Goal: Task Accomplishment & Management: Manage account settings

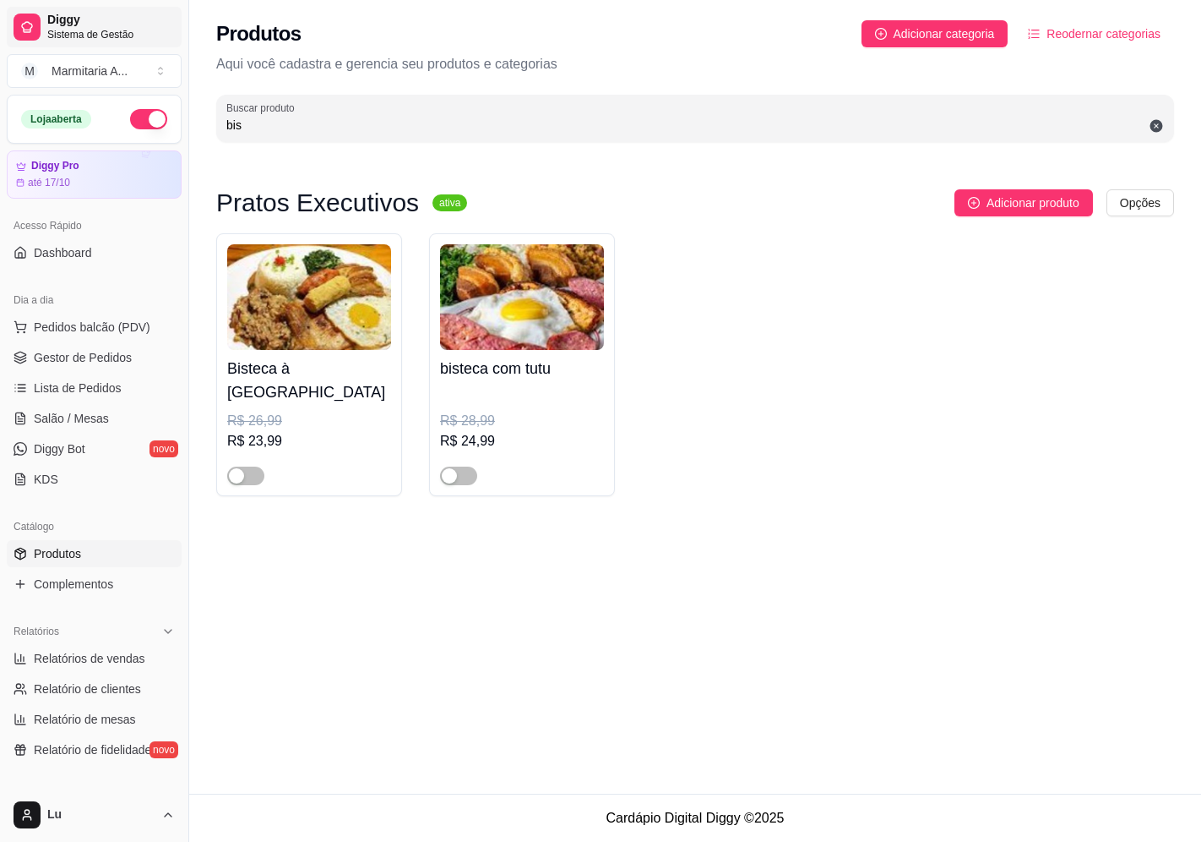
click at [195, 129] on div "Produtos Adicionar categoria Reodernar categorias Aqui você cadastra e gerencia…" at bounding box center [695, 76] width 1012 height 152
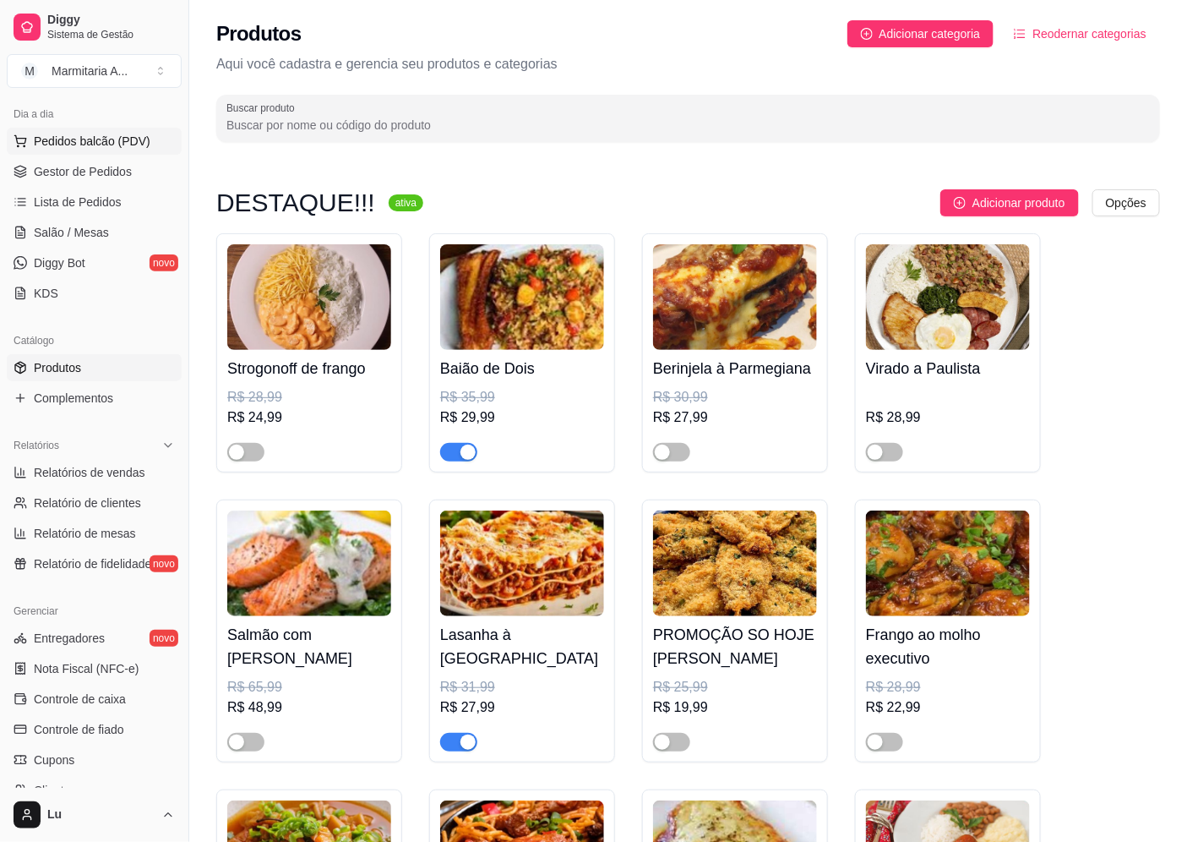
click at [118, 144] on span "Pedidos balcão (PDV)" at bounding box center [92, 141] width 117 height 17
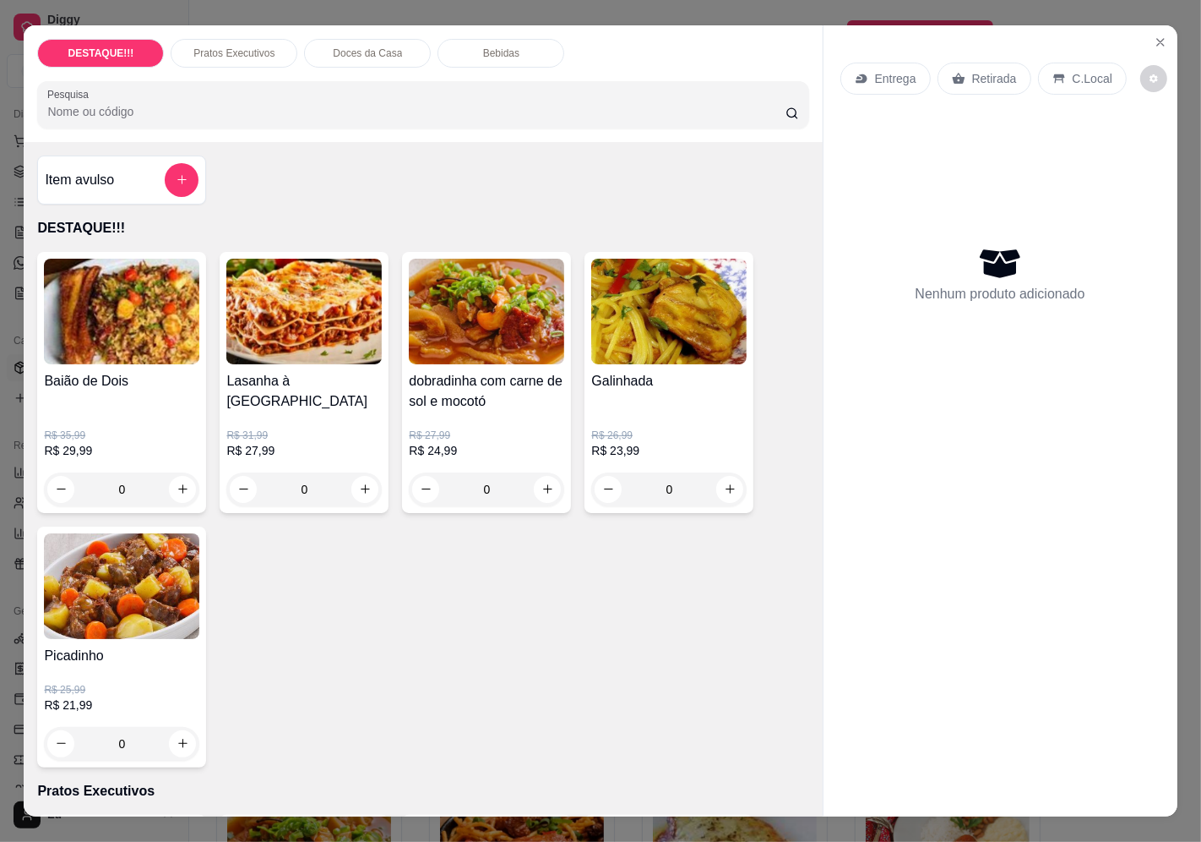
click at [889, 83] on div "Entrega" at bounding box center [886, 79] width 90 height 32
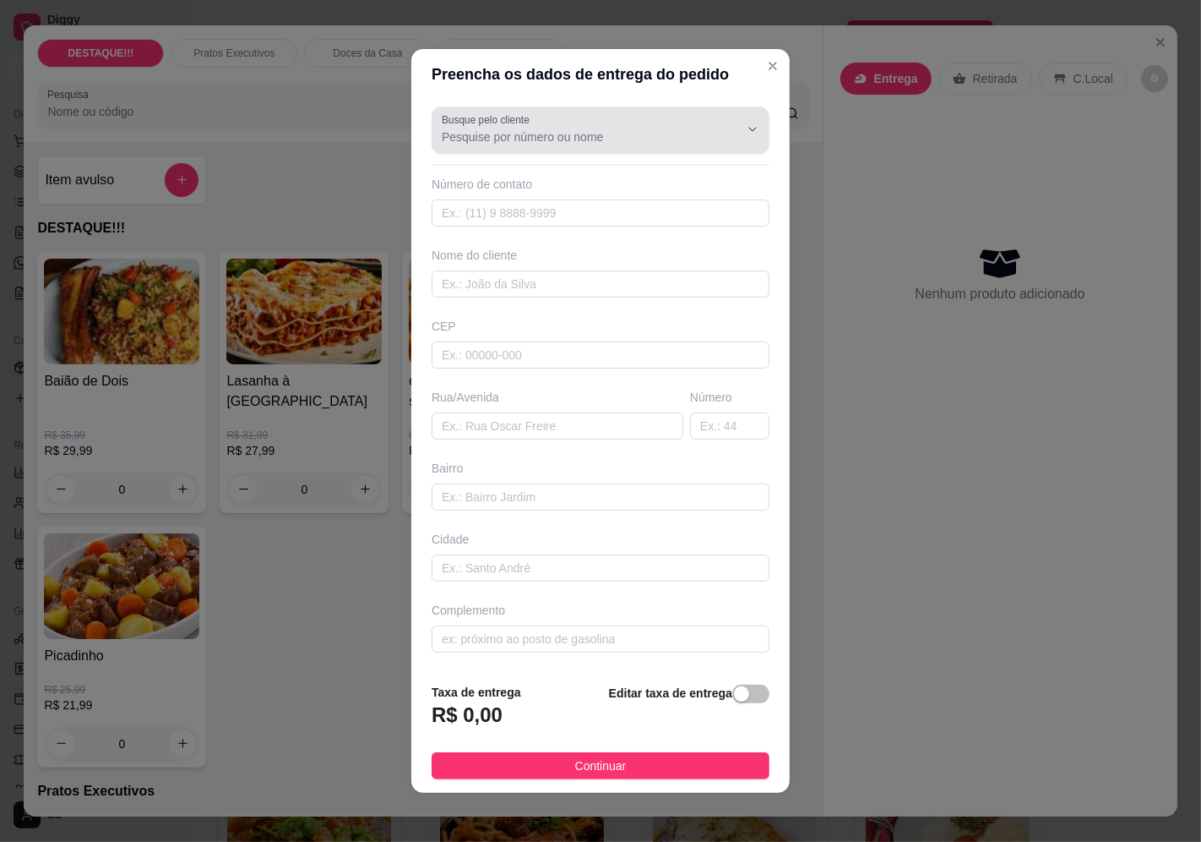
click at [500, 127] on div at bounding box center [601, 130] width 318 height 34
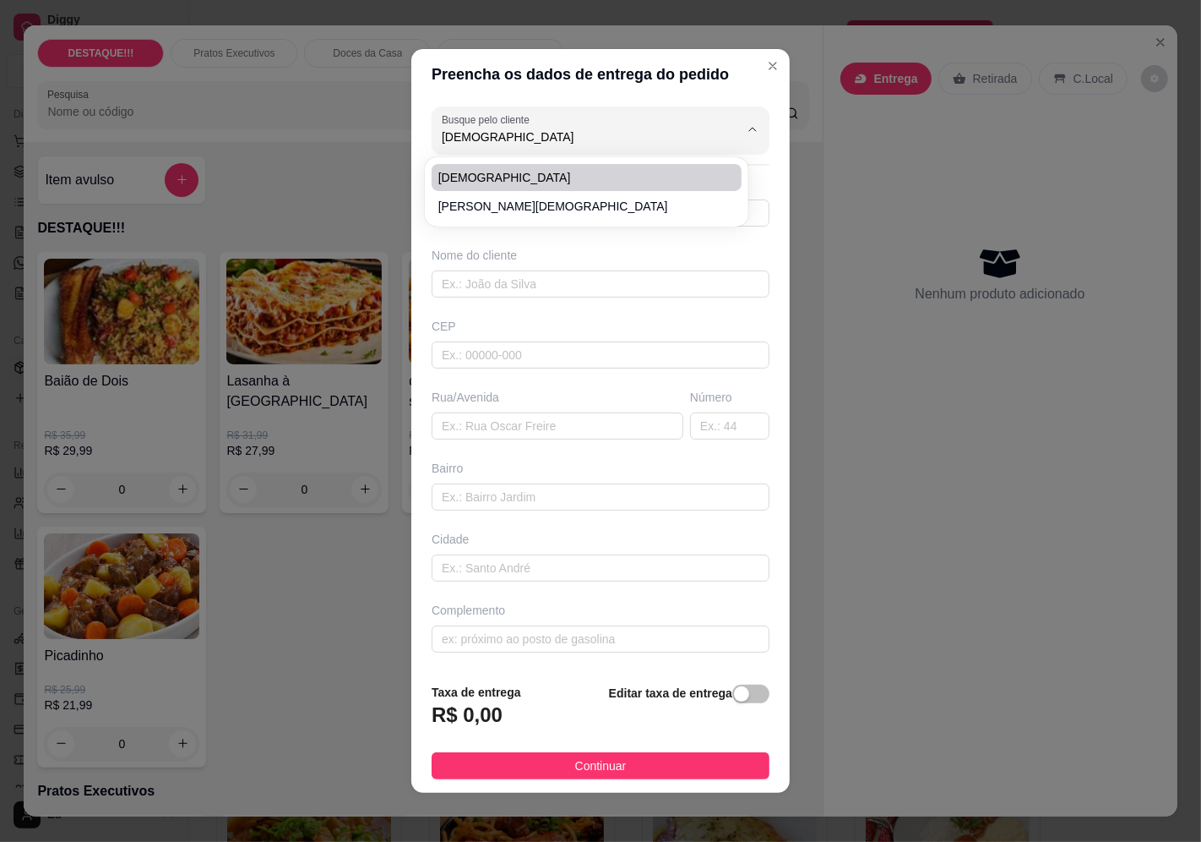
click at [469, 177] on span "[DEMOGRAPHIC_DATA]" at bounding box center [578, 177] width 280 height 17
type input "[DEMOGRAPHIC_DATA]"
type input "984667107"
type input "[DEMOGRAPHIC_DATA]"
type input "04368060"
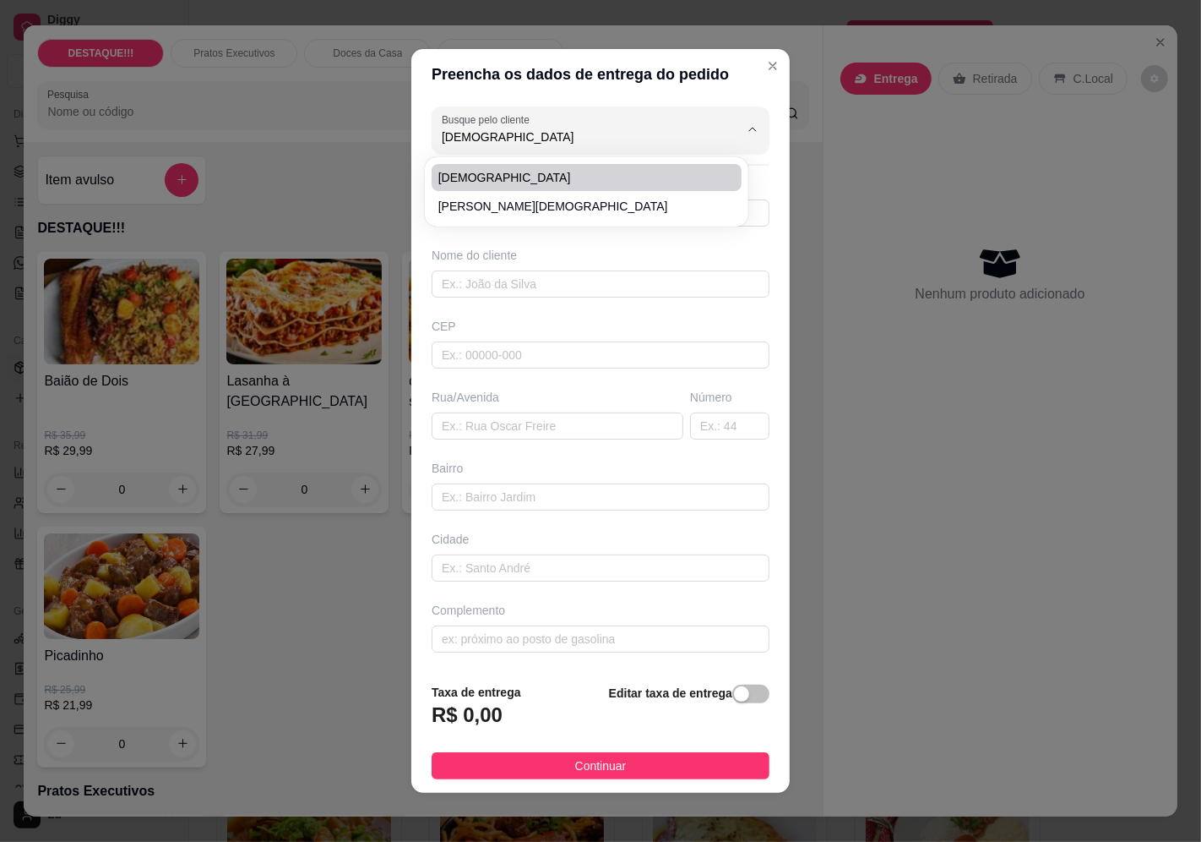
type input "Rua [PERSON_NAME]"
type input "44"
type input "[GEOGRAPHIC_DATA]"
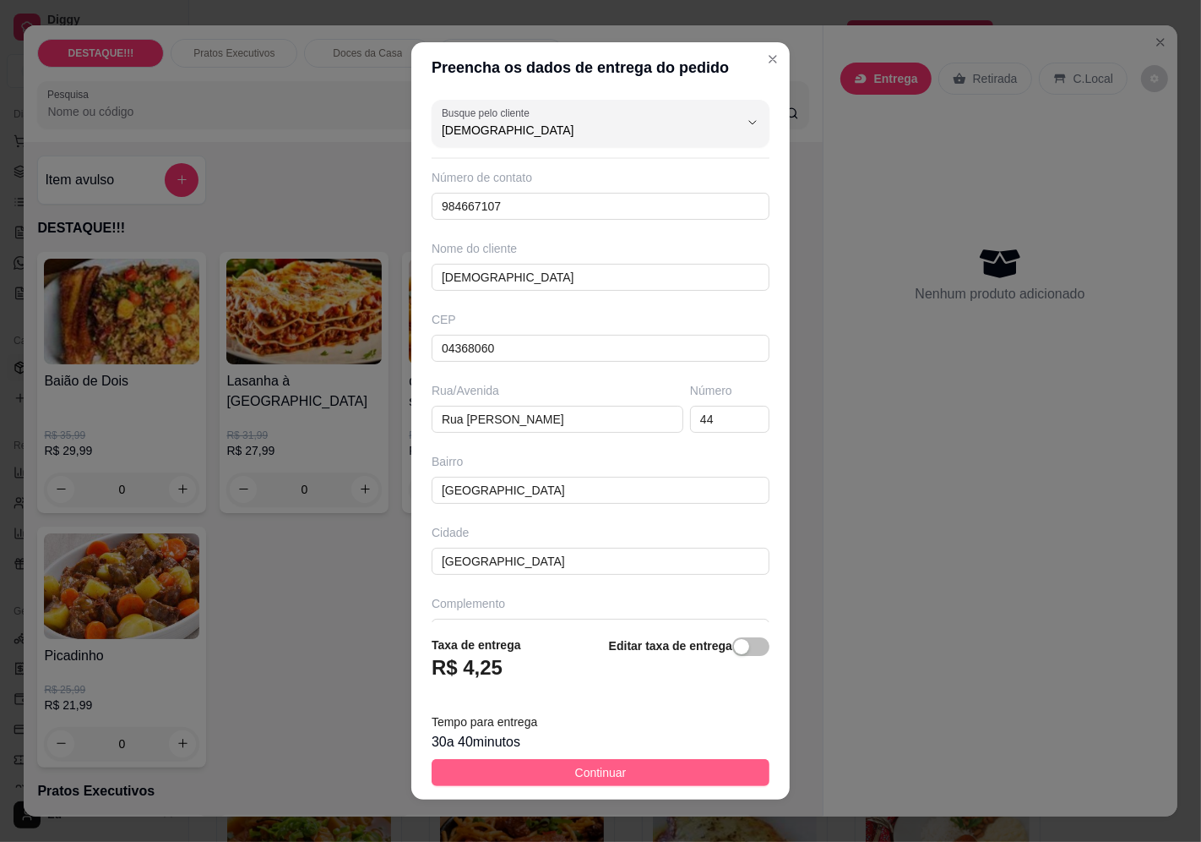
type input "[DEMOGRAPHIC_DATA]"
click at [629, 774] on button "Continuar" at bounding box center [601, 772] width 338 height 27
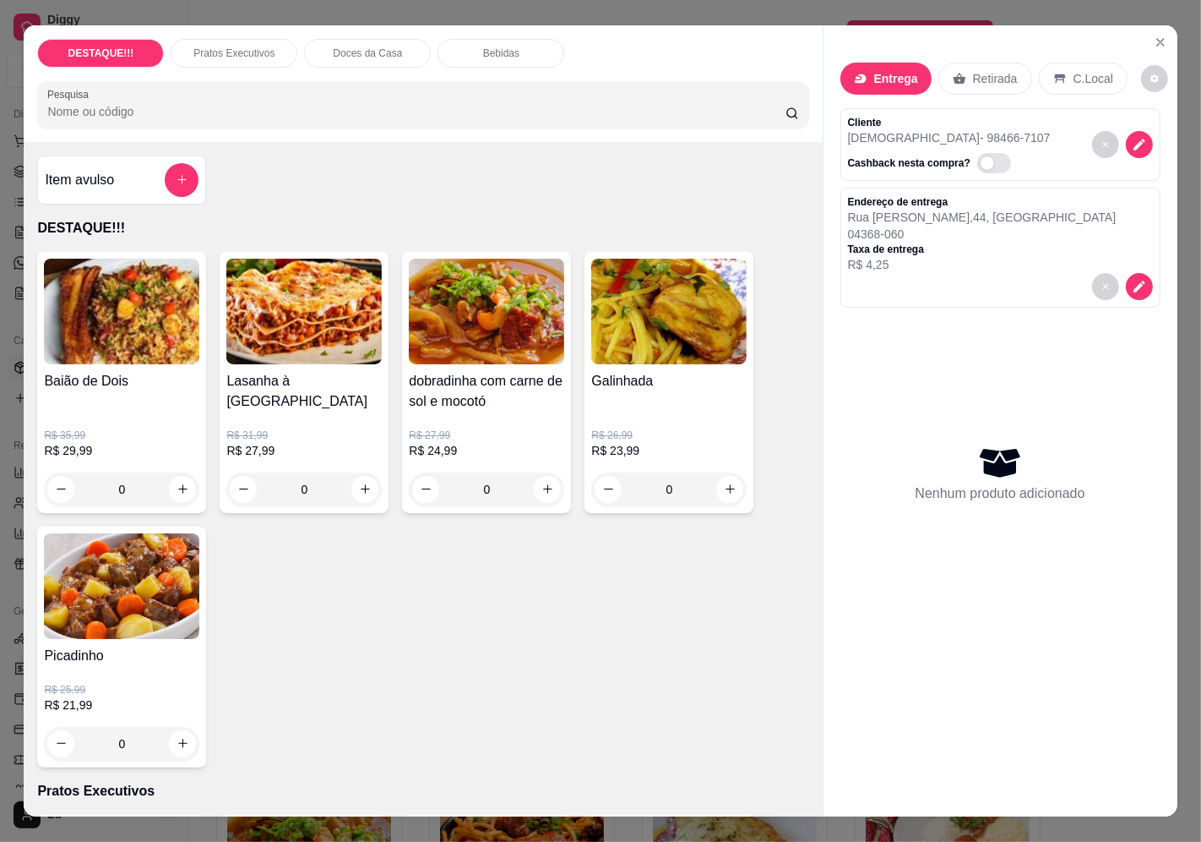
click at [431, 402] on h4 "dobradinha com carne de sol e mocotó" at bounding box center [486, 391] width 155 height 41
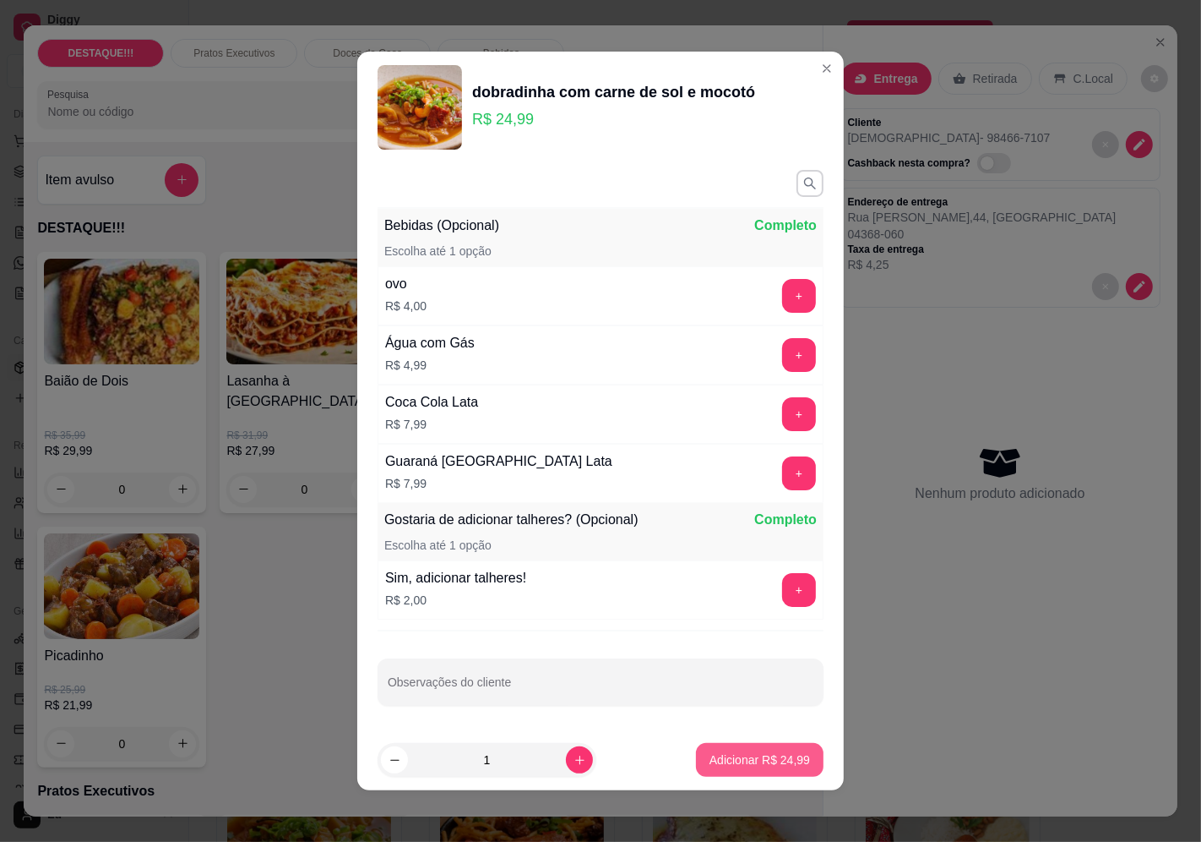
click at [746, 763] on p "Adicionar R$ 24,99" at bounding box center [760, 759] width 101 height 17
type input "1"
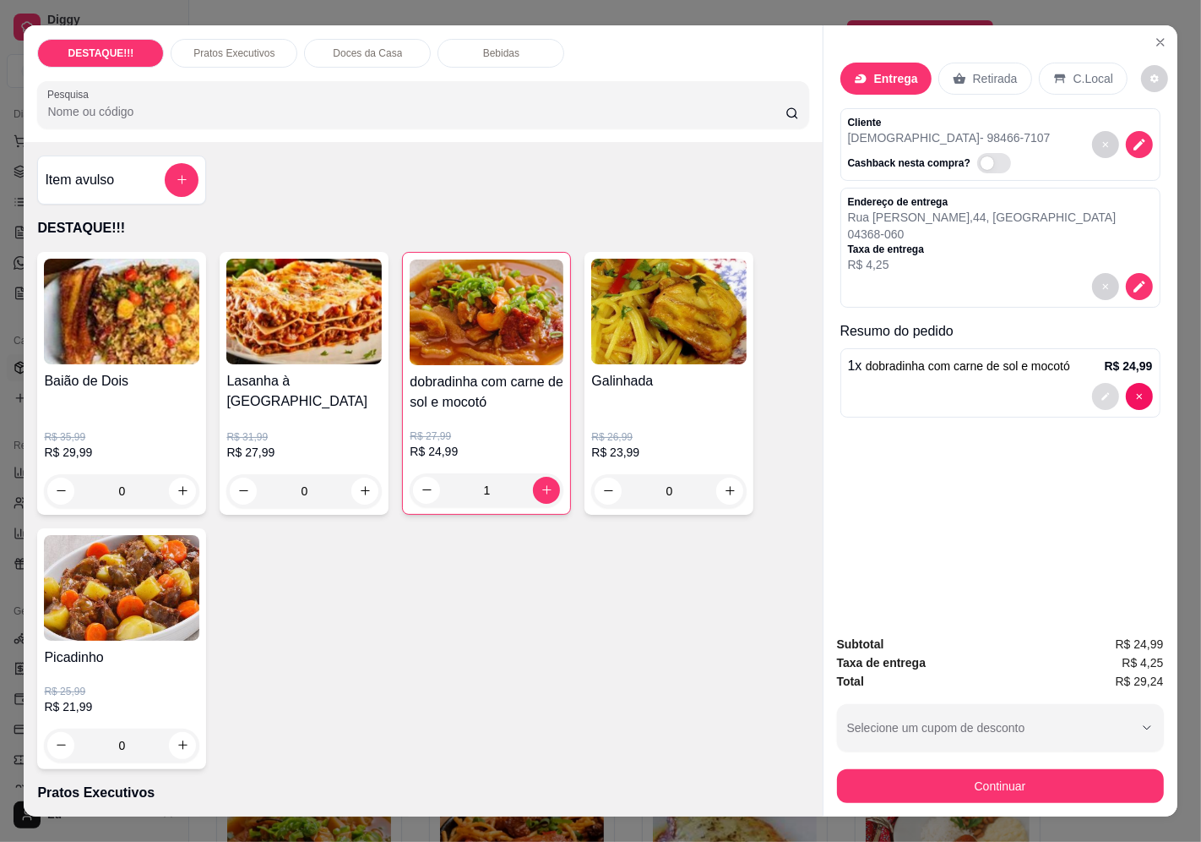
click at [1101, 394] on icon "decrease-product-quantity" at bounding box center [1106, 396] width 10 height 10
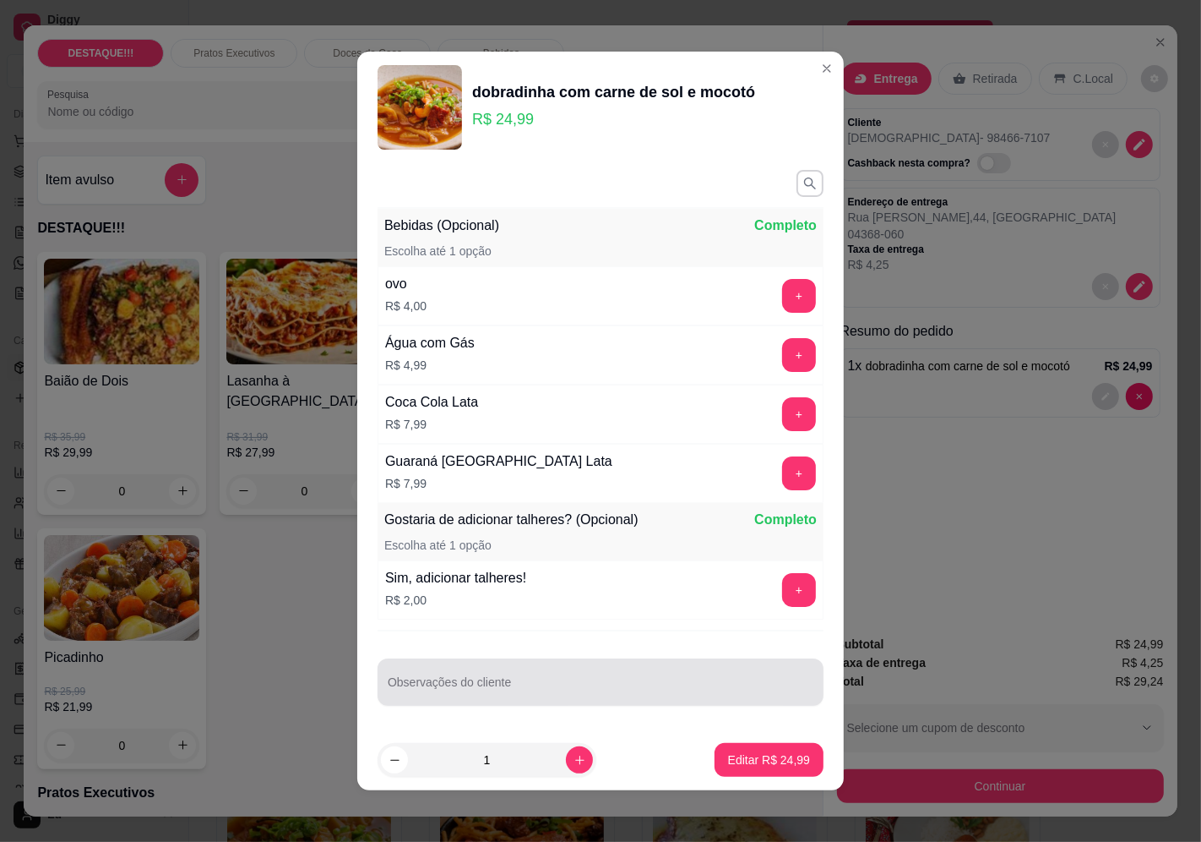
click at [549, 667] on div at bounding box center [601, 682] width 426 height 34
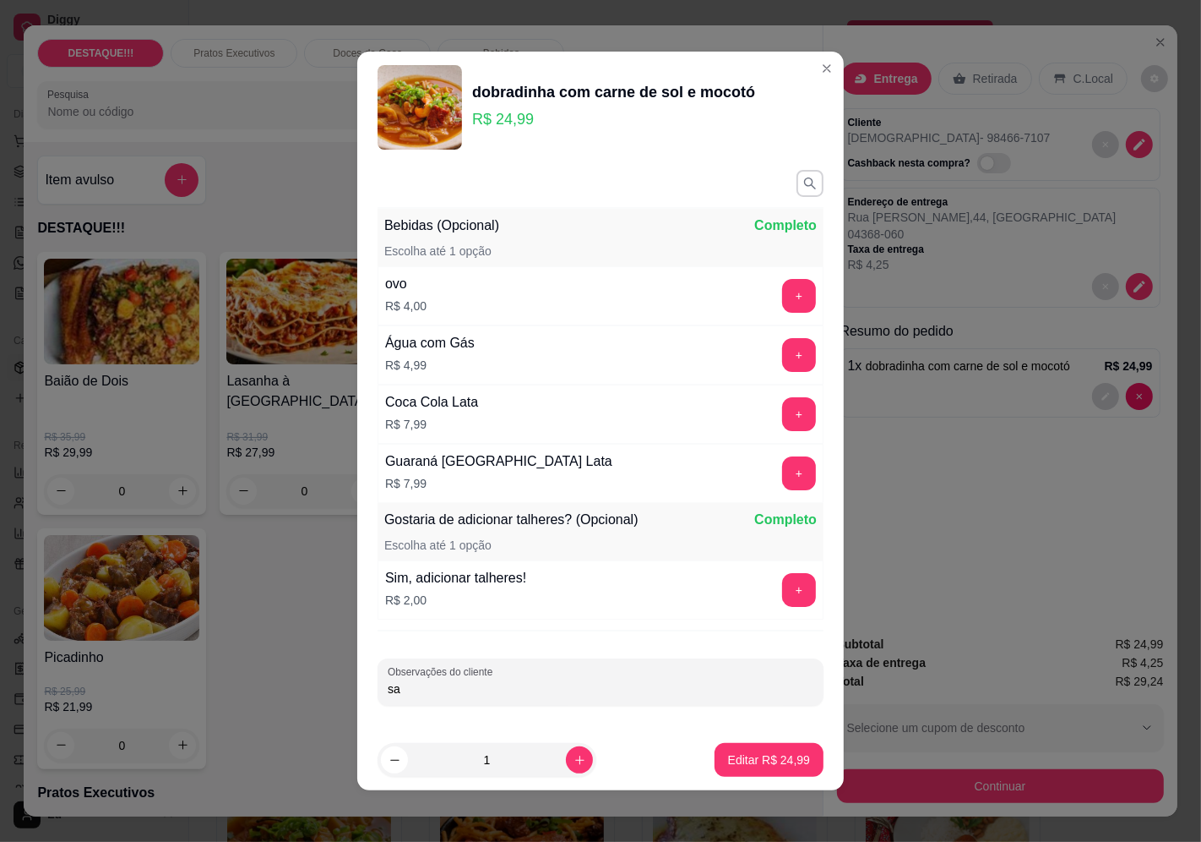
type input "s"
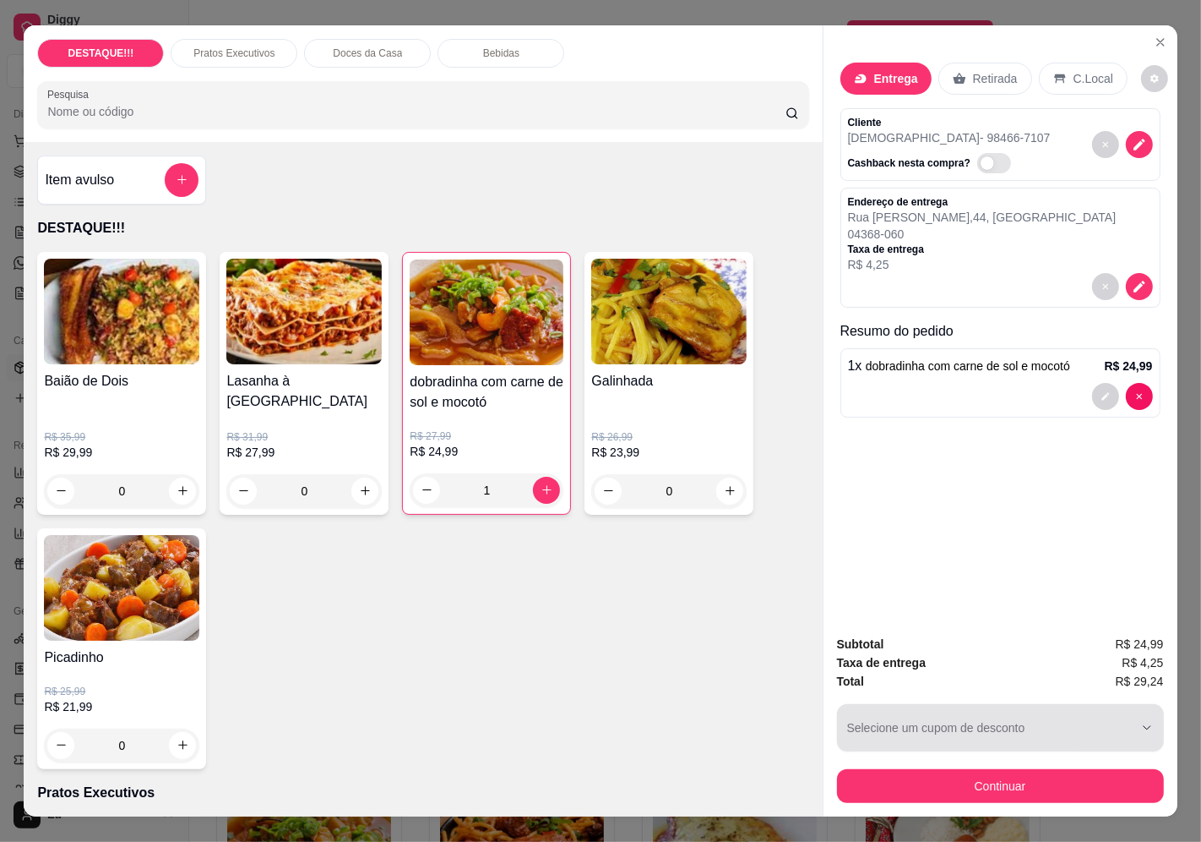
click at [1077, 715] on div "button" at bounding box center [990, 728] width 286 height 34
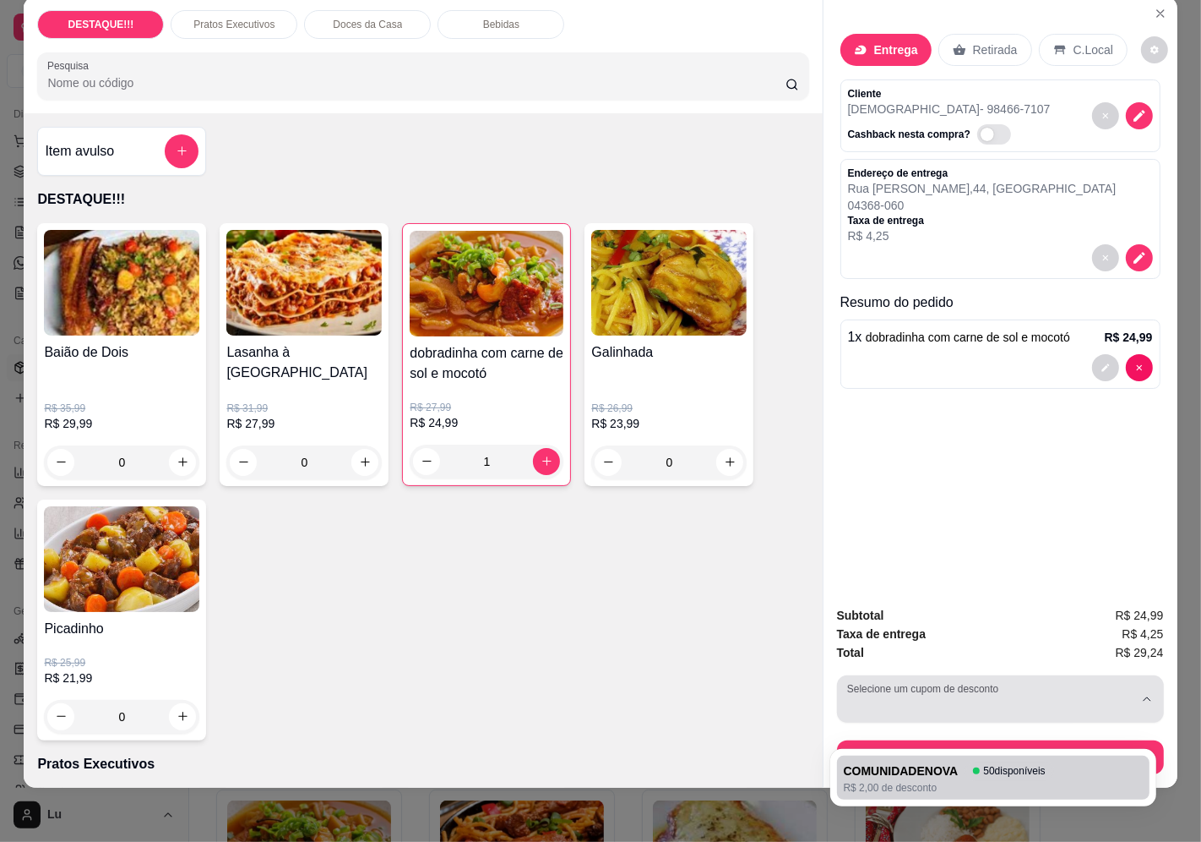
scroll to position [35, 0]
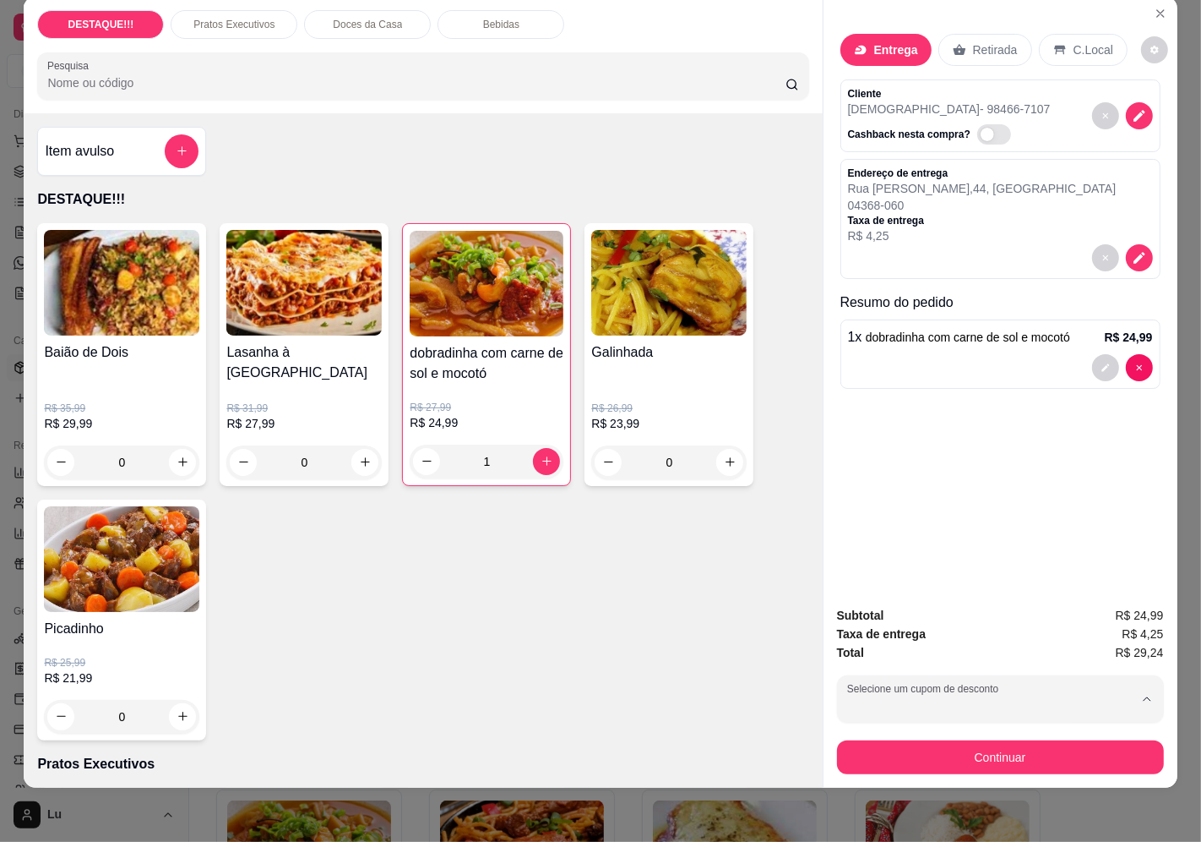
click at [1021, 505] on div "Entrega Retirada C.Local Cliente messias - 98466-7107 Cashback nesta compra? En…" at bounding box center [1001, 295] width 354 height 596
click at [992, 740] on button "Continuar" at bounding box center [1000, 757] width 327 height 34
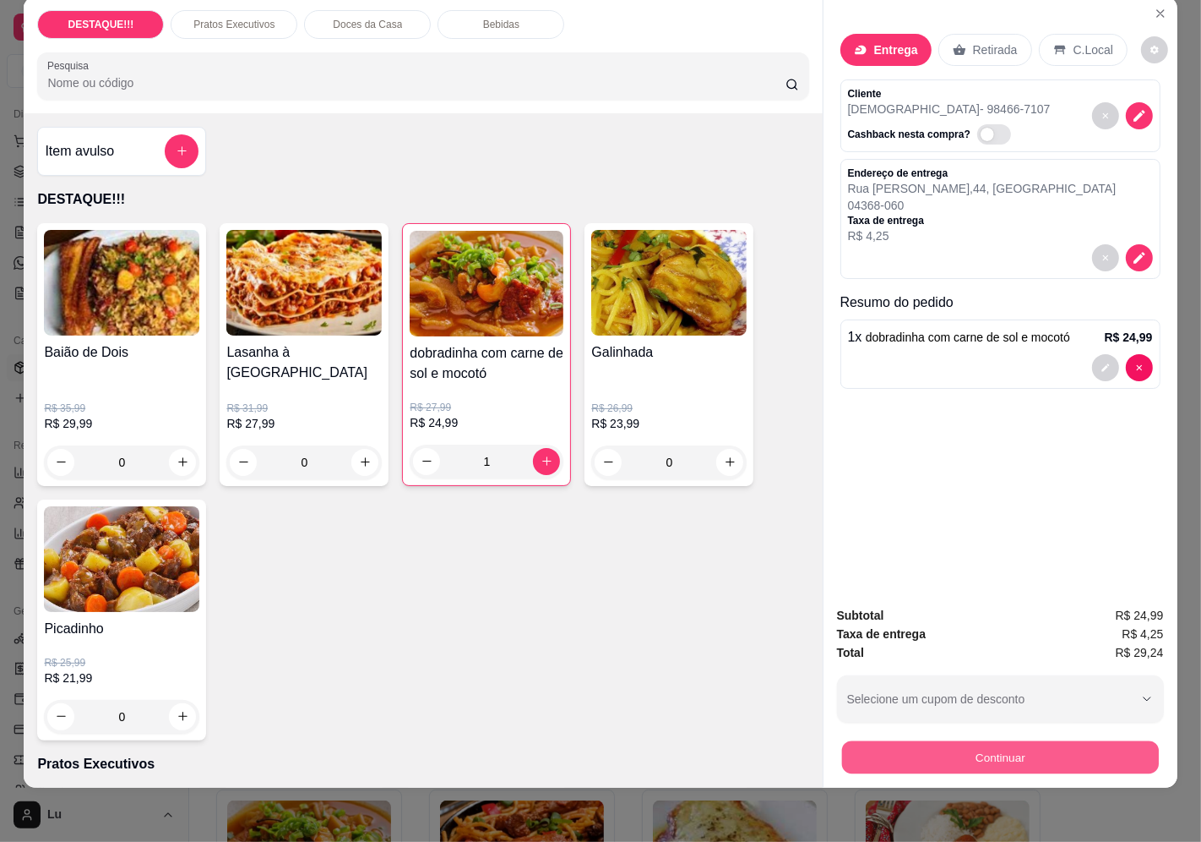
click at [982, 741] on button "Continuar" at bounding box center [1000, 757] width 317 height 33
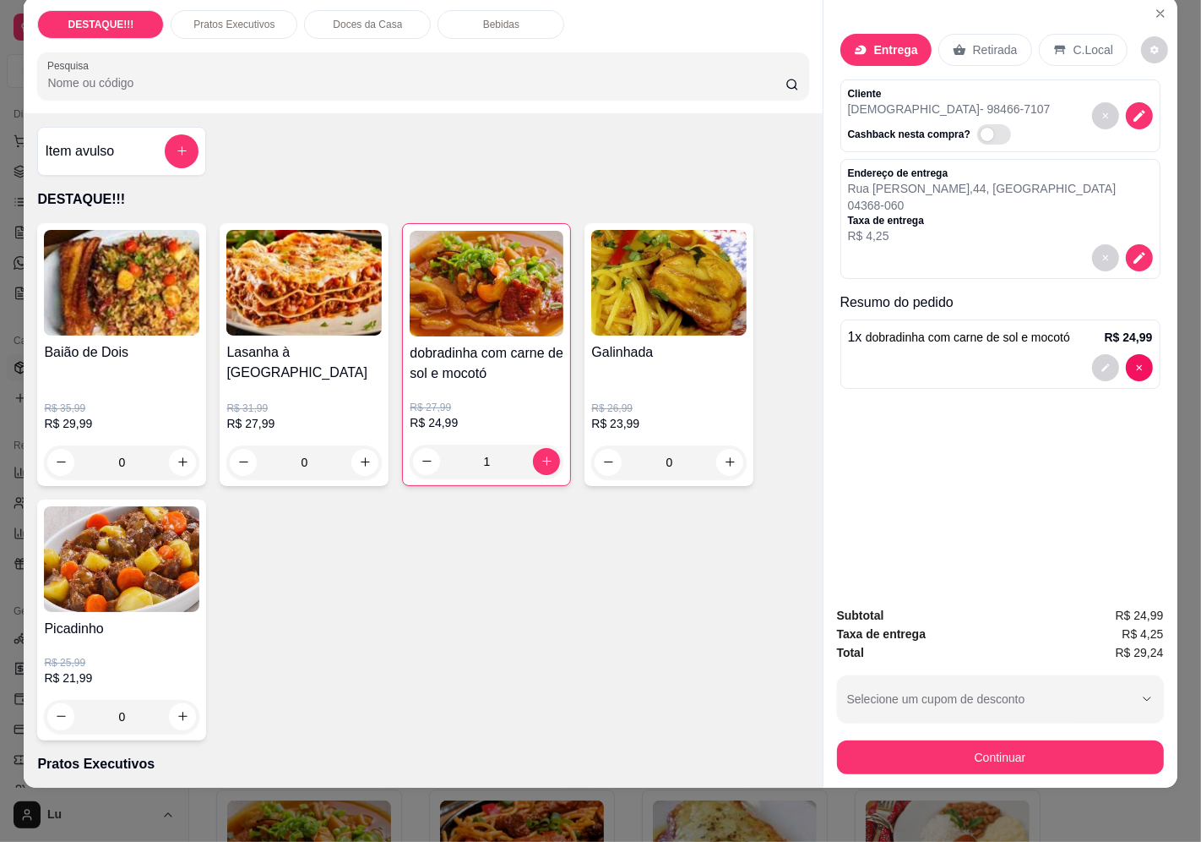
click at [705, 328] on icon at bounding box center [716, 321] width 22 height 17
type input "R$ 0,00"
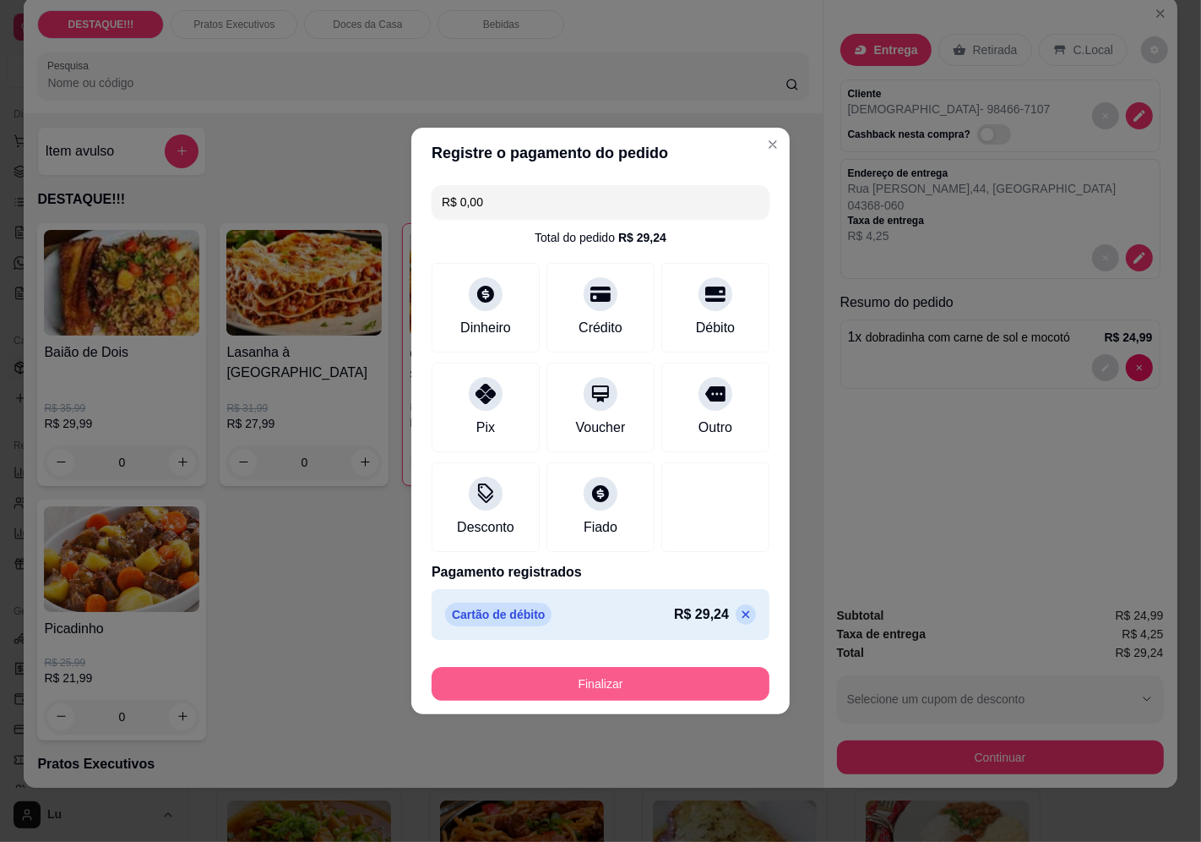
click at [667, 693] on button "Finalizar" at bounding box center [601, 684] width 338 height 34
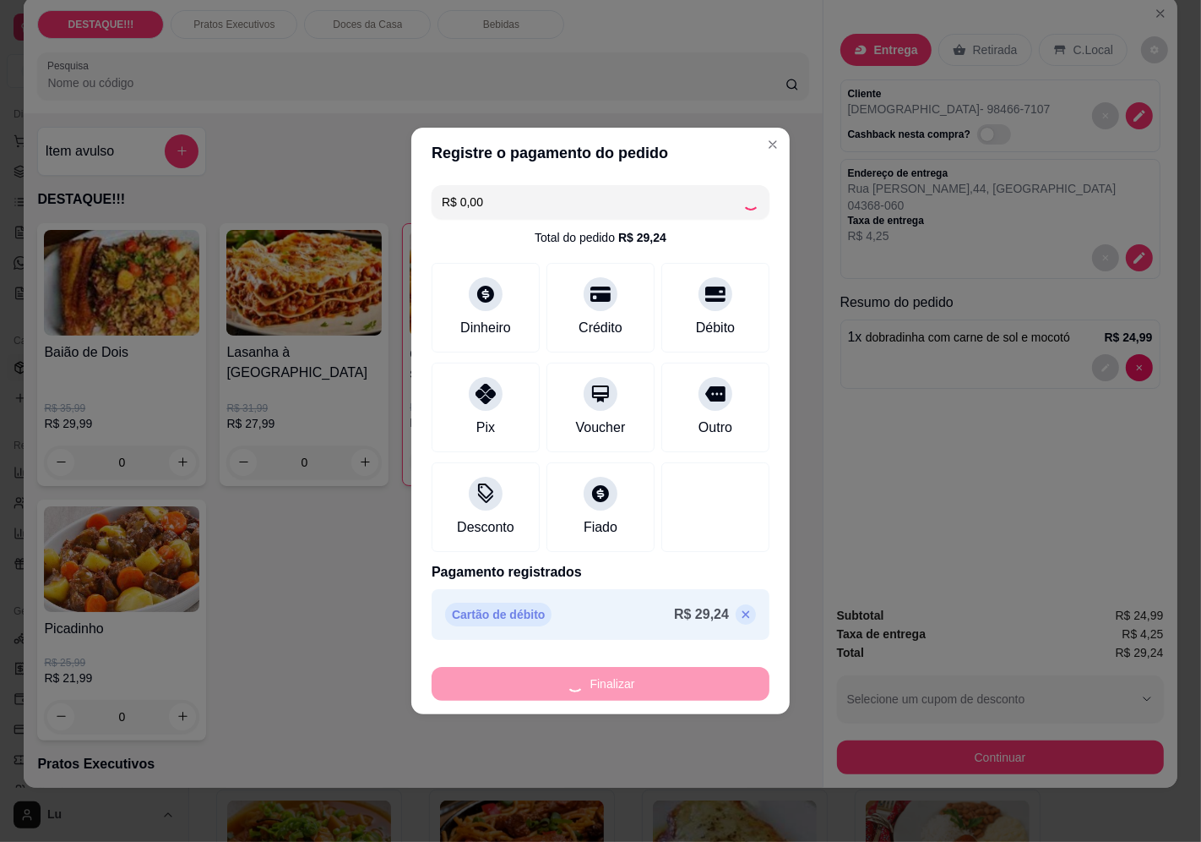
type input "0"
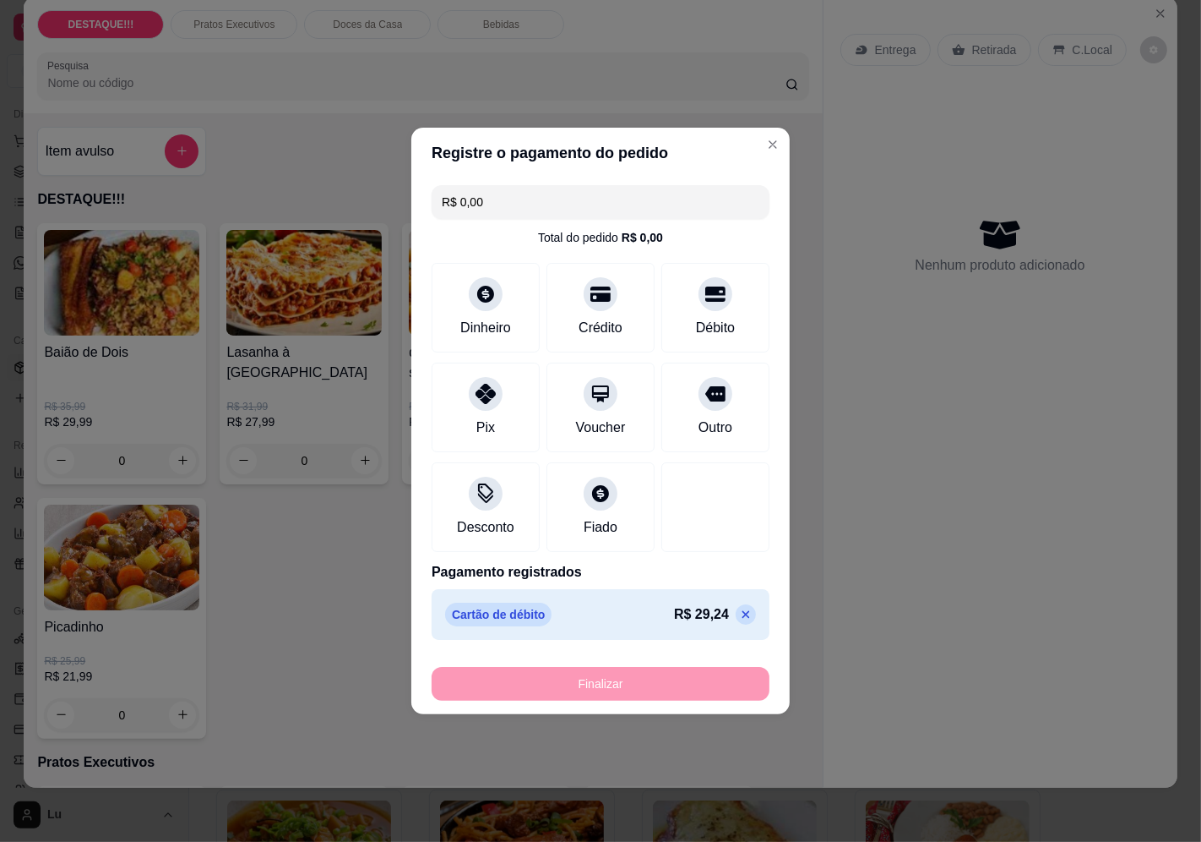
type input "-R$ 29,24"
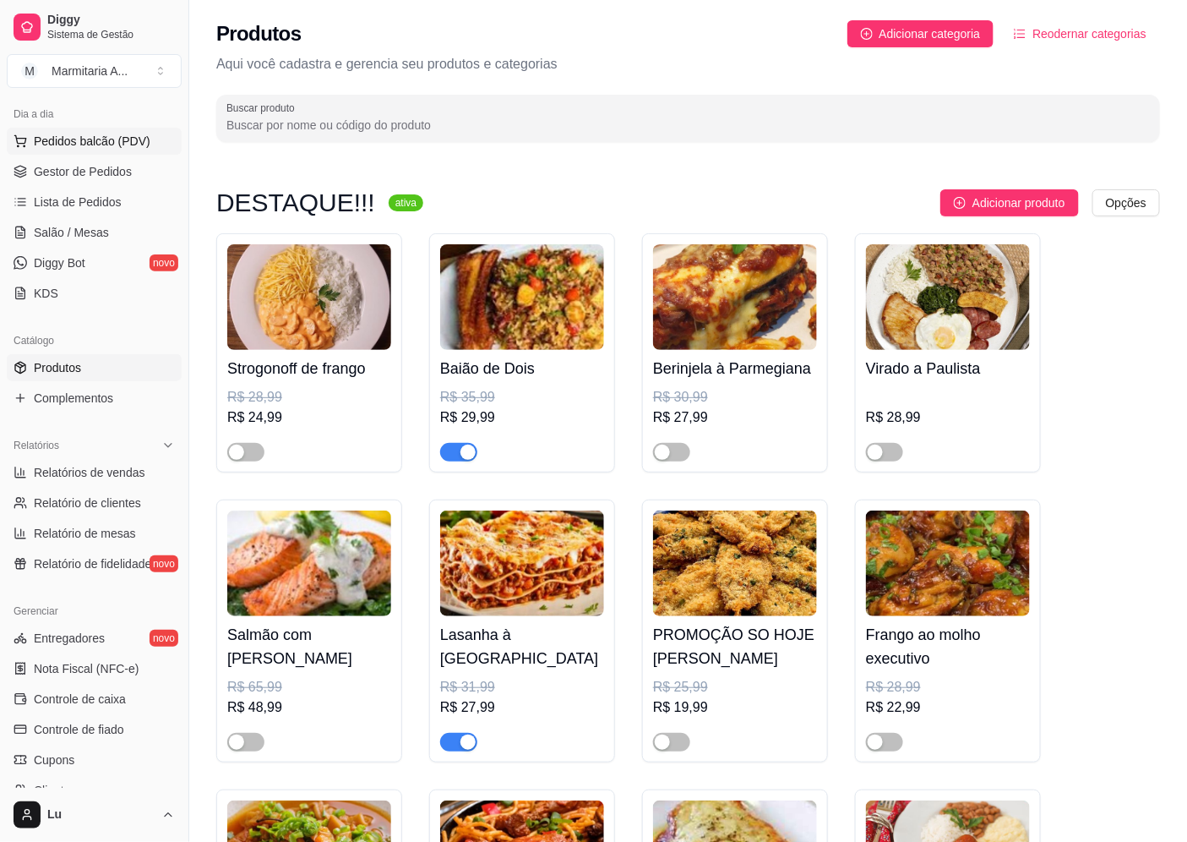
click at [147, 145] on button "Pedidos balcão (PDV)" at bounding box center [94, 141] width 175 height 27
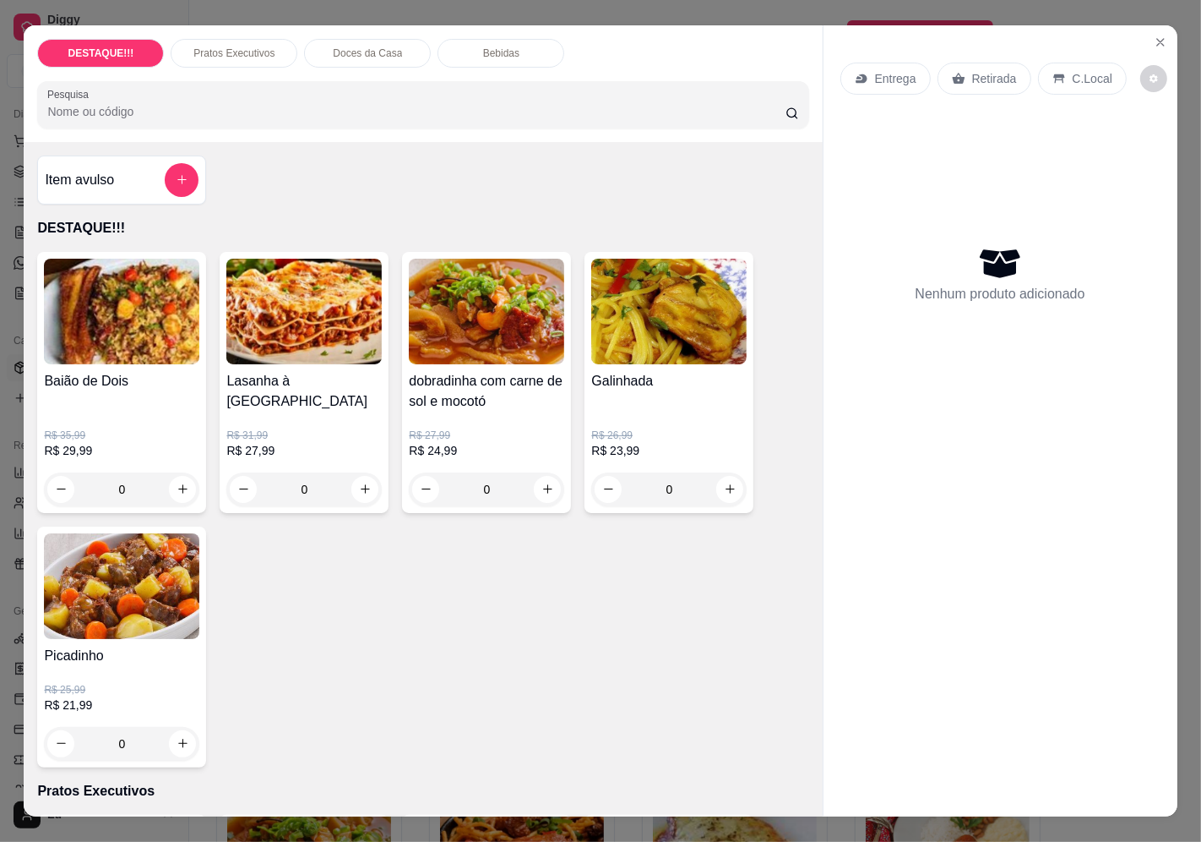
click at [858, 72] on icon at bounding box center [862, 79] width 14 height 14
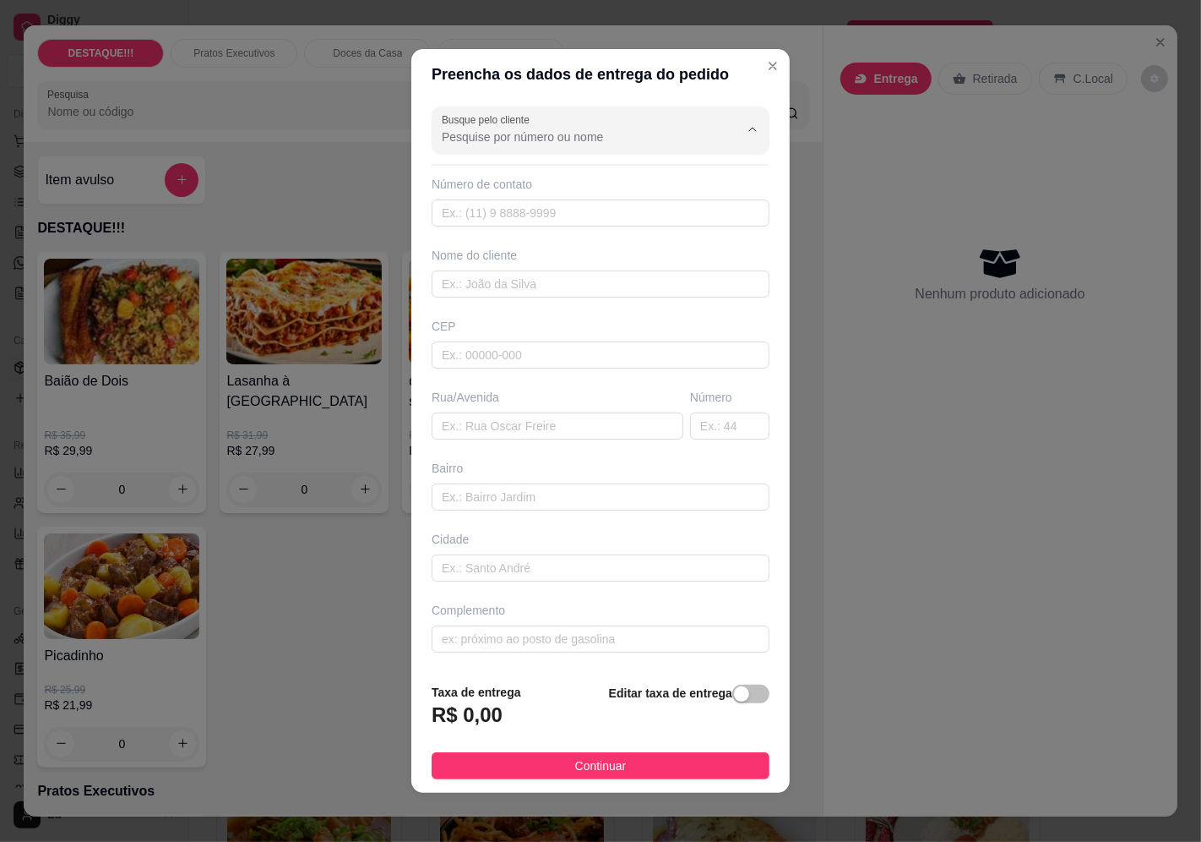
drag, startPoint x: 584, startPoint y: 133, endPoint x: 564, endPoint y: 138, distance: 20.1
click at [579, 133] on input "Busque pelo cliente" at bounding box center [577, 136] width 270 height 17
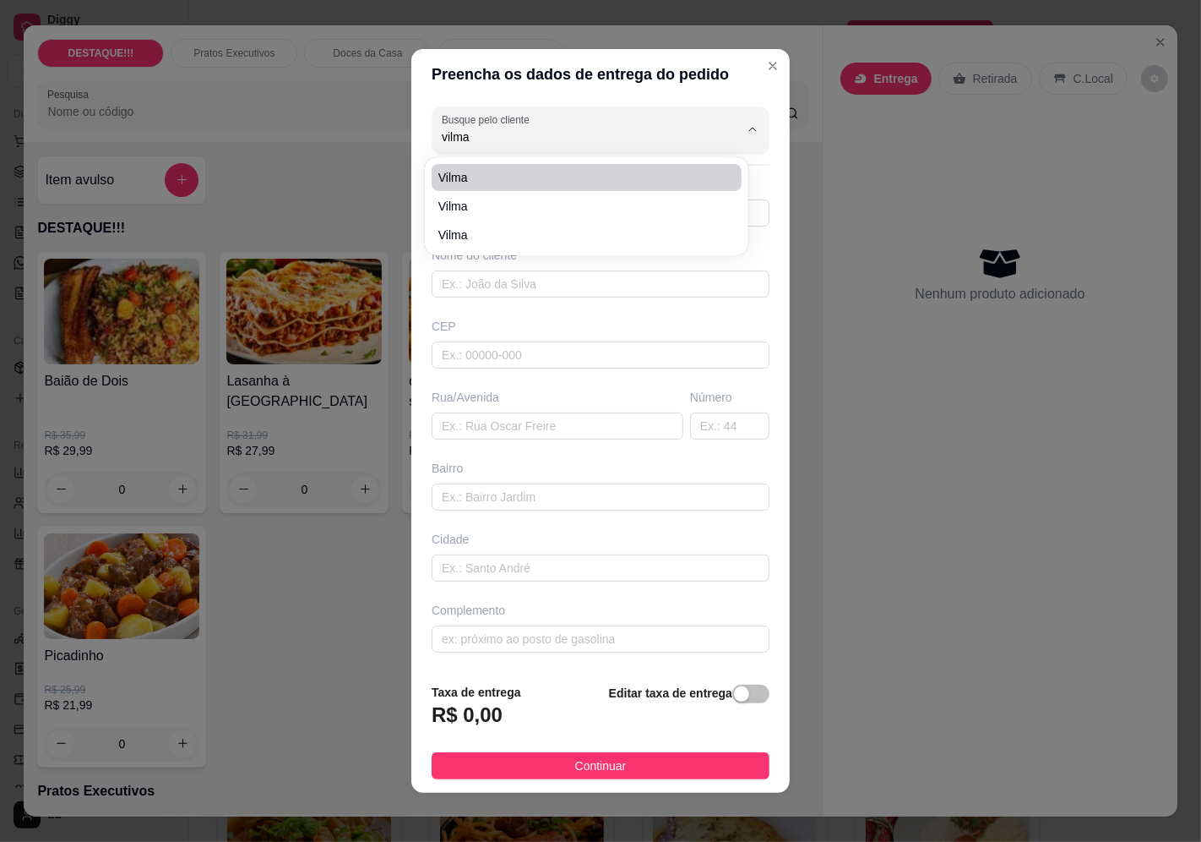
click at [478, 182] on span "Vilma" at bounding box center [578, 177] width 280 height 17
type input "Vilma"
type input "11934463332"
type input "Vilma"
type input "04403040"
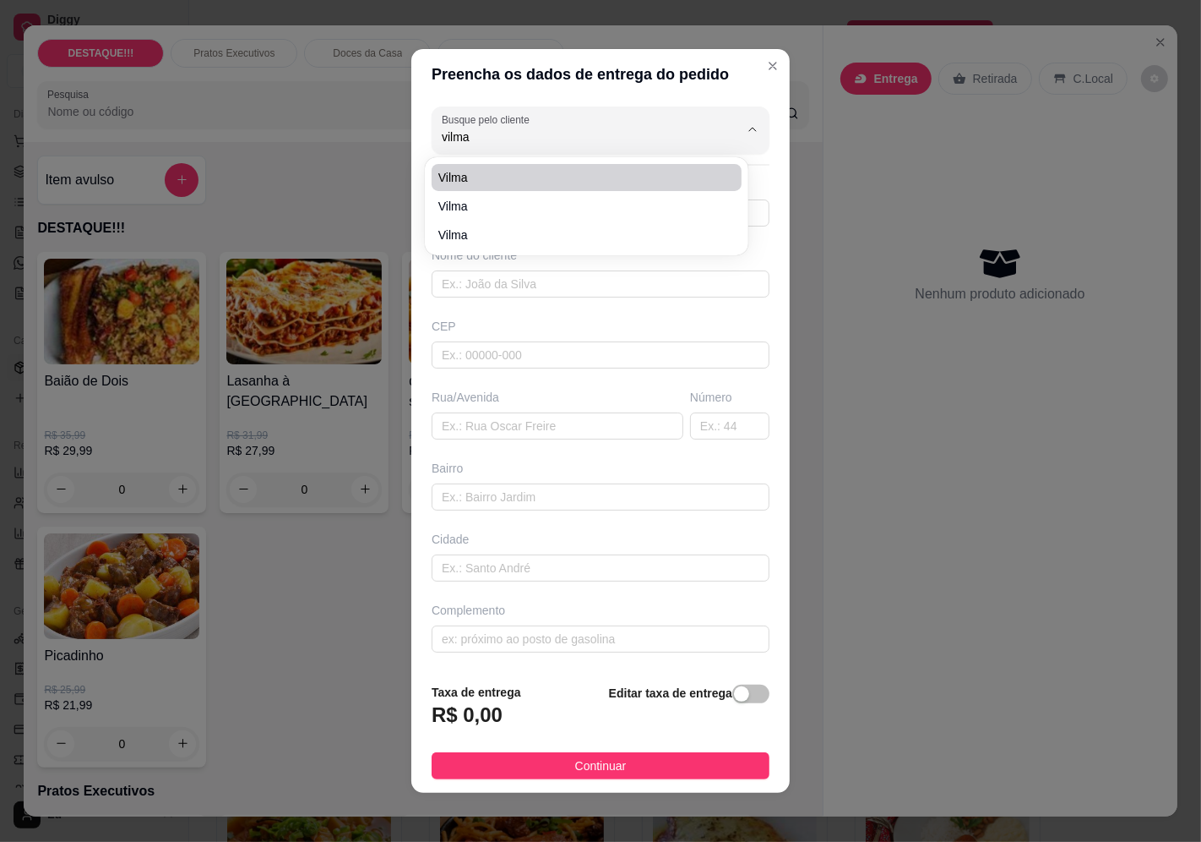
type input "[GEOGRAPHIC_DATA]"
type input "101"
type input "Vila Joaniza"
type input "[GEOGRAPHIC_DATA]"
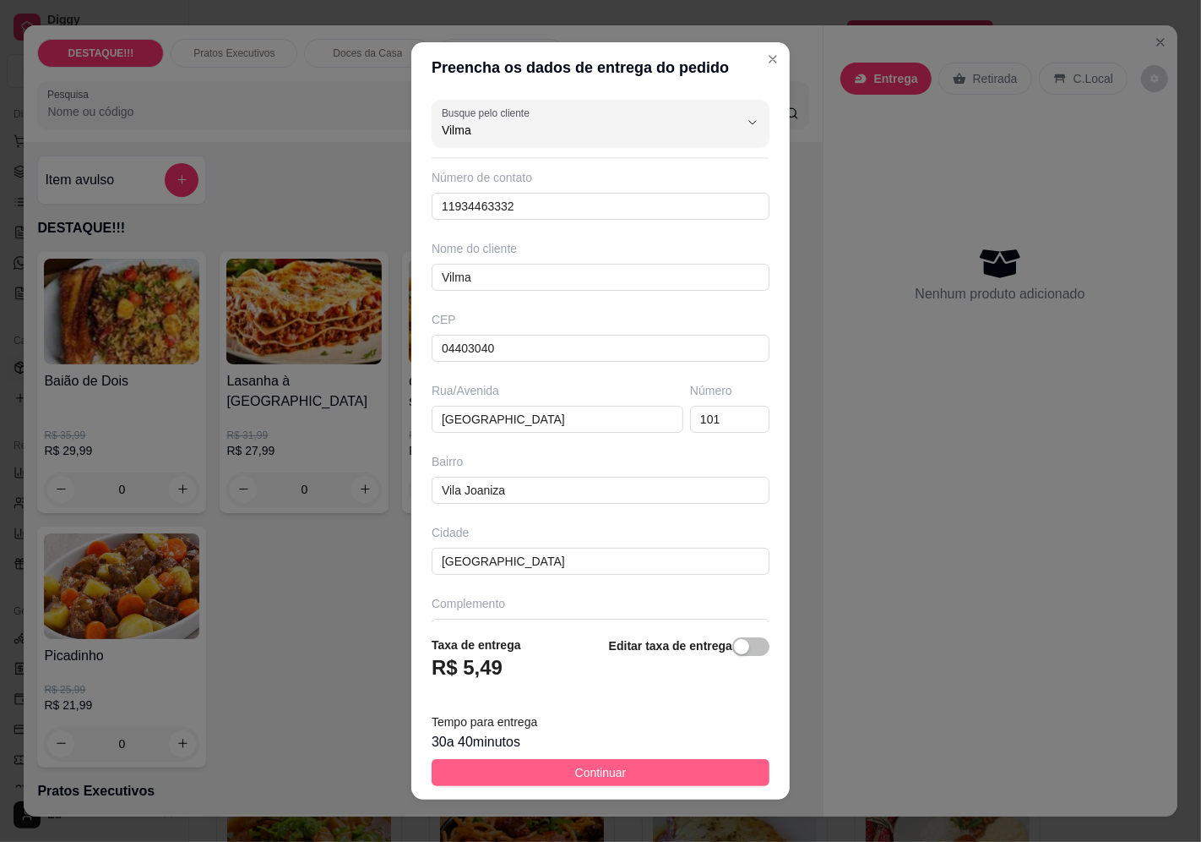
type input "Vilma"
click at [596, 770] on span "Continuar" at bounding box center [601, 772] width 52 height 19
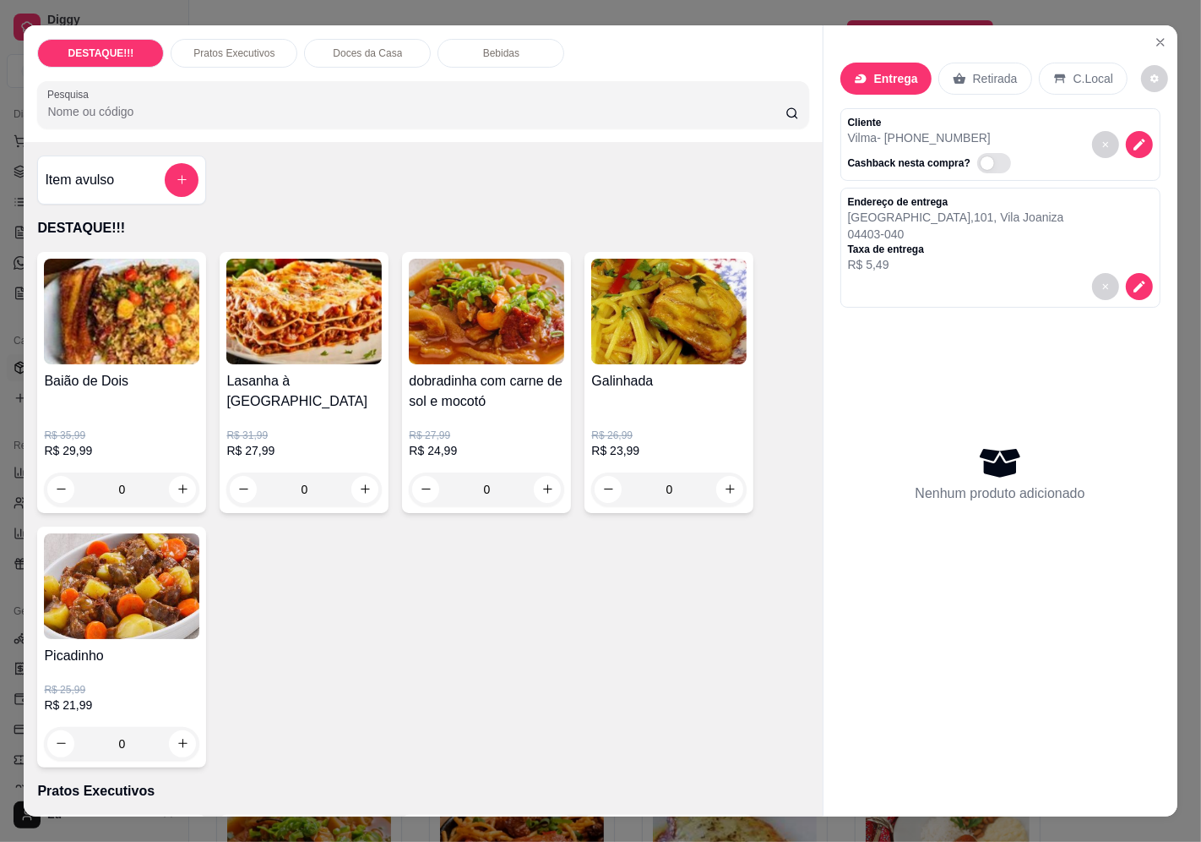
click at [119, 428] on p "R$ 35,99" at bounding box center [121, 435] width 155 height 14
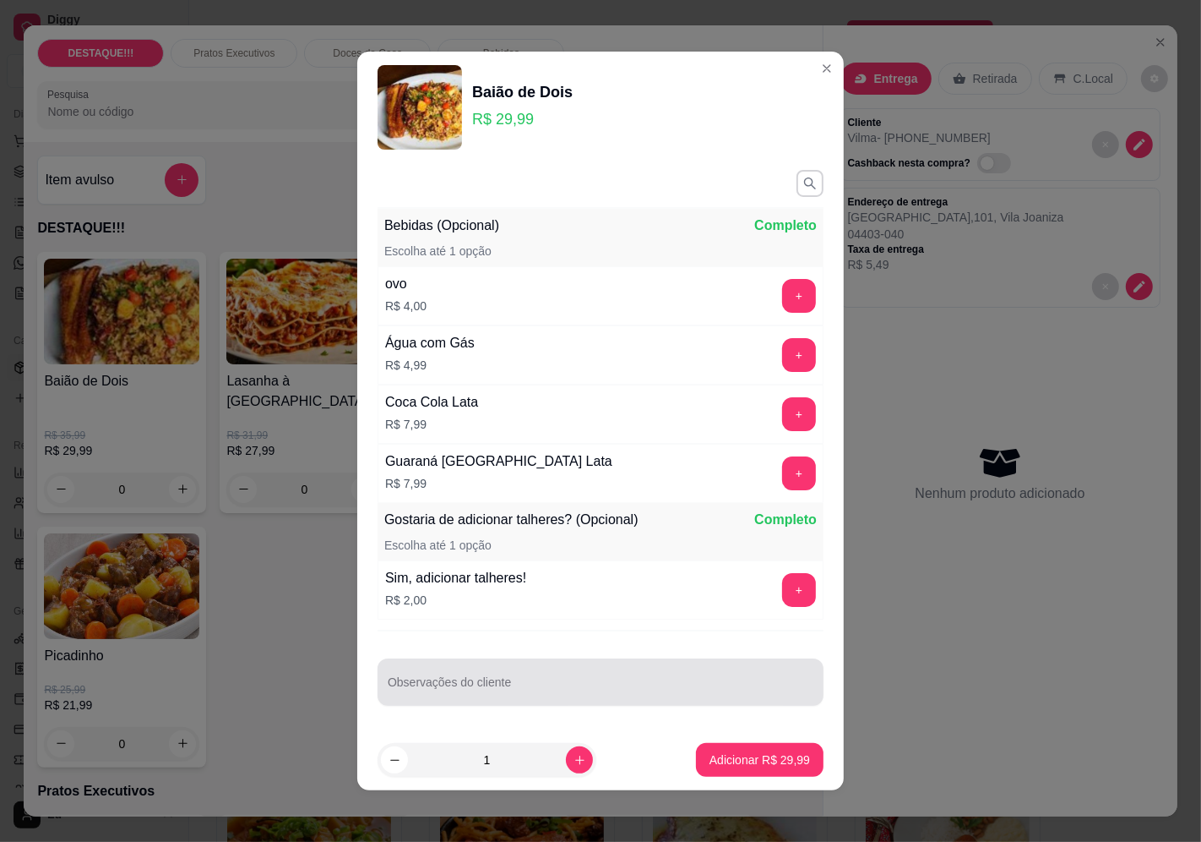
click at [562, 690] on input "Observações do cliente" at bounding box center [601, 688] width 426 height 17
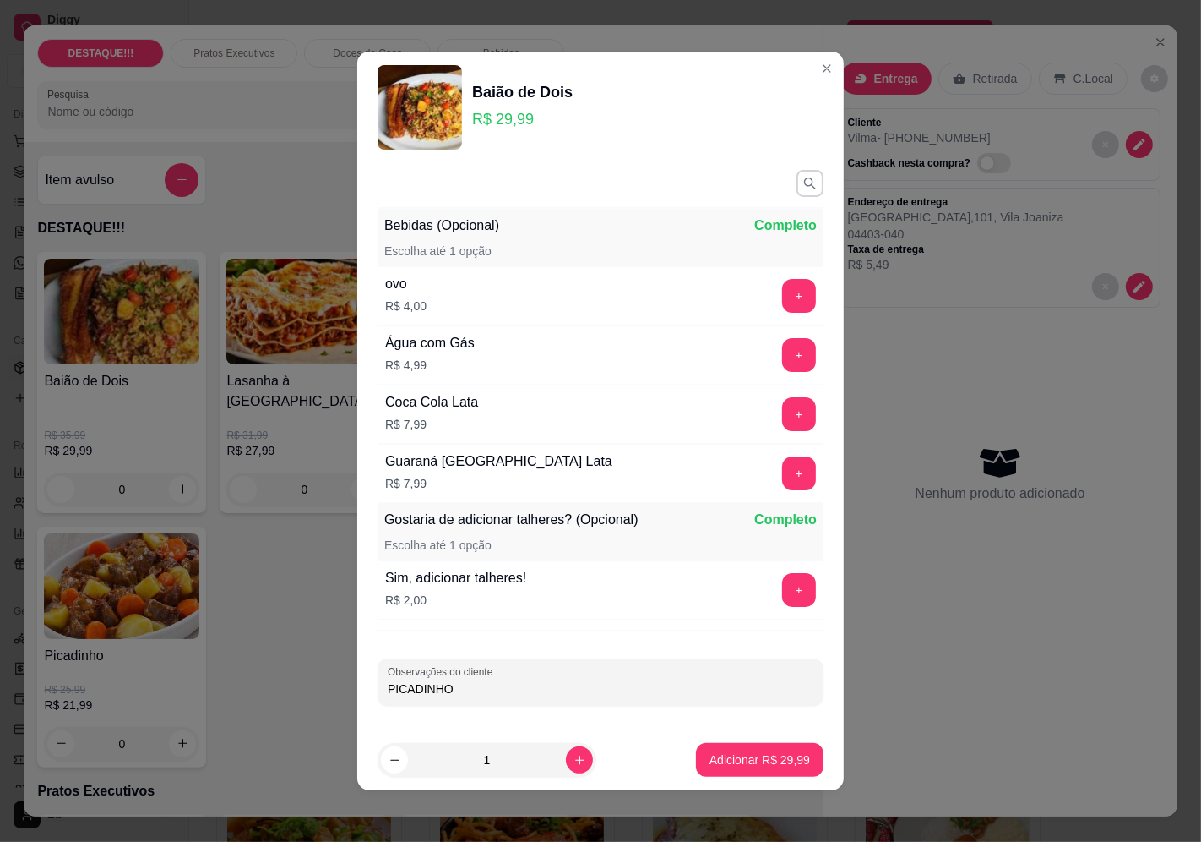
type input "PICADINHO"
click at [770, 763] on p "Adicionar R$ 29,99" at bounding box center [760, 759] width 98 height 16
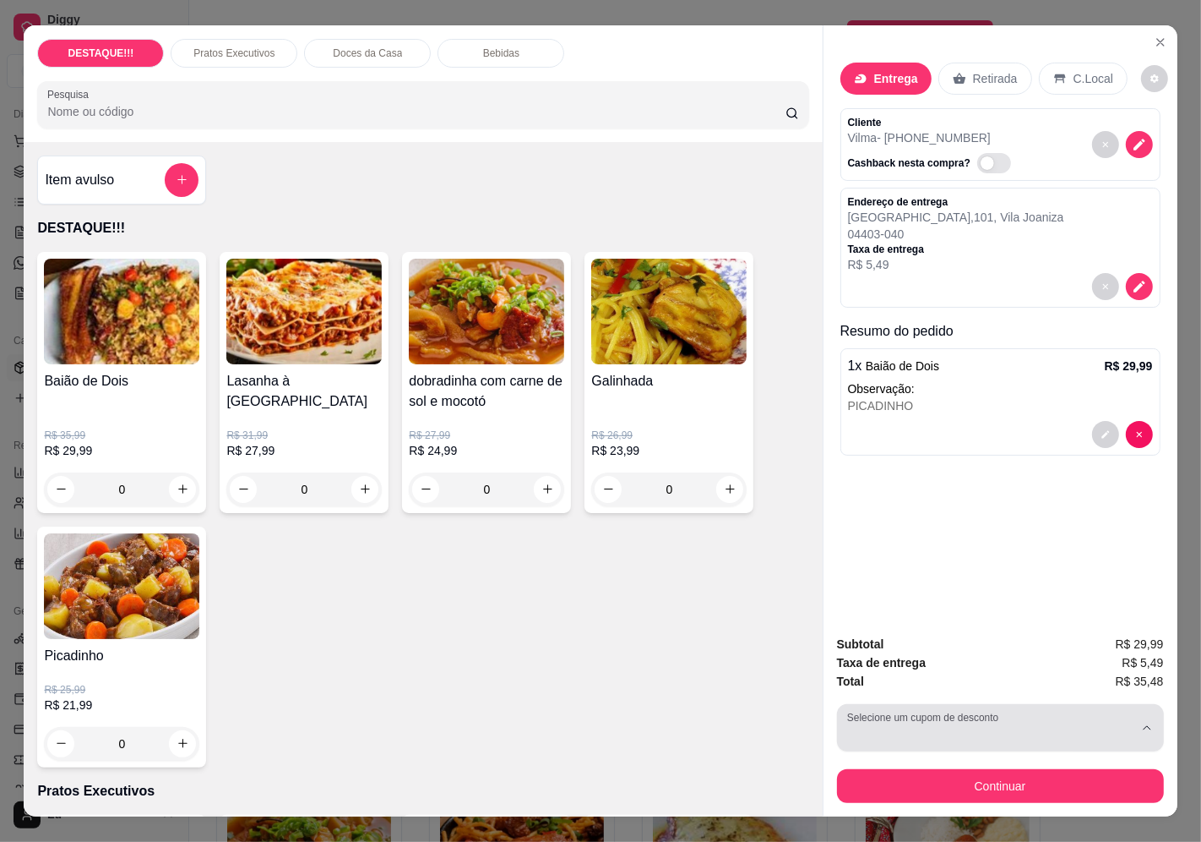
click at [1016, 733] on div "button" at bounding box center [990, 728] width 286 height 34
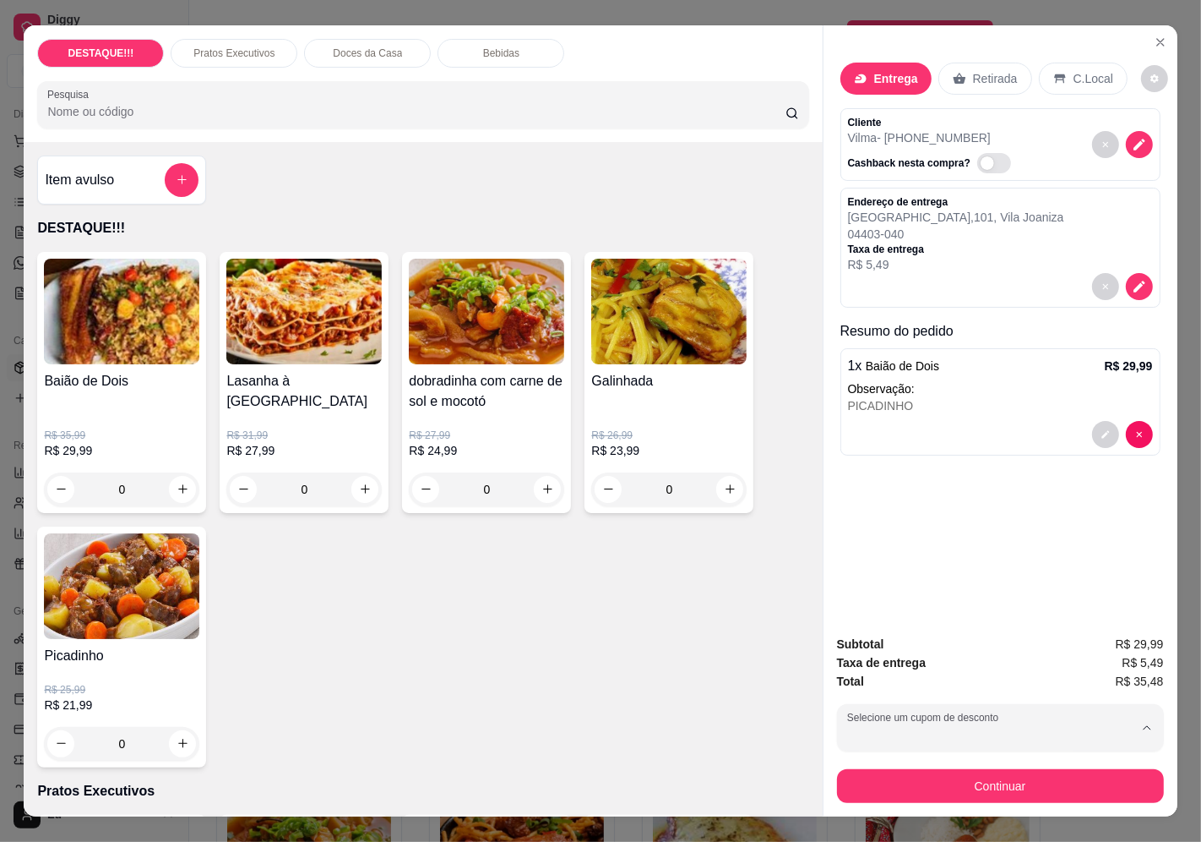
click at [957, 775] on div "COMUNIDADENOVA 50 disponíveis" at bounding box center [951, 769] width 202 height 19
type input "68df17c9f5f2adbeac5e925a"
select select "68df17c9f5f2adbeac5e925a"
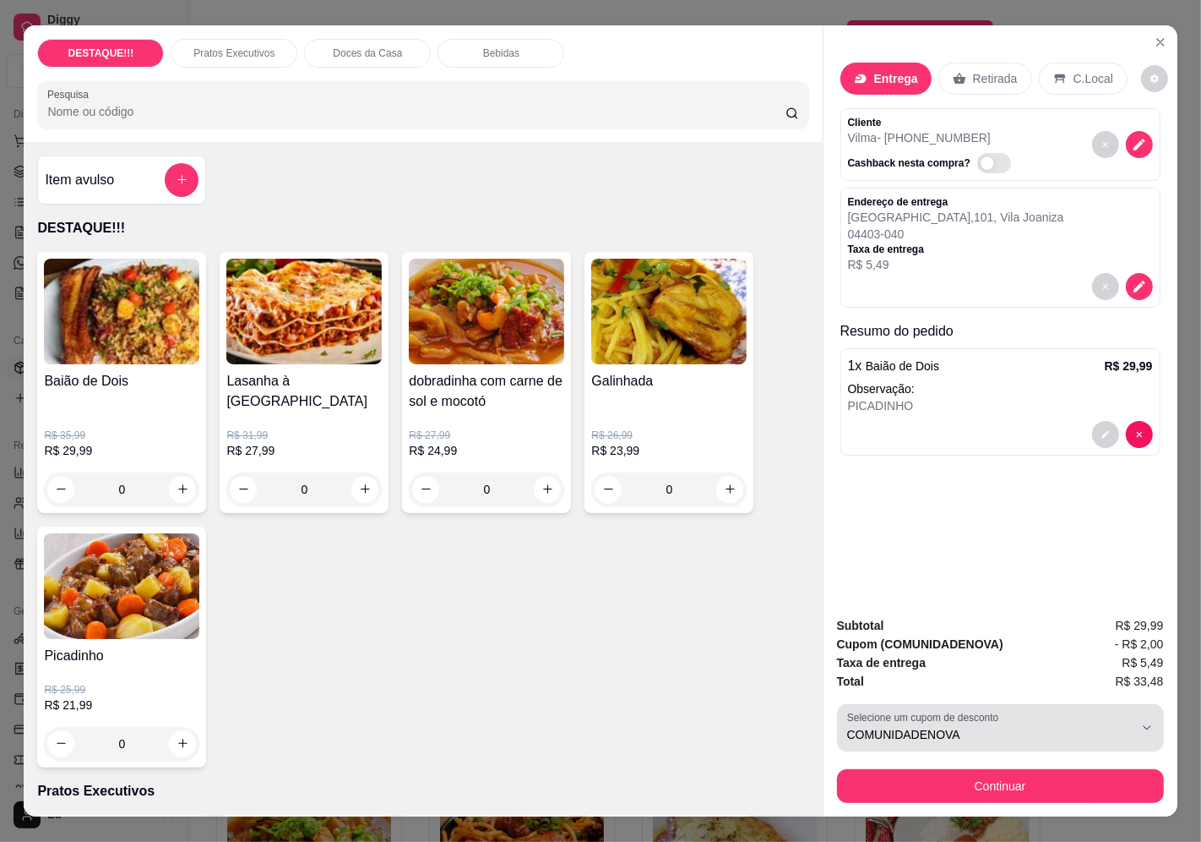
click at [1111, 718] on div "COMUNIDADENOVA" at bounding box center [990, 728] width 286 height 34
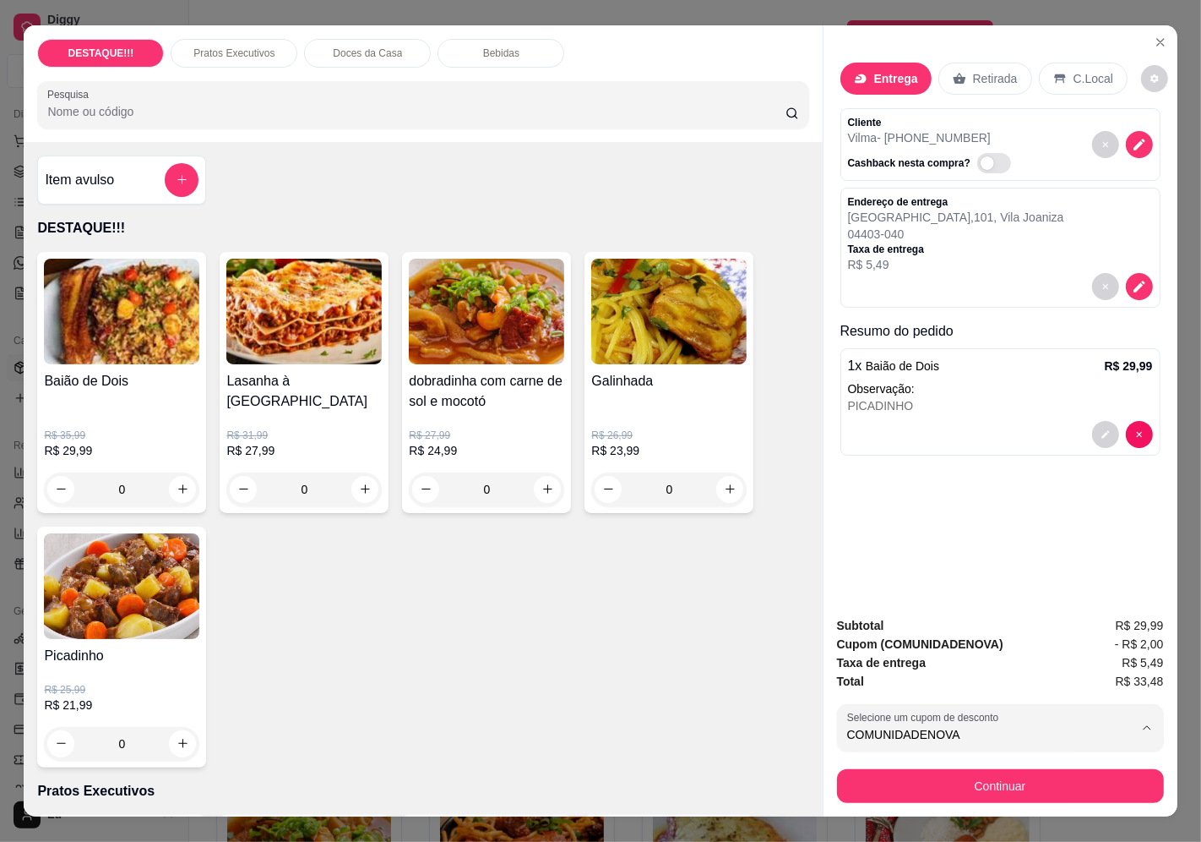
click at [1002, 774] on span "50 disponíveis" at bounding box center [1014, 769] width 66 height 13
select select
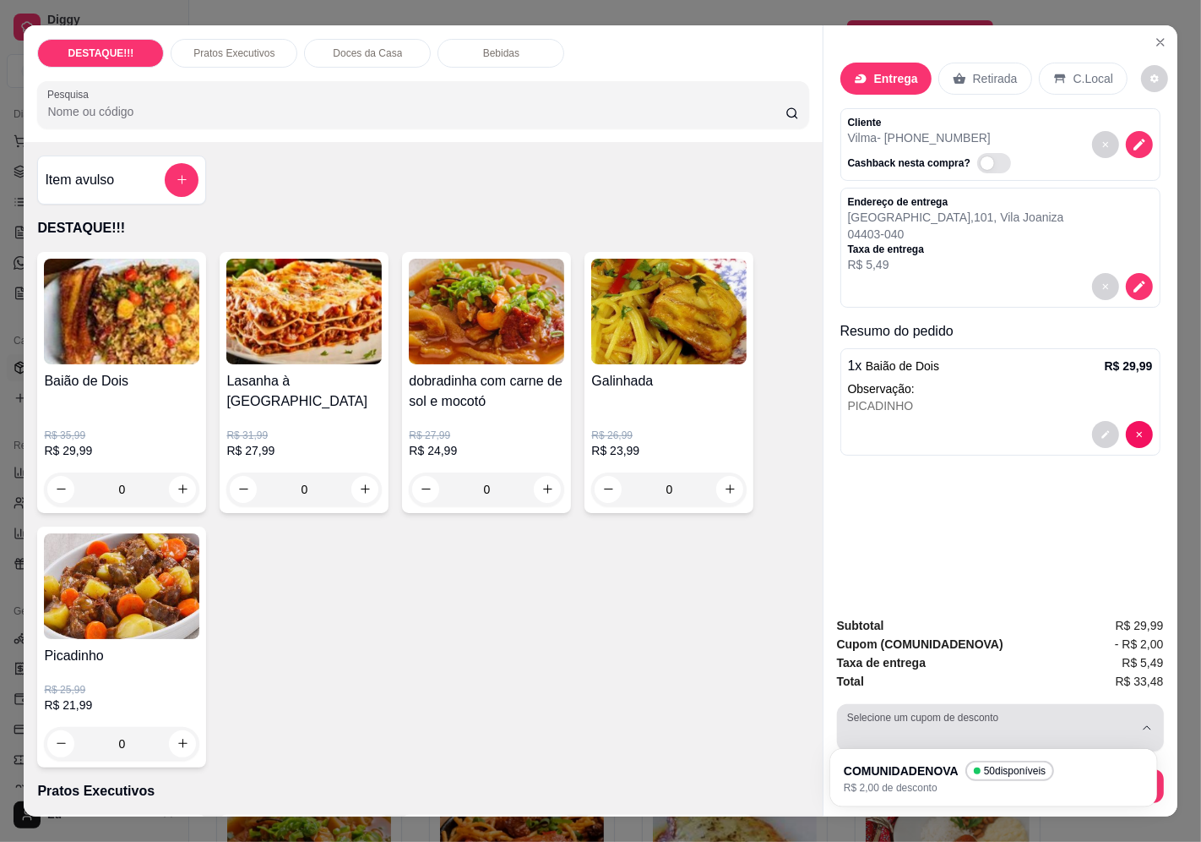
click at [1098, 718] on div "button" at bounding box center [990, 728] width 286 height 34
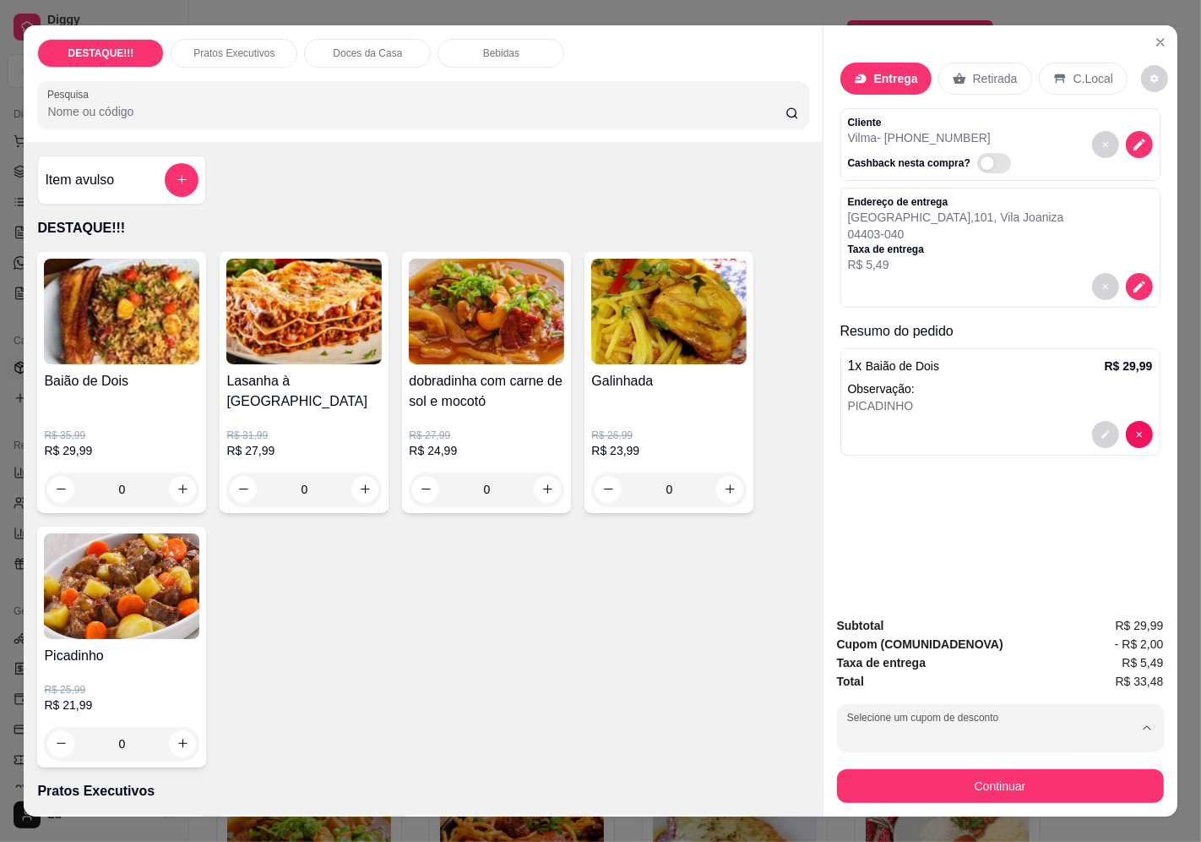
click at [1065, 765] on div "COMUNIDADENOVA 50 disponíveis R$ 2,00 de desconto" at bounding box center [986, 776] width 272 height 32
type input "68df17c9f5f2adbeac5e925a"
select select "68df17c9f5f2adbeac5e925a"
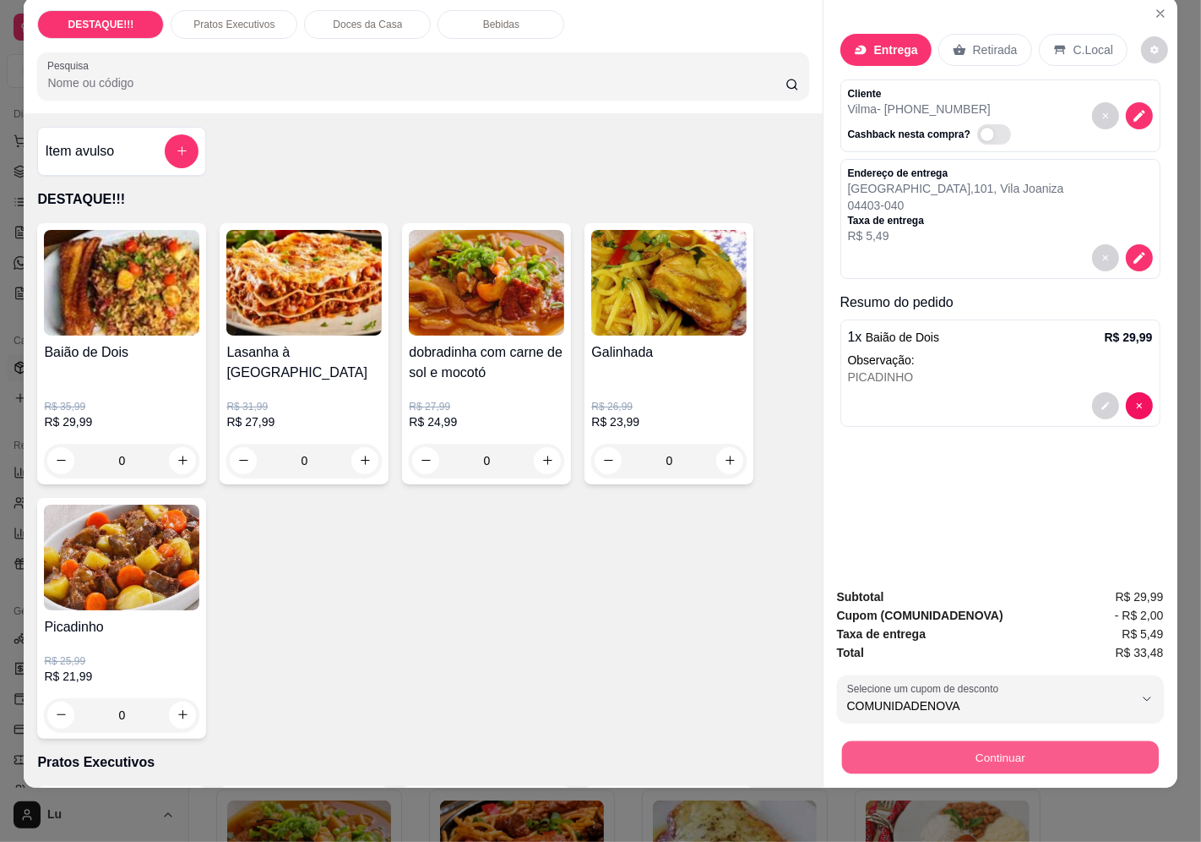
click at [1026, 741] on button "Continuar" at bounding box center [1000, 757] width 317 height 33
click at [1117, 741] on button "Continuar" at bounding box center [1000, 757] width 317 height 33
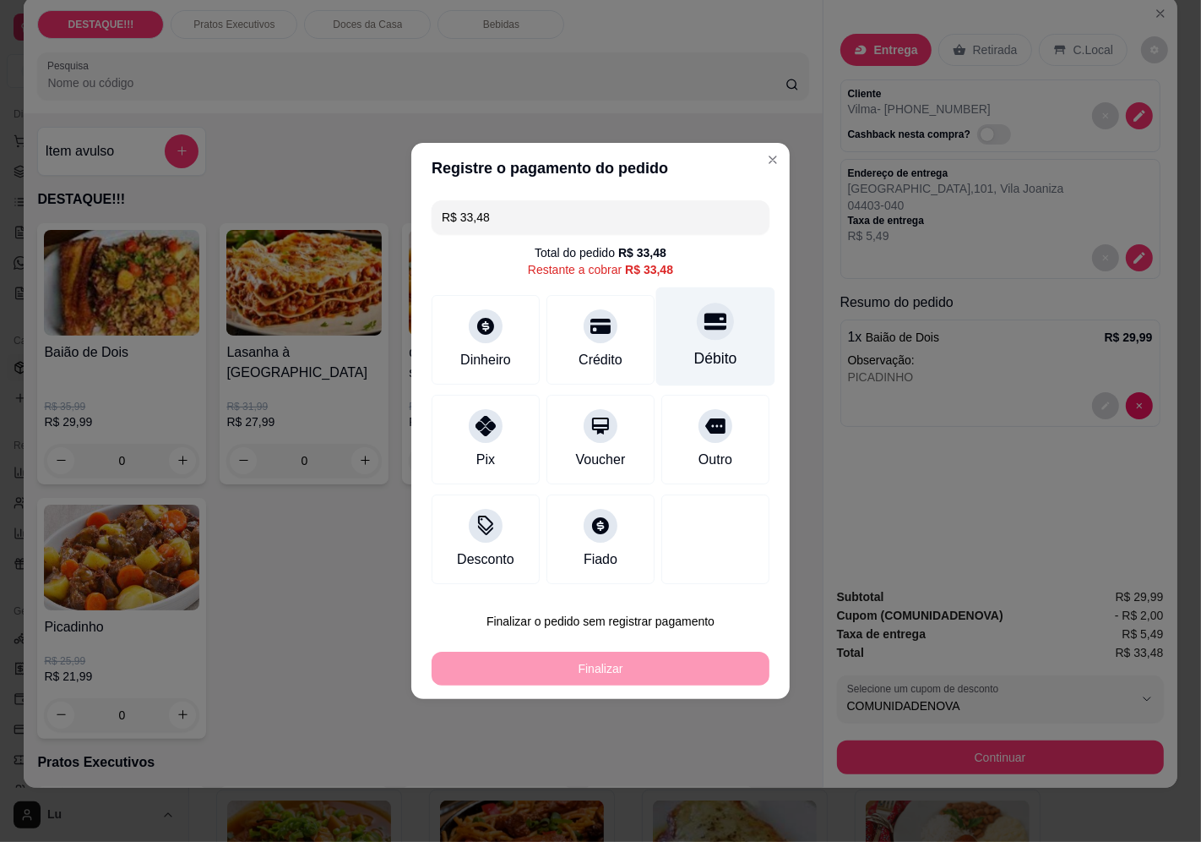
click at [744, 351] on div "Débito" at bounding box center [715, 336] width 119 height 99
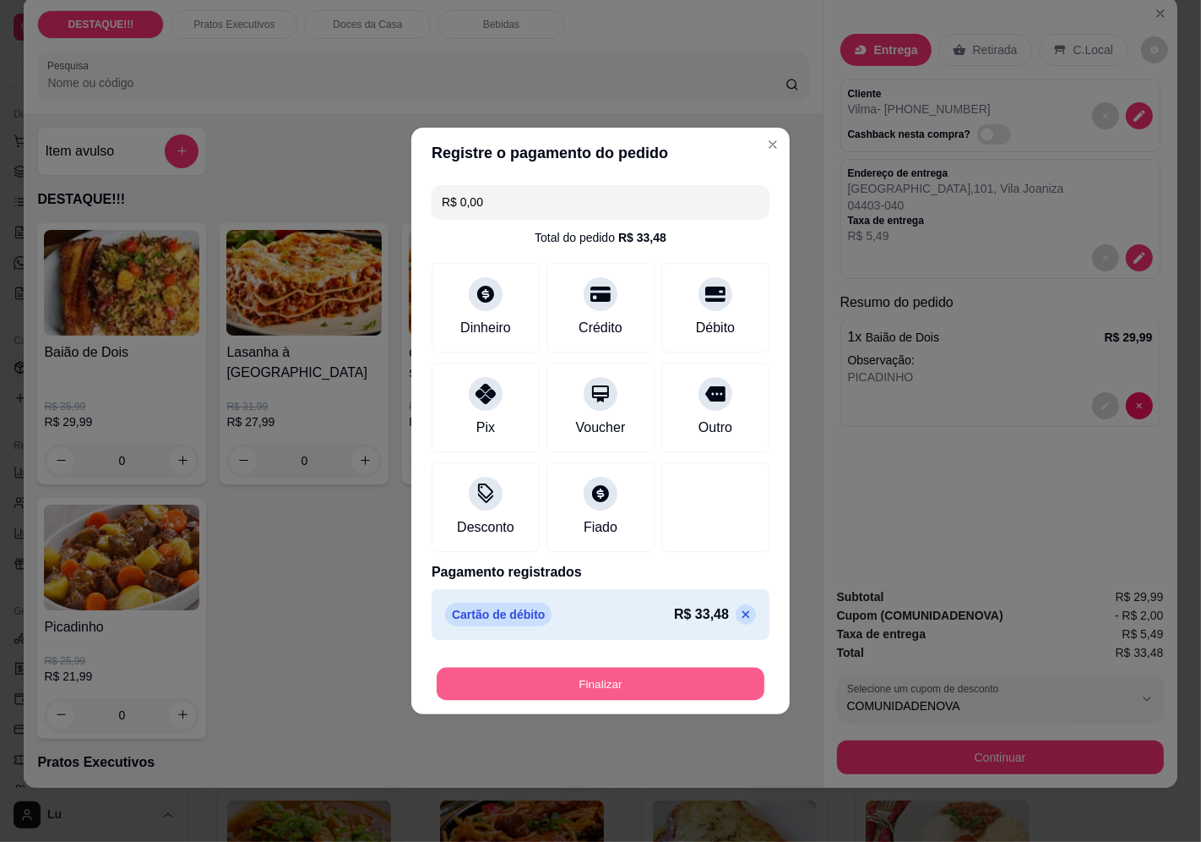
click at [697, 676] on button "Finalizar" at bounding box center [601, 683] width 328 height 33
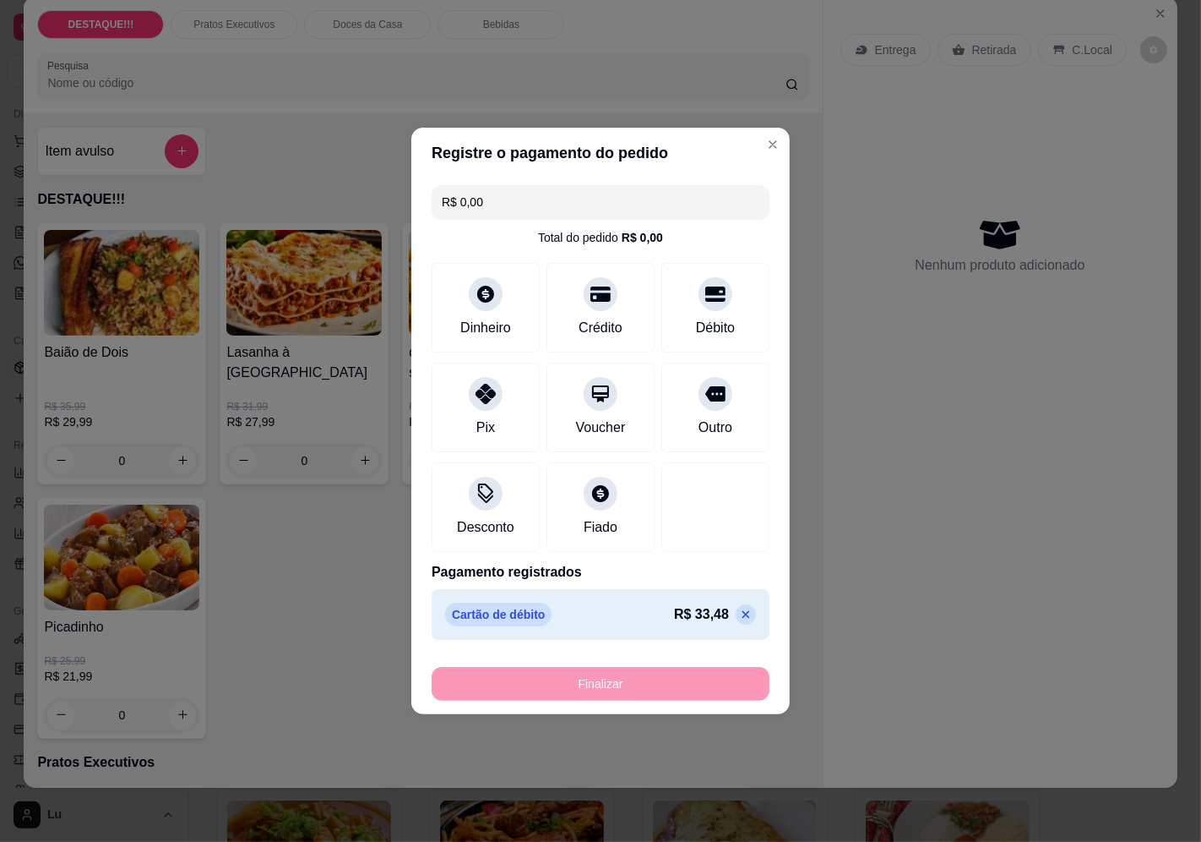
type input "-R$ 33,48"
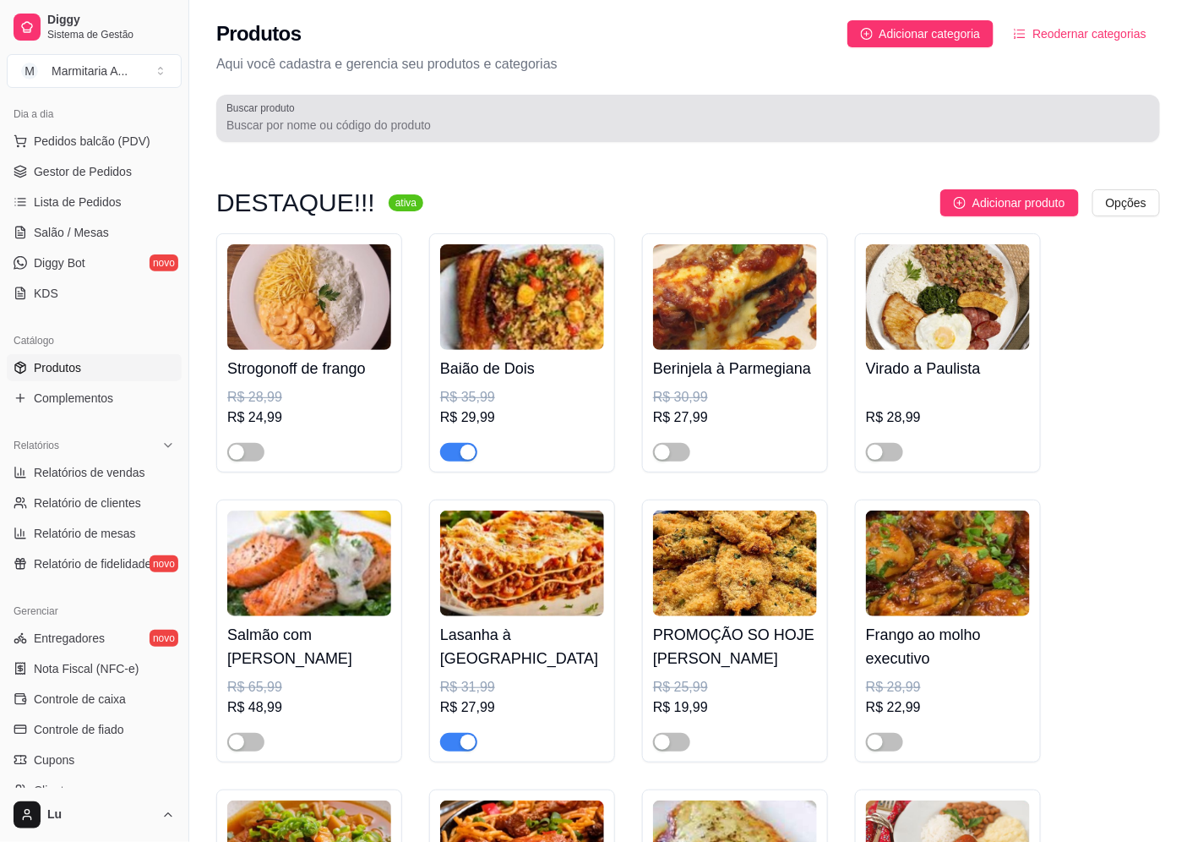
click at [263, 112] on label "Buscar produto" at bounding box center [263, 108] width 74 height 14
click at [263, 117] on input "Buscar produto" at bounding box center [687, 125] width 923 height 17
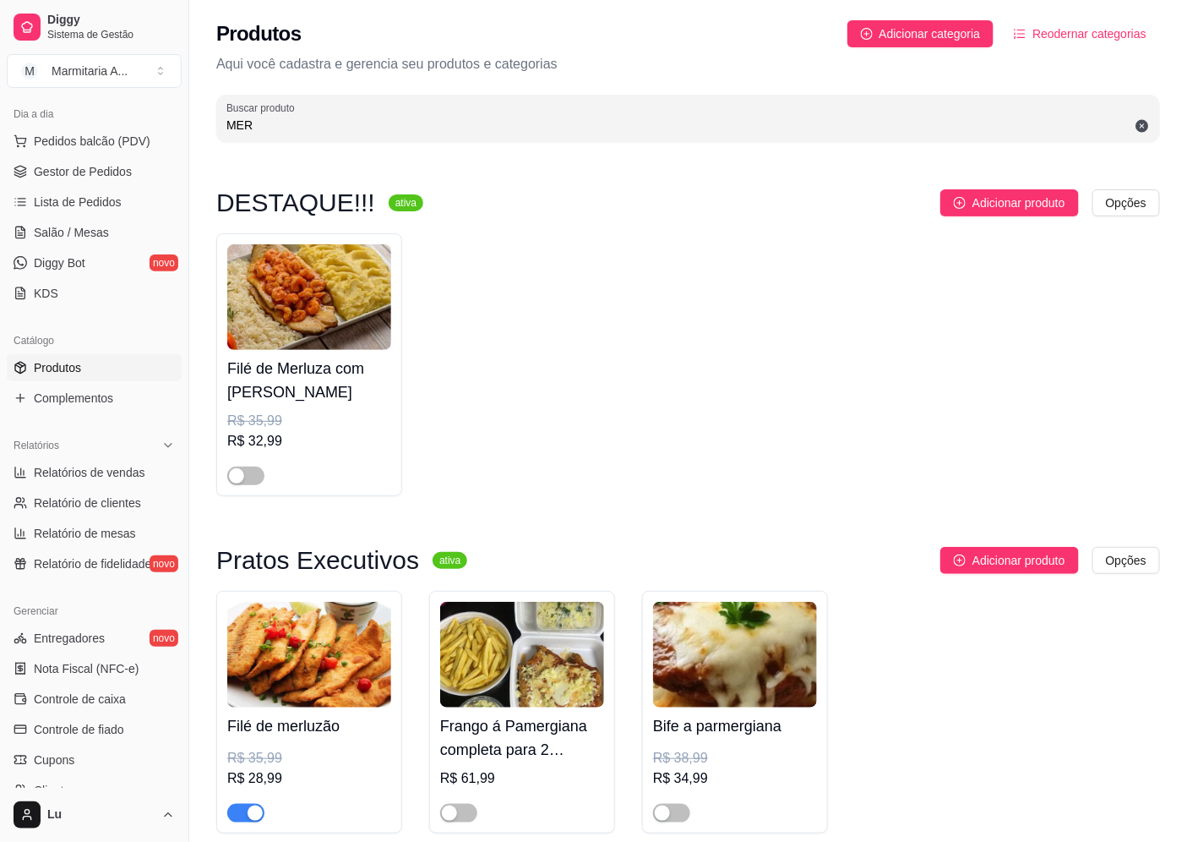
type input "MER"
click at [326, 699] on img at bounding box center [309, 655] width 164 height 106
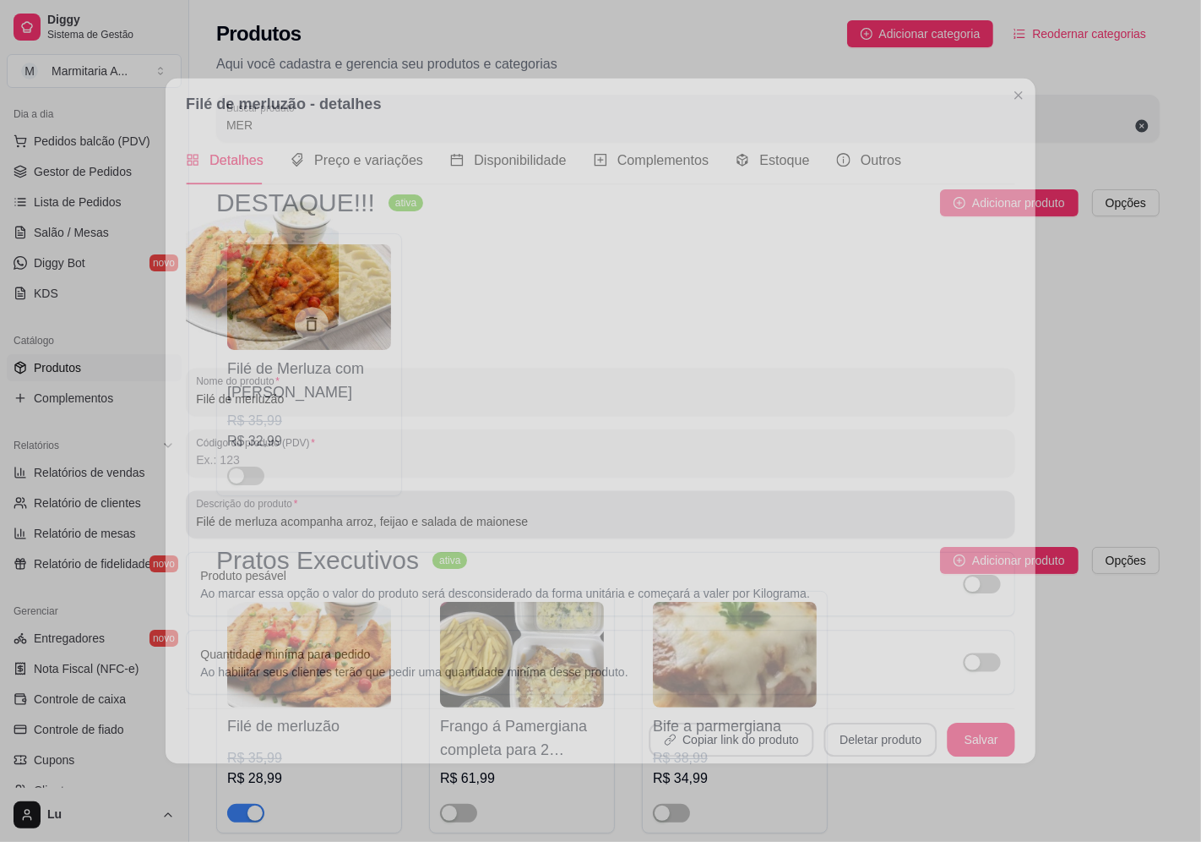
type input "Filé de merluza acompanha arroz, feijao e salada de maionese"
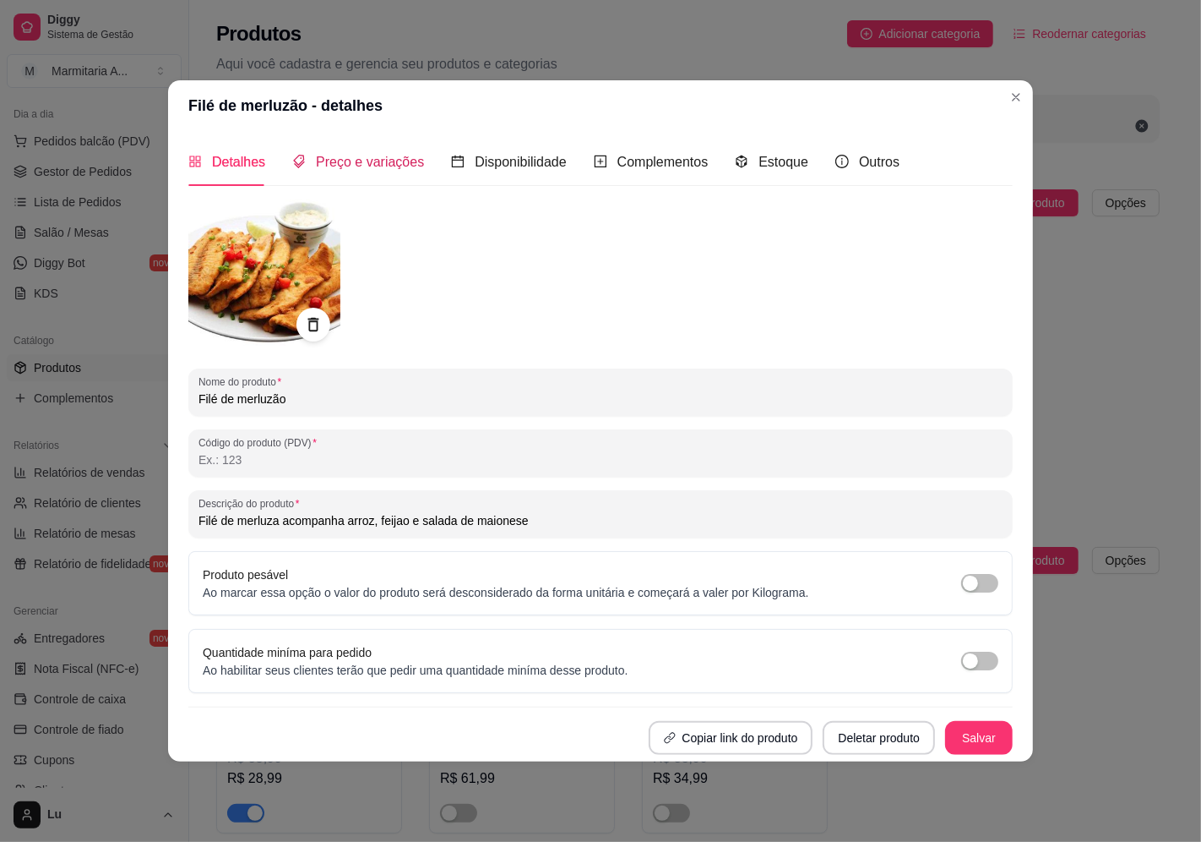
click at [352, 158] on span "Preço e variações" at bounding box center [370, 162] width 108 height 14
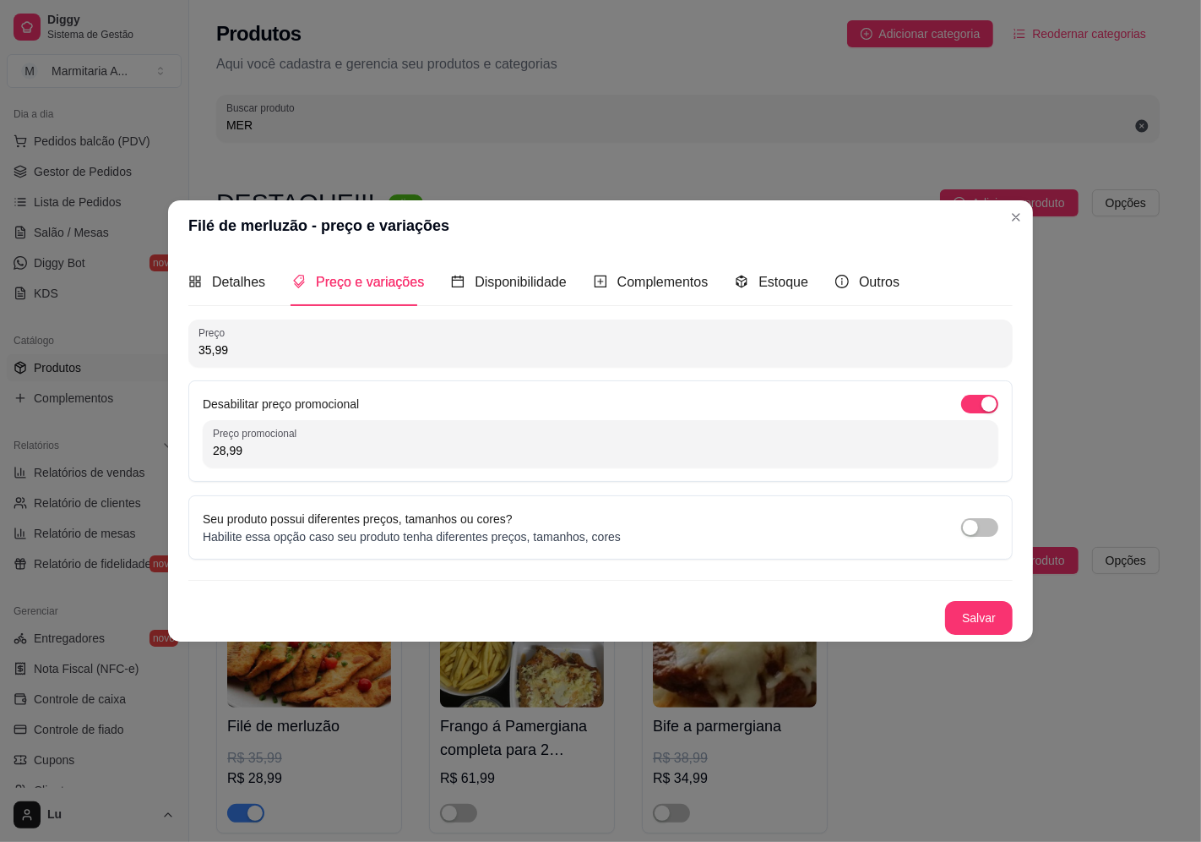
drag, startPoint x: 274, startPoint y: 449, endPoint x: 106, endPoint y: 441, distance: 168.3
click at [106, 441] on div "Filé de merluzão - preço e variações Detalhes Preço e variações Disponibilidade…" at bounding box center [600, 421] width 1201 height 842
type input "29,99"
click at [981, 624] on button "Salvar" at bounding box center [979, 618] width 66 height 33
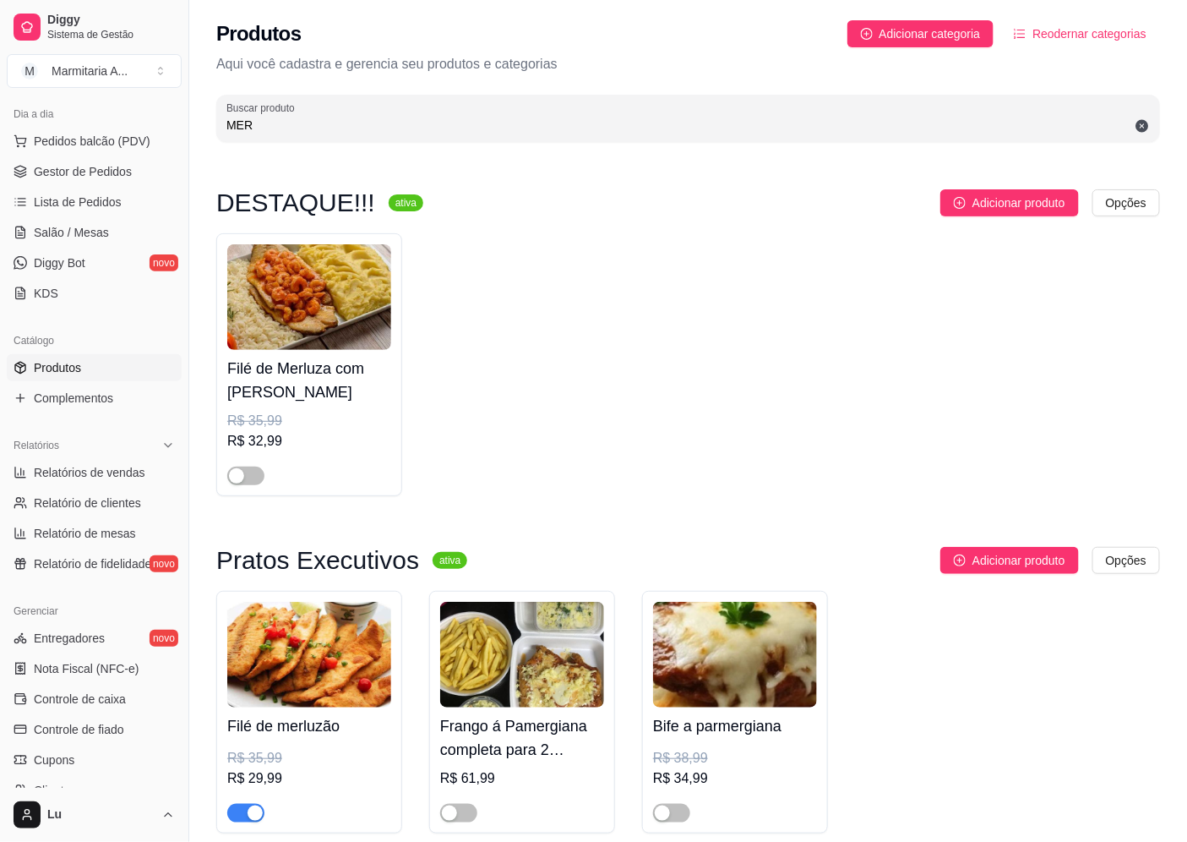
drag, startPoint x: 264, startPoint y: 131, endPoint x: 177, endPoint y: 128, distance: 87.1
click at [177, 128] on div "Diggy Sistema de Gestão M Marmitaria A ... Loja aberta Diggy Pro até 17/10 Aces…" at bounding box center [593, 459] width 1187 height 918
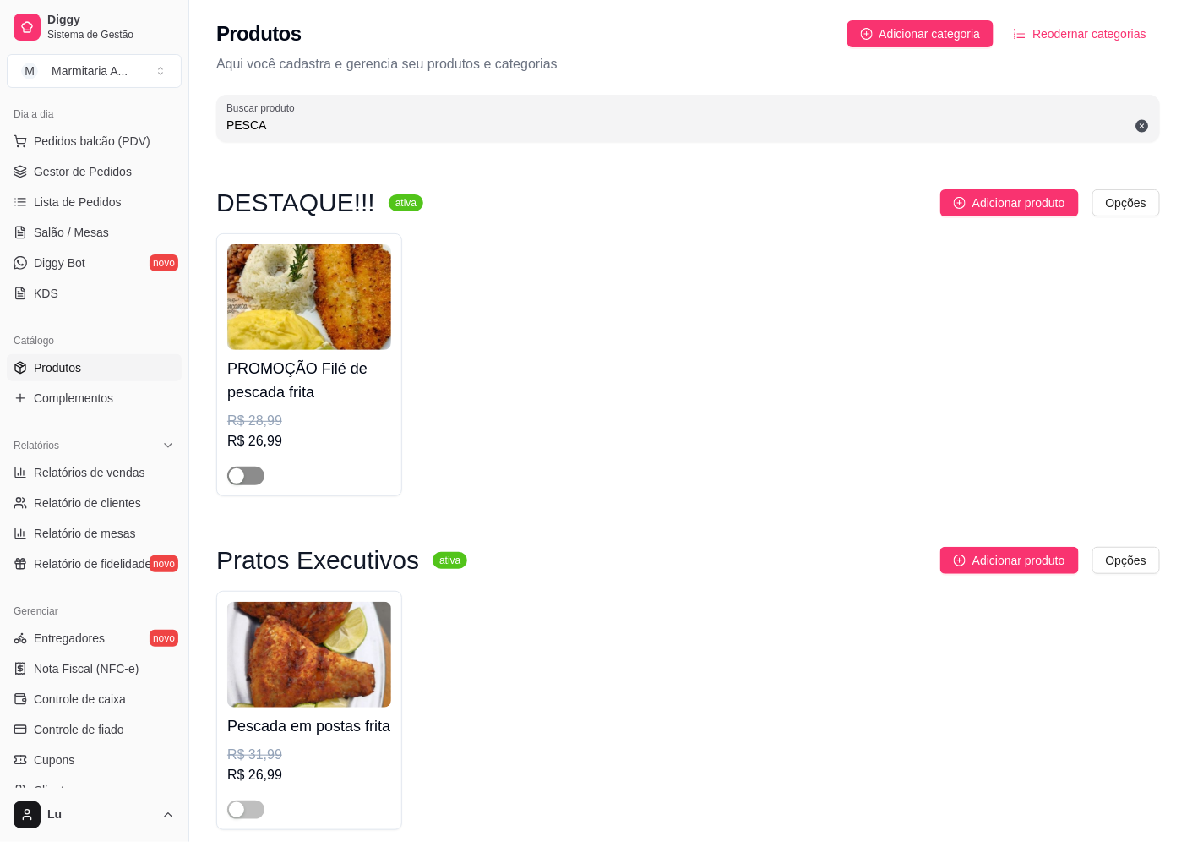
type input "PESCA"
click at [248, 471] on span "button" at bounding box center [245, 475] width 37 height 19
click at [120, 146] on span "Pedidos balcão (PDV)" at bounding box center [92, 141] width 117 height 17
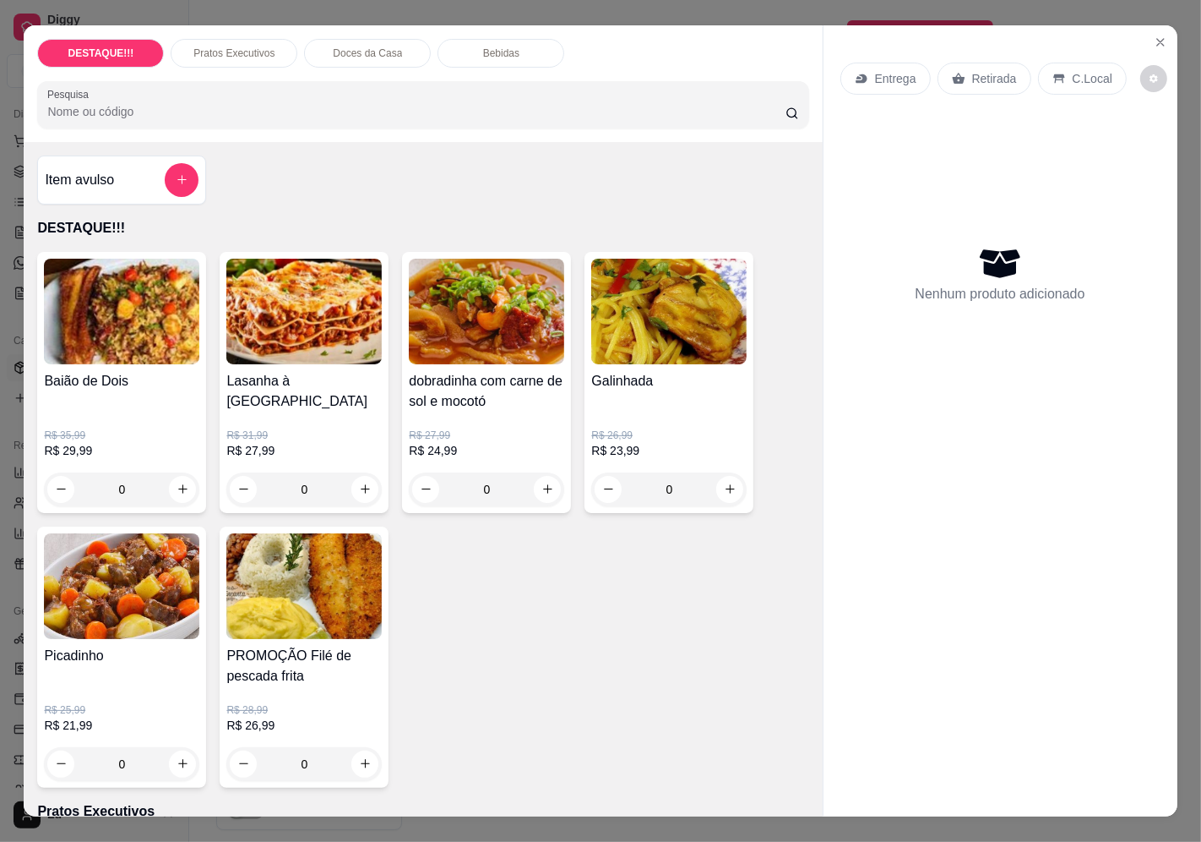
click at [863, 68] on div "Entrega" at bounding box center [886, 79] width 90 height 32
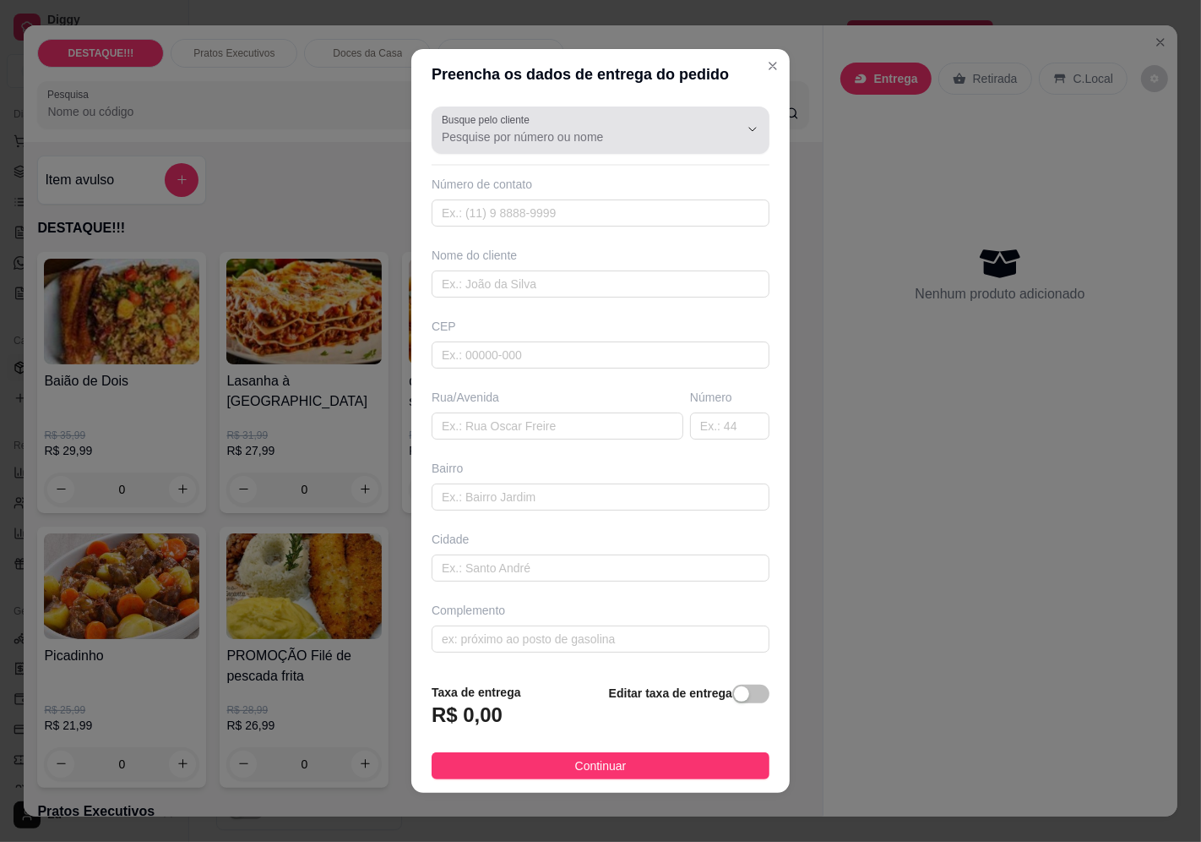
click at [652, 148] on div "Busque pelo cliente" at bounding box center [601, 129] width 338 height 47
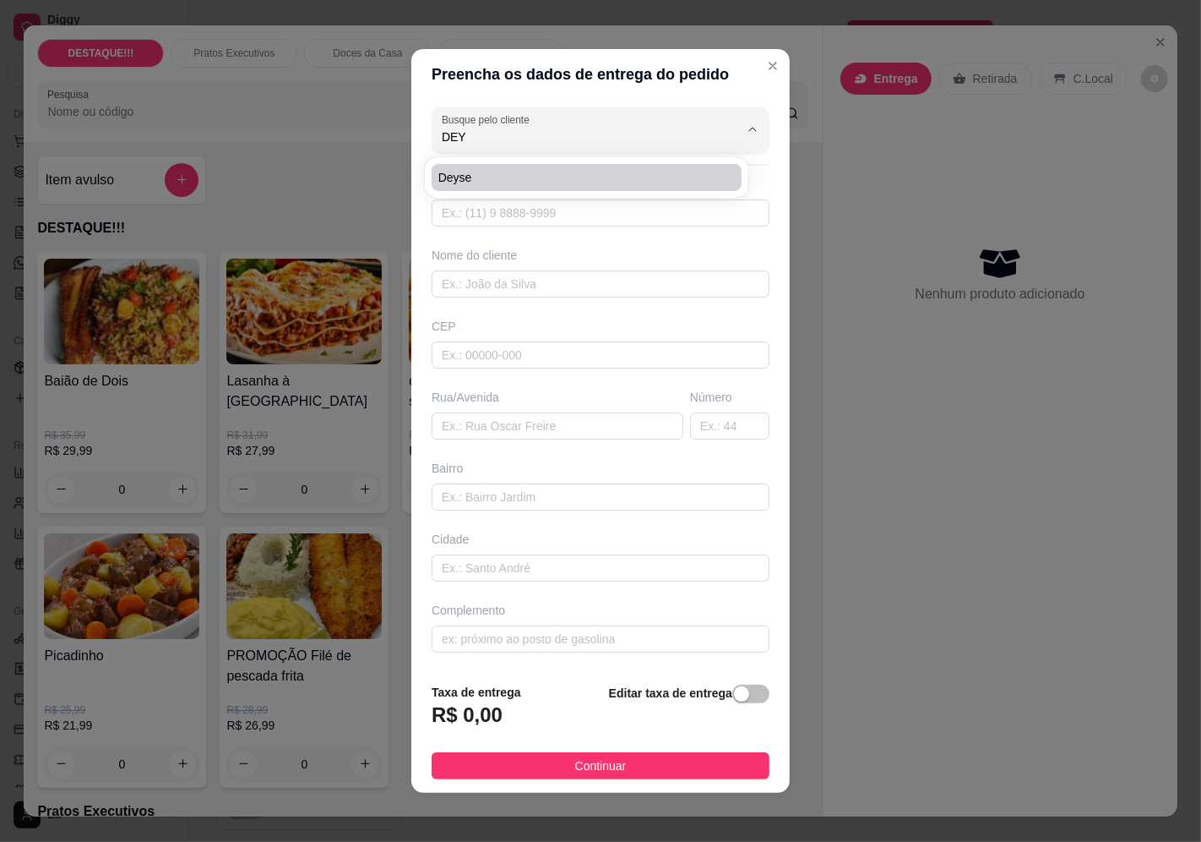
click at [504, 166] on li "Deyse" at bounding box center [587, 177] width 310 height 27
type input "Deyse"
type input "11942435600"
type input "Deyse"
type input "04367090"
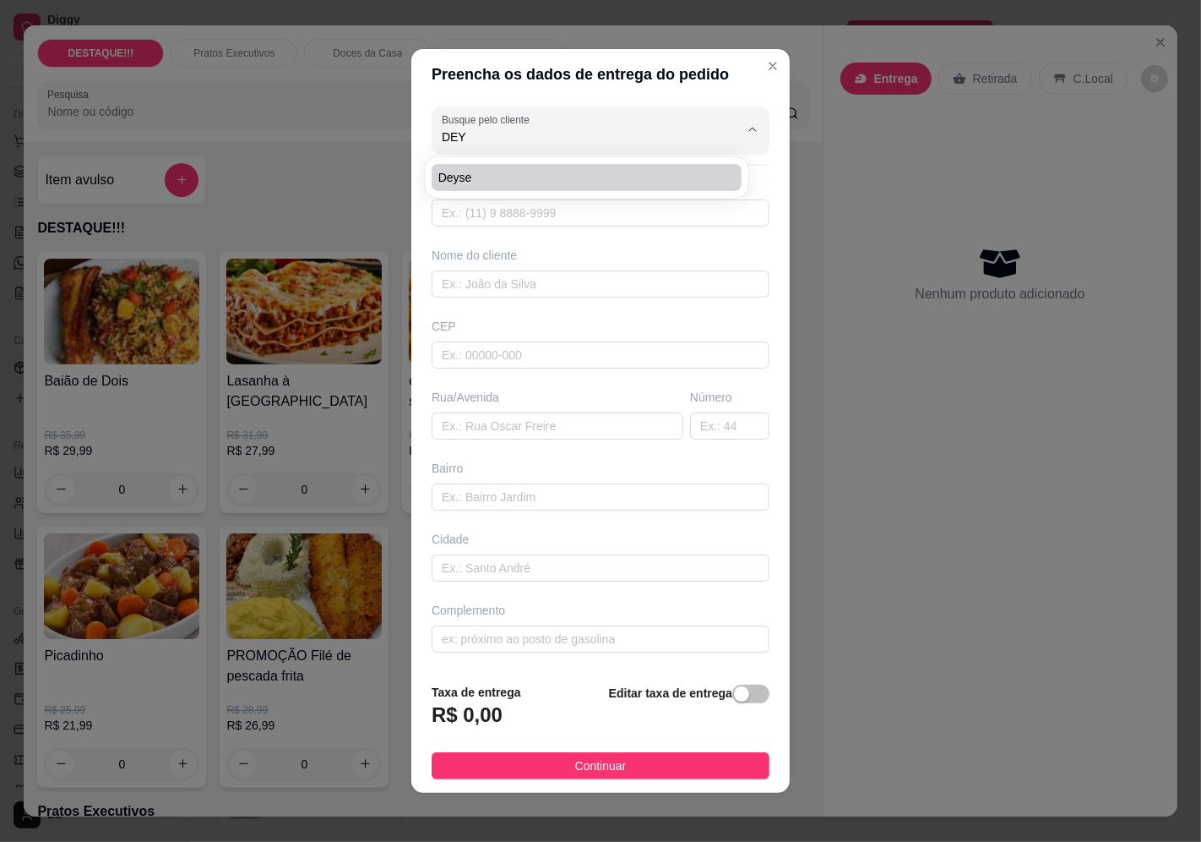
type input "Rua Madre [PERSON_NAME]"
type input "509"
type input "[GEOGRAPHIC_DATA]"
type input "Sala2"
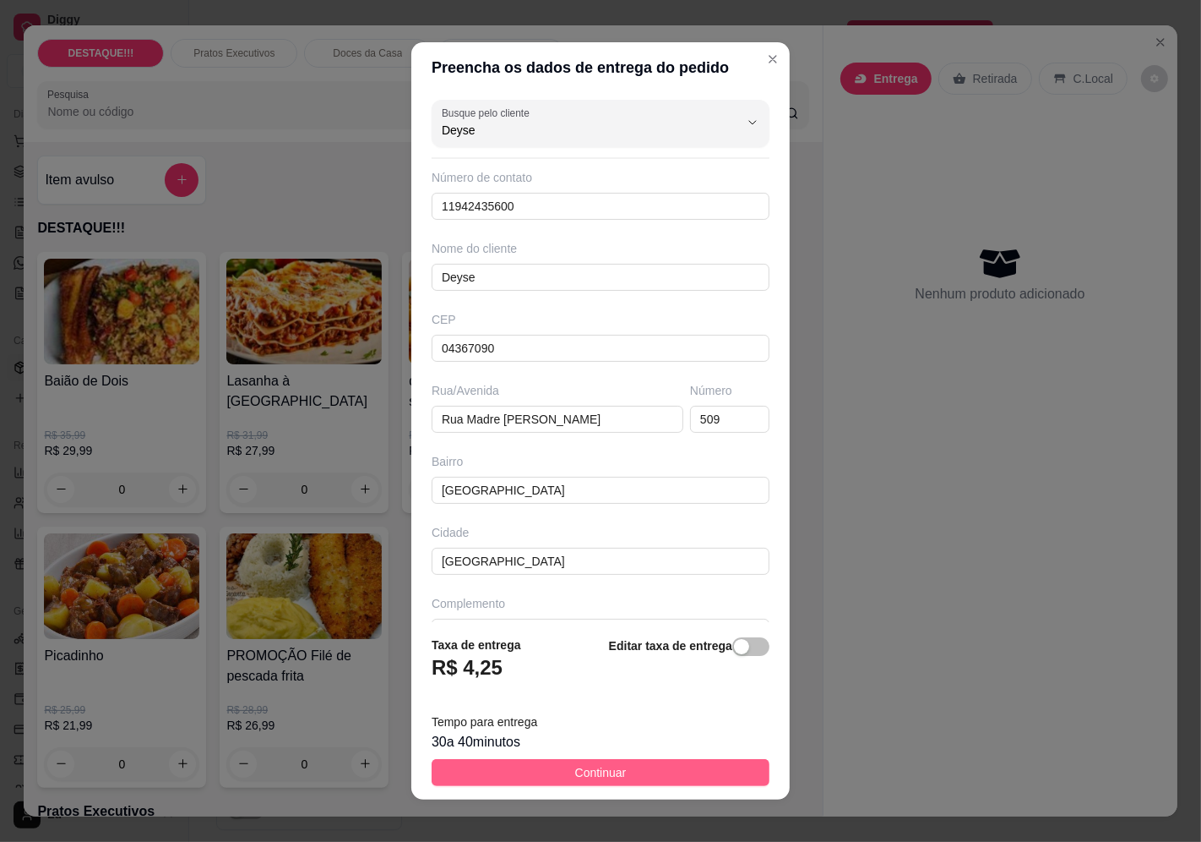
type input "Deyse"
click at [545, 771] on button "Continuar" at bounding box center [601, 772] width 338 height 27
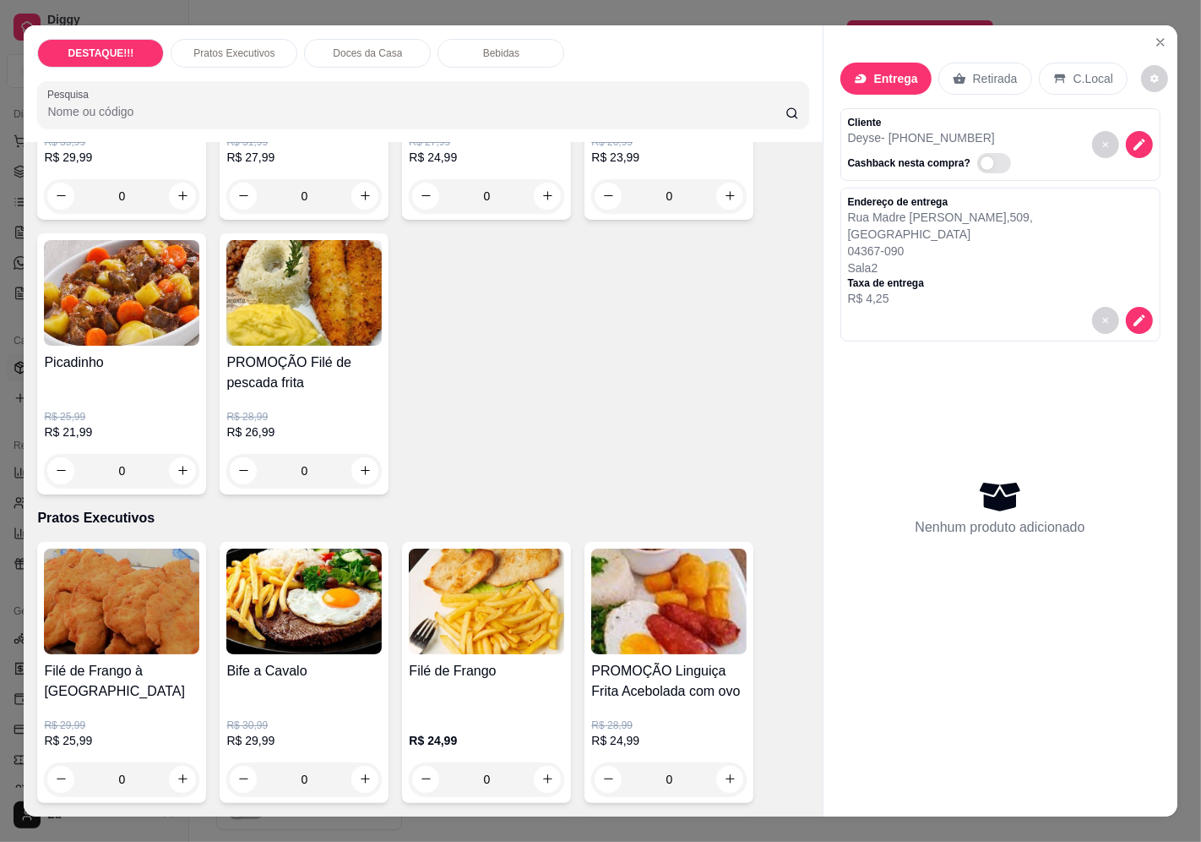
scroll to position [563, 0]
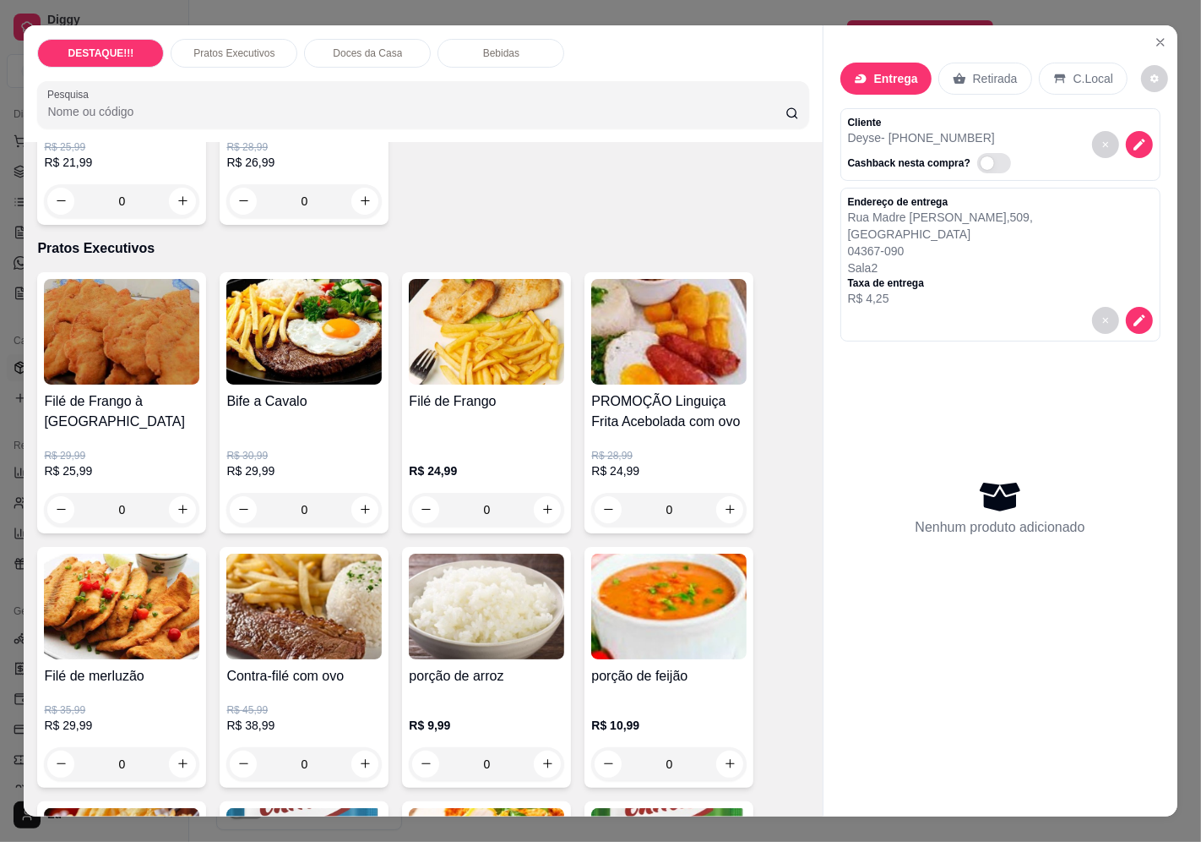
click at [309, 453] on p "R$ 30,99" at bounding box center [303, 456] width 155 height 14
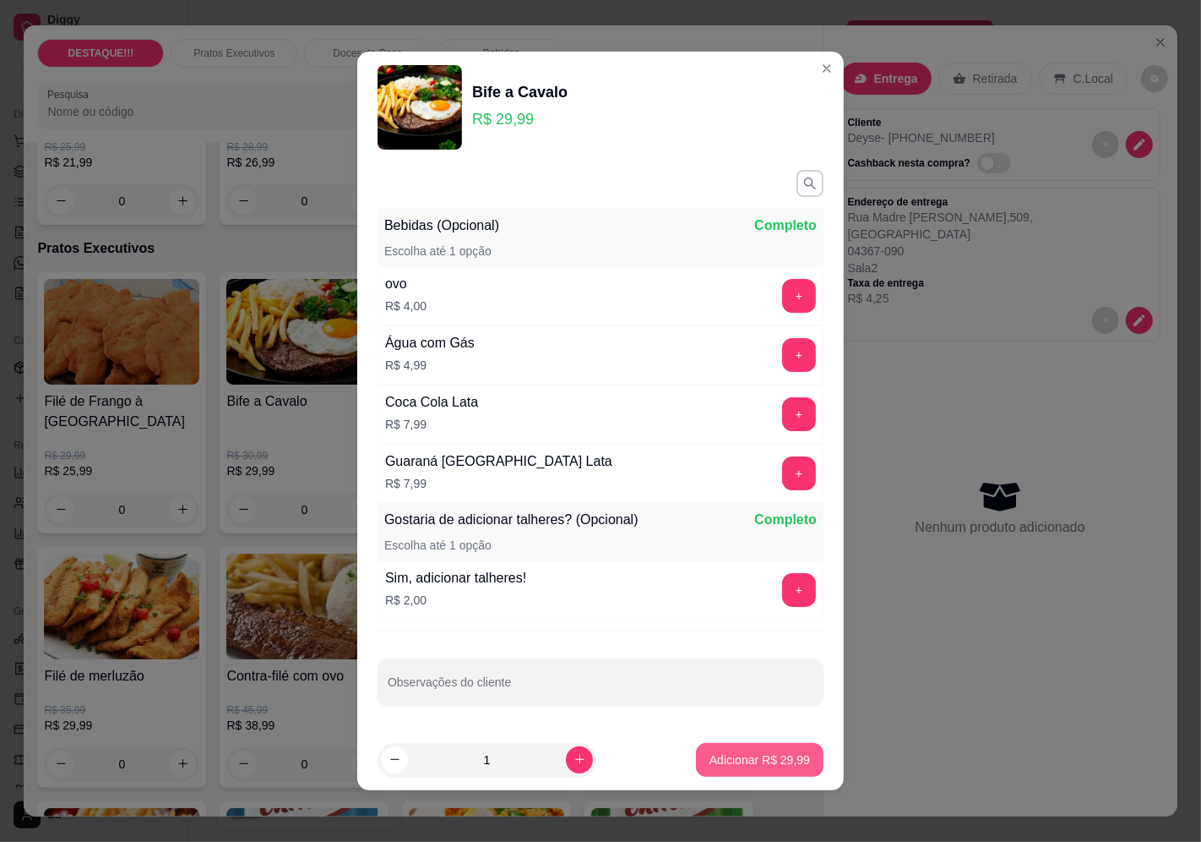
click at [737, 769] on button "Adicionar R$ 29,99" at bounding box center [760, 760] width 128 height 34
type input "1"
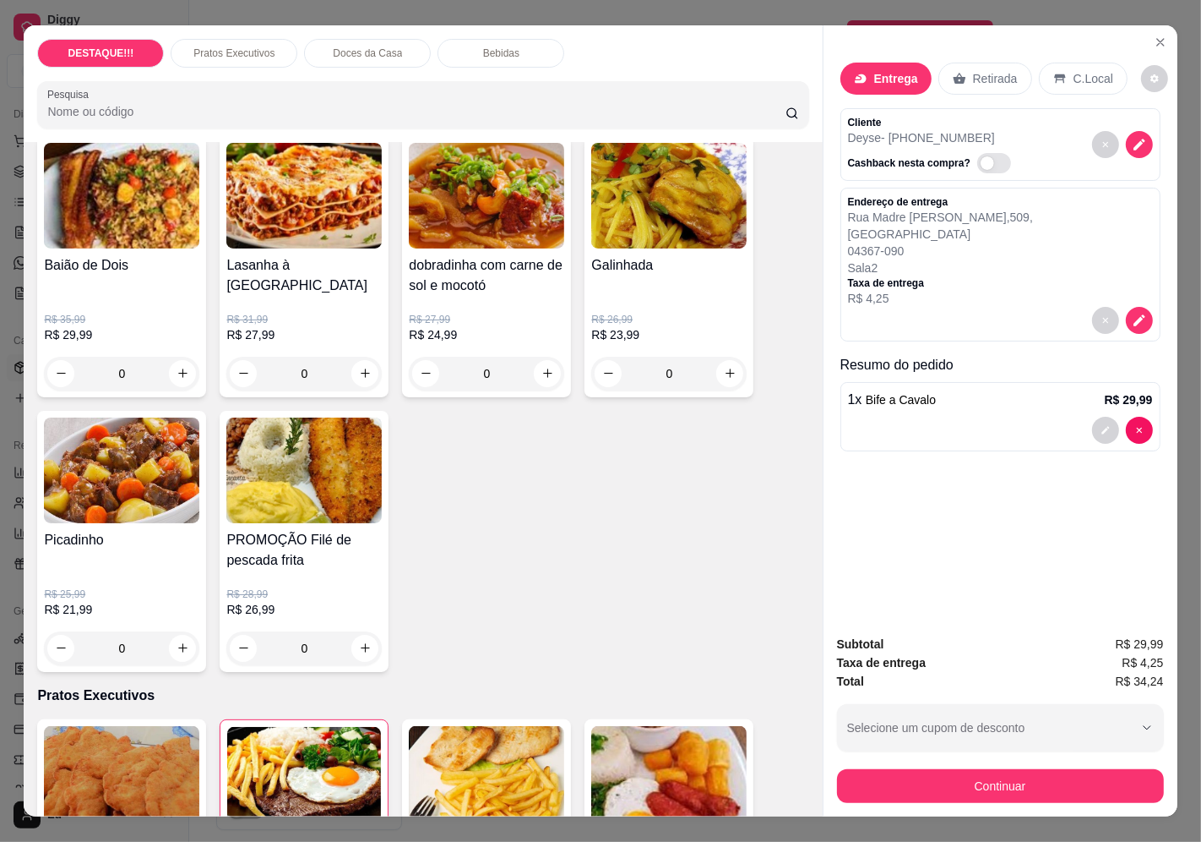
scroll to position [94, 0]
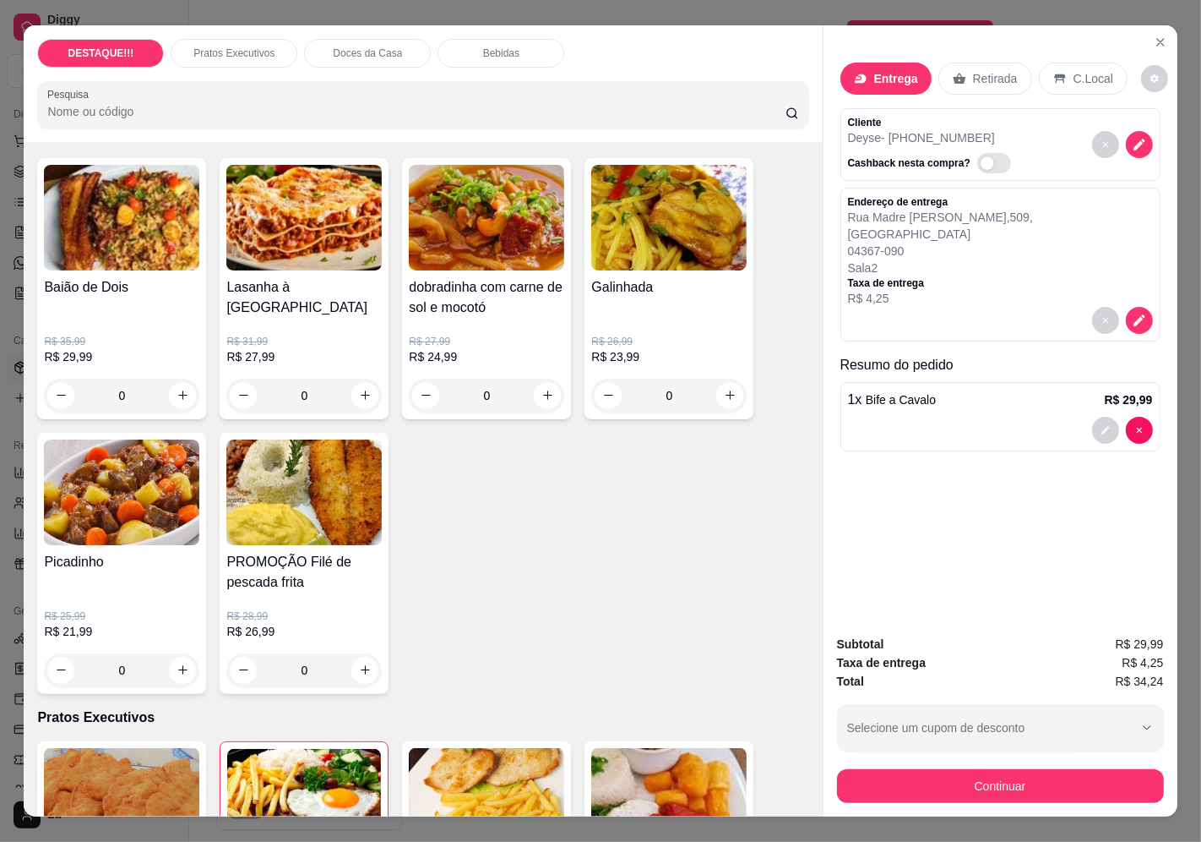
click at [466, 281] on h4 "dobradinha com carne de sol e mocotó" at bounding box center [486, 297] width 155 height 41
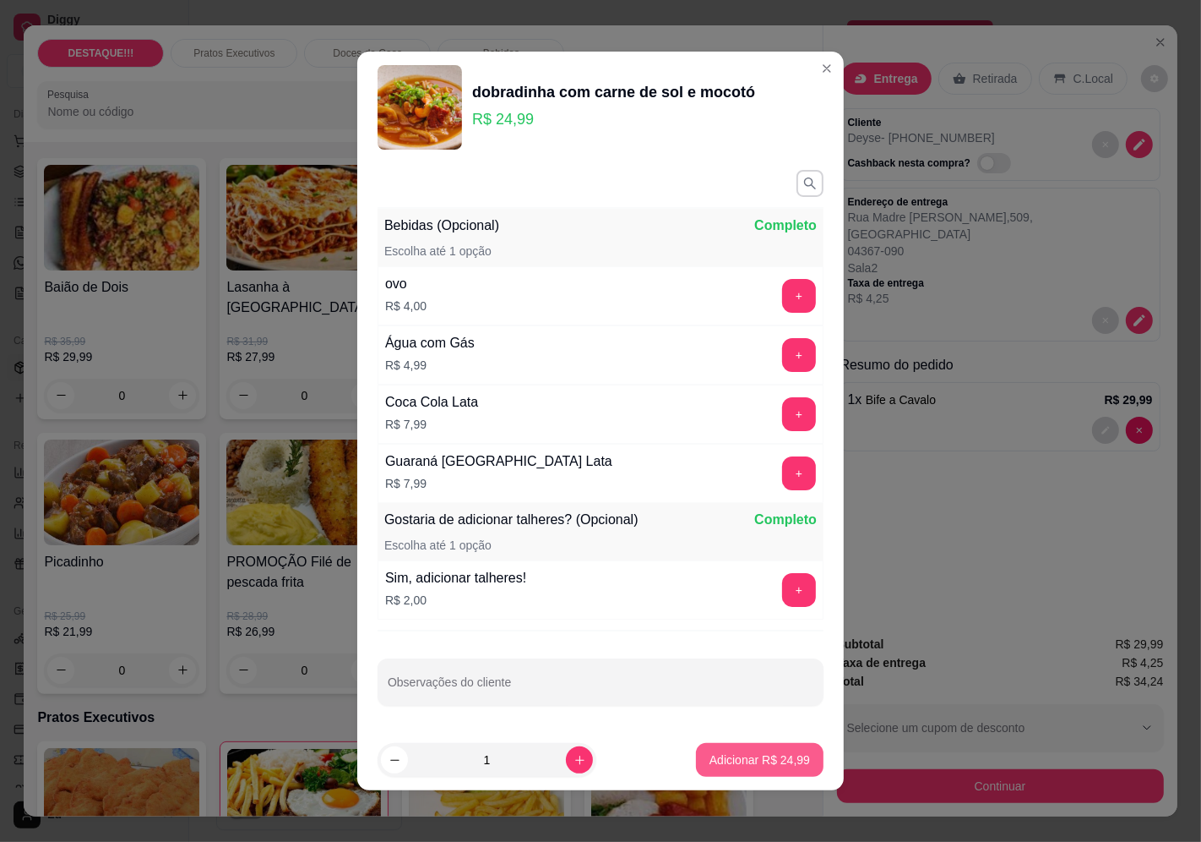
click at [783, 767] on p "Adicionar R$ 24,99" at bounding box center [760, 759] width 101 height 17
type input "1"
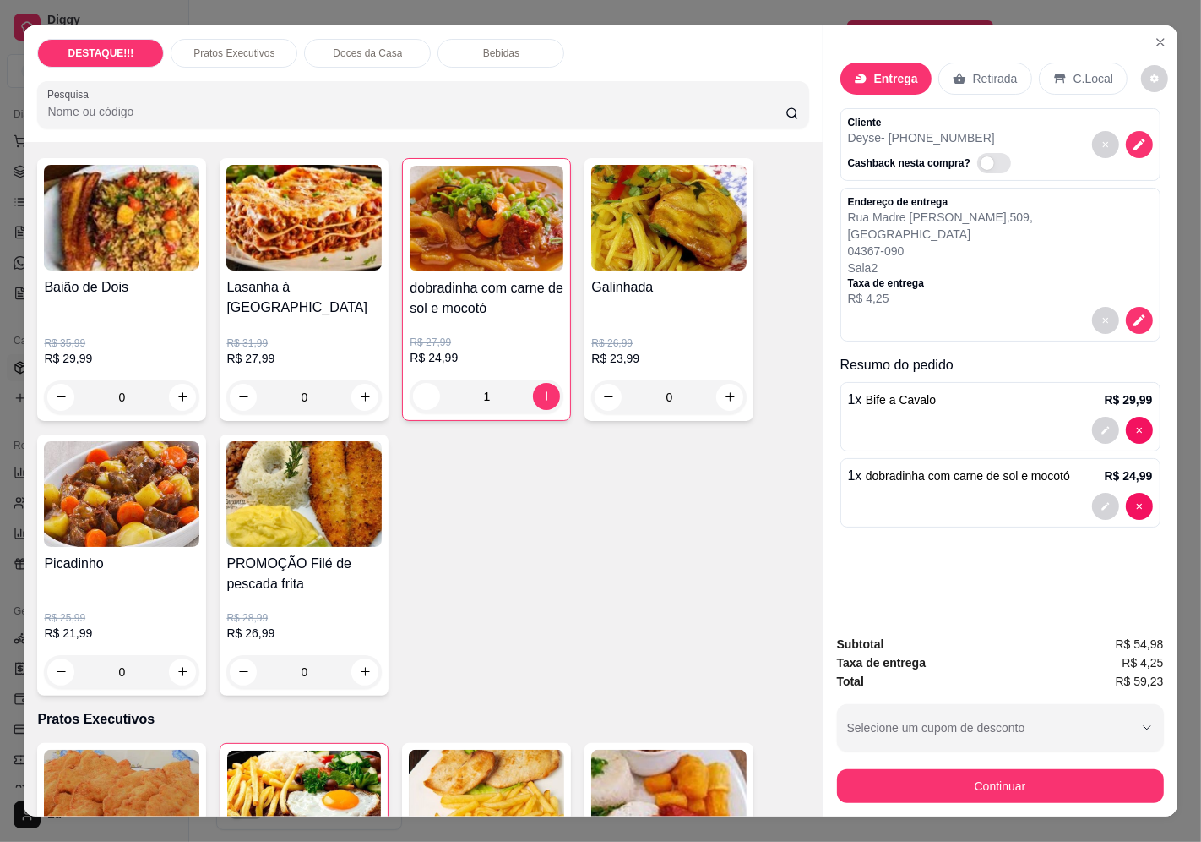
scroll to position [0, 0]
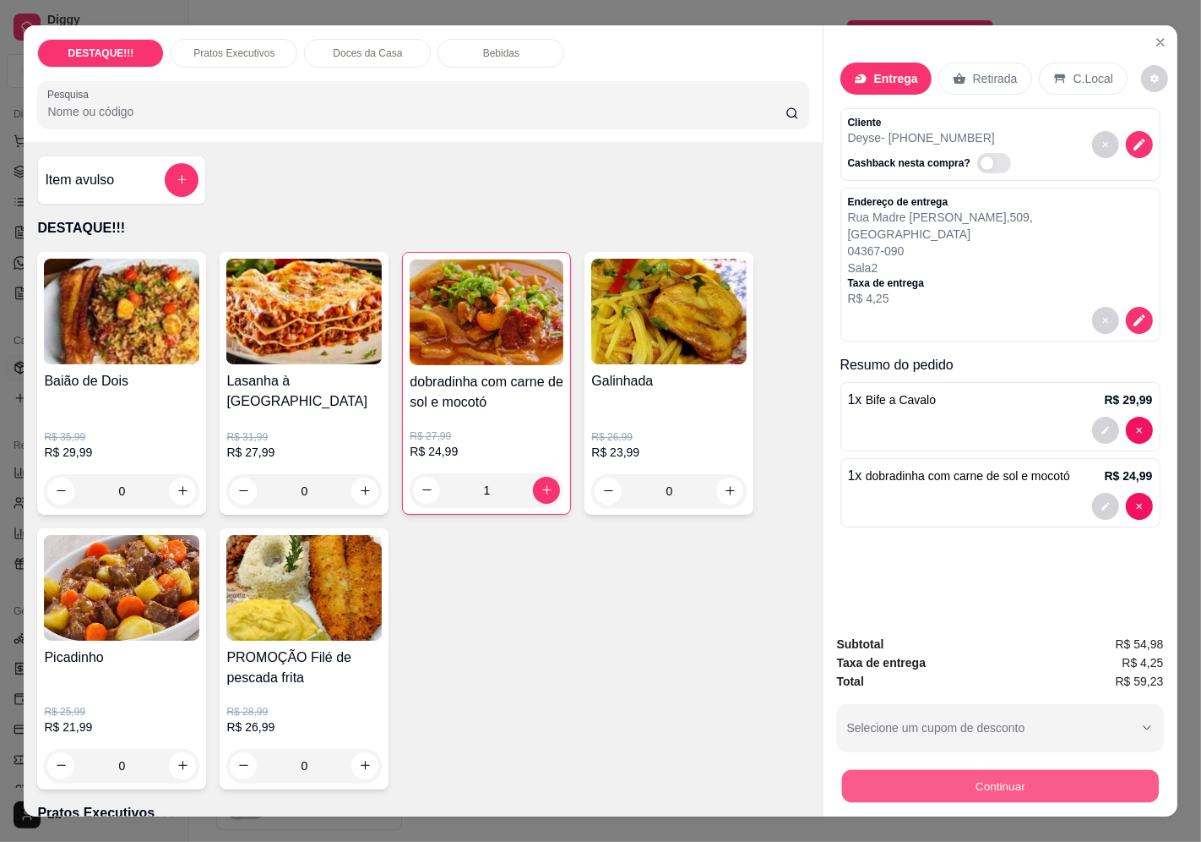
click at [992, 782] on button "Continuar" at bounding box center [1000, 786] width 317 height 33
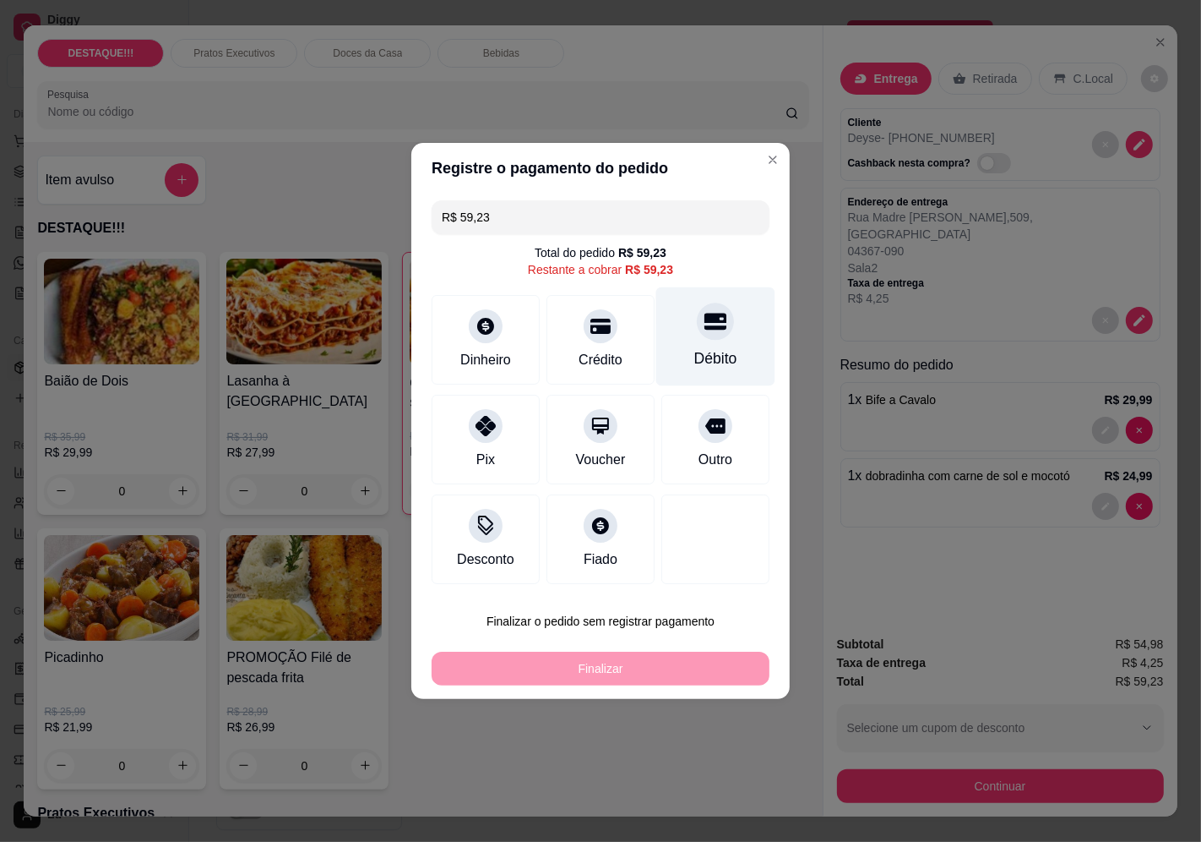
click at [682, 344] on div "Débito" at bounding box center [715, 336] width 119 height 99
type input "R$ 0,00"
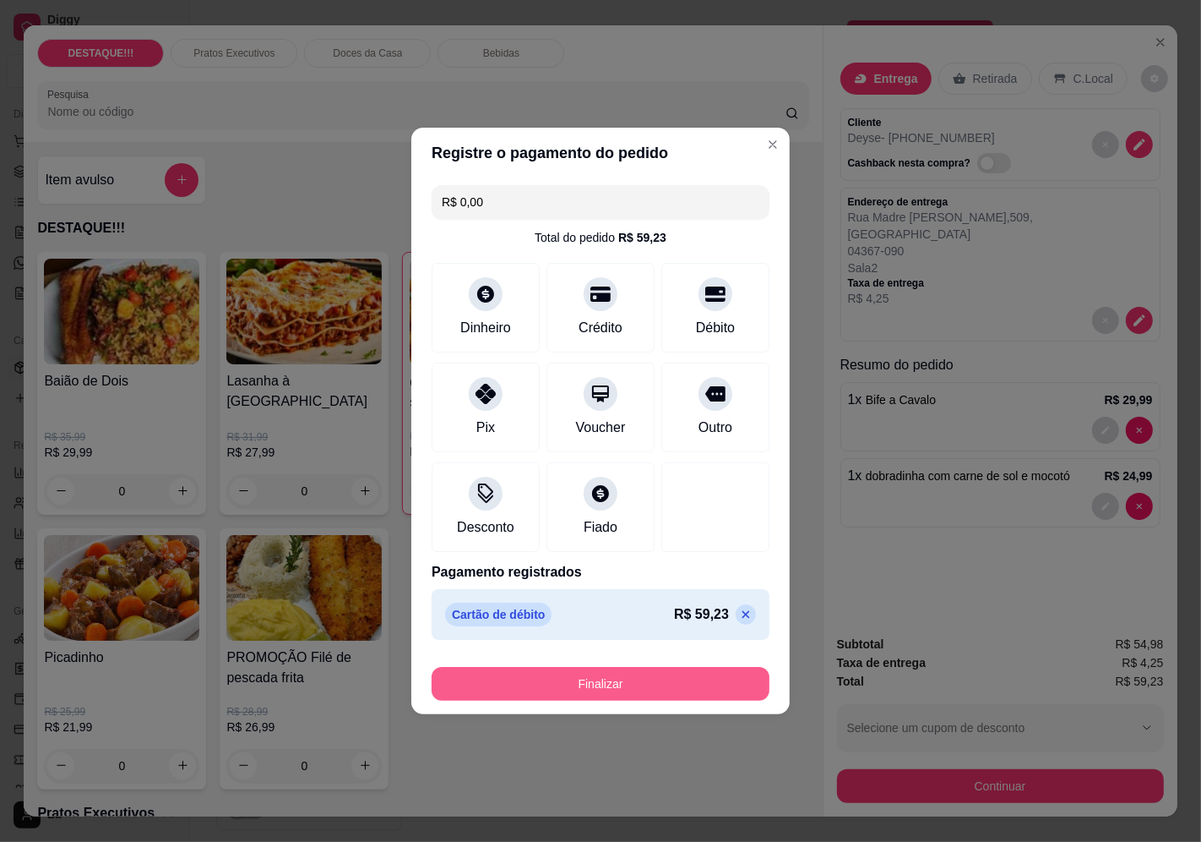
click at [712, 682] on button "Finalizar" at bounding box center [601, 684] width 338 height 34
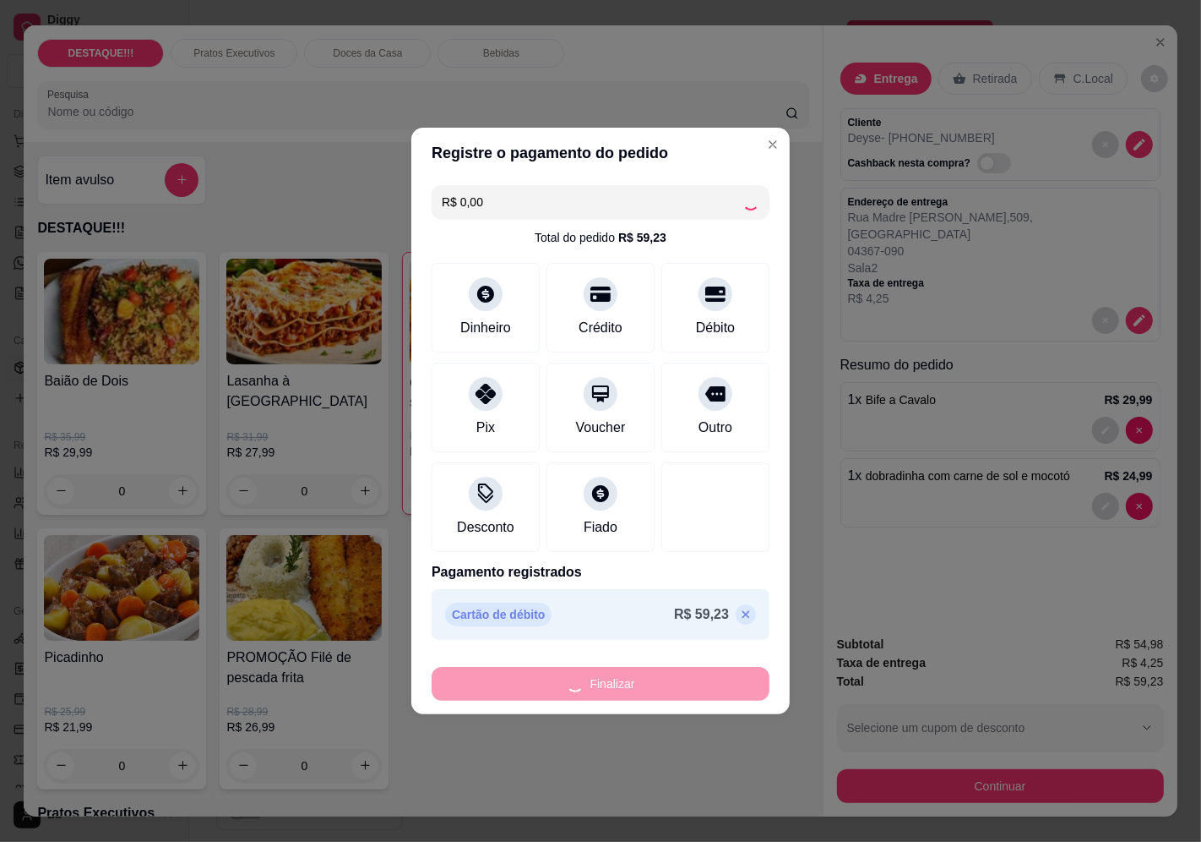
type input "0"
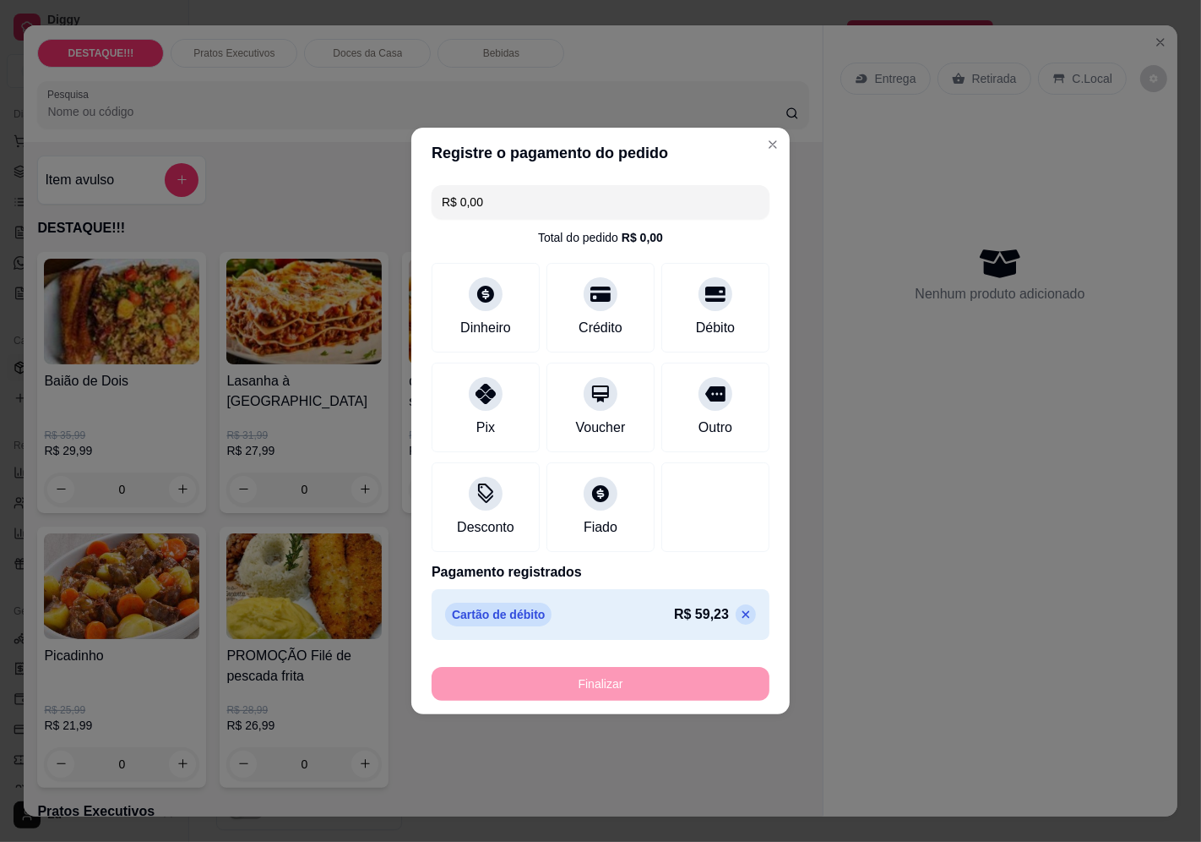
type input "-R$ 59,23"
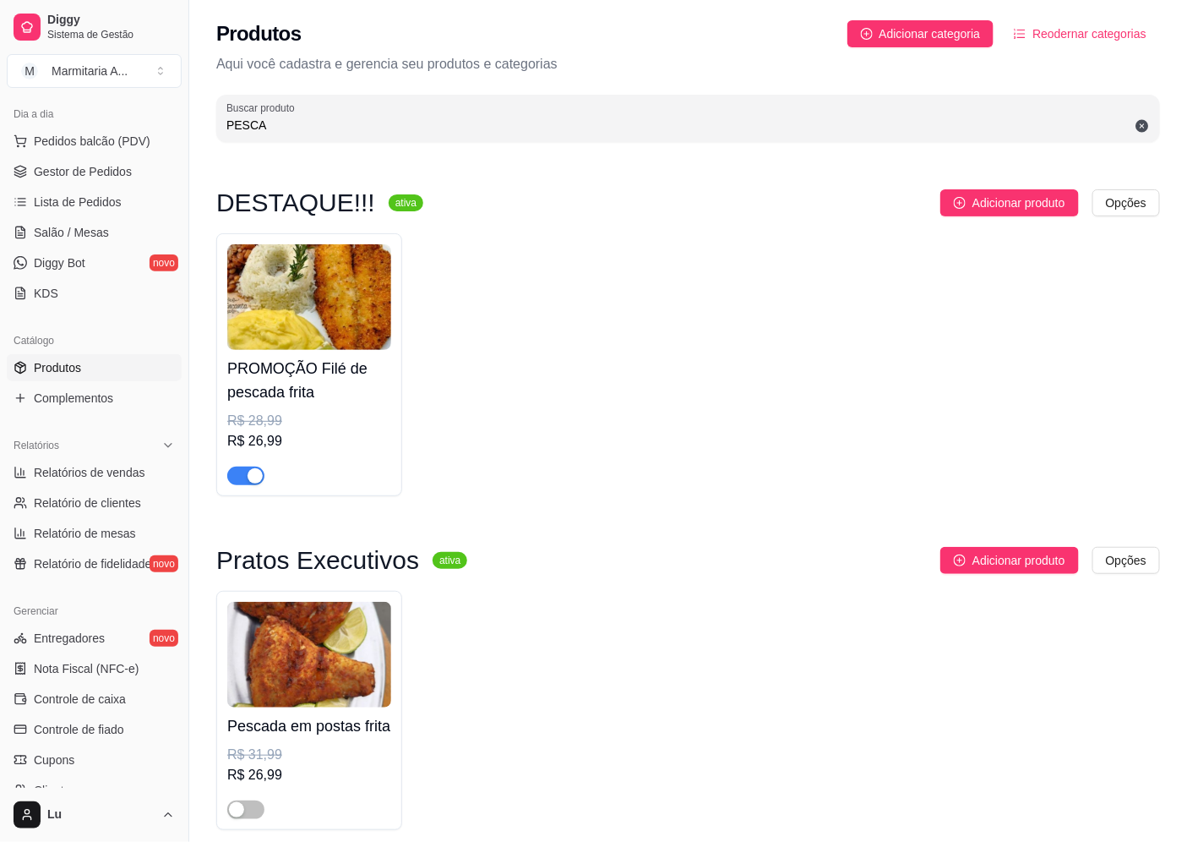
drag, startPoint x: 299, startPoint y: 124, endPoint x: 145, endPoint y: 99, distance: 155.8
click at [145, 99] on div "Diggy Sistema de Gestão M Marmitaria A ... Loja aberta Diggy Pro até 17/10 Aces…" at bounding box center [593, 457] width 1187 height 915
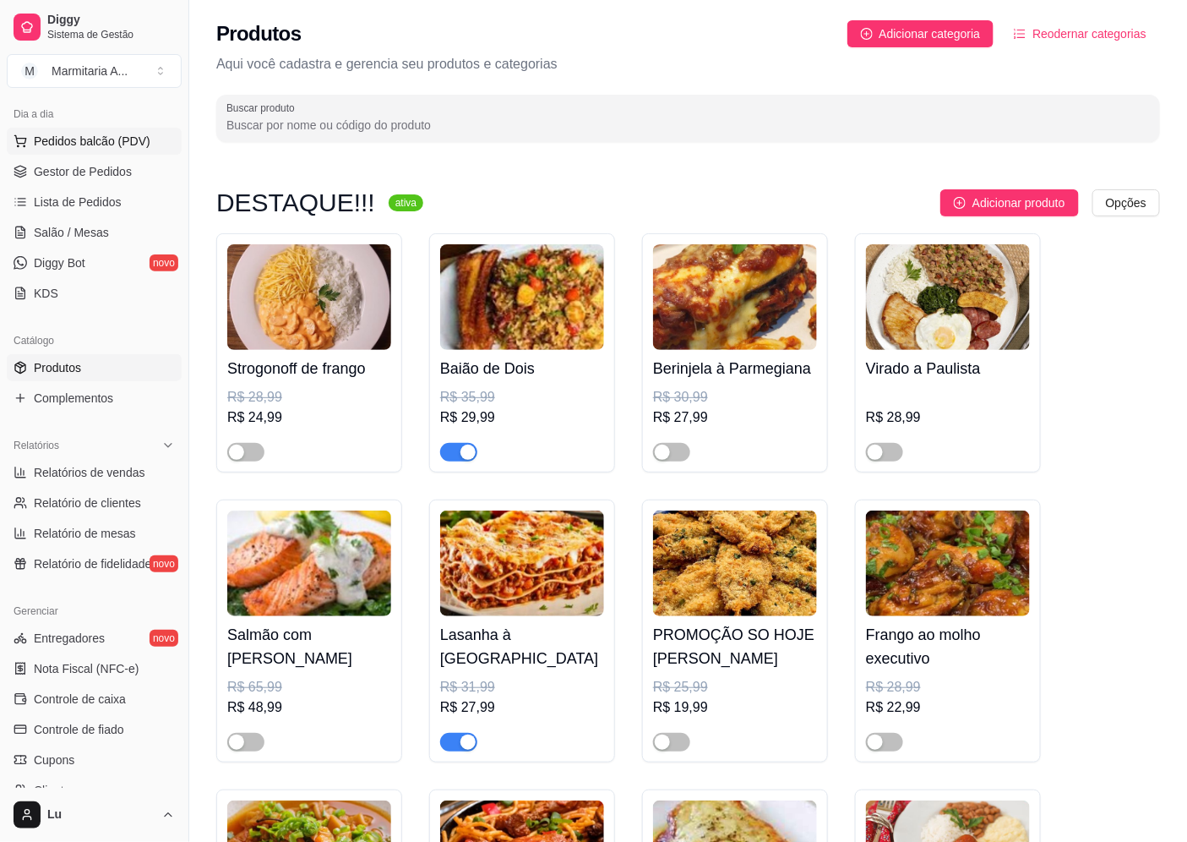
click at [137, 135] on span "Pedidos balcão (PDV)" at bounding box center [92, 141] width 117 height 17
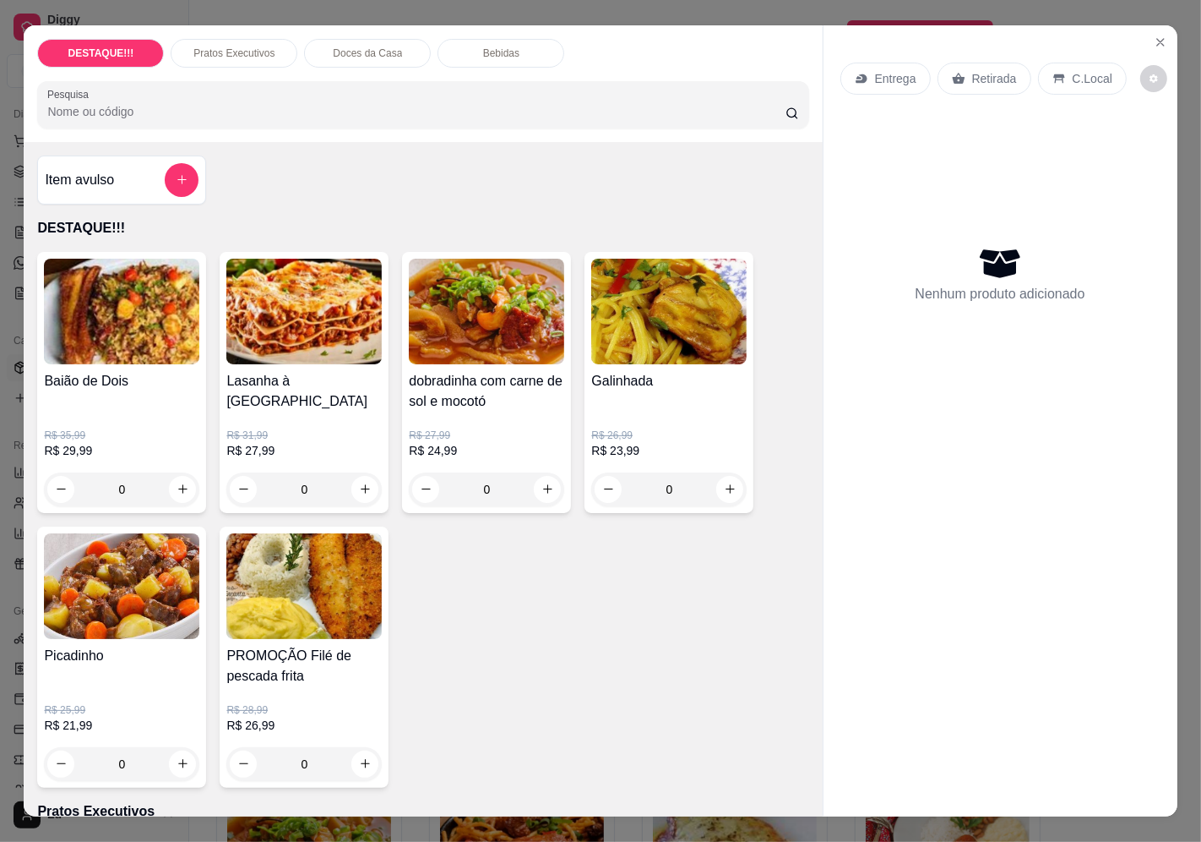
click at [875, 71] on p "Entrega" at bounding box center [895, 78] width 41 height 17
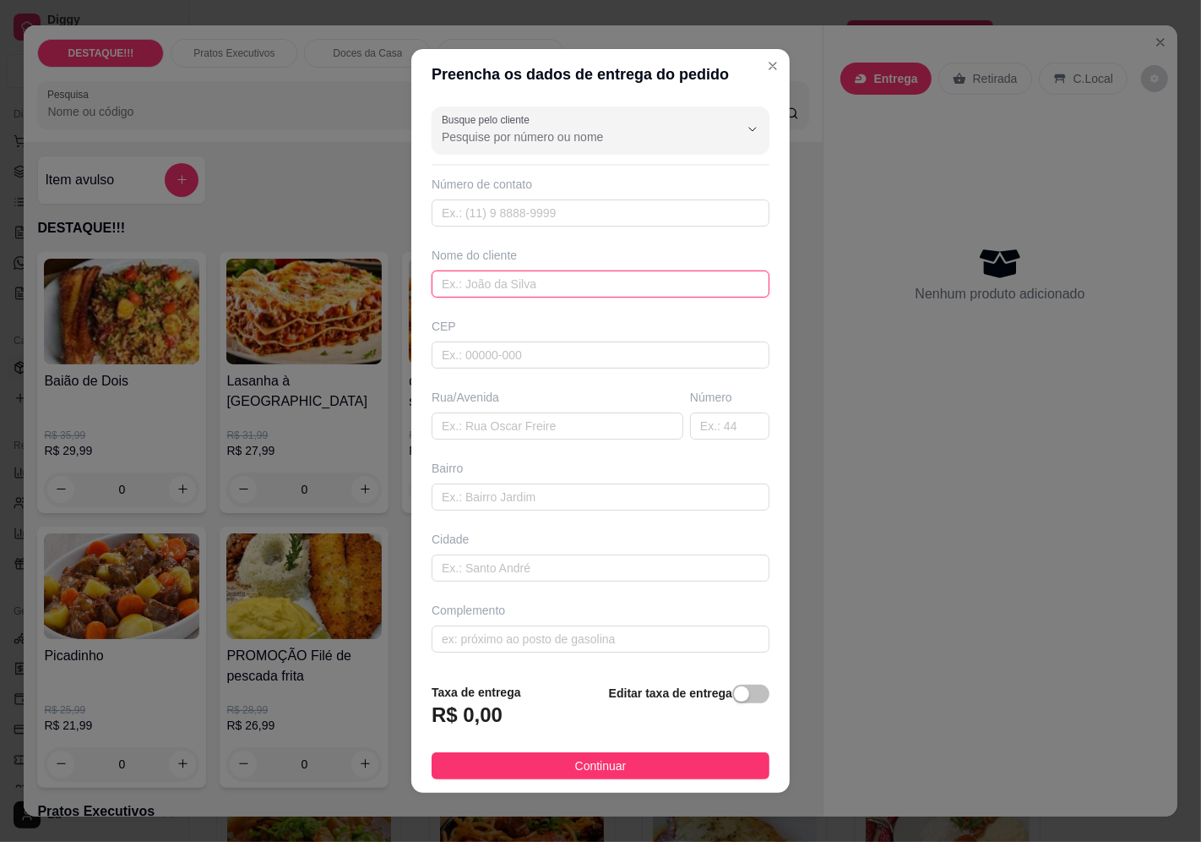
click at [516, 283] on input "text" at bounding box center [601, 283] width 338 height 27
click at [510, 351] on input "text" at bounding box center [601, 354] width 338 height 27
paste input "04383080"
type input "04383080"
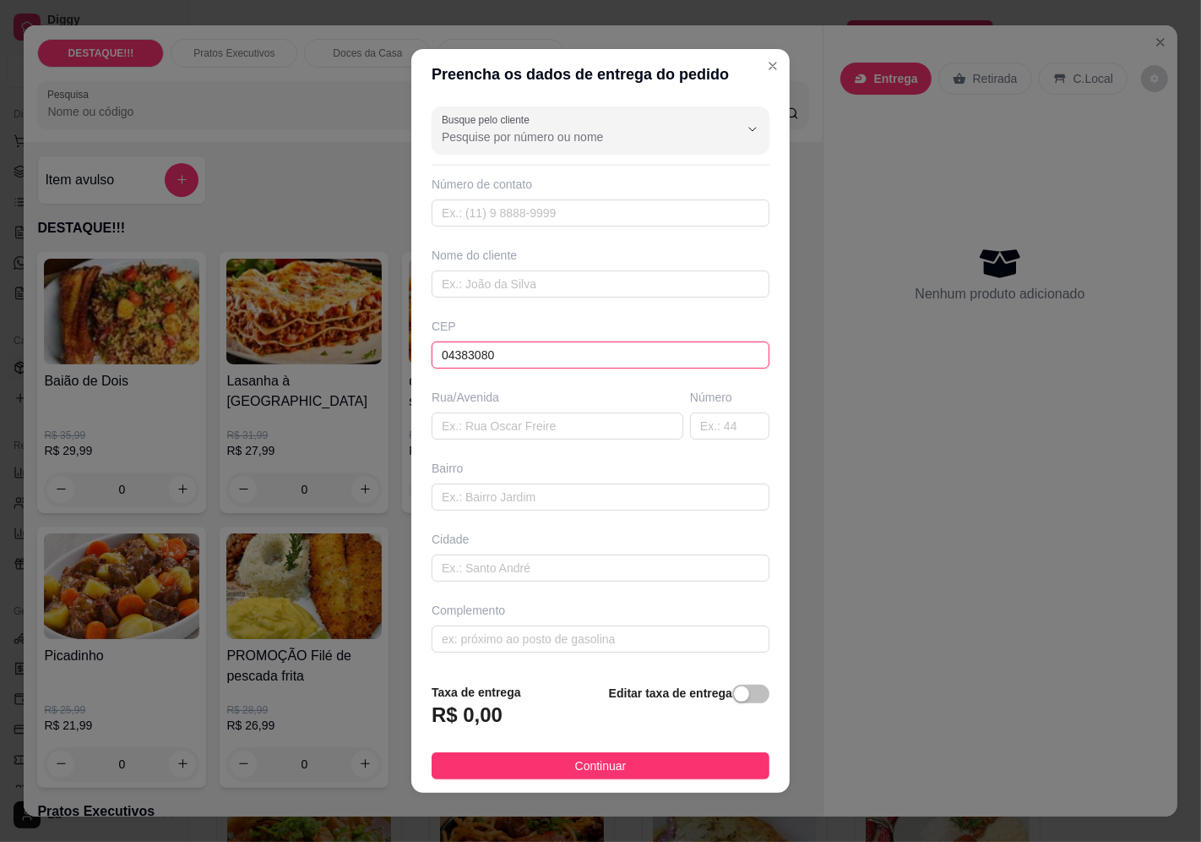
type input "Rua [PERSON_NAME]"
type input "[GEOGRAPHIC_DATA]"
type input "04383080"
click at [724, 439] on input "text" at bounding box center [729, 425] width 79 height 27
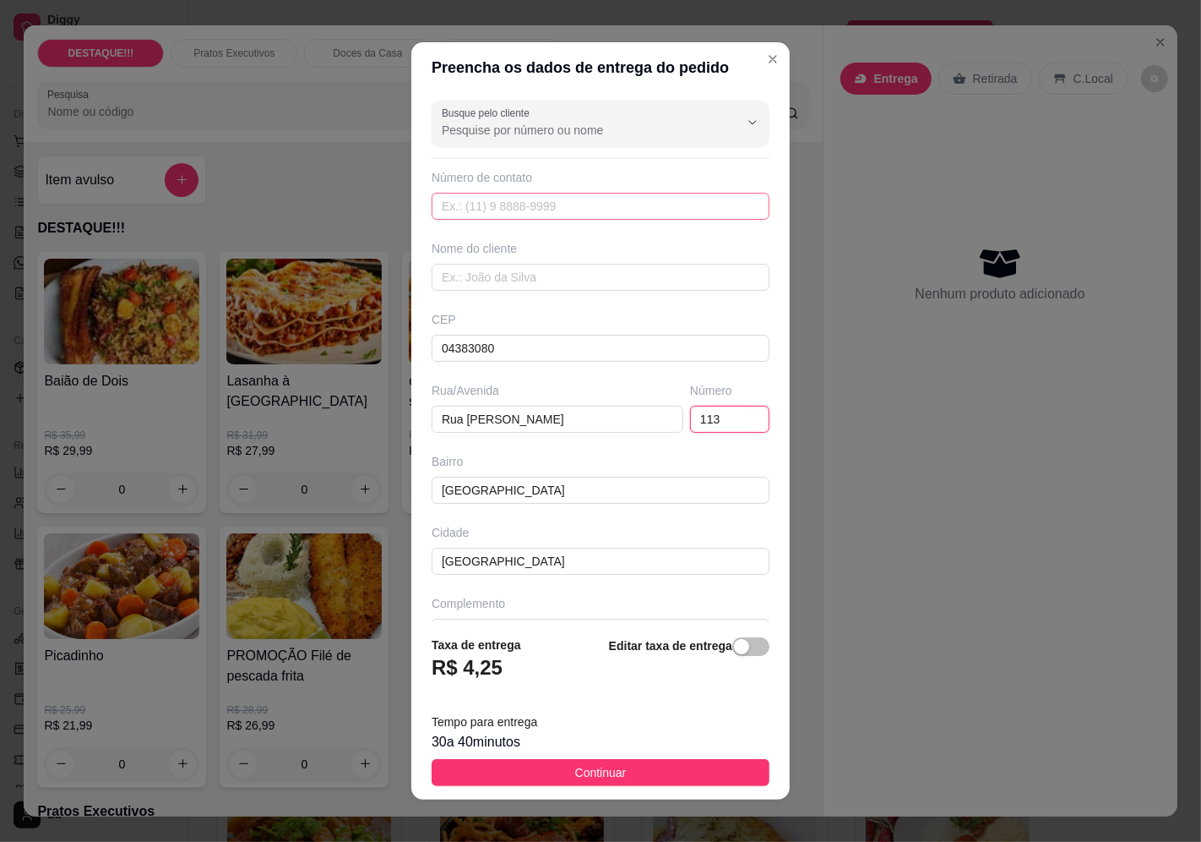
type input "113"
click at [514, 217] on input "text" at bounding box center [601, 206] width 338 height 27
type input "[PHONE_NUMBER]"
click at [510, 277] on input "text" at bounding box center [601, 277] width 338 height 27
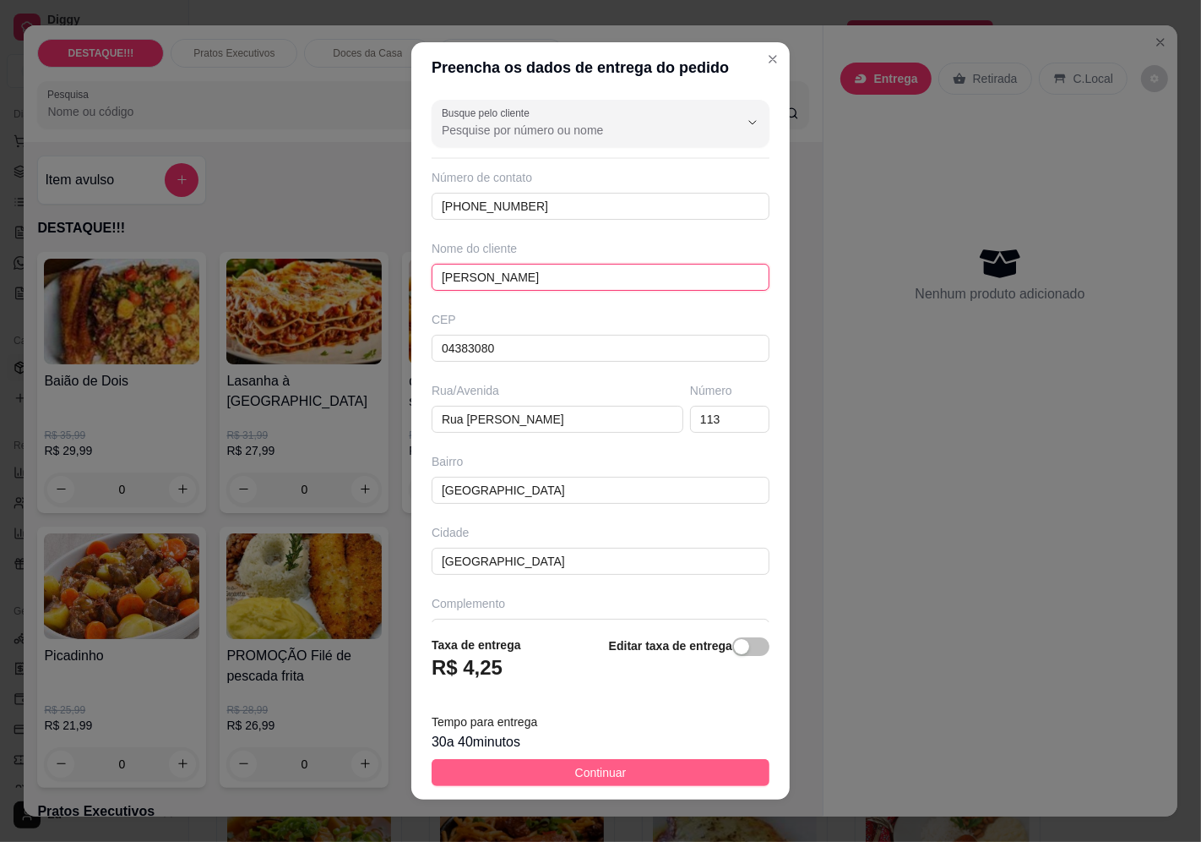
type input "[PERSON_NAME]"
click at [645, 765] on button "Continuar" at bounding box center [601, 772] width 338 height 27
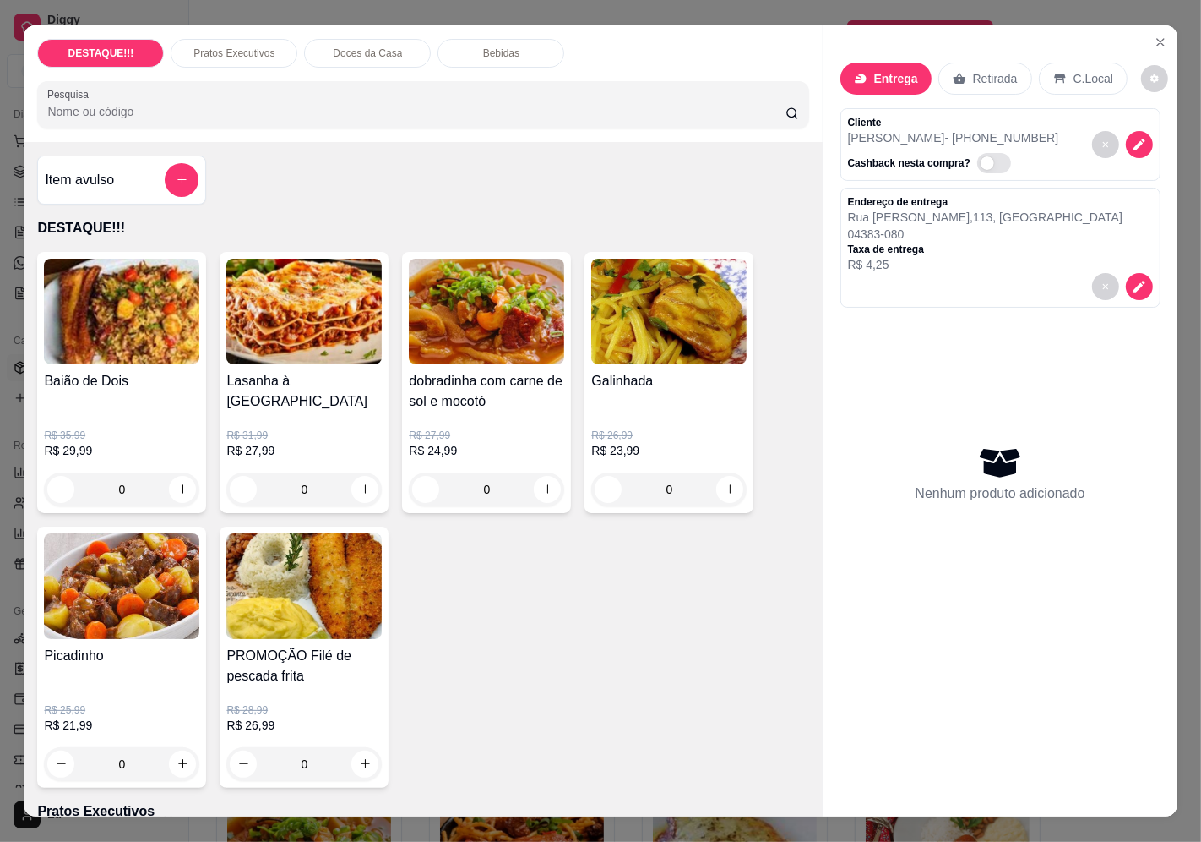
scroll to position [375, 0]
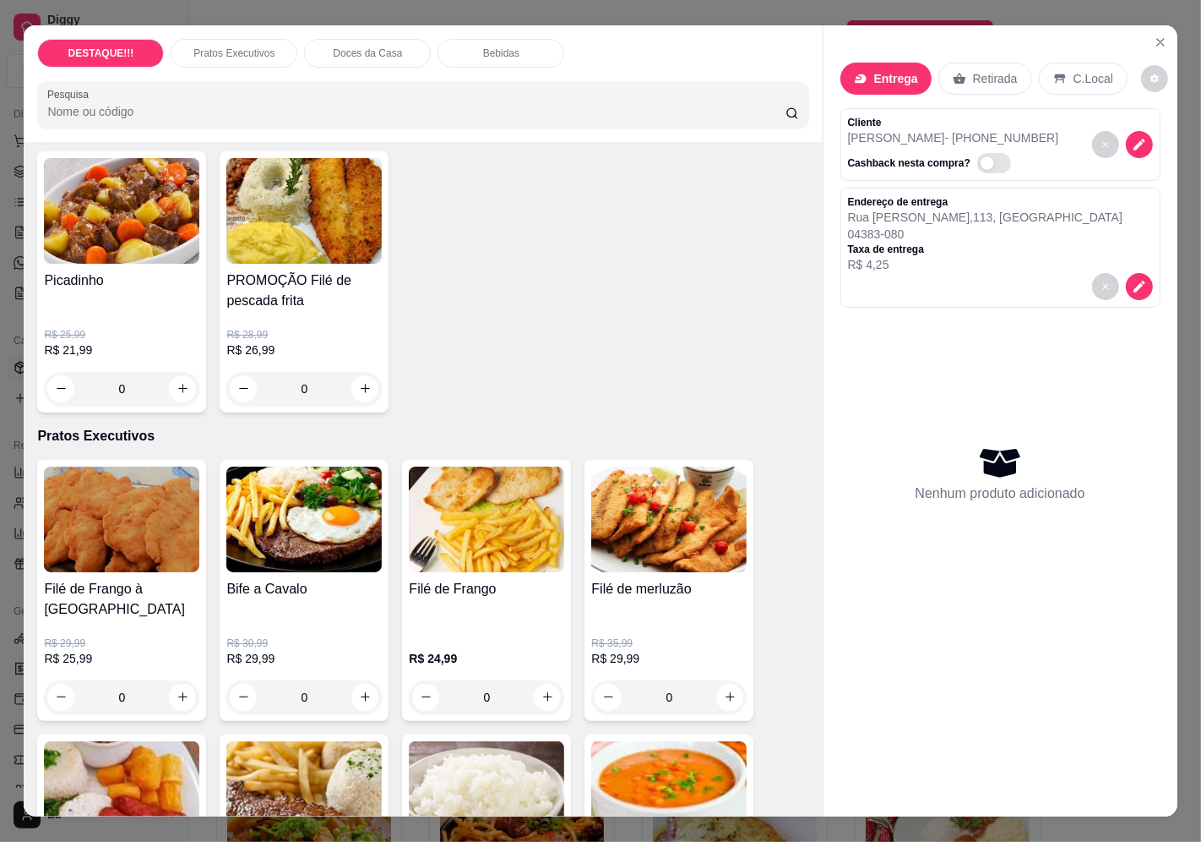
click at [177, 532] on img at bounding box center [121, 519] width 155 height 106
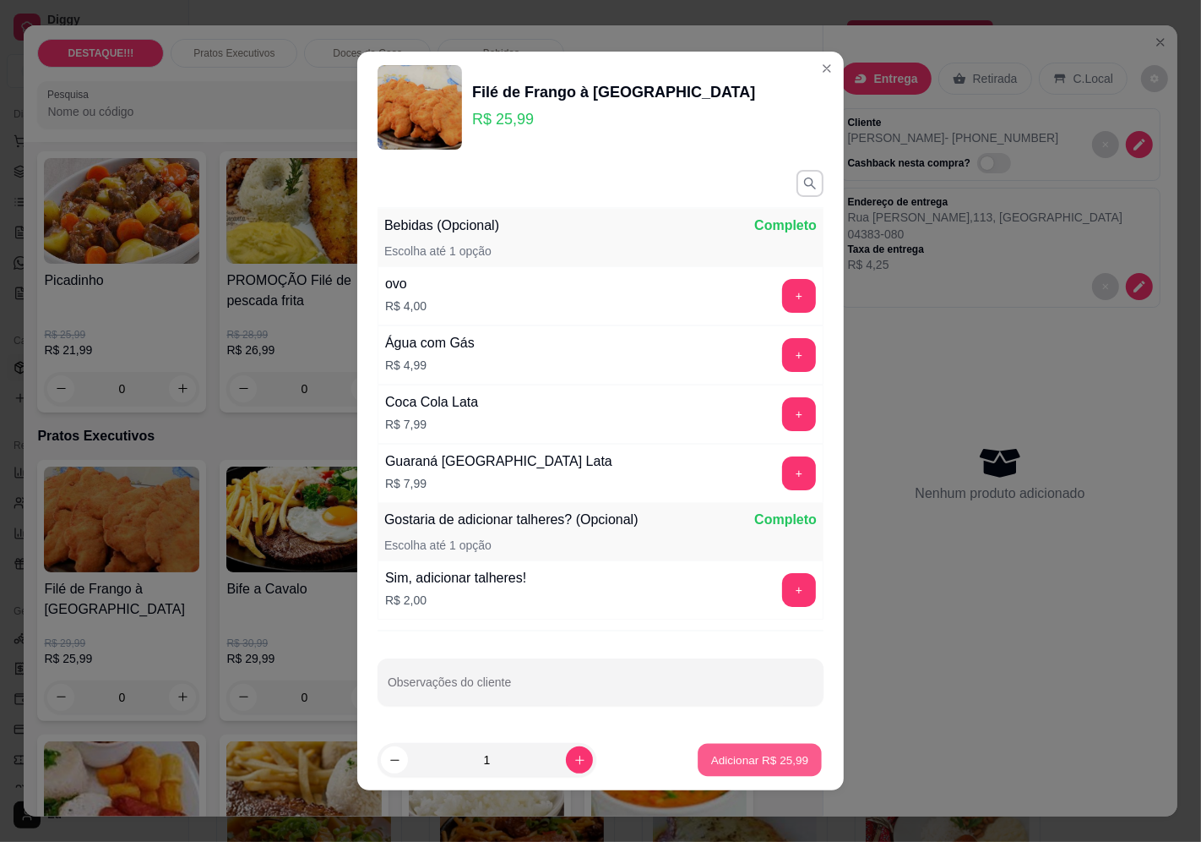
click at [771, 771] on button "Adicionar R$ 25,99" at bounding box center [760, 760] width 124 height 33
type input "1"
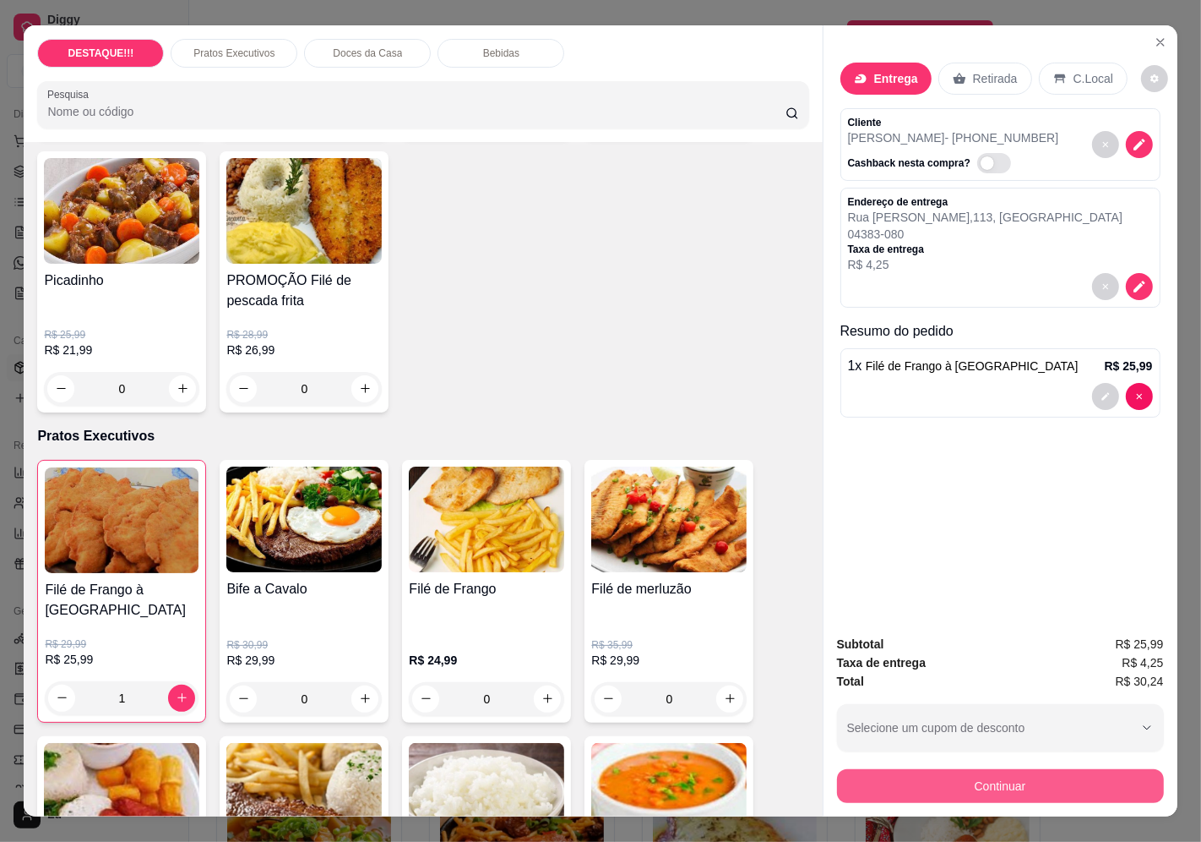
click at [1057, 769] on button "Continuar" at bounding box center [1000, 786] width 327 height 34
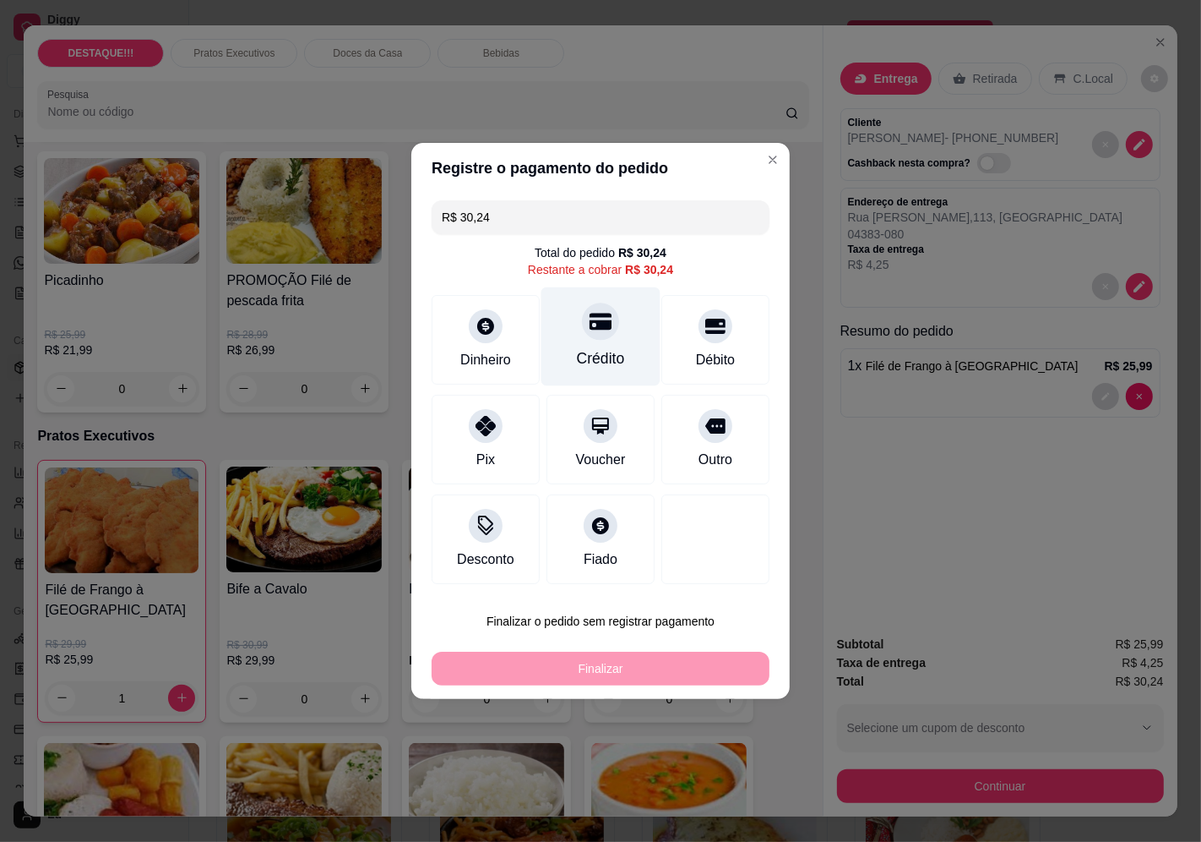
click at [602, 340] on div "Crédito" at bounding box center [601, 336] width 119 height 99
type input "R$ 0,00"
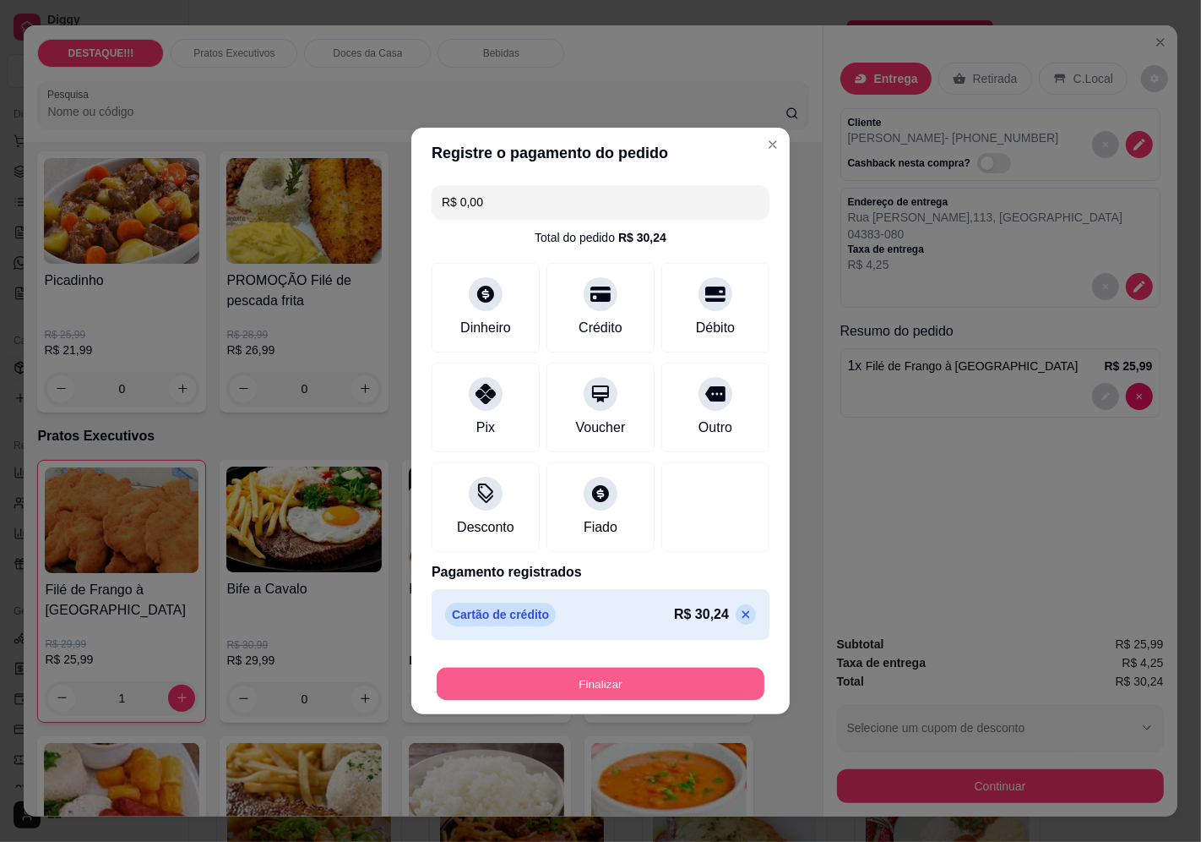
click at [688, 681] on button "Finalizar" at bounding box center [601, 683] width 328 height 33
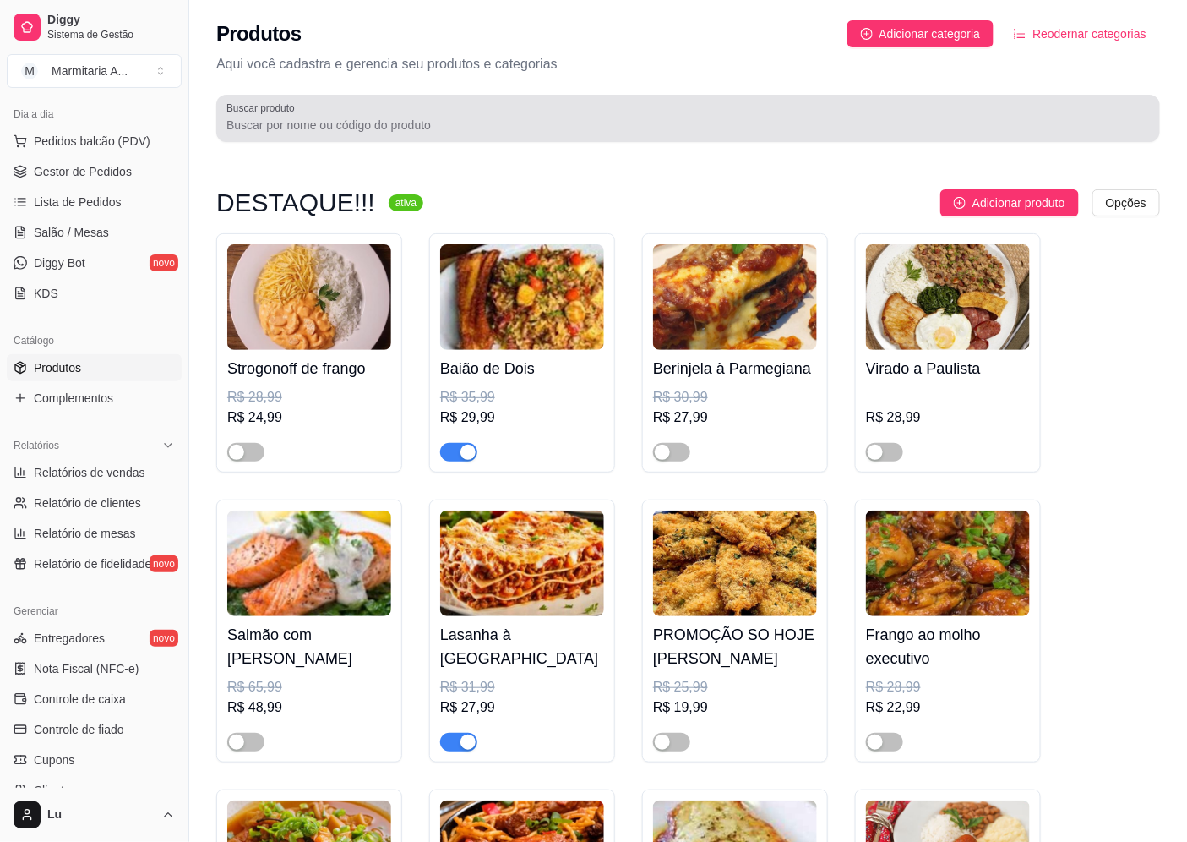
click at [379, 106] on div at bounding box center [687, 118] width 923 height 34
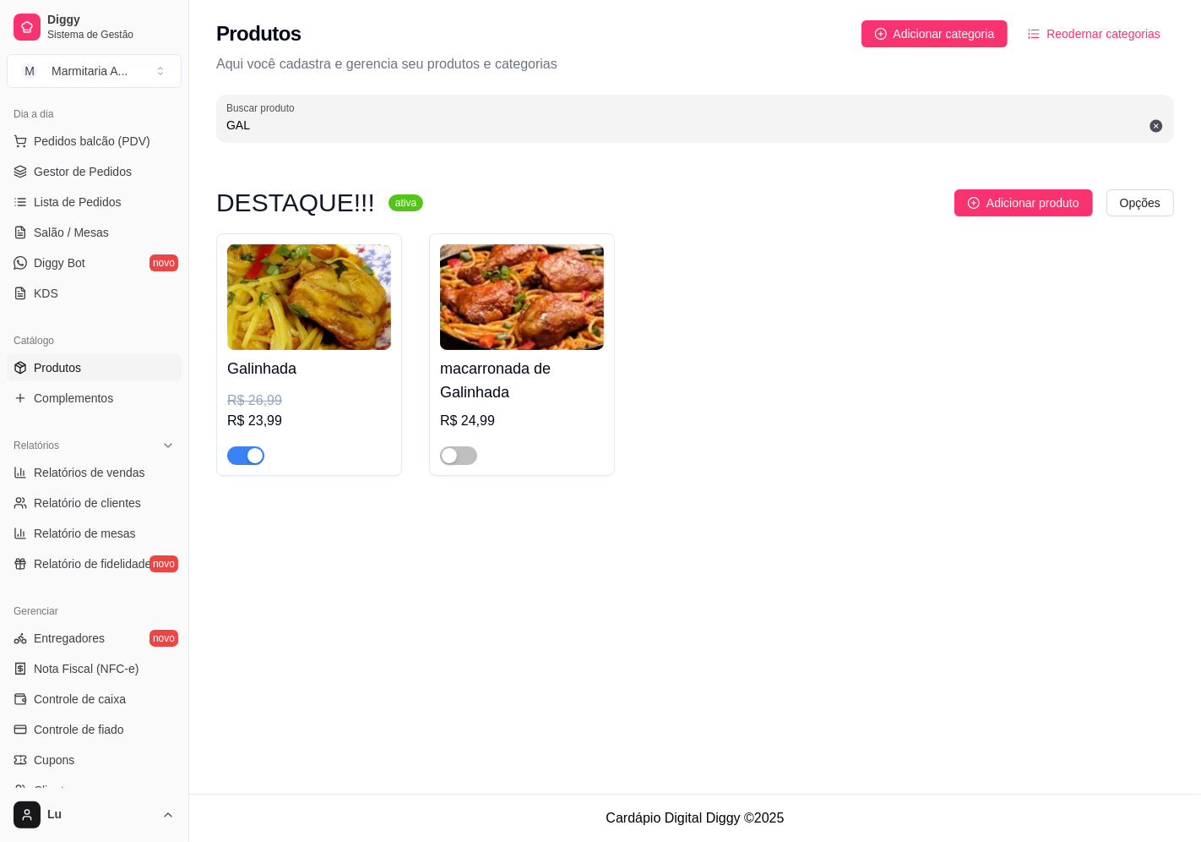
type input "GAL"
click at [323, 368] on h4 "Galinhada" at bounding box center [309, 369] width 164 height 24
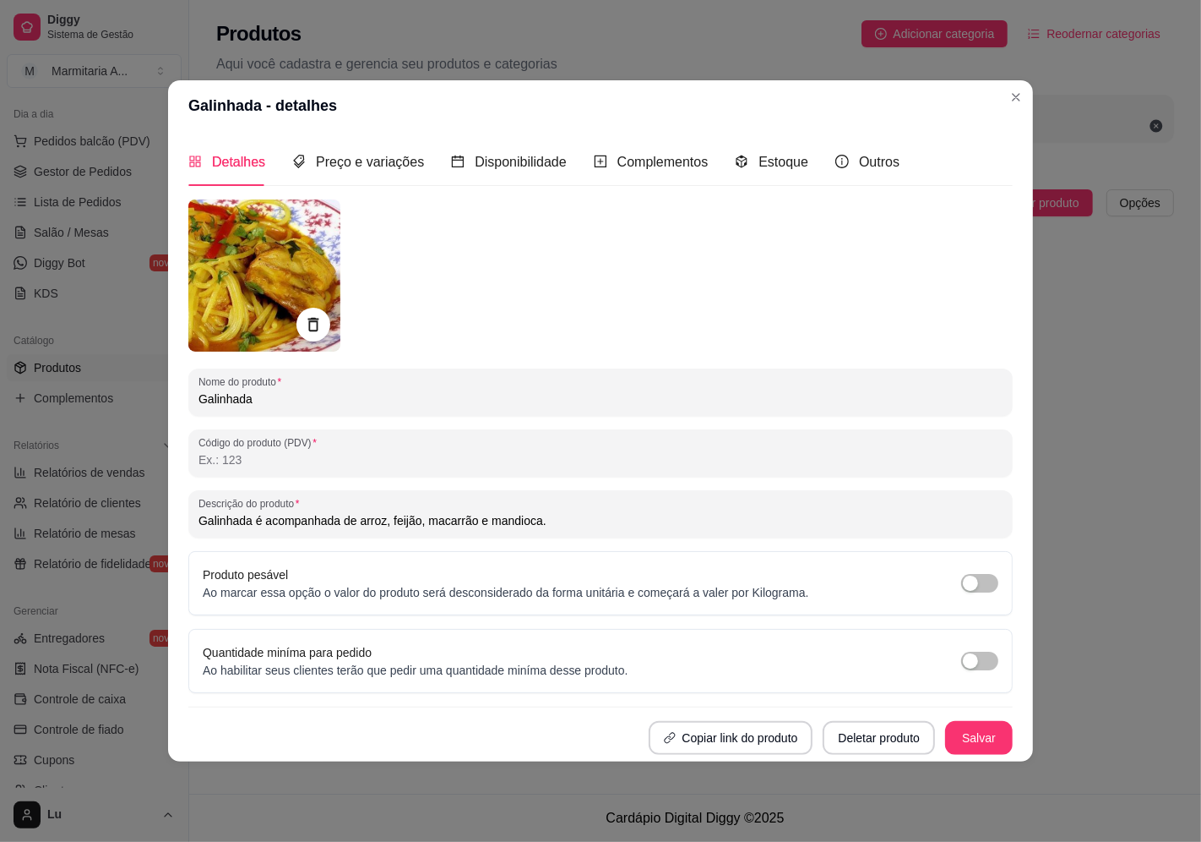
drag, startPoint x: 487, startPoint y: 520, endPoint x: 723, endPoint y: 546, distance: 237.9
click at [723, 546] on div "Nome do produto Galinhada Código do produto (PDV) Descrição do produto Galinhad…" at bounding box center [600, 476] width 825 height 555
type input "Galinhada é acompanhada de arroz, feijão, macarrão e legumes"
click at [982, 736] on button "Salvar" at bounding box center [979, 738] width 68 height 34
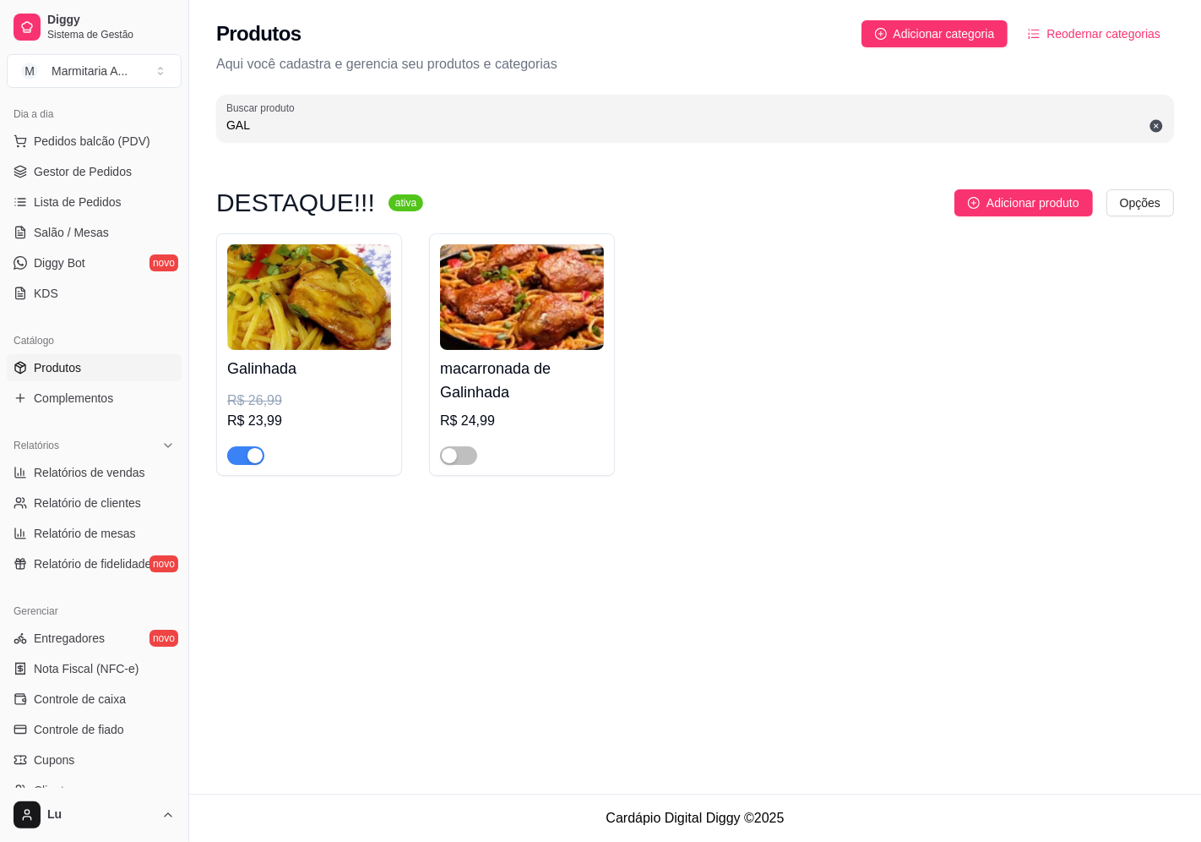
click at [335, 325] on img at bounding box center [309, 297] width 164 height 106
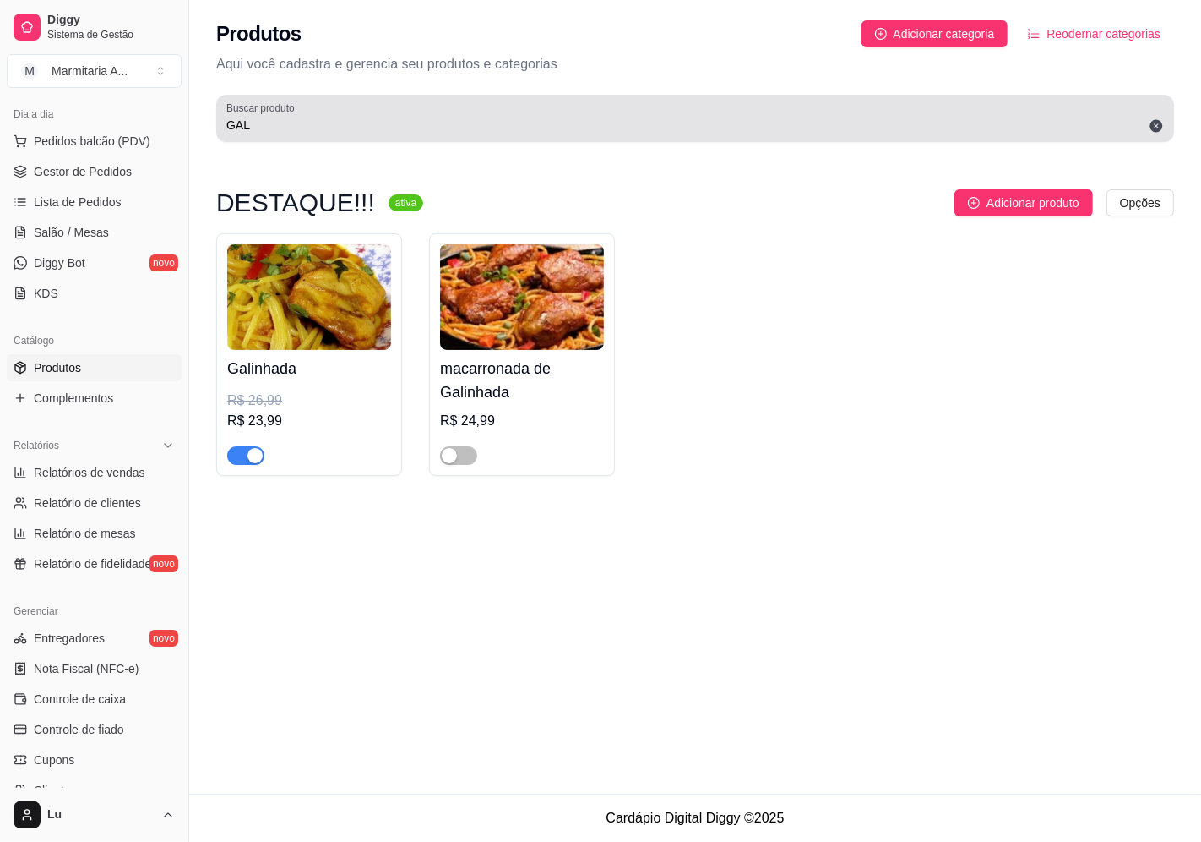
drag, startPoint x: 325, startPoint y: 113, endPoint x: 78, endPoint y: 2, distance: 271.5
click at [6, 102] on div "Diggy Sistema de Gestão M Marmitaria A ... Loja aberta Diggy Pro até 17/10 Aces…" at bounding box center [600, 421] width 1201 height 842
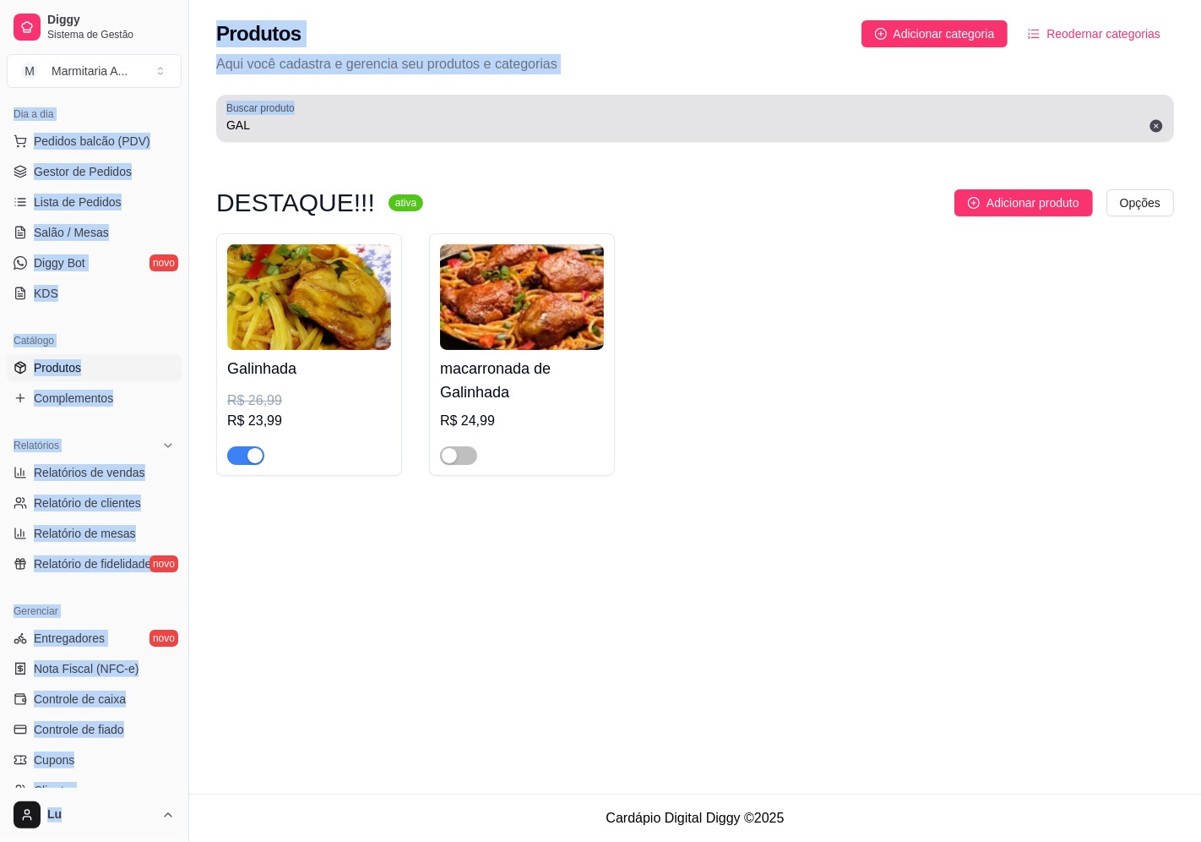
scroll to position [165, 0]
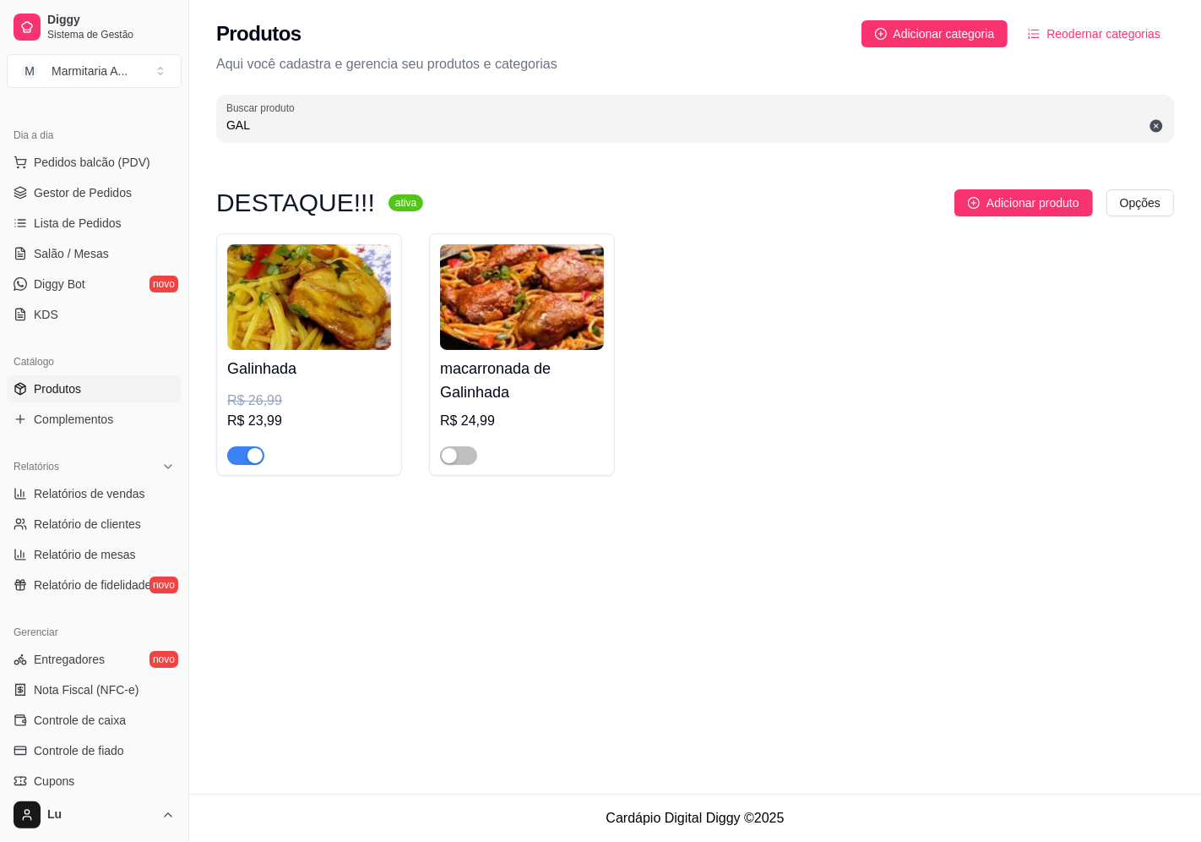
drag, startPoint x: 273, startPoint y: 122, endPoint x: 106, endPoint y: 103, distance: 168.3
click at [106, 103] on div "Diggy Sistema de Gestão M Marmitaria A ... Loja aberta Diggy Pro até 17/10 Aces…" at bounding box center [600, 421] width 1201 height 842
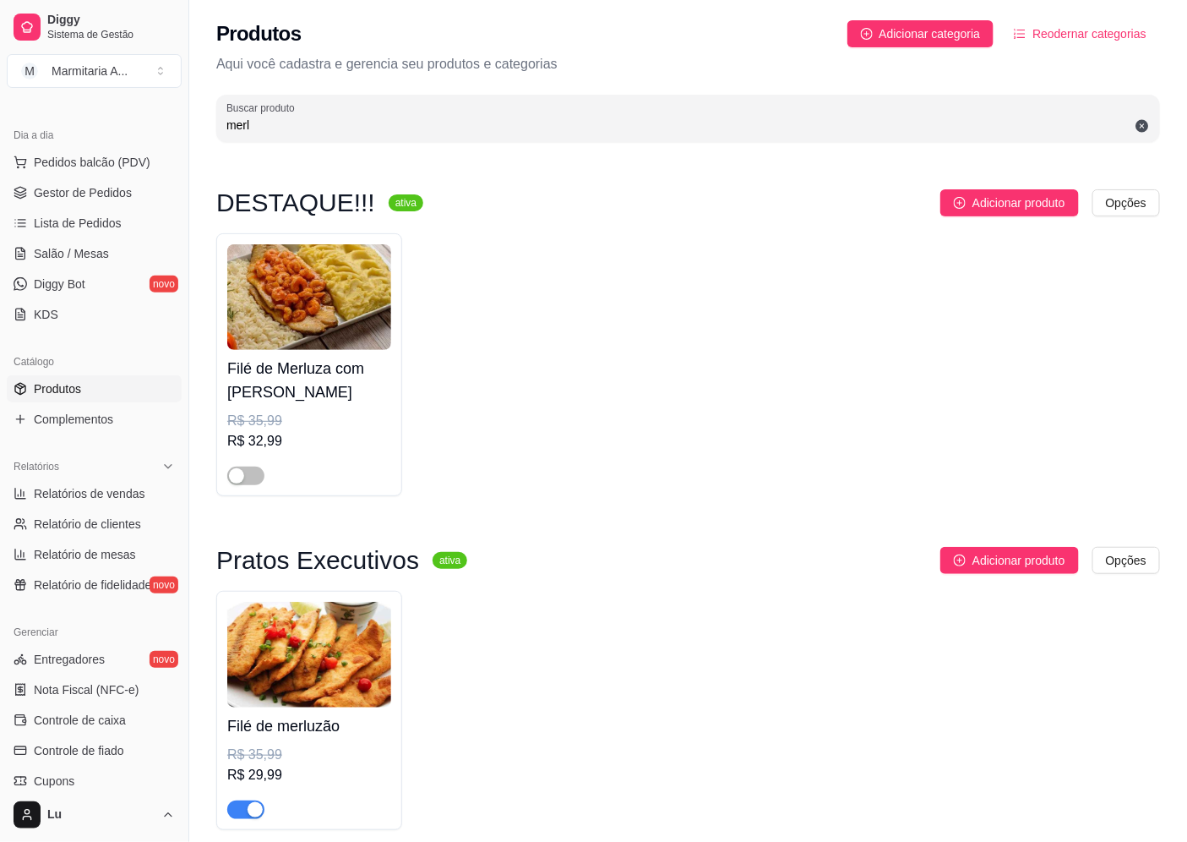
type input "merl"
click at [339, 669] on img at bounding box center [309, 655] width 164 height 106
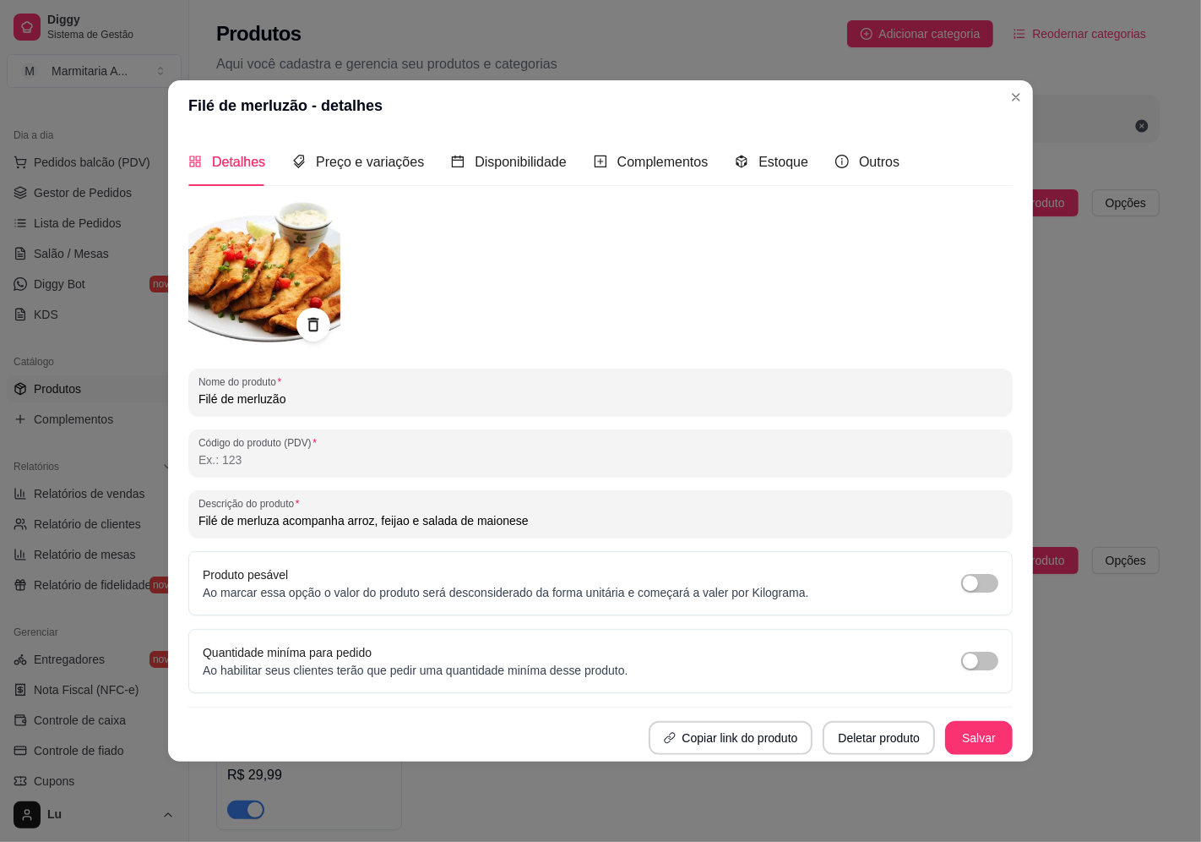
drag, startPoint x: 431, startPoint y: 518, endPoint x: 554, endPoint y: 503, distance: 124.3
click at [554, 503] on div "Filé de merluza acompanha arroz, feijao e salada de maionese" at bounding box center [601, 514] width 804 height 34
type input "Filé de merluza acompanha arroz, feijao e pure"
click at [990, 738] on button "Salvar" at bounding box center [979, 738] width 66 height 33
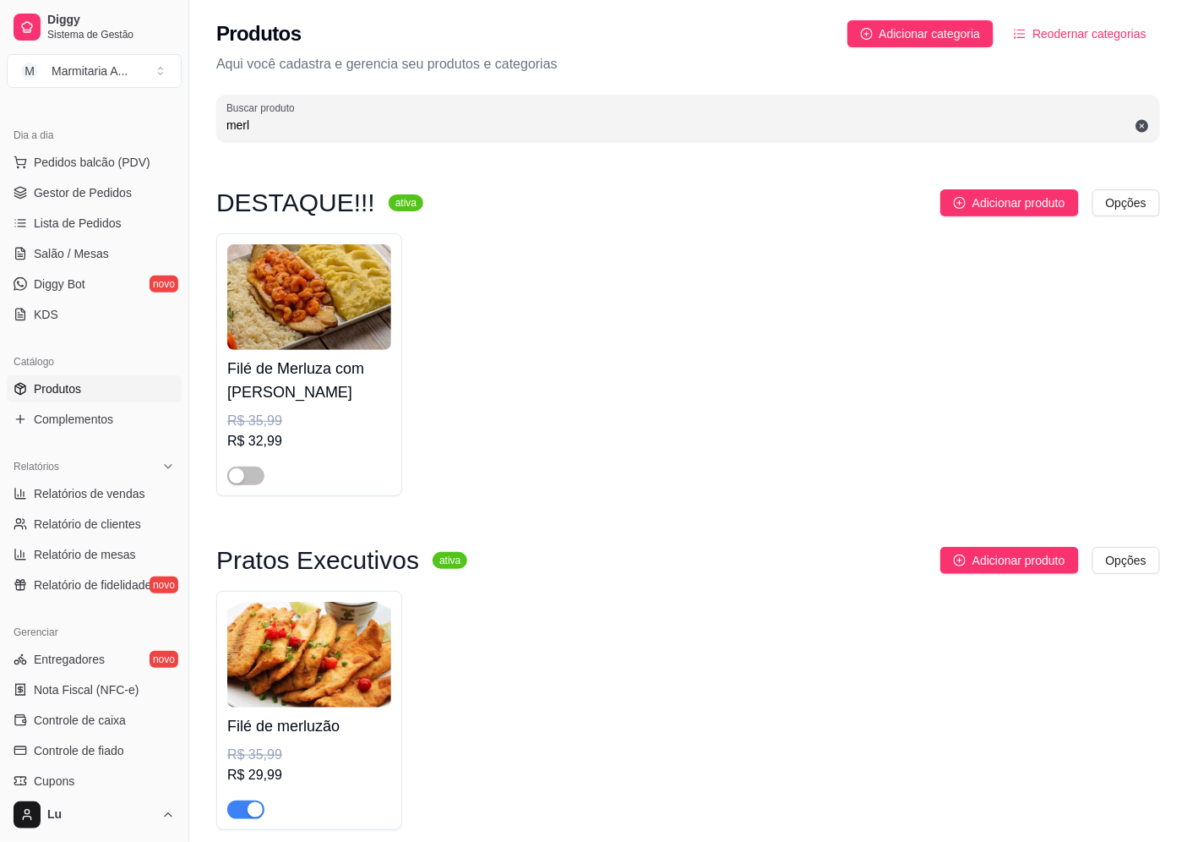
click at [393, 131] on input "merl" at bounding box center [687, 125] width 923 height 17
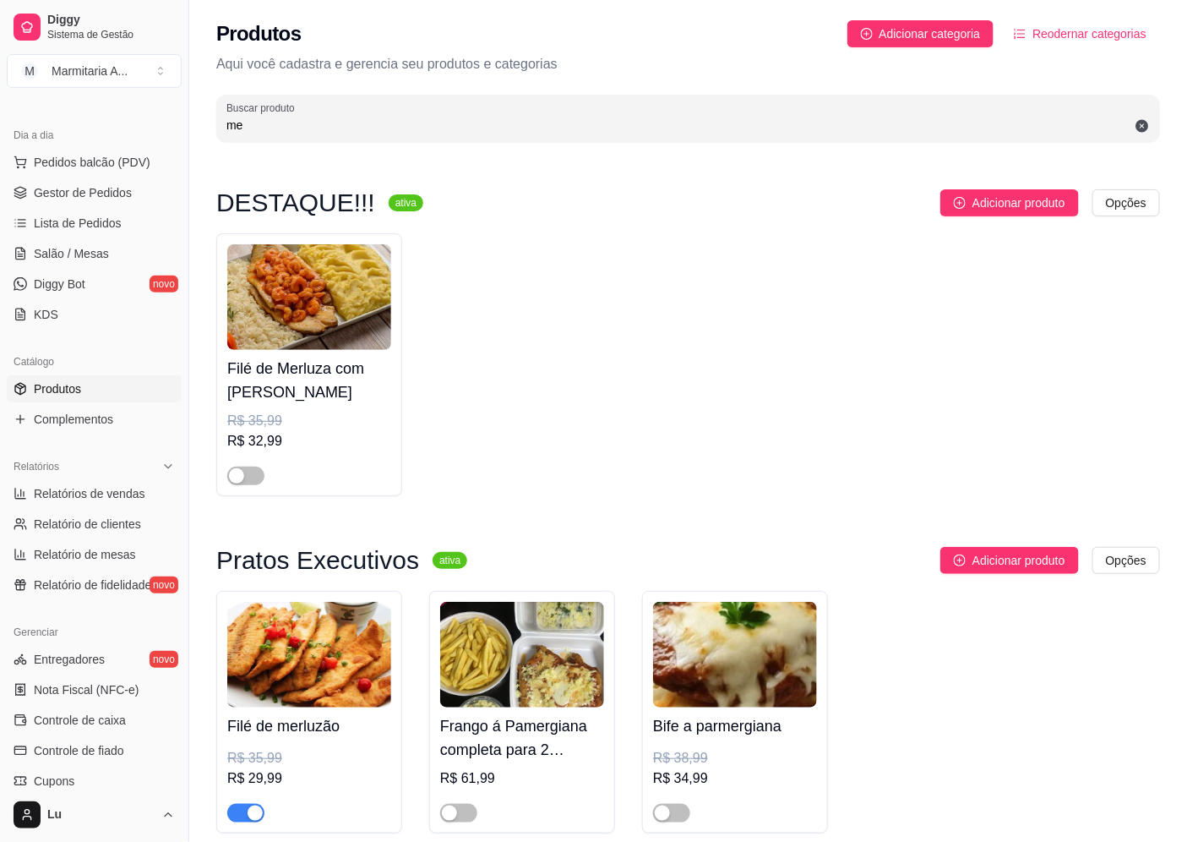
type input "m"
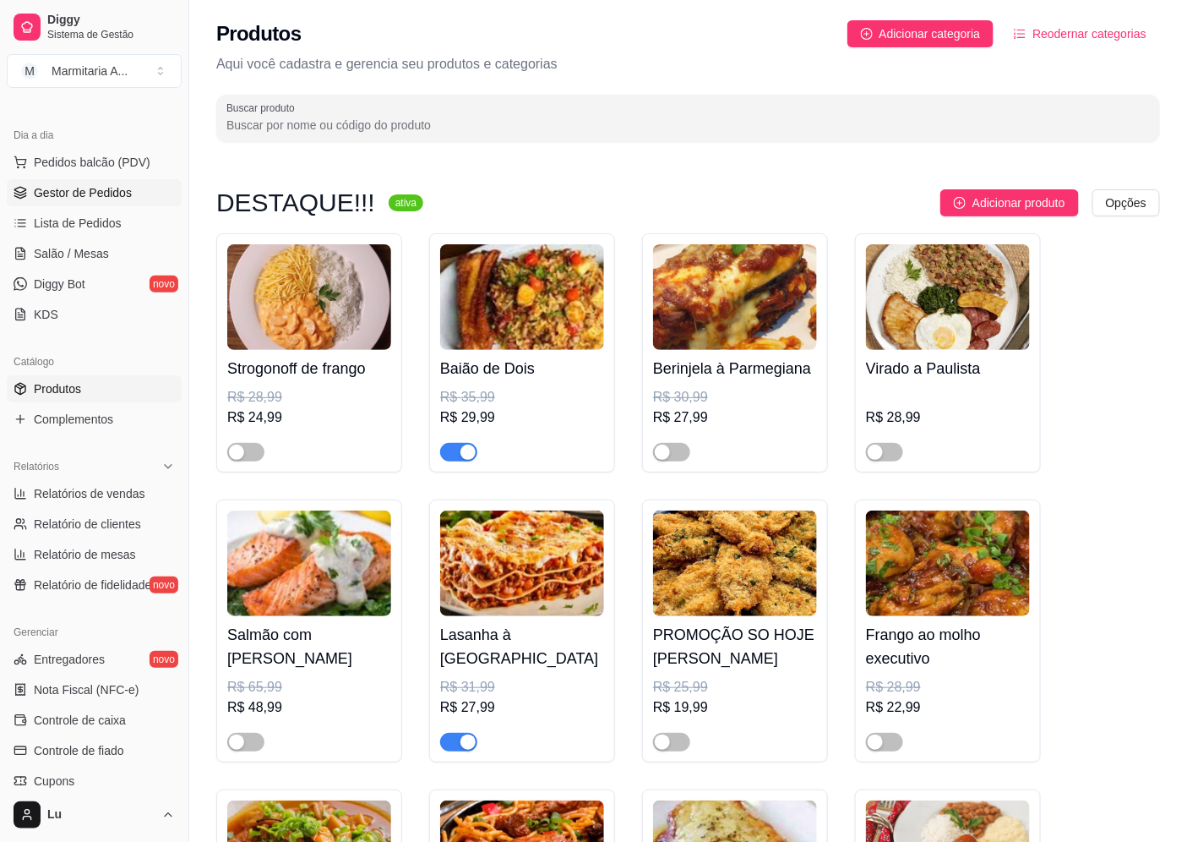
click at [123, 180] on link "Gestor de Pedidos" at bounding box center [94, 192] width 175 height 27
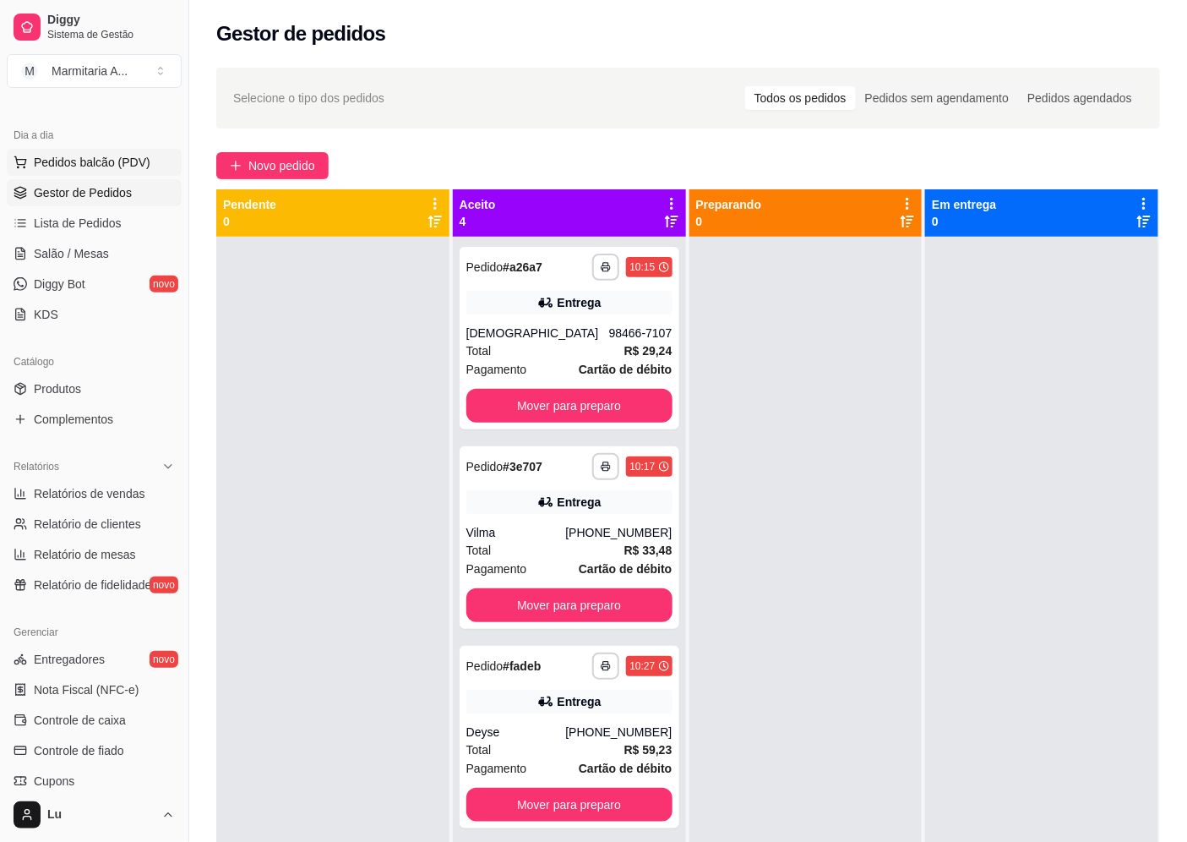
click at [139, 171] on button "Pedidos balcão (PDV)" at bounding box center [94, 162] width 175 height 27
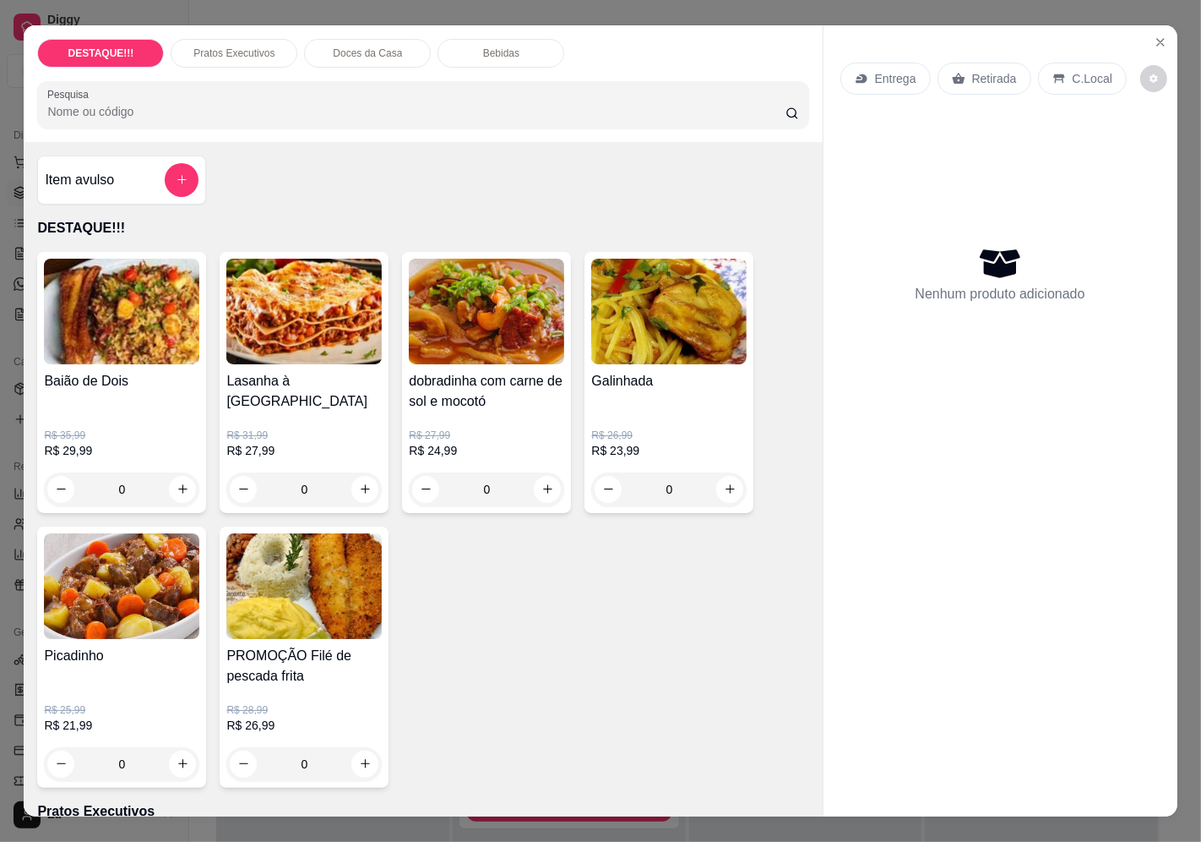
click at [880, 70] on p "Entrega" at bounding box center [895, 78] width 41 height 17
drag, startPoint x: 602, startPoint y: 131, endPoint x: 573, endPoint y: 123, distance: 30.8
click at [597, 131] on input "Busque pelo cliente" at bounding box center [577, 136] width 270 height 17
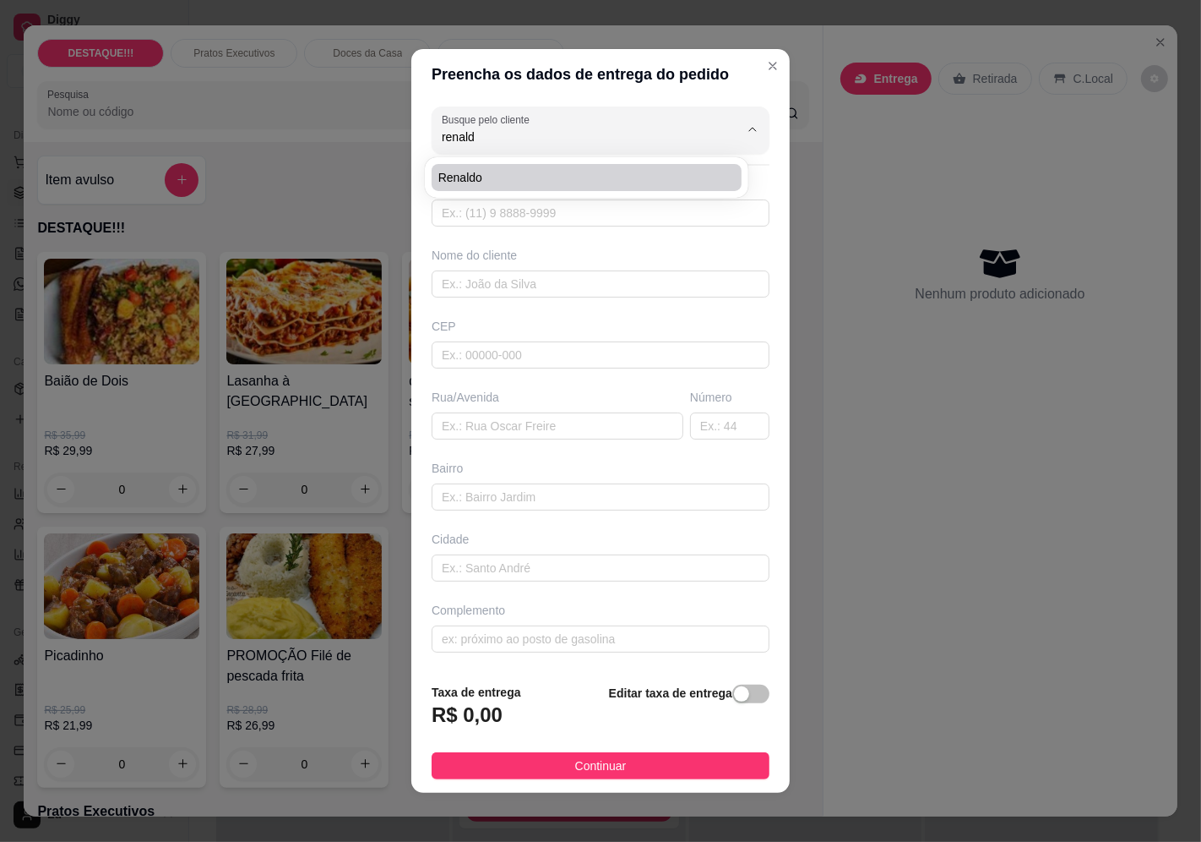
click at [460, 172] on span "Renaldo" at bounding box center [578, 177] width 280 height 17
type input "Renaldo"
type input "11962891010"
type input "Renaldo"
type input "04662002"
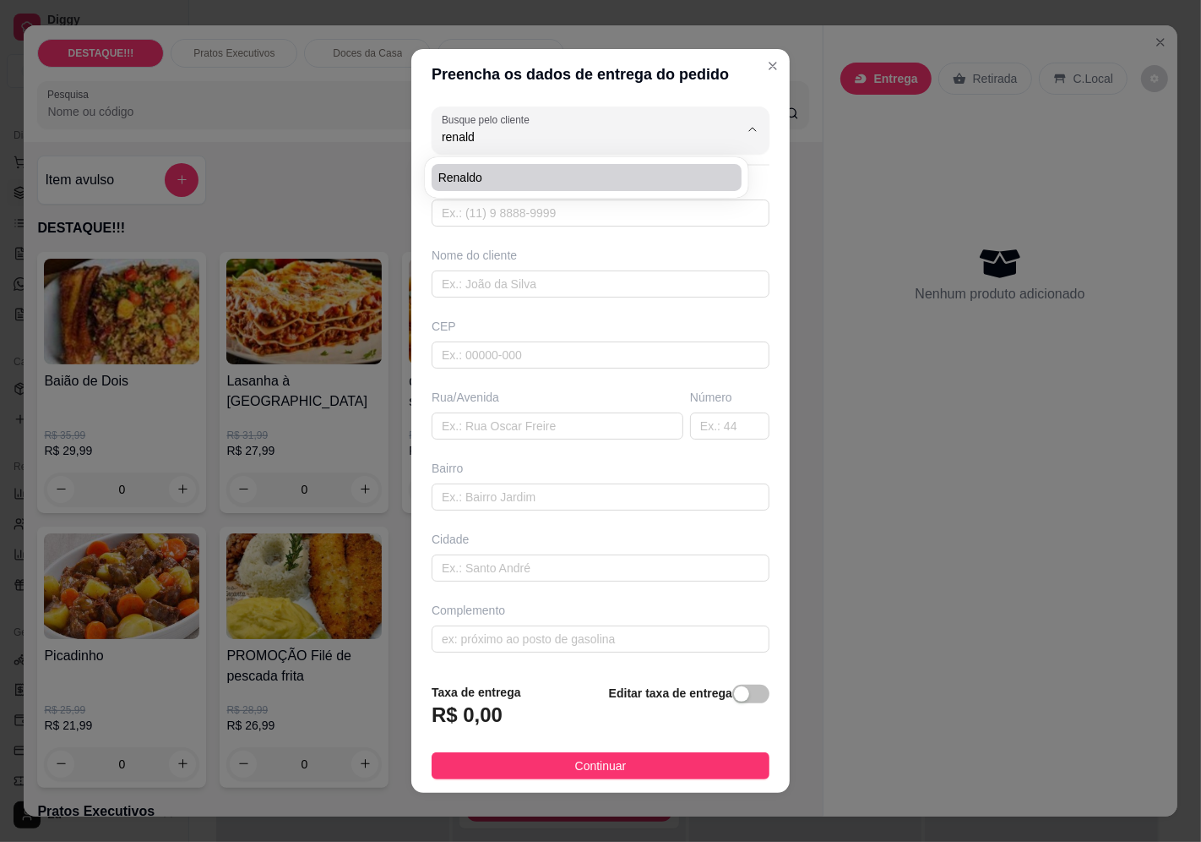
type input "[GEOGRAPHIC_DATA][US_STATE]"
type input "2306"
type input "Santo Amaro"
type input "[GEOGRAPHIC_DATA]"
type input "Portão cinza recuado sentido [GEOGRAPHIC_DATA]"
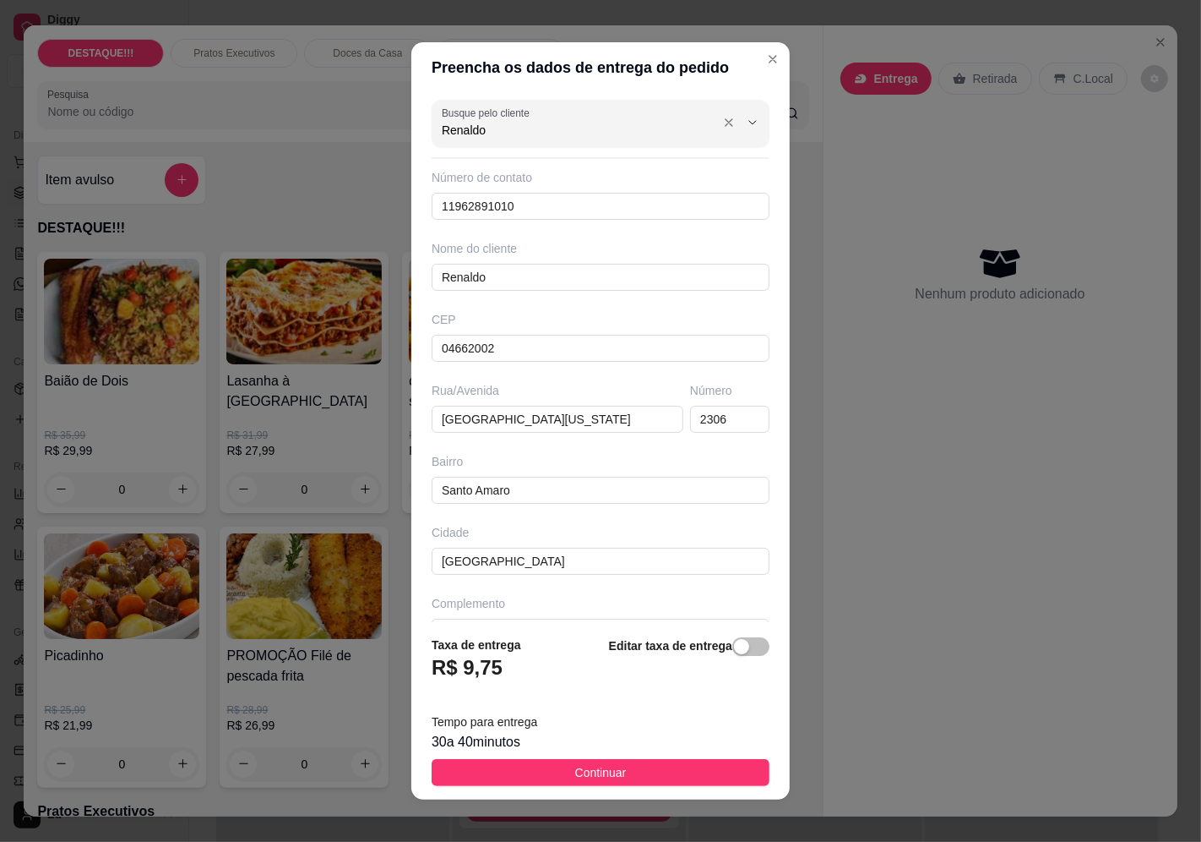
type input "Renaldo"
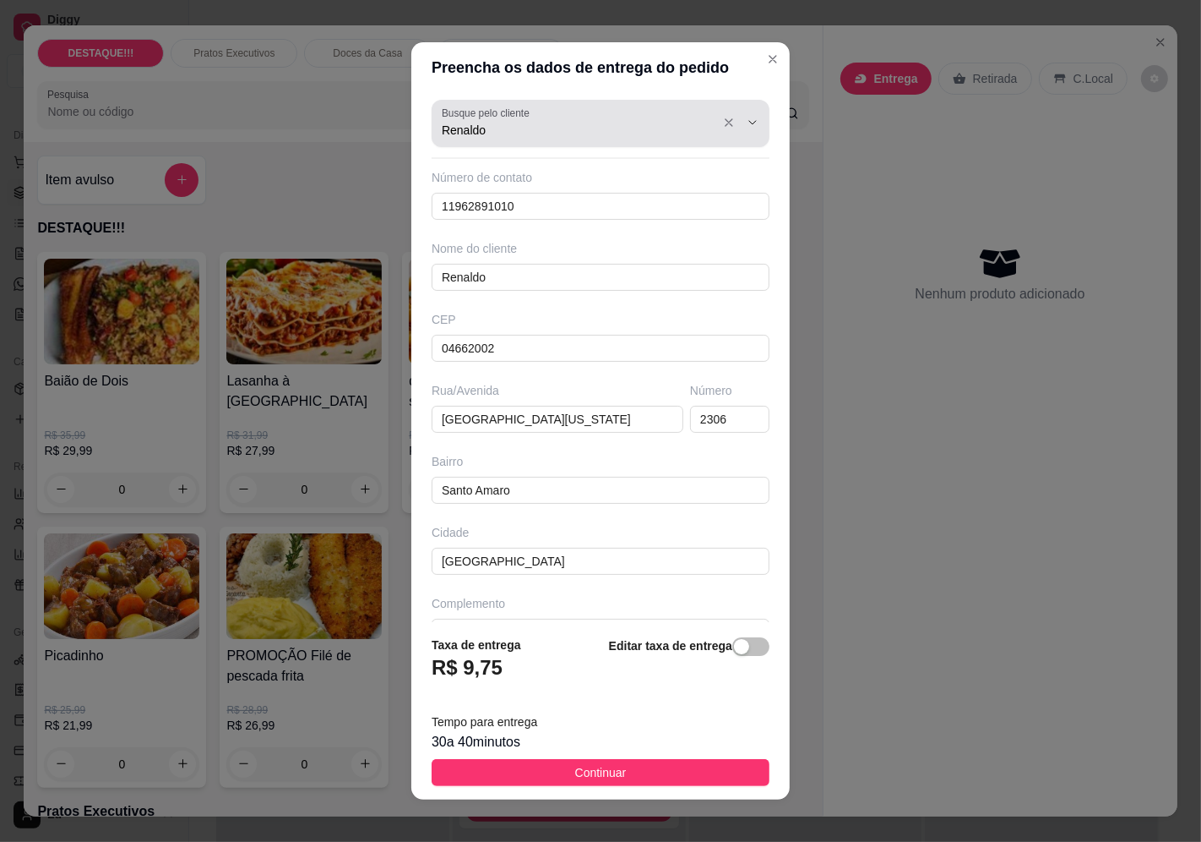
drag, startPoint x: 507, startPoint y: 139, endPoint x: 400, endPoint y: 142, distance: 107.4
click at [399, 142] on div "Preencha os dados de entrega do pedido Busque pelo cliente Renaldo Número de co…" at bounding box center [600, 421] width 1201 height 842
drag, startPoint x: 627, startPoint y: 120, endPoint x: 366, endPoint y: 100, distance: 261.9
click at [374, 105] on div "Preencha os dados de entrega do pedido Busque pelo cliente Renaldo Número de co…" at bounding box center [600, 421] width 1201 height 842
type input "r"
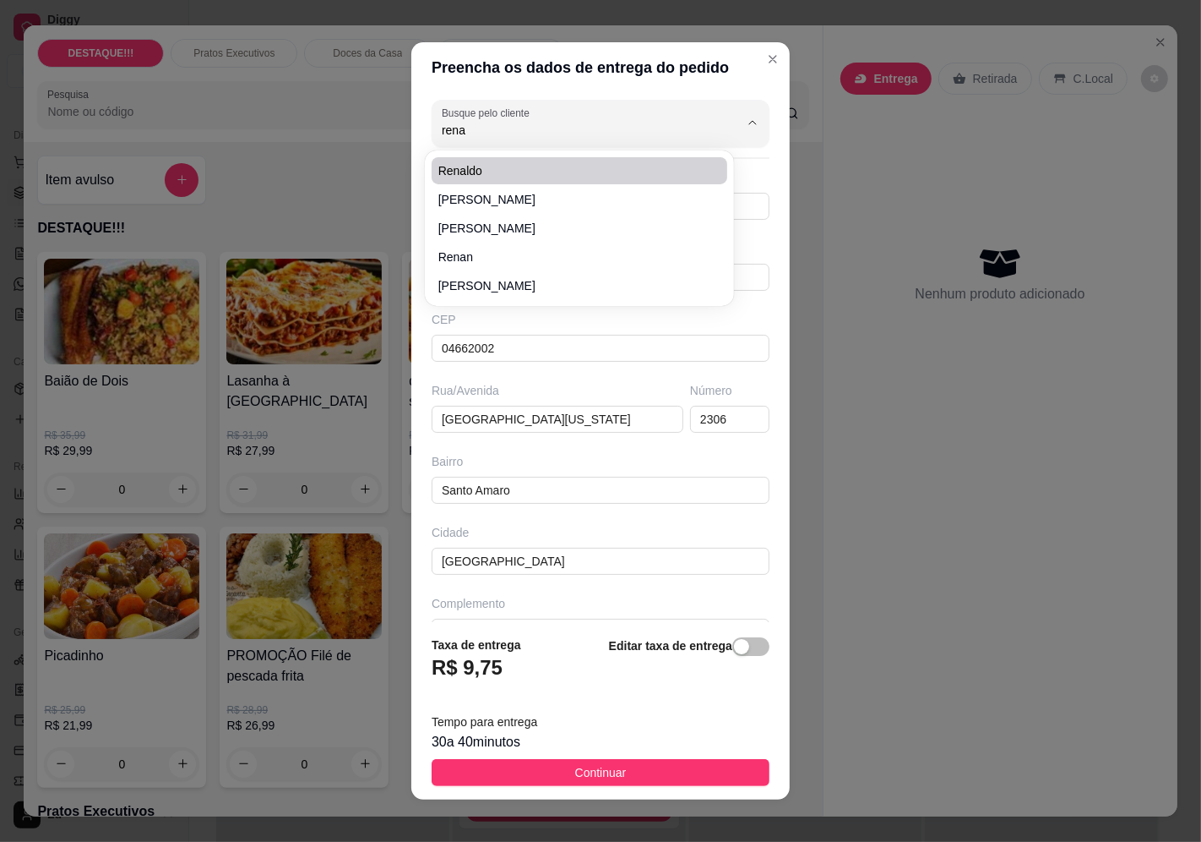
click at [530, 165] on span "Renaldo" at bounding box center [571, 170] width 266 height 17
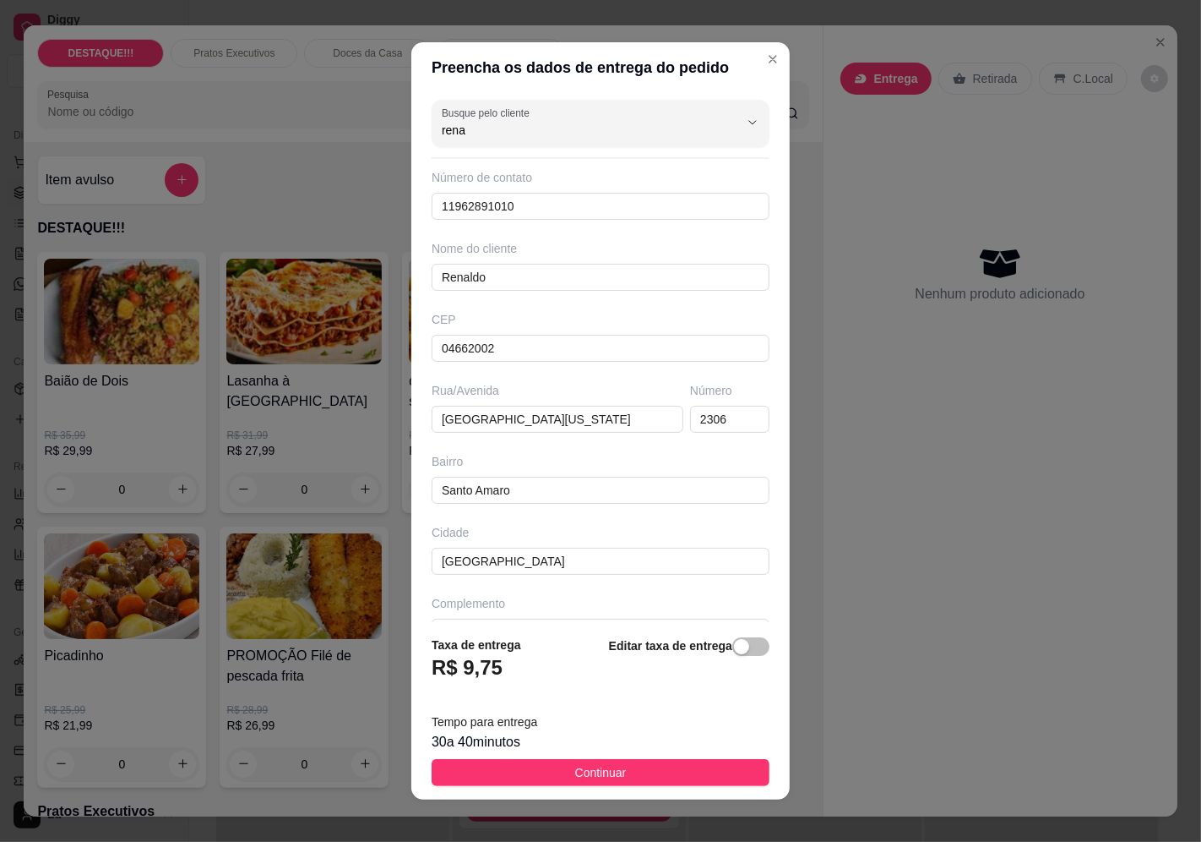
type input "Renaldo"
drag, startPoint x: 705, startPoint y: 419, endPoint x: 594, endPoint y: 424, distance: 111.6
click at [594, 424] on div "Rua/[STREET_ADDRESS][US_STATE]" at bounding box center [600, 407] width 345 height 51
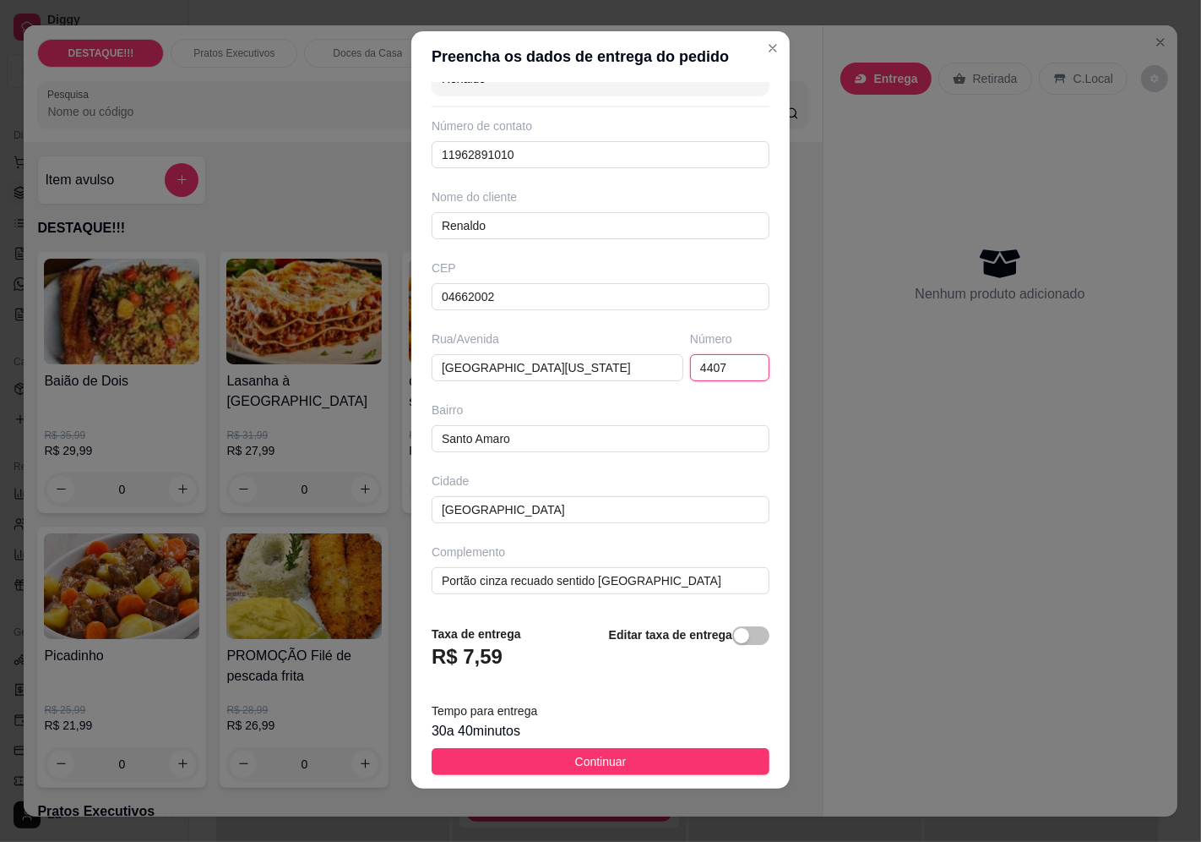
scroll to position [12, 0]
type input "4407"
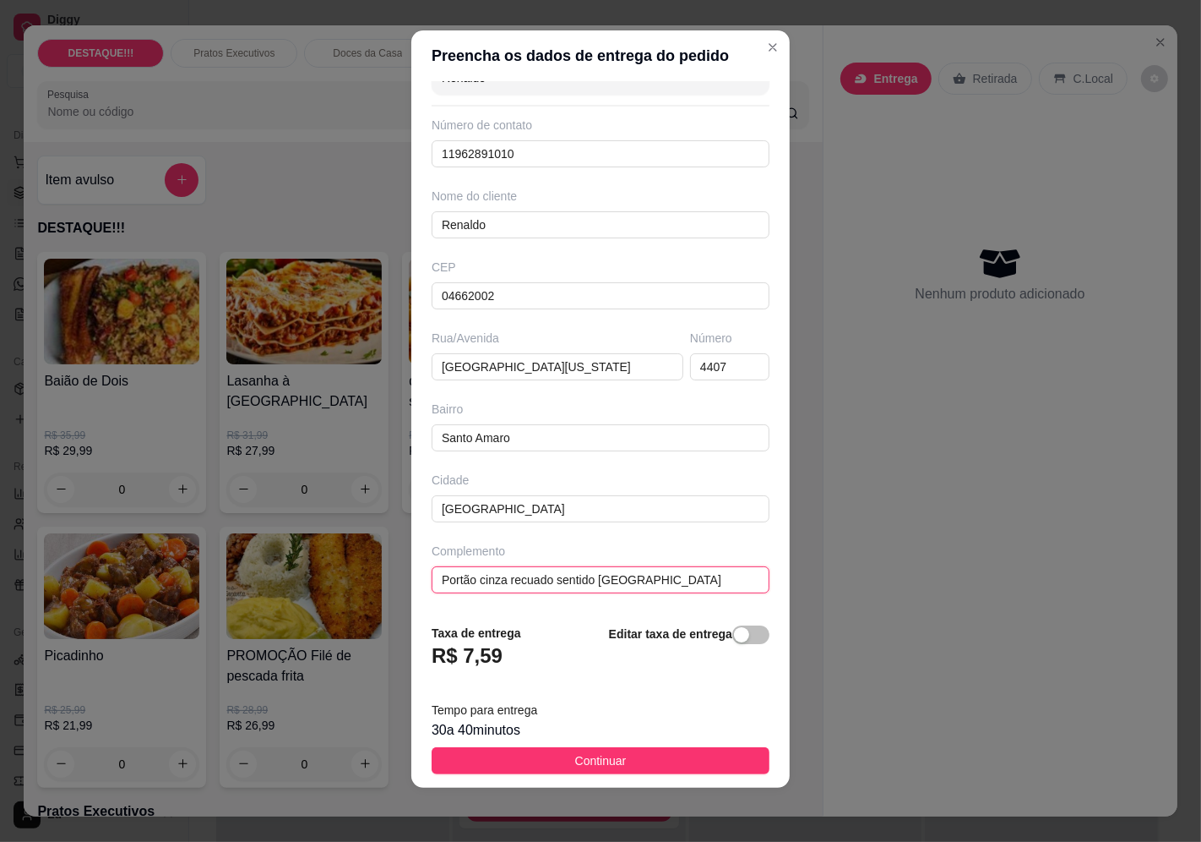
drag, startPoint x: 678, startPoint y: 585, endPoint x: 237, endPoint y: 537, distance: 444.5
click at [239, 541] on div "Preencha os dados de entrega do pedido Busque pelo cliente Renaldo Número de co…" at bounding box center [600, 421] width 1201 height 842
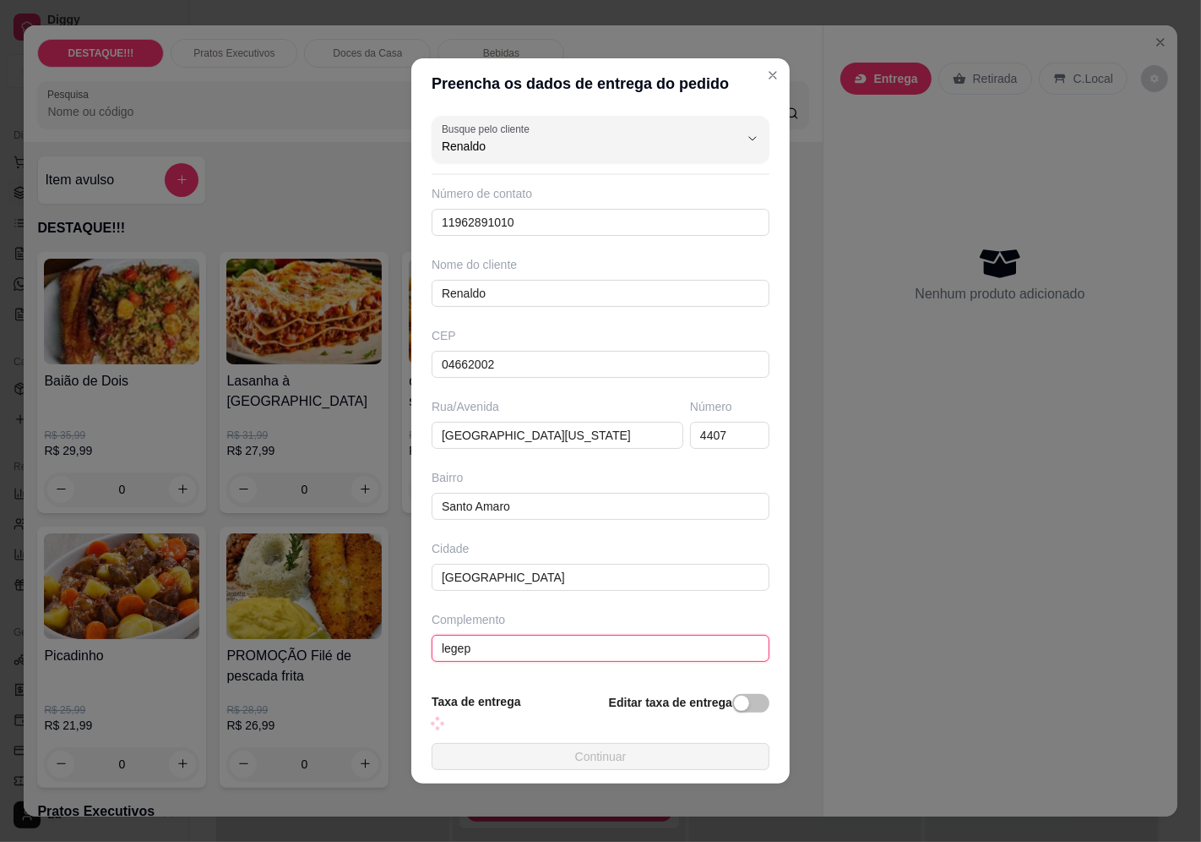
scroll to position [0, 0]
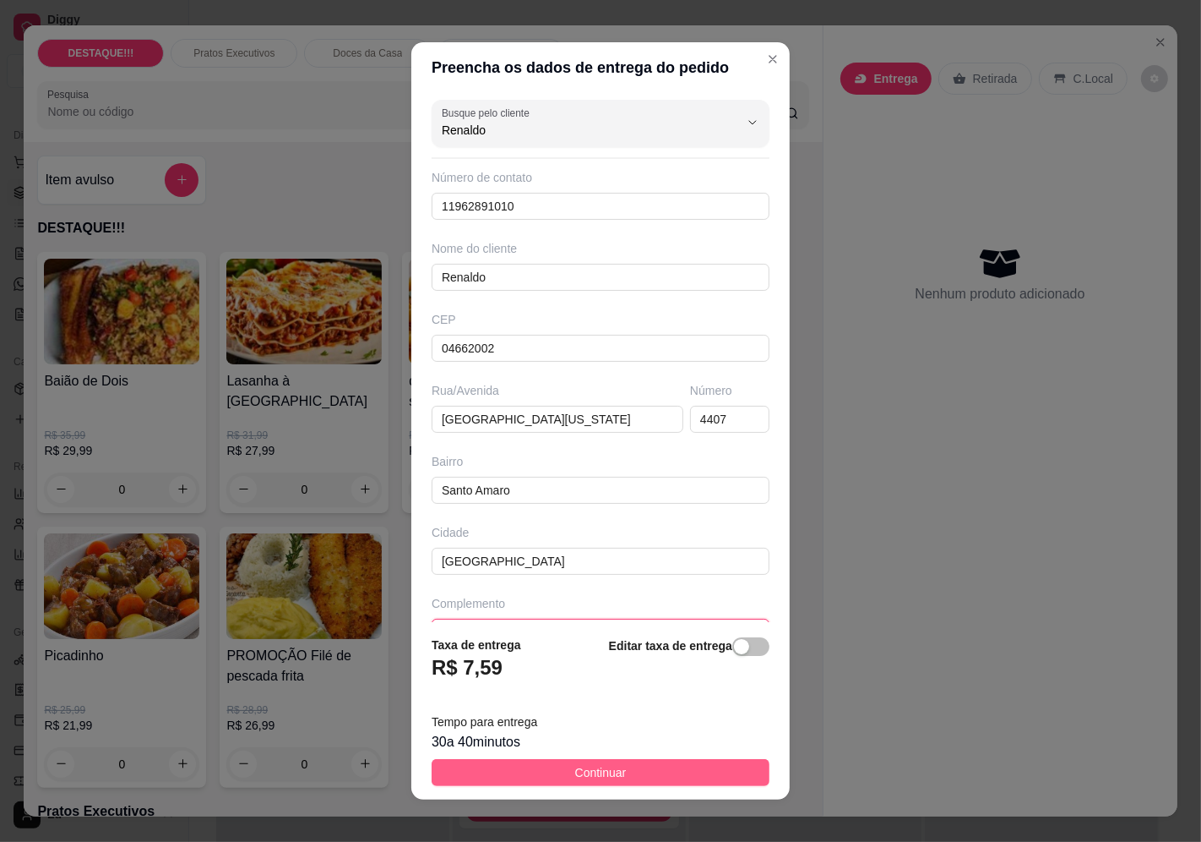
type input "legep"
click at [715, 766] on button "Continuar" at bounding box center [601, 772] width 338 height 27
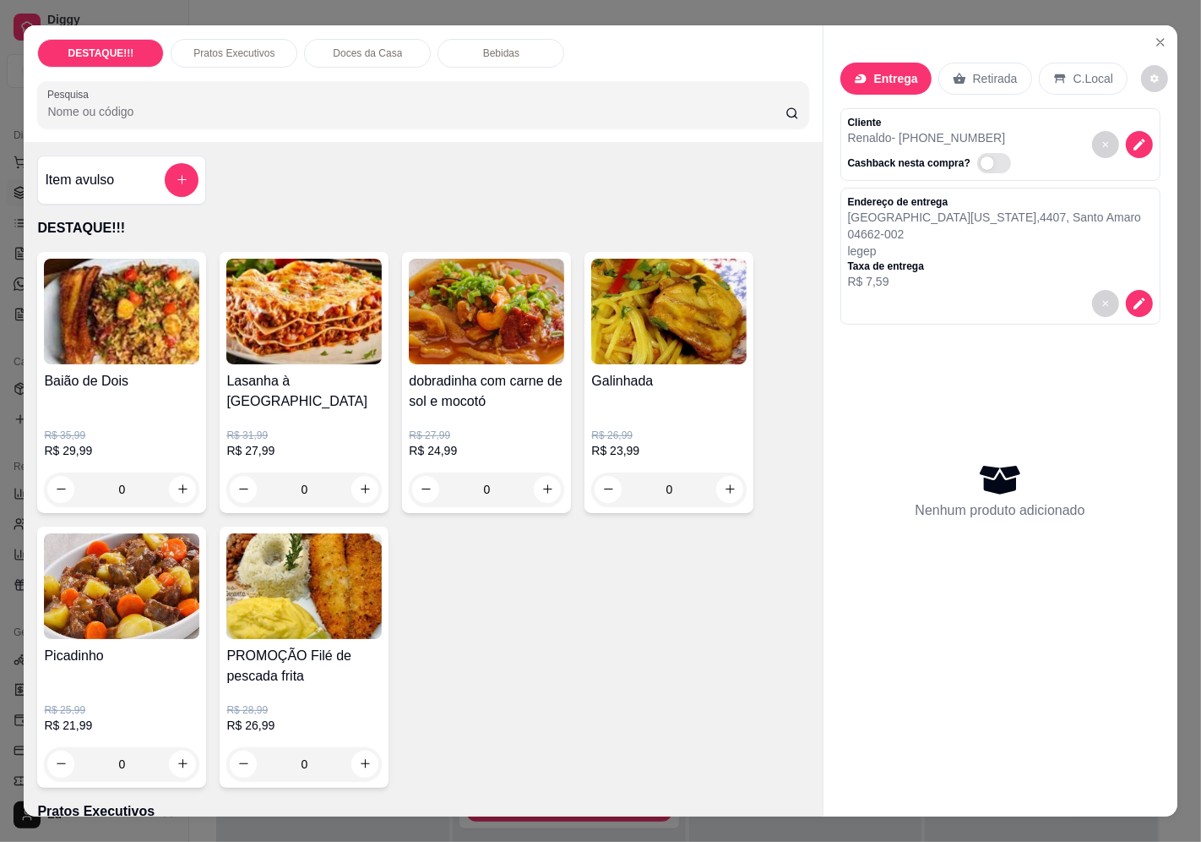
click at [335, 345] on img at bounding box center [303, 312] width 155 height 106
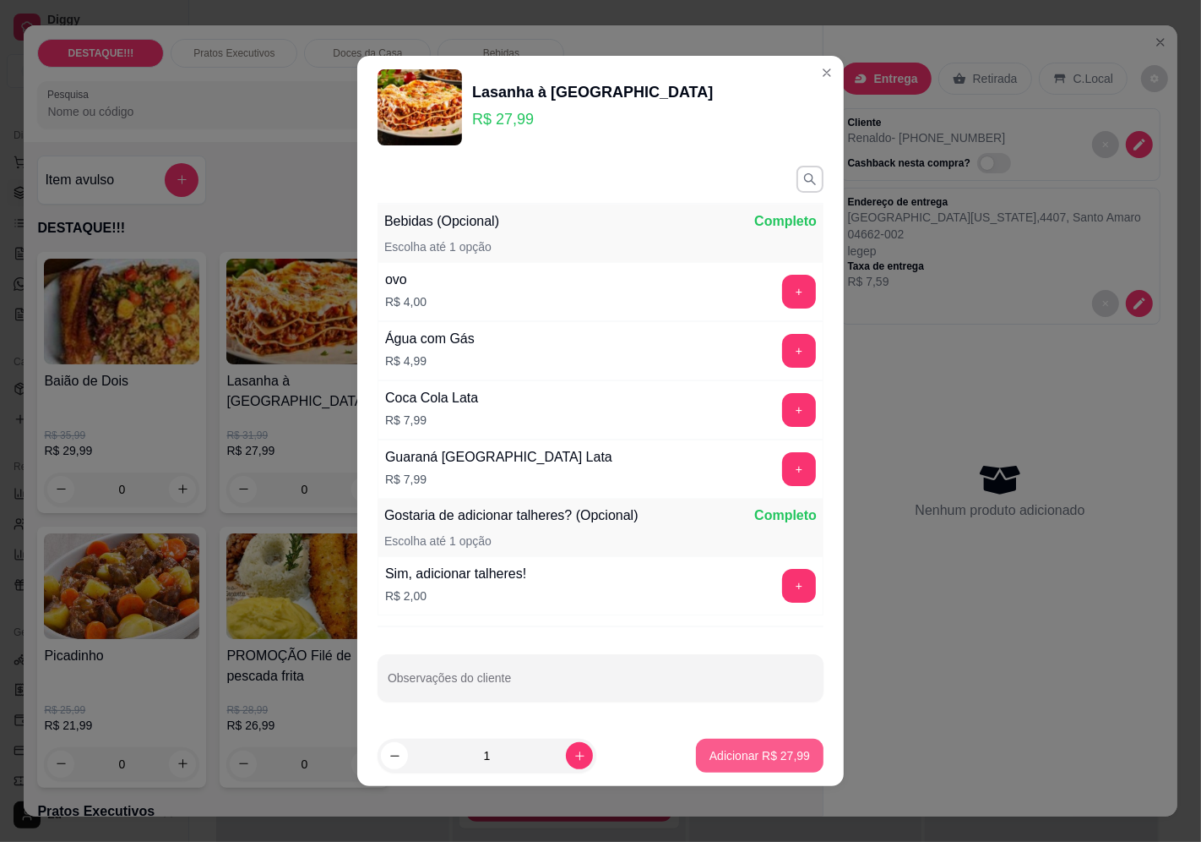
click at [749, 756] on p "Adicionar R$ 27,99" at bounding box center [760, 755] width 101 height 17
type input "1"
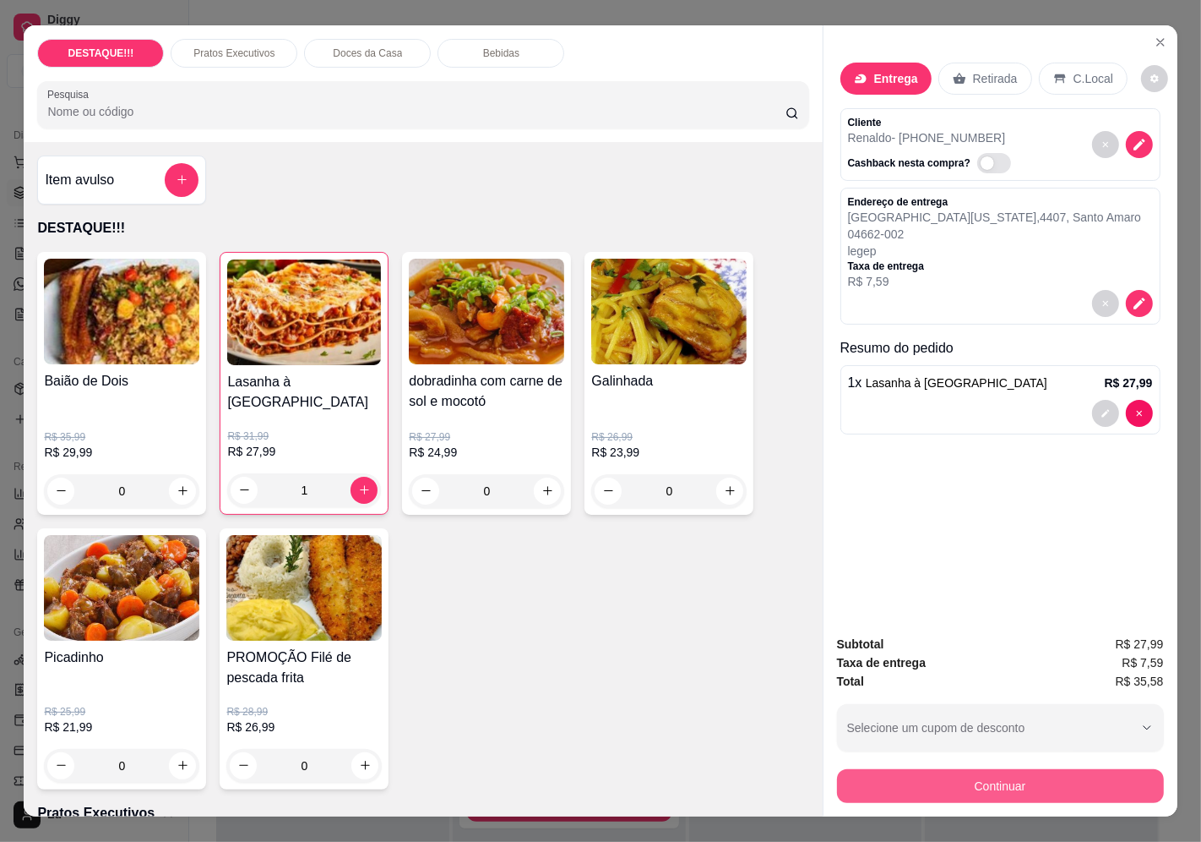
click at [1052, 782] on button "Continuar" at bounding box center [1000, 786] width 327 height 34
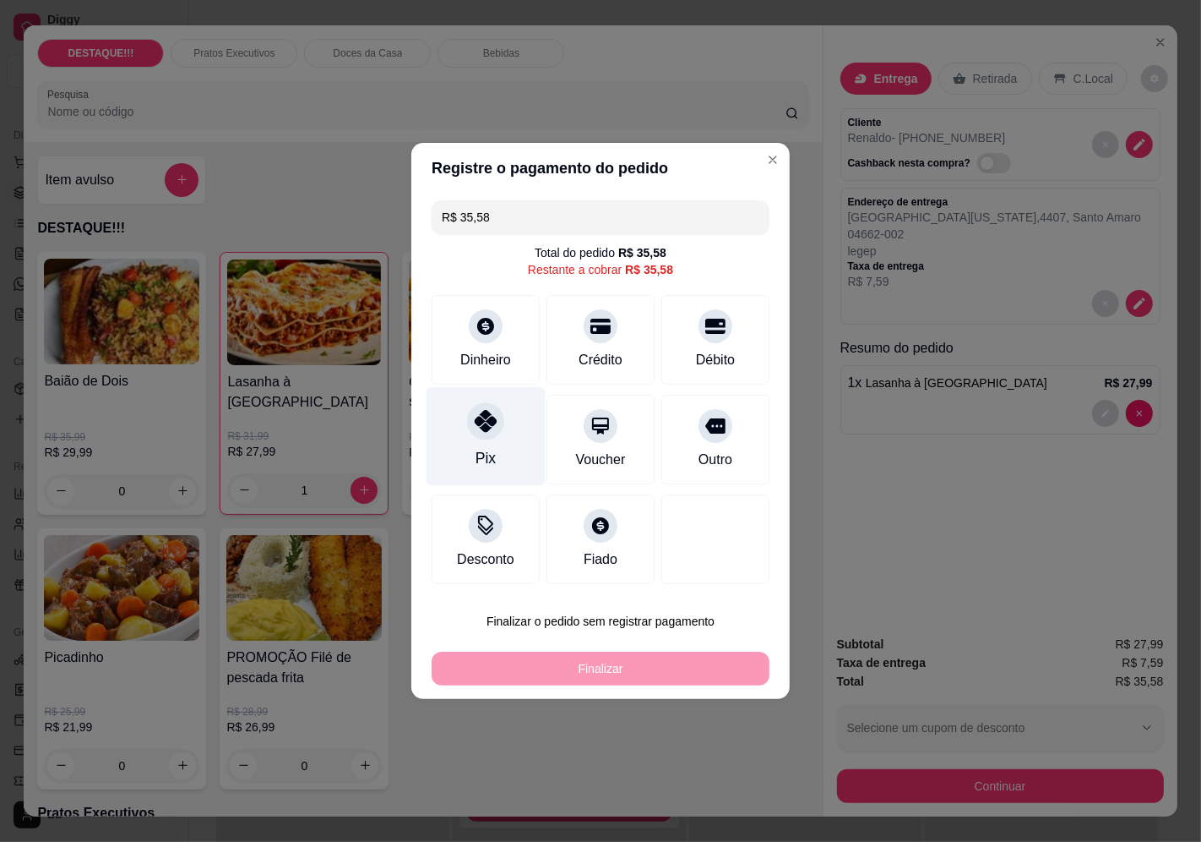
click at [508, 421] on div "Pix" at bounding box center [486, 436] width 119 height 99
type input "R$ 0,00"
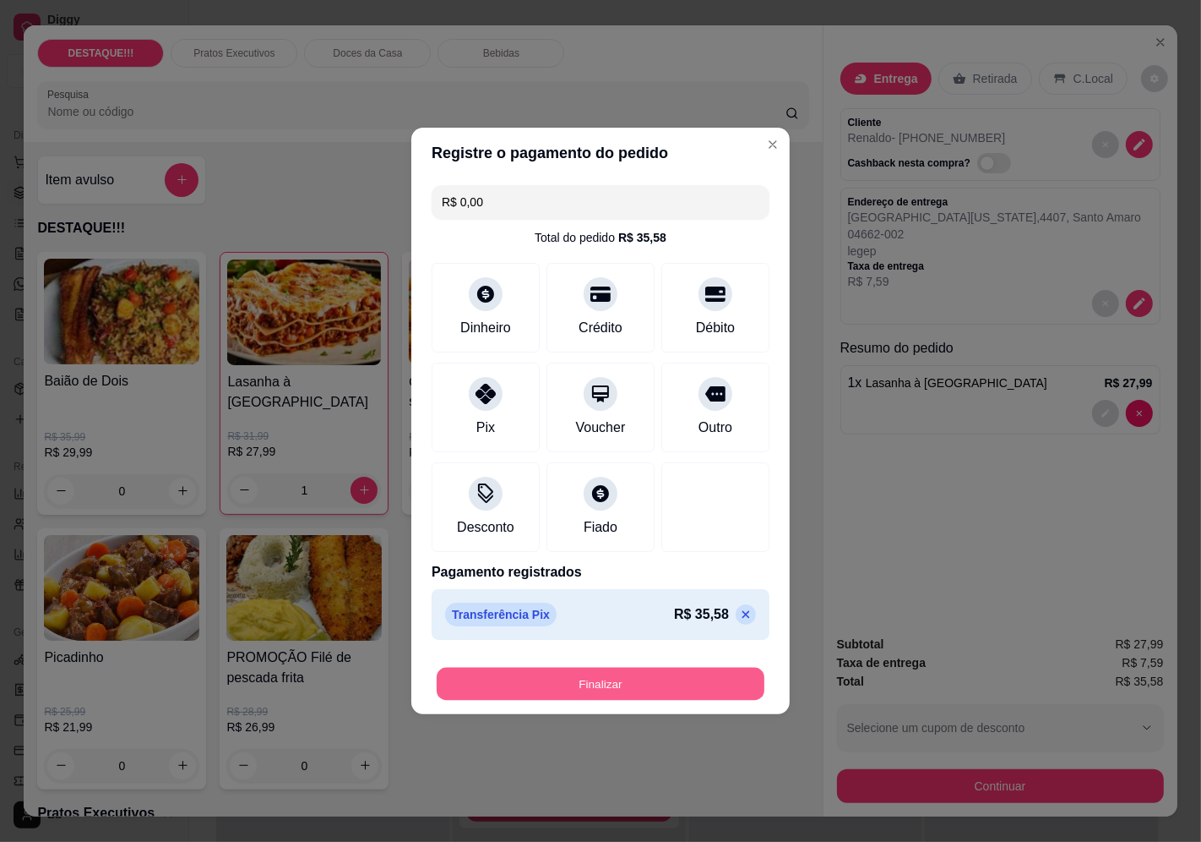
click at [715, 684] on button "Finalizar" at bounding box center [601, 683] width 328 height 33
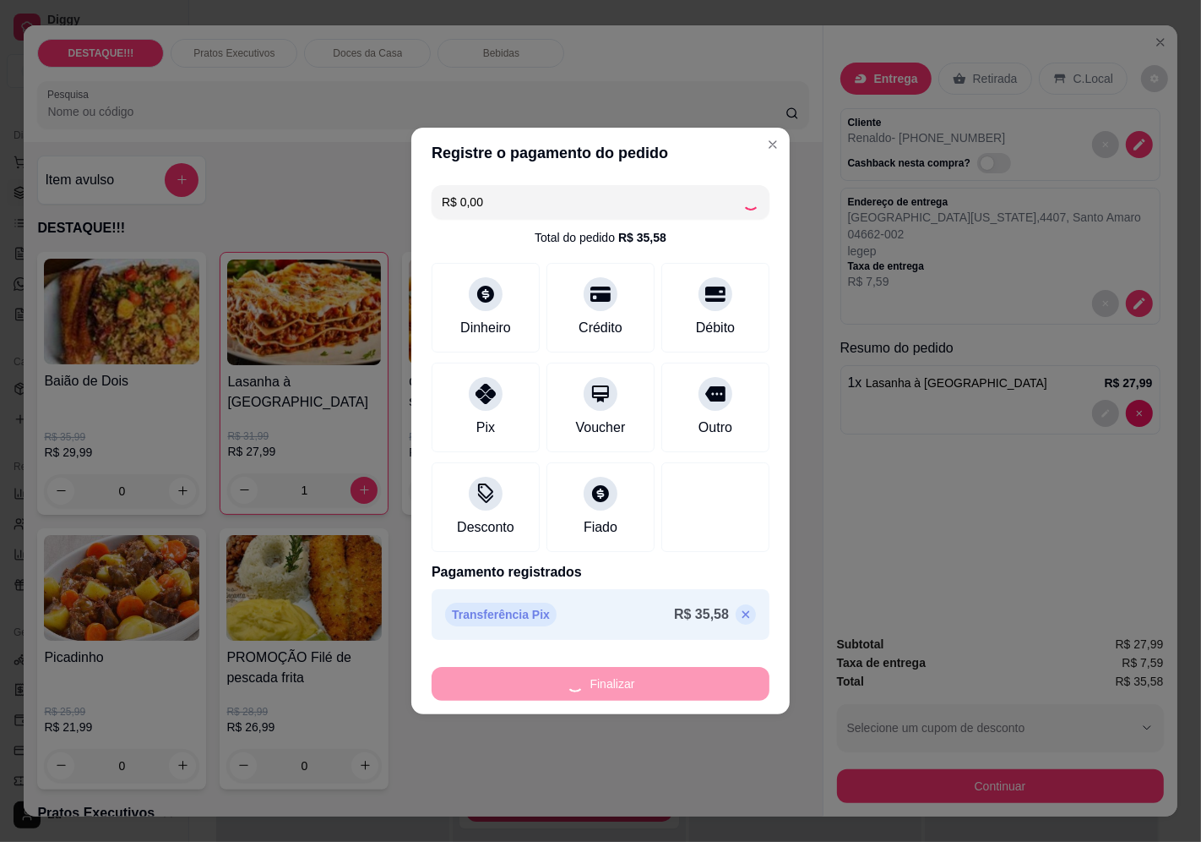
type input "0"
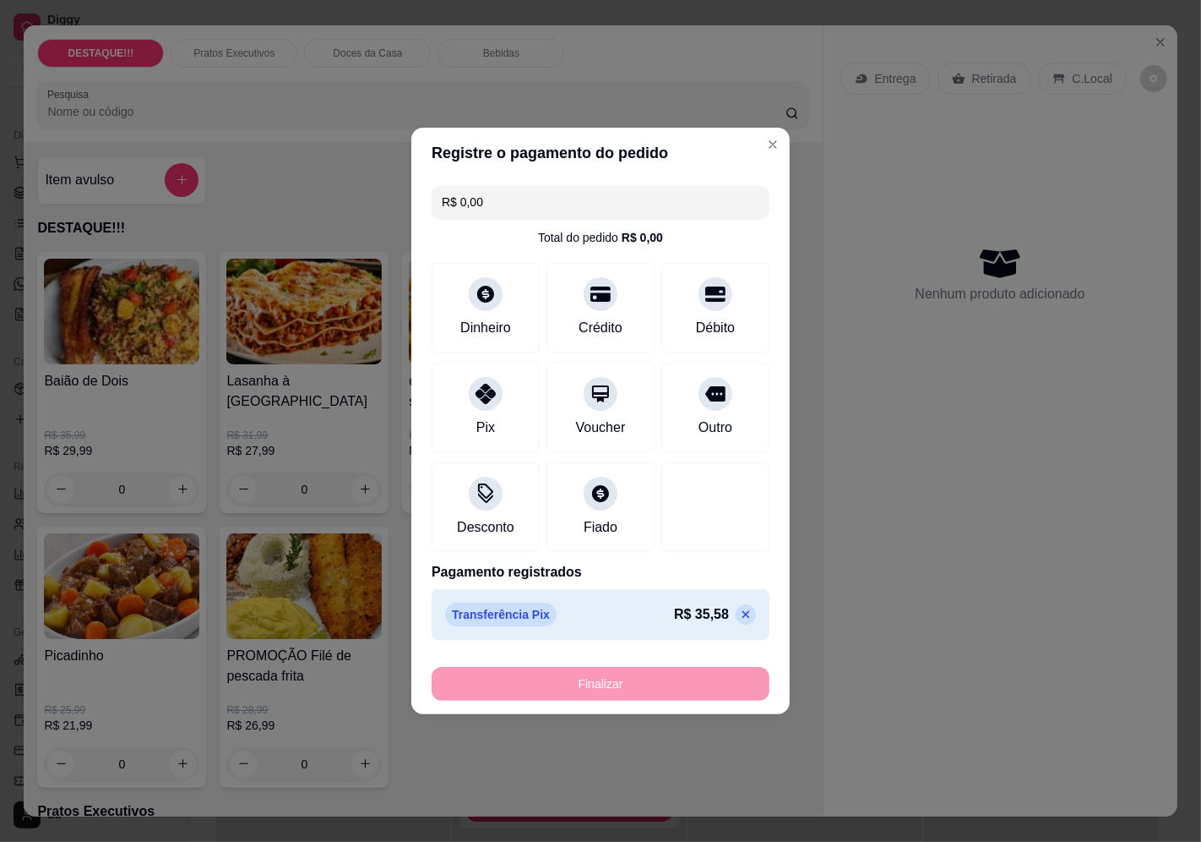
type input "-R$ 35,58"
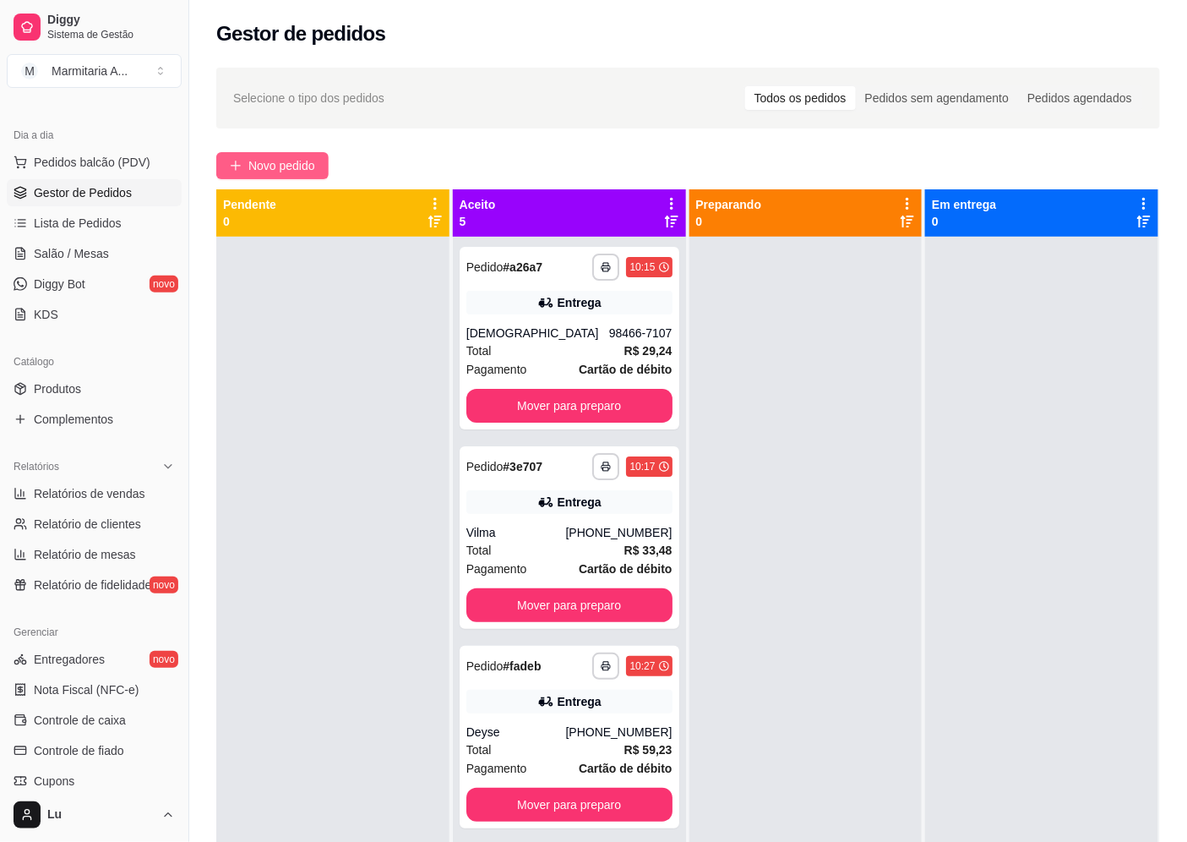
click at [307, 163] on span "Novo pedido" at bounding box center [281, 165] width 67 height 19
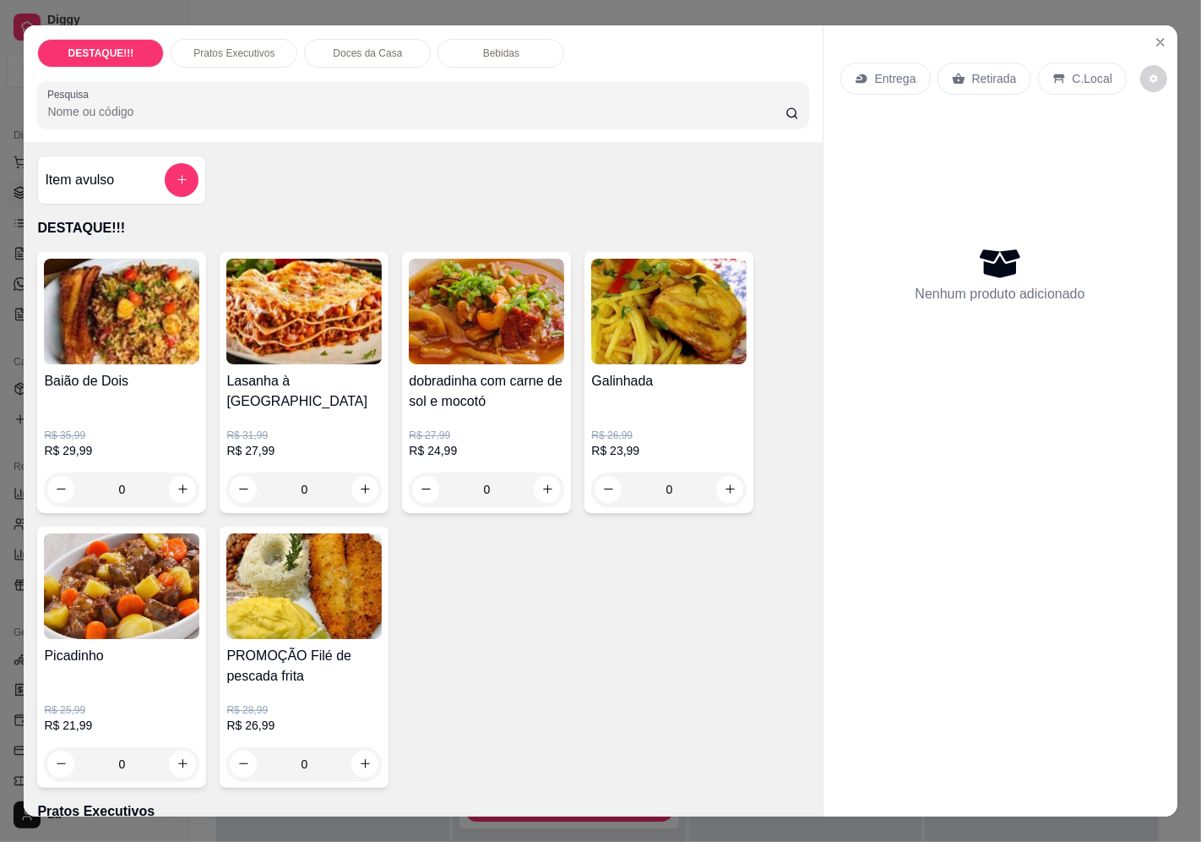
click at [894, 72] on p "Entrega" at bounding box center [895, 78] width 41 height 17
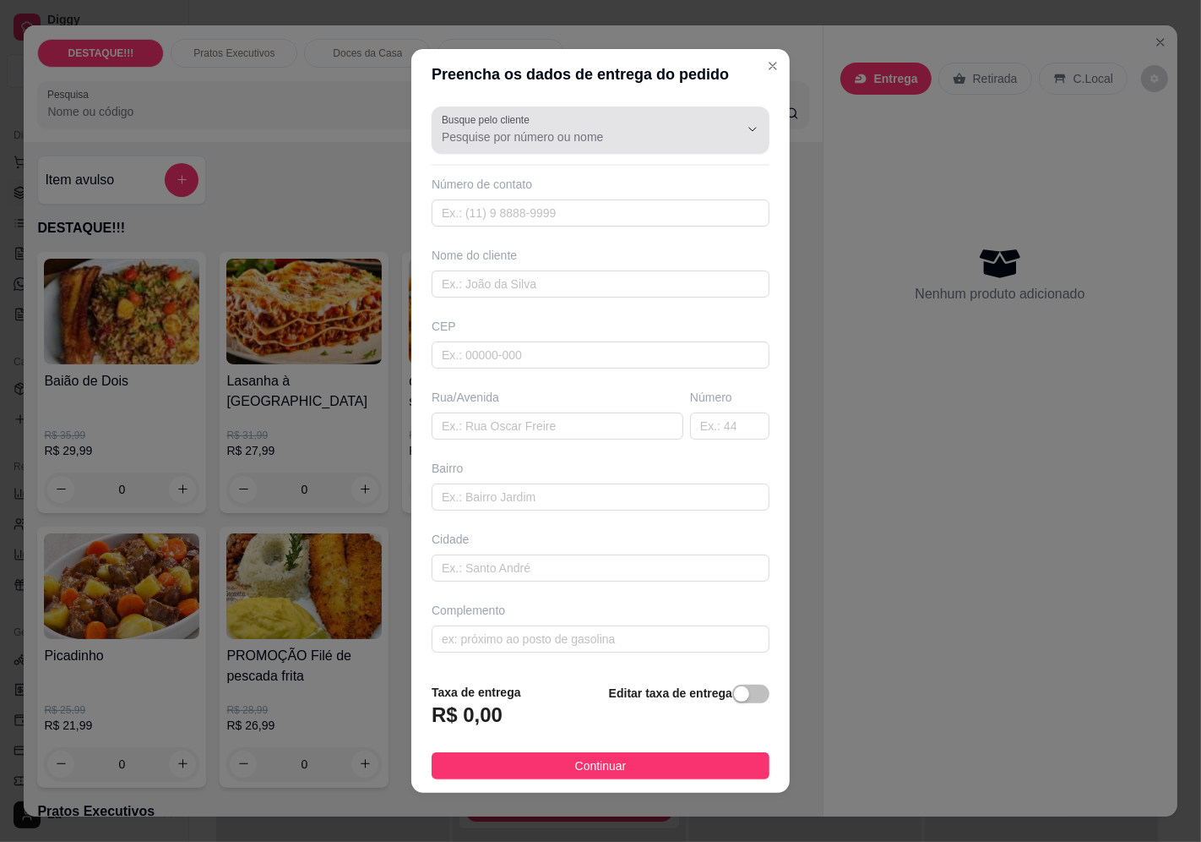
click at [730, 129] on div at bounding box center [739, 129] width 54 height 32
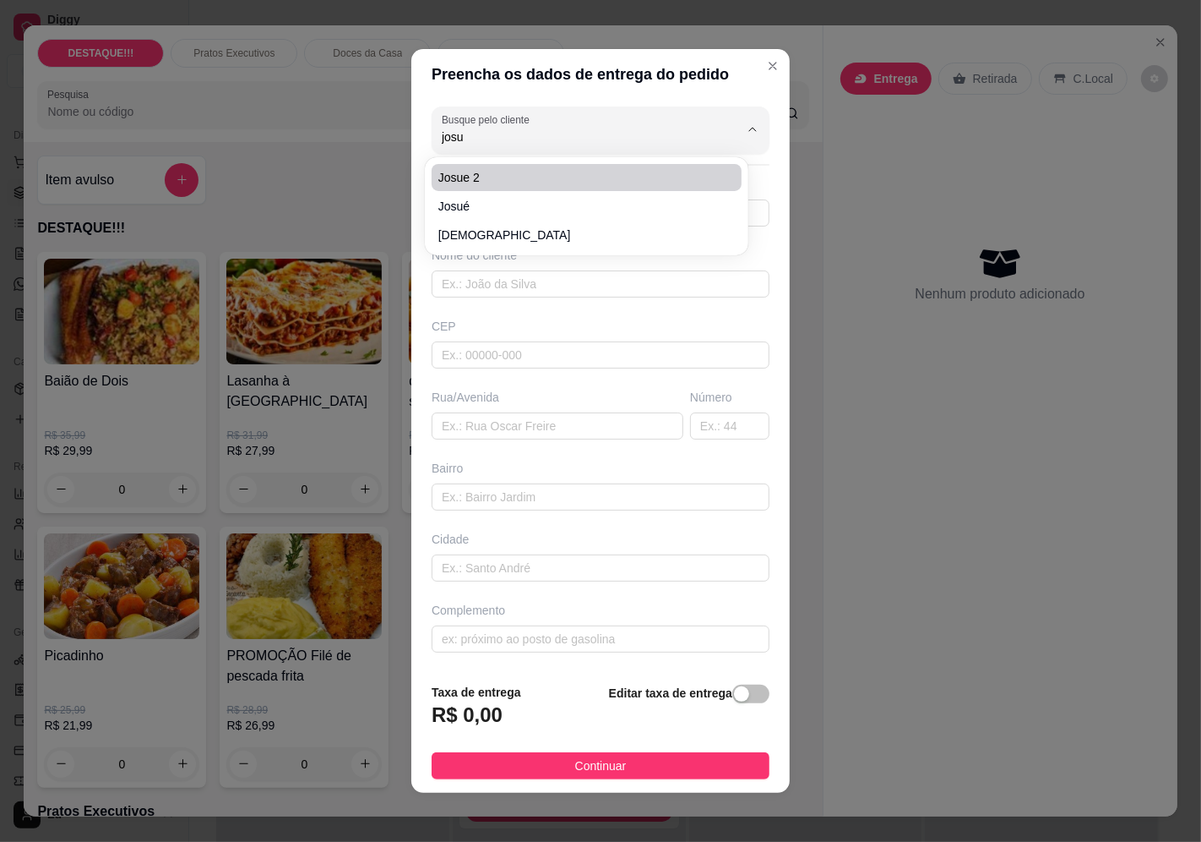
click at [473, 181] on span "josue 2" at bounding box center [578, 177] width 280 height 17
type input "josue 2"
type input "11972886322"
type input "josue 2"
type input "04377035"
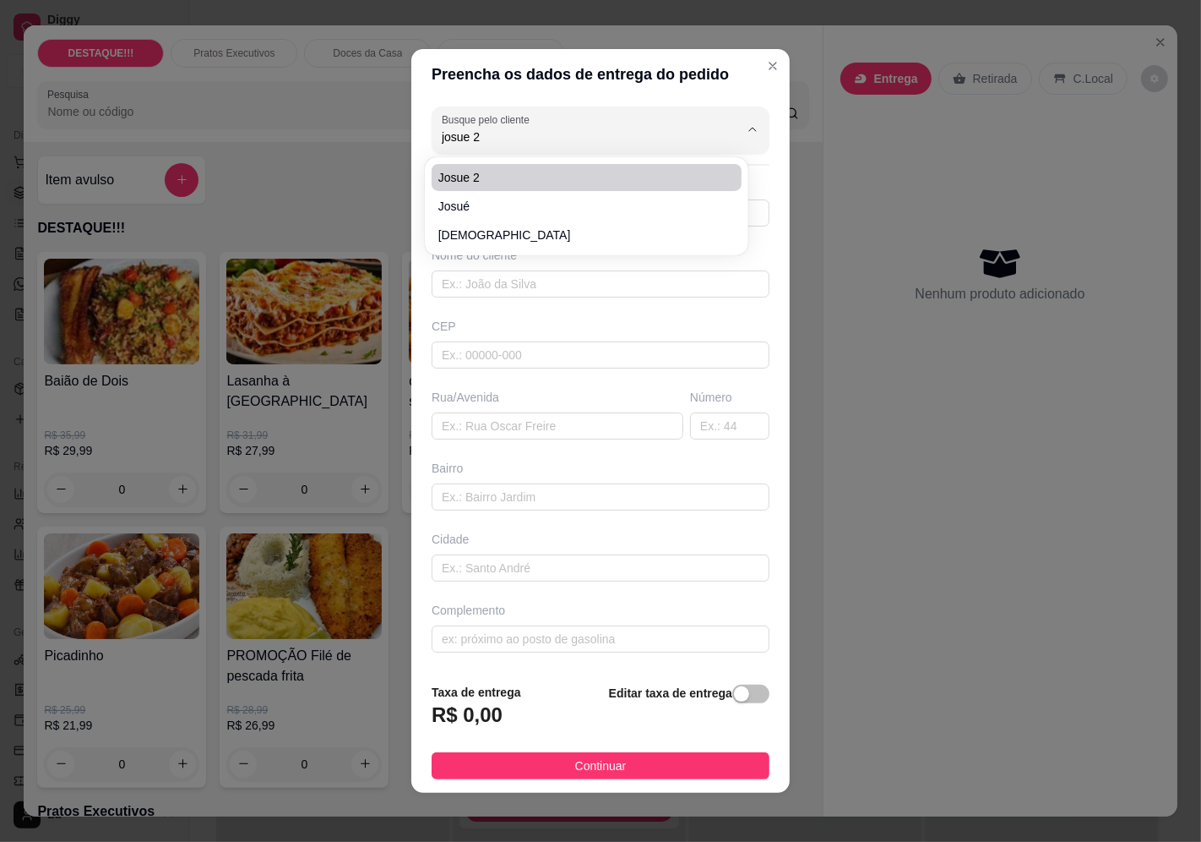
type input "rua cidade bagdá"
type input "647"
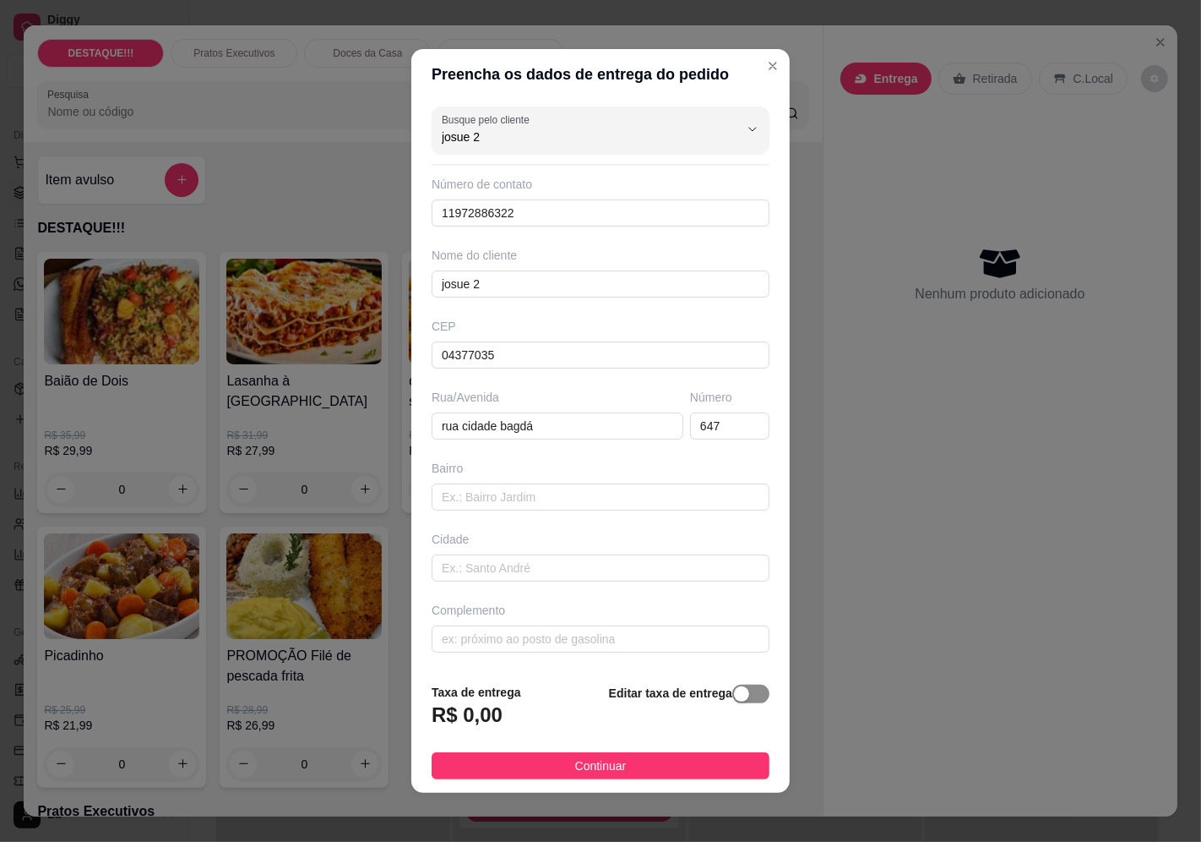
type input "josue 2"
click at [738, 701] on span "button" at bounding box center [751, 693] width 37 height 19
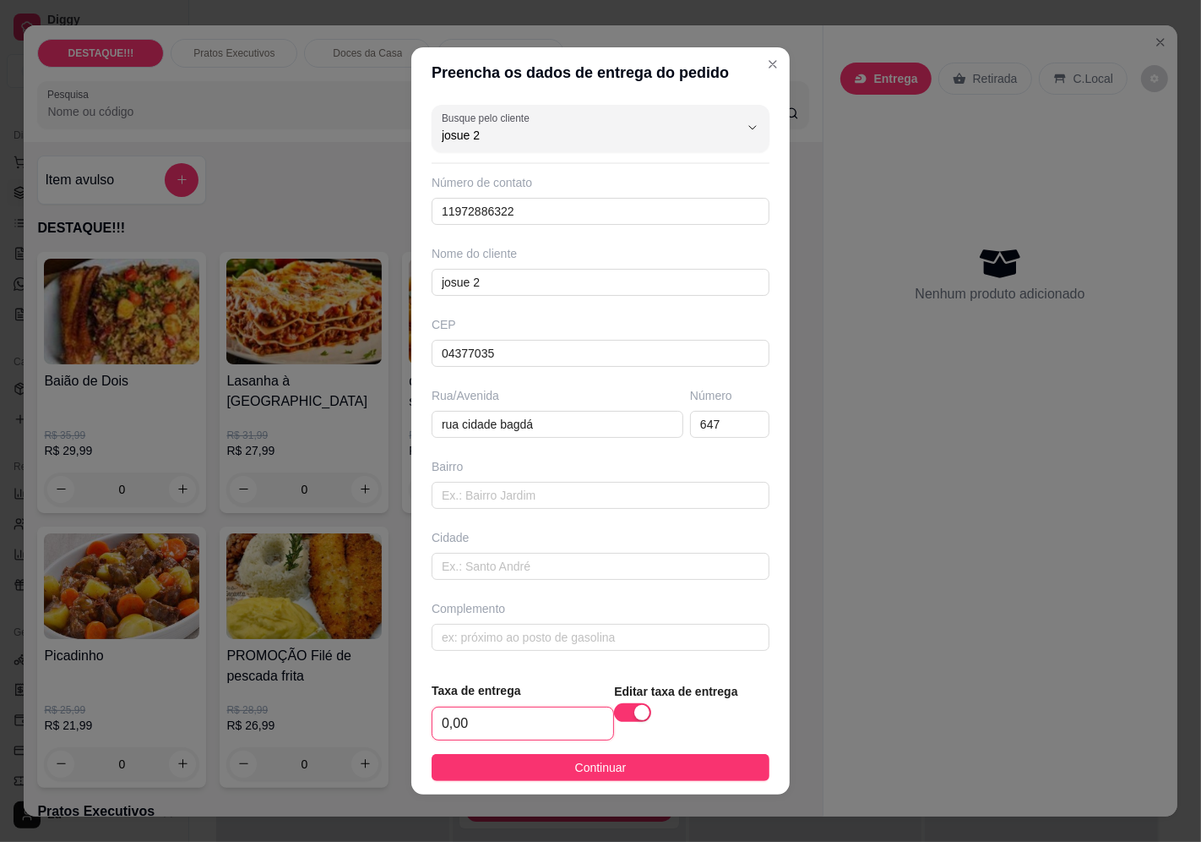
click at [536, 721] on input "0,00" at bounding box center [523, 723] width 181 height 32
type input "4,25"
click at [705, 773] on button "Continuar" at bounding box center [601, 767] width 338 height 27
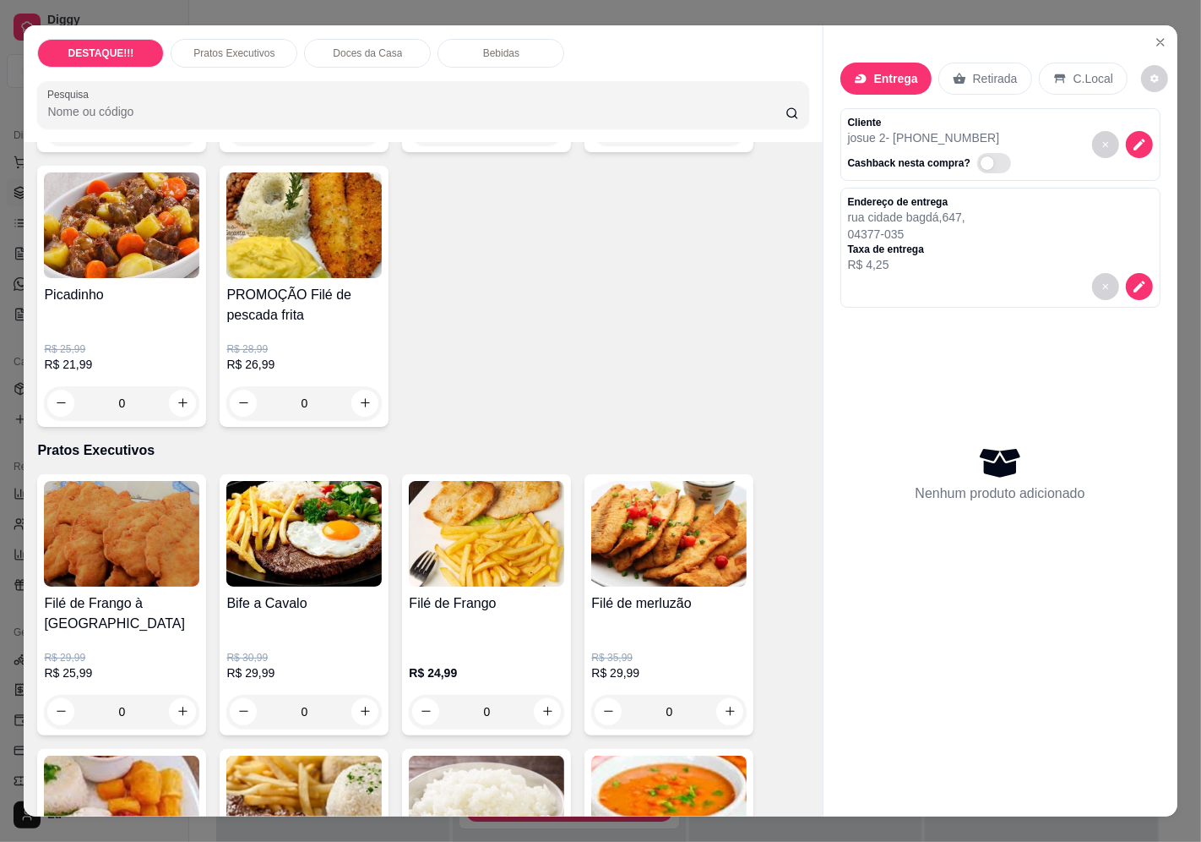
scroll to position [469, 0]
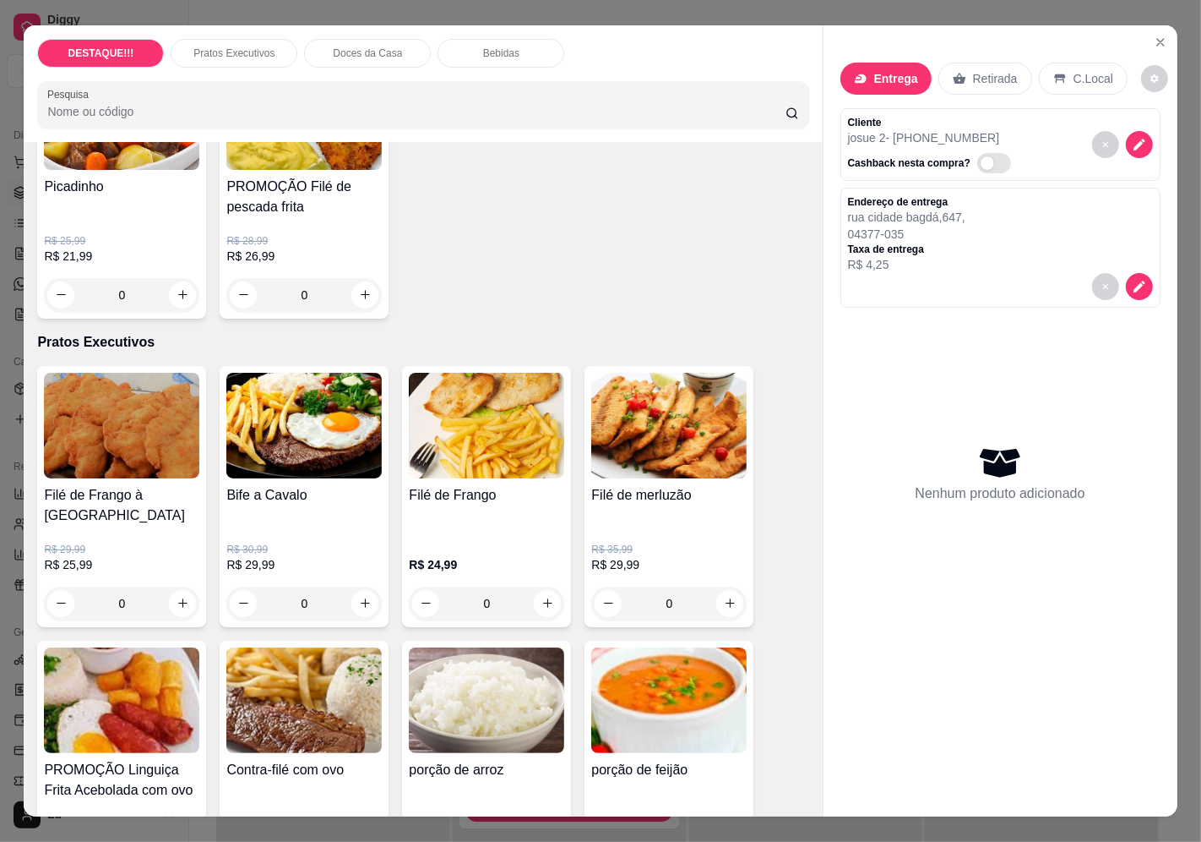
click at [119, 177] on h4 "Picadinho" at bounding box center [121, 187] width 155 height 20
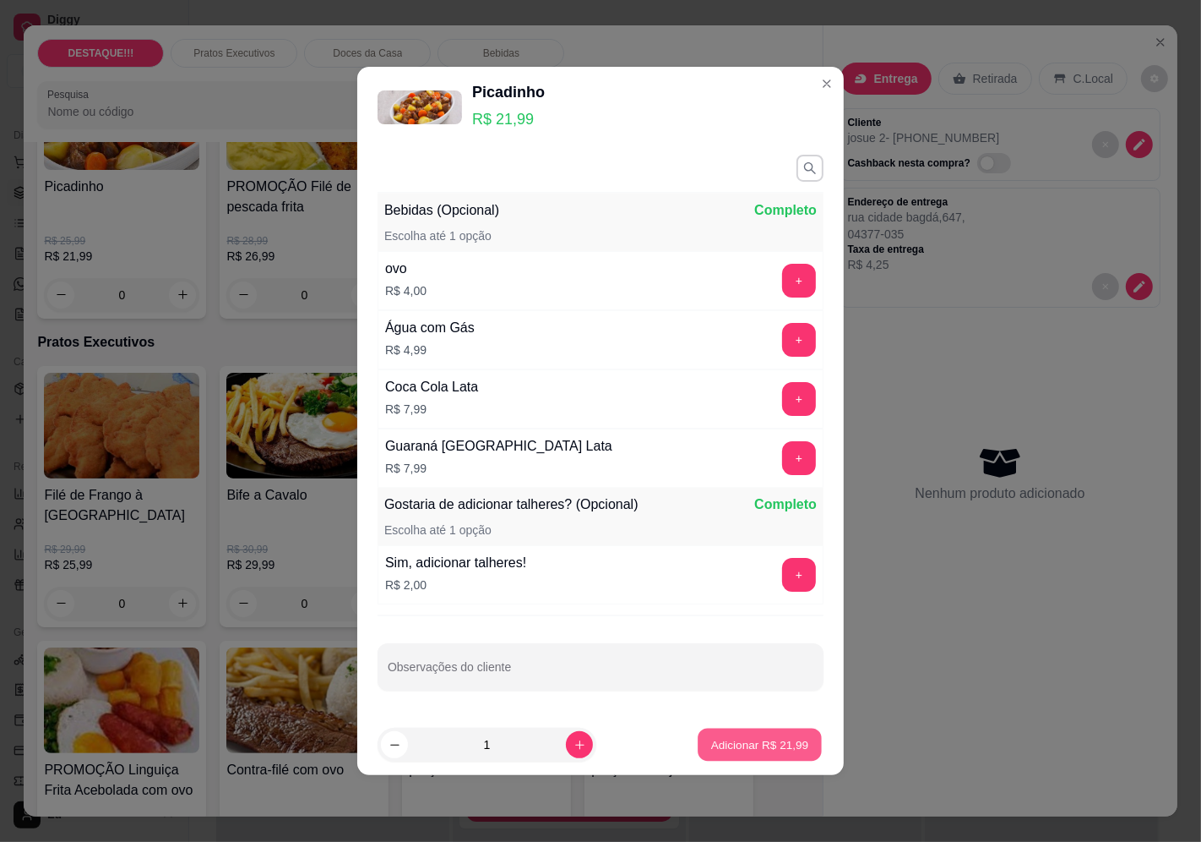
click at [742, 738] on p "Adicionar R$ 21,99" at bounding box center [760, 744] width 98 height 16
type input "1"
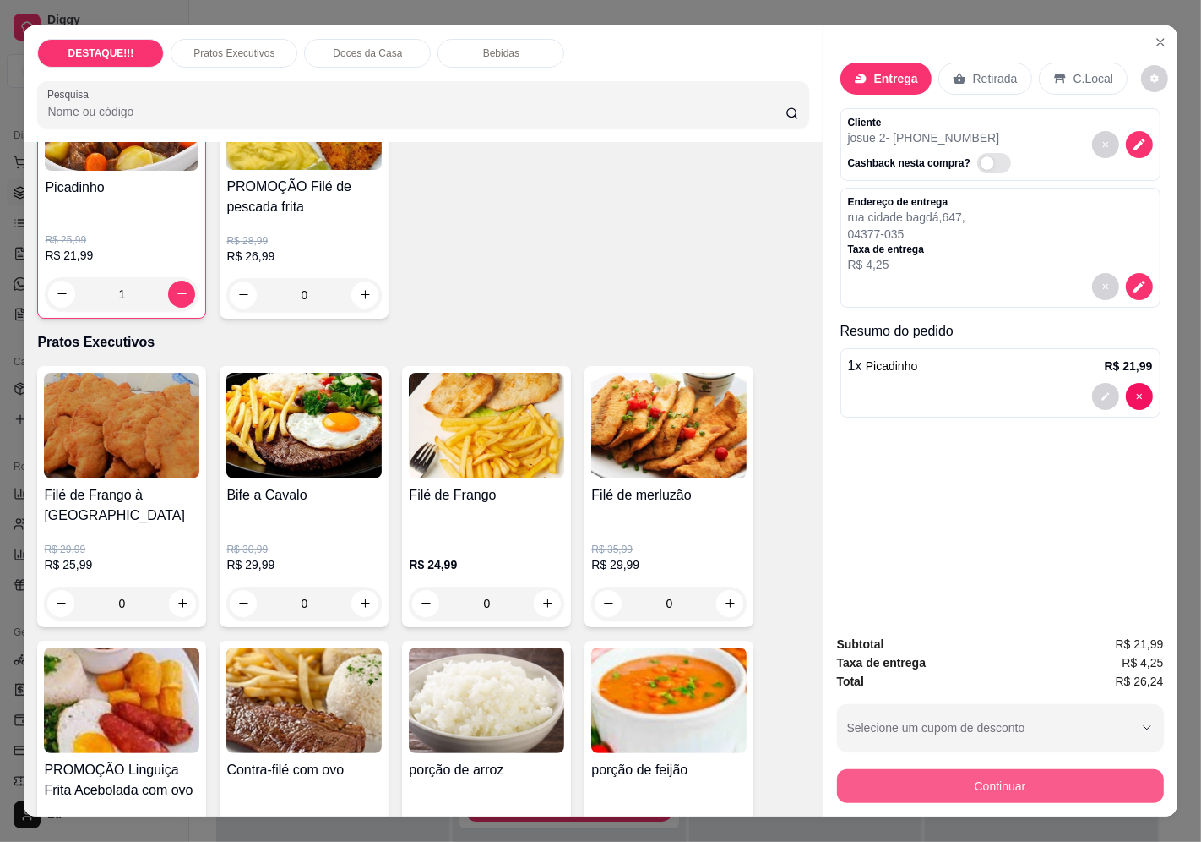
scroll to position [470, 0]
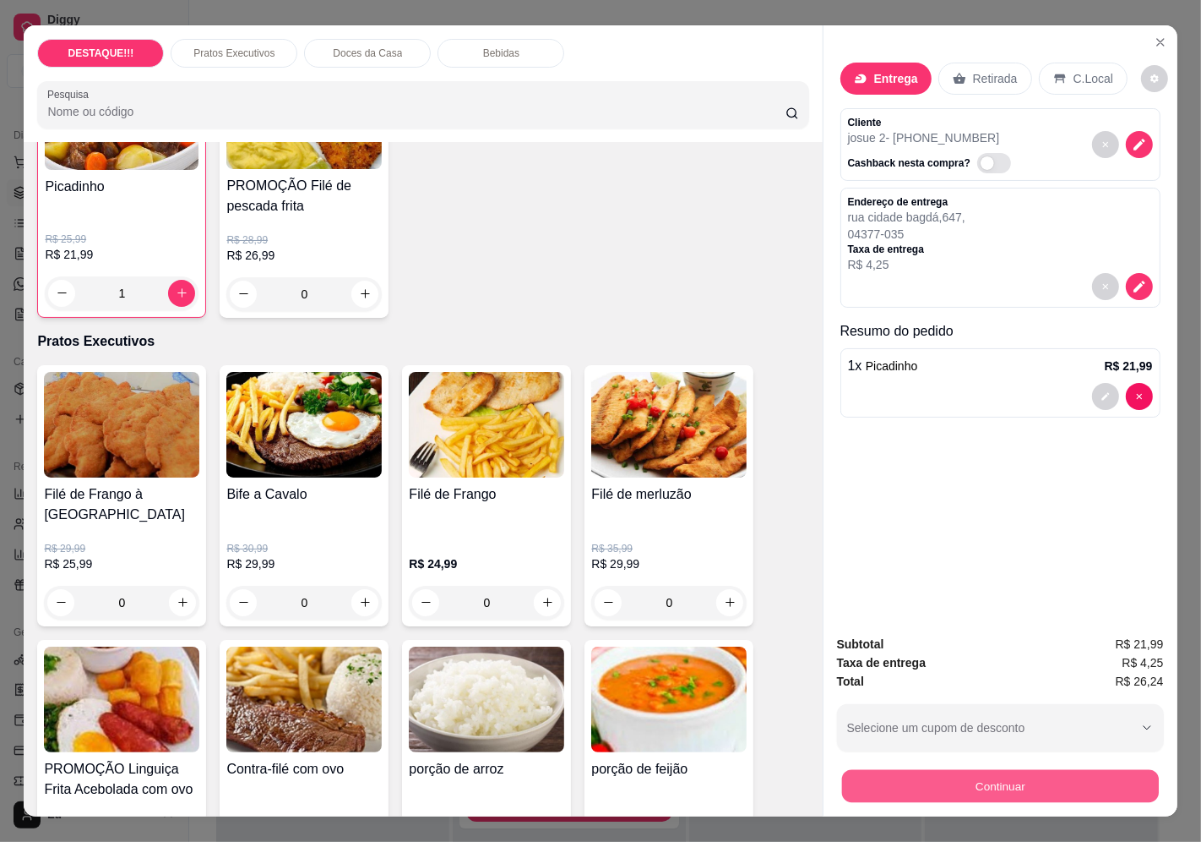
click at [1029, 770] on button "Continuar" at bounding box center [1000, 786] width 317 height 33
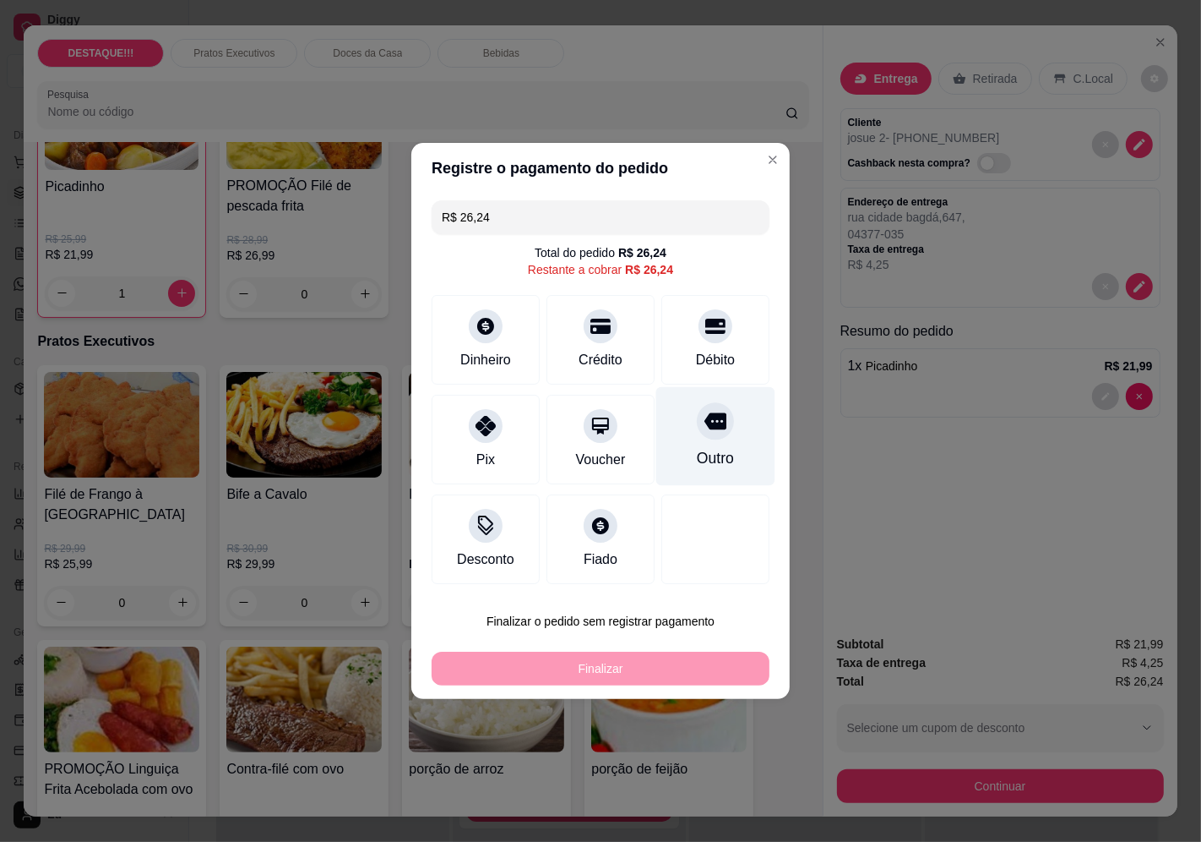
drag, startPoint x: 725, startPoint y: 338, endPoint x: 737, endPoint y: 392, distance: 55.4
click at [725, 345] on div "Débito" at bounding box center [716, 340] width 108 height 90
type input "R$ 0,00"
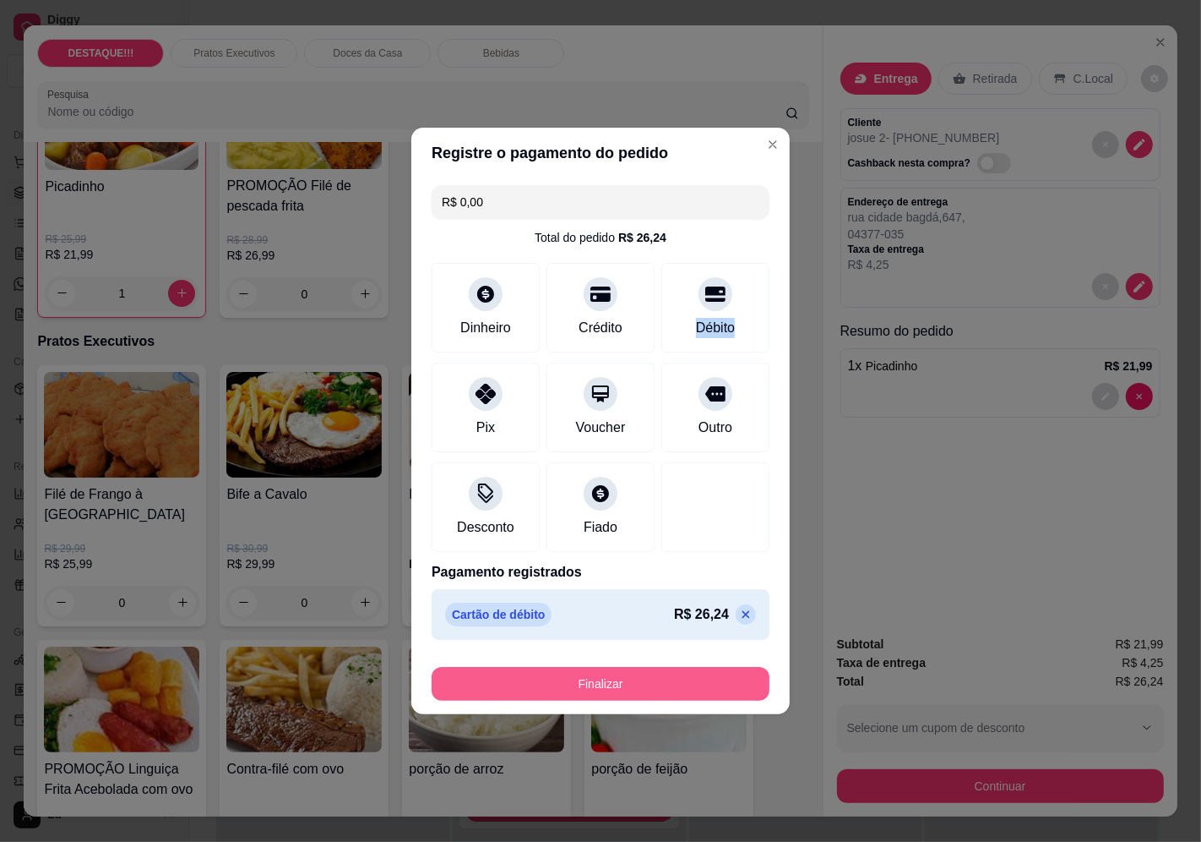
click at [722, 689] on button "Finalizar" at bounding box center [601, 684] width 338 height 34
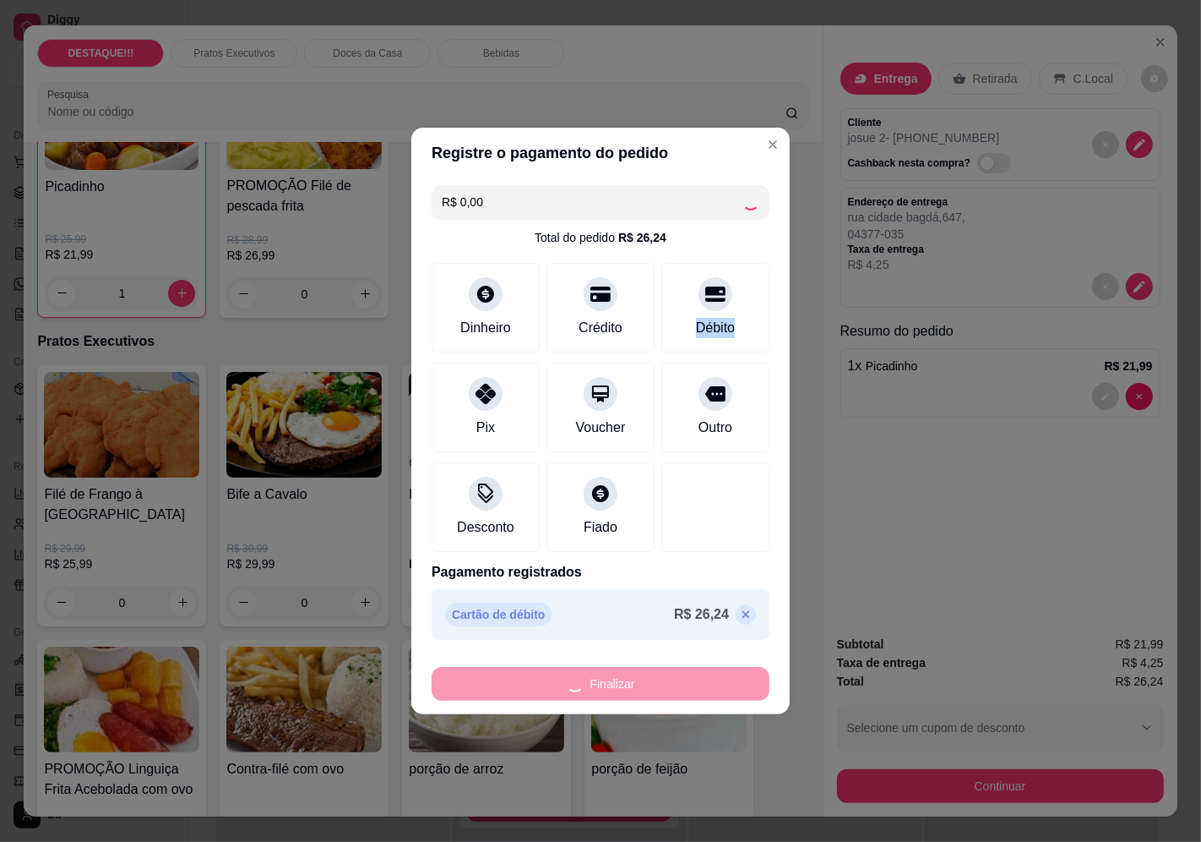
type input "0"
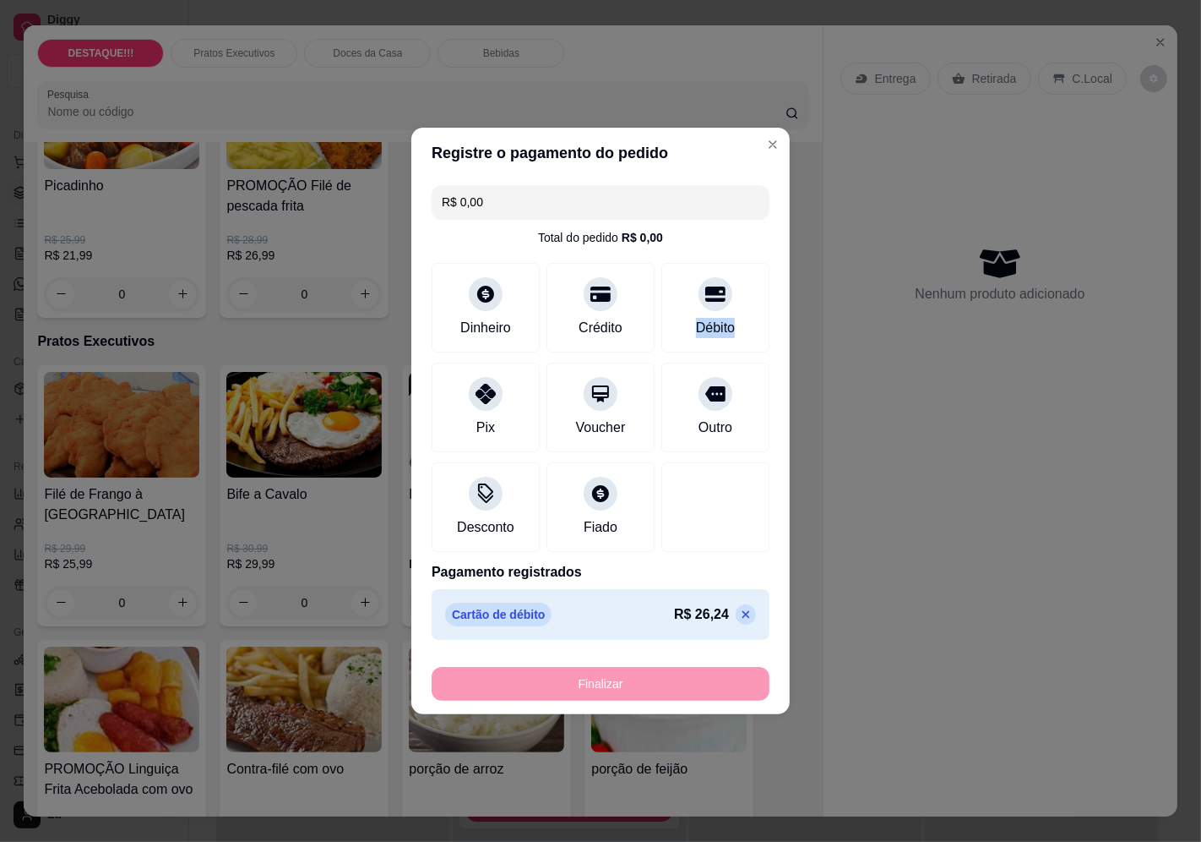
type input "-R$ 26,24"
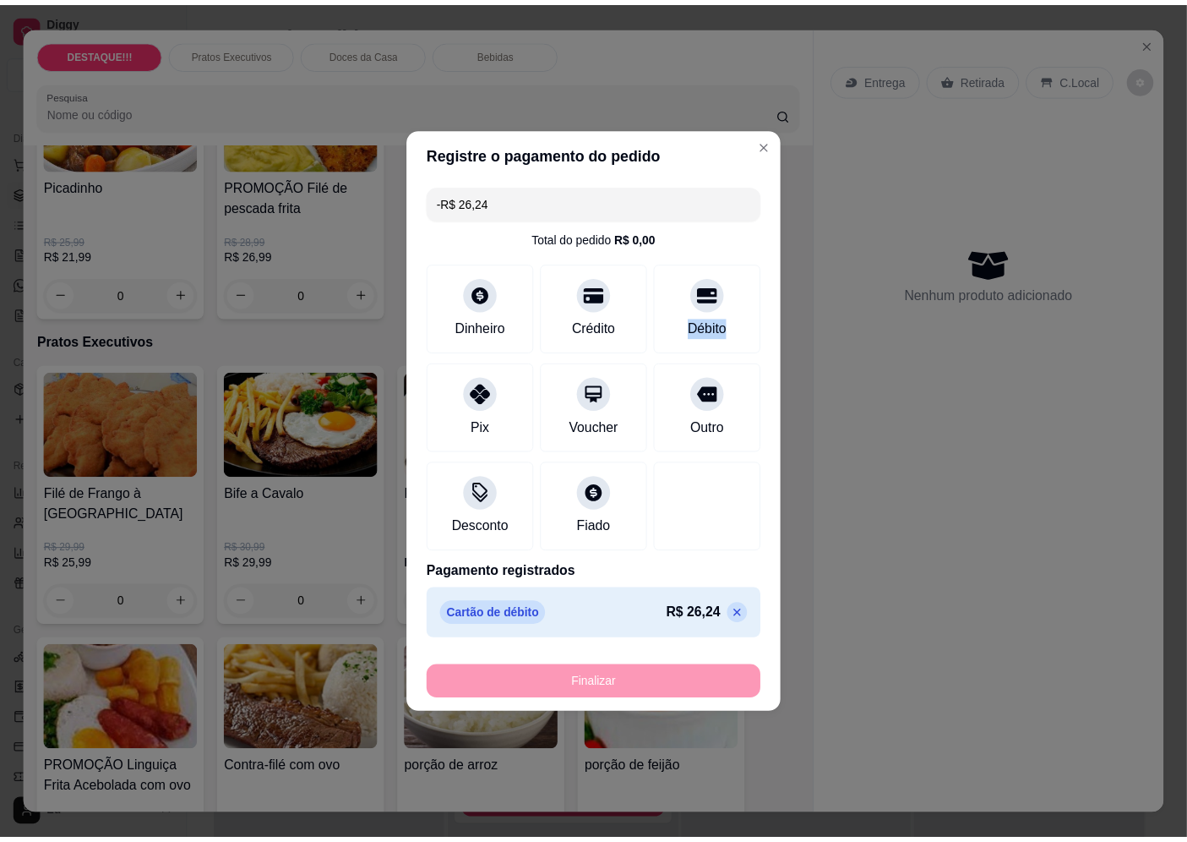
scroll to position [469, 0]
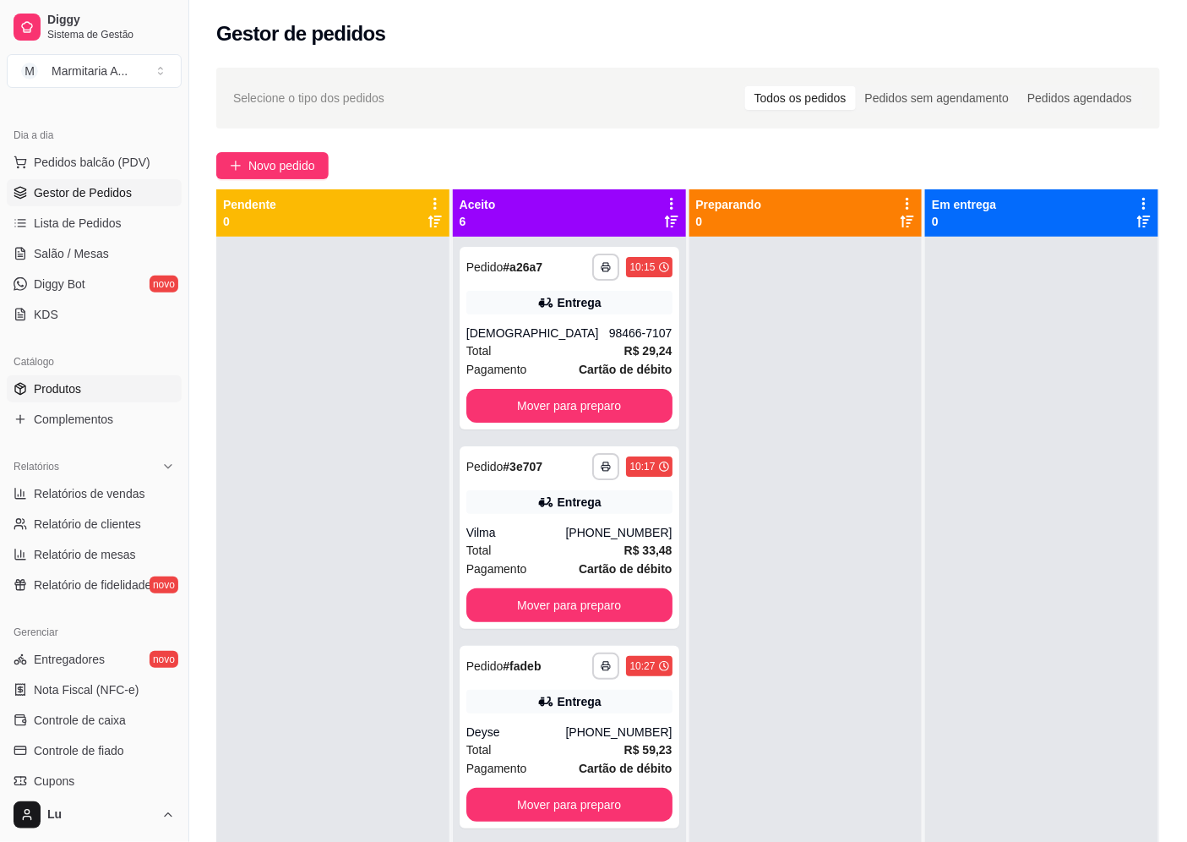
click at [113, 389] on link "Produtos" at bounding box center [94, 388] width 175 height 27
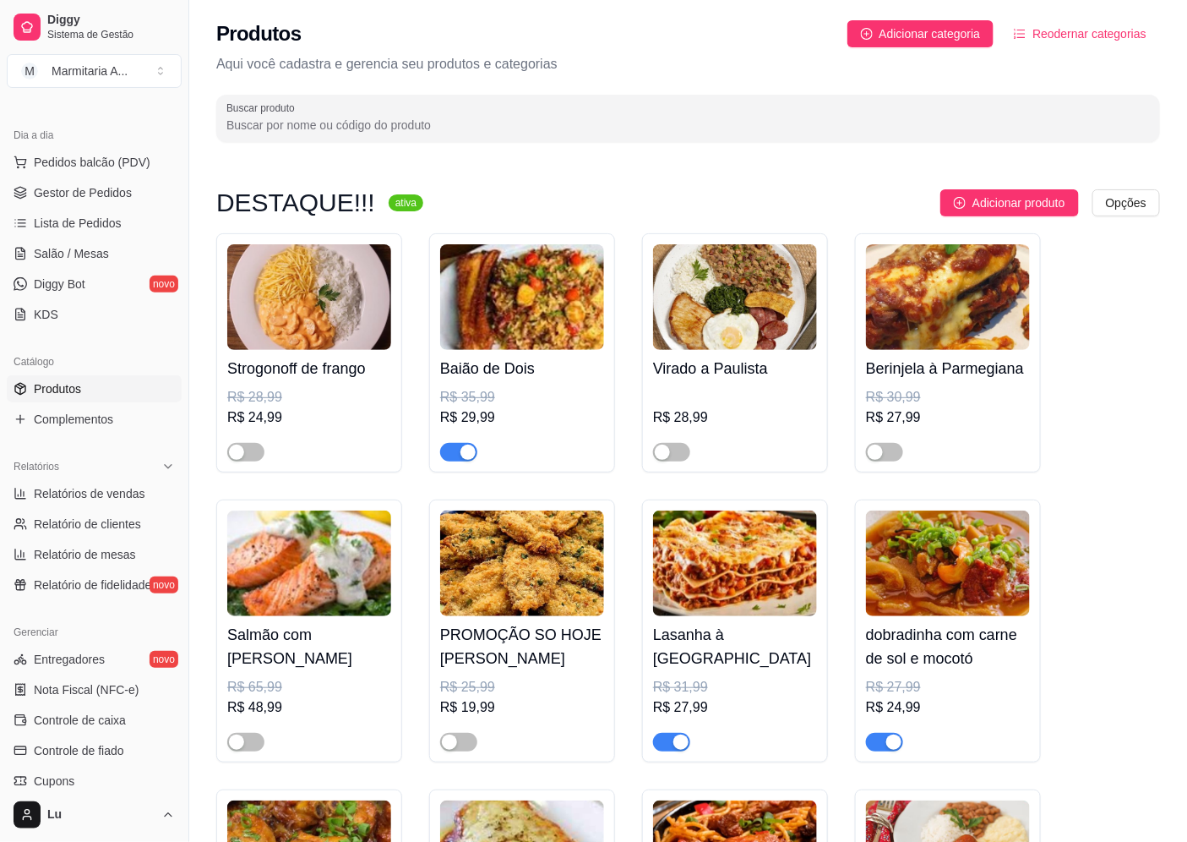
click at [341, 122] on input "Buscar produto" at bounding box center [687, 125] width 923 height 17
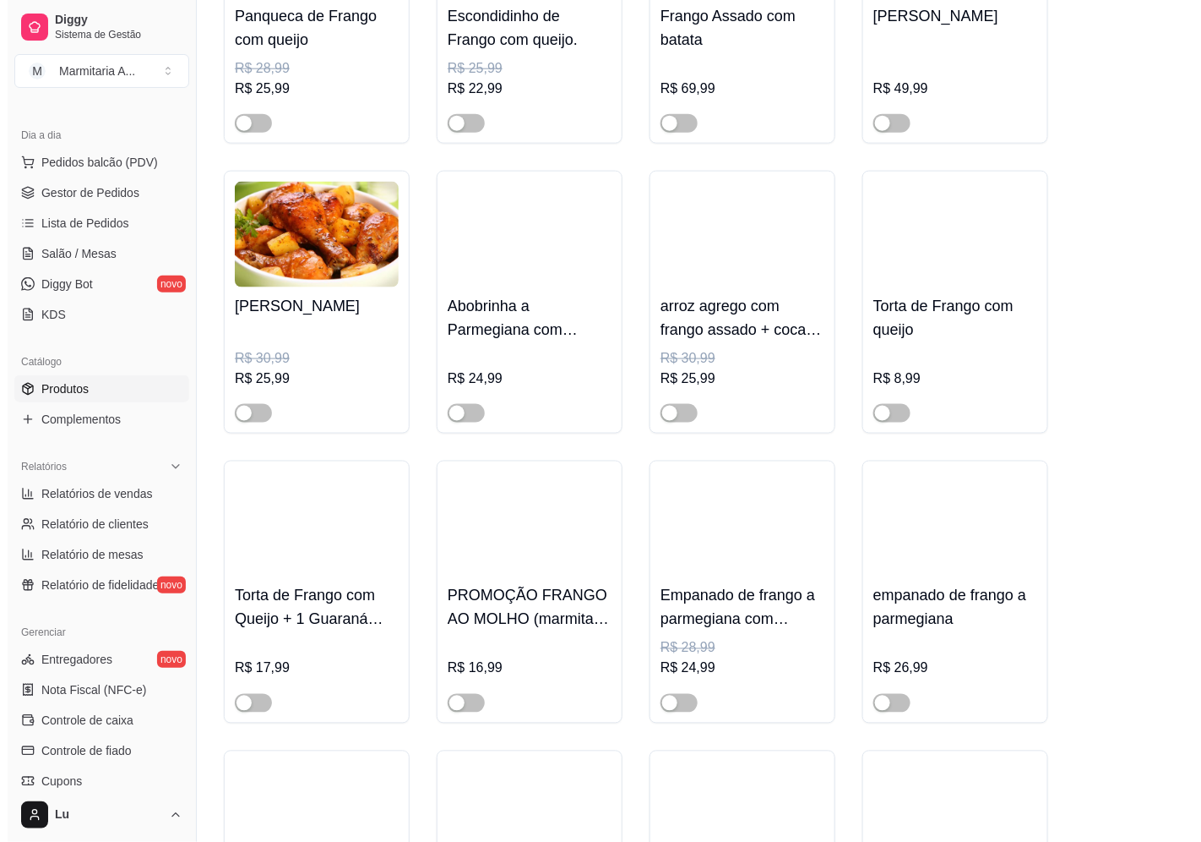
scroll to position [656, 0]
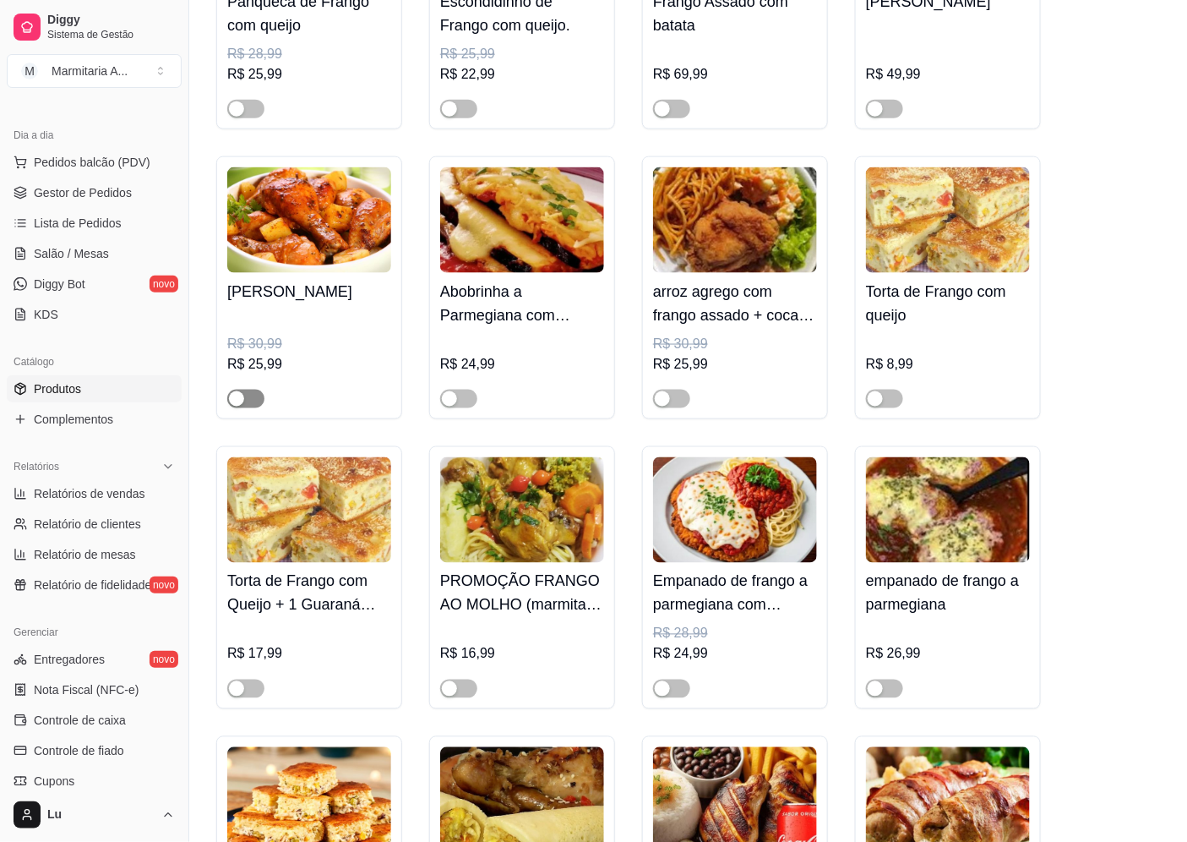
type input "frango"
click at [243, 403] on div "button" at bounding box center [236, 398] width 15 height 15
click at [334, 299] on h4 "[PERSON_NAME]" at bounding box center [309, 292] width 164 height 24
click at [150, 169] on button "Pedidos balcão (PDV)" at bounding box center [94, 162] width 175 height 27
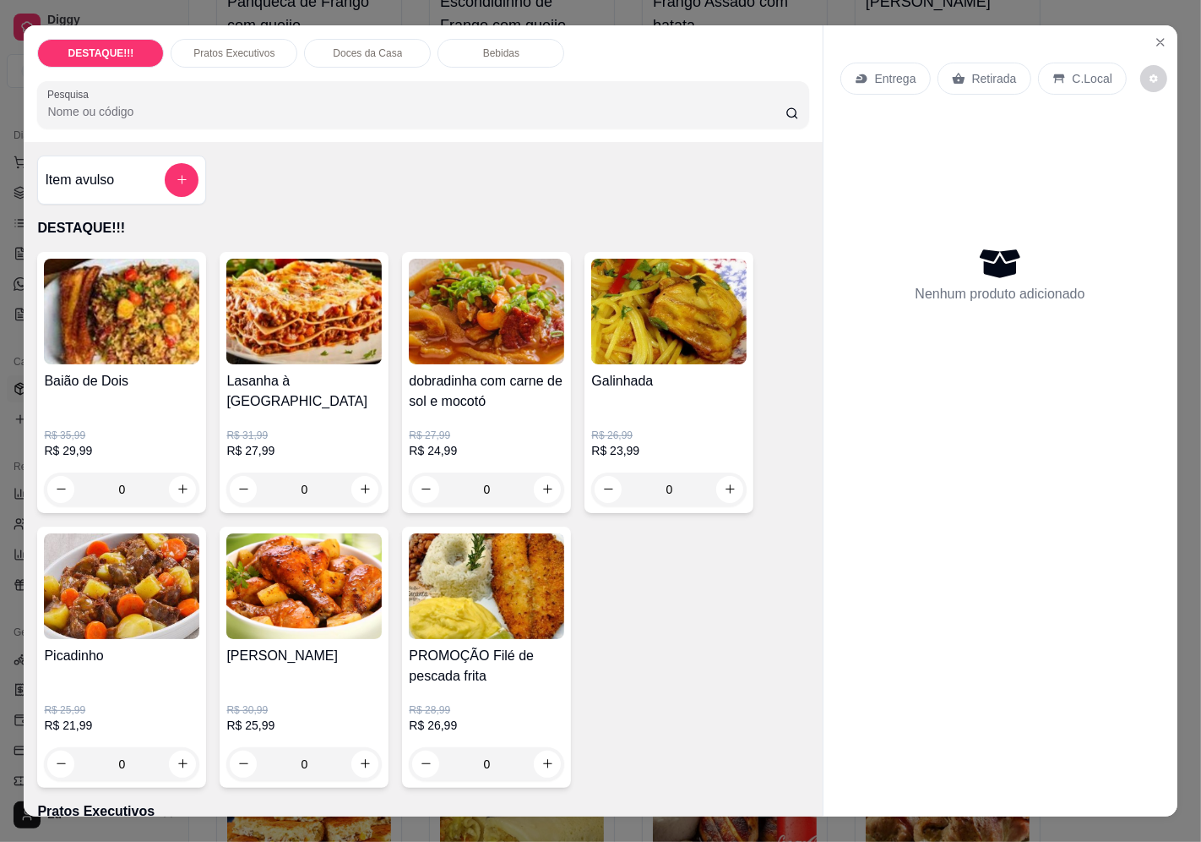
click at [875, 73] on p "Entrega" at bounding box center [895, 78] width 41 height 17
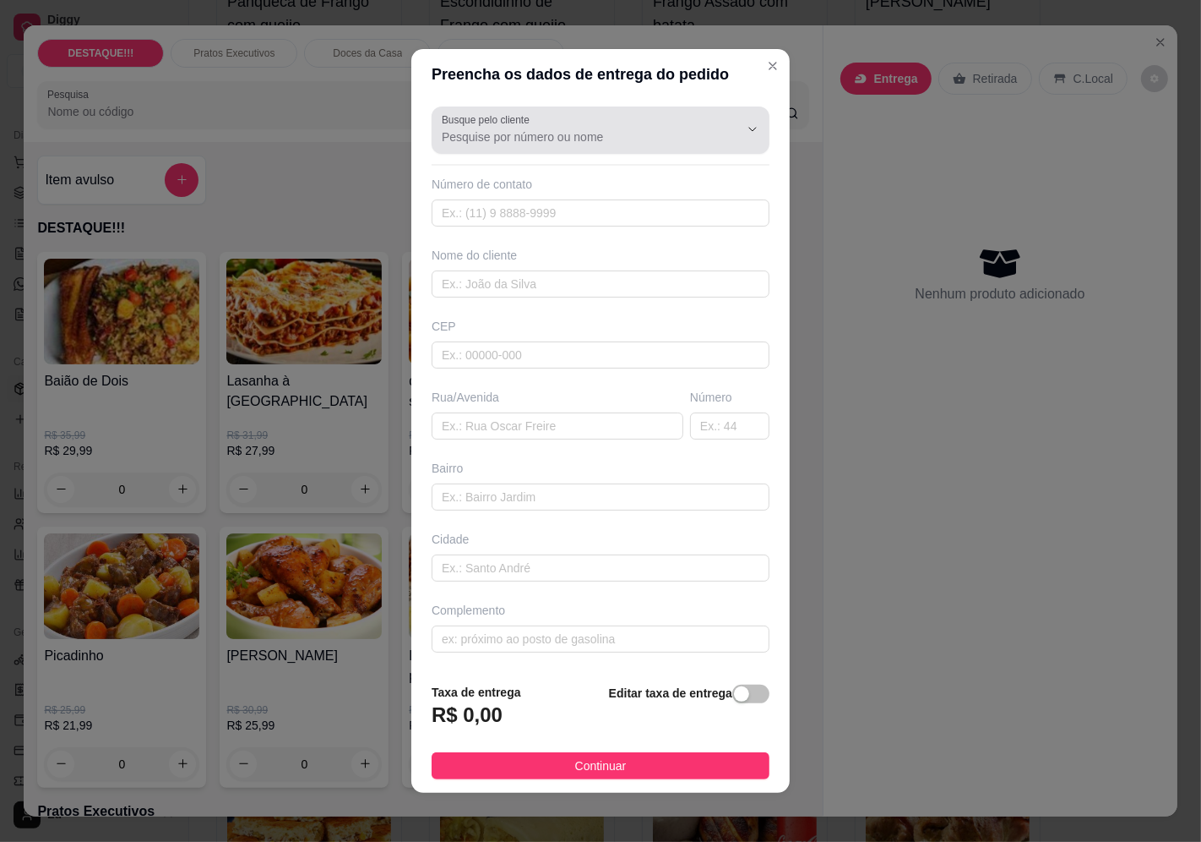
click at [651, 150] on div "Busque pelo cliente" at bounding box center [601, 129] width 338 height 47
type input "elenice"
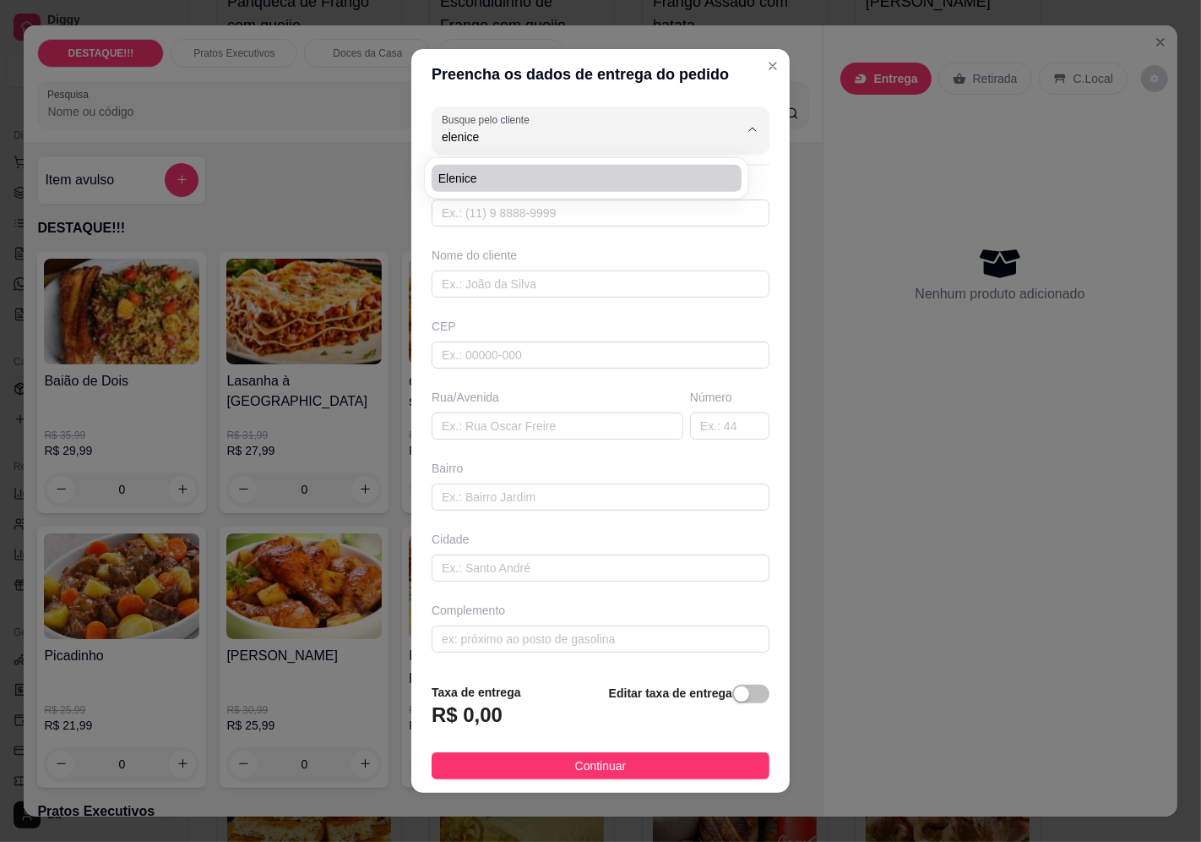
click at [560, 180] on span "elenice" at bounding box center [578, 178] width 280 height 17
type input "11971217501"
type input "elenice"
type input "04635070"
type input "[GEOGRAPHIC_DATA]"
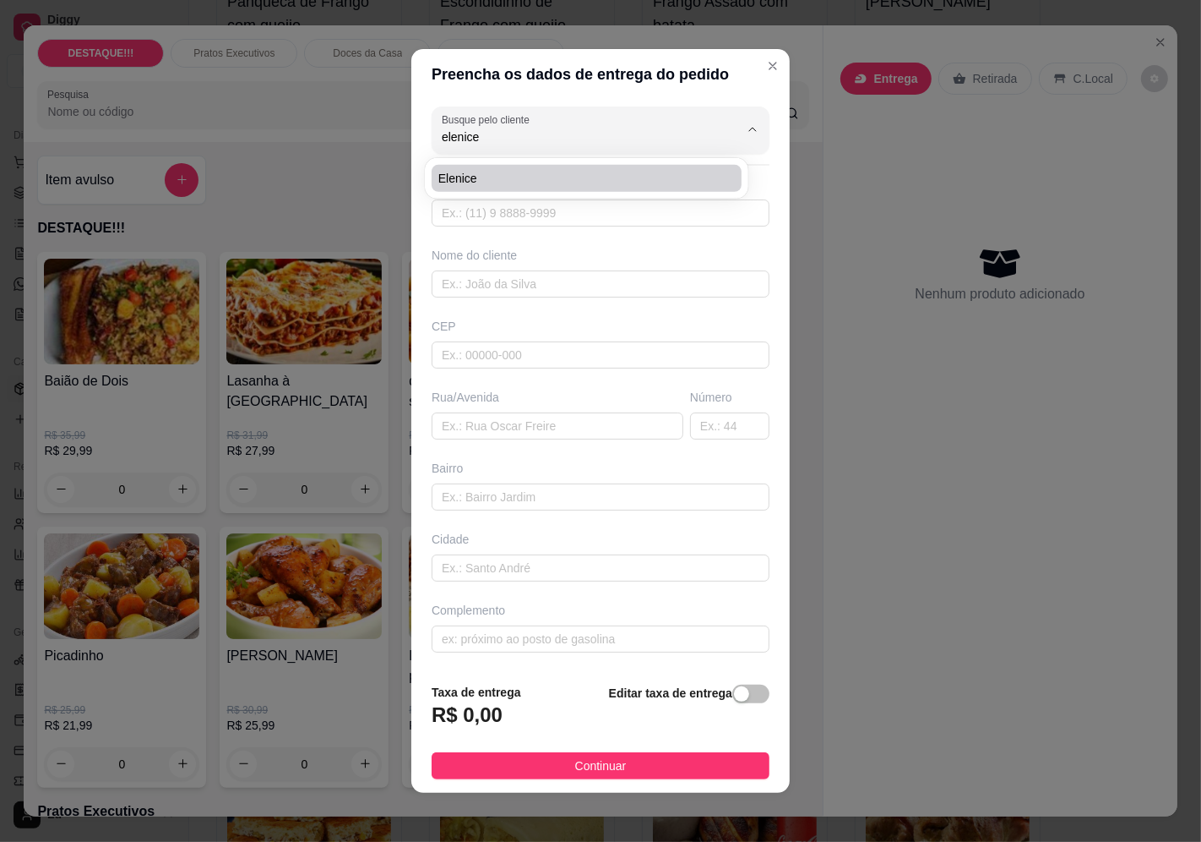
type input "40"
type input "[GEOGRAPHIC_DATA]"
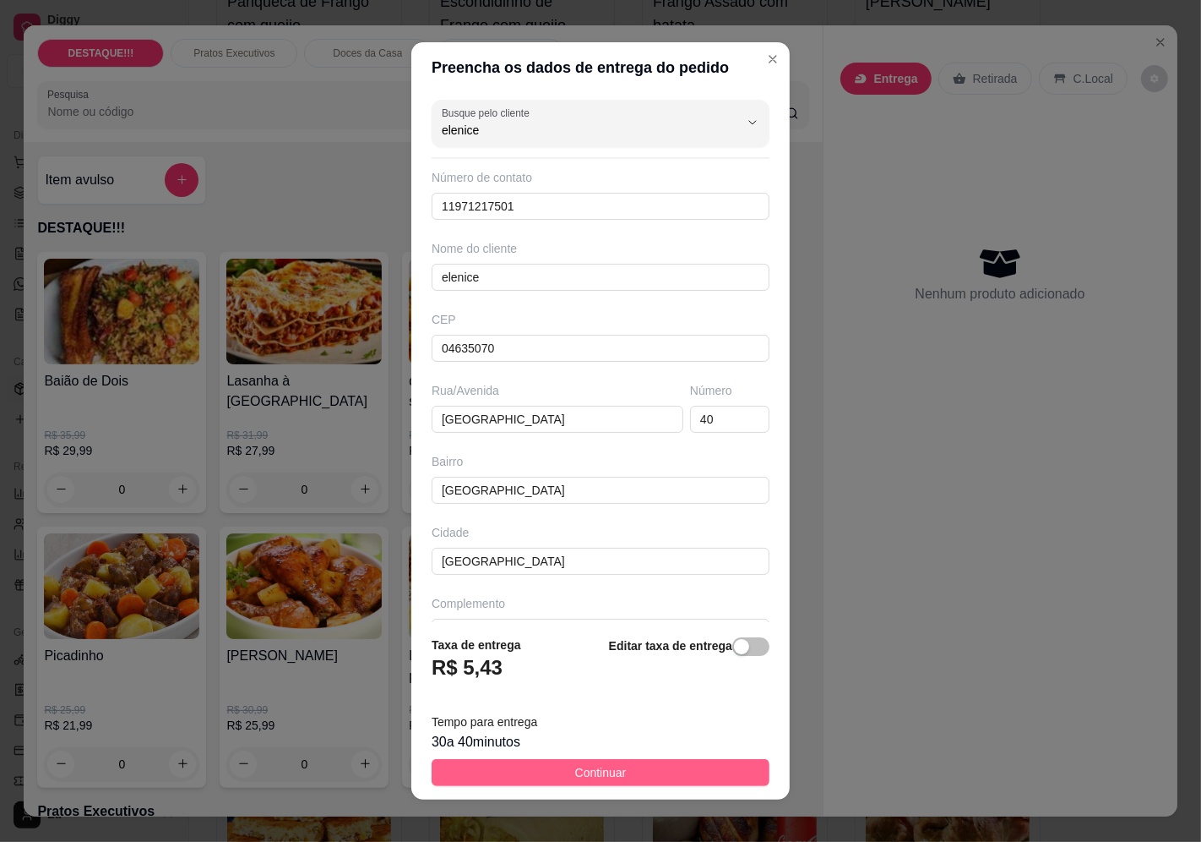
type input "elenice"
click at [674, 773] on button "Continuar" at bounding box center [601, 772] width 338 height 27
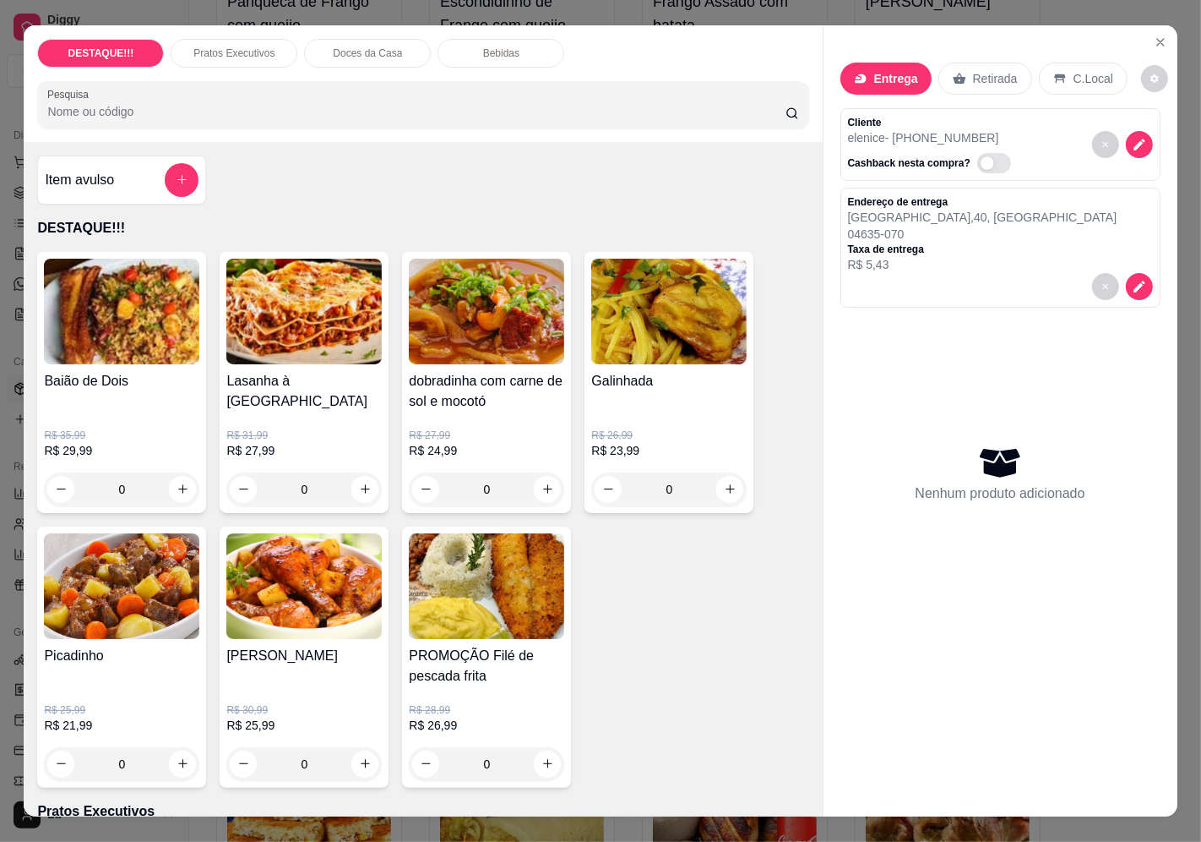
click at [257, 350] on img at bounding box center [303, 312] width 155 height 106
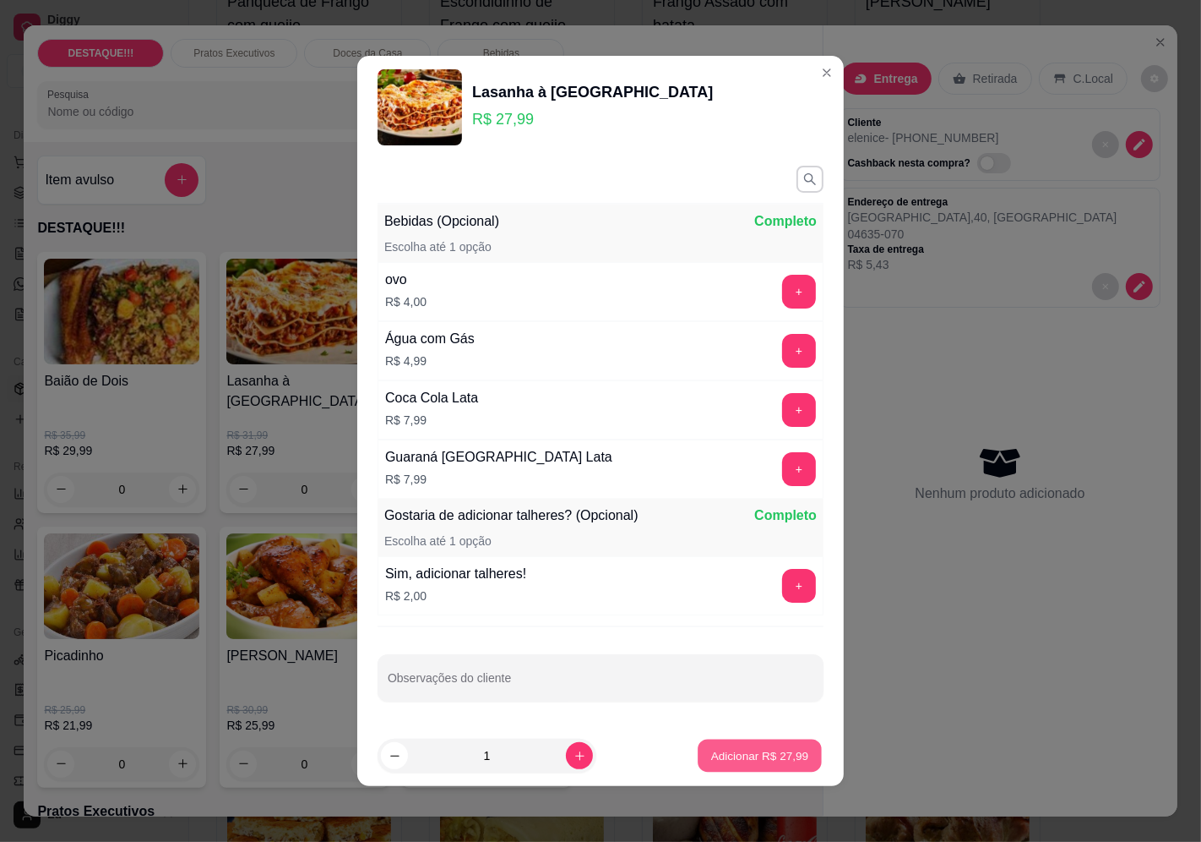
click at [750, 753] on p "Adicionar R$ 27,99" at bounding box center [760, 755] width 98 height 16
type input "1"
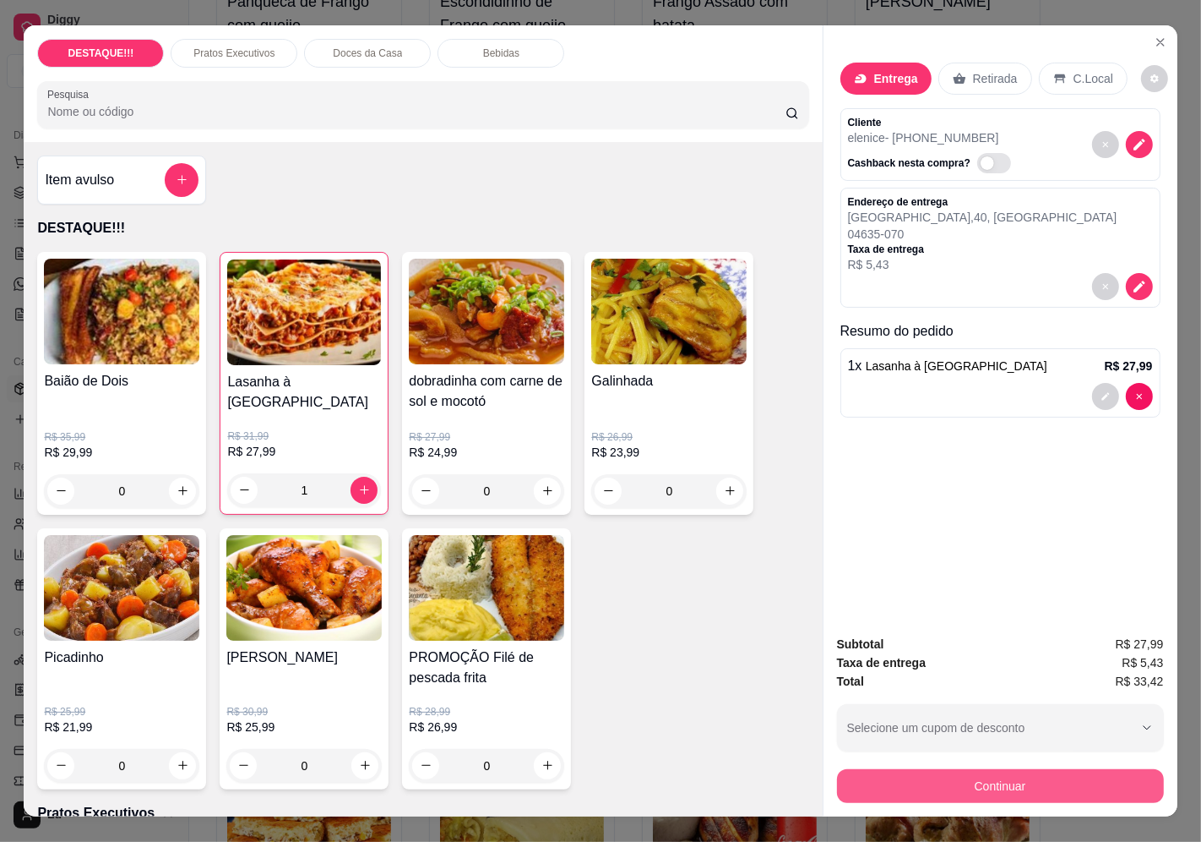
click at [1063, 778] on button "Continuar" at bounding box center [1000, 786] width 327 height 34
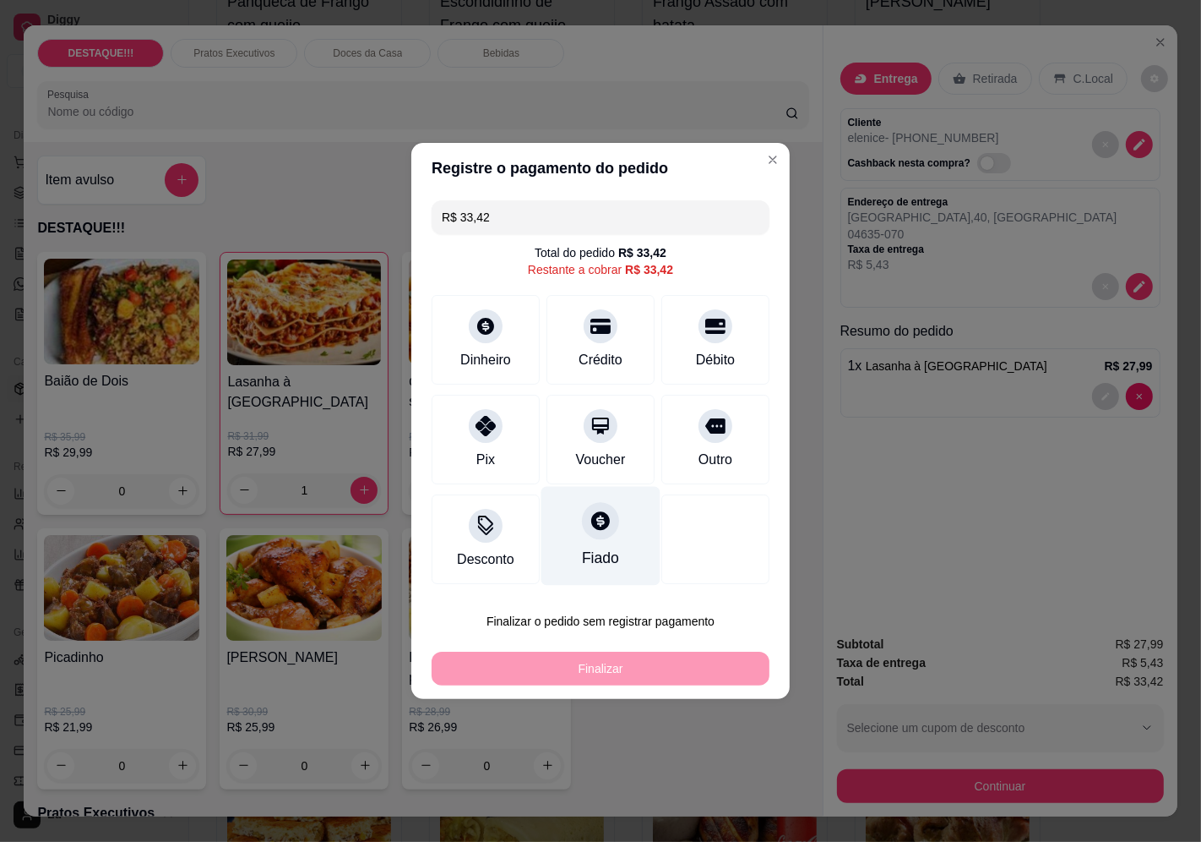
drag, startPoint x: 563, startPoint y: 444, endPoint x: 605, endPoint y: 493, distance: 65.3
click at [563, 444] on div "Voucher" at bounding box center [601, 440] width 108 height 90
type input "R$ 0,00"
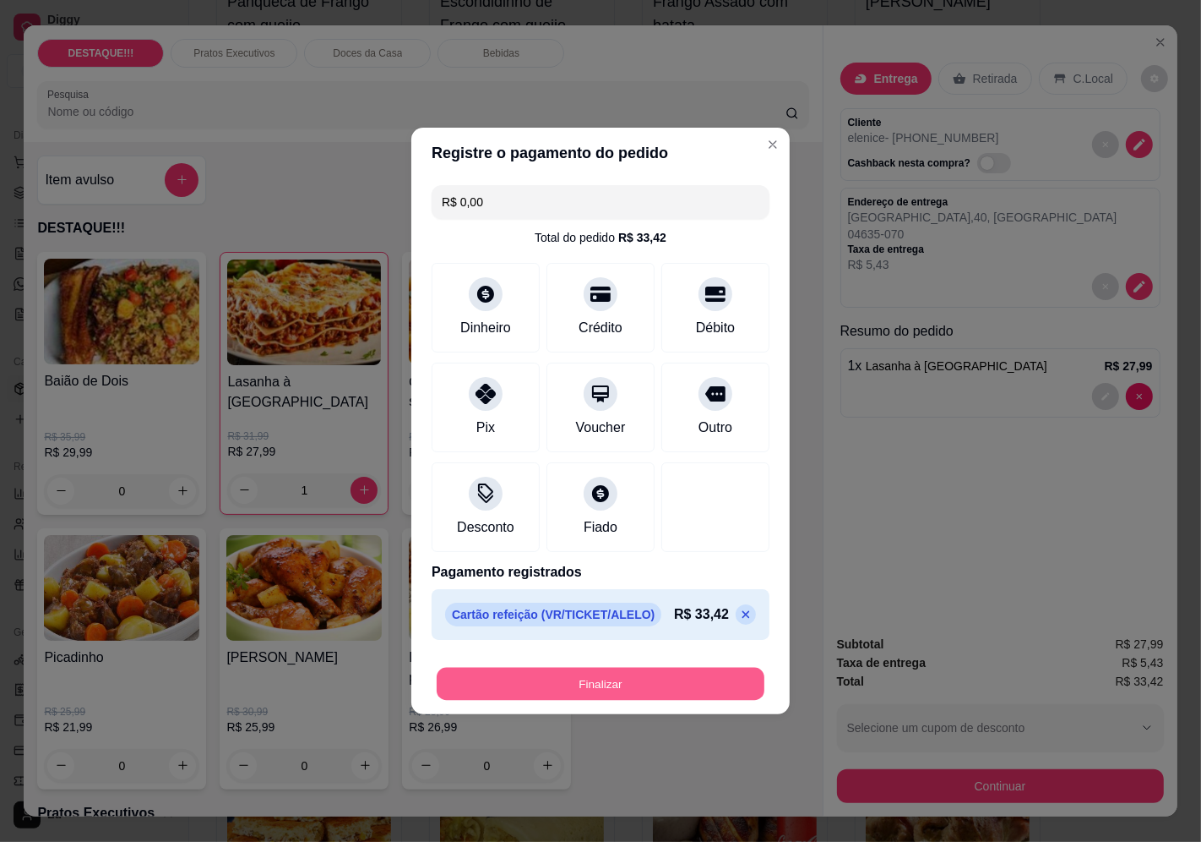
click at [688, 676] on button "Finalizar" at bounding box center [601, 683] width 328 height 33
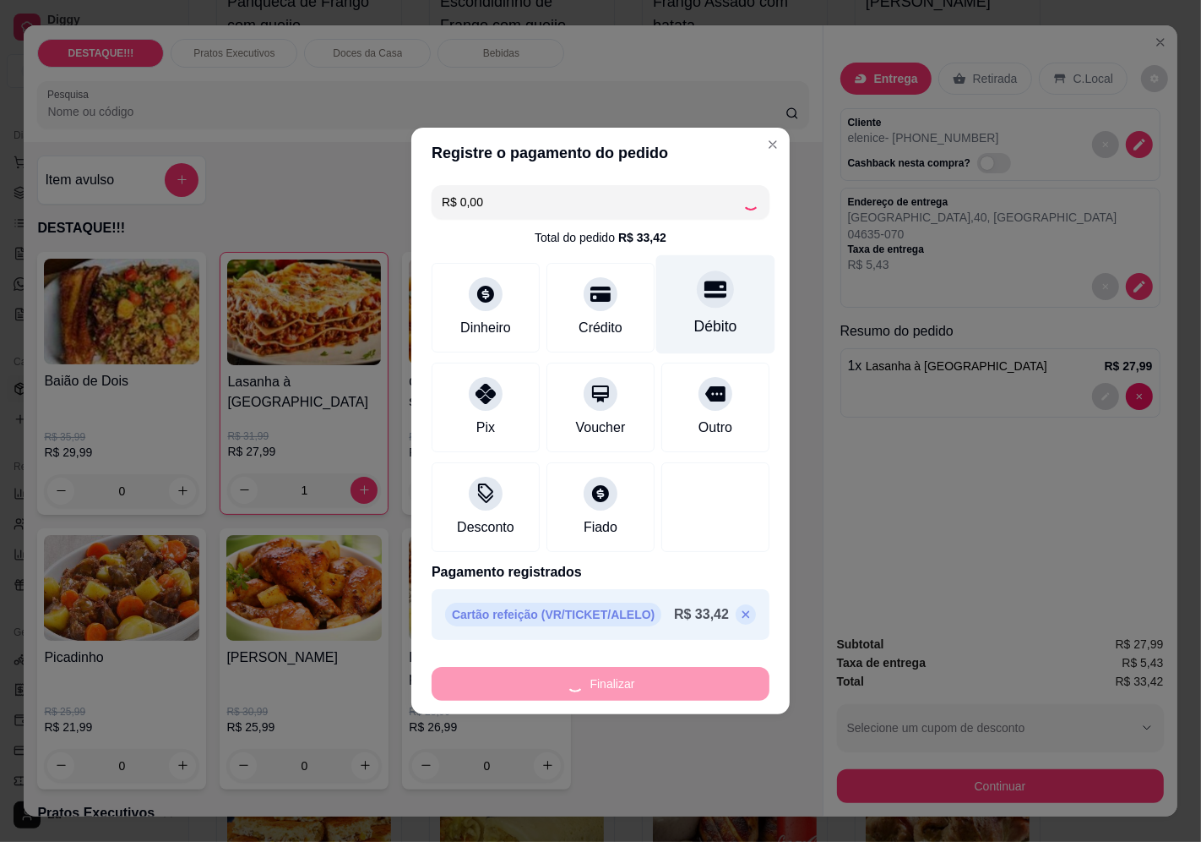
type input "0"
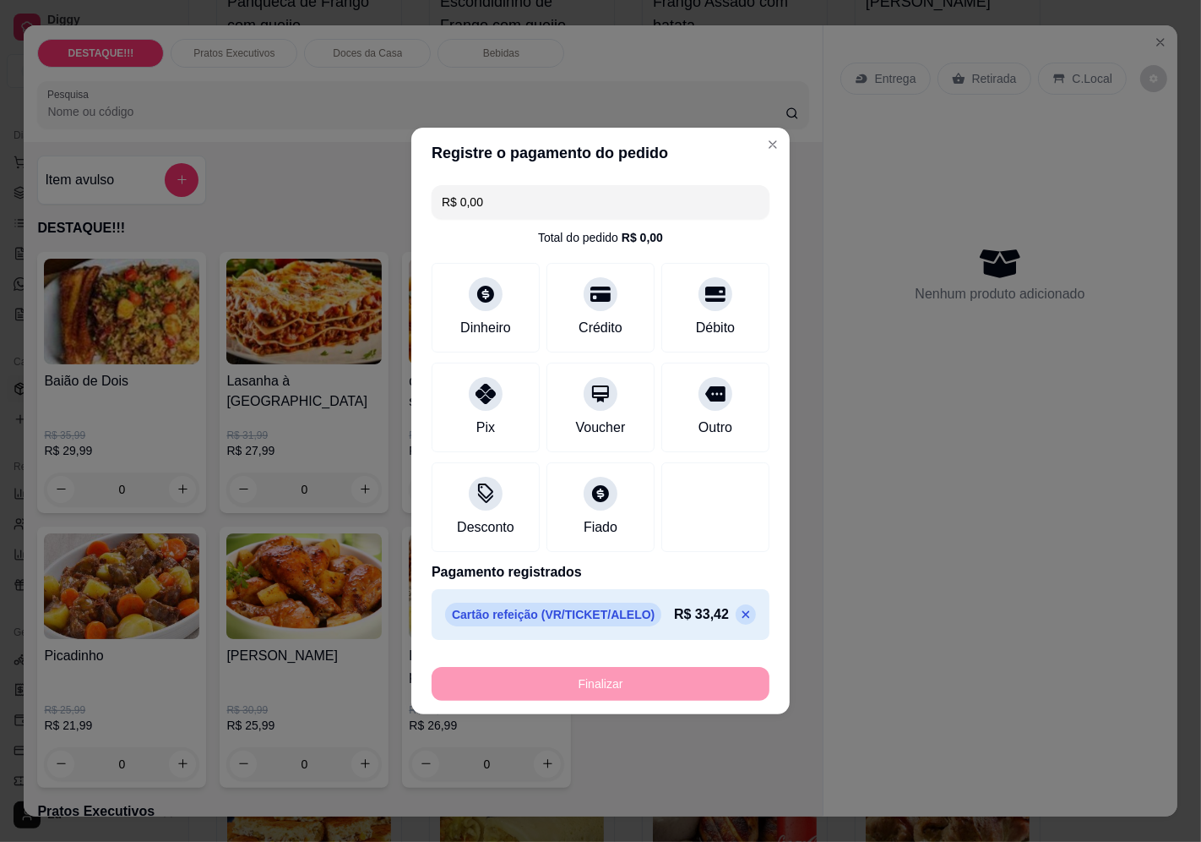
type input "-R$ 33,42"
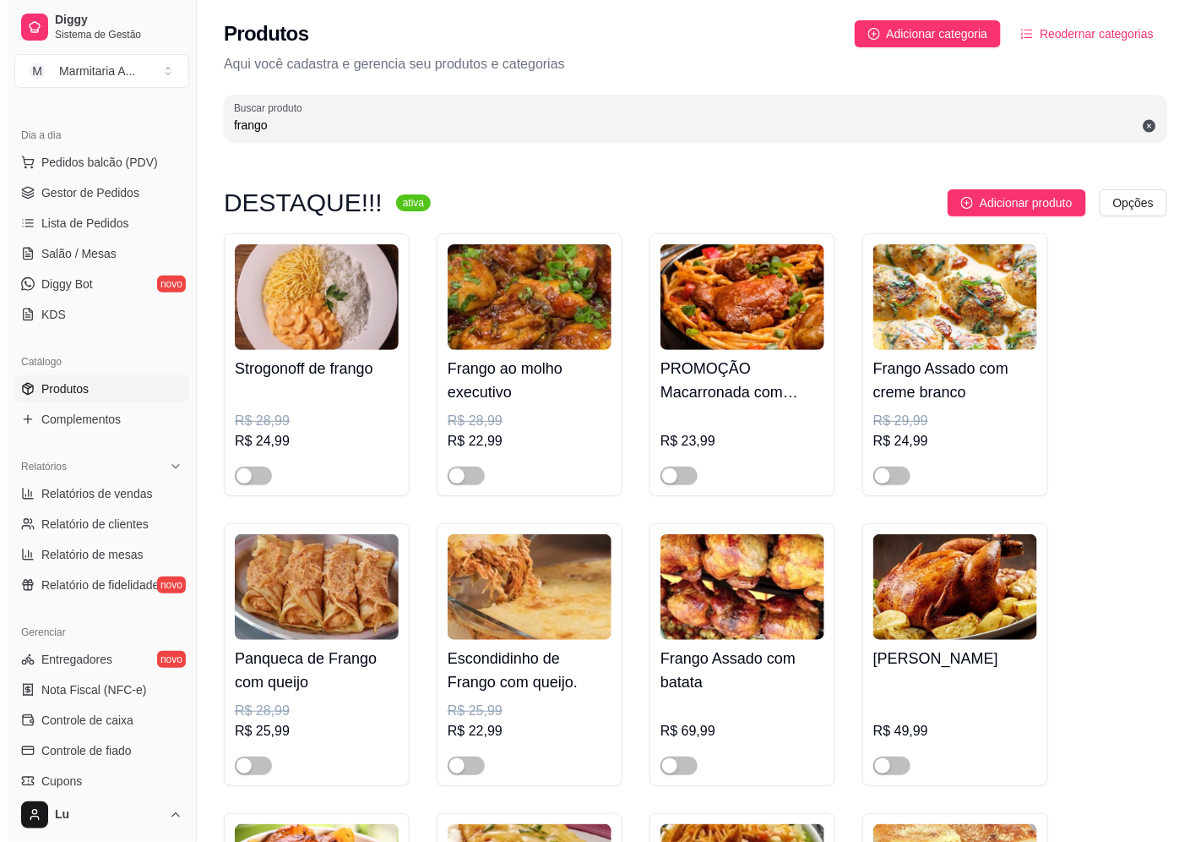
scroll to position [71, 0]
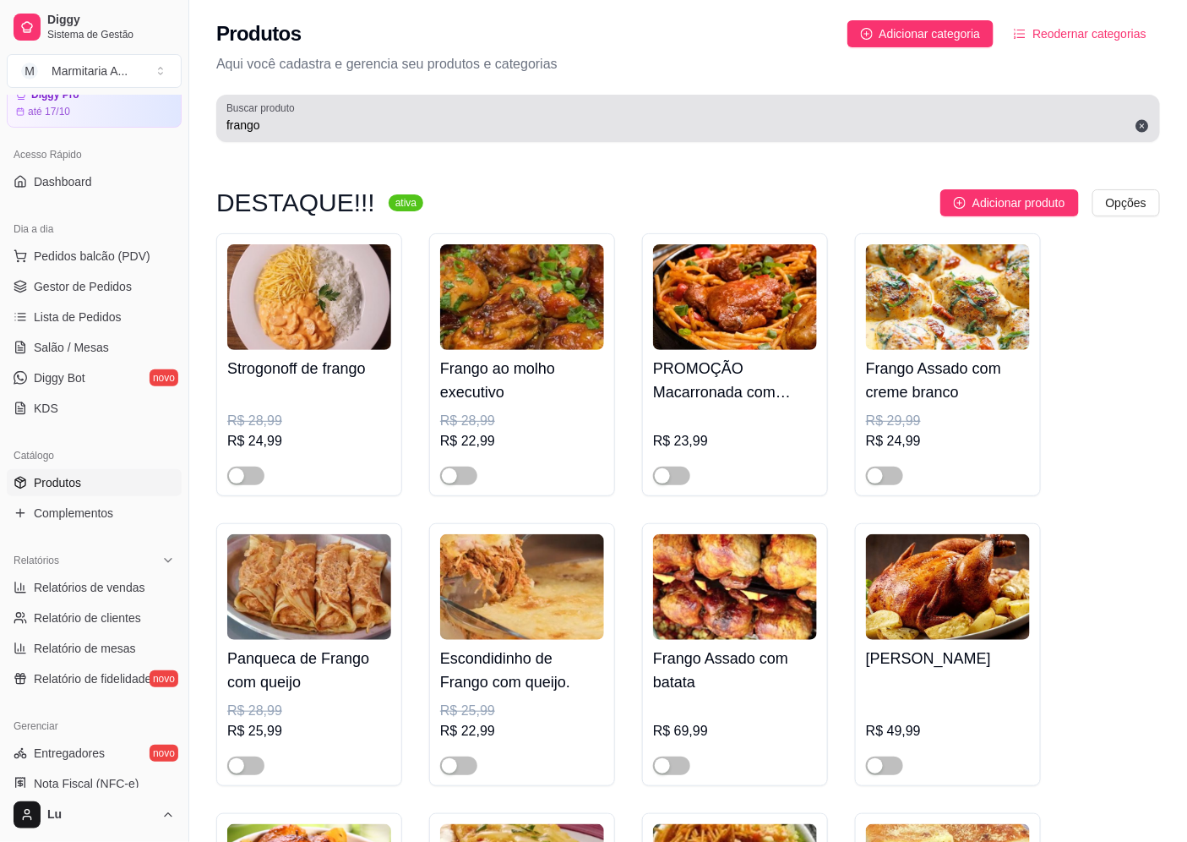
click at [271, 135] on div "Buscar produto frango" at bounding box center [688, 118] width 944 height 47
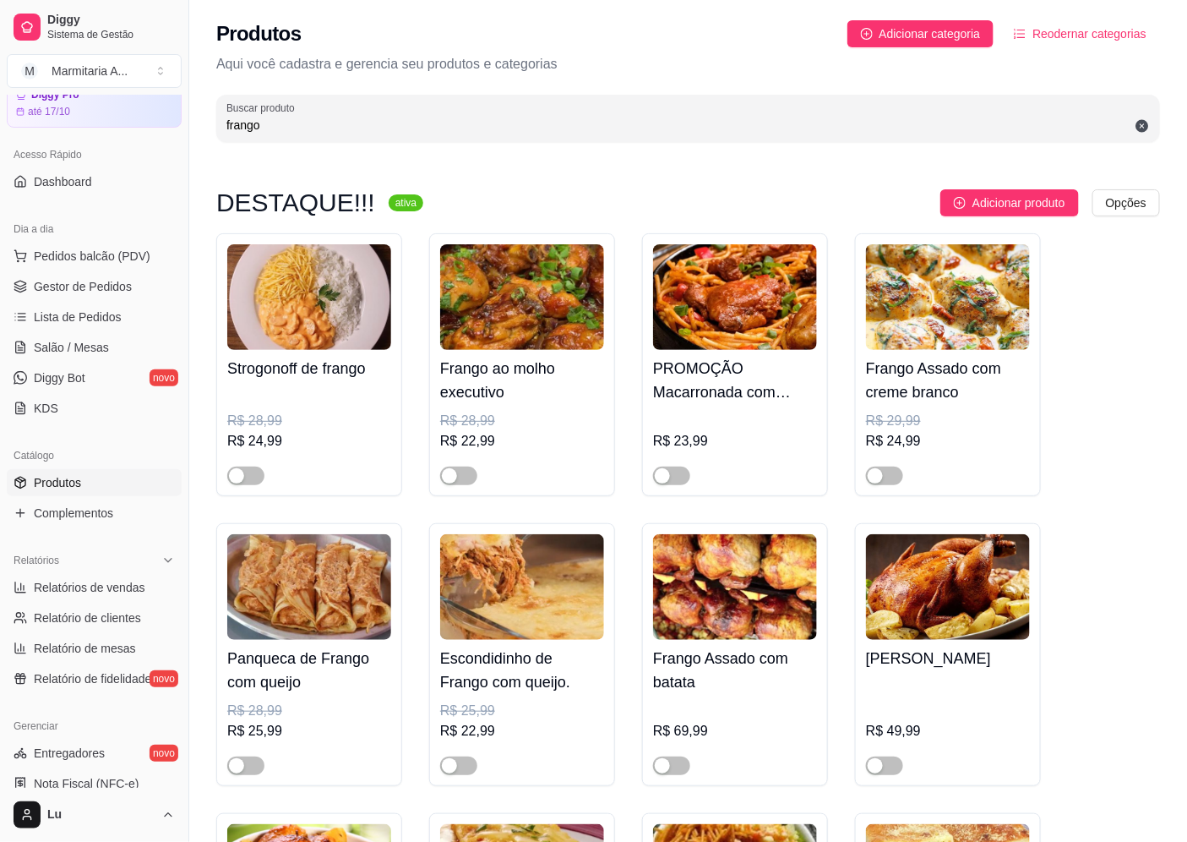
click at [271, 124] on input "frango" at bounding box center [687, 125] width 923 height 17
type input "f"
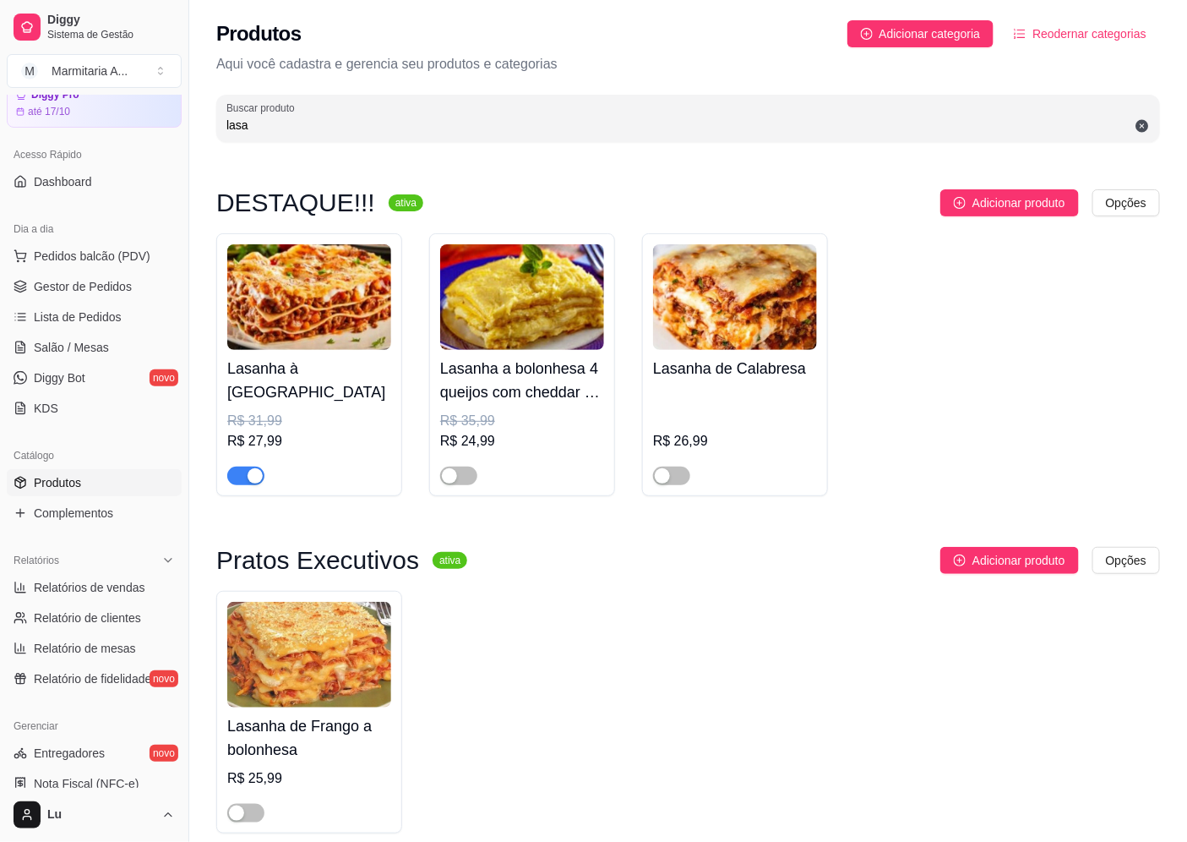
type input "lasa"
click at [248, 473] on div "button" at bounding box center [255, 475] width 15 height 15
drag, startPoint x: 291, startPoint y: 121, endPoint x: 116, endPoint y: 146, distance: 177.6
click at [116, 146] on div "Diggy Sistema de Gestão M Marmitaria A ... Loja aberta Diggy Pro até 17/10 Aces…" at bounding box center [593, 459] width 1187 height 918
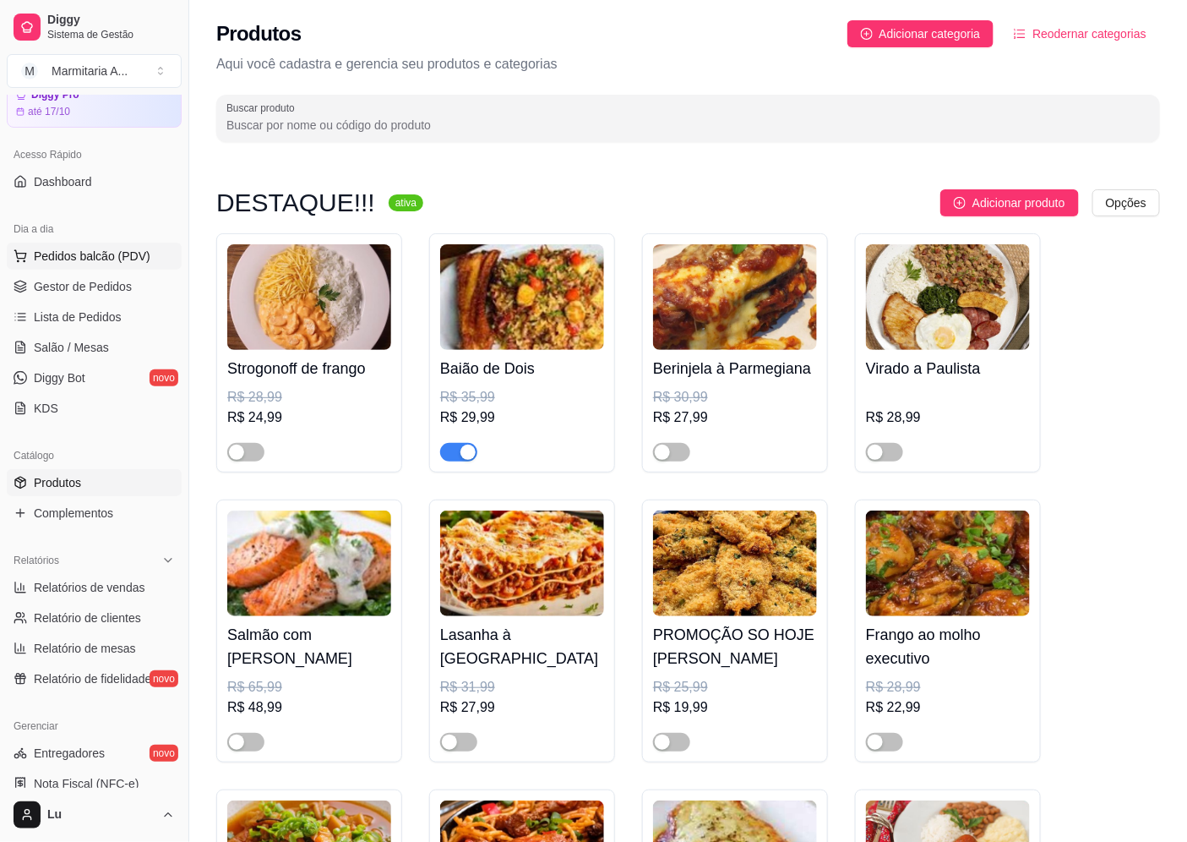
click at [102, 254] on span "Pedidos balcão (PDV)" at bounding box center [92, 256] width 117 height 17
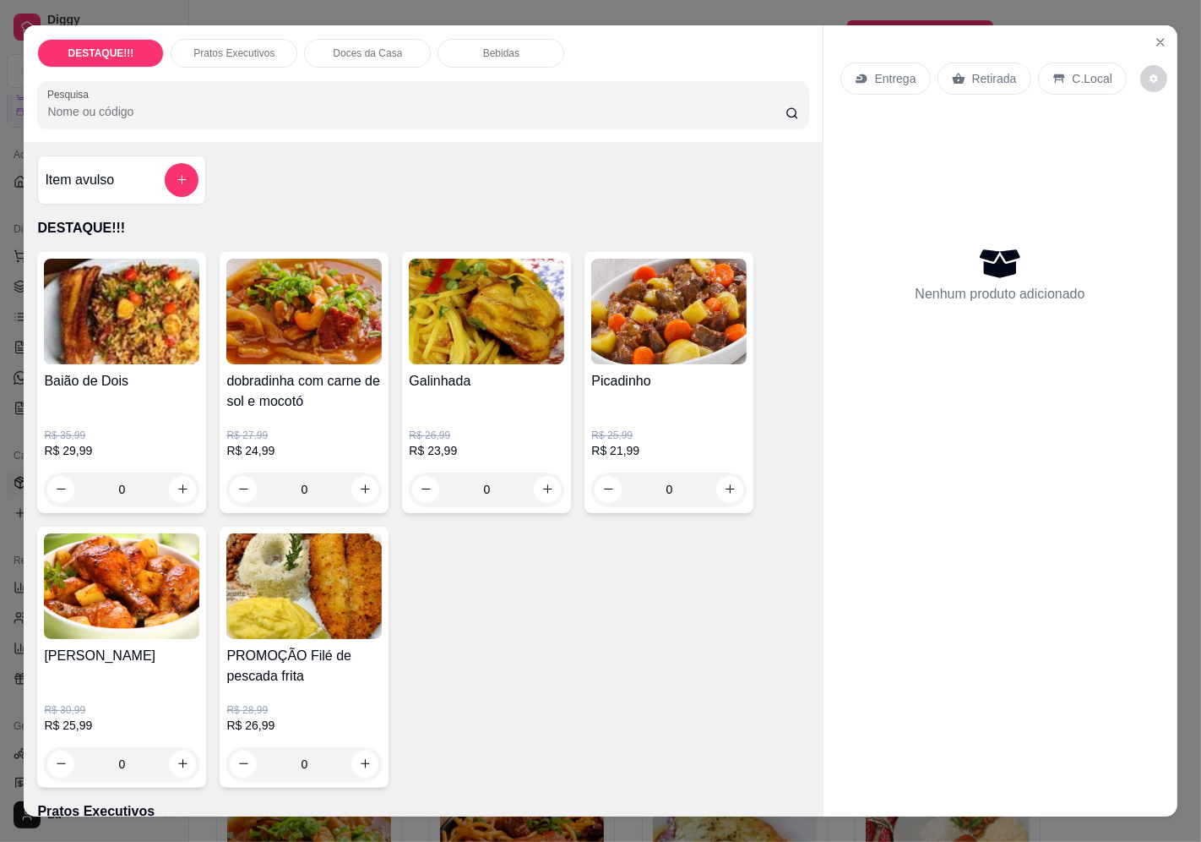
click at [881, 70] on p "Entrega" at bounding box center [895, 78] width 41 height 17
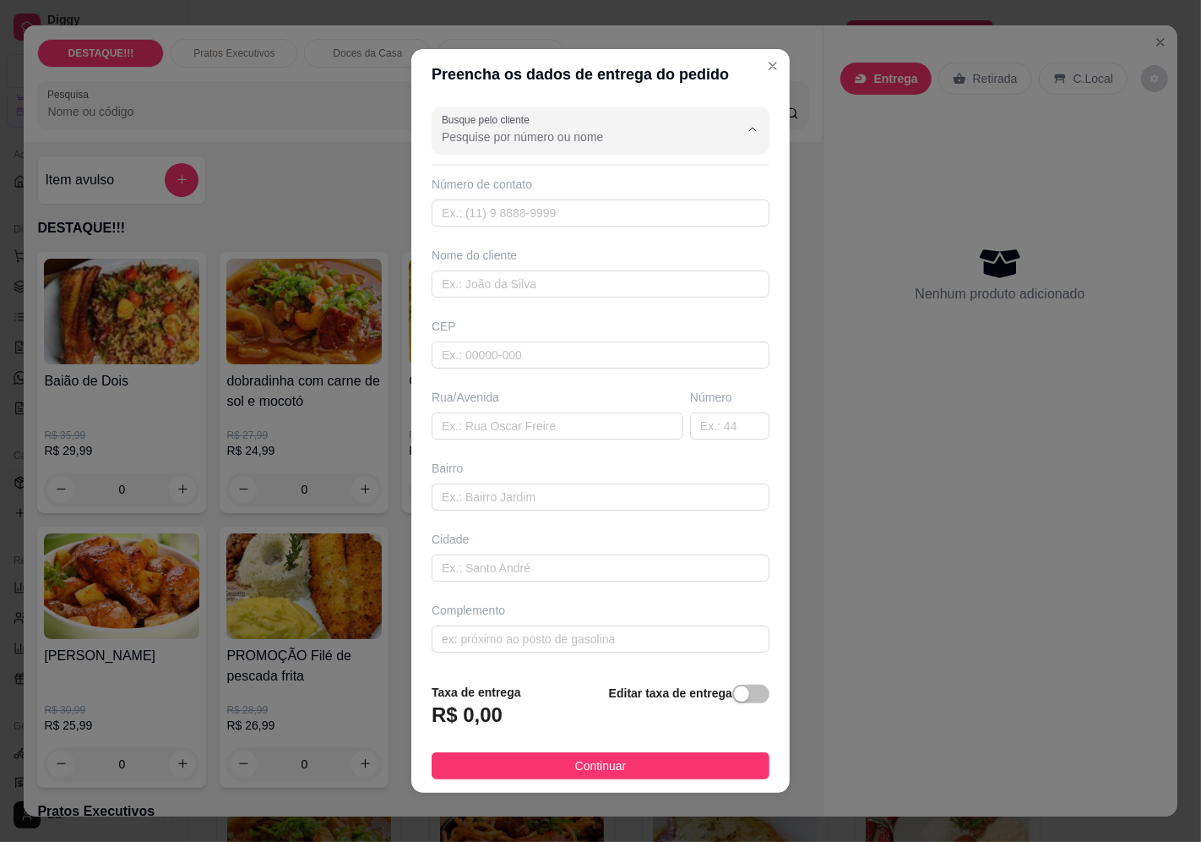
click at [592, 137] on input "Busque pelo cliente" at bounding box center [577, 136] width 270 height 17
click at [550, 183] on span "Simara flor" at bounding box center [578, 177] width 280 height 17
type input "Simara flor"
type input "11977059365"
type input "Simara flor"
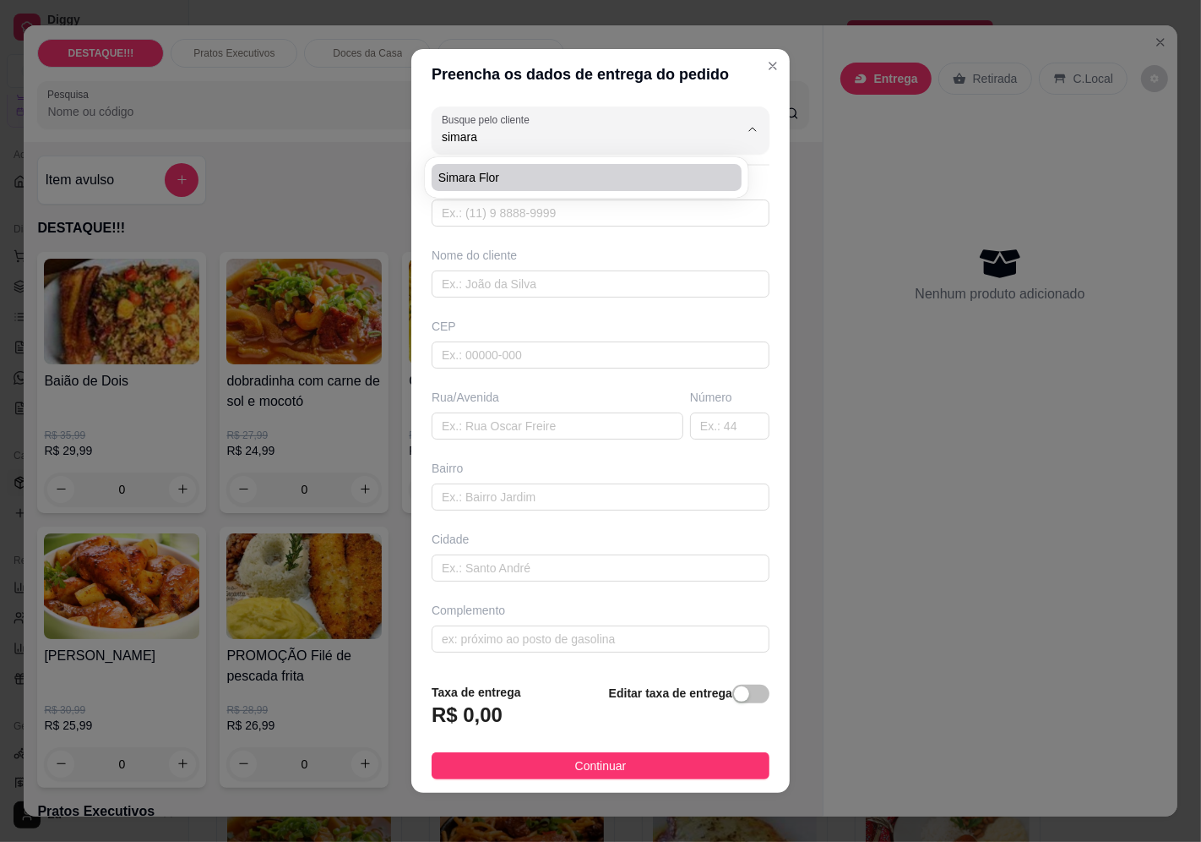
type input "04652170"
type input "[GEOGRAPHIC_DATA][PERSON_NAME]"
type input "247"
type input "Jardim Cidália"
type input "[GEOGRAPHIC_DATA]"
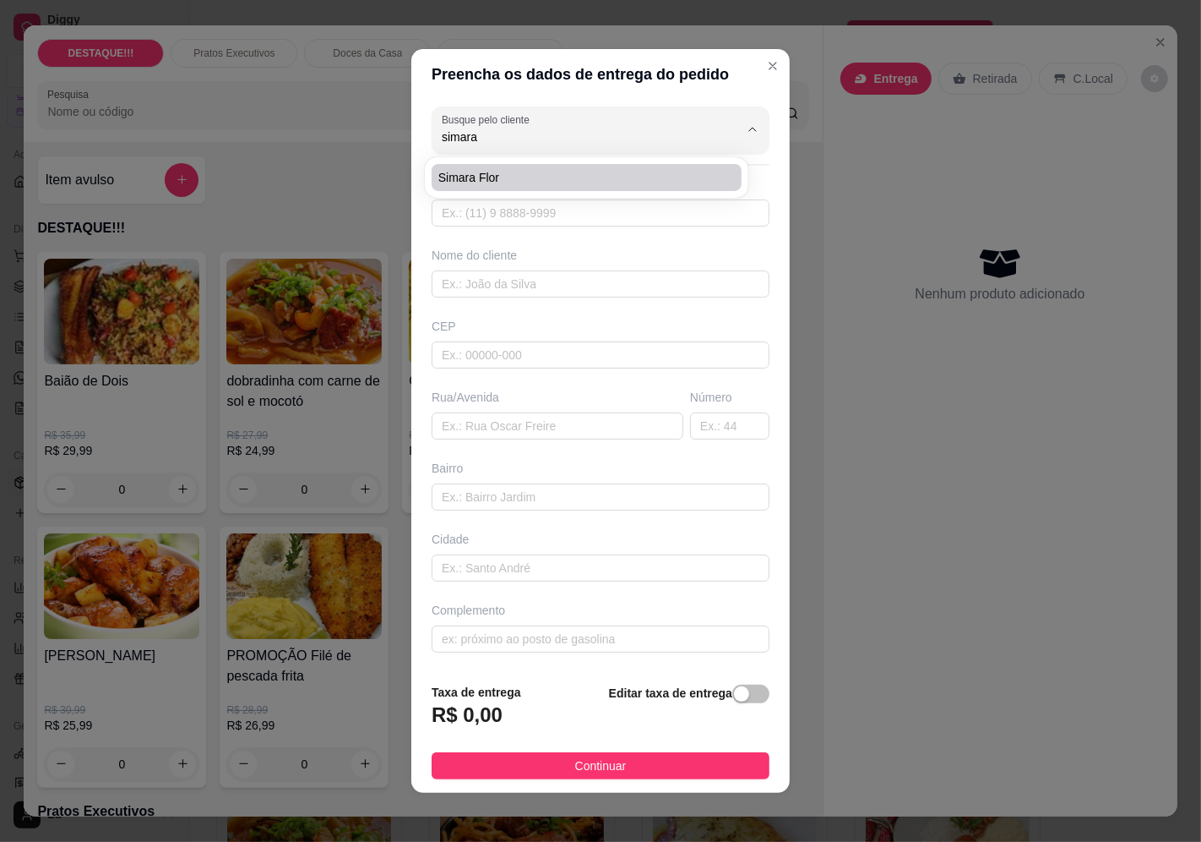
type input "Apartamento 15"
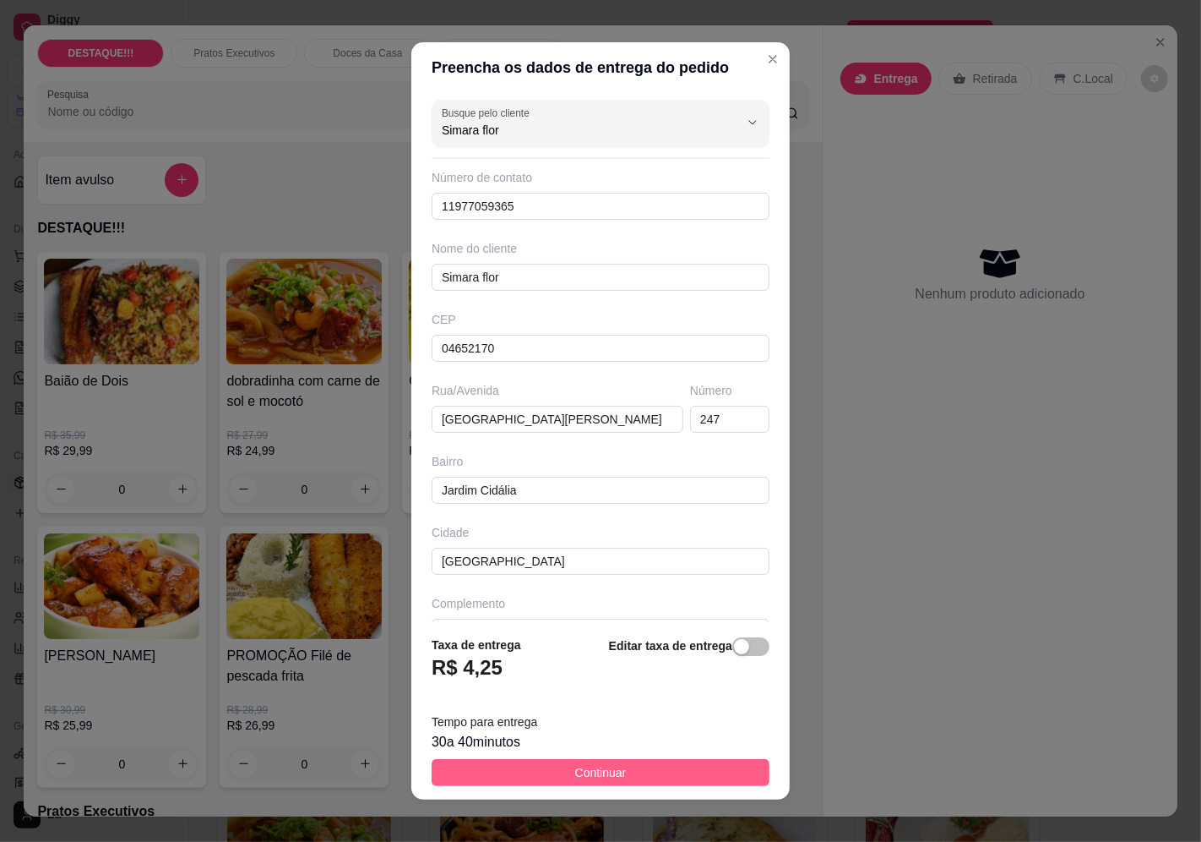
type input "Simara flor"
click at [629, 778] on button "Continuar" at bounding box center [601, 772] width 338 height 27
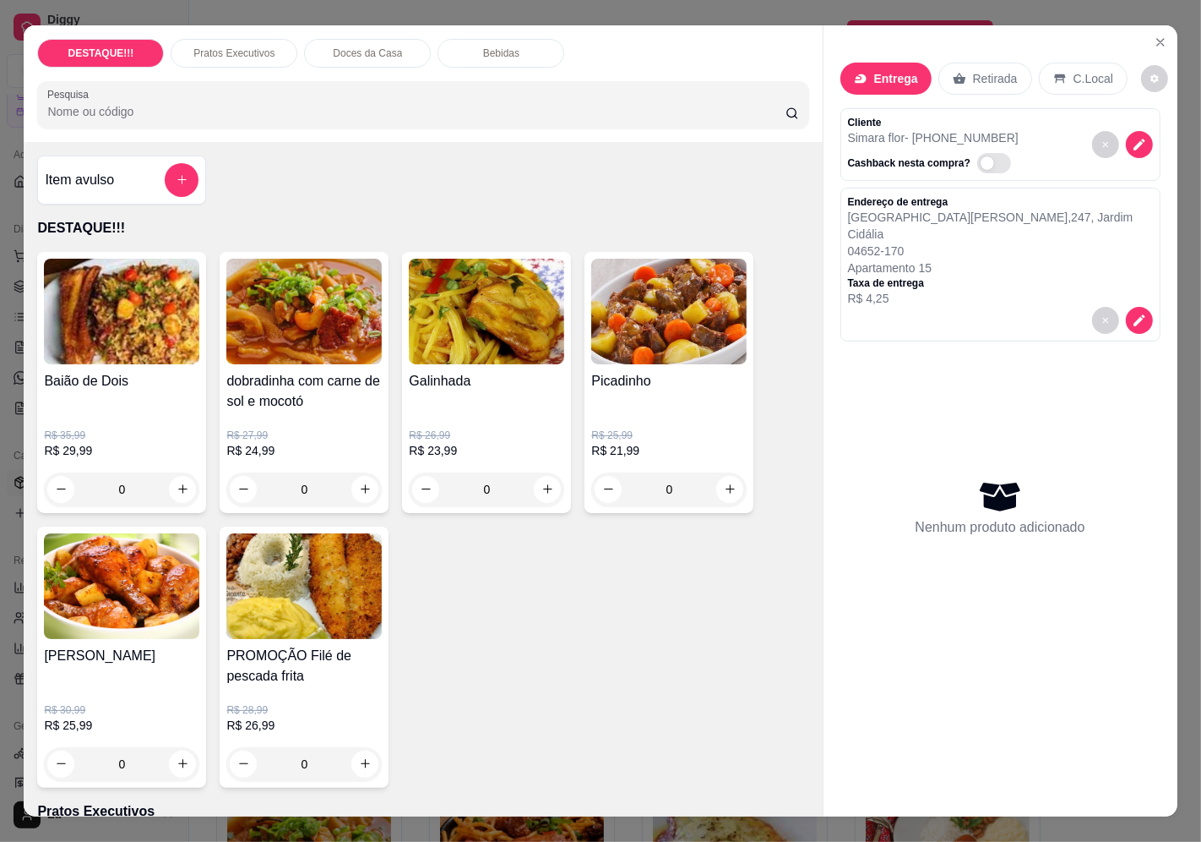
click at [131, 611] on img at bounding box center [121, 586] width 155 height 106
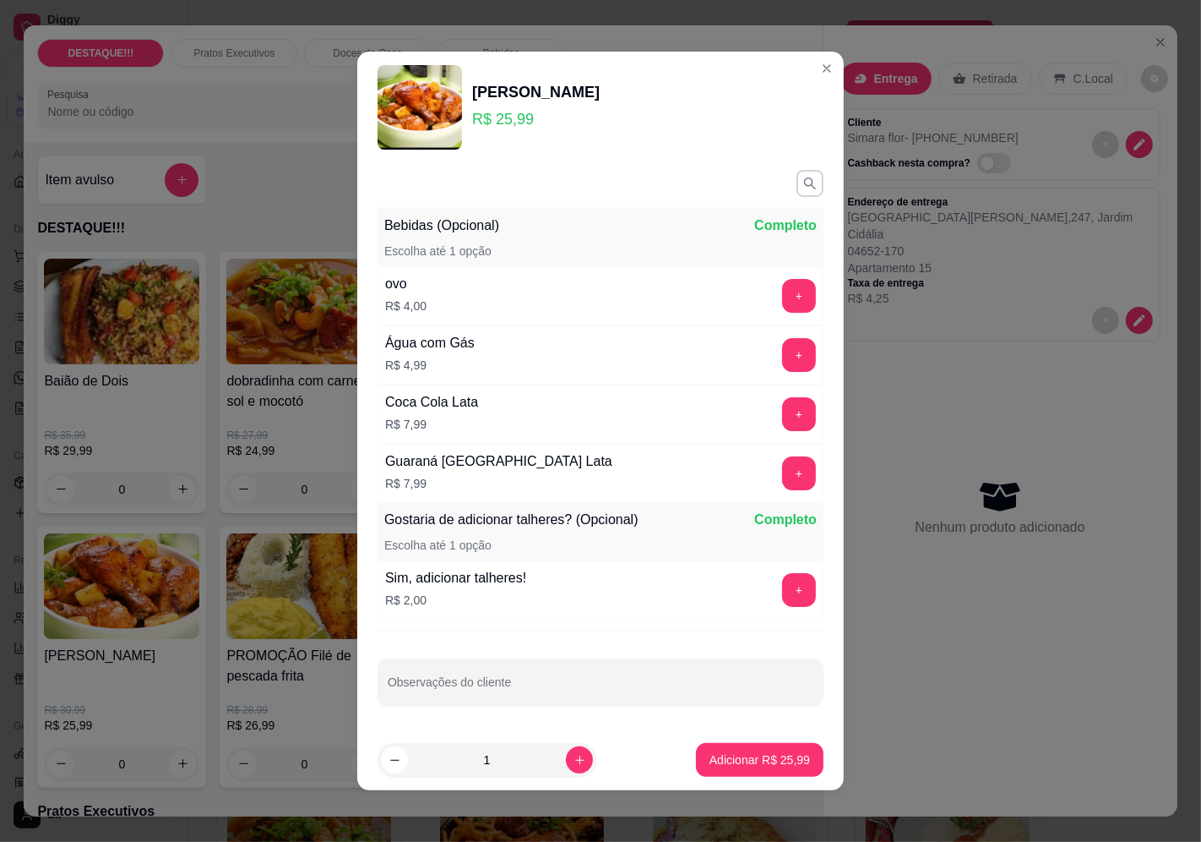
click at [786, 737] on footer "1 Adicionar R$ 25,99" at bounding box center [600, 759] width 487 height 61
click at [769, 769] on button "Adicionar R$ 25,99" at bounding box center [760, 760] width 124 height 33
type input "1"
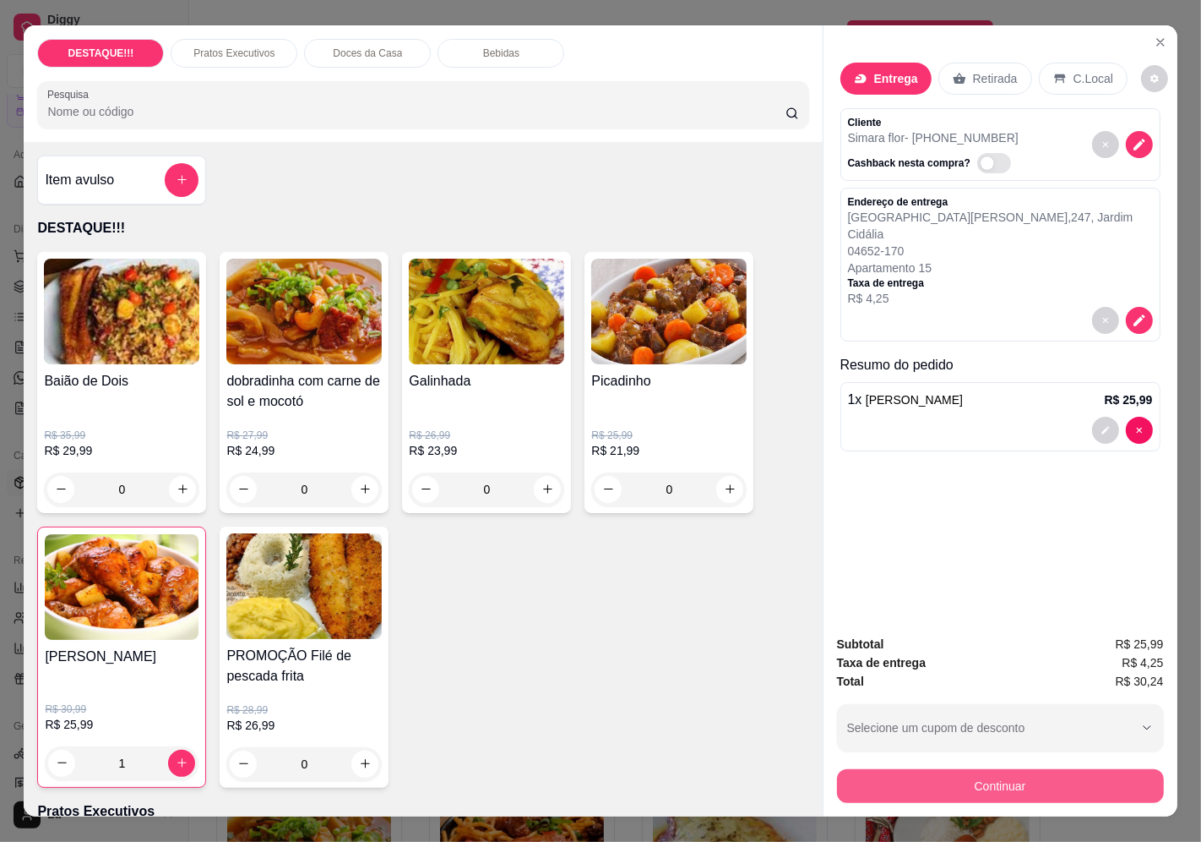
click at [977, 792] on button "Continuar" at bounding box center [1000, 786] width 327 height 34
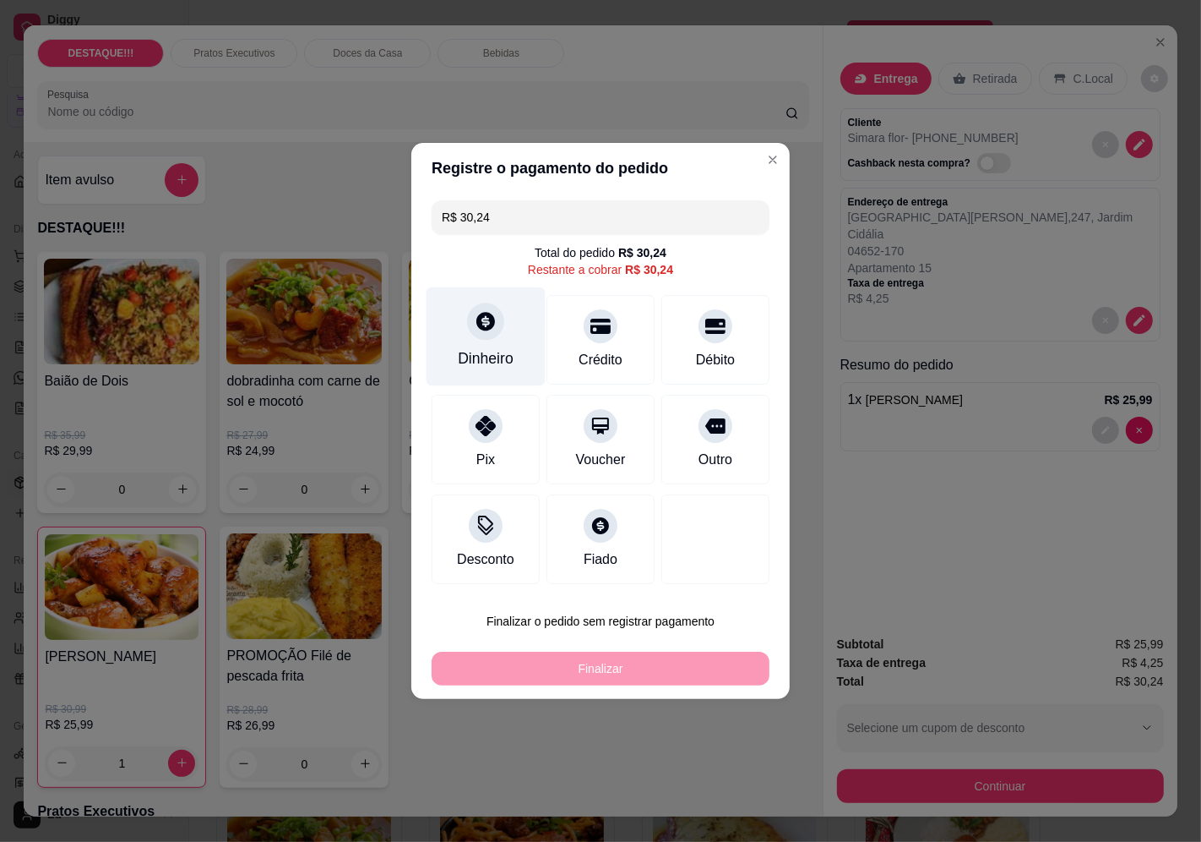
click at [480, 352] on div "Dinheiro" at bounding box center [486, 336] width 119 height 99
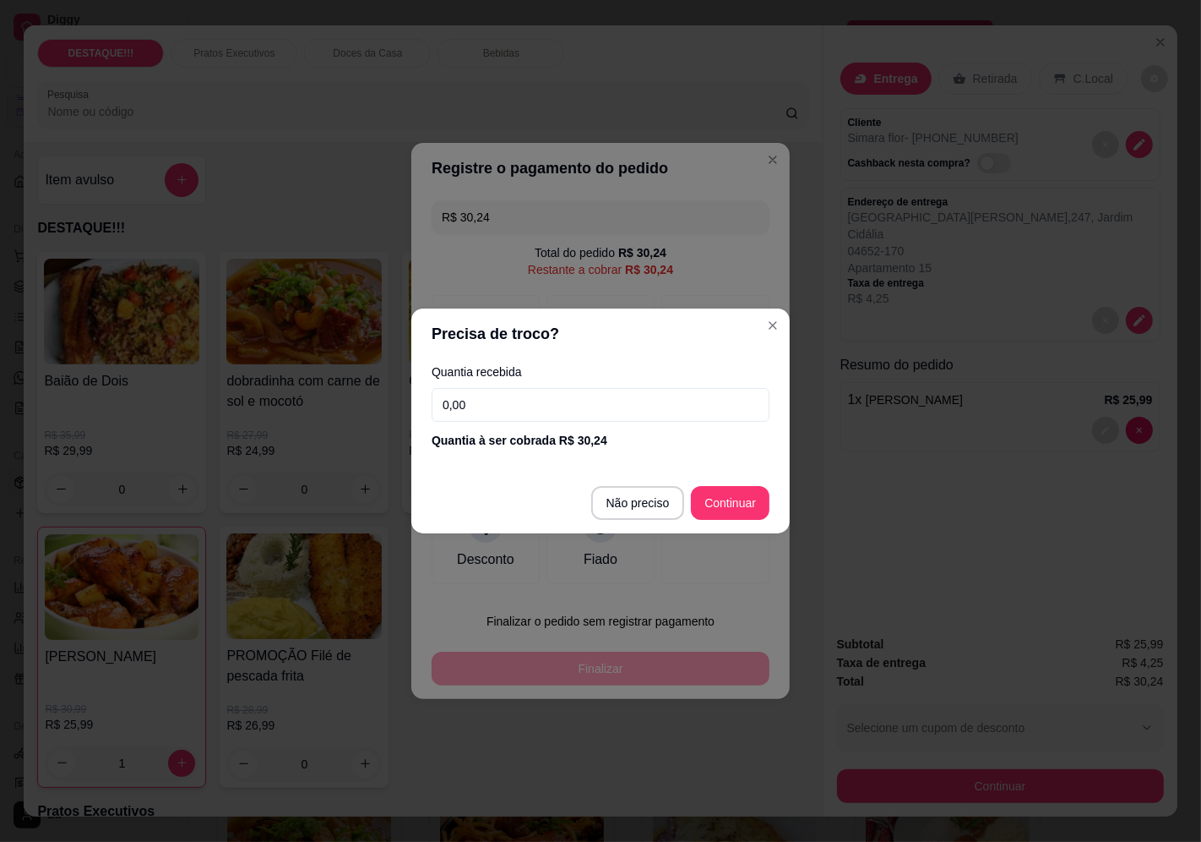
click at [571, 398] on input "0,00" at bounding box center [601, 405] width 338 height 34
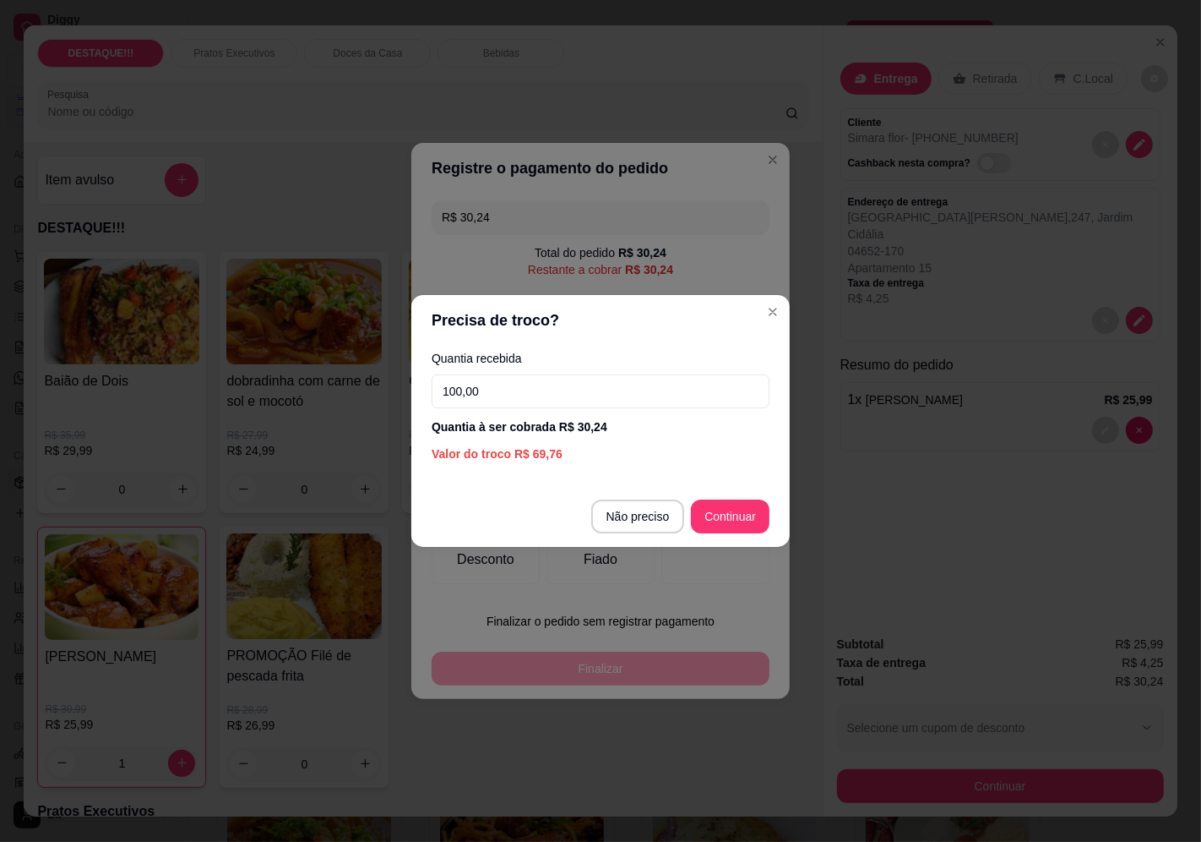
drag, startPoint x: 526, startPoint y: 389, endPoint x: 373, endPoint y: 412, distance: 153.9
click at [373, 412] on div "Precisa de troco? Quantia recebida 100,00 Quantia à ser cobrada R$ 30,24 Valor …" at bounding box center [600, 421] width 1201 height 842
type input "0,00"
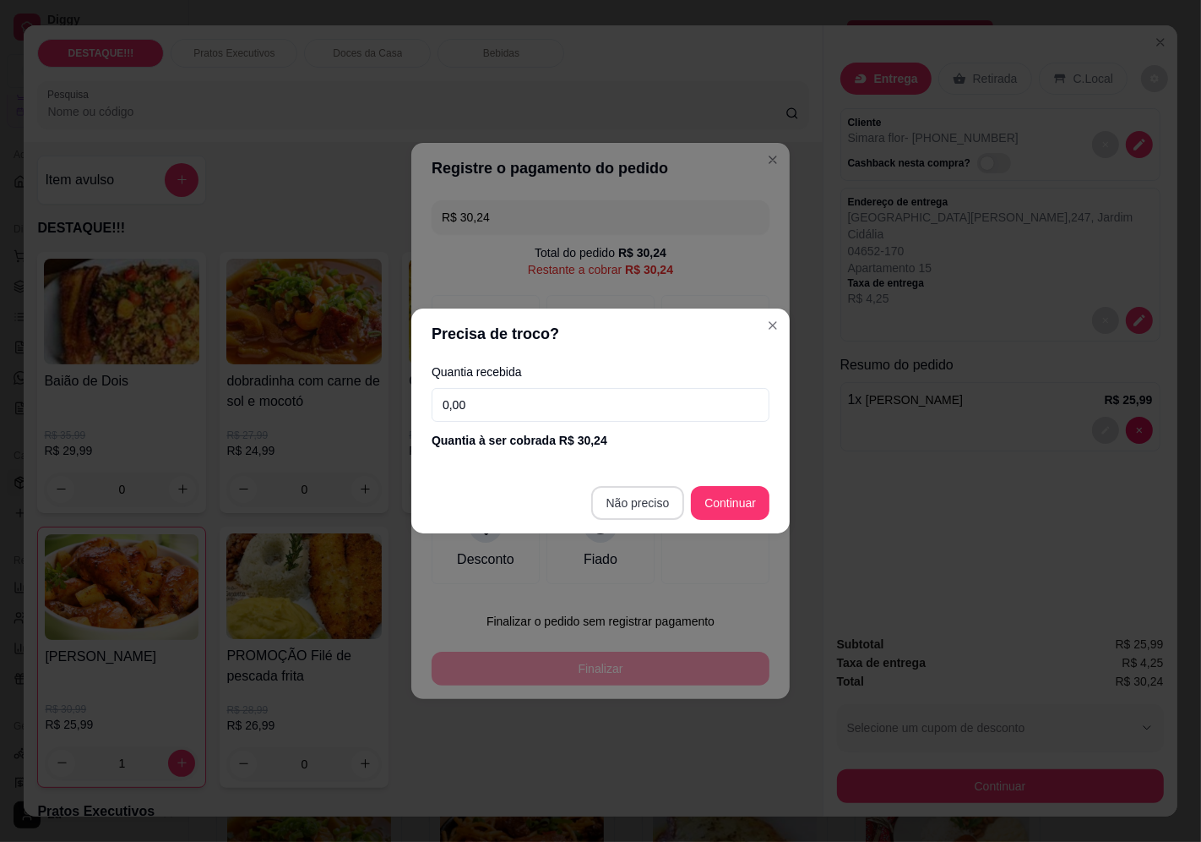
type input "R$ 0,00"
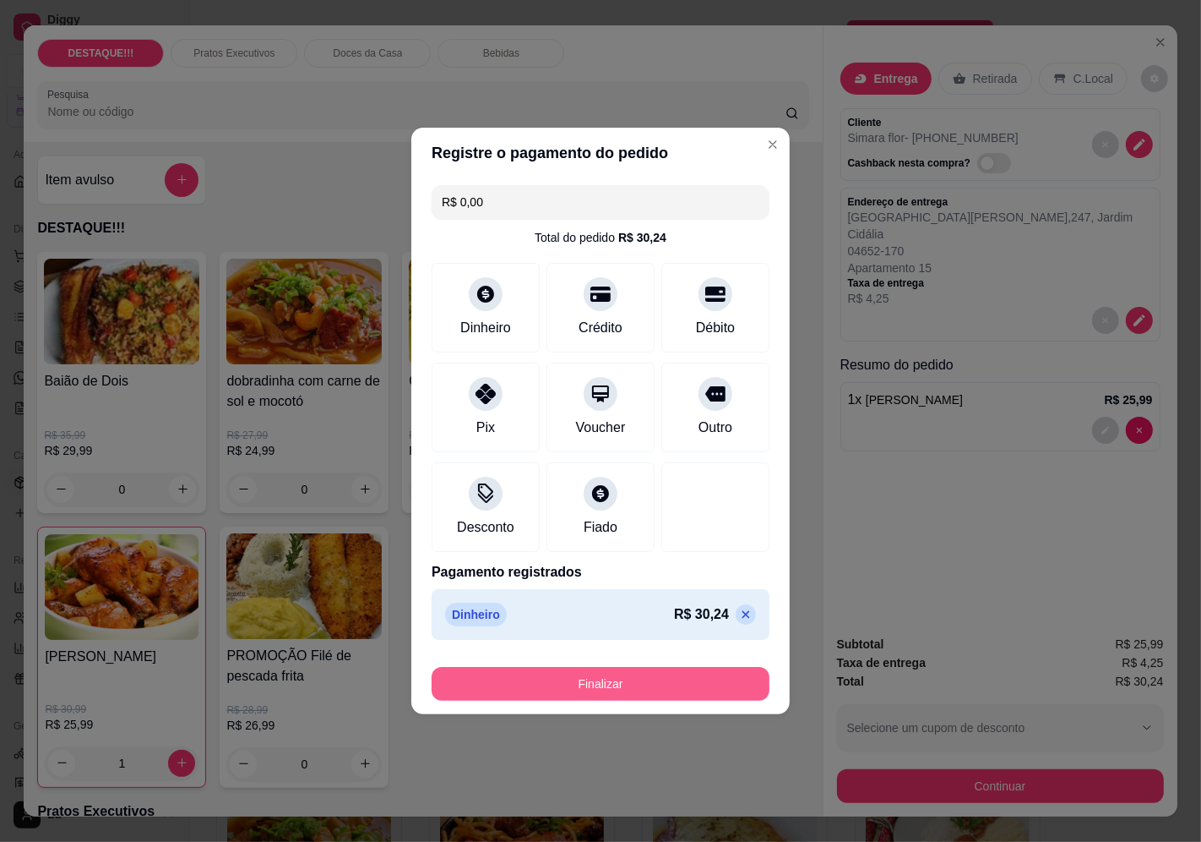
click at [687, 678] on button "Finalizar" at bounding box center [601, 684] width 338 height 34
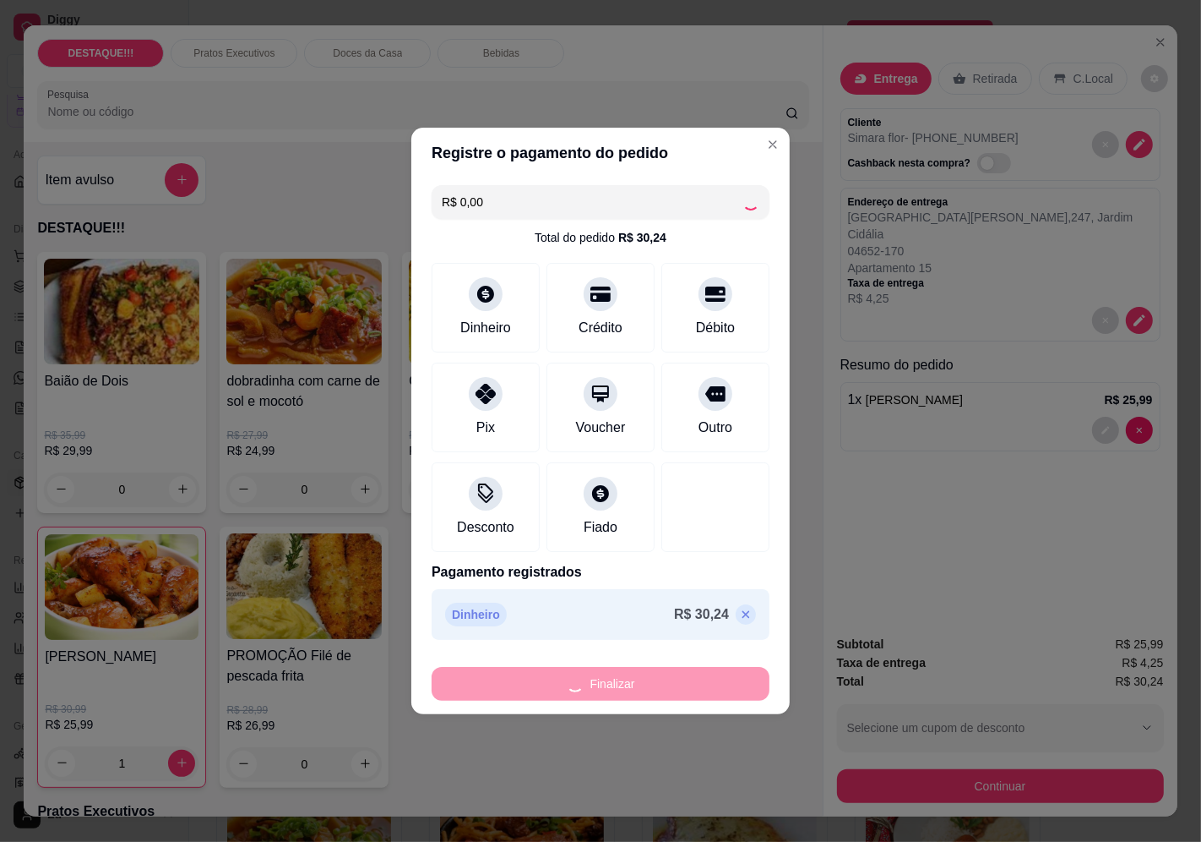
type input "0"
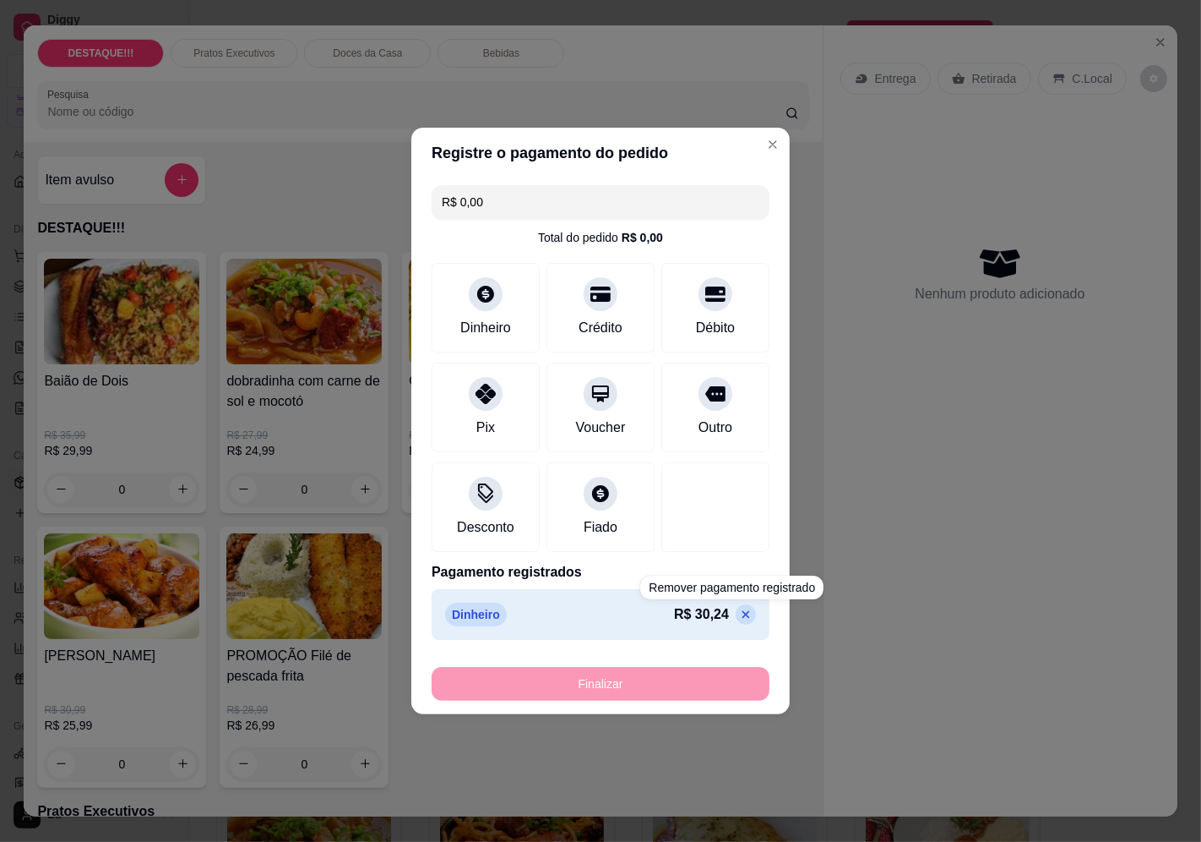
type input "-R$ 30,24"
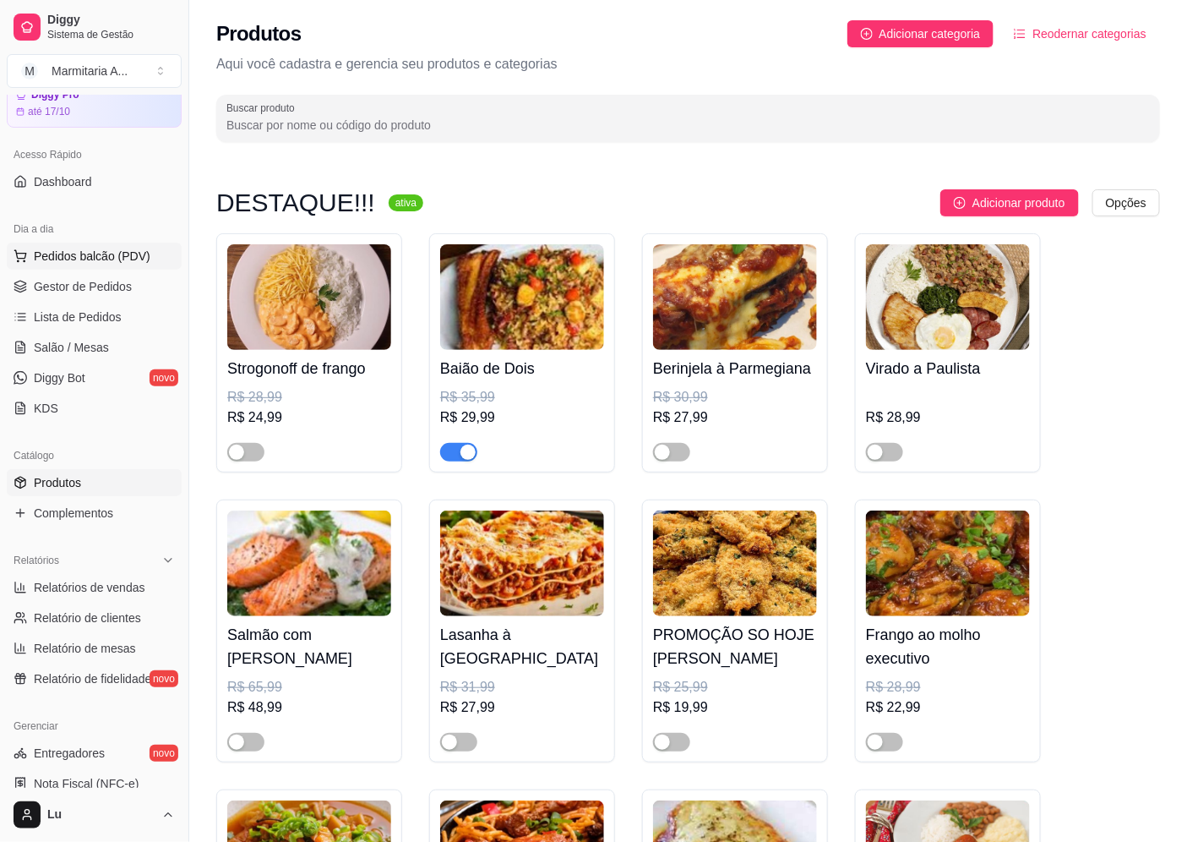
click at [82, 266] on button "Pedidos balcão (PDV)" at bounding box center [94, 255] width 175 height 27
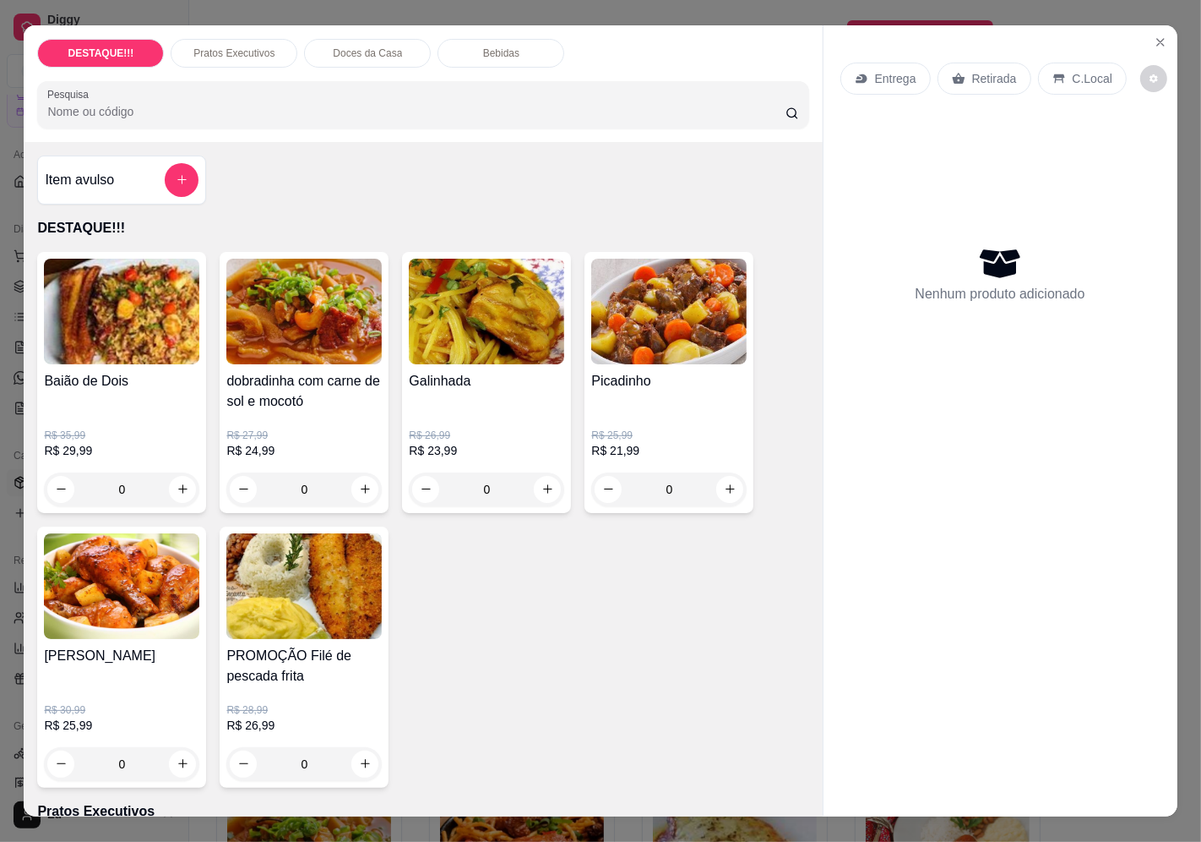
click at [171, 491] on div "0" at bounding box center [121, 489] width 155 height 34
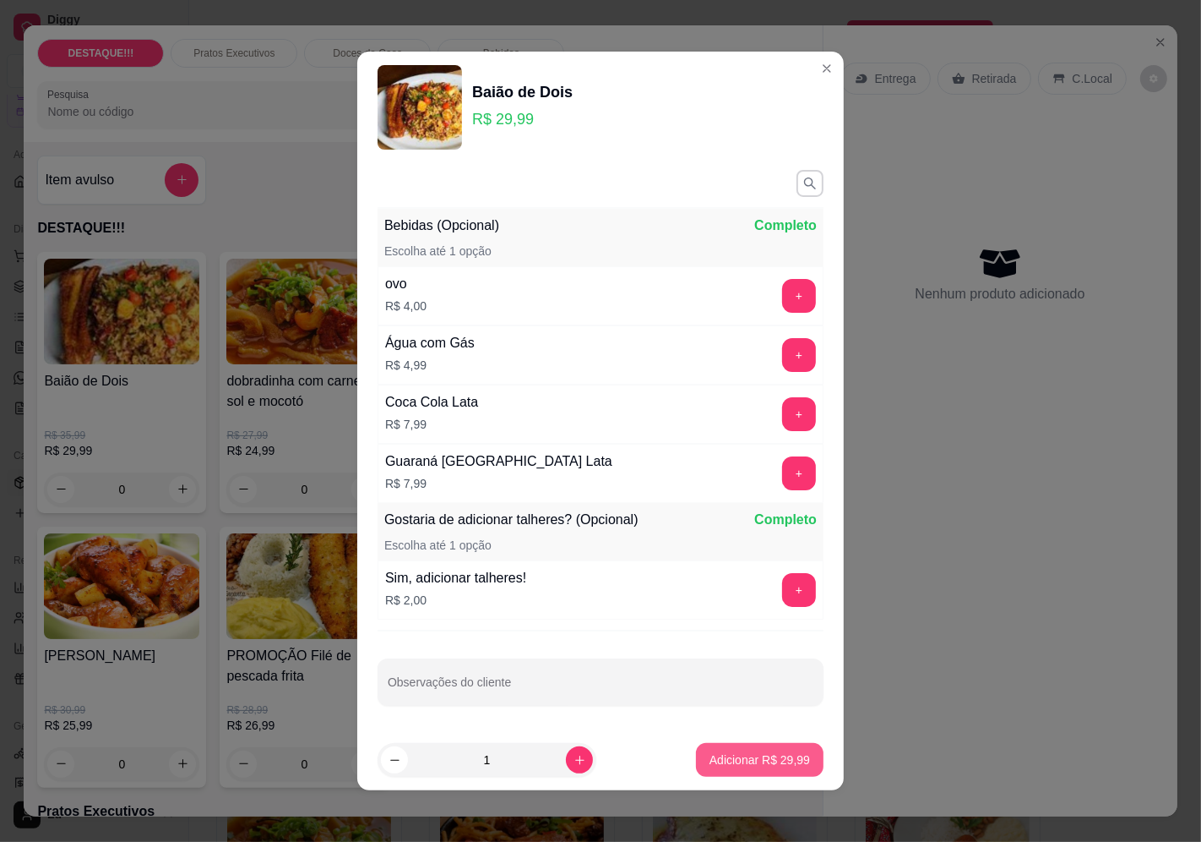
click at [752, 754] on p "Adicionar R$ 29,99" at bounding box center [760, 759] width 101 height 17
type input "1"
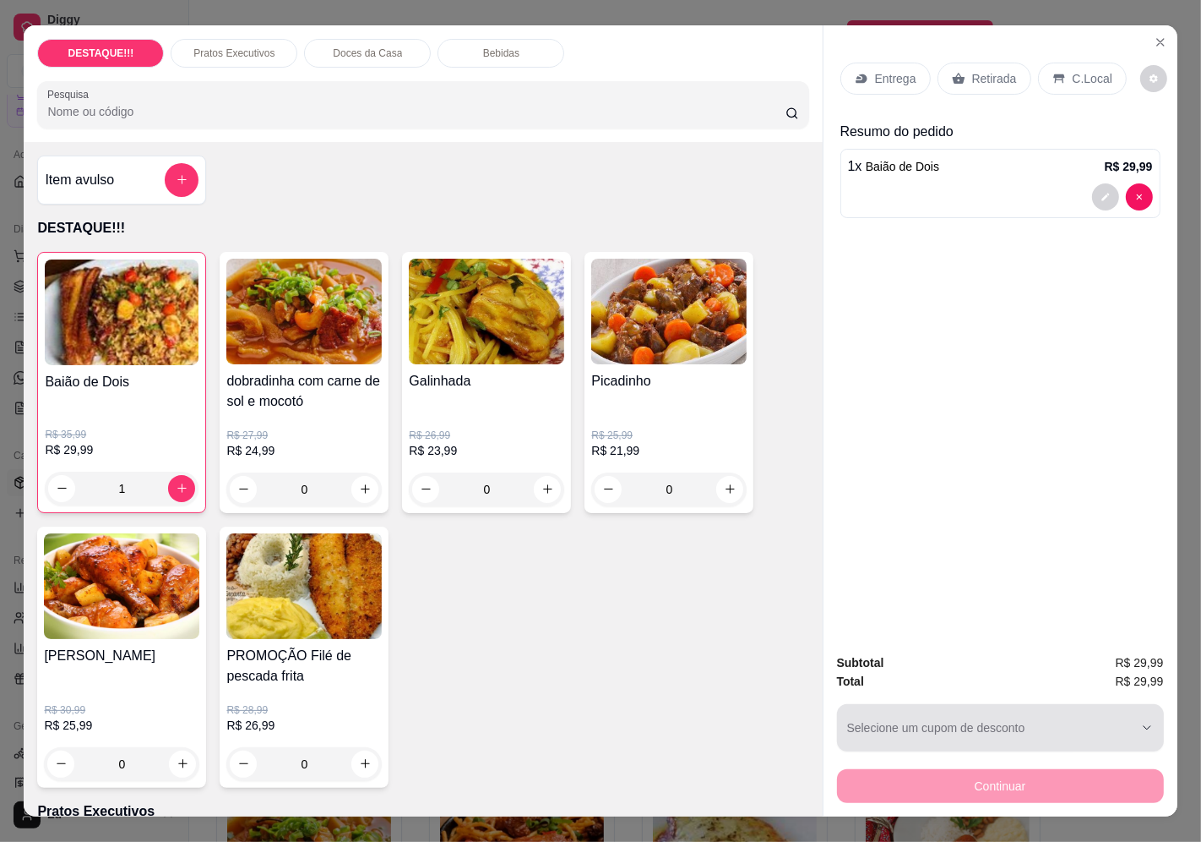
click at [941, 720] on button "Selecione um cupom de desconto" at bounding box center [1000, 727] width 327 height 47
click at [923, 764] on p "COMUNIDADENOVA" at bounding box center [905, 769] width 110 height 16
type input "68df17c9f5f2adbeac5e925a"
select select "68df17c9f5f2adbeac5e925a"
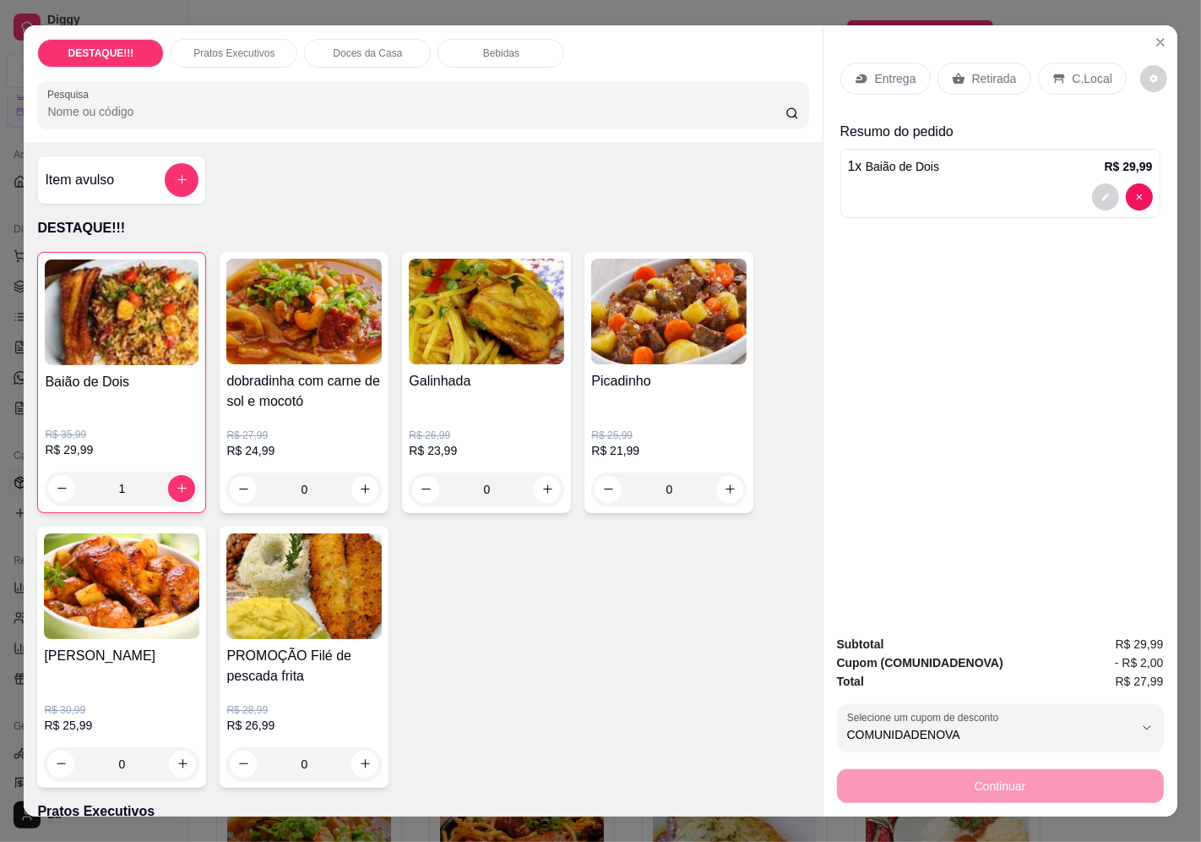
scroll to position [35, 0]
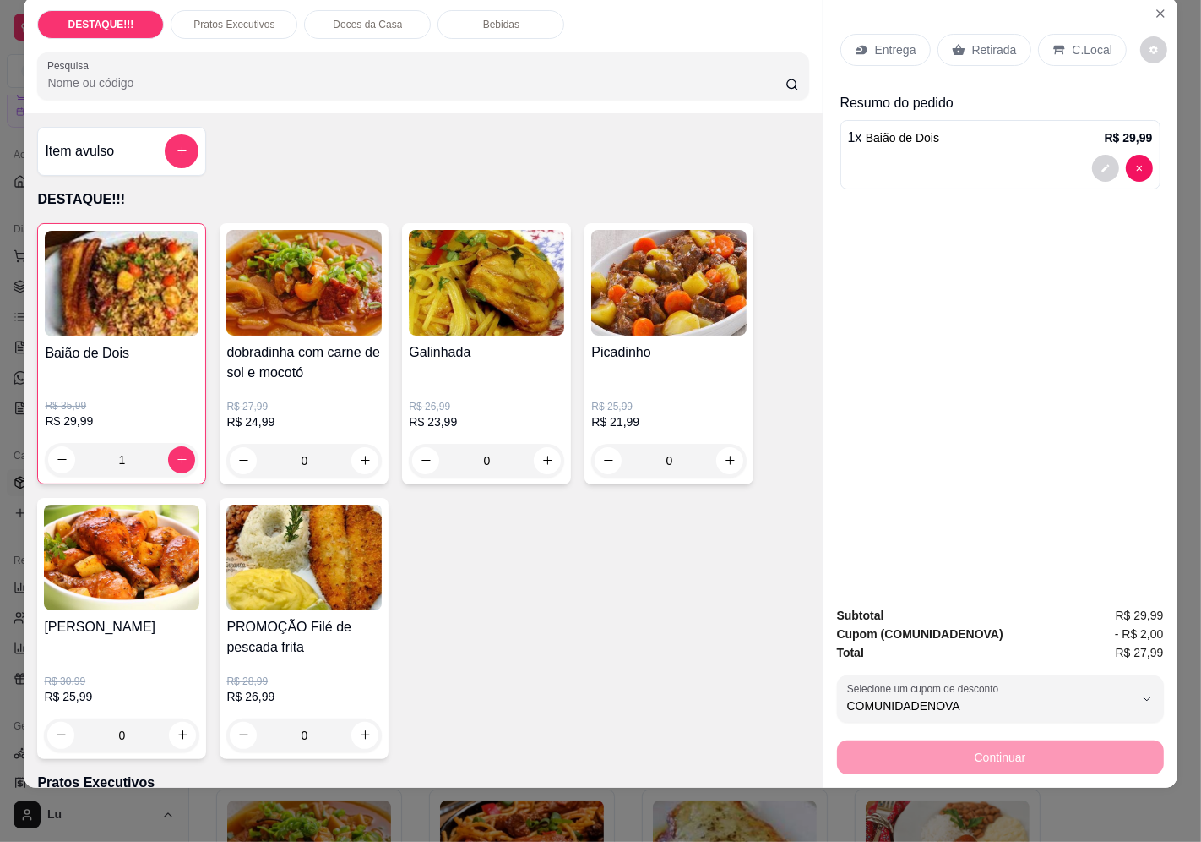
click at [866, 46] on div "Entrega" at bounding box center [886, 50] width 90 height 32
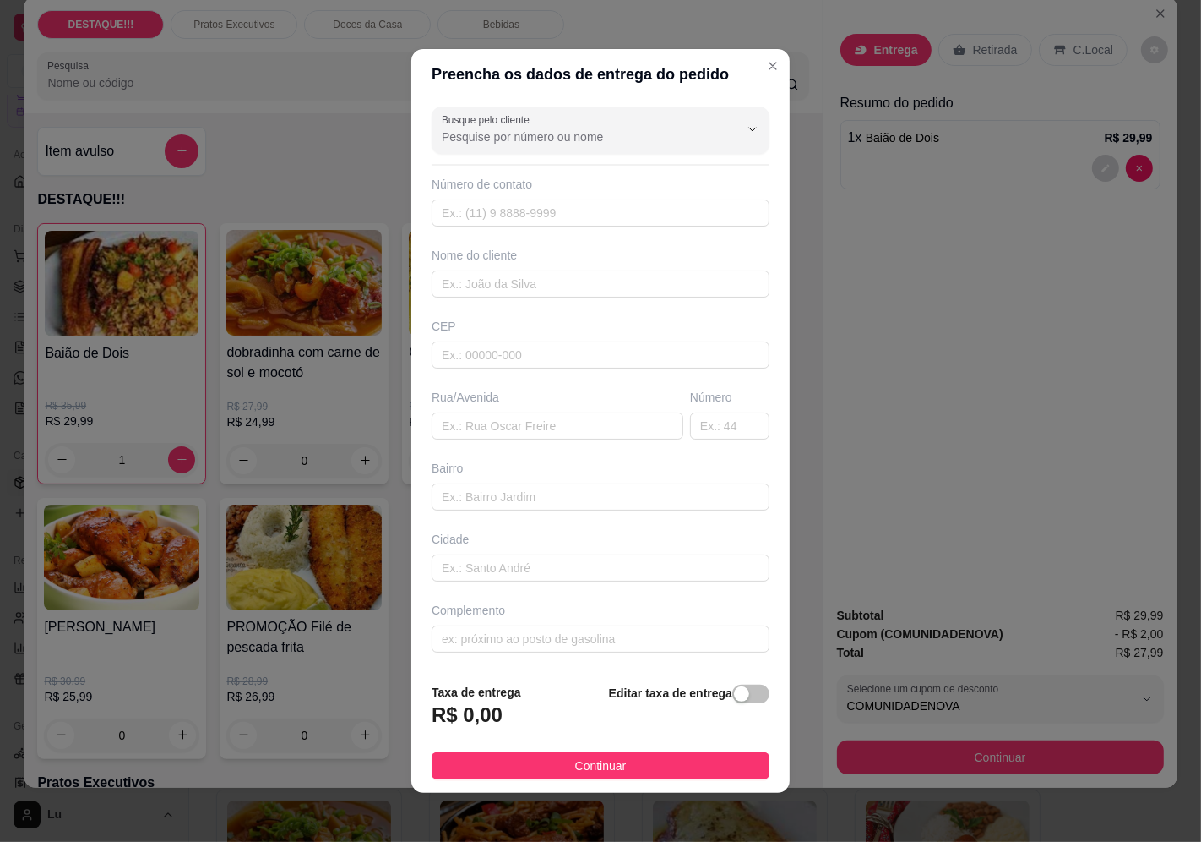
click at [526, 130] on input "Busque pelo cliente" at bounding box center [577, 136] width 270 height 17
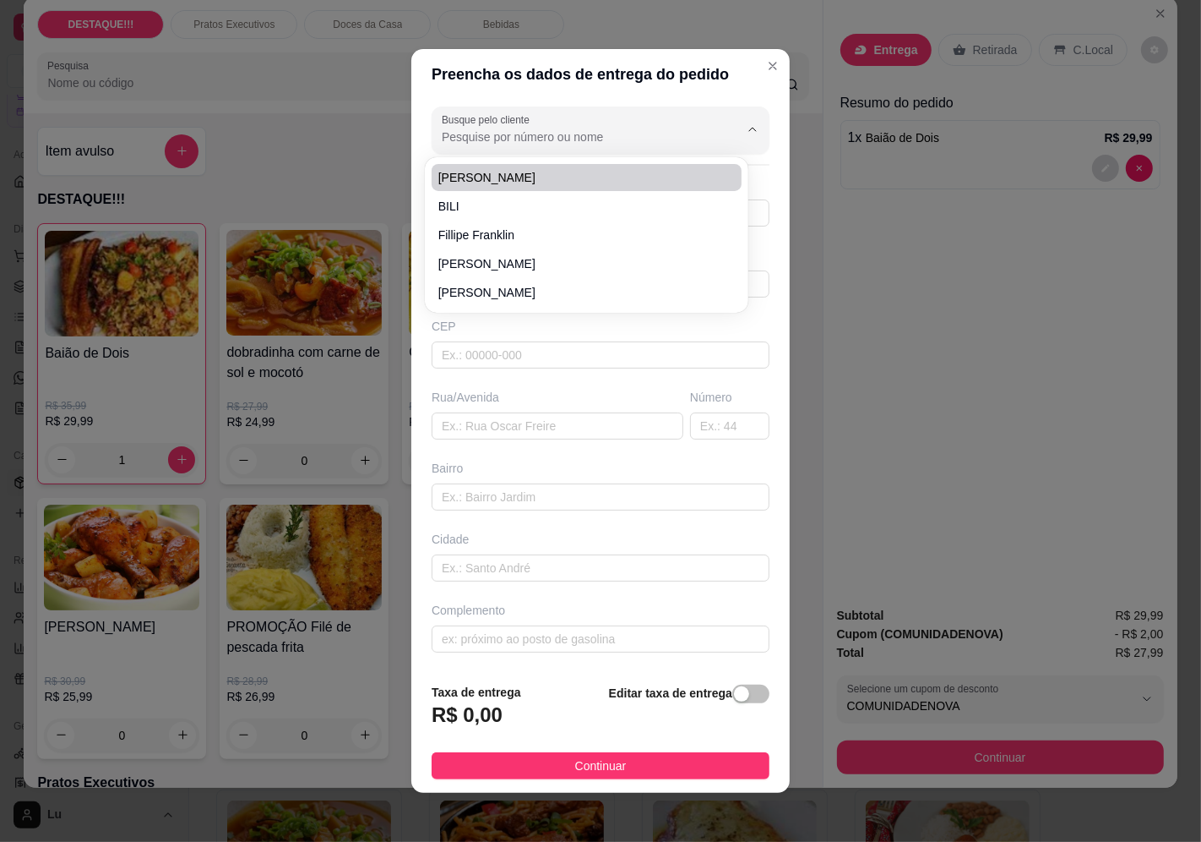
click at [526, 184] on span "[PERSON_NAME]" at bounding box center [578, 177] width 280 height 17
type input "[PERSON_NAME]"
type input "11983579902"
type input "[PERSON_NAME]"
type input "04383080"
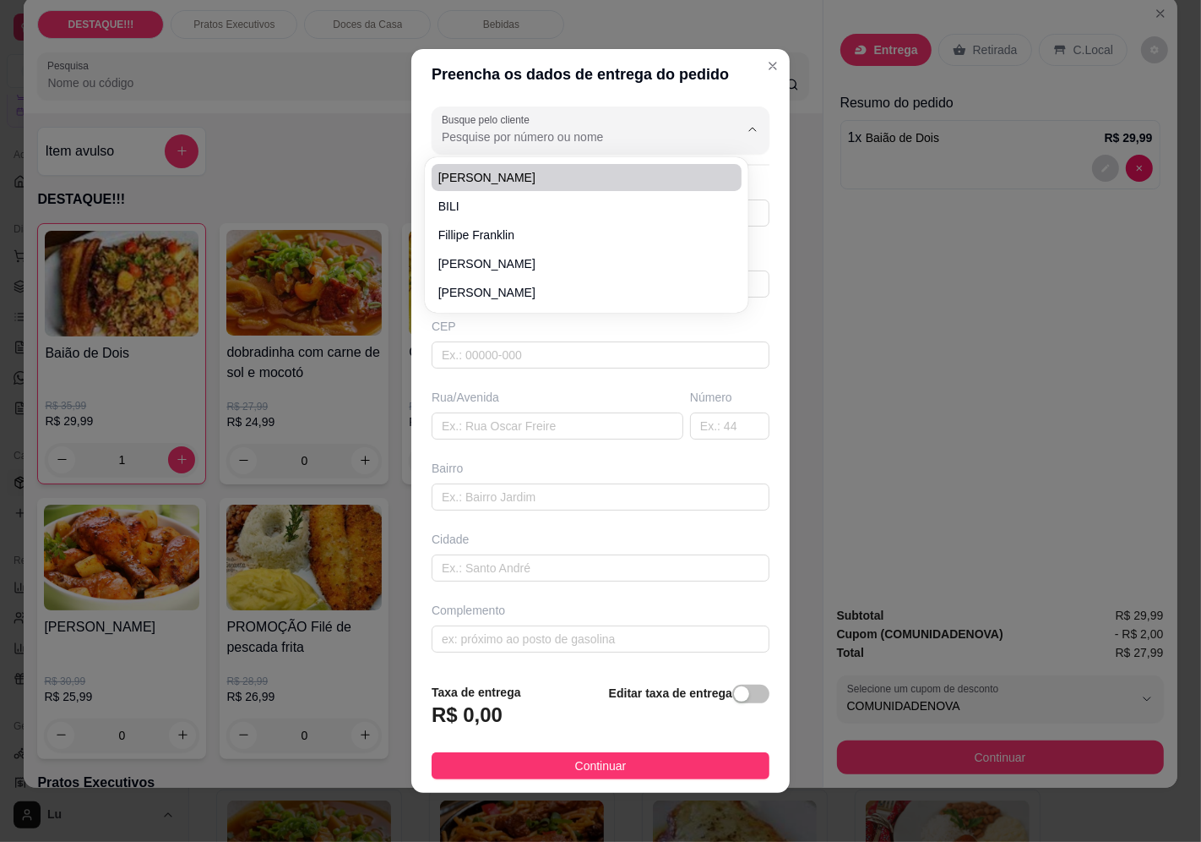
type input "Rua [PERSON_NAME]"
type input "113"
type input "[GEOGRAPHIC_DATA]"
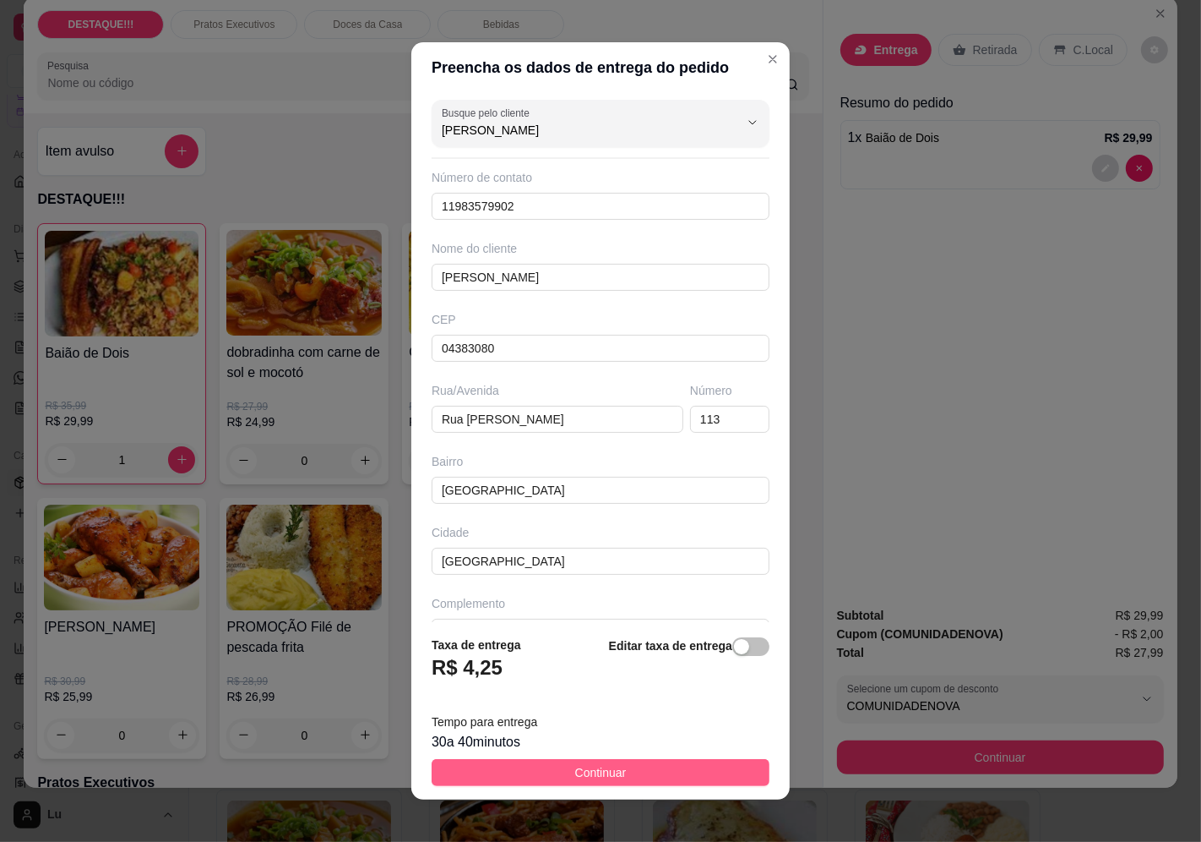
click at [587, 765] on span "Continuar" at bounding box center [601, 772] width 52 height 19
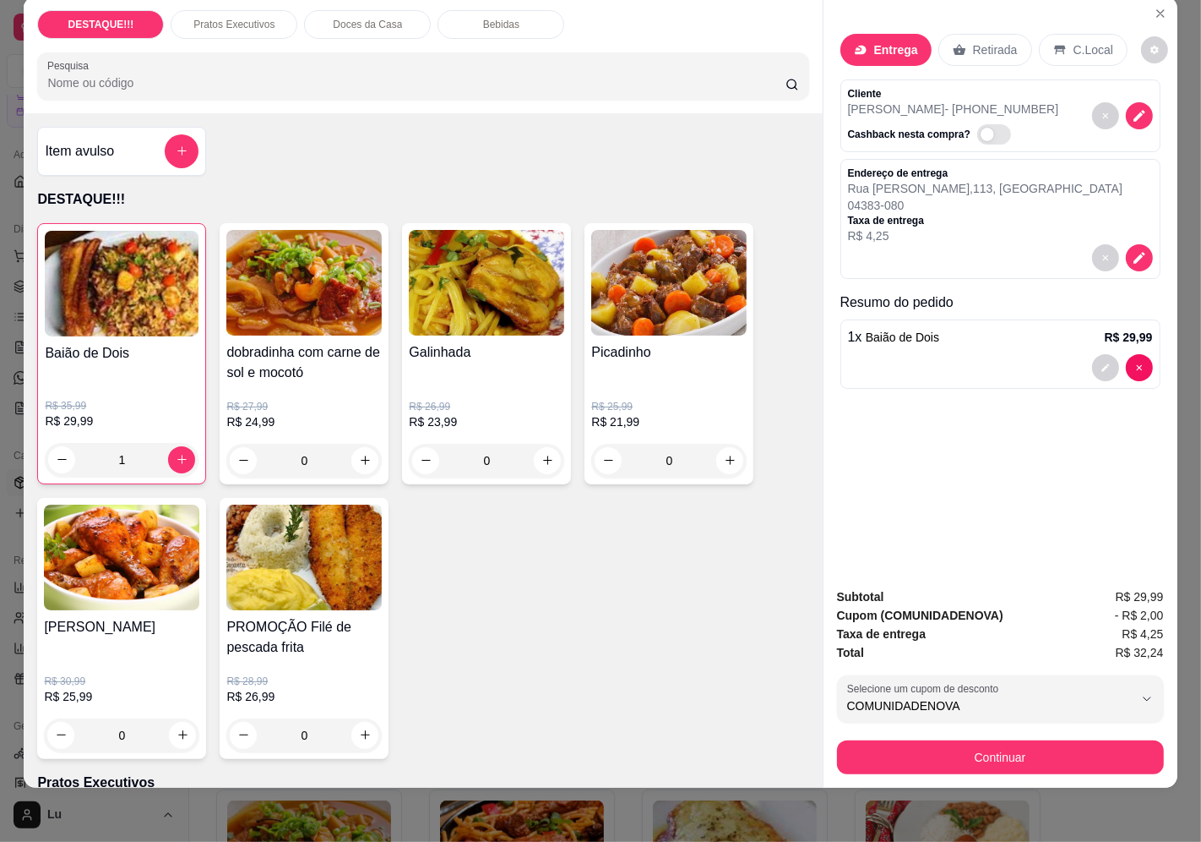
scroll to position [590, 0]
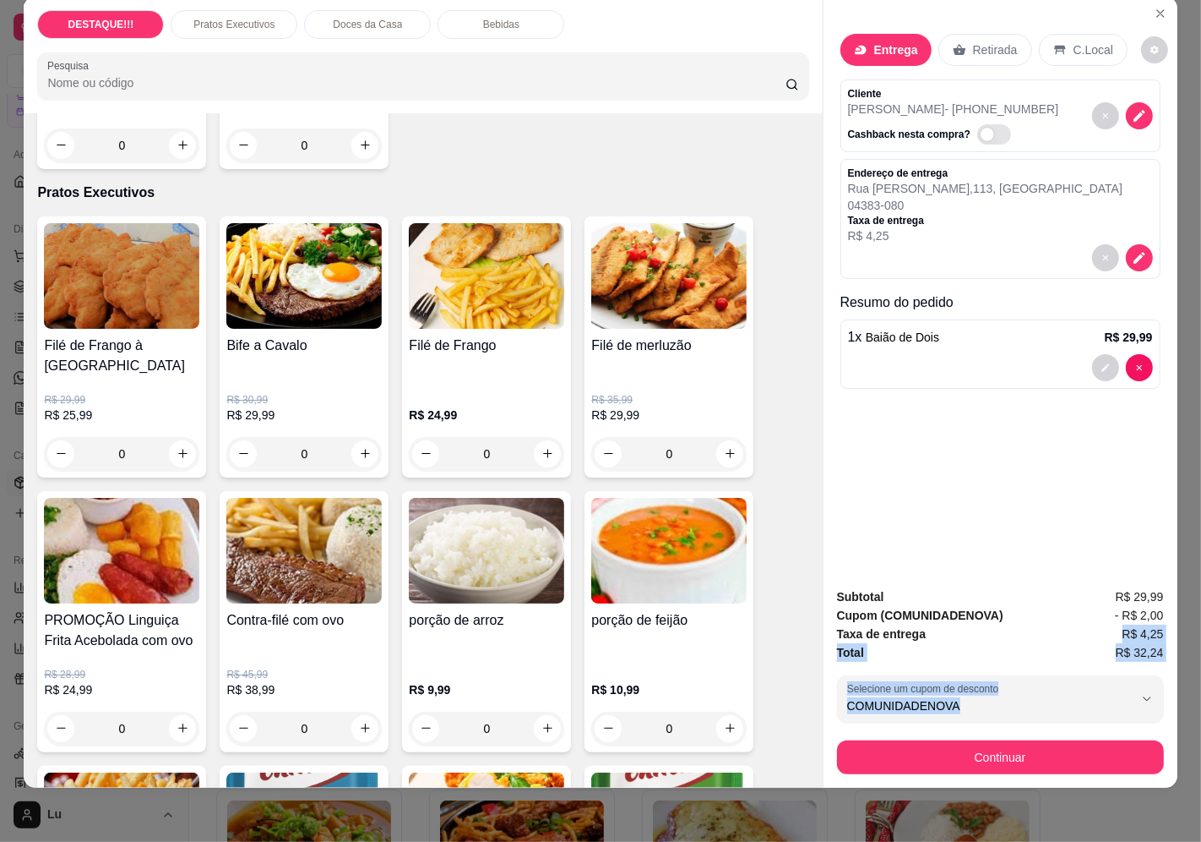
drag, startPoint x: 1000, startPoint y: 612, endPoint x: 1087, endPoint y: 680, distance: 111.4
click at [1114, 681] on div "Subtotal R$ 29,99 Cupom ( COMUNIDADENOVA ) - R$ 2,00 Taxa de entrega R$ 4,25 To…" at bounding box center [1000, 680] width 327 height 187
click at [965, 519] on div "Entrega Retirada C.Local Cliente [PERSON_NAME] - [PHONE_NUMBER] Cashback nesta …" at bounding box center [1001, 285] width 354 height 577
drag, startPoint x: 1103, startPoint y: 613, endPoint x: 1137, endPoint y: 607, distance: 34.5
click at [1137, 607] on div "Subtotal R$ 29,99 Cupom ( COMUNIDADENOVA ) - R$ 2,00 Taxa de entrega R$ 4,25 To…" at bounding box center [1000, 680] width 327 height 187
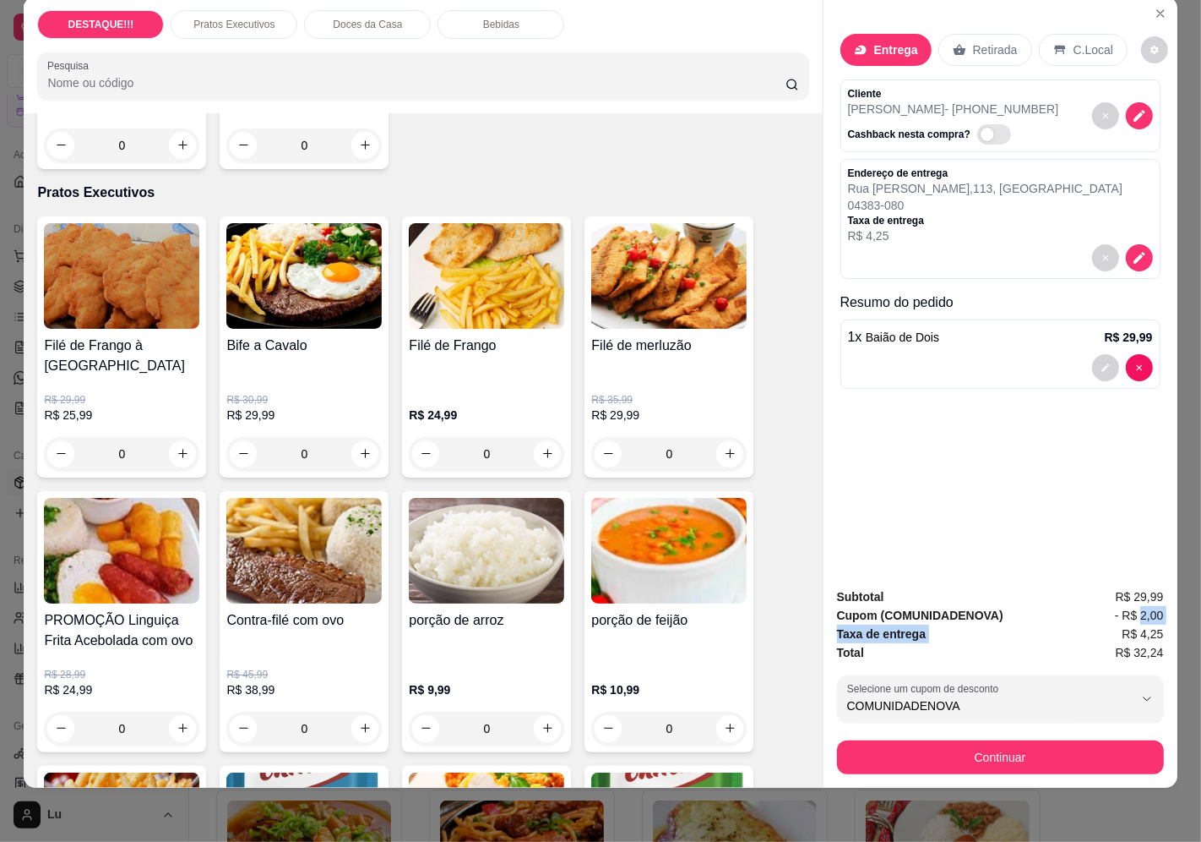
click at [1137, 607] on span "- R$ 2,00" at bounding box center [1139, 615] width 49 height 19
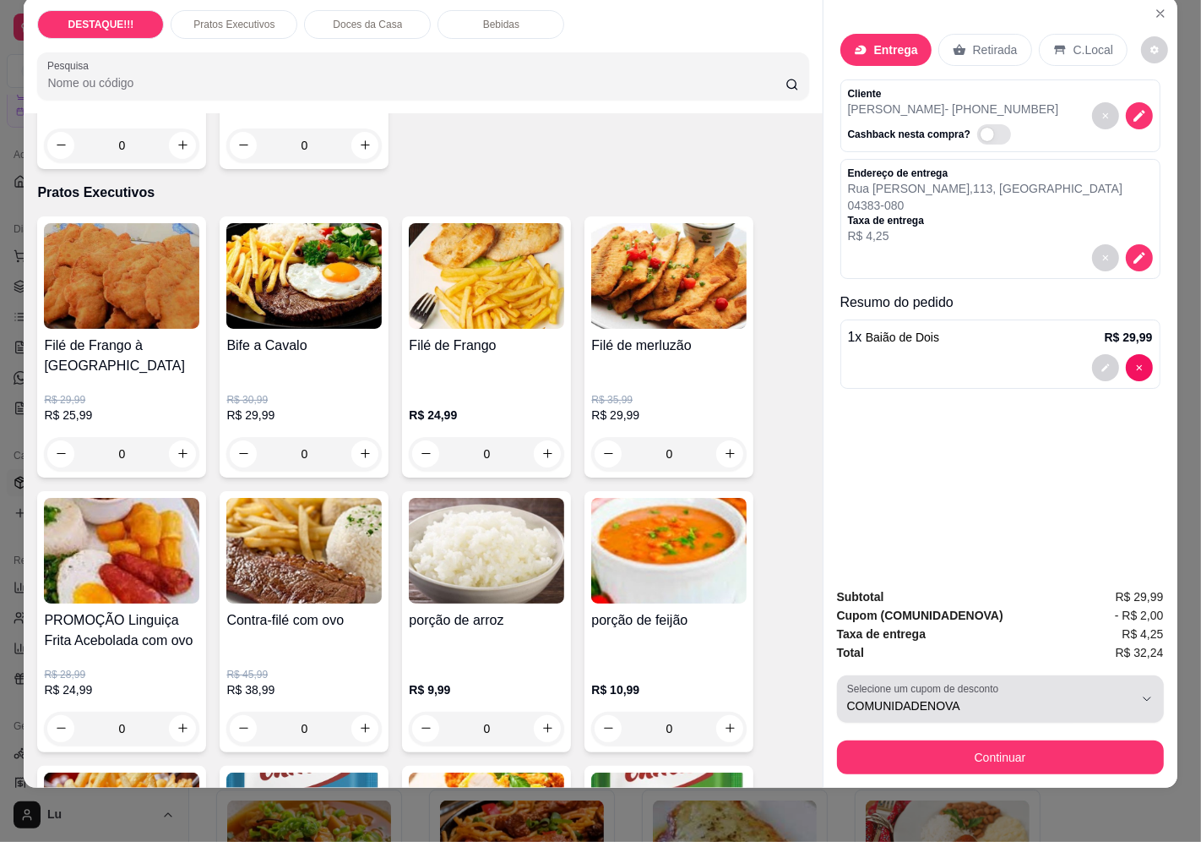
click at [1084, 697] on span "COMUNIDADENOVA" at bounding box center [990, 705] width 286 height 17
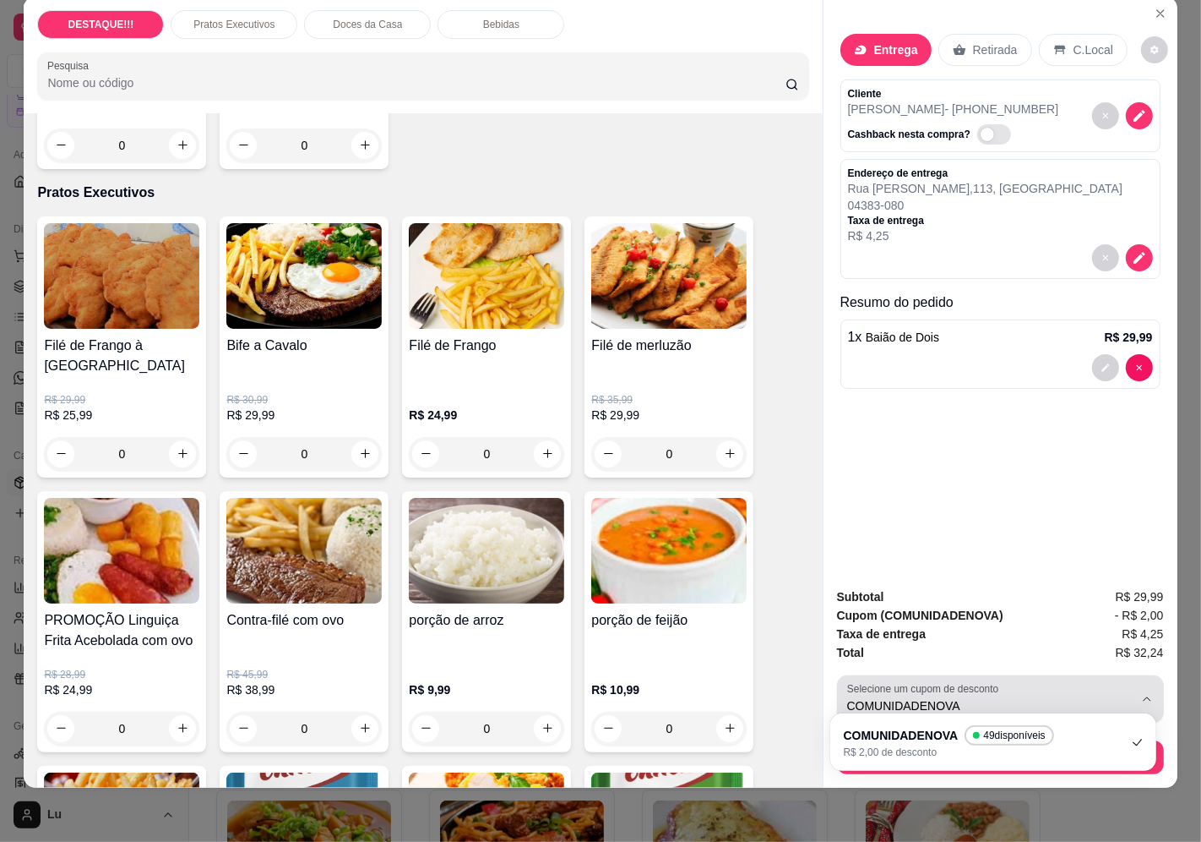
click at [957, 700] on span "COMUNIDADENOVA" at bounding box center [990, 705] width 286 height 17
click at [958, 697] on span "COMUNIDADENOVA" at bounding box center [990, 705] width 286 height 17
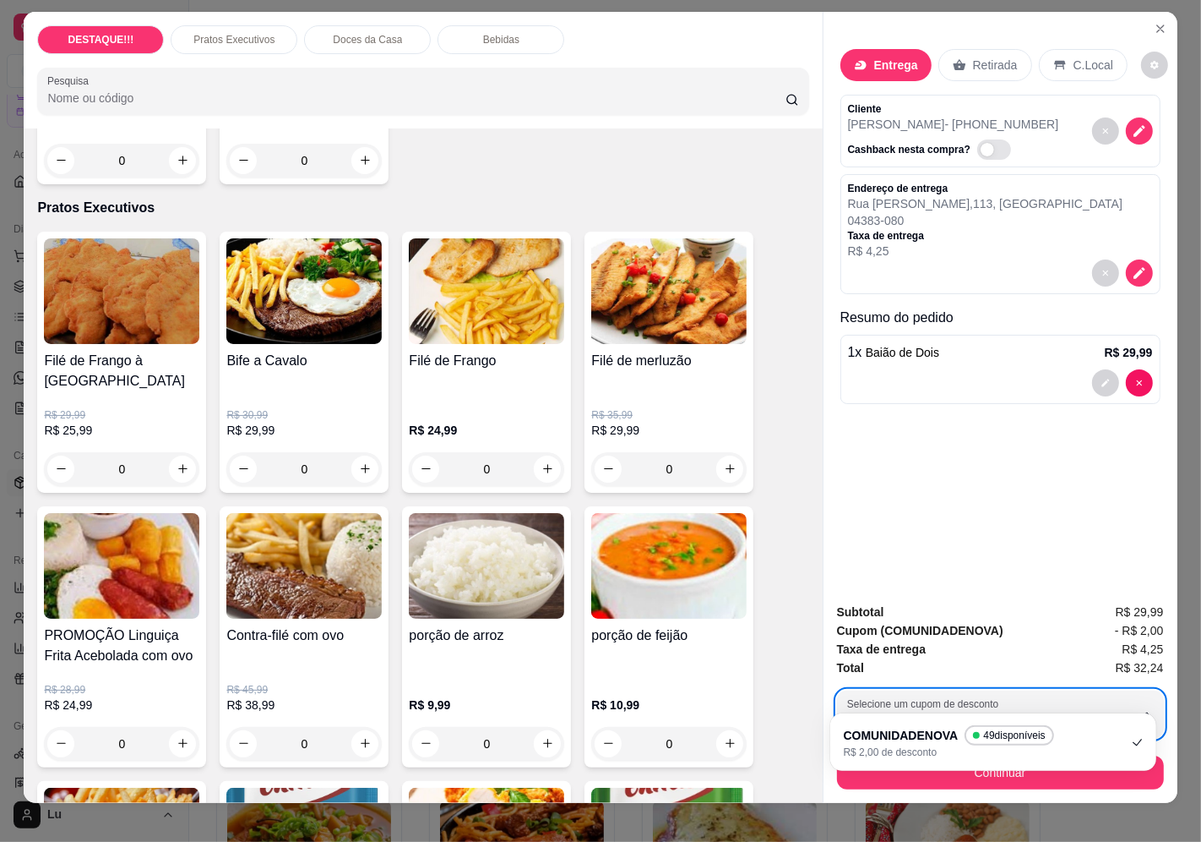
scroll to position [0, 0]
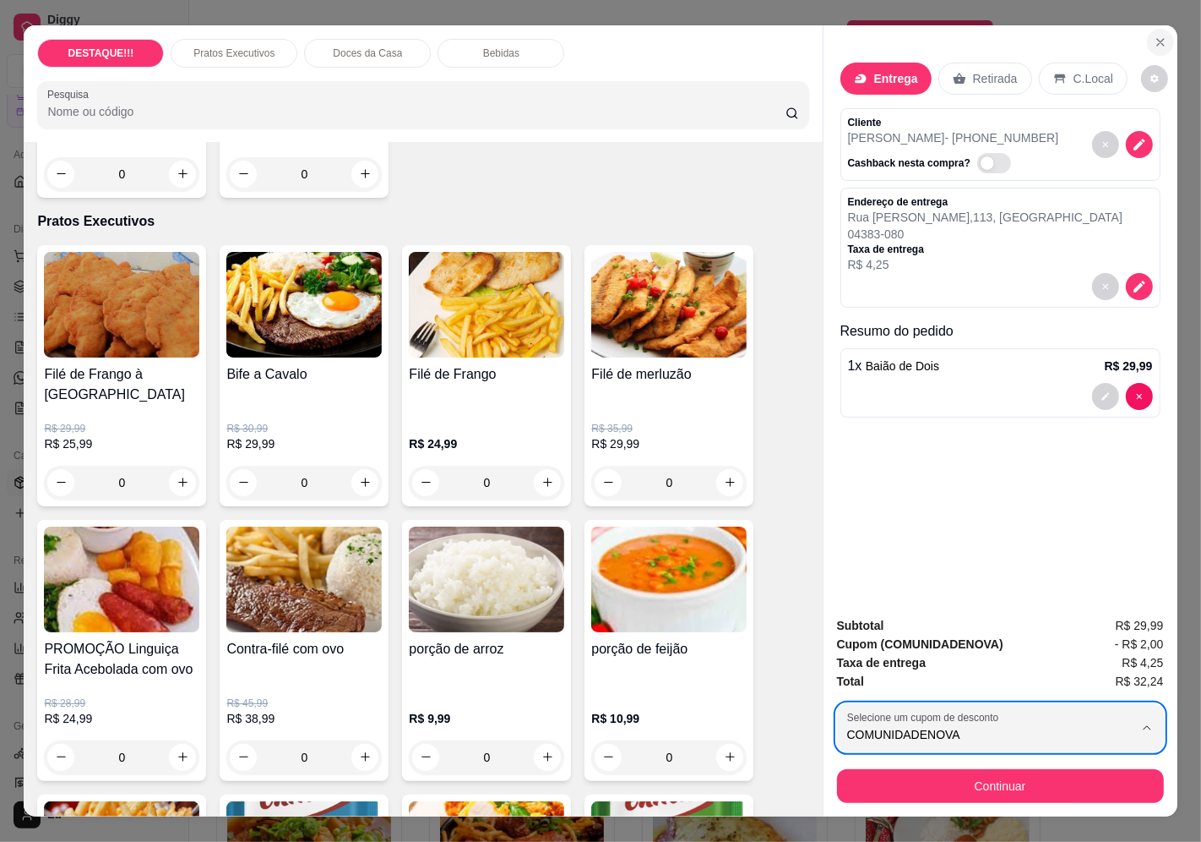
click at [1156, 35] on icon "Close" at bounding box center [1161, 42] width 14 height 14
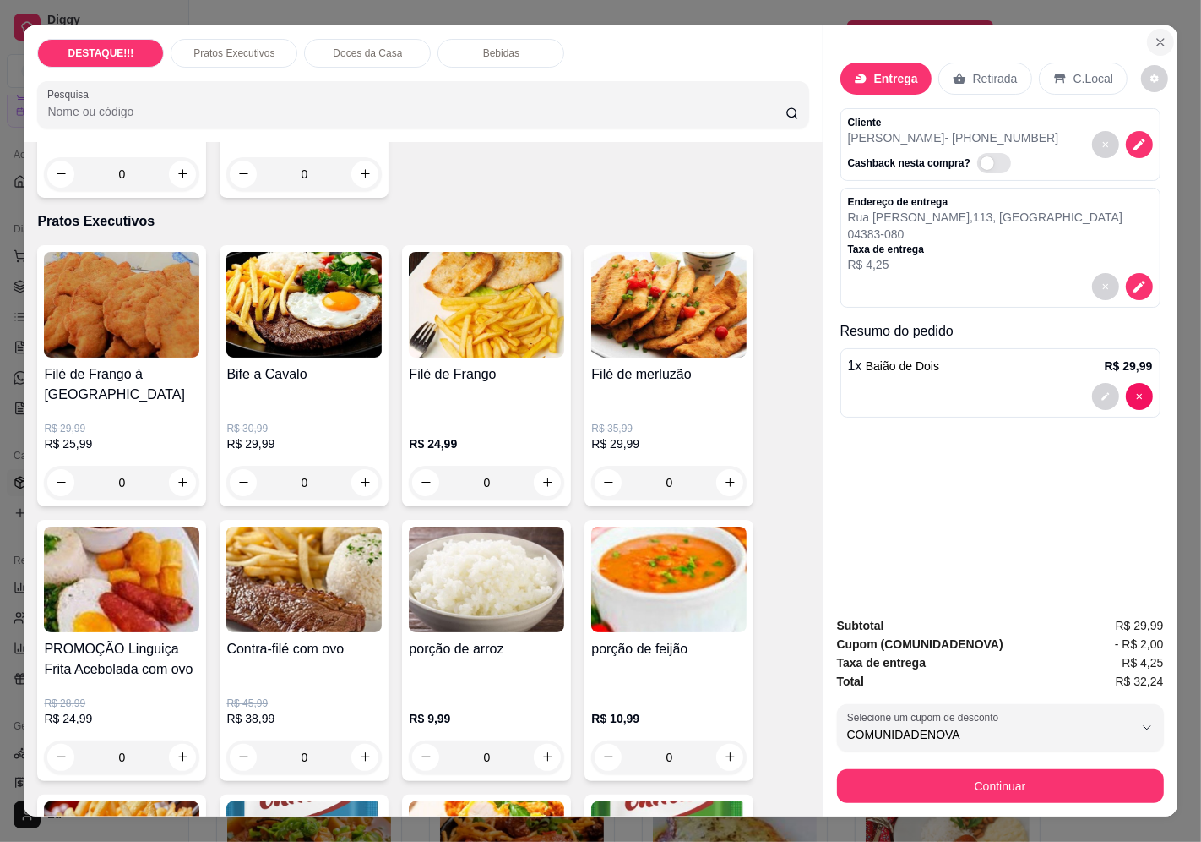
click at [1161, 36] on button "Close" at bounding box center [1160, 42] width 27 height 27
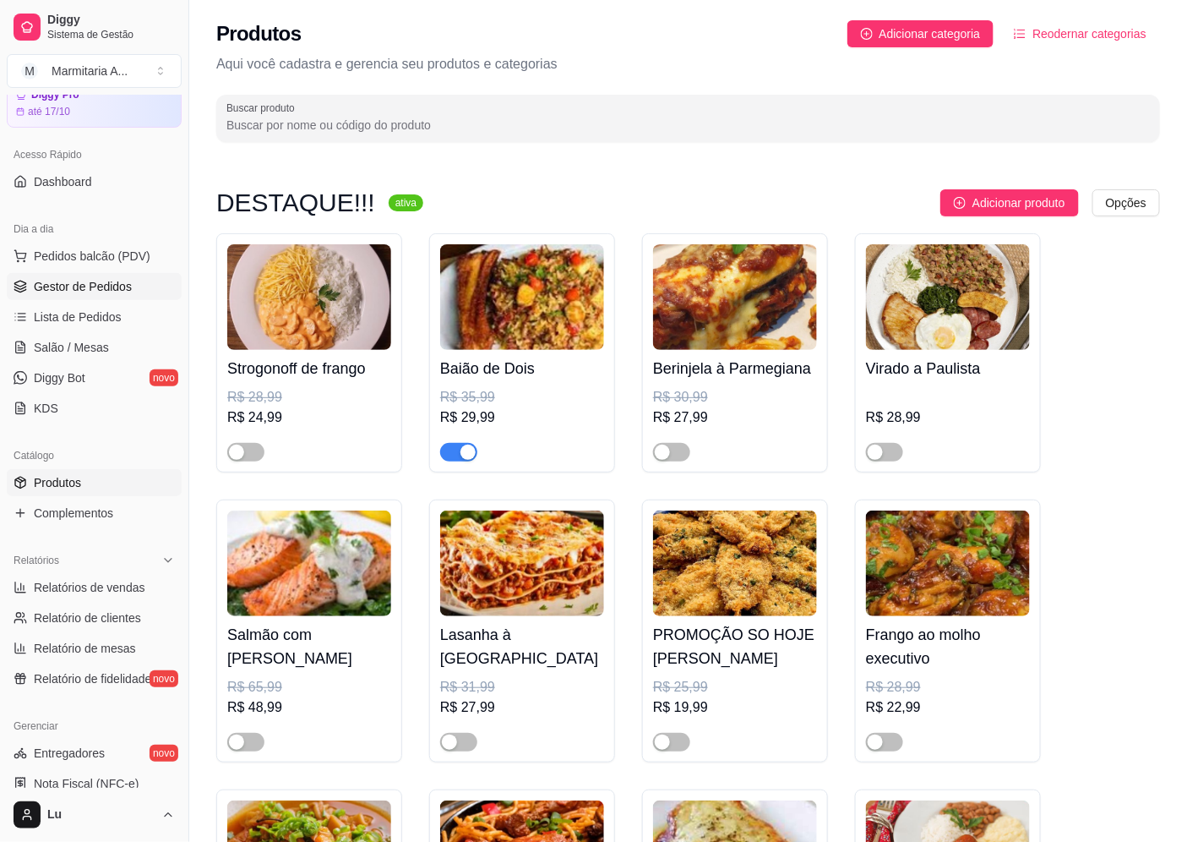
click at [72, 284] on span "Gestor de Pedidos" at bounding box center [83, 286] width 98 height 17
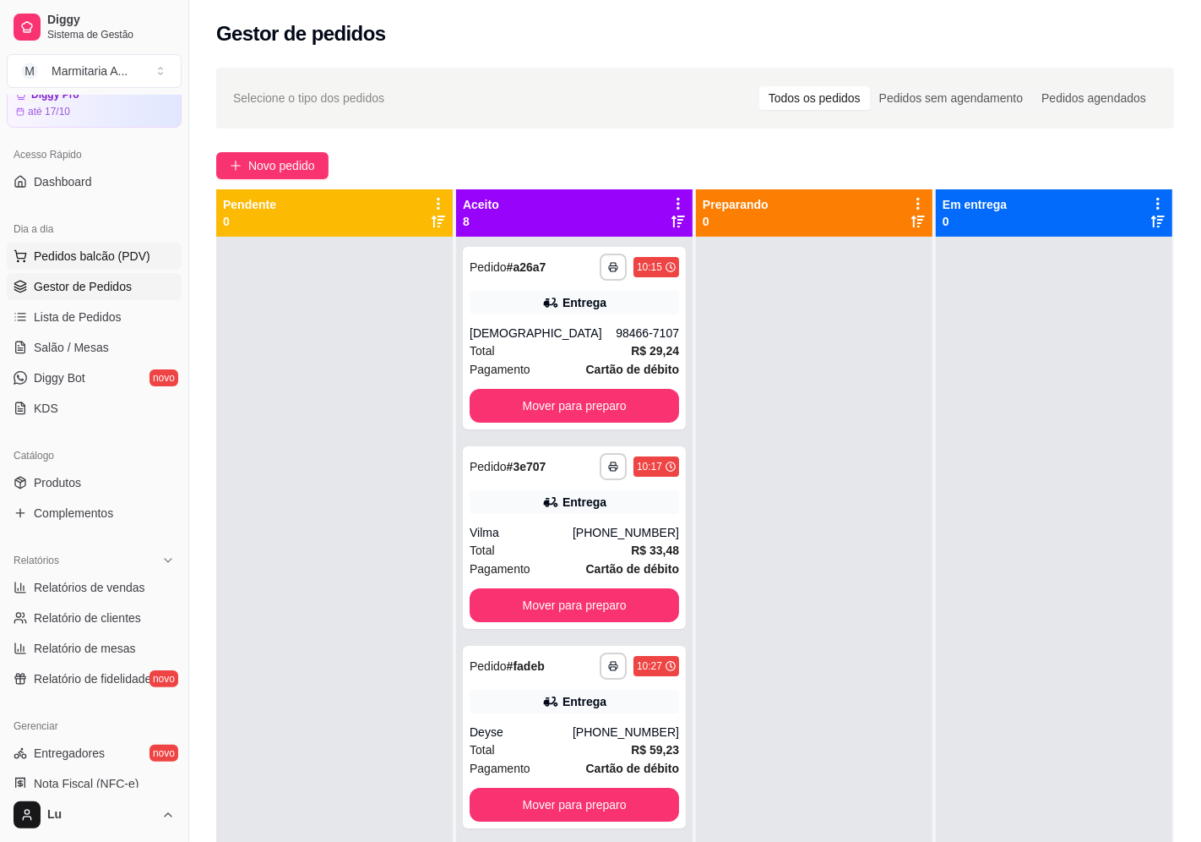
click at [77, 268] on button "Pedidos balcão (PDV)" at bounding box center [94, 255] width 175 height 27
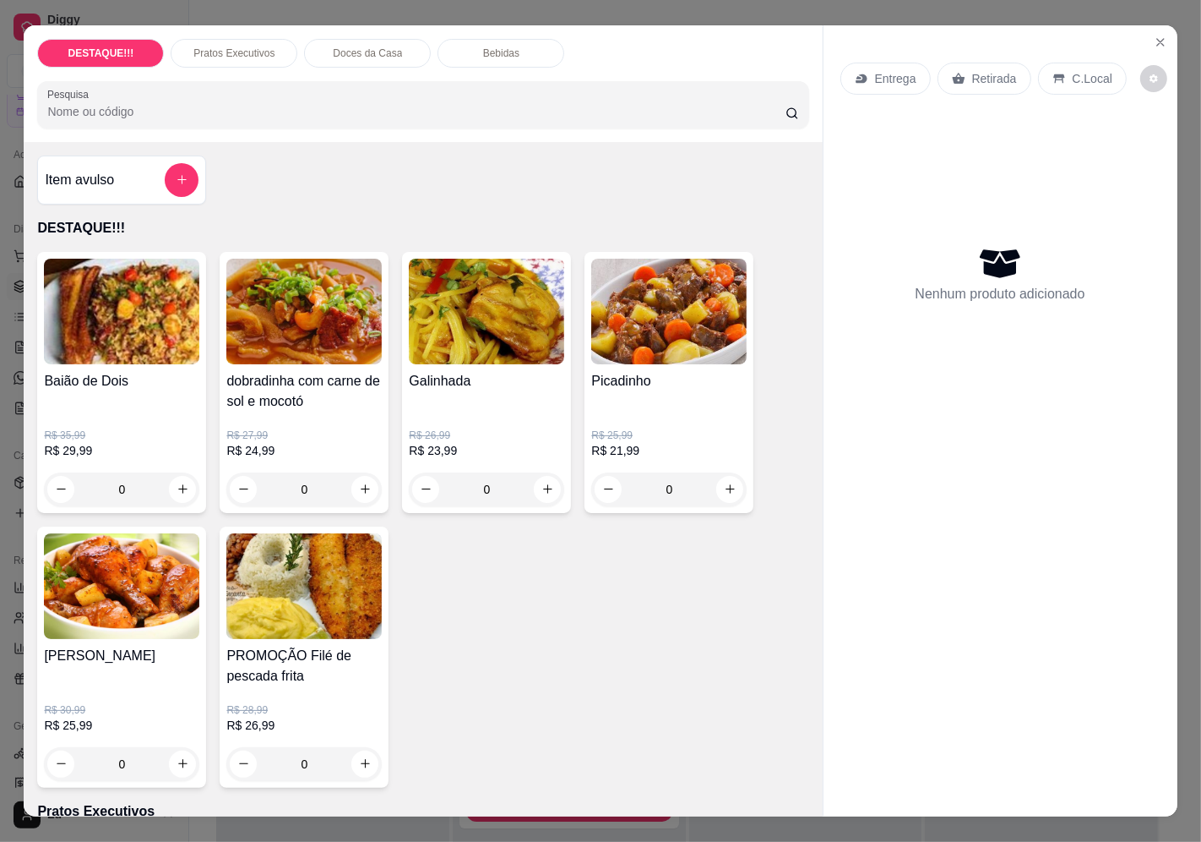
click at [847, 63] on div "Entrega" at bounding box center [886, 79] width 90 height 32
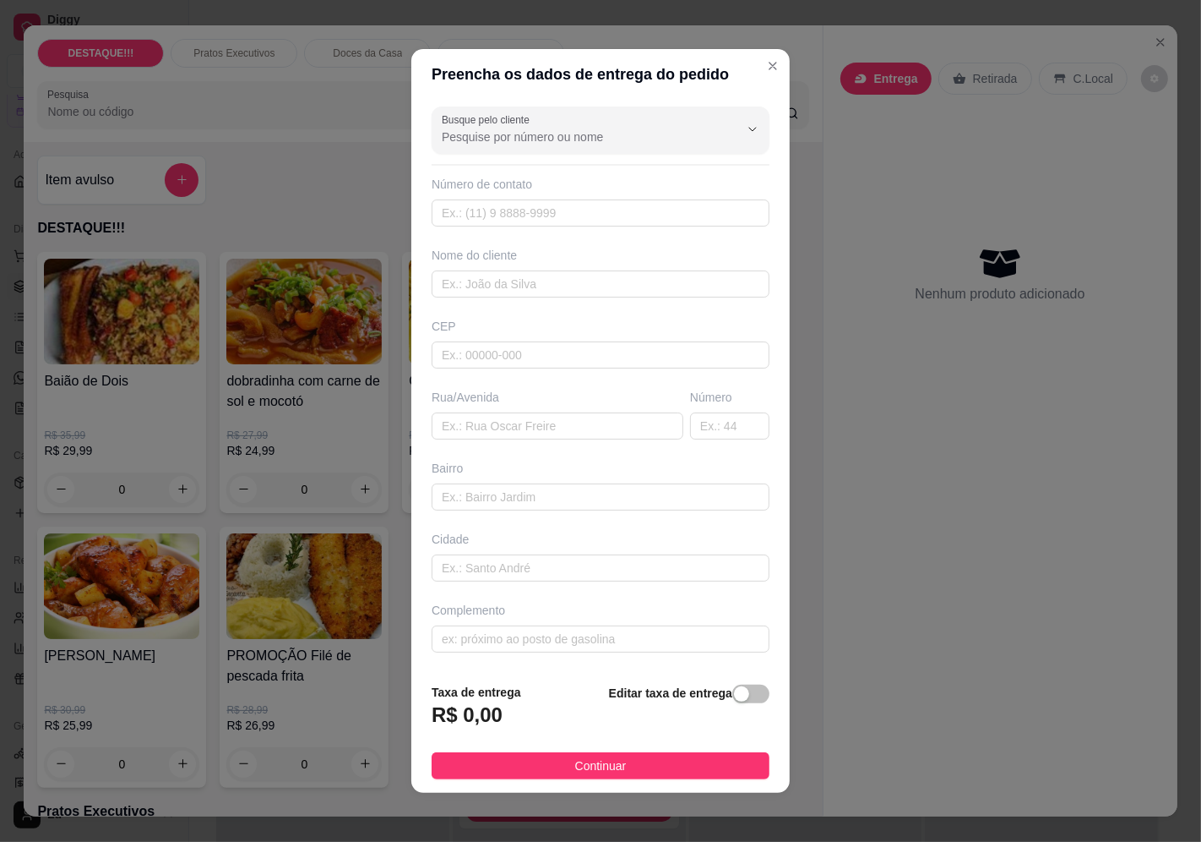
click at [542, 144] on input "Busque pelo cliente" at bounding box center [577, 136] width 270 height 17
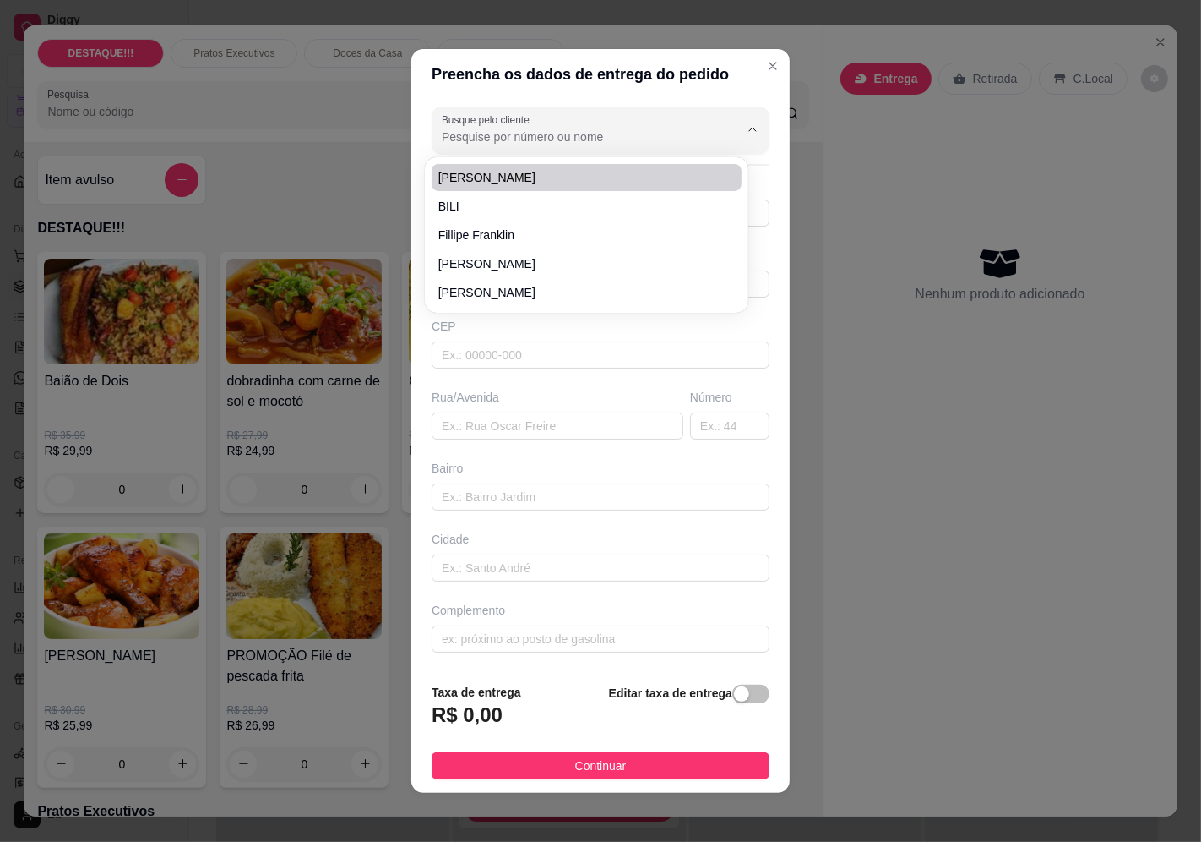
click at [538, 187] on li "[PERSON_NAME]" at bounding box center [587, 177] width 310 height 27
type input "[PERSON_NAME]"
type input "11983579902"
type input "[PERSON_NAME]"
type input "04383080"
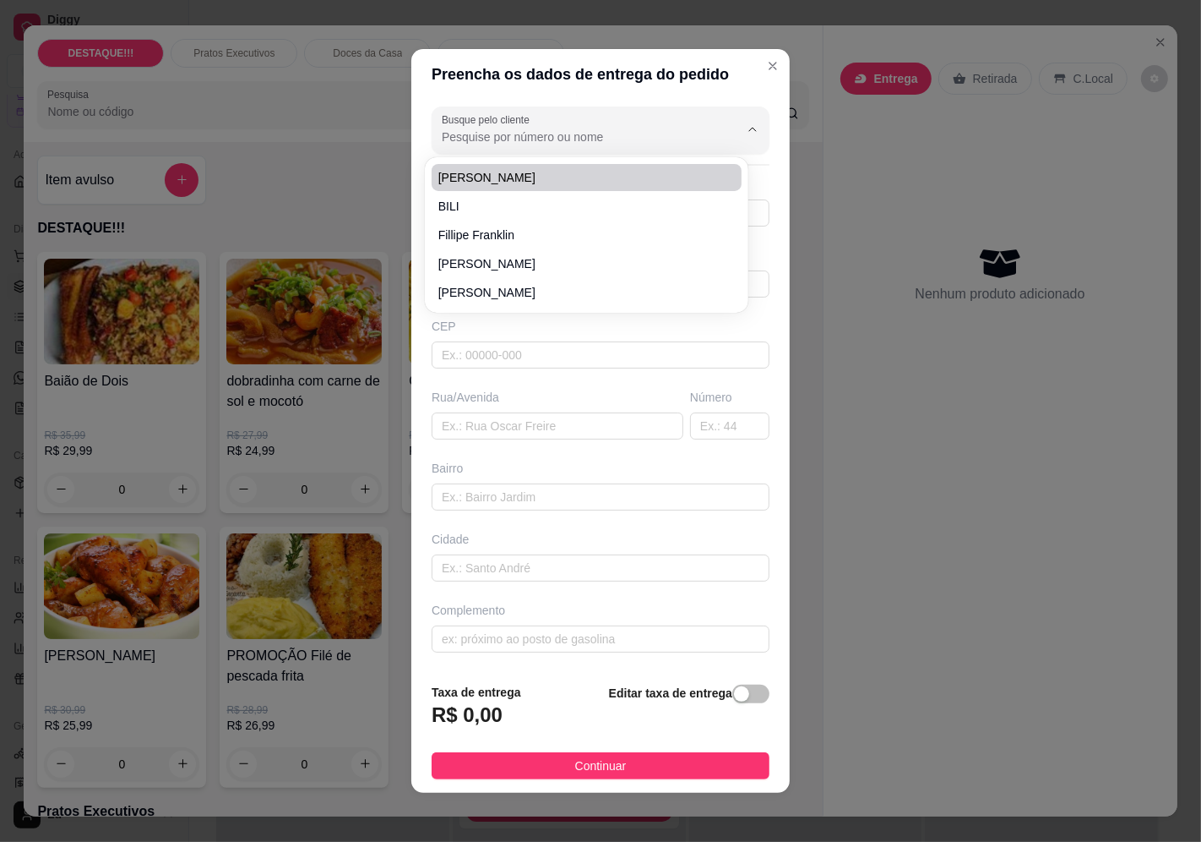
type input "Rua [PERSON_NAME]"
type input "113"
type input "[GEOGRAPHIC_DATA]"
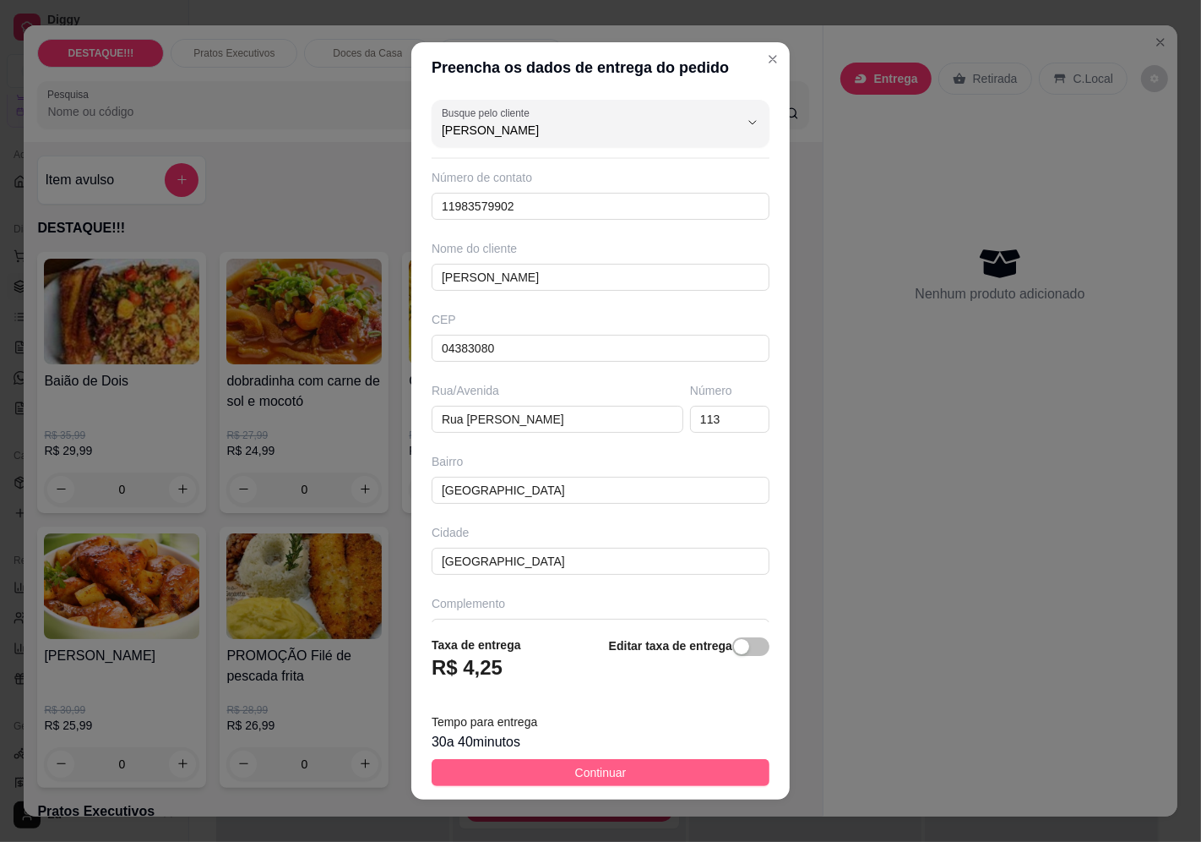
click at [575, 765] on span "Continuar" at bounding box center [601, 772] width 52 height 19
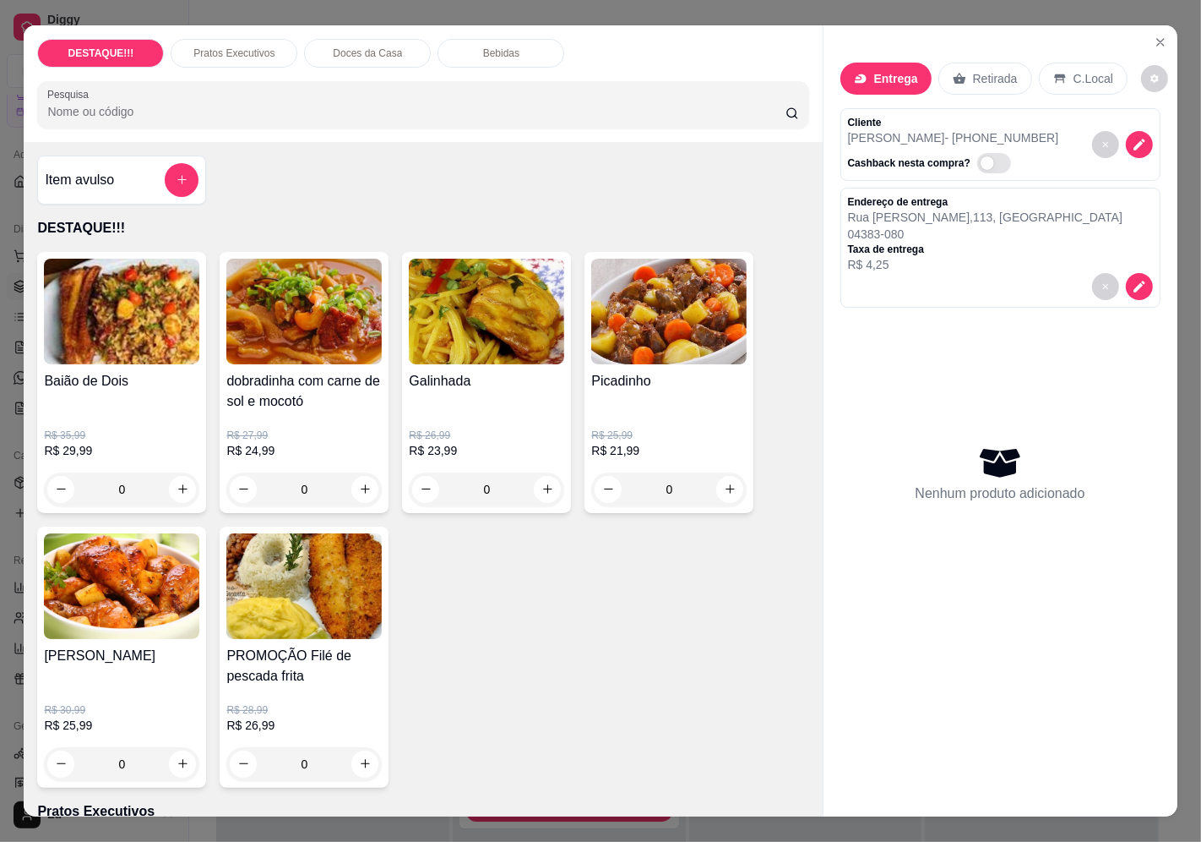
click at [187, 478] on div "0" at bounding box center [121, 489] width 155 height 34
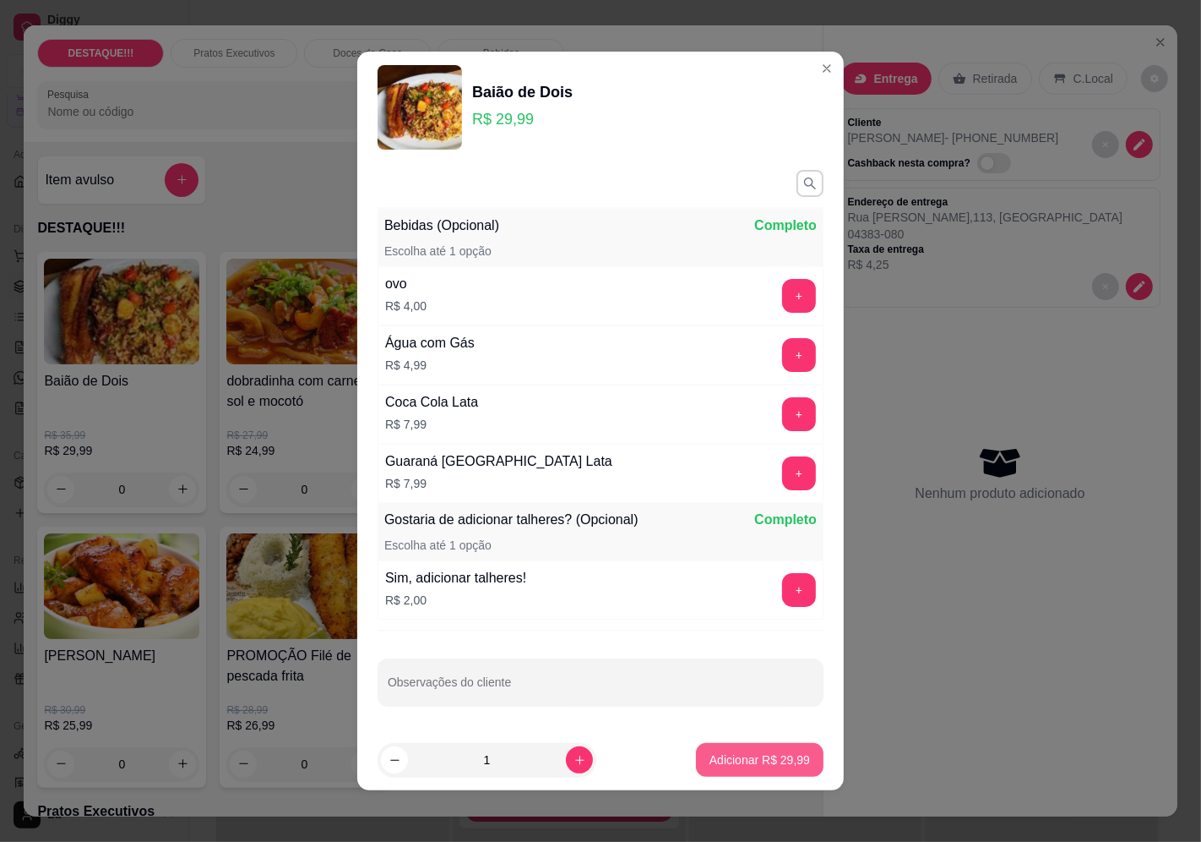
click at [782, 756] on p "Adicionar R$ 29,99" at bounding box center [760, 759] width 101 height 17
type input "1"
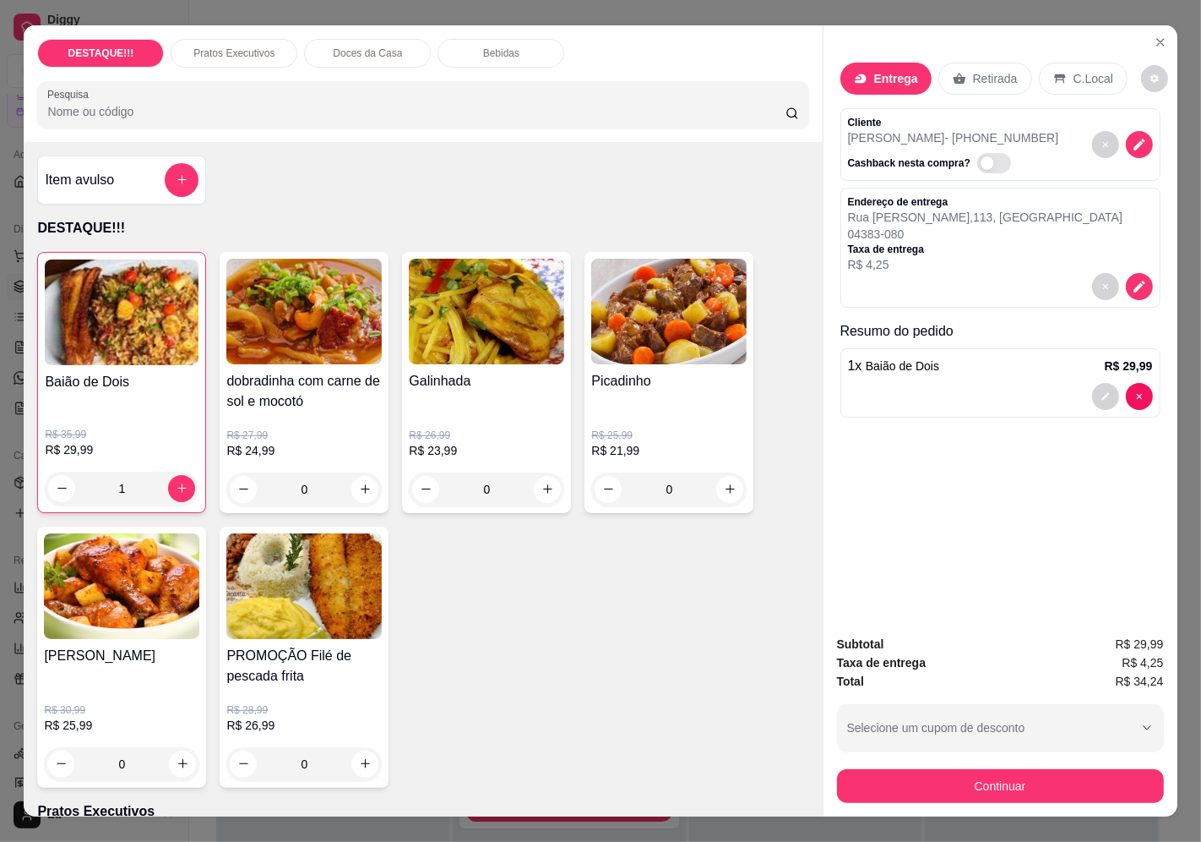
click at [1037, 745] on div "Subtotal R$ 29,99 Taxa de entrega R$ 4,25 Total R$ 34,24 Selecione um cupom de …" at bounding box center [1000, 719] width 327 height 168
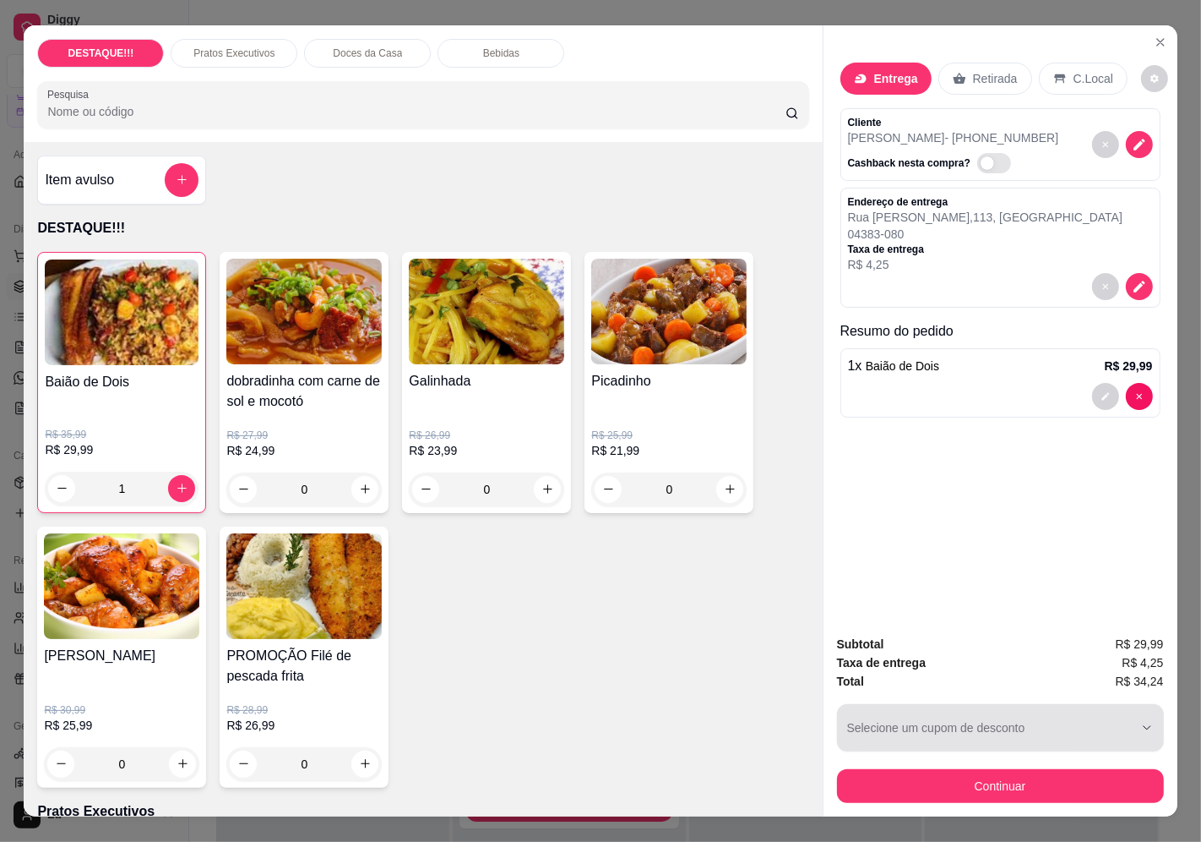
click at [1023, 736] on div "button" at bounding box center [990, 728] width 286 height 34
click at [884, 788] on p "R$ 2,00 de desconto" at bounding box center [951, 785] width 202 height 13
type input "68df17c9f5f2adbeac5e925a"
select select "68df17c9f5f2adbeac5e925a"
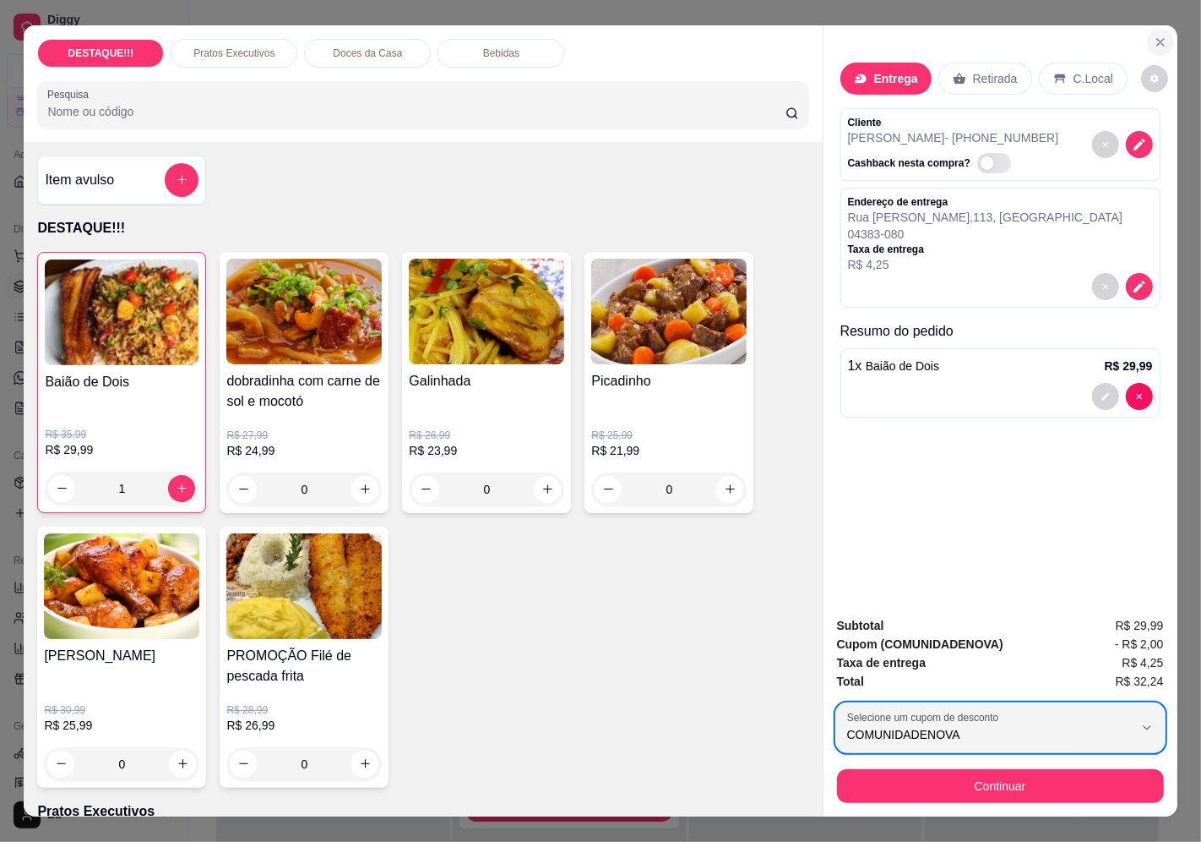
click at [1154, 29] on button "Close" at bounding box center [1160, 42] width 27 height 27
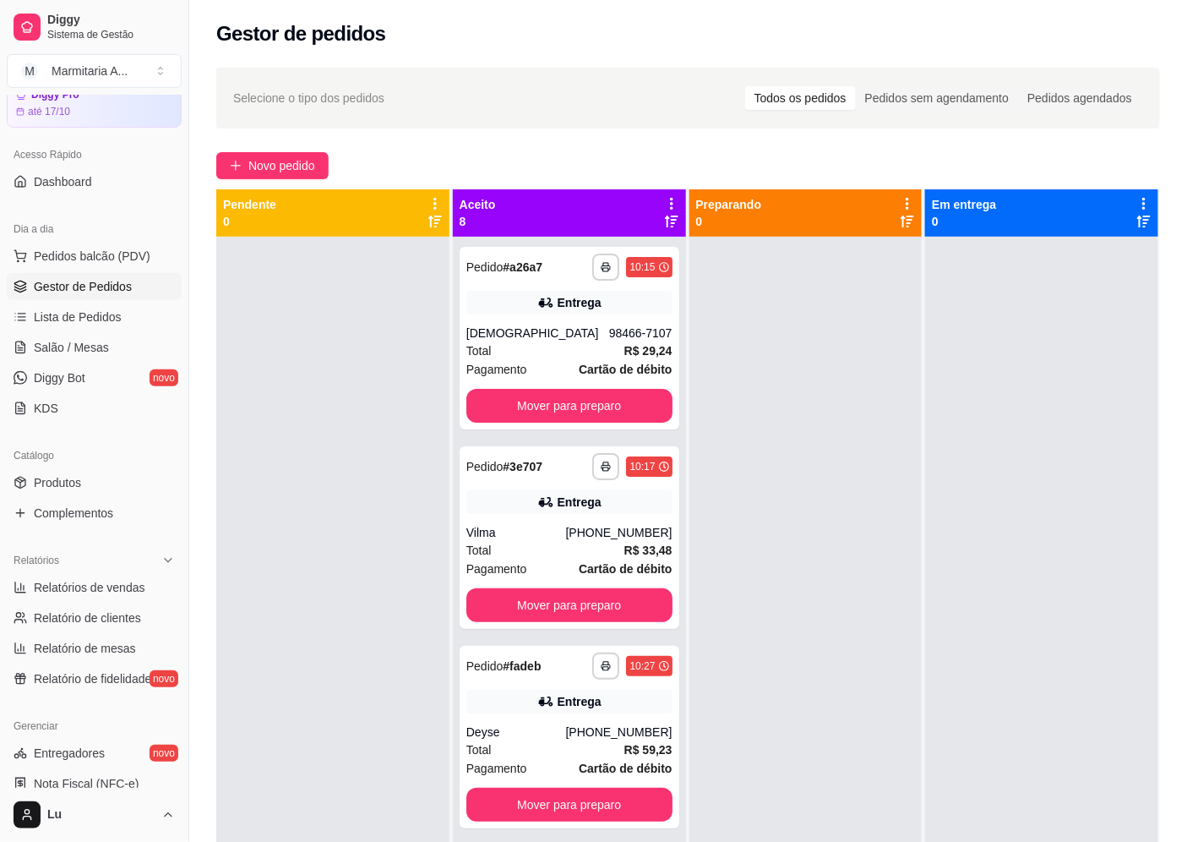
click at [420, 384] on div at bounding box center [332, 658] width 233 height 842
click at [558, 507] on div "Entrega" at bounding box center [580, 501] width 44 height 17
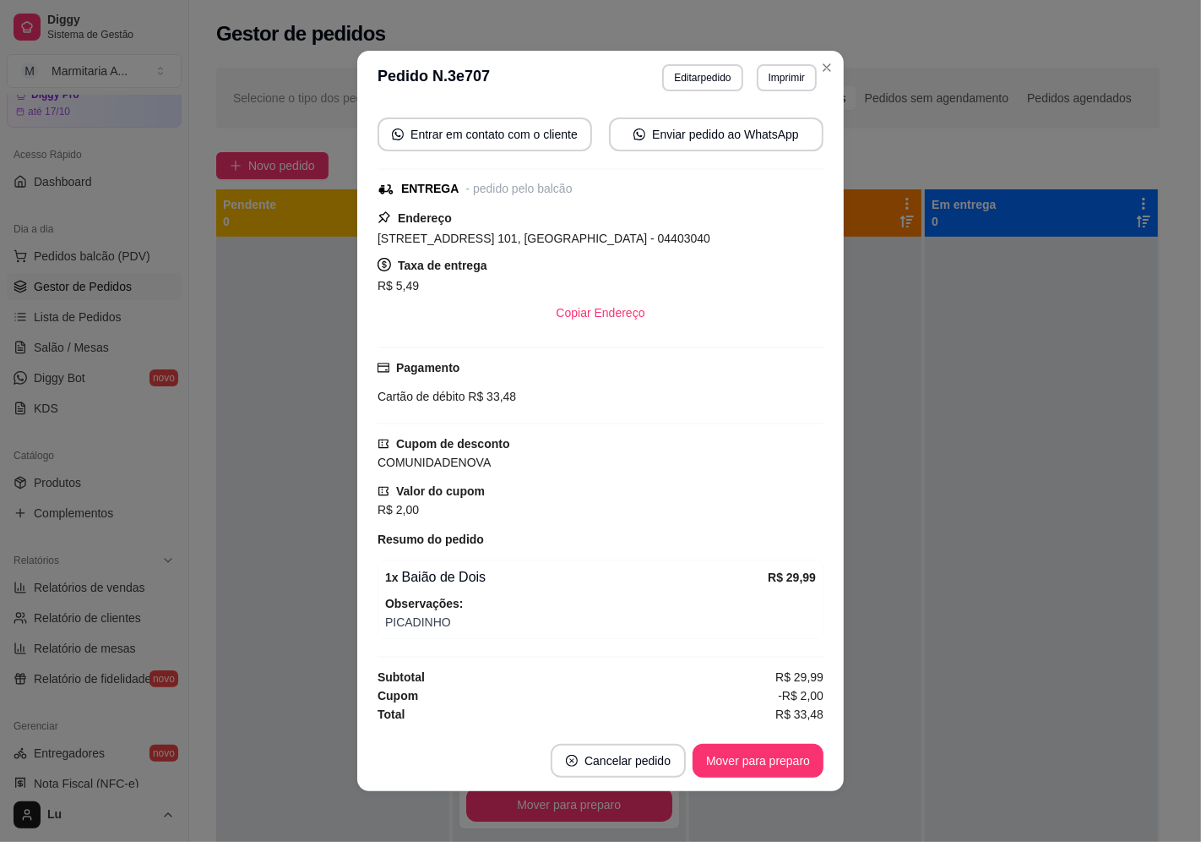
scroll to position [269, 0]
drag, startPoint x: 367, startPoint y: 479, endPoint x: 493, endPoint y: 493, distance: 126.7
click at [488, 538] on div "Atenção Seu período de teste acabou no dia Invalid Date . Essa funcionalidade e…" at bounding box center [600, 417] width 487 height 625
click at [537, 438] on div "Cupom de desconto" at bounding box center [489, 443] width 223 height 19
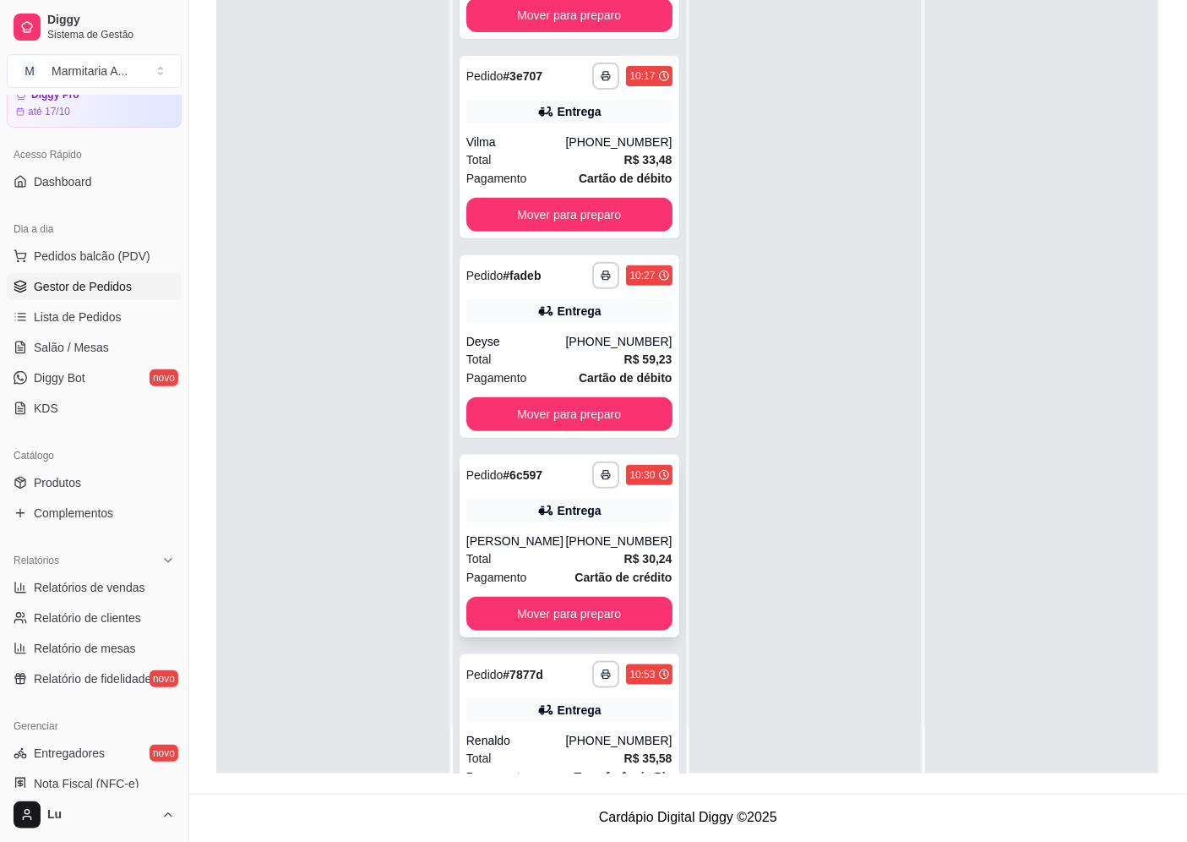
scroll to position [0, 0]
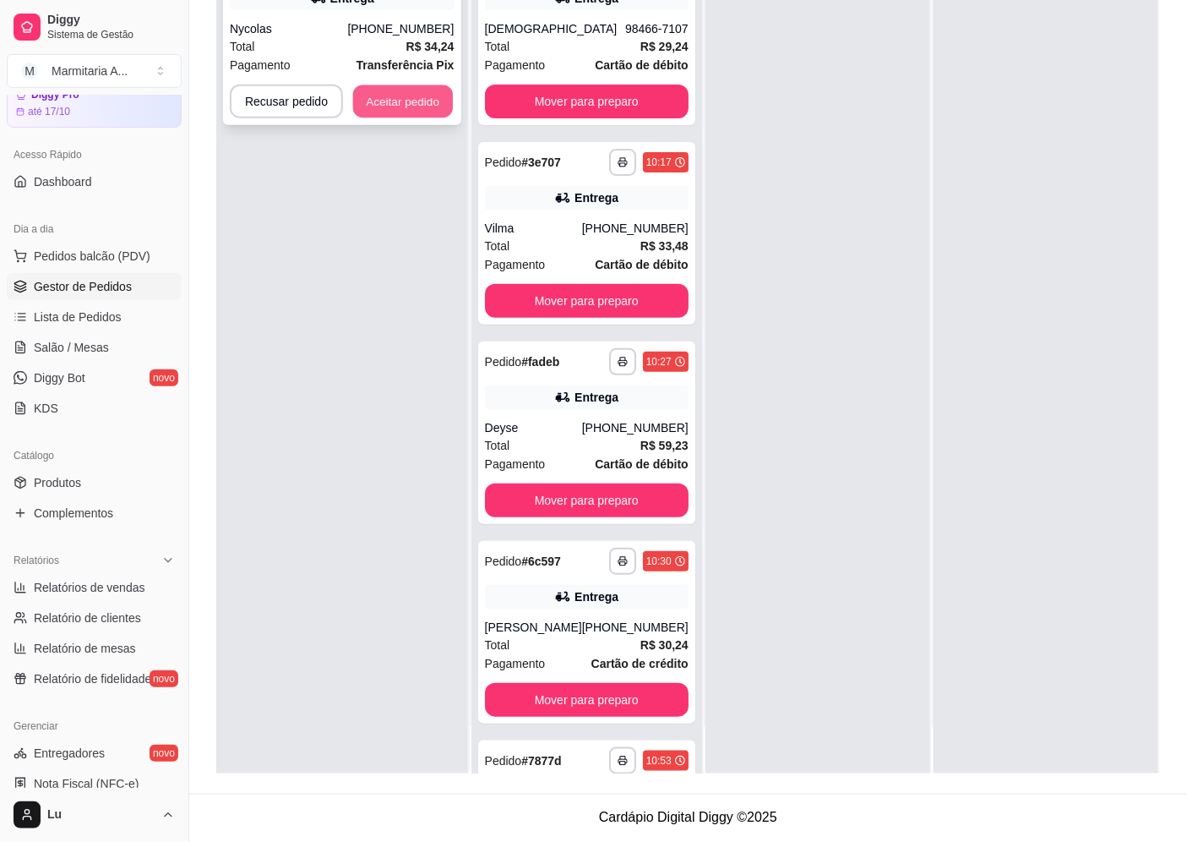
click at [428, 102] on button "Aceitar pedido" at bounding box center [403, 101] width 100 height 33
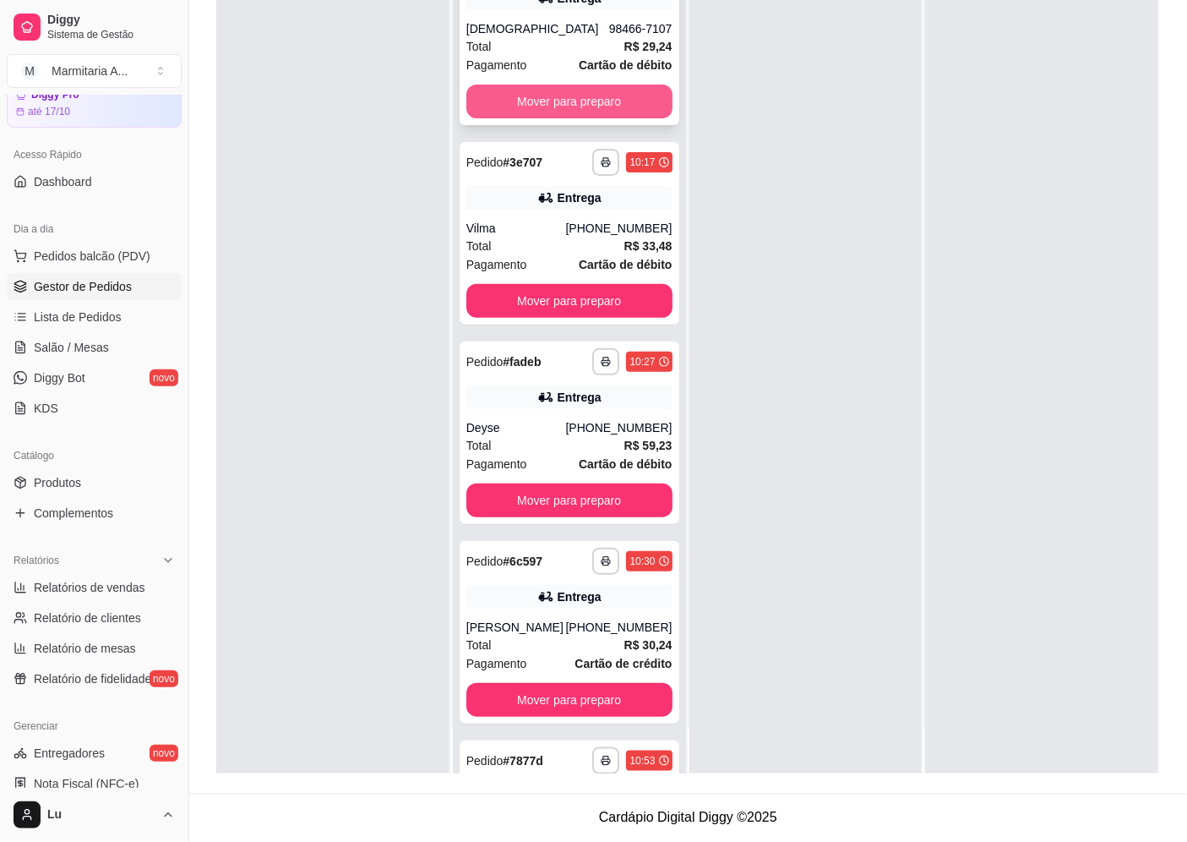
click at [643, 106] on button "Mover para preparo" at bounding box center [569, 101] width 206 height 34
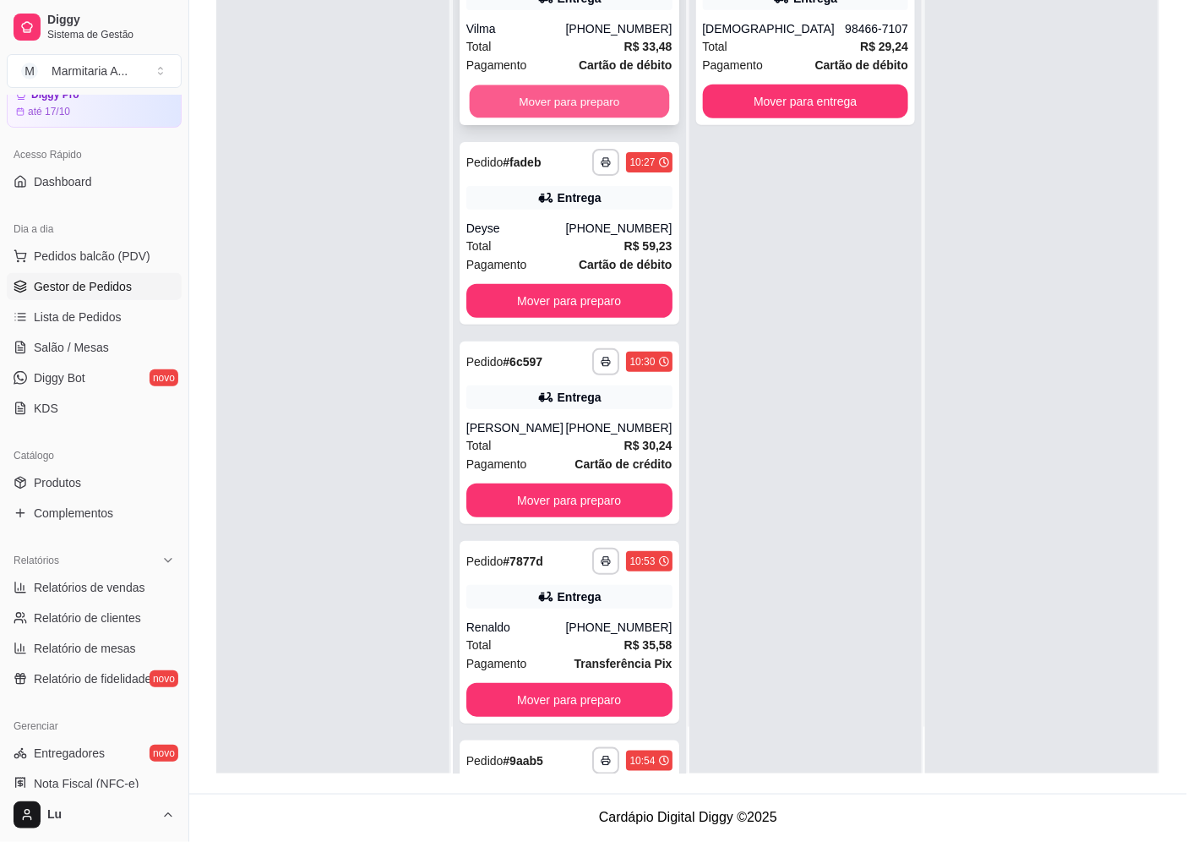
click at [614, 106] on button "Mover para preparo" at bounding box center [568, 101] width 199 height 33
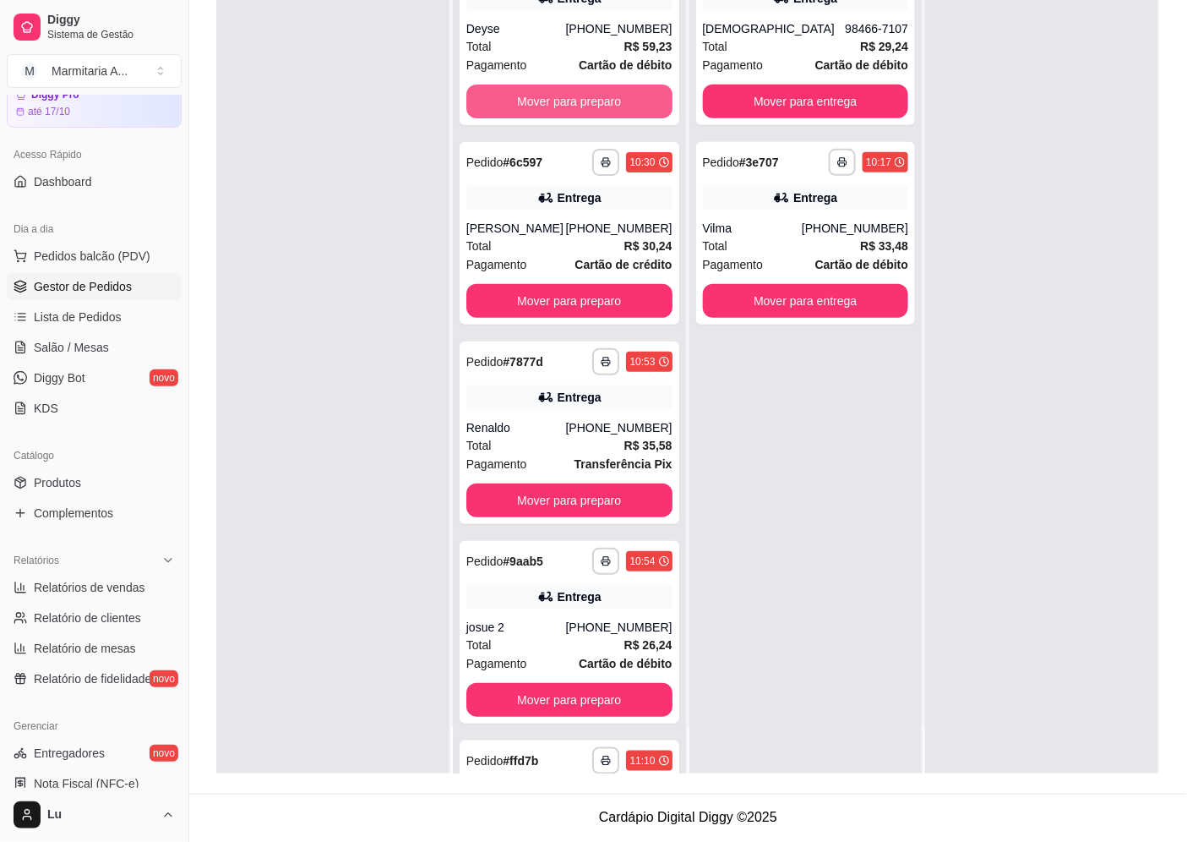
click at [614, 106] on button "Mover para preparo" at bounding box center [569, 101] width 206 height 34
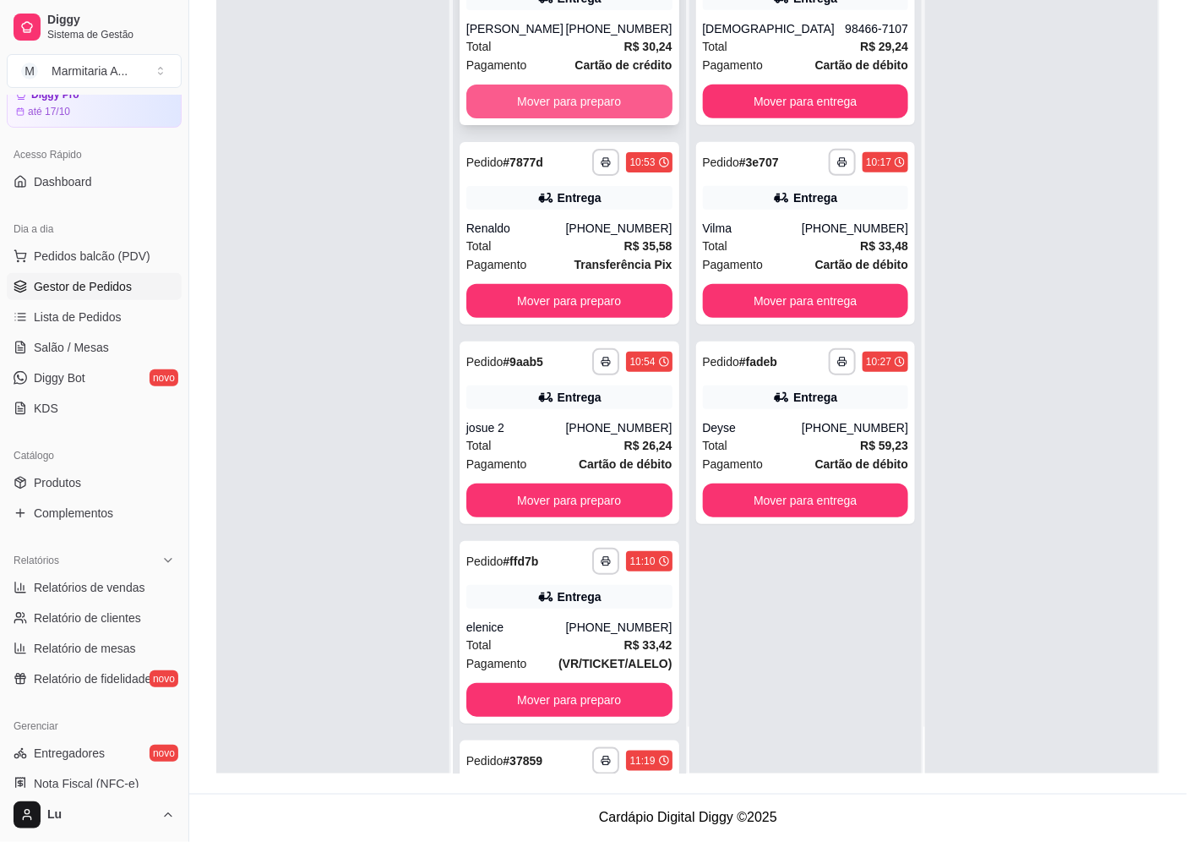
click at [614, 118] on div "**********" at bounding box center [570, 34] width 220 height 182
click at [572, 102] on button "Mover para preparo" at bounding box center [569, 101] width 206 height 34
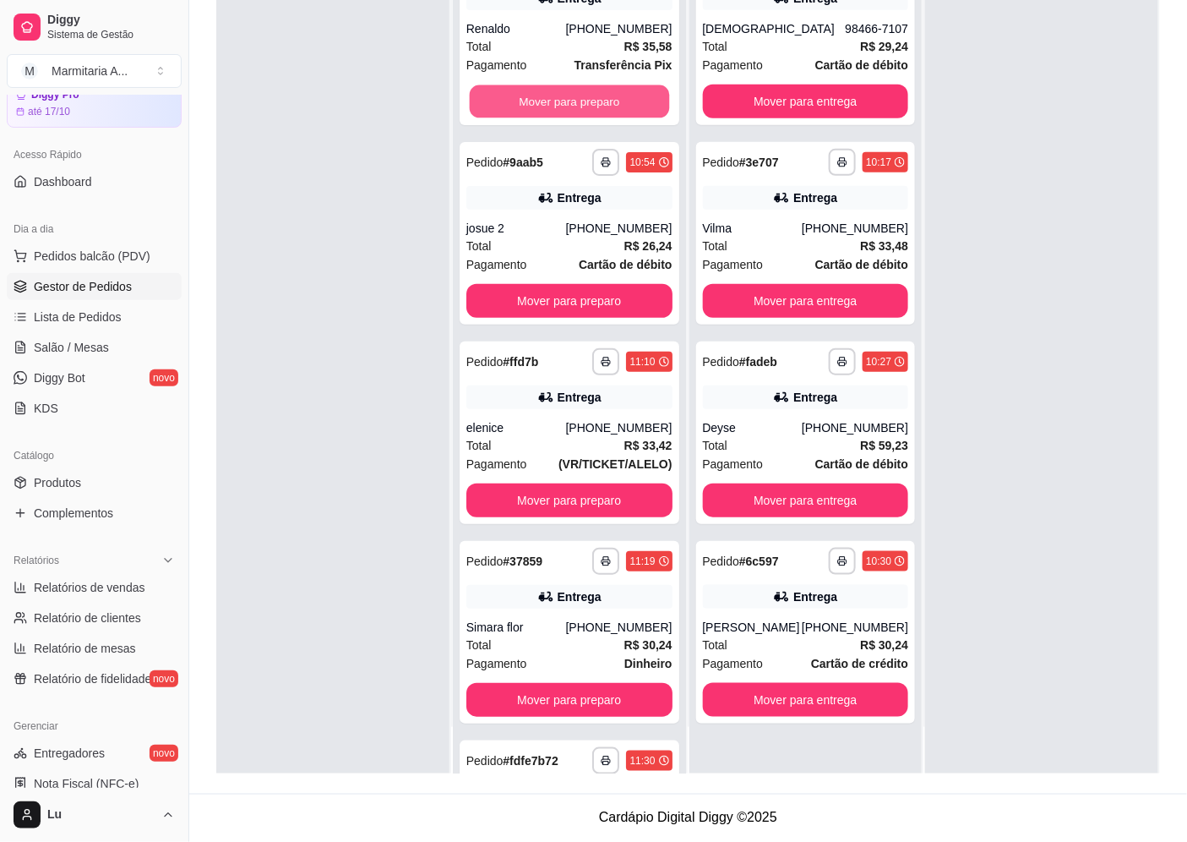
click at [571, 102] on button "Mover para preparo" at bounding box center [568, 101] width 199 height 33
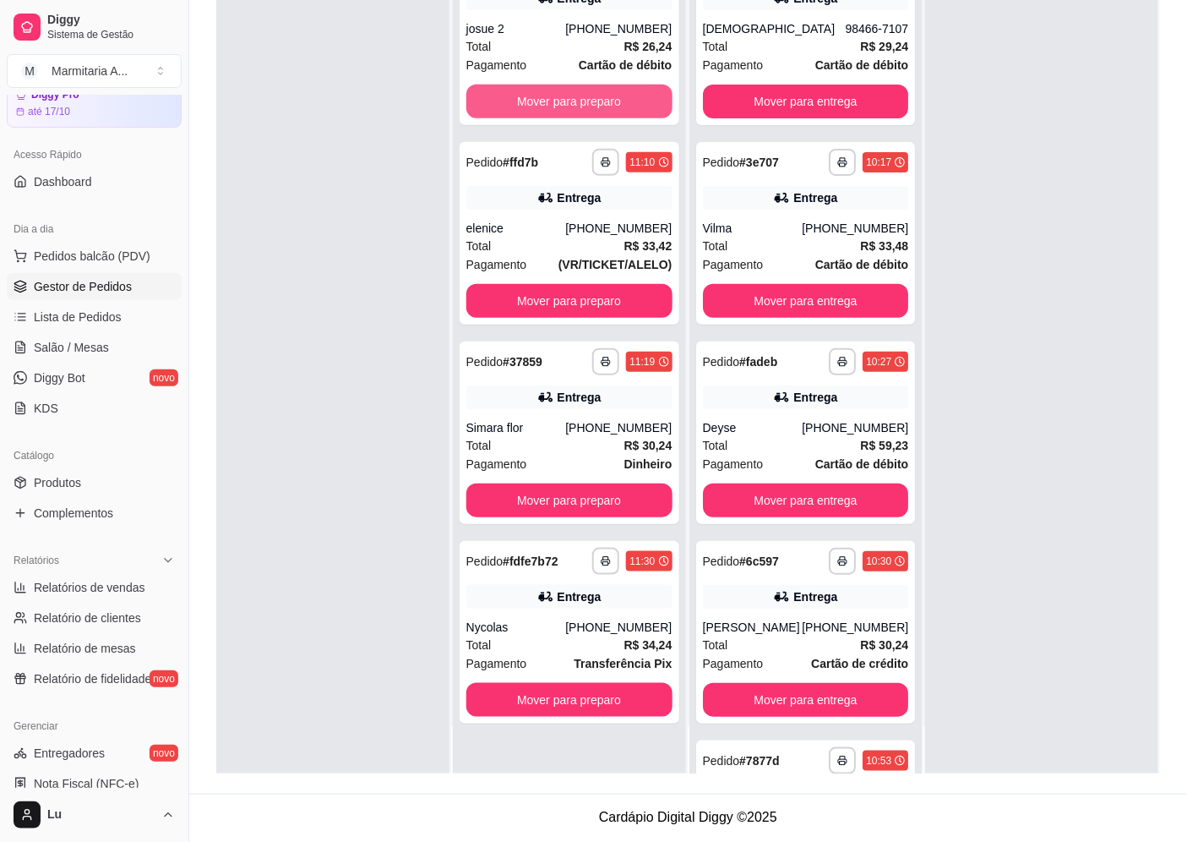
click at [571, 102] on button "Mover para preparo" at bounding box center [569, 101] width 206 height 34
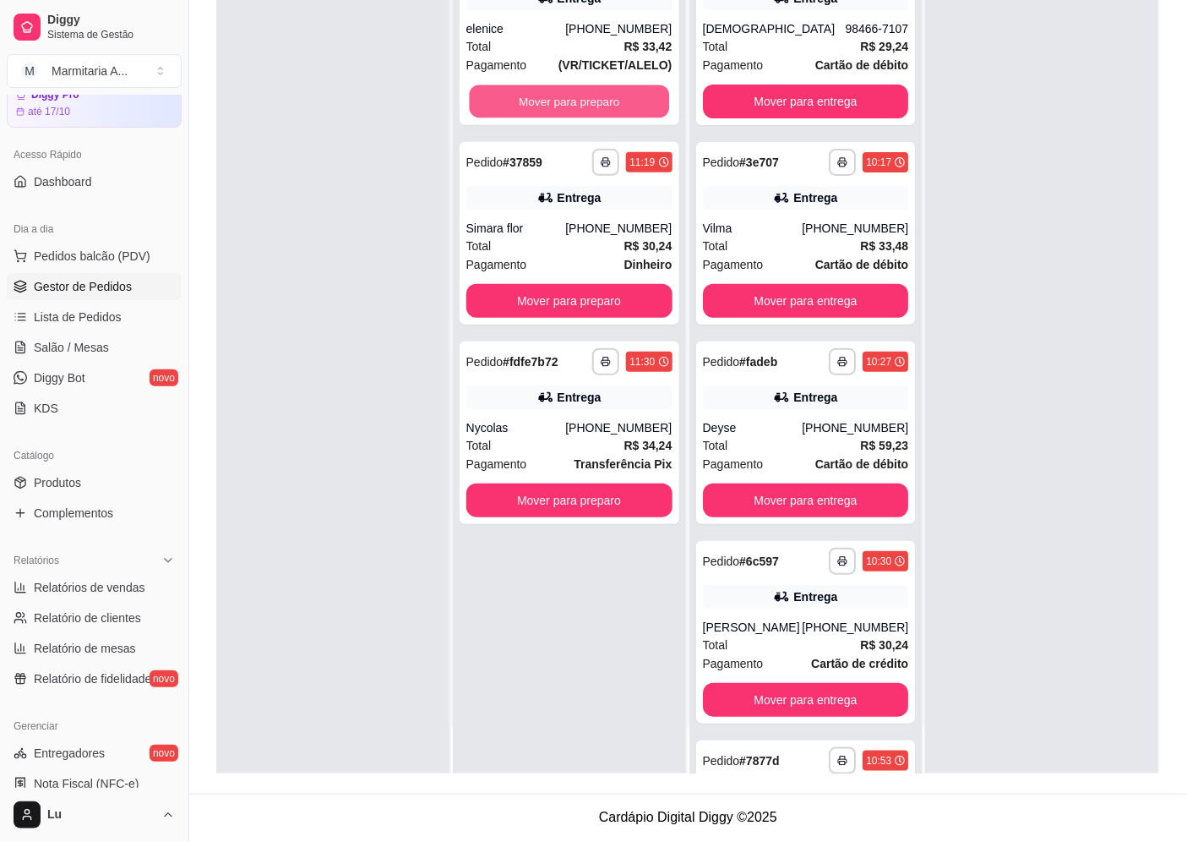
click at [569, 102] on button "Mover para preparo" at bounding box center [568, 101] width 199 height 33
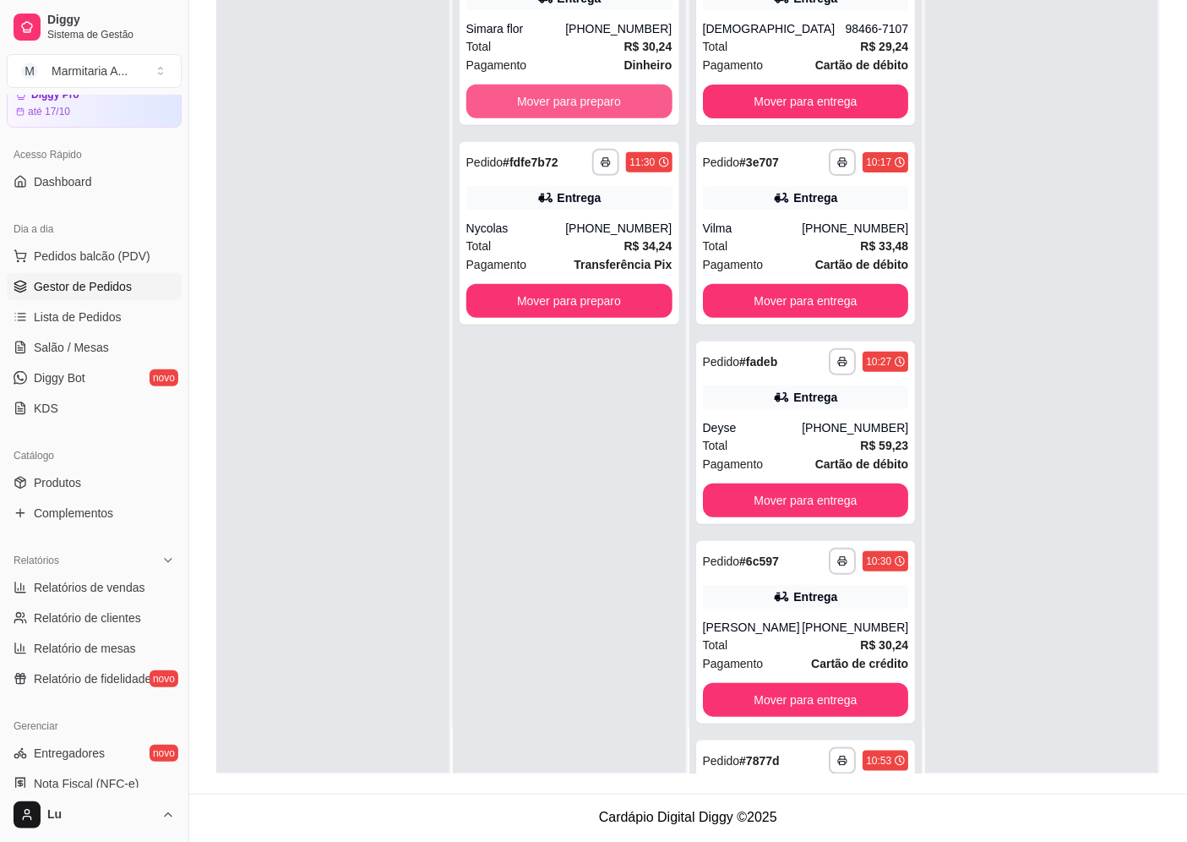
click at [569, 102] on button "Mover para preparo" at bounding box center [569, 101] width 206 height 34
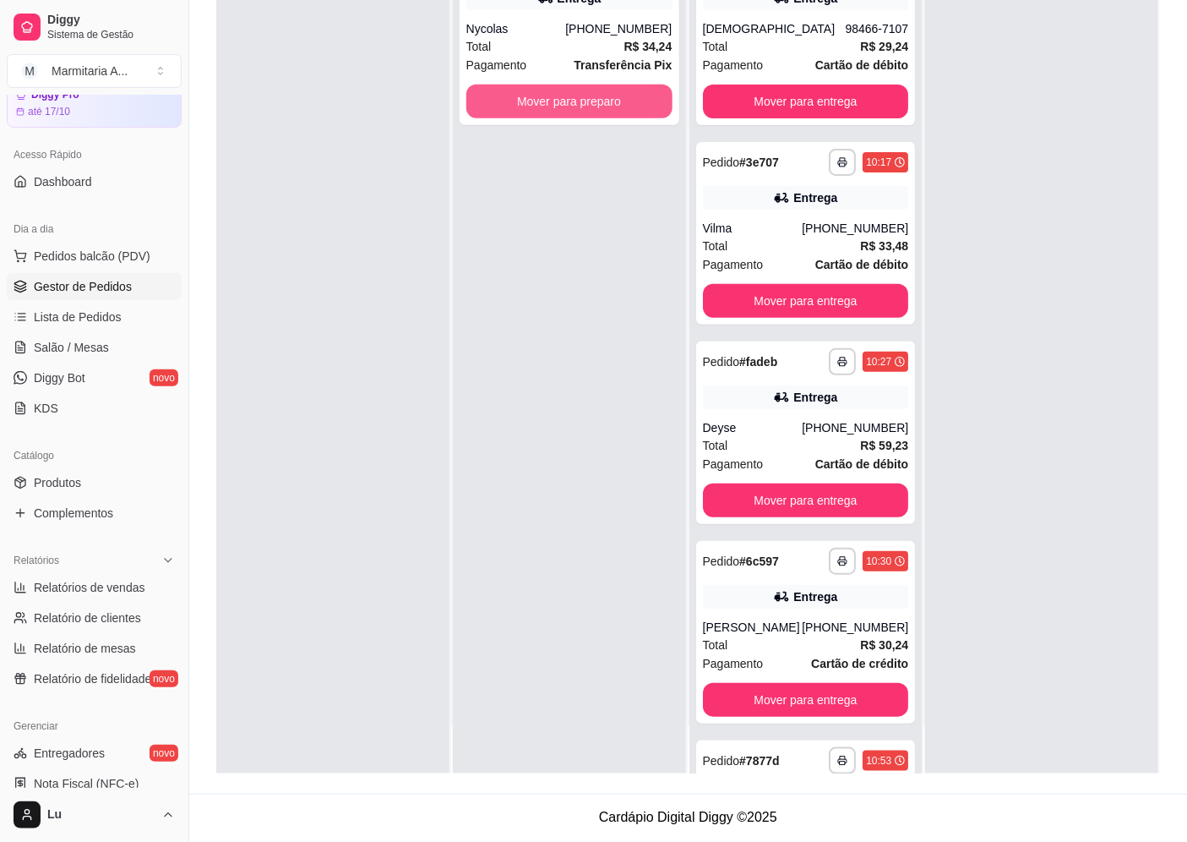
click at [569, 102] on button "Mover para preparo" at bounding box center [569, 101] width 206 height 34
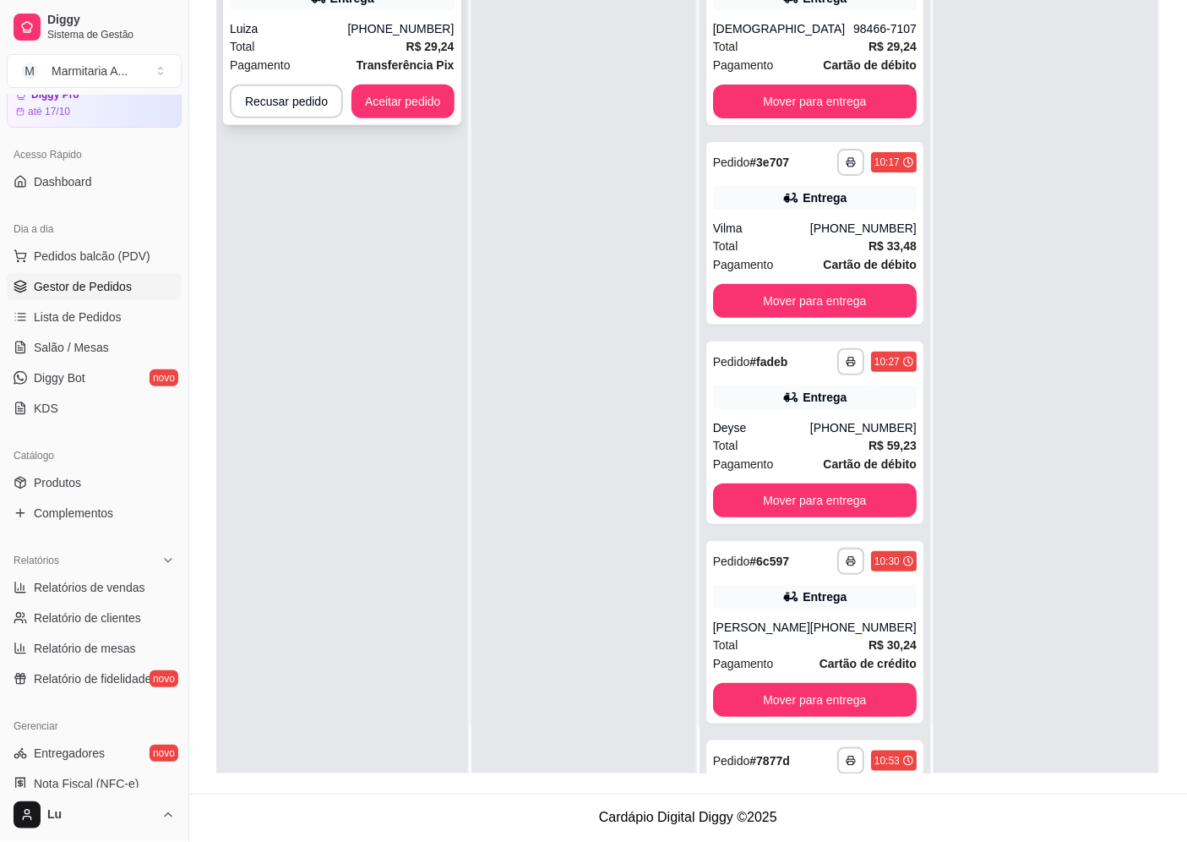
click at [448, 97] on button "Aceitar pedido" at bounding box center [402, 101] width 103 height 34
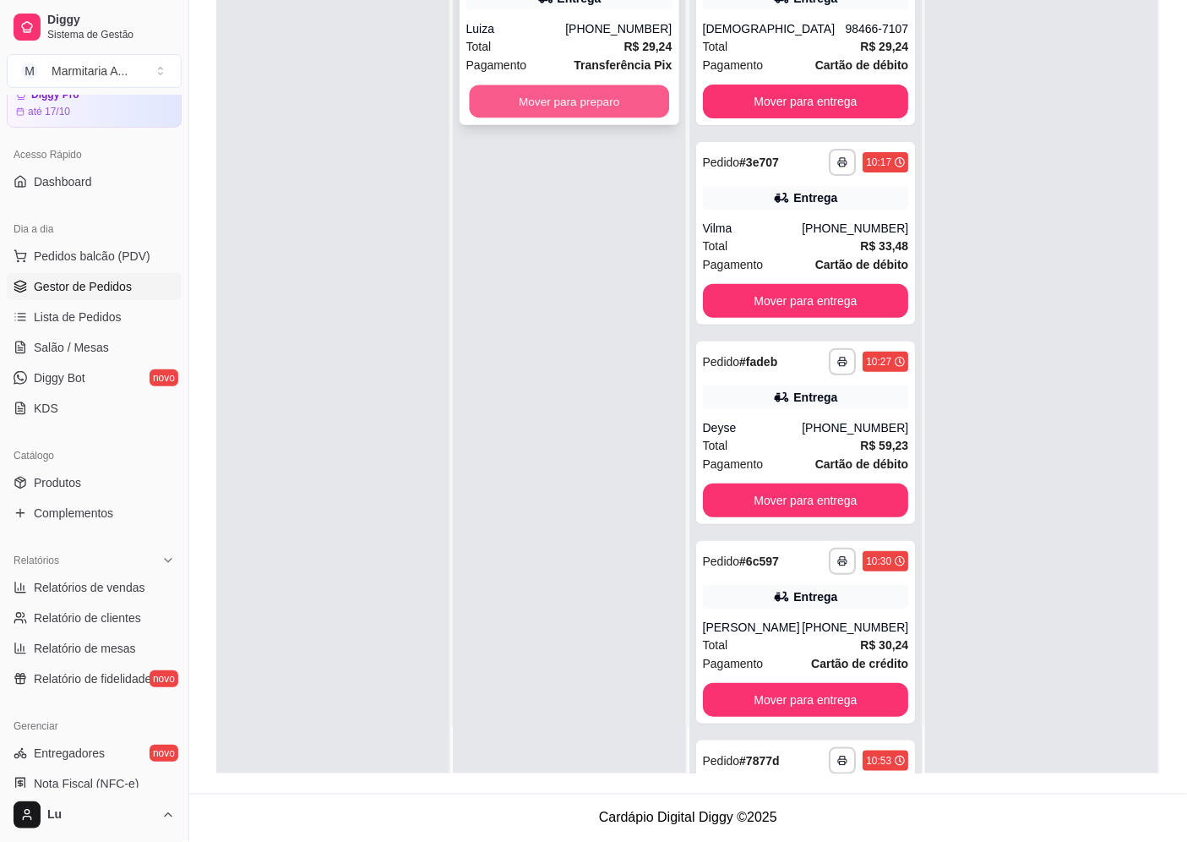
click at [606, 106] on button "Mover para preparo" at bounding box center [568, 101] width 199 height 33
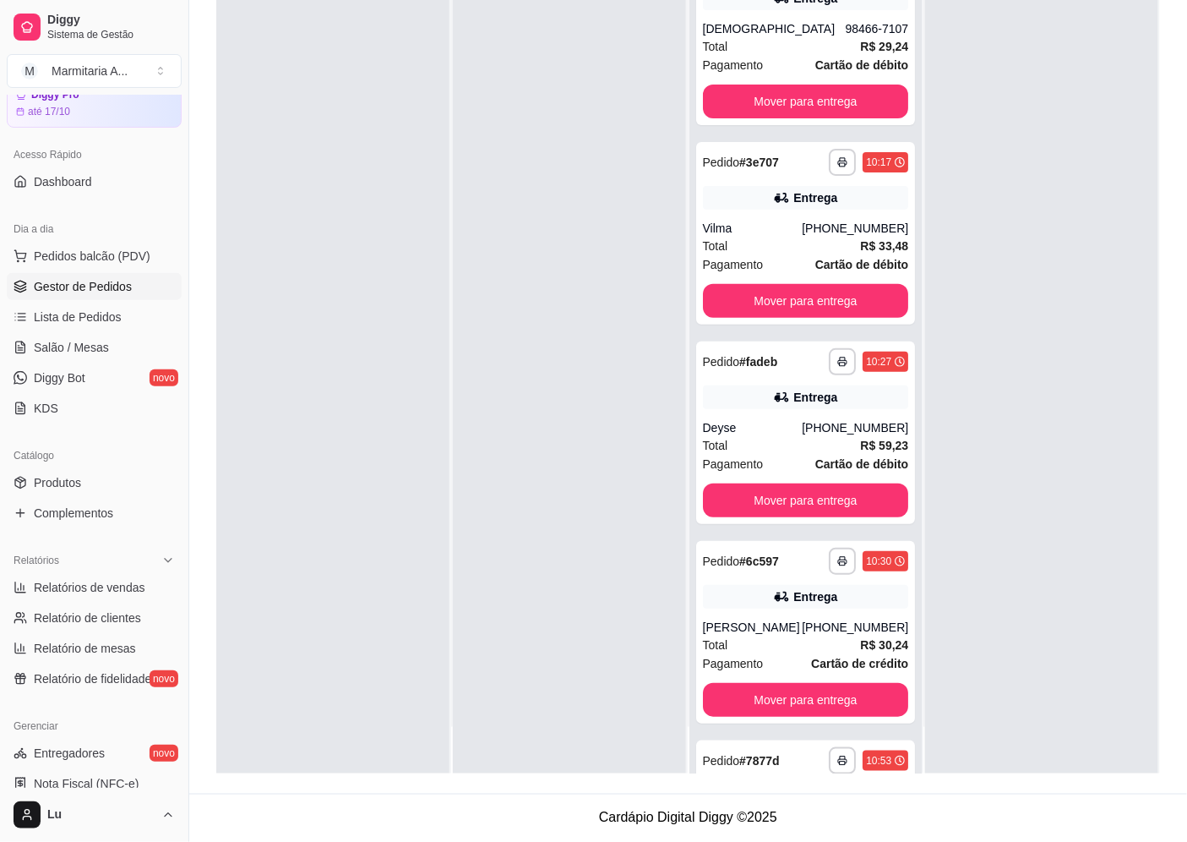
scroll to position [14, 0]
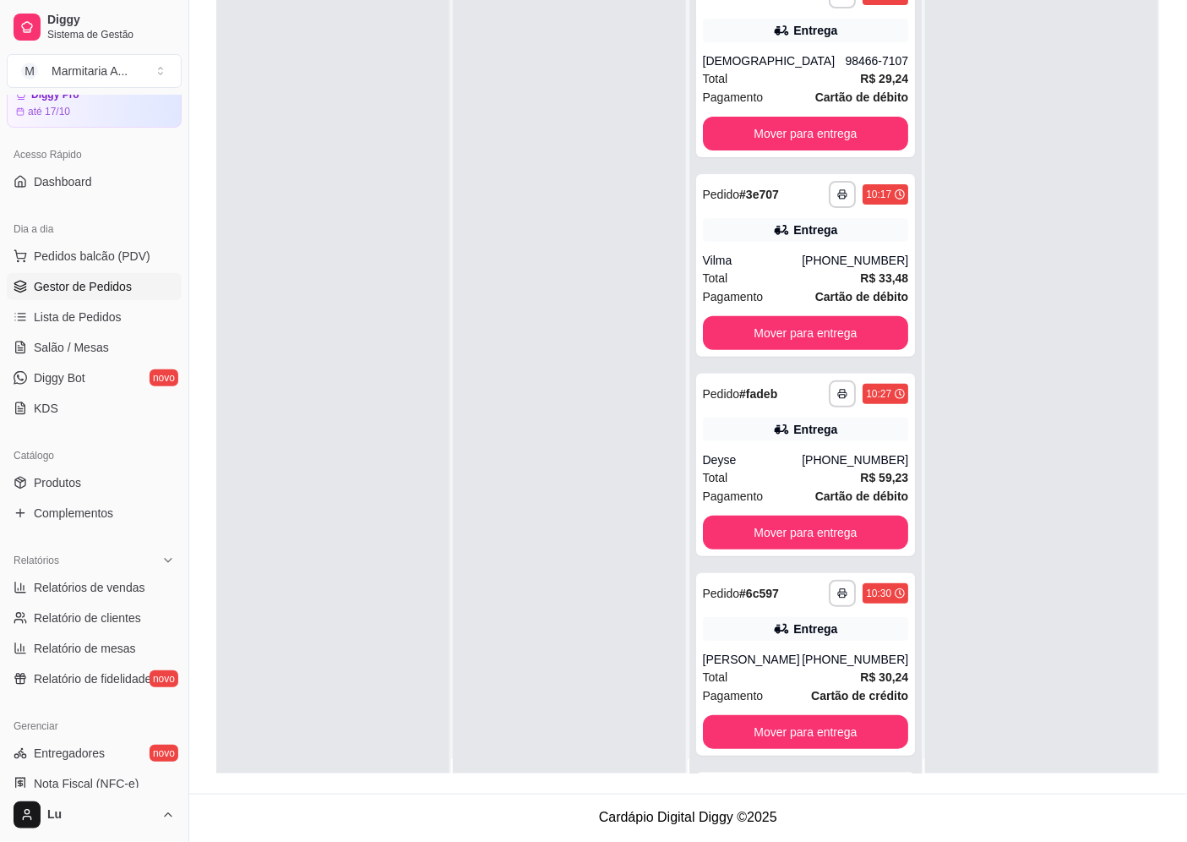
drag, startPoint x: 1000, startPoint y: 144, endPoint x: 991, endPoint y: 95, distance: 50.6
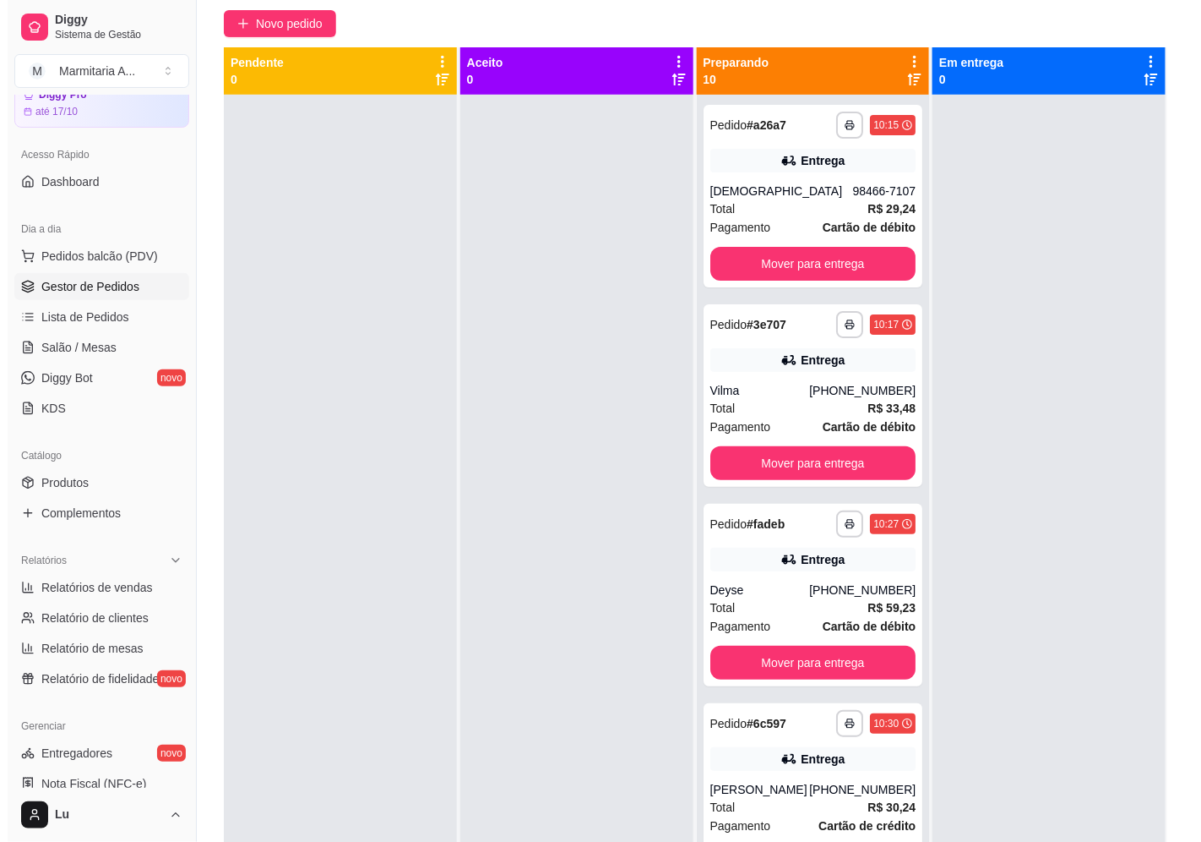
scroll to position [0, 0]
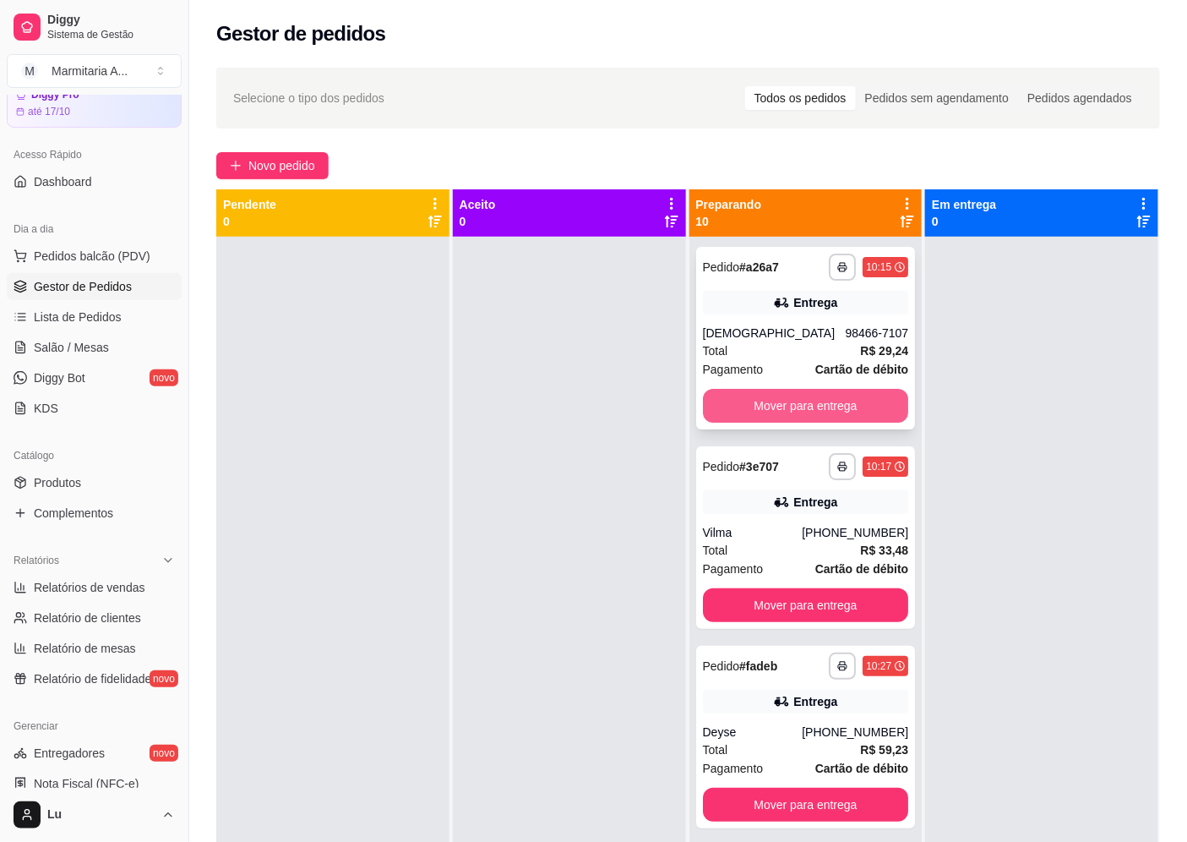
click at [841, 394] on button "Mover para entrega" at bounding box center [806, 406] width 206 height 34
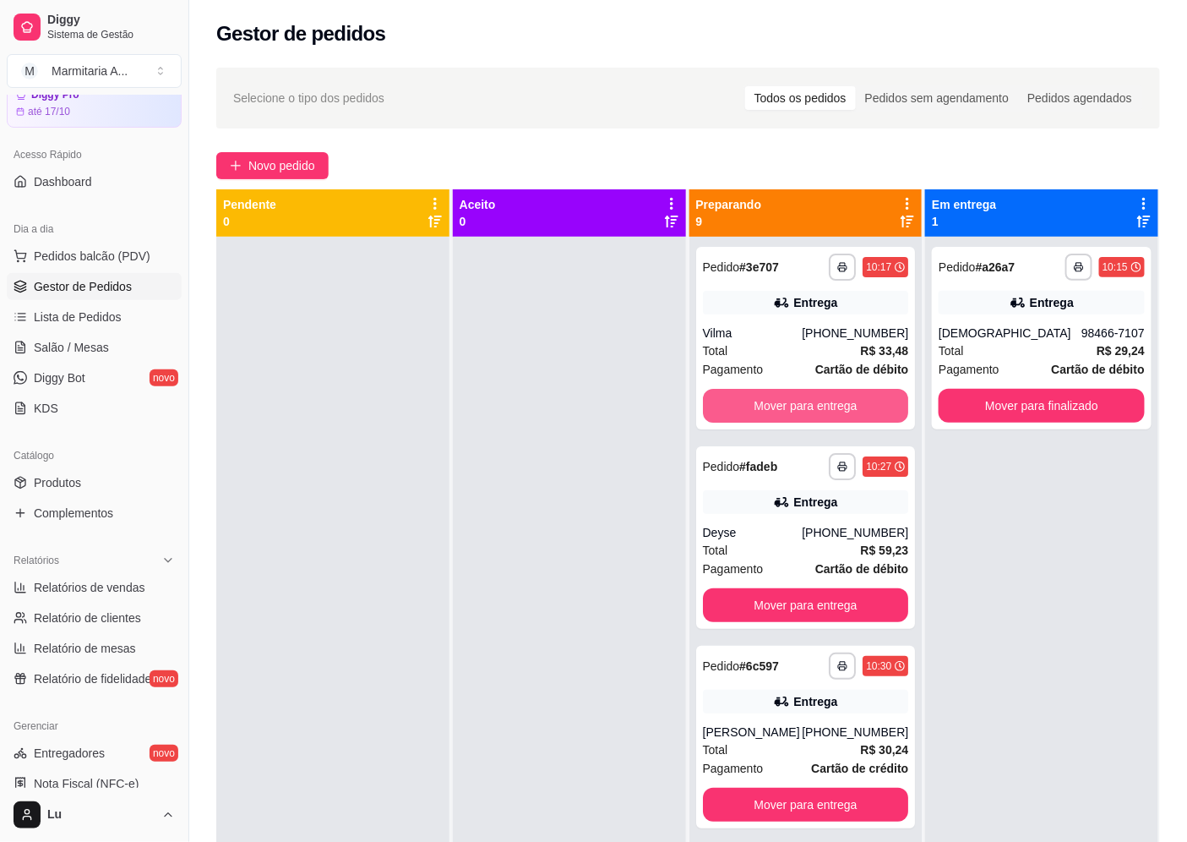
click at [842, 399] on button "Mover para entrega" at bounding box center [806, 406] width 206 height 34
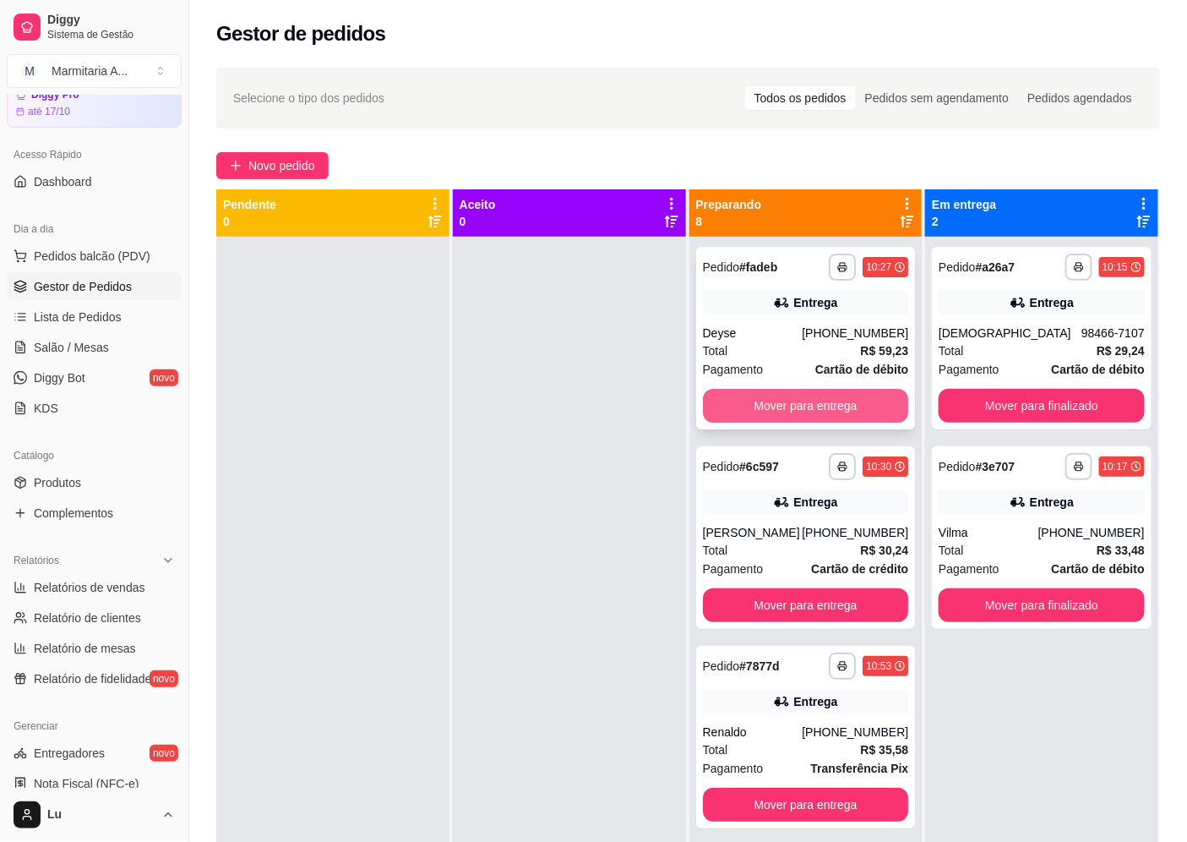
click at [846, 399] on button "Mover para entrega" at bounding box center [806, 406] width 206 height 34
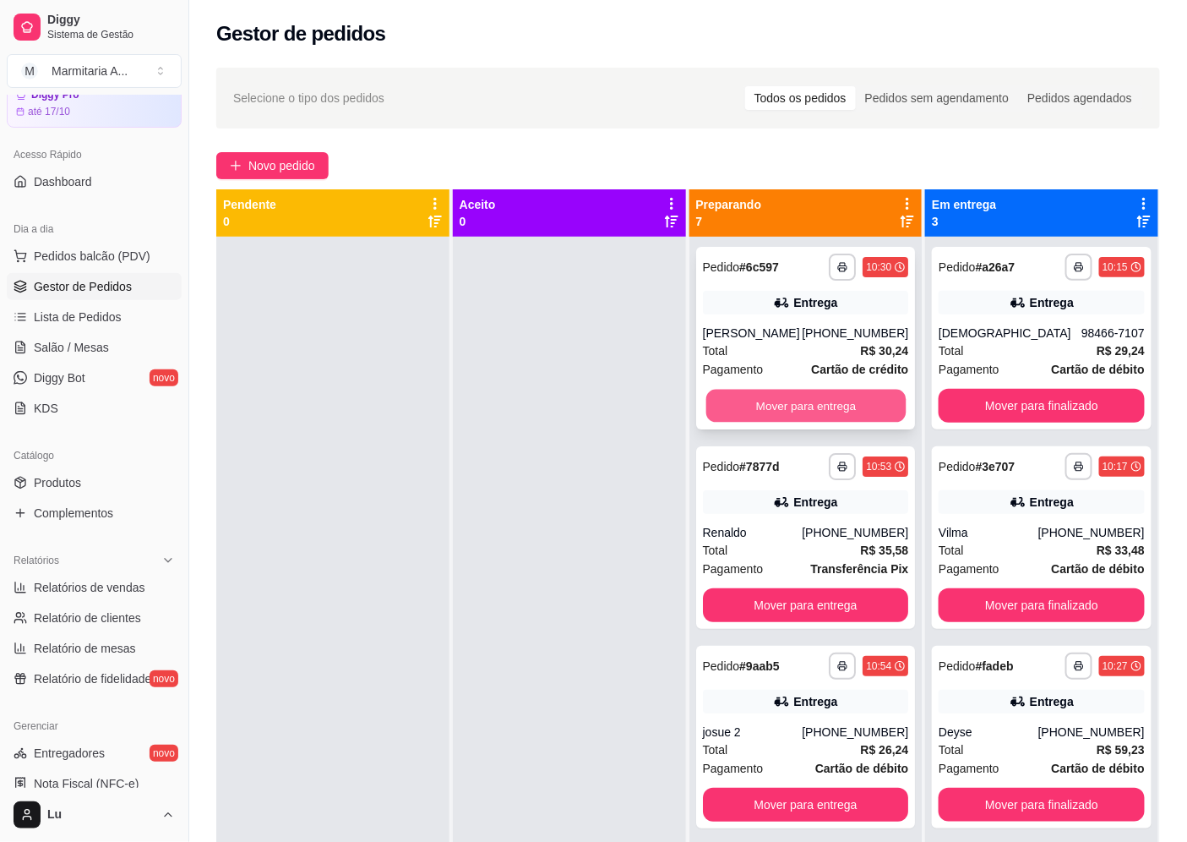
click at [864, 400] on button "Mover para entrega" at bounding box center [804, 405] width 199 height 33
click at [864, 400] on button "Mover para entrega" at bounding box center [806, 406] width 206 height 34
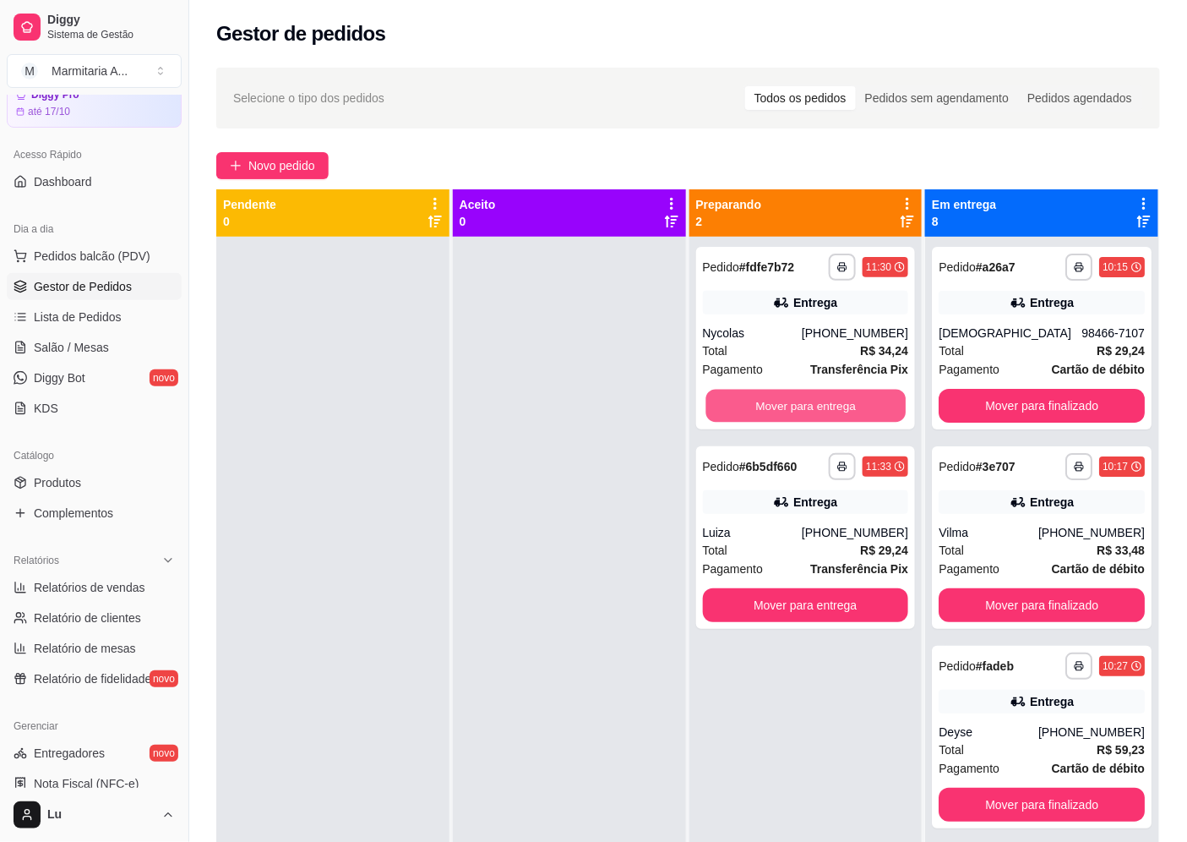
click at [864, 400] on button "Mover para entrega" at bounding box center [804, 405] width 199 height 33
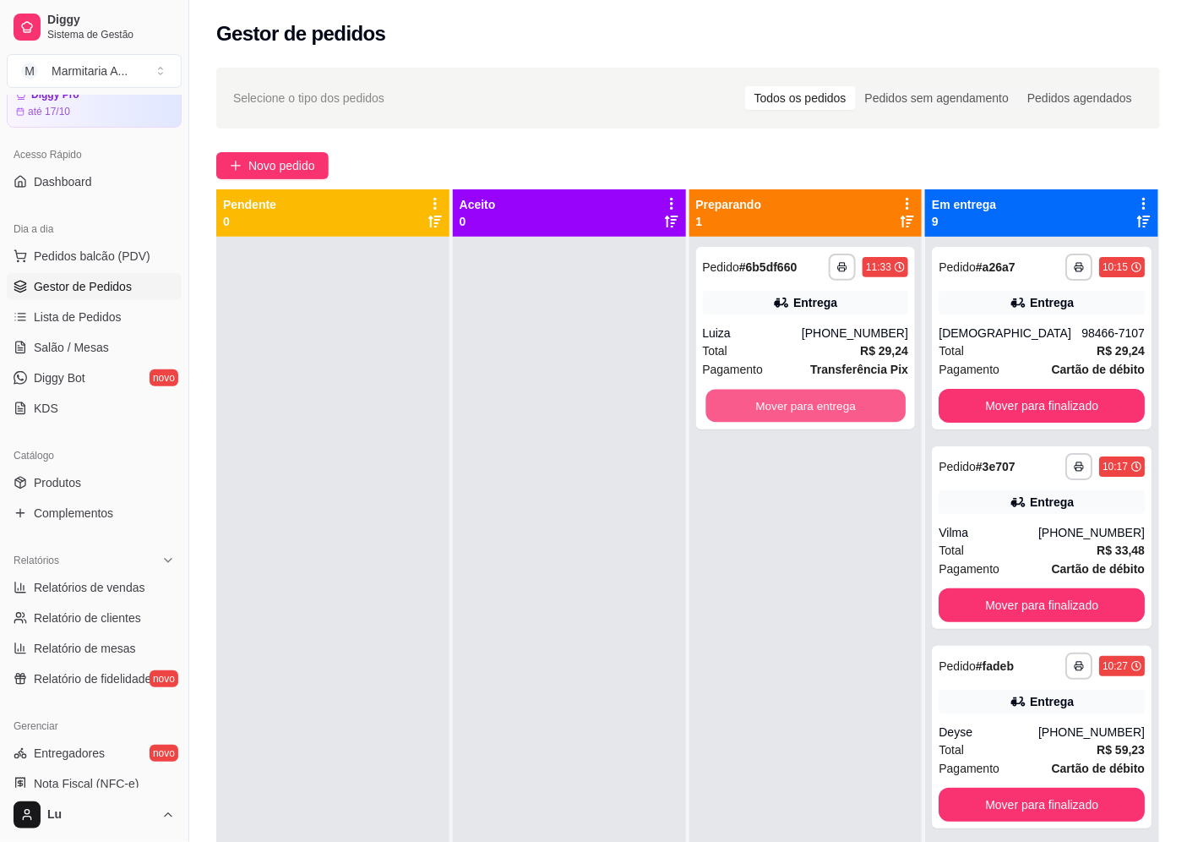
click at [864, 400] on button "Mover para entrega" at bounding box center [804, 405] width 199 height 33
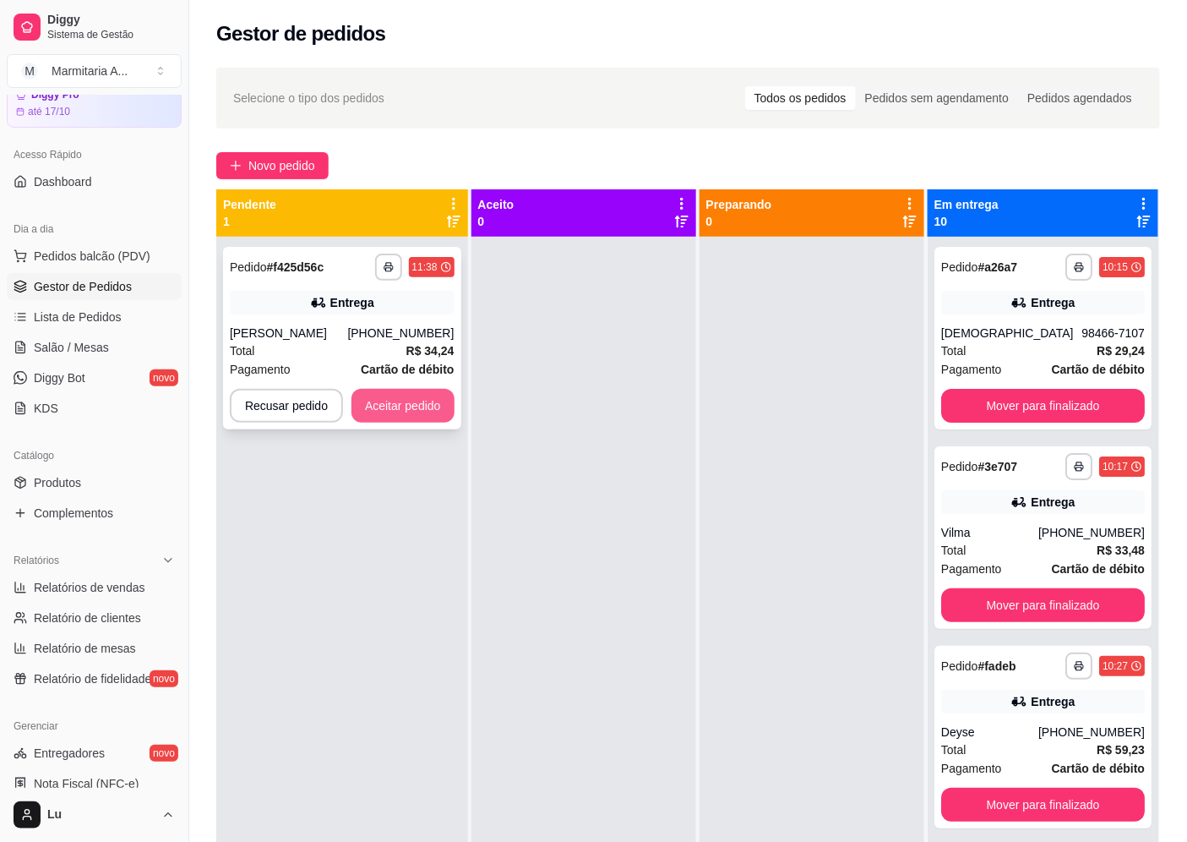
click at [441, 406] on button "Aceitar pedido" at bounding box center [402, 406] width 103 height 34
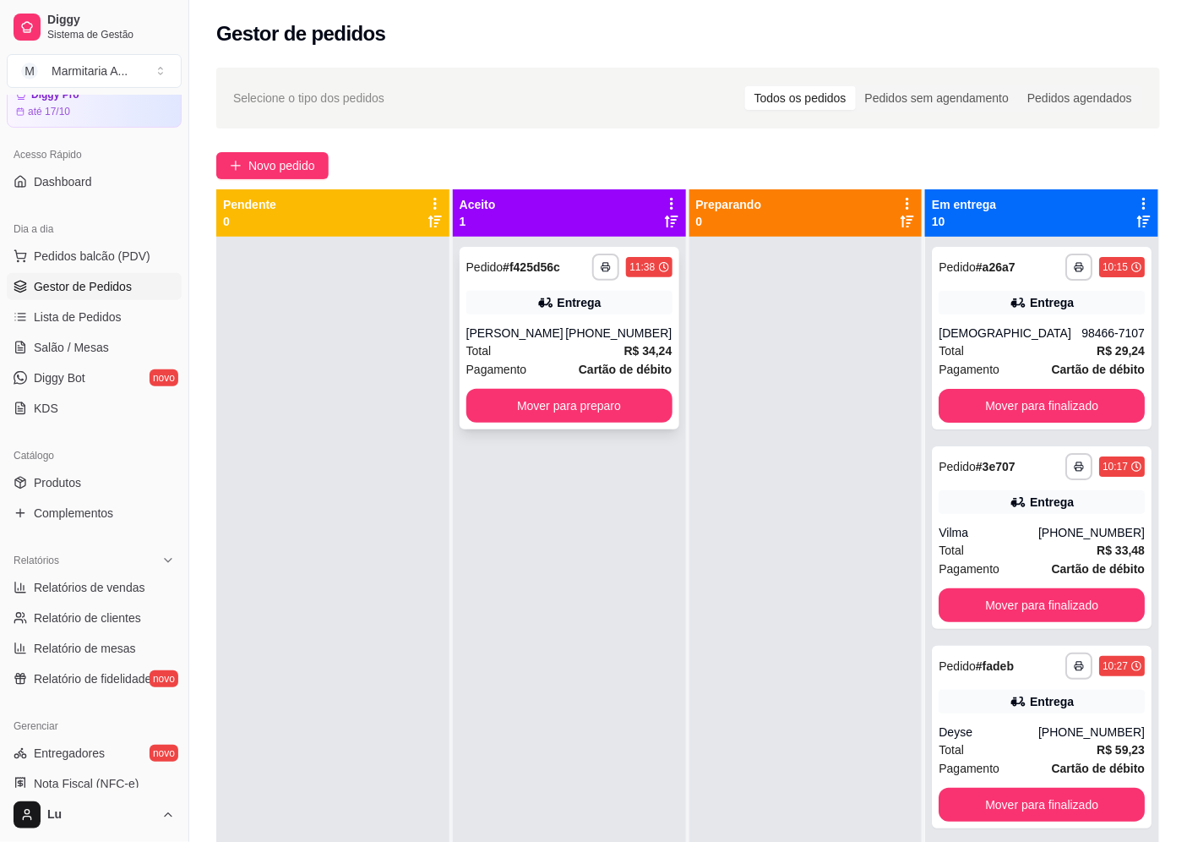
click at [618, 422] on div "**********" at bounding box center [570, 338] width 220 height 182
click at [644, 401] on button "Mover para preparo" at bounding box center [569, 406] width 206 height 34
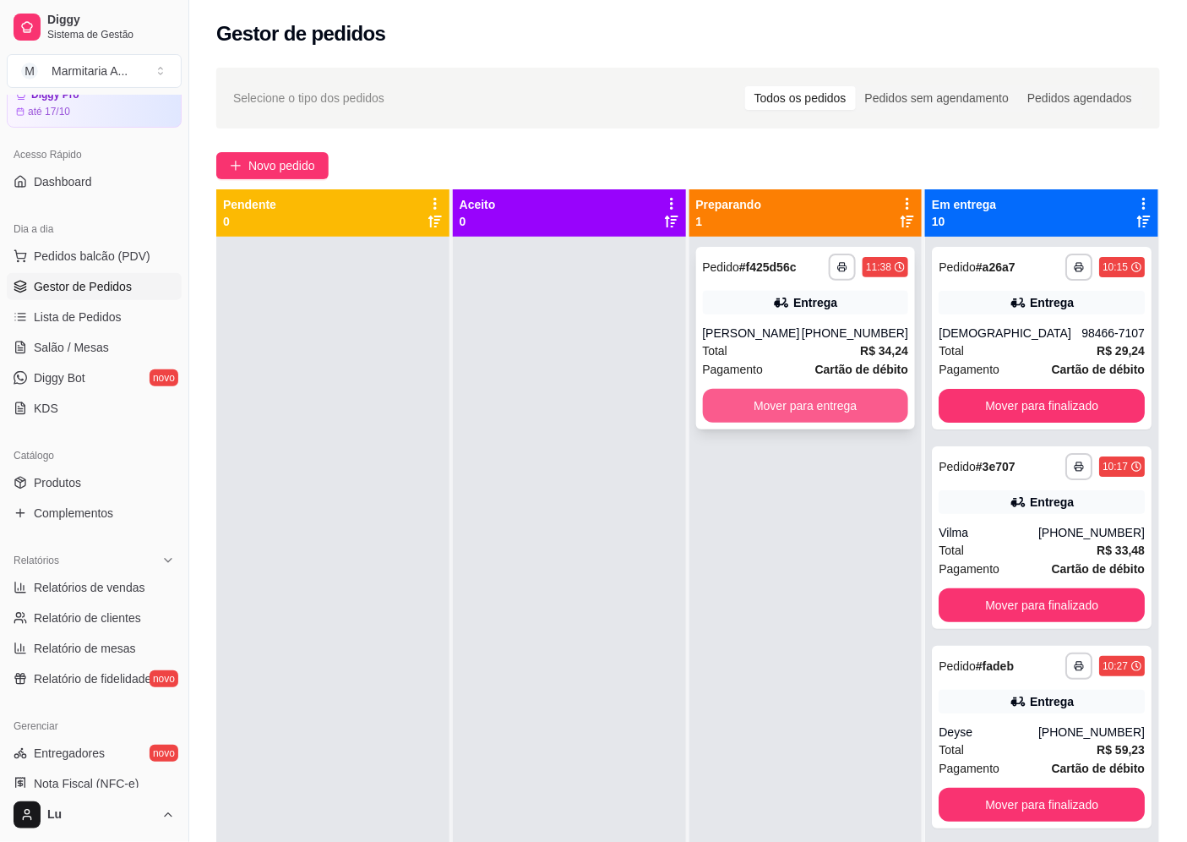
click at [885, 407] on button "Mover para entrega" at bounding box center [806, 406] width 206 height 34
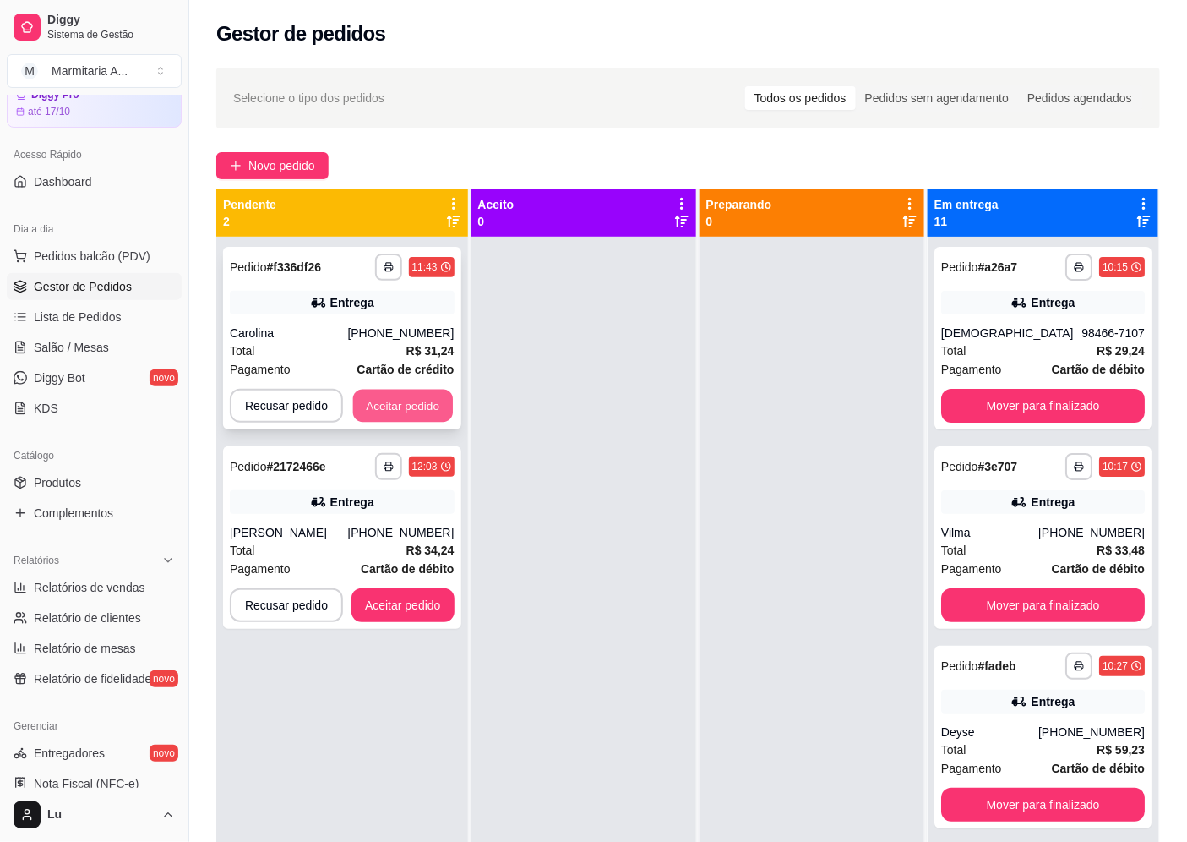
click at [417, 402] on button "Aceitar pedido" at bounding box center [403, 405] width 100 height 33
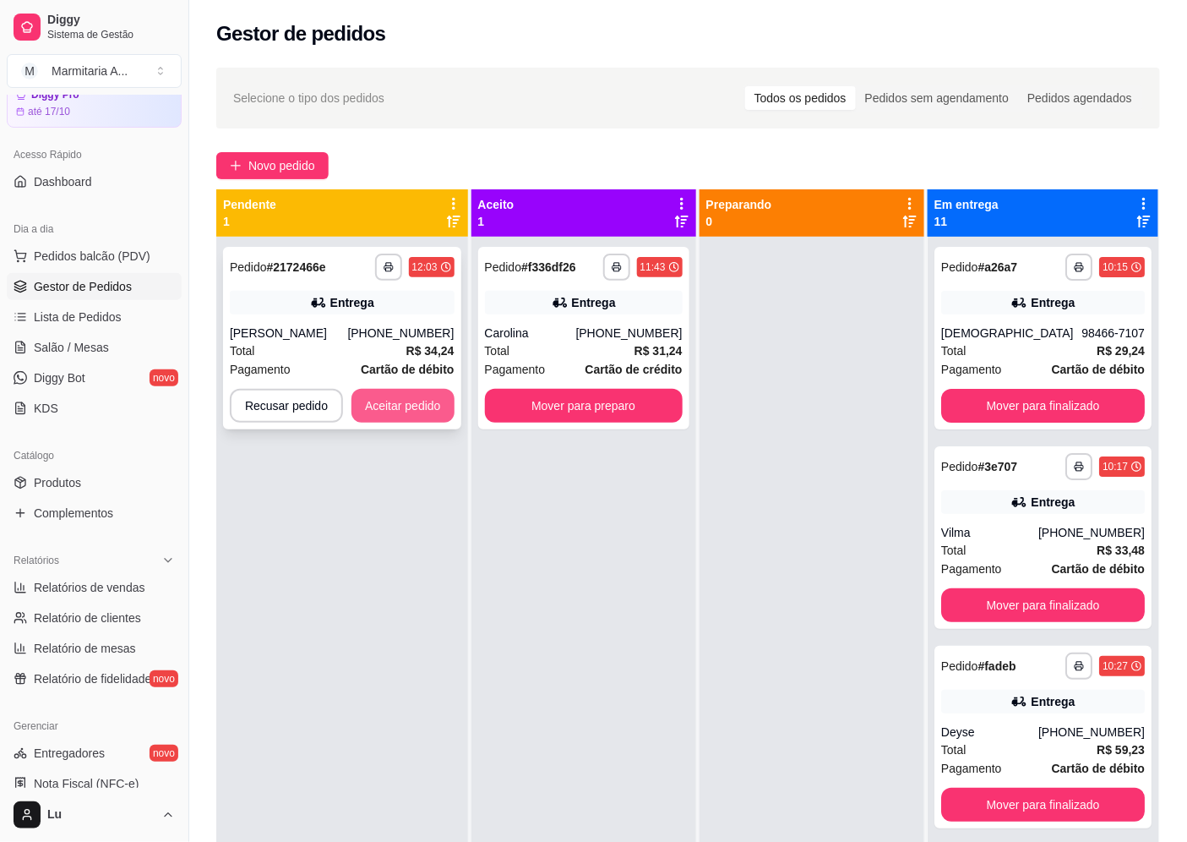
click at [418, 402] on button "Aceitar pedido" at bounding box center [402, 406] width 103 height 34
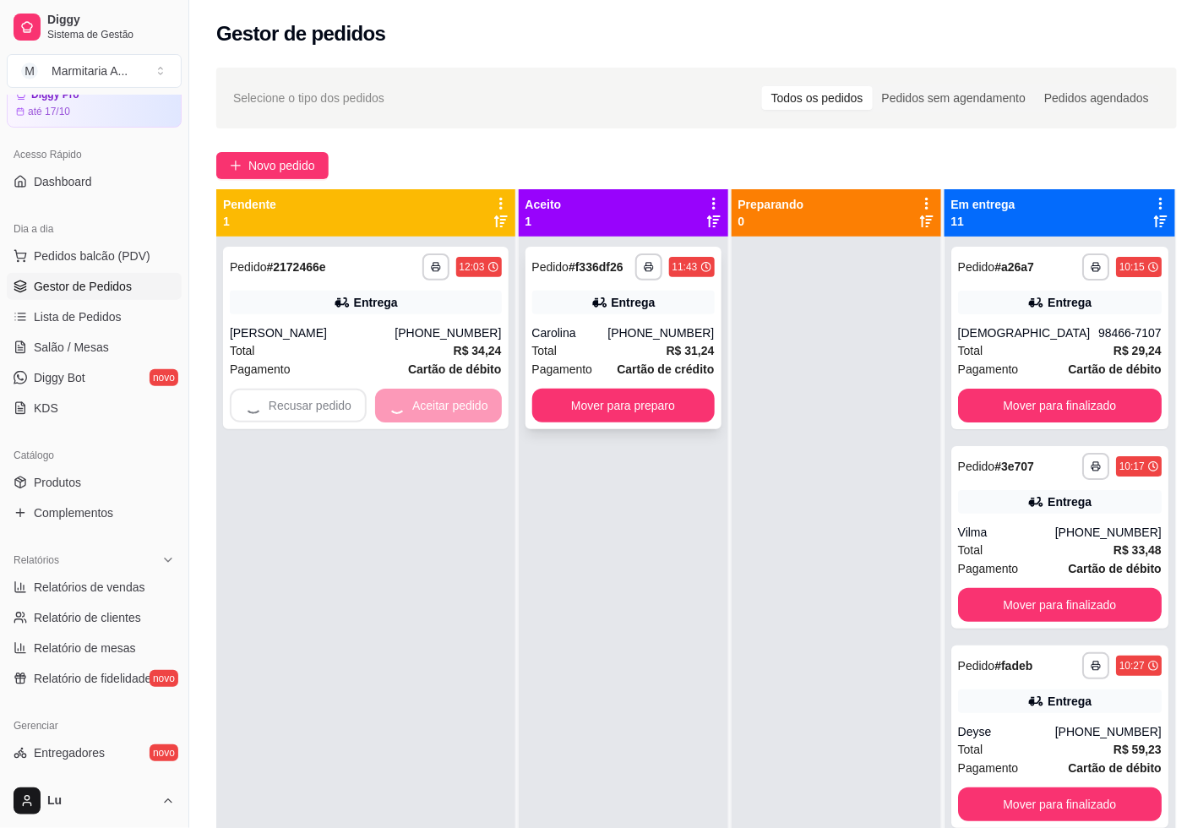
click at [558, 406] on button "Mover para preparo" at bounding box center [623, 406] width 182 height 34
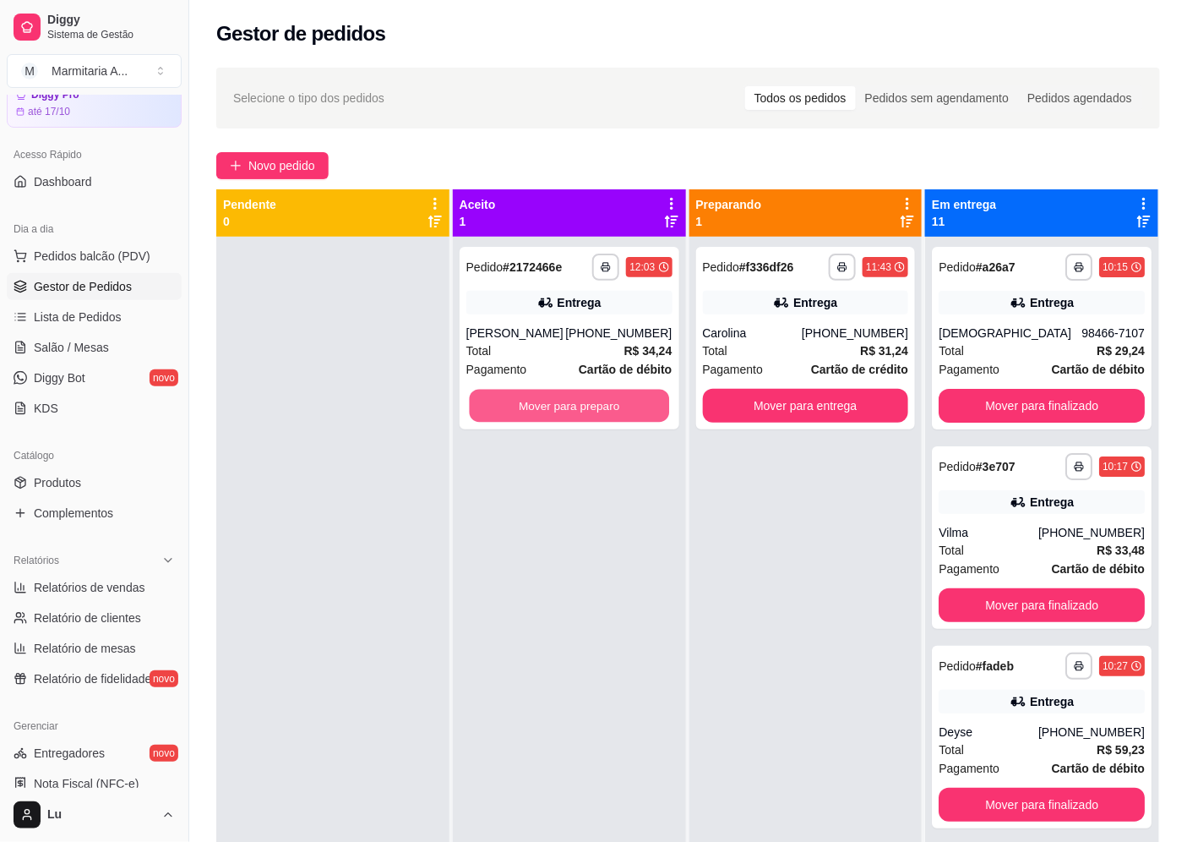
click at [560, 406] on button "Mover para preparo" at bounding box center [568, 405] width 199 height 33
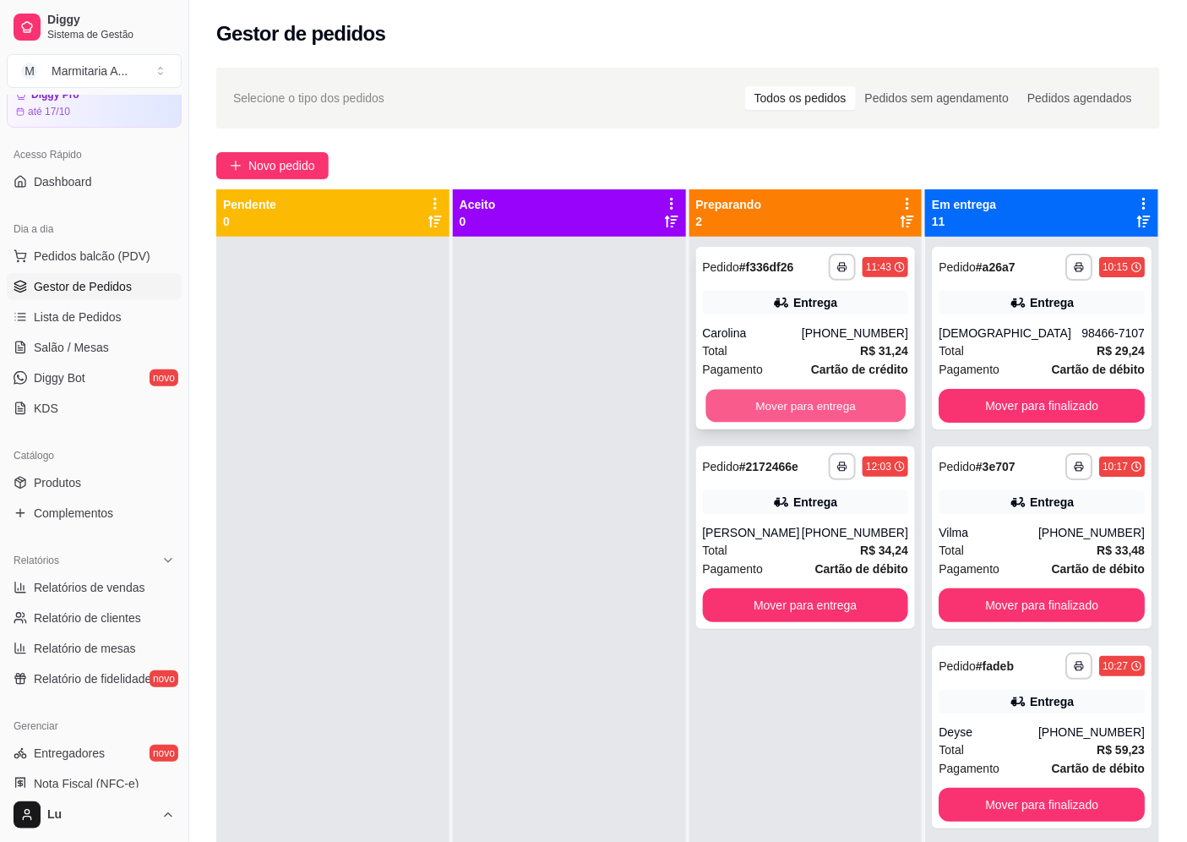
click at [871, 397] on button "Mover para entrega" at bounding box center [804, 405] width 199 height 33
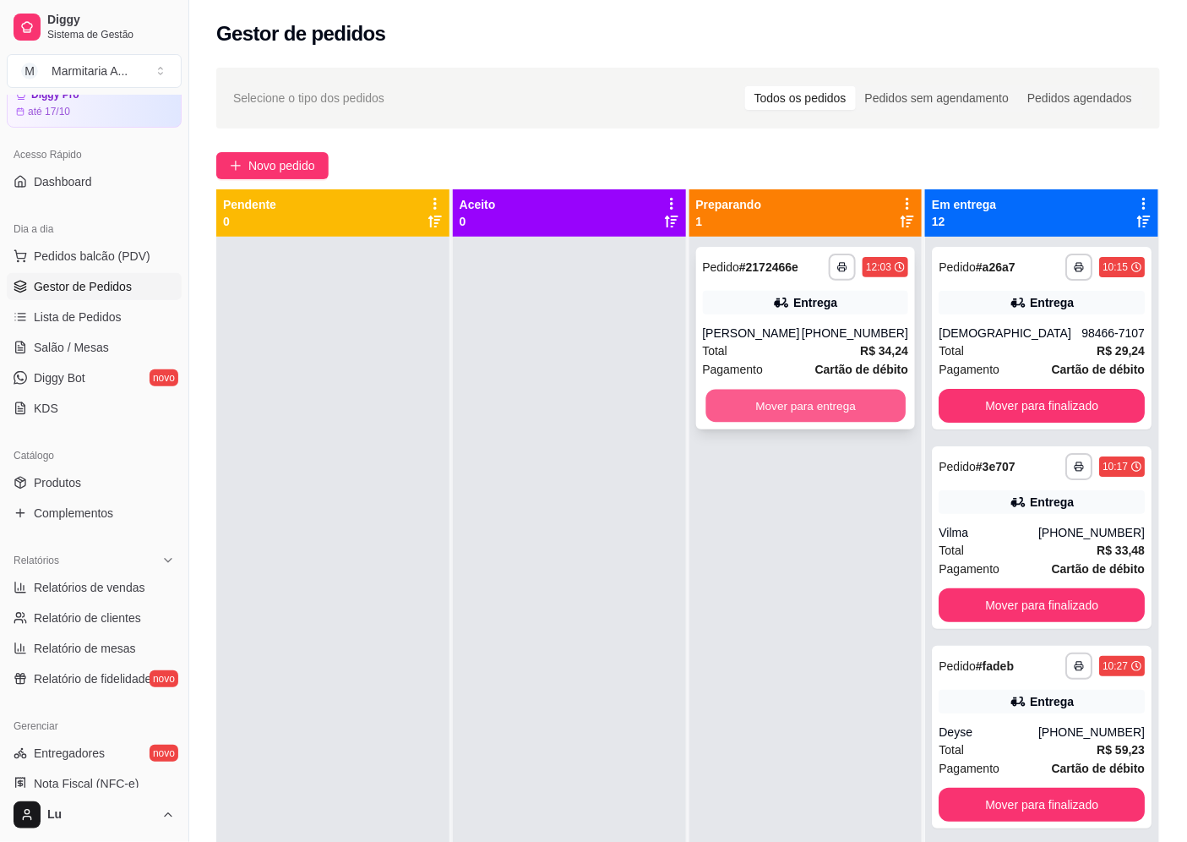
click at [871, 395] on button "Mover para entrega" at bounding box center [804, 405] width 199 height 33
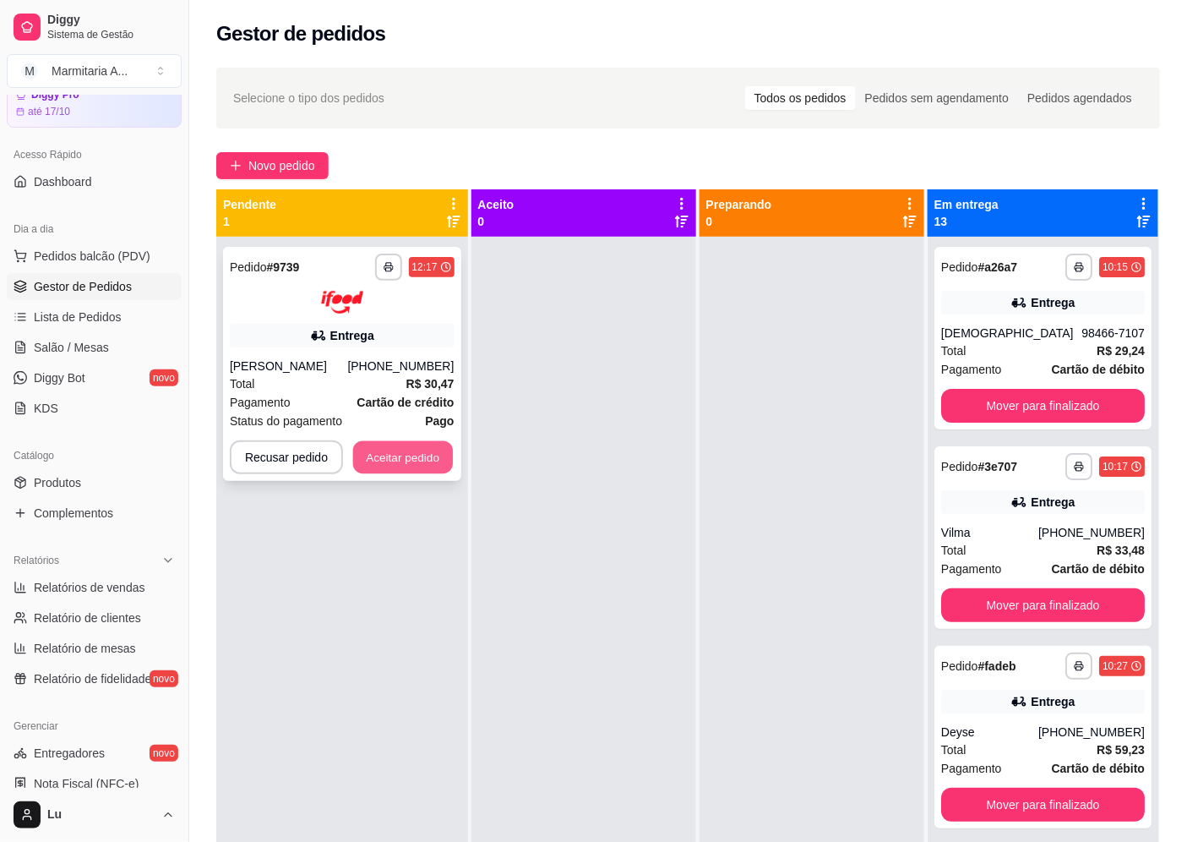
click at [428, 462] on button "Aceitar pedido" at bounding box center [403, 456] width 100 height 33
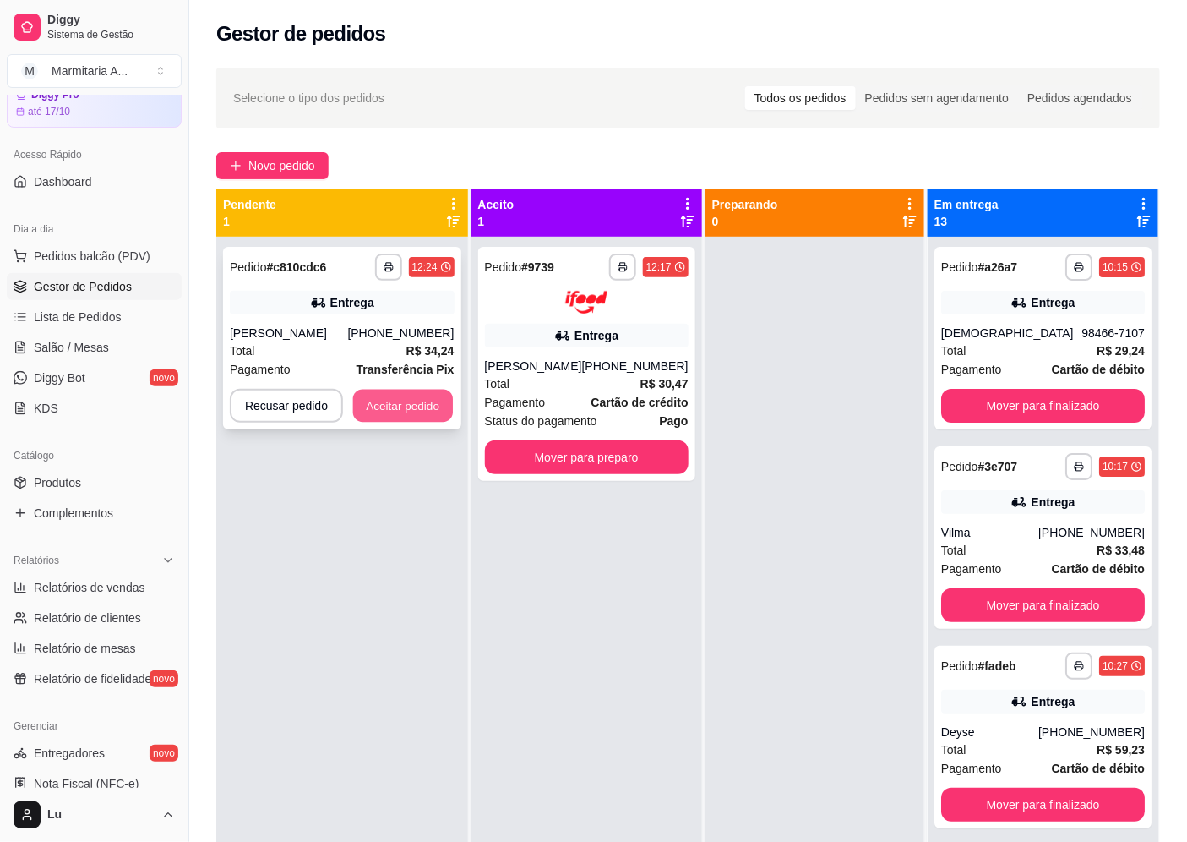
click at [425, 406] on button "Aceitar pedido" at bounding box center [403, 405] width 100 height 33
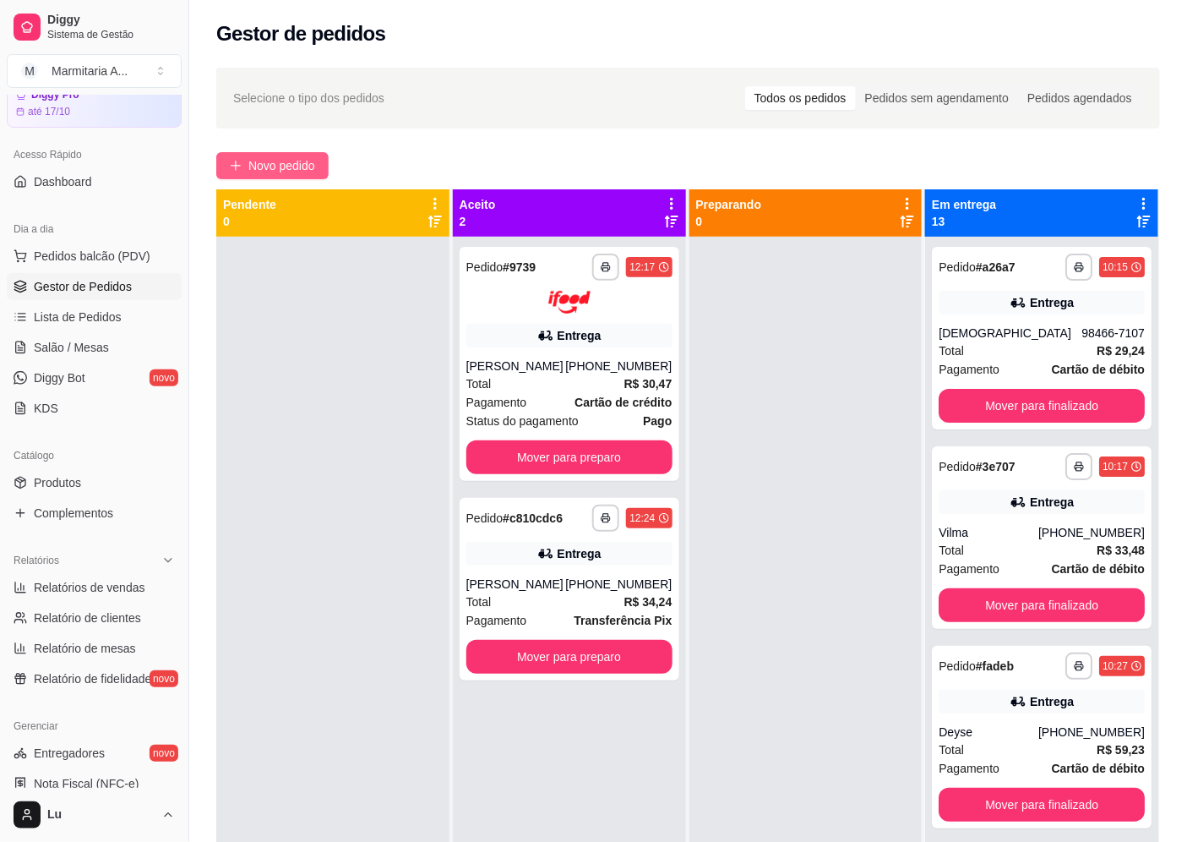
click at [308, 158] on span "Novo pedido" at bounding box center [281, 165] width 67 height 19
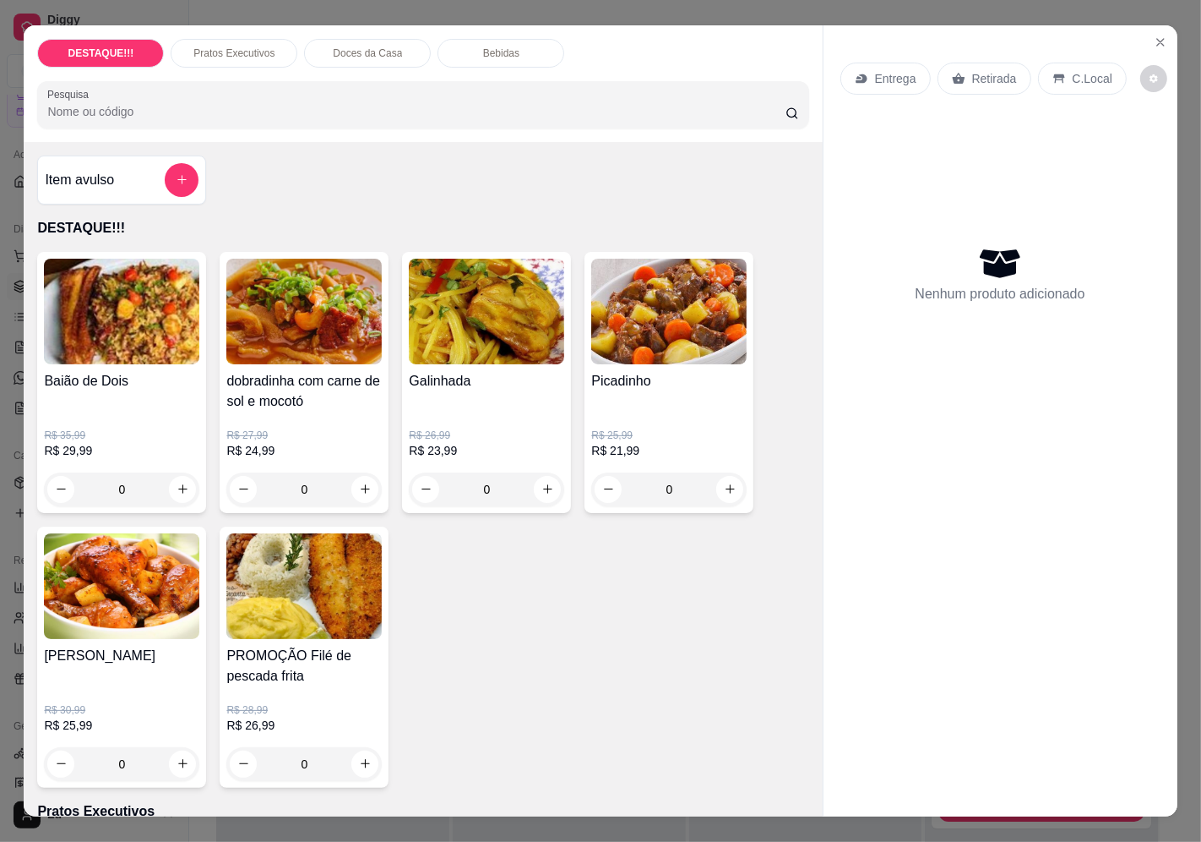
click at [961, 74] on div "Retirada" at bounding box center [985, 79] width 94 height 32
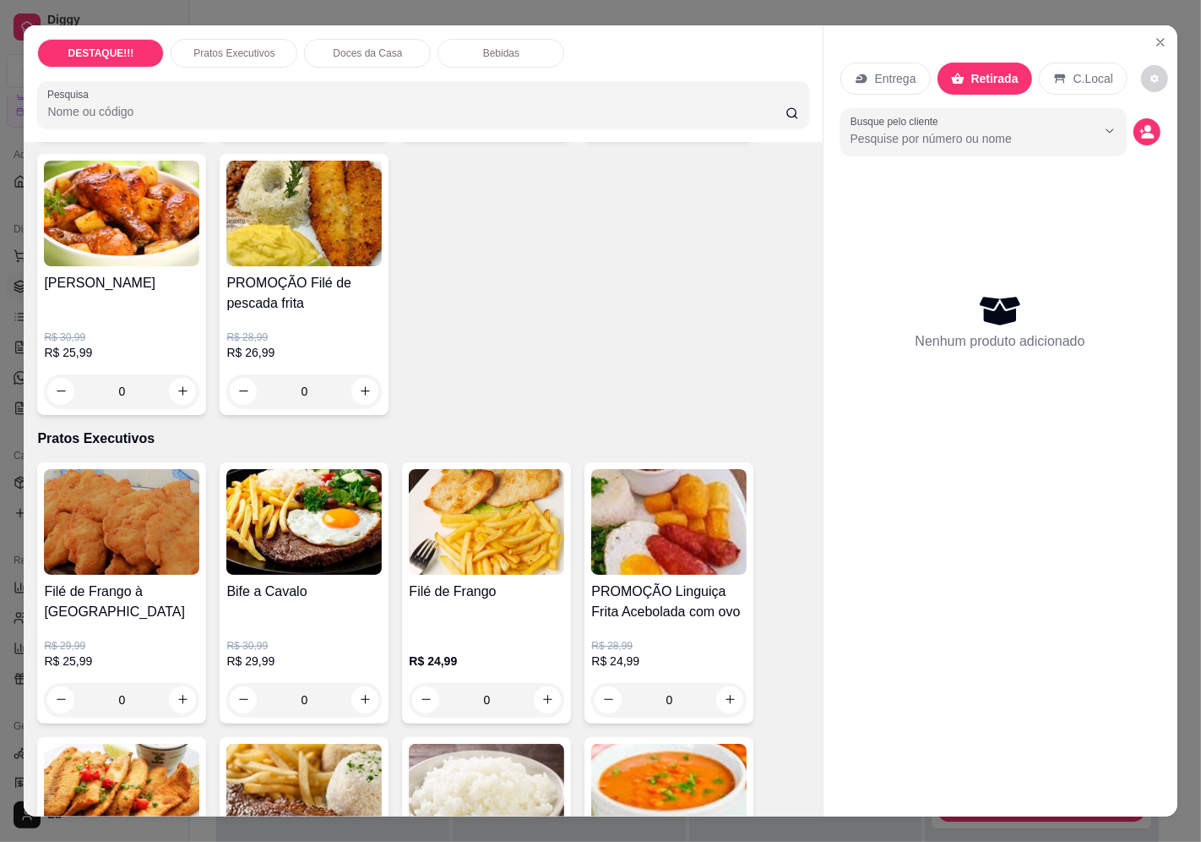
scroll to position [375, 0]
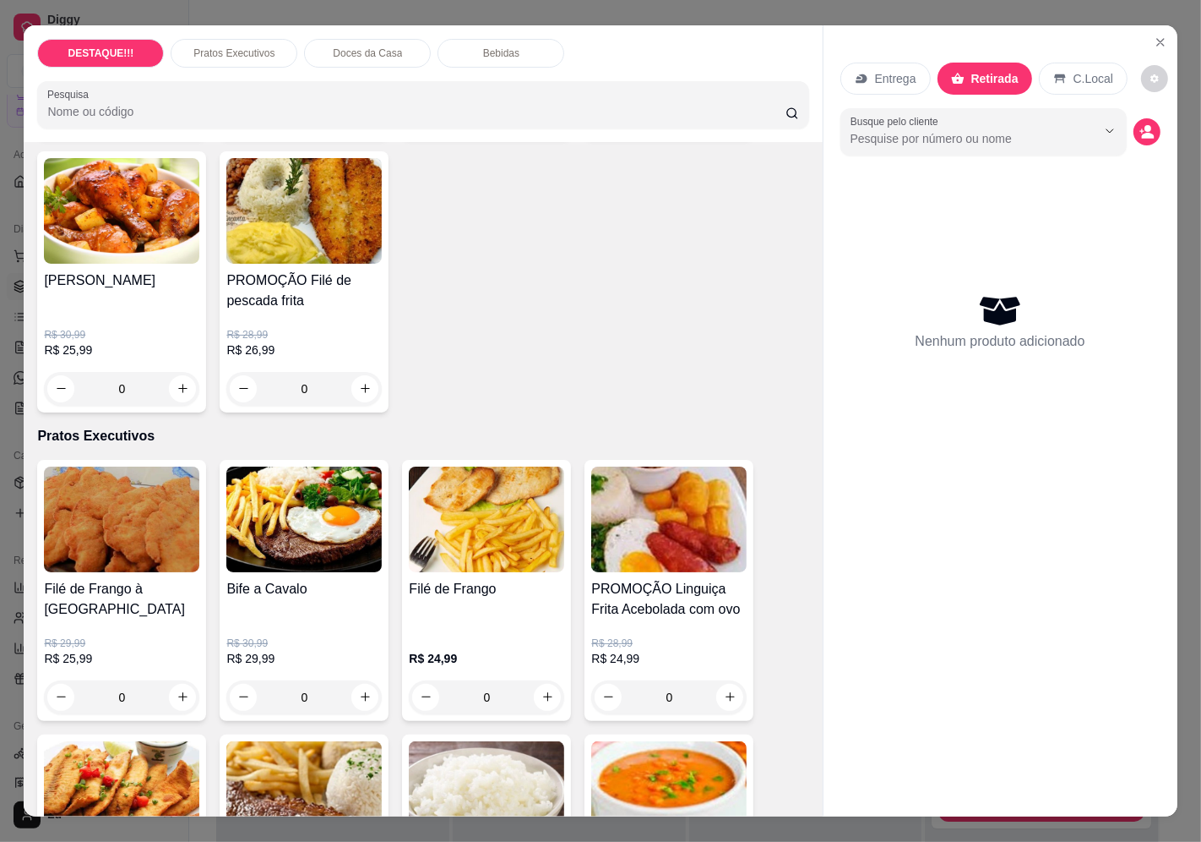
click at [110, 294] on div "[PERSON_NAME]" at bounding box center [121, 290] width 155 height 41
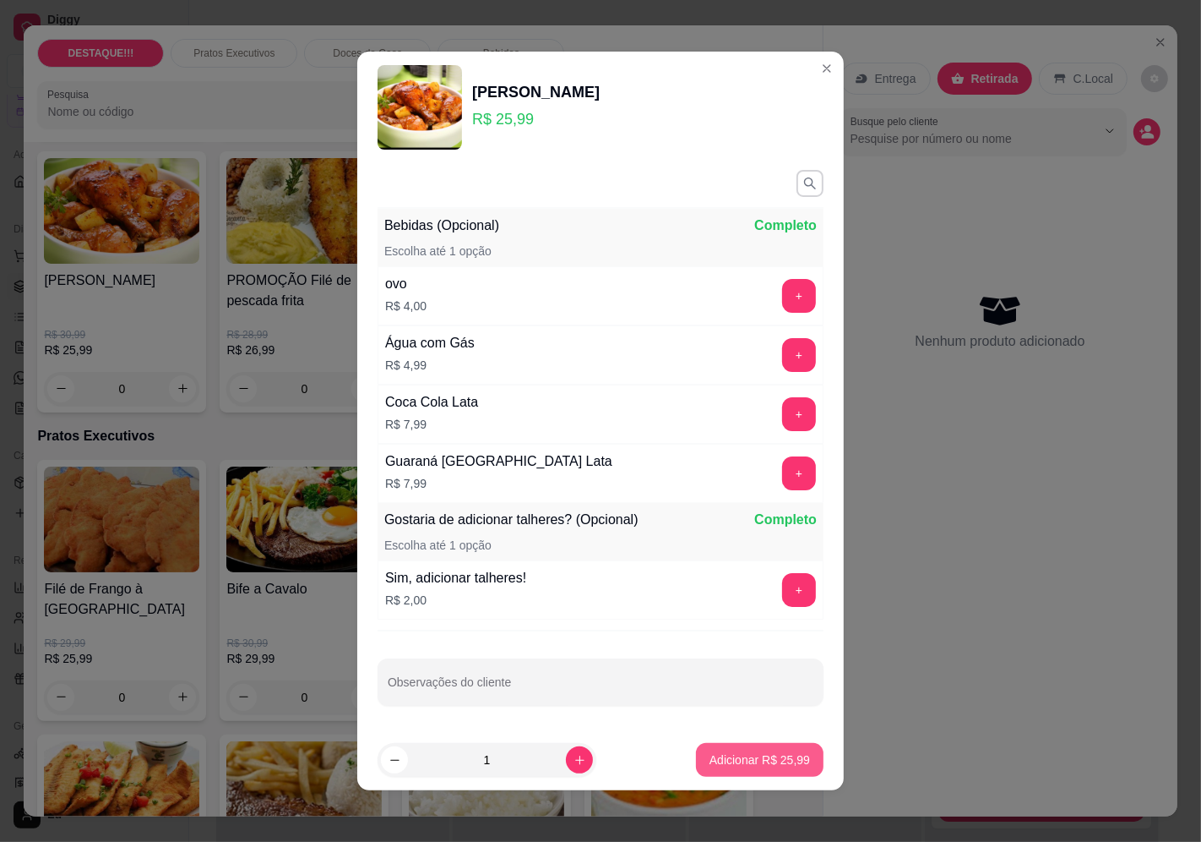
click at [760, 755] on p "Adicionar R$ 25,99" at bounding box center [760, 759] width 101 height 17
type input "1"
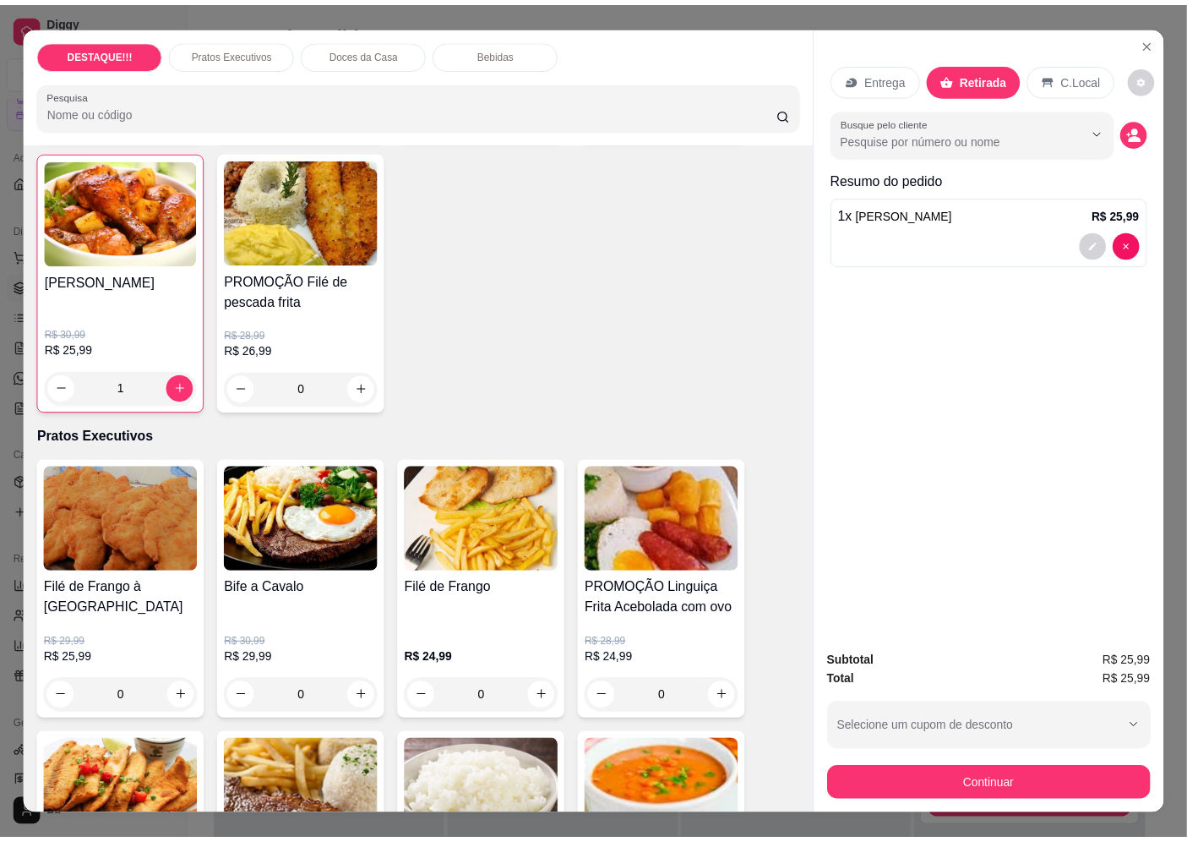
scroll to position [0, 0]
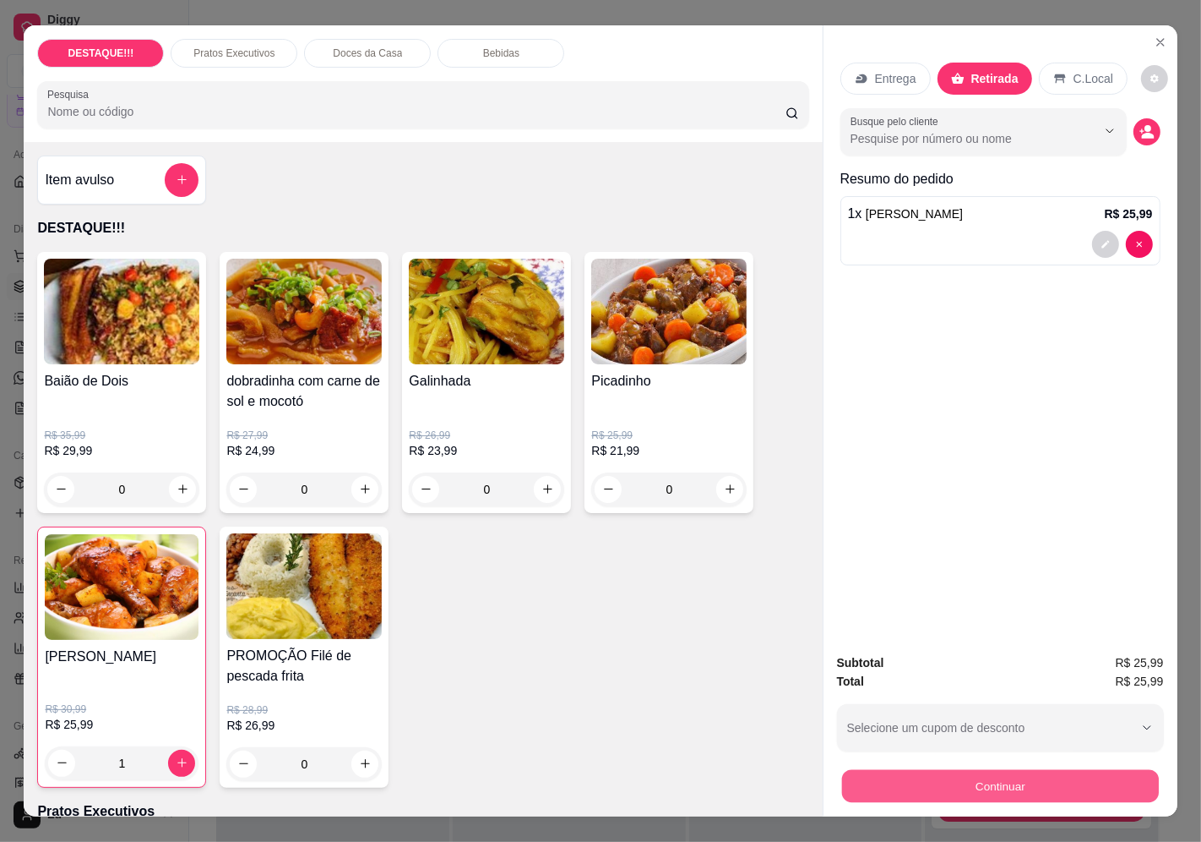
click at [1038, 782] on button "Continuar" at bounding box center [1000, 786] width 317 height 33
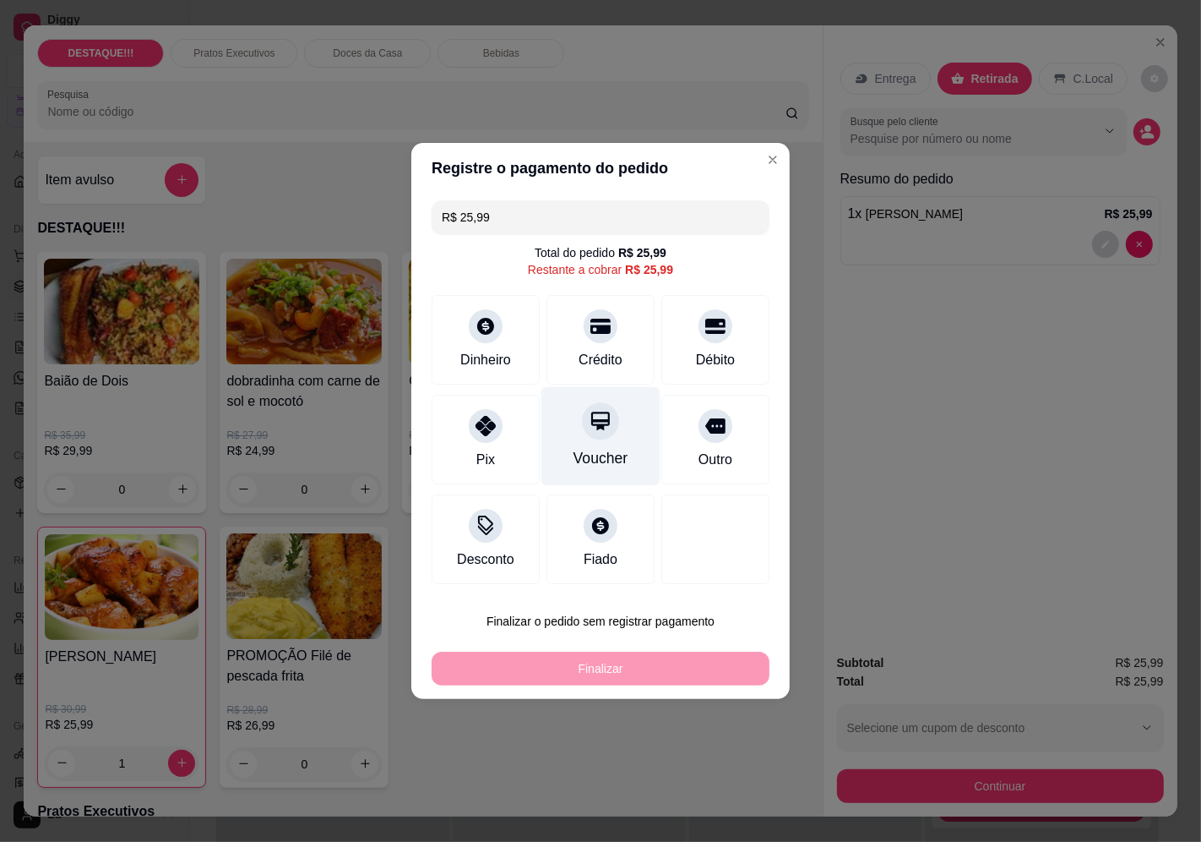
drag, startPoint x: 592, startPoint y: 394, endPoint x: 597, endPoint y: 419, distance: 25.8
click at [594, 397] on div "Voucher" at bounding box center [601, 436] width 119 height 99
type input "R$ 0,00"
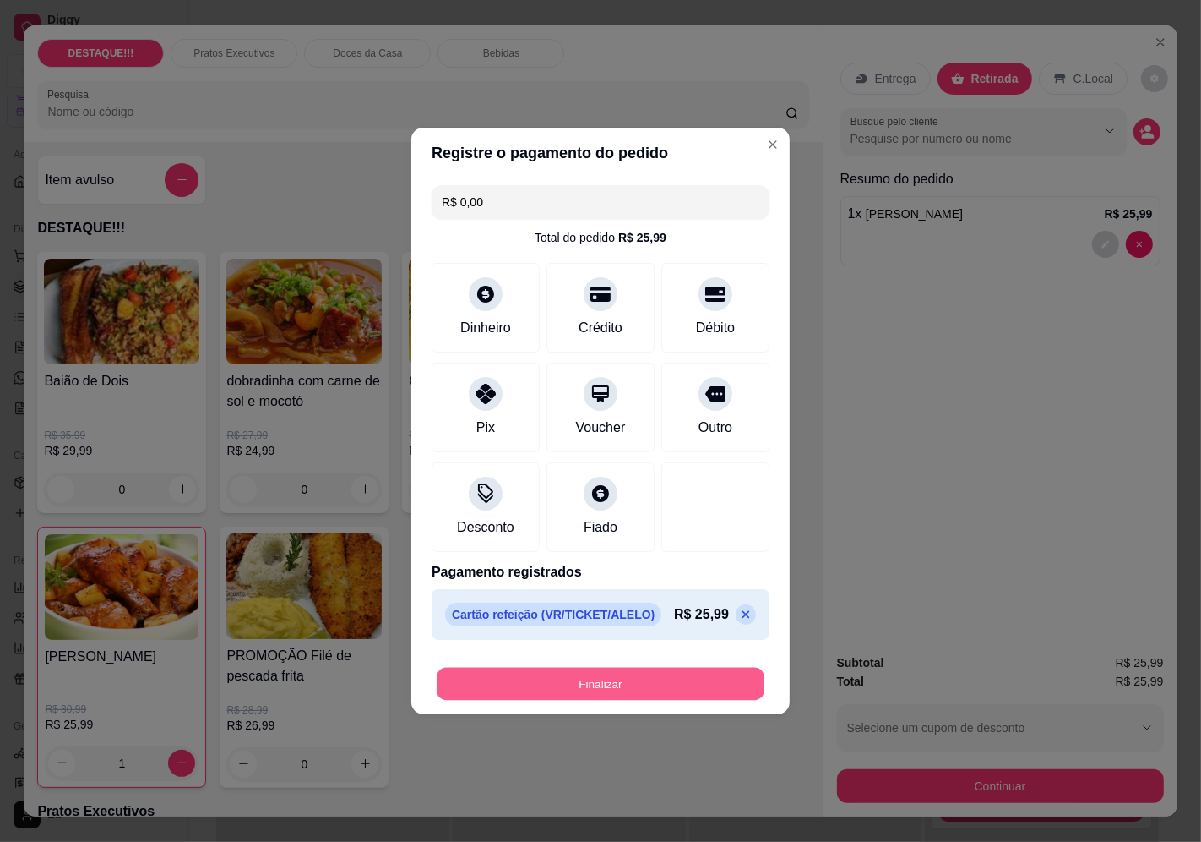
click at [711, 684] on button "Finalizar" at bounding box center [601, 683] width 328 height 33
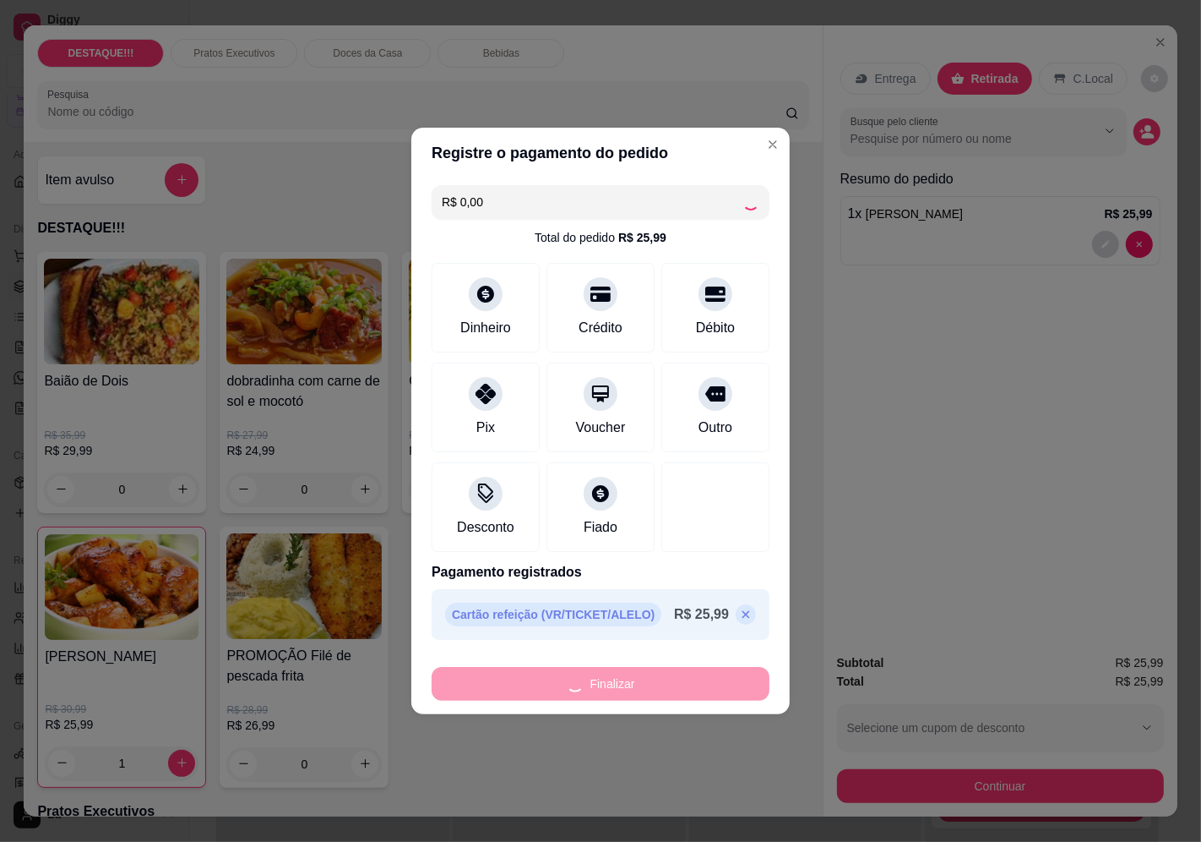
type input "0"
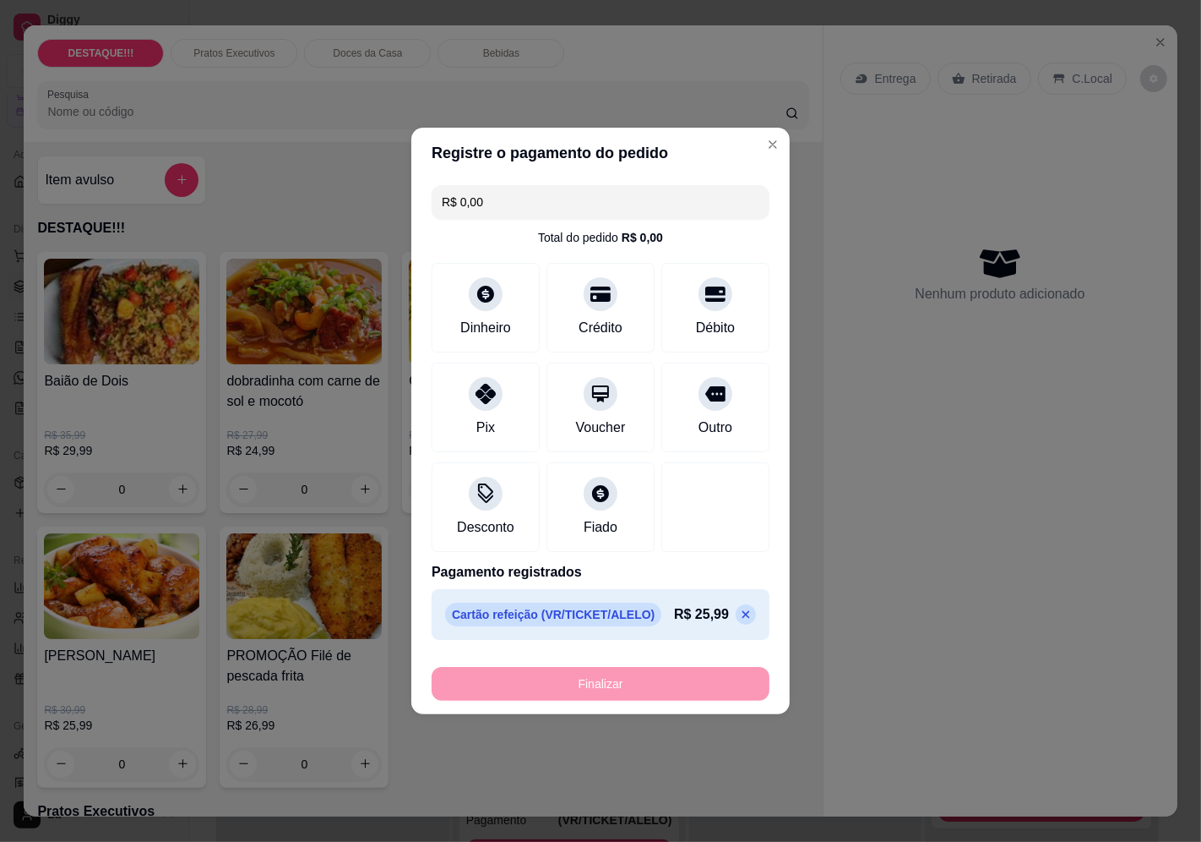
type input "-R$ 25,99"
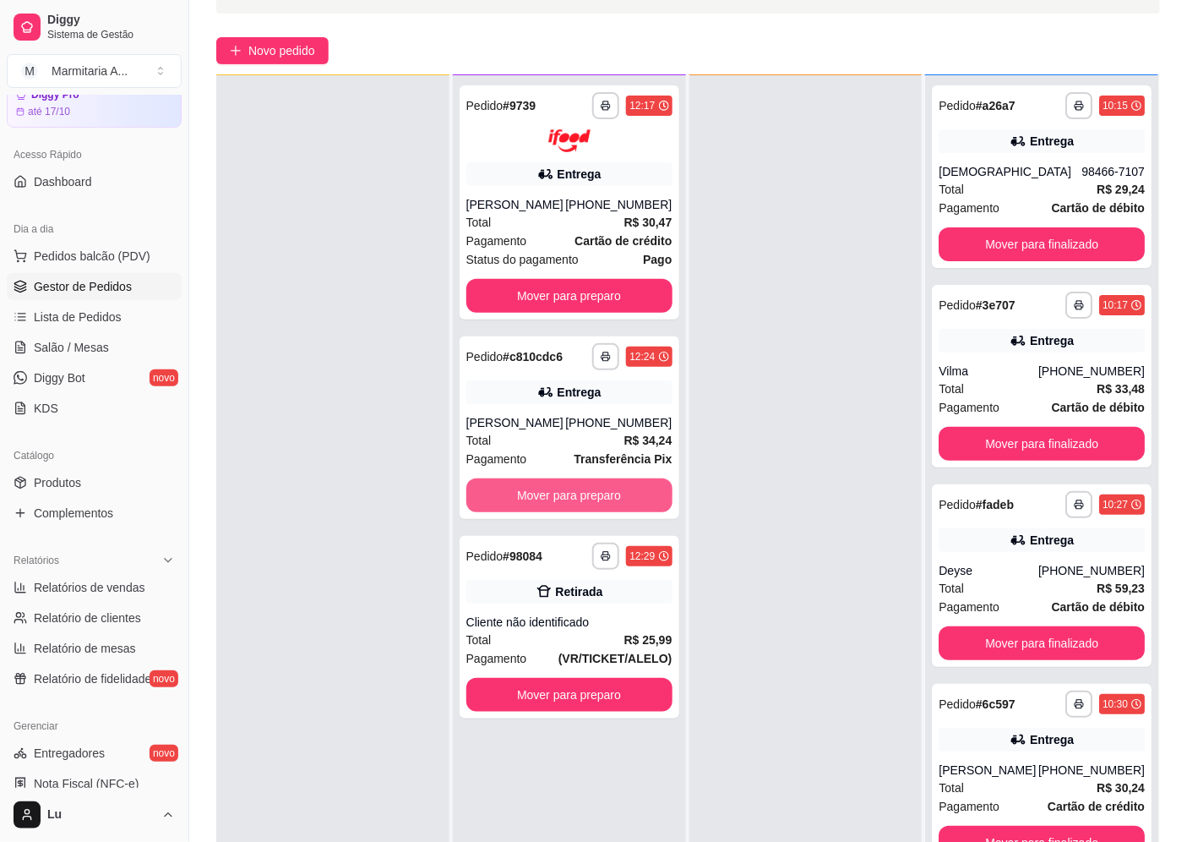
scroll to position [188, 0]
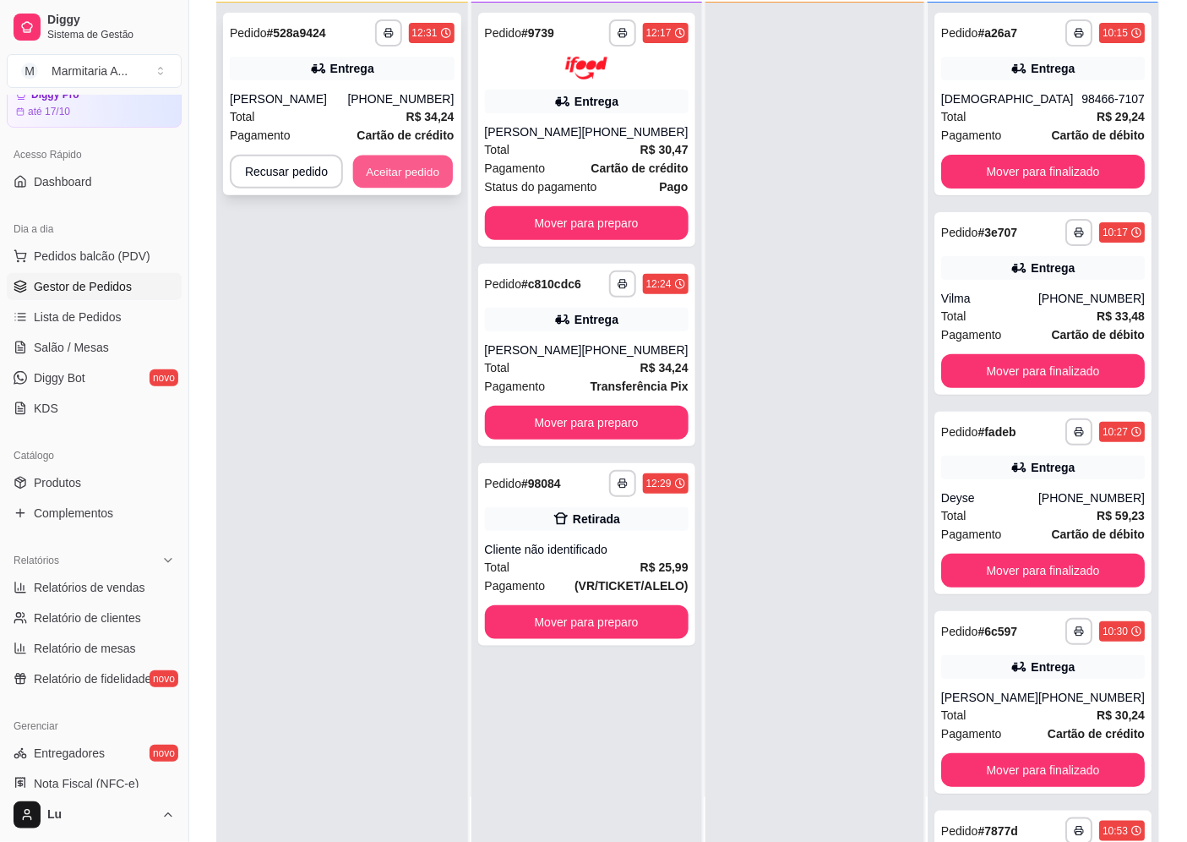
click at [395, 182] on button "Aceitar pedido" at bounding box center [403, 171] width 100 height 33
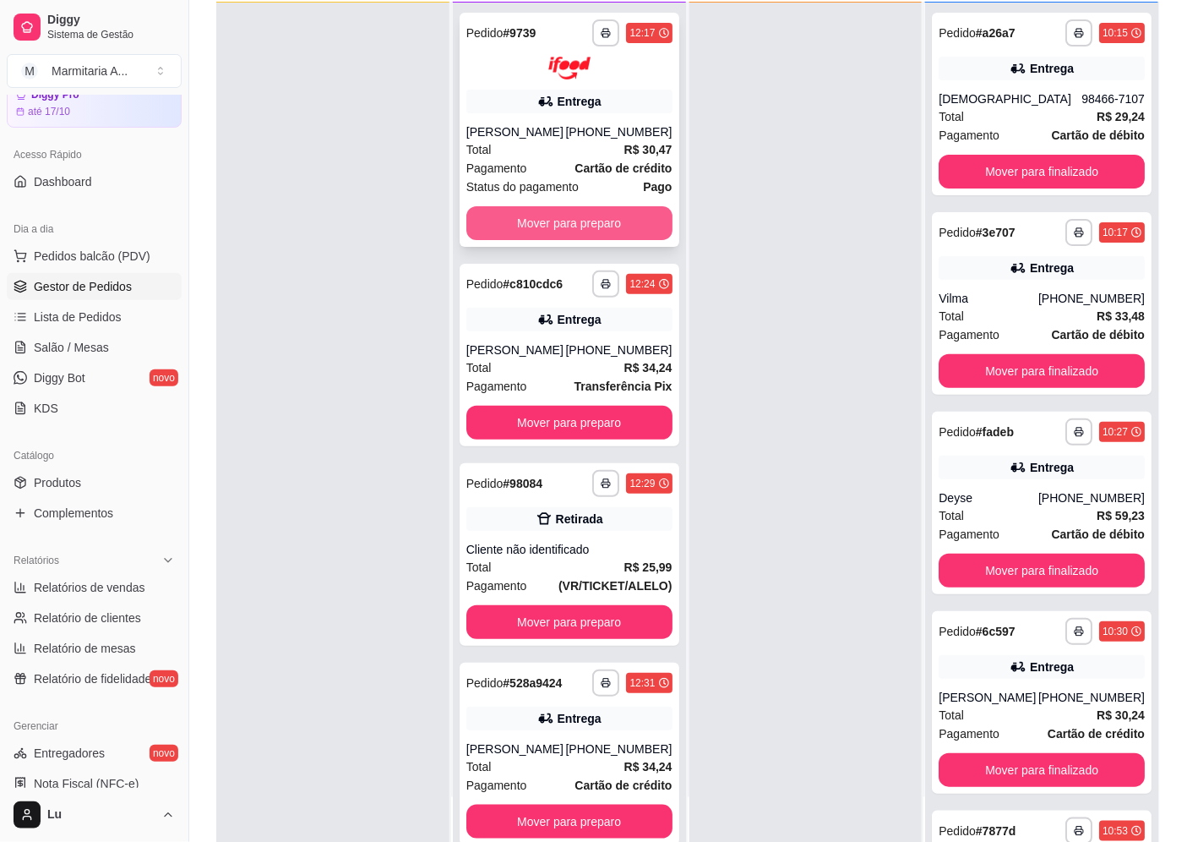
click at [602, 206] on button "Mover para preparo" at bounding box center [569, 223] width 206 height 34
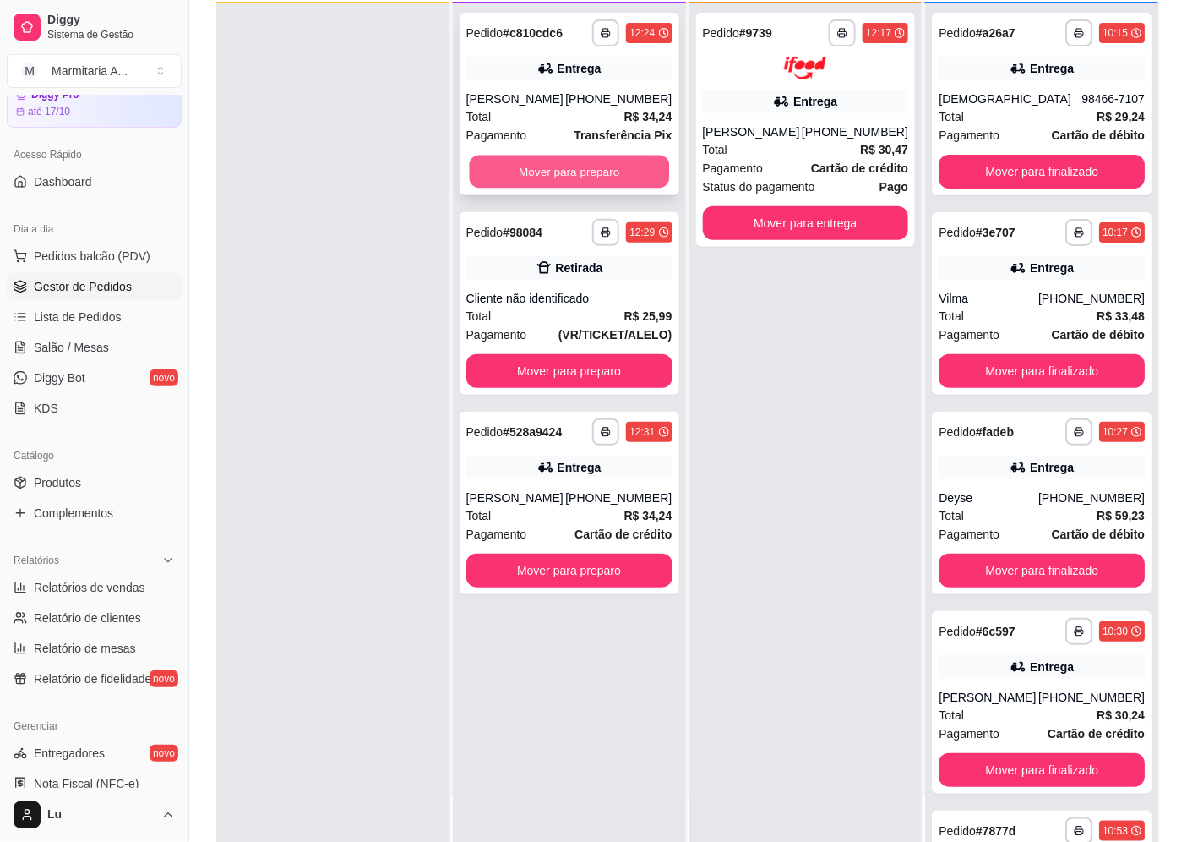
click at [614, 161] on button "Mover para preparo" at bounding box center [568, 171] width 199 height 33
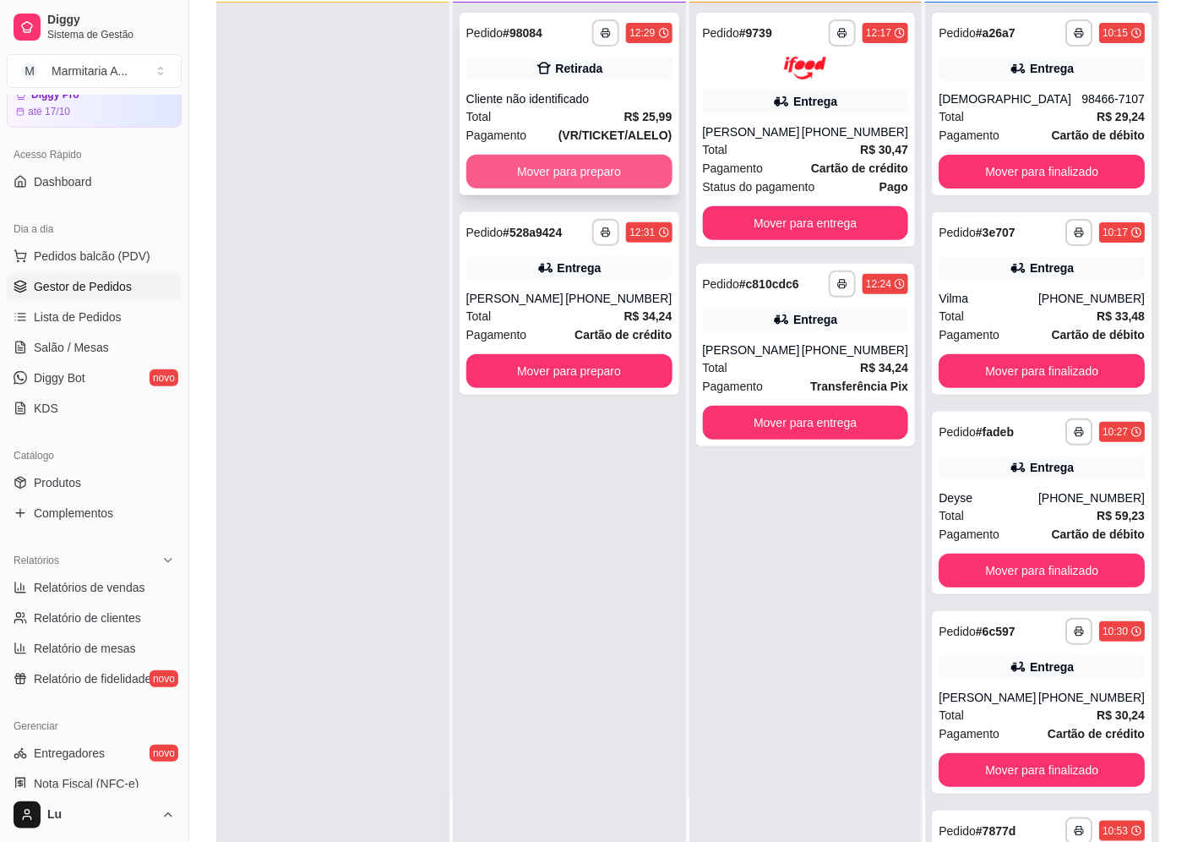
click at [615, 165] on button "Mover para preparo" at bounding box center [569, 172] width 206 height 34
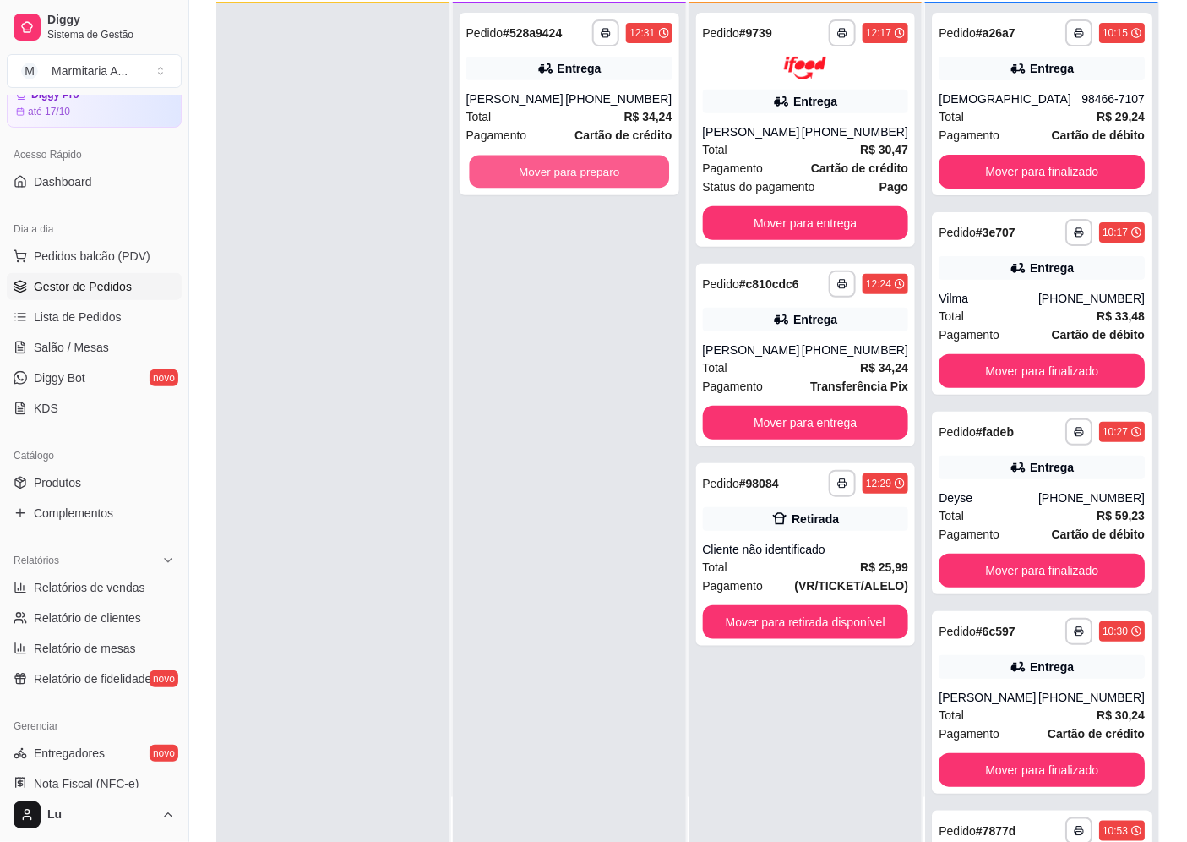
click at [615, 165] on button "Mover para preparo" at bounding box center [568, 171] width 199 height 33
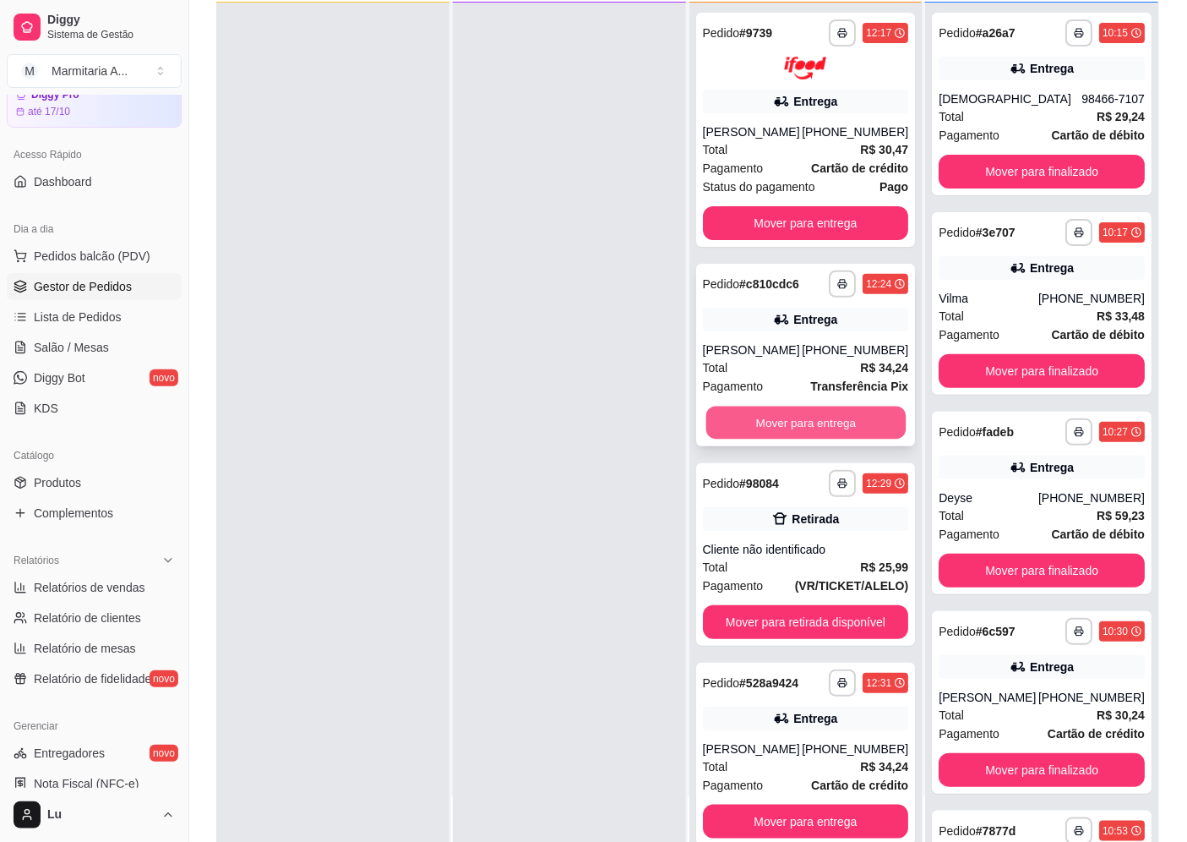
click at [873, 422] on button "Mover para entrega" at bounding box center [804, 422] width 199 height 33
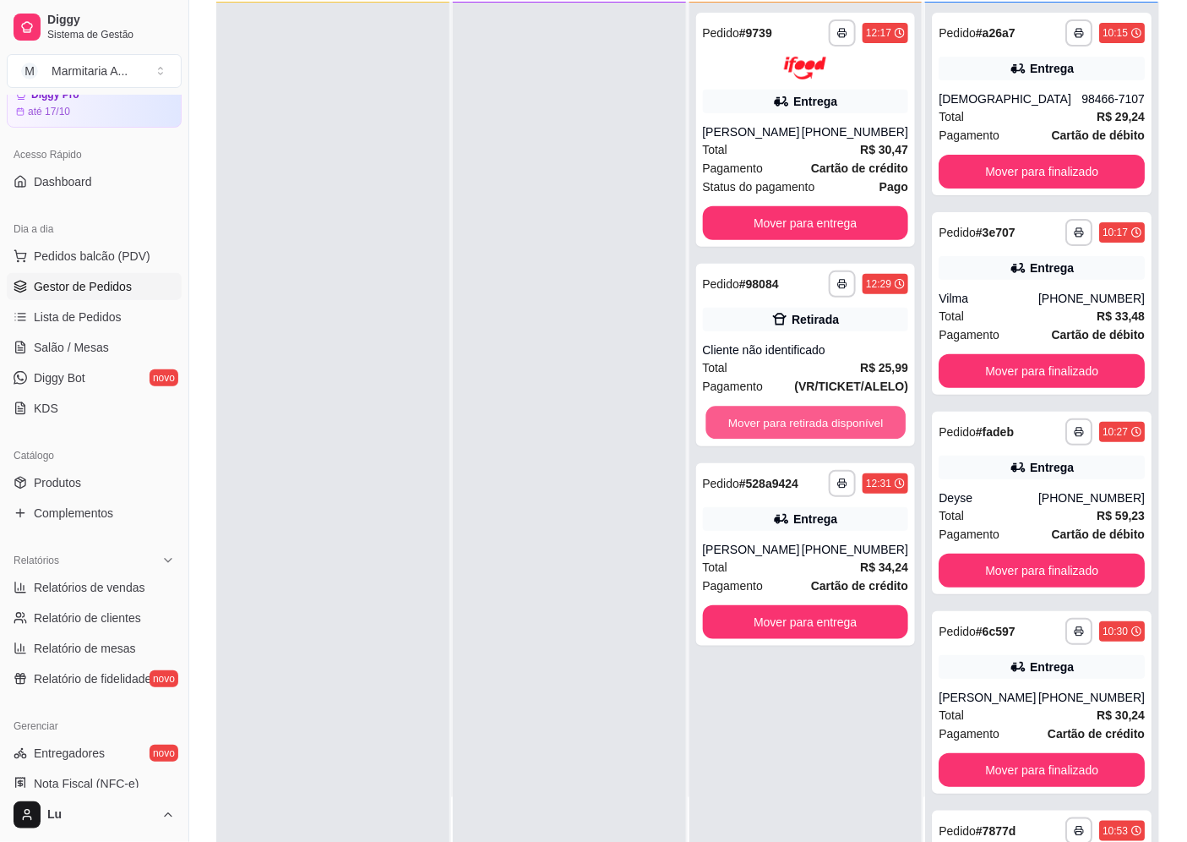
click at [875, 421] on button "Mover para retirada disponível" at bounding box center [804, 422] width 199 height 33
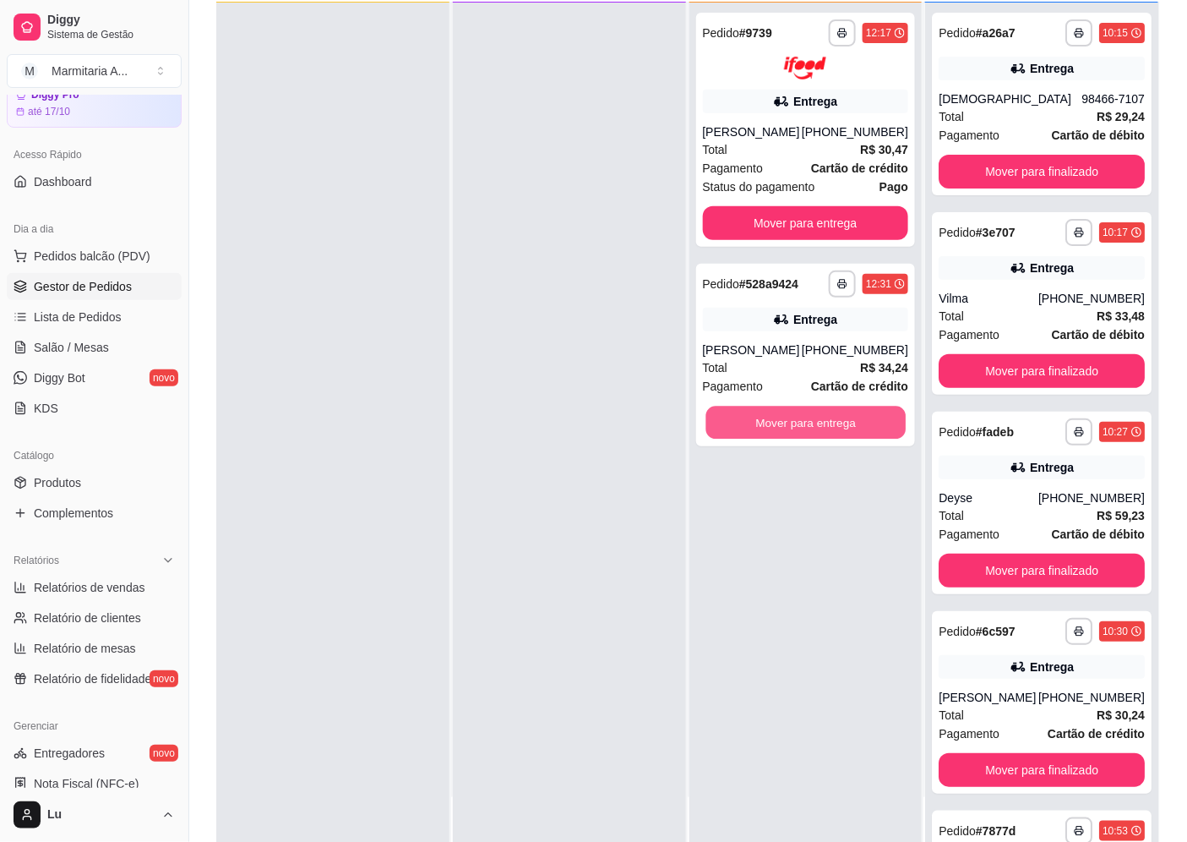
click at [875, 421] on button "Mover para entrega" at bounding box center [804, 422] width 199 height 33
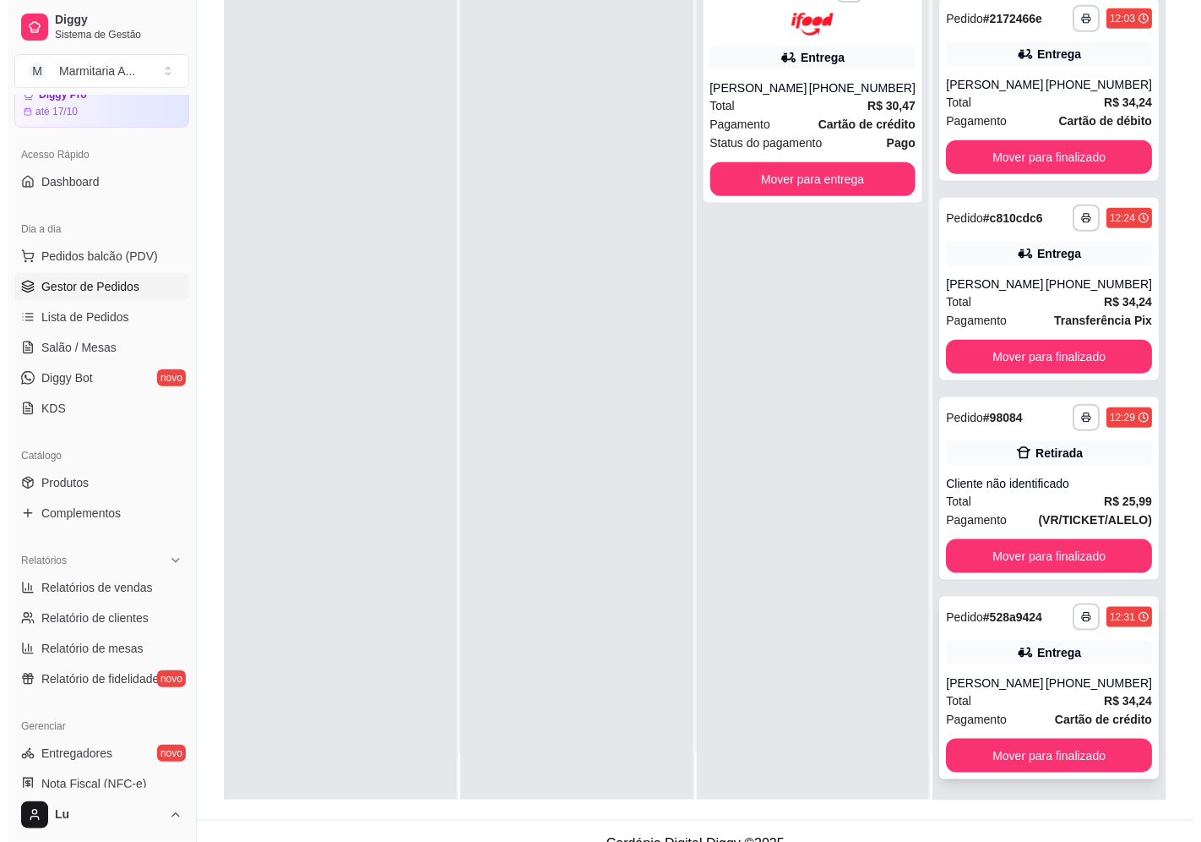
scroll to position [258, 0]
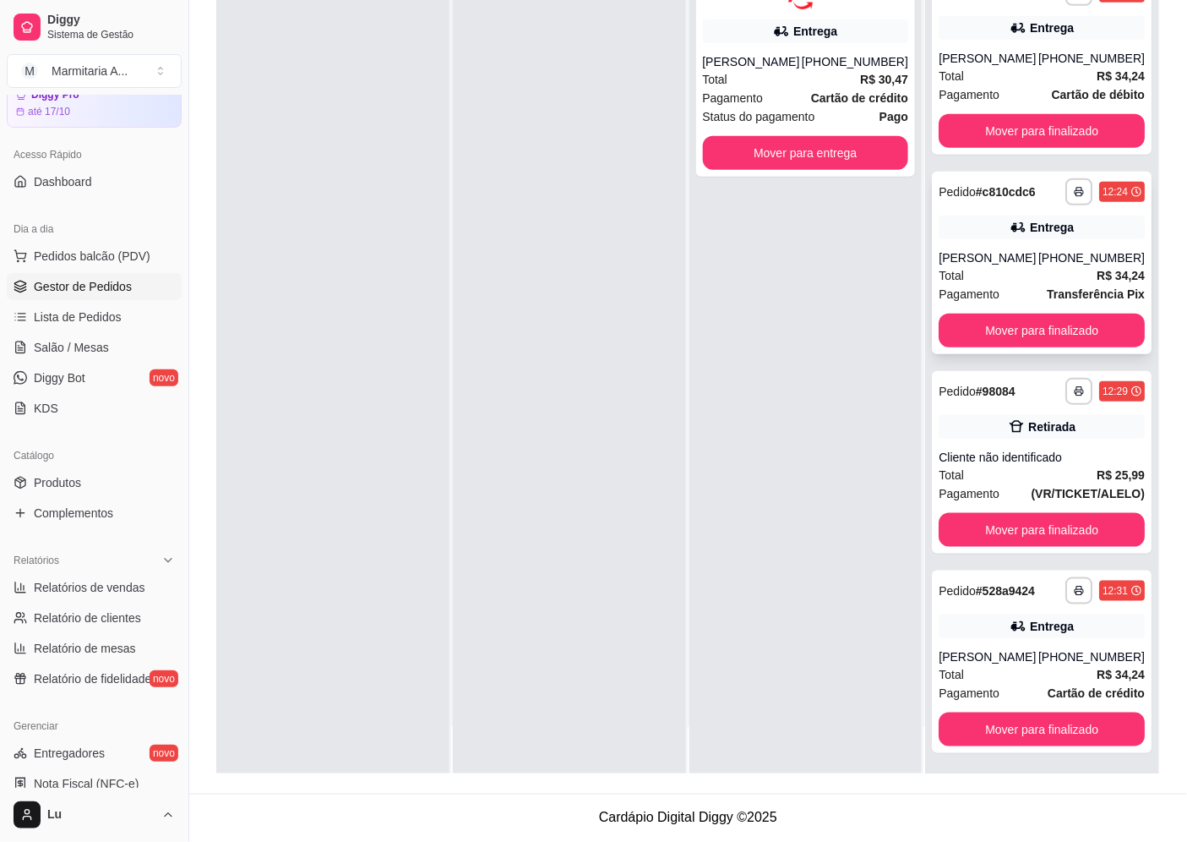
click at [1030, 232] on div "Entrega" at bounding box center [1052, 227] width 44 height 17
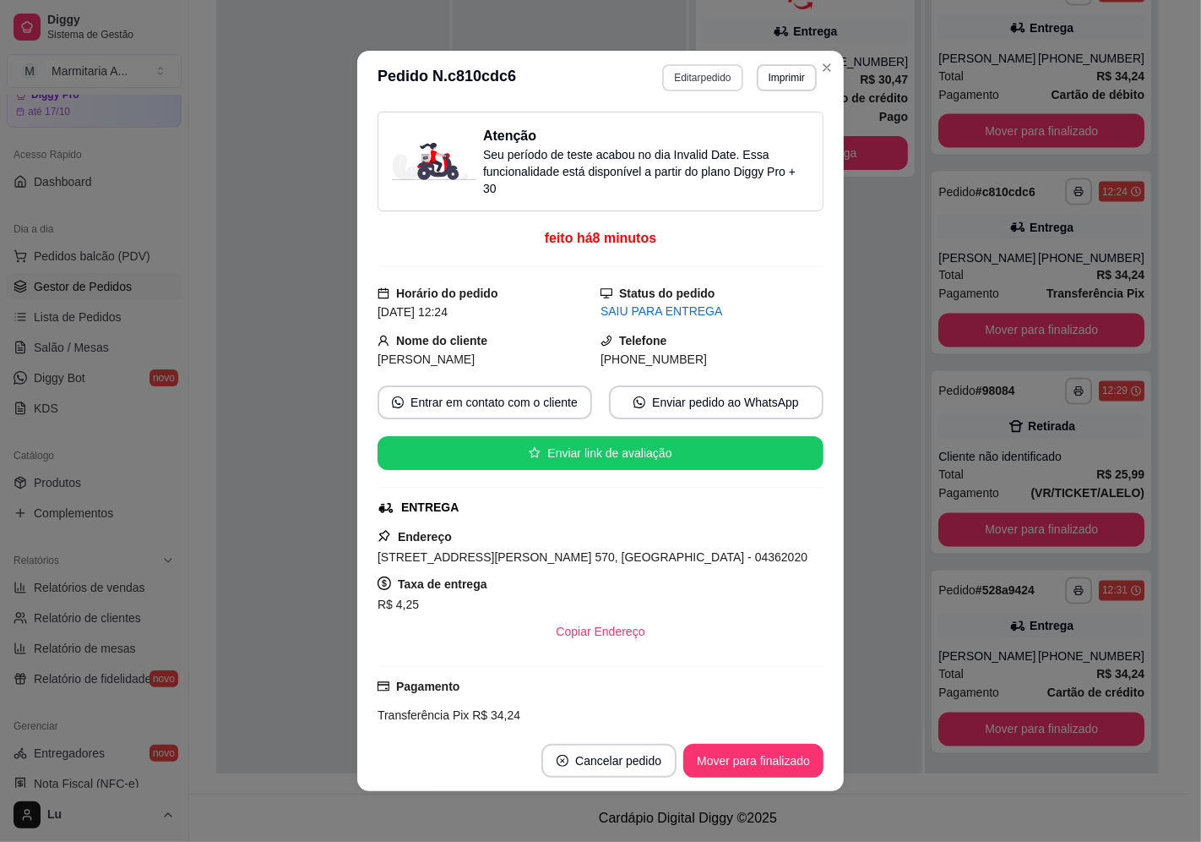
click at [711, 88] on button "Editar pedido" at bounding box center [702, 77] width 80 height 27
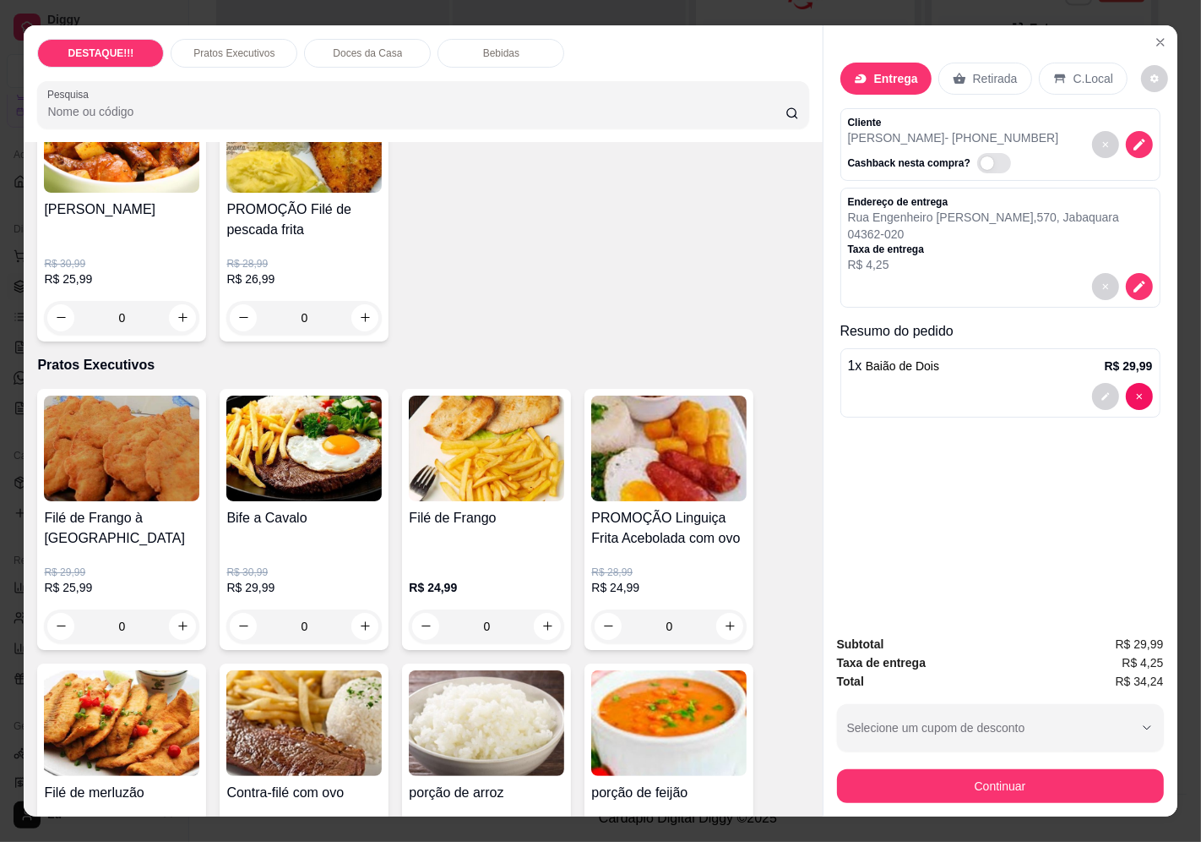
scroll to position [469, 0]
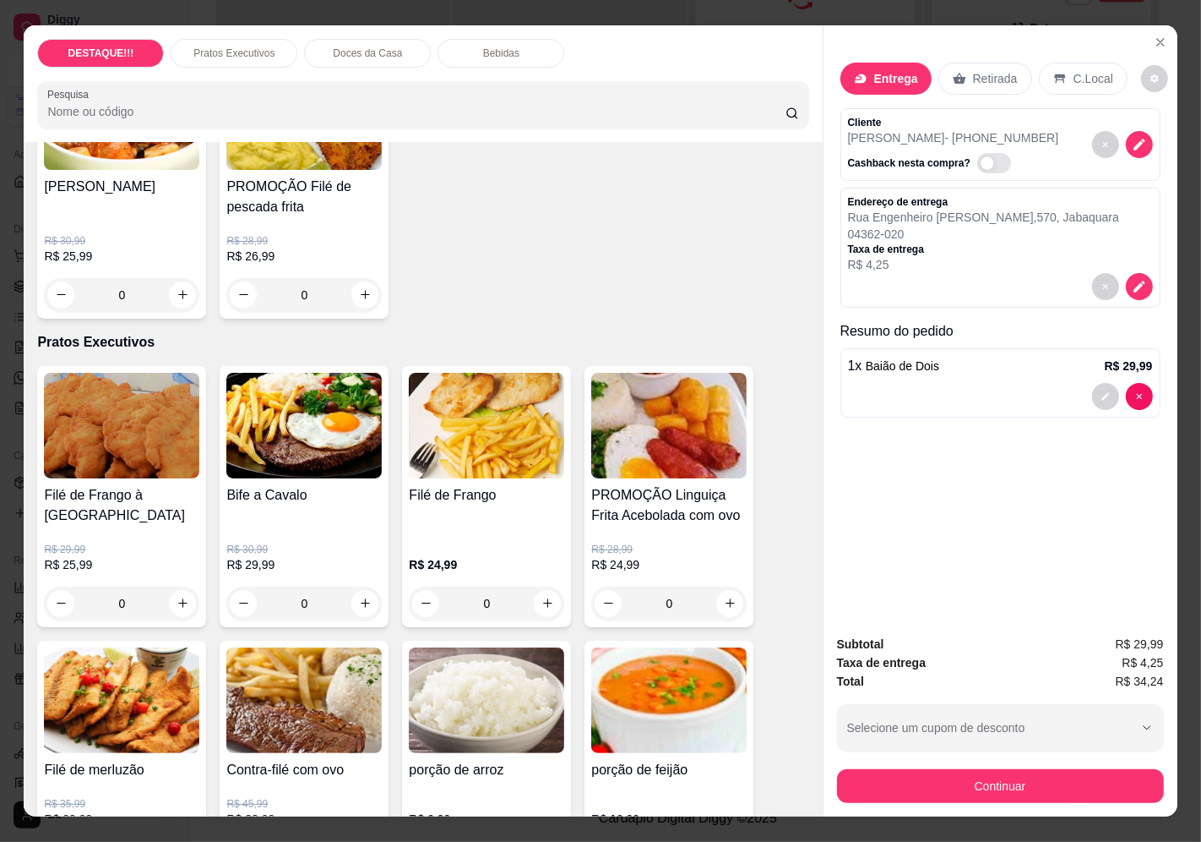
click at [386, 694] on div "Filé de Frango à Milanesa R$ 29,99 R$ 25,99 0 Bife a Cavalo R$ 30,99 R$ 29,99 0…" at bounding box center [422, 751] width 771 height 770
click at [433, 712] on img at bounding box center [486, 700] width 155 height 106
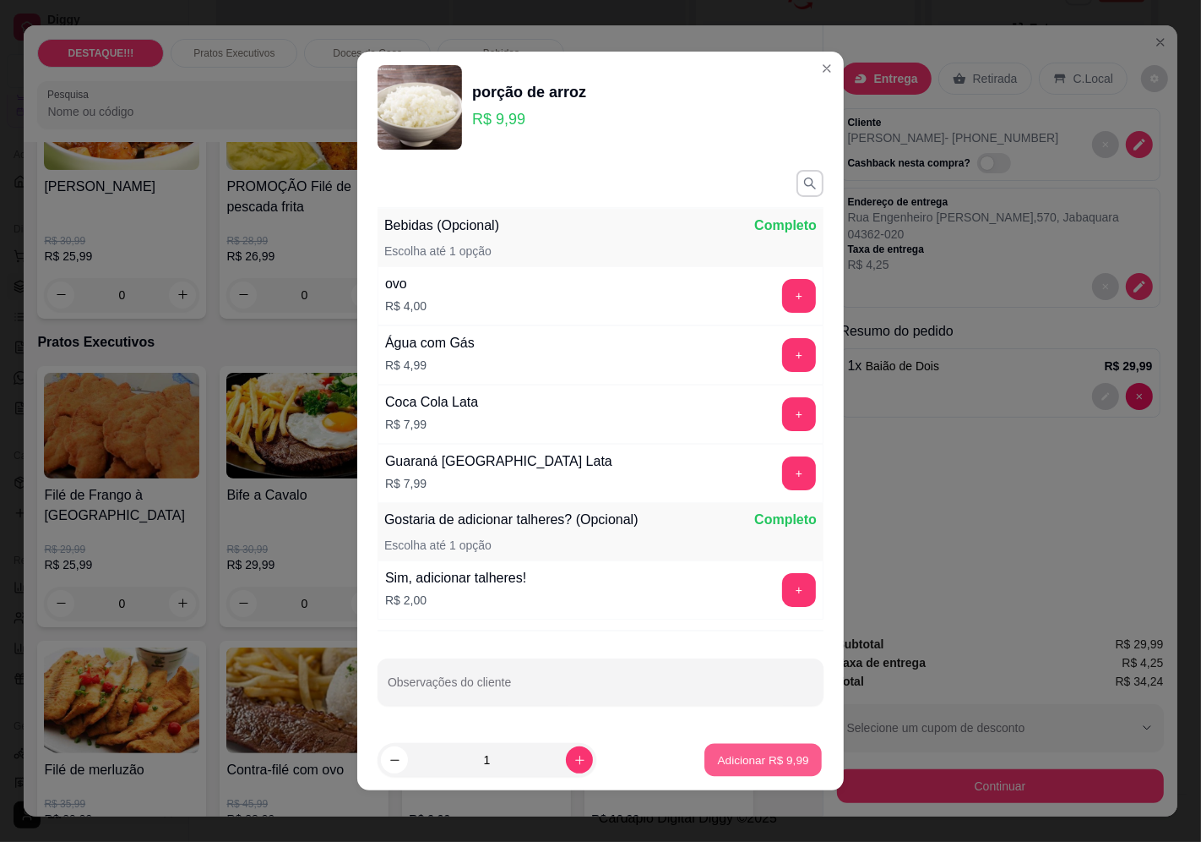
click at [771, 743] on div "Adicionar R$ 9,99" at bounding box center [763, 760] width 121 height 34
click at [766, 754] on p "Adicionar R$ 9,99" at bounding box center [763, 759] width 94 height 17
type input "1"
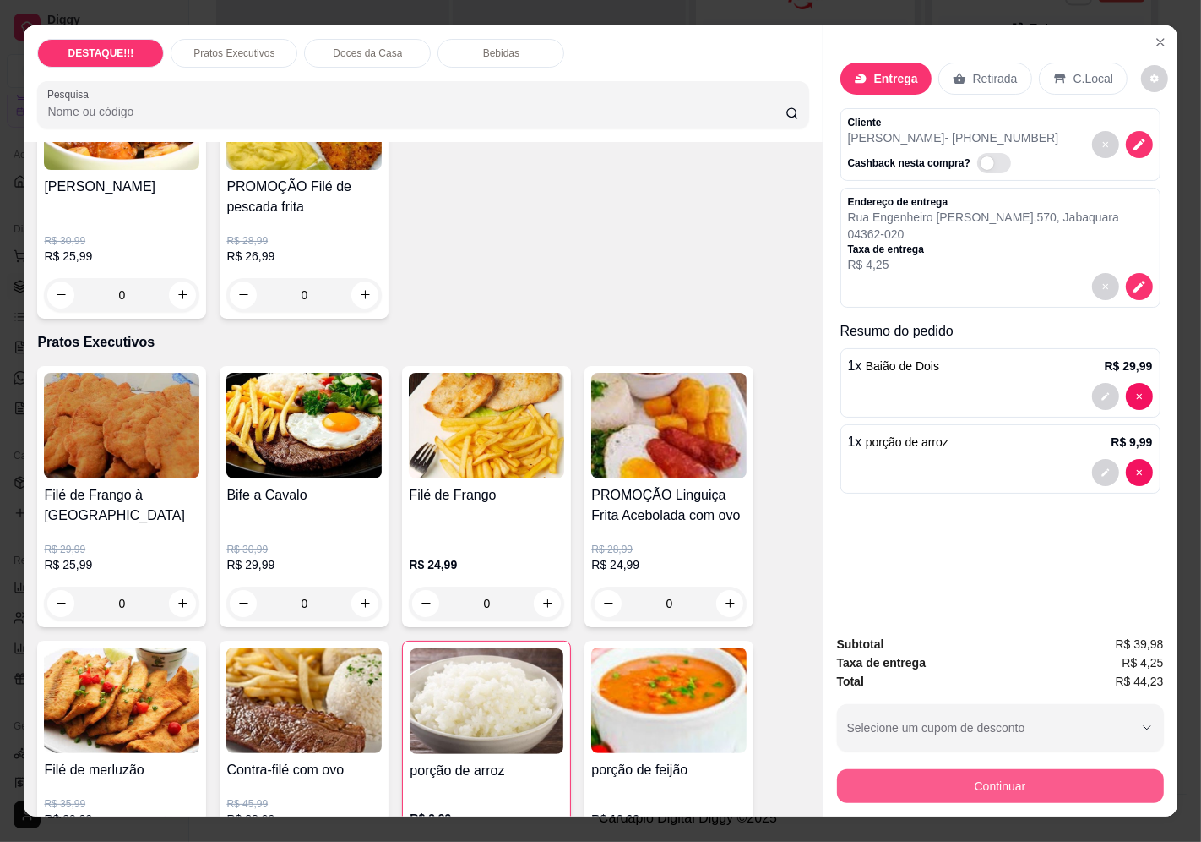
click at [858, 774] on button "Continuar" at bounding box center [1000, 786] width 327 height 34
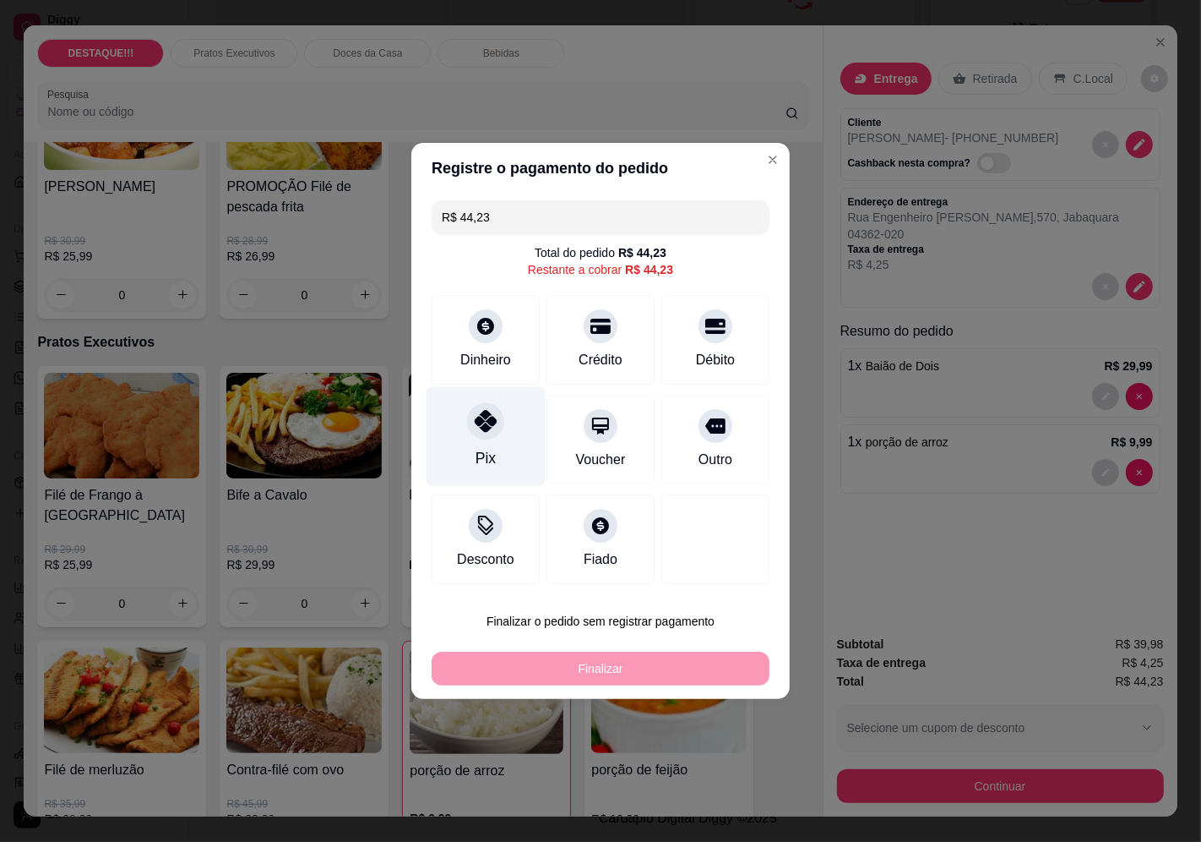
click at [486, 432] on icon at bounding box center [486, 421] width 22 height 22
type input "R$ 0,00"
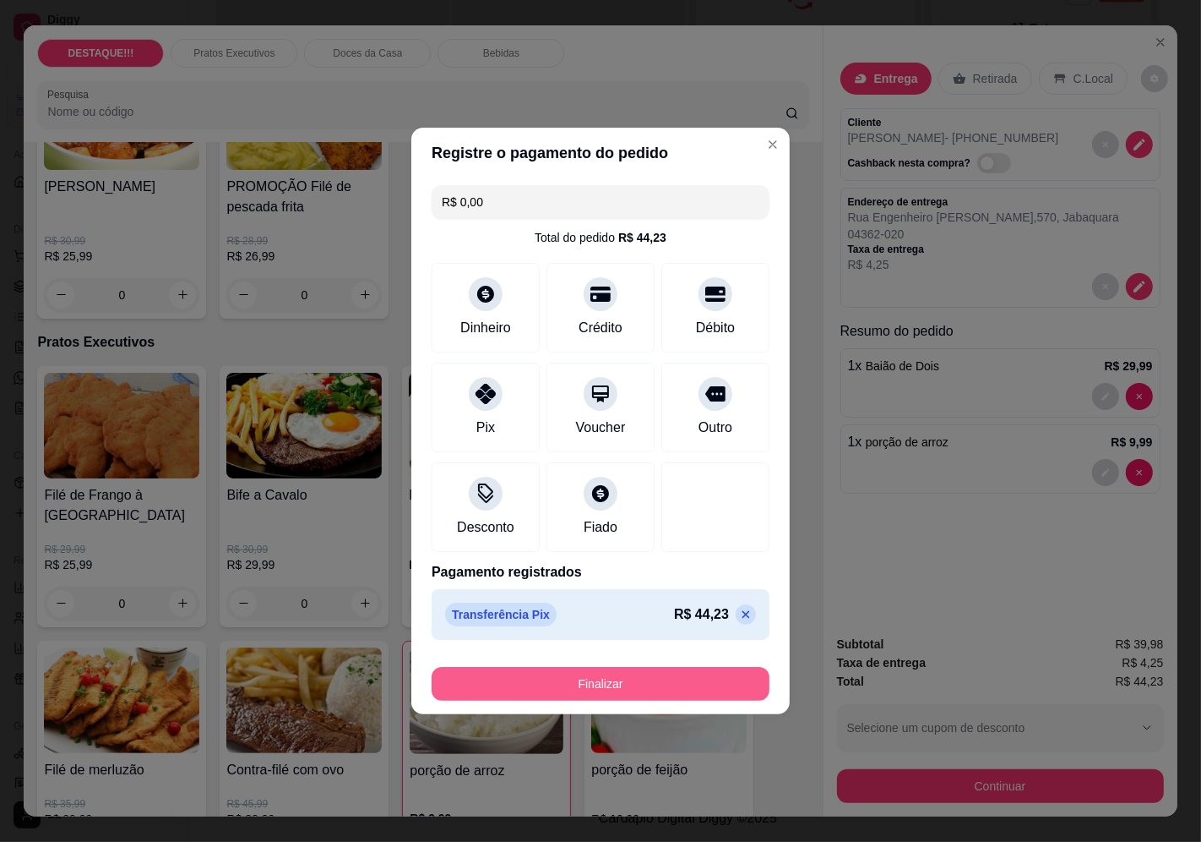
click at [646, 684] on button "Finalizar" at bounding box center [601, 684] width 338 height 34
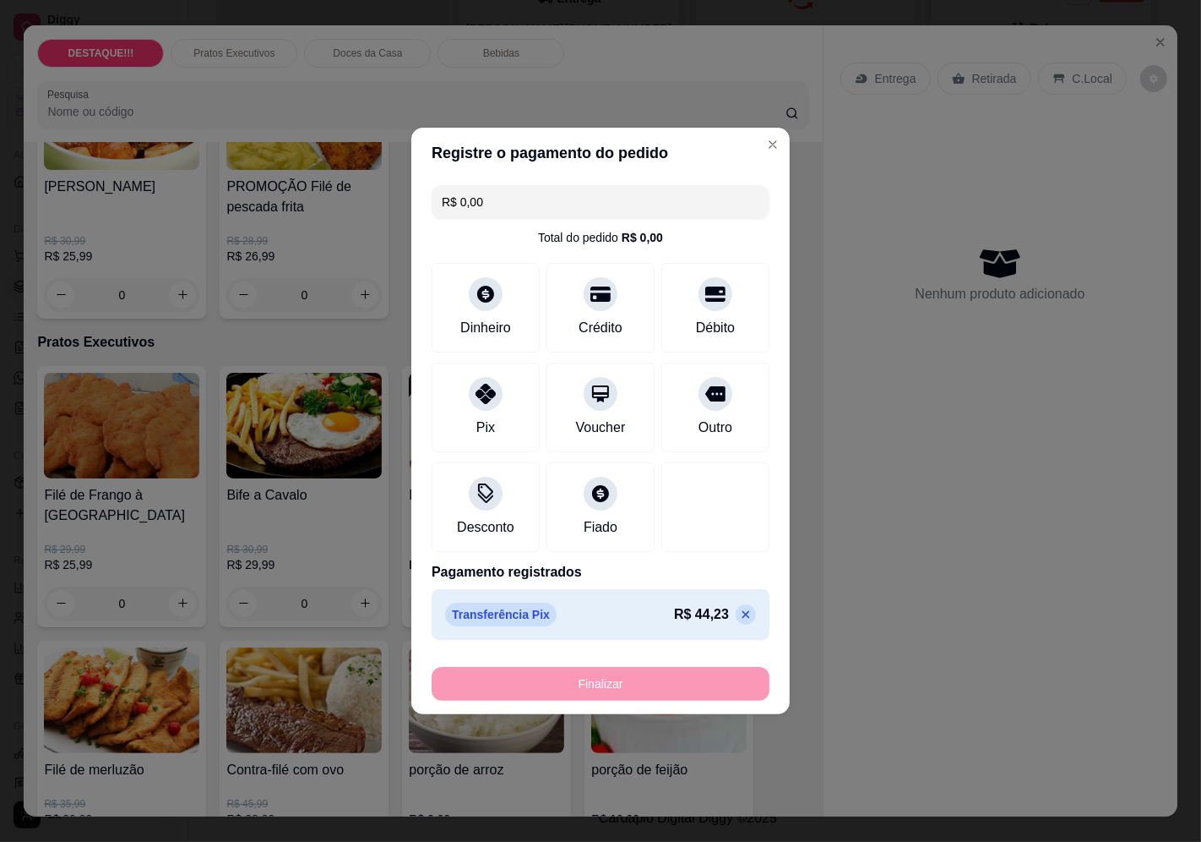
type input "0"
type input "-R$ 44,23"
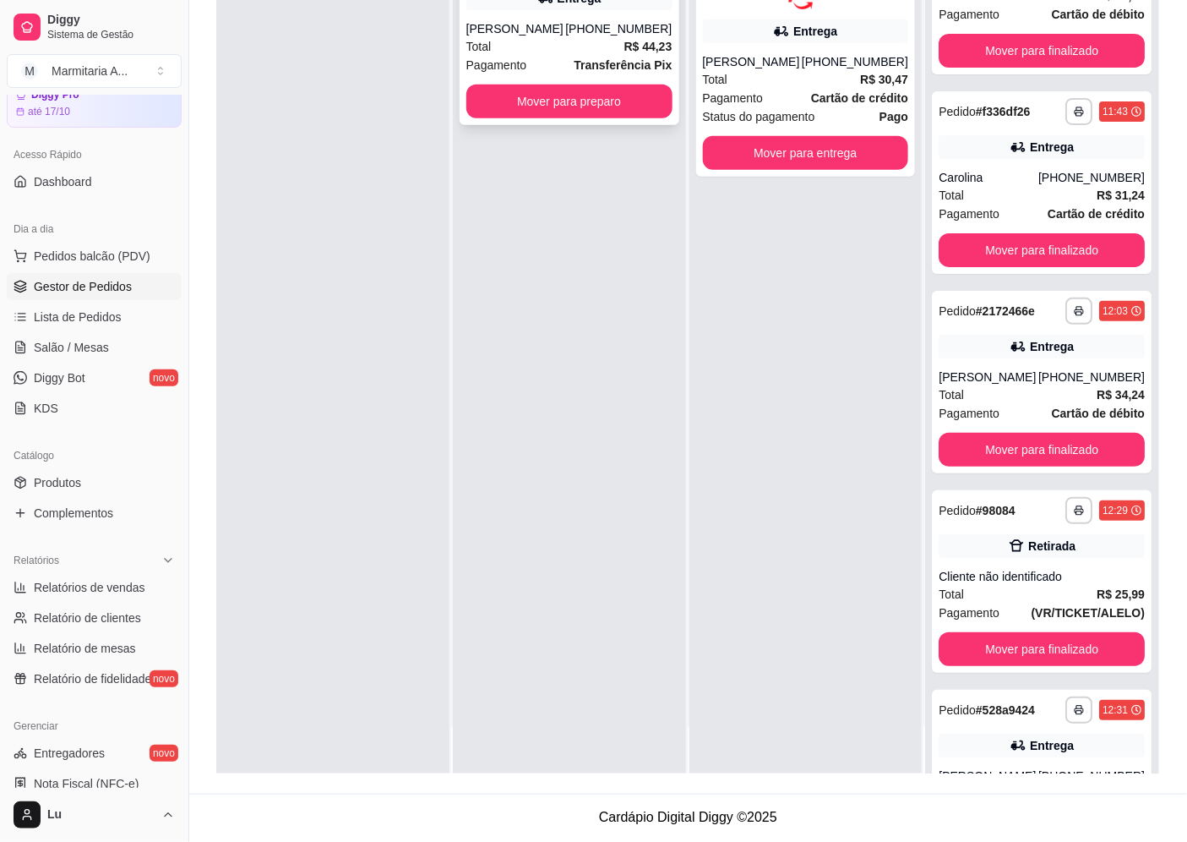
scroll to position [1882, 0]
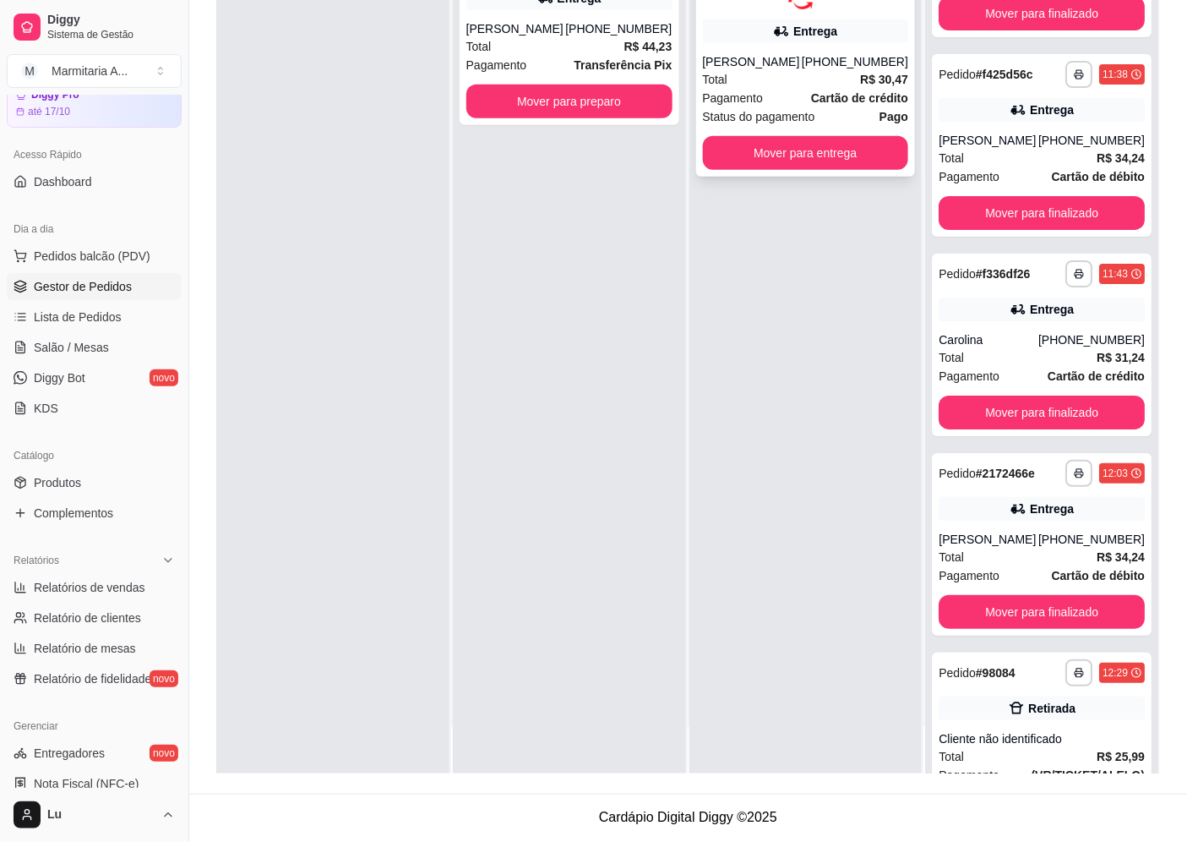
click at [778, 132] on div "**********" at bounding box center [806, 60] width 220 height 234
click at [846, 63] on div "[PHONE_NUMBER]" at bounding box center [855, 61] width 106 height 17
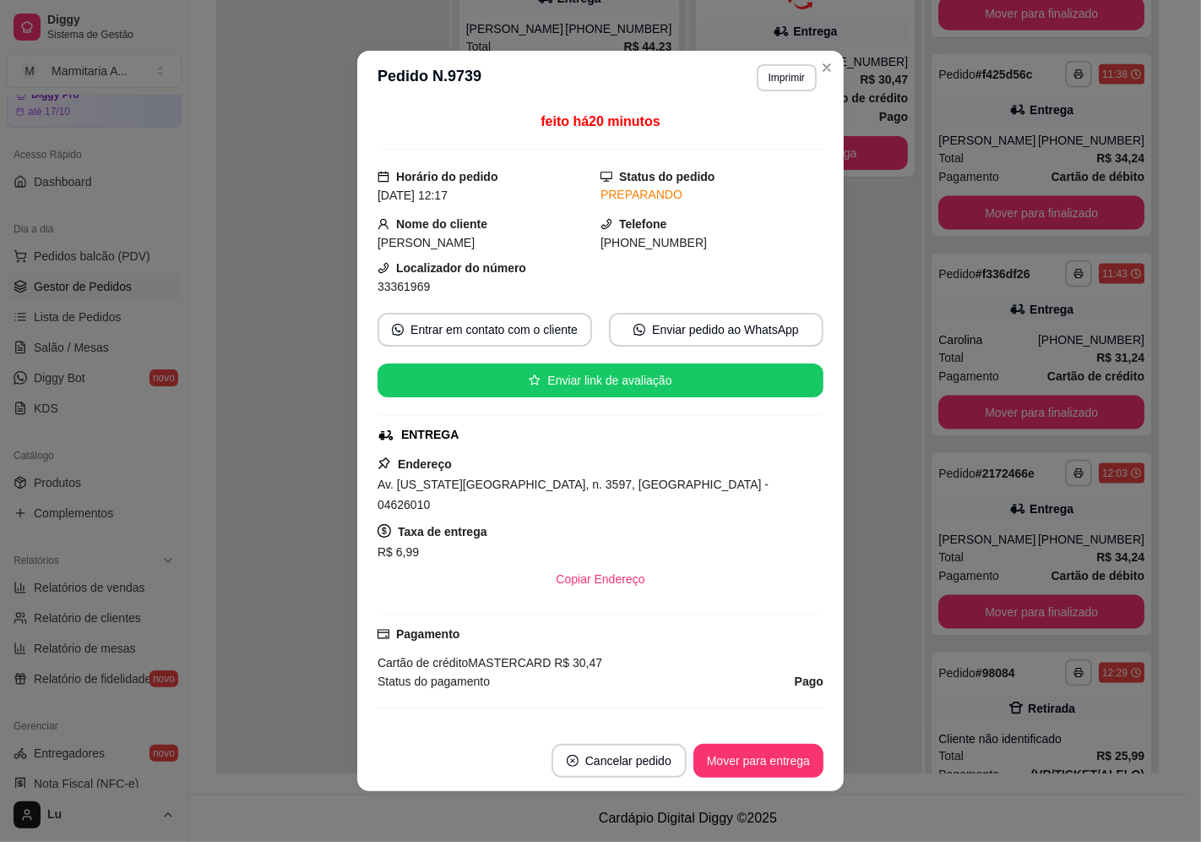
drag, startPoint x: 418, startPoint y: 440, endPoint x: 446, endPoint y: 283, distance: 159.6
click at [439, 311] on div "feito há 20 minutos Horário do pedido [DATE] 12:17 Status do pedido PREPARANDO …" at bounding box center [601, 418] width 446 height 612
click at [406, 287] on span "33361969" at bounding box center [404, 287] width 52 height 14
click at [407, 287] on span "33361969" at bounding box center [404, 287] width 52 height 14
click at [408, 287] on span "33361969" at bounding box center [404, 287] width 52 height 14
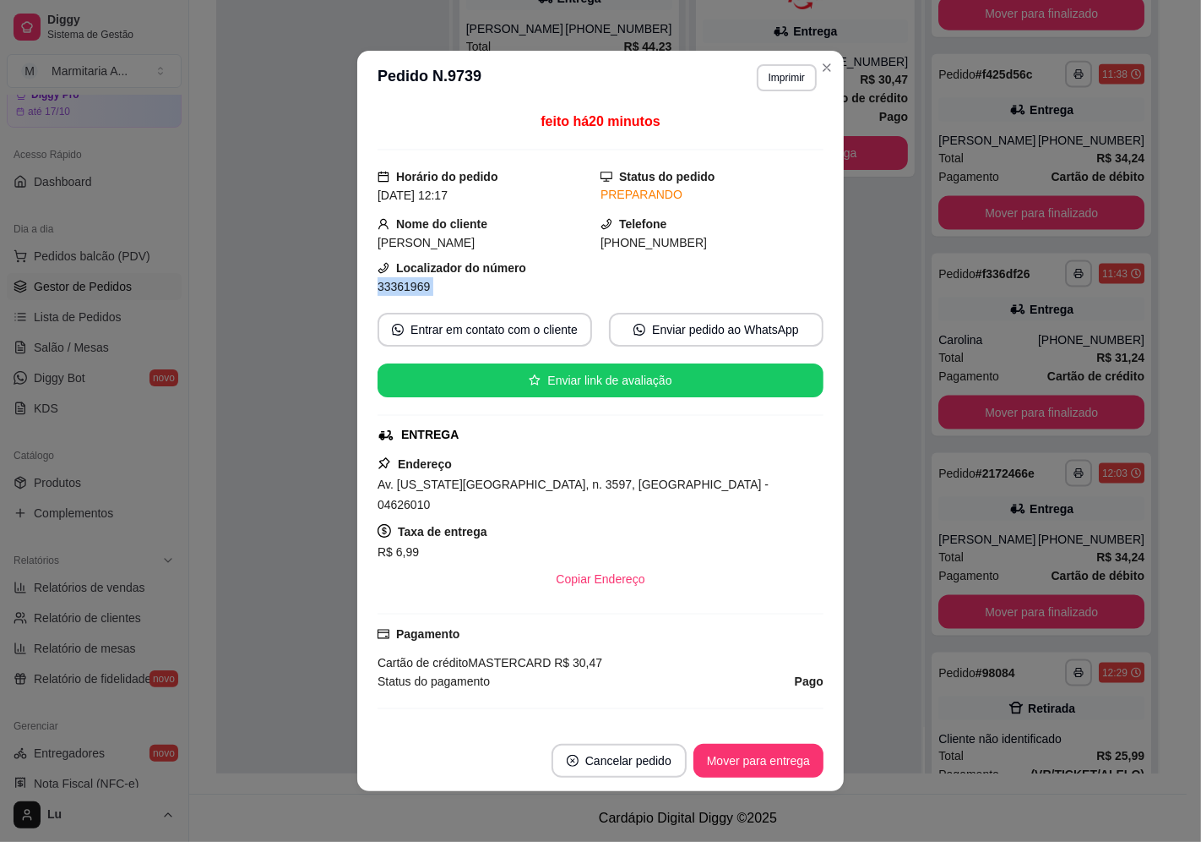
click at [408, 287] on span "33361969" at bounding box center [404, 287] width 52 height 14
copy div "33361969 Entrar em contato com o cliente Enviar pedido ao WhatsApp Enviar link …"
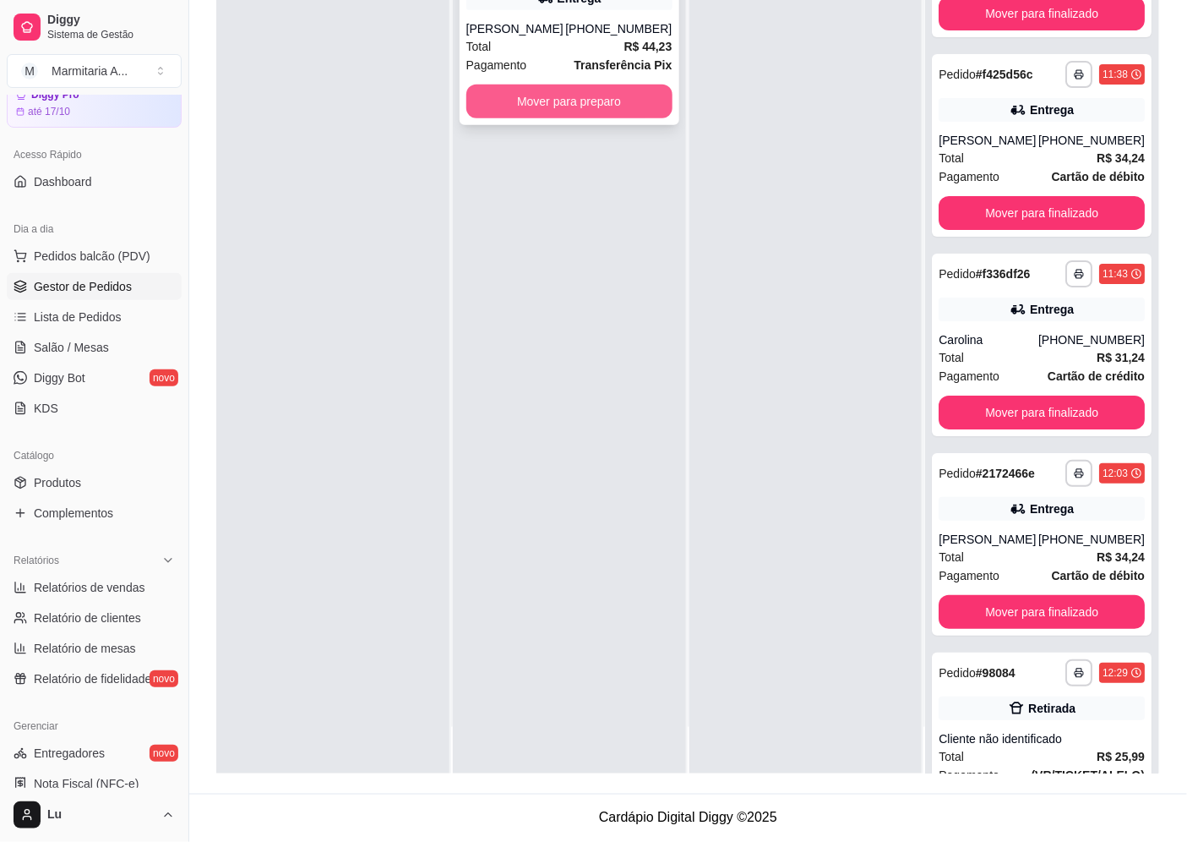
click at [597, 113] on button "Mover para preparo" at bounding box center [569, 101] width 206 height 34
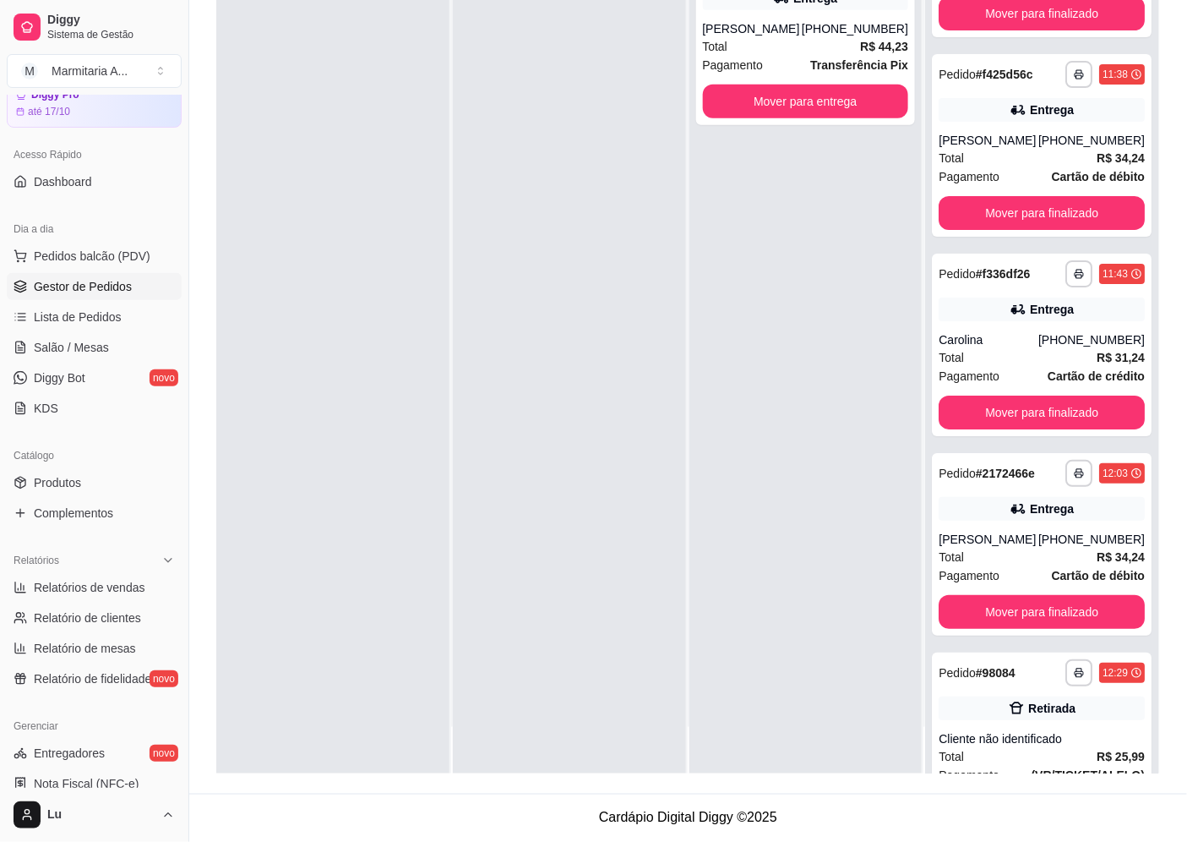
scroll to position [0, 0]
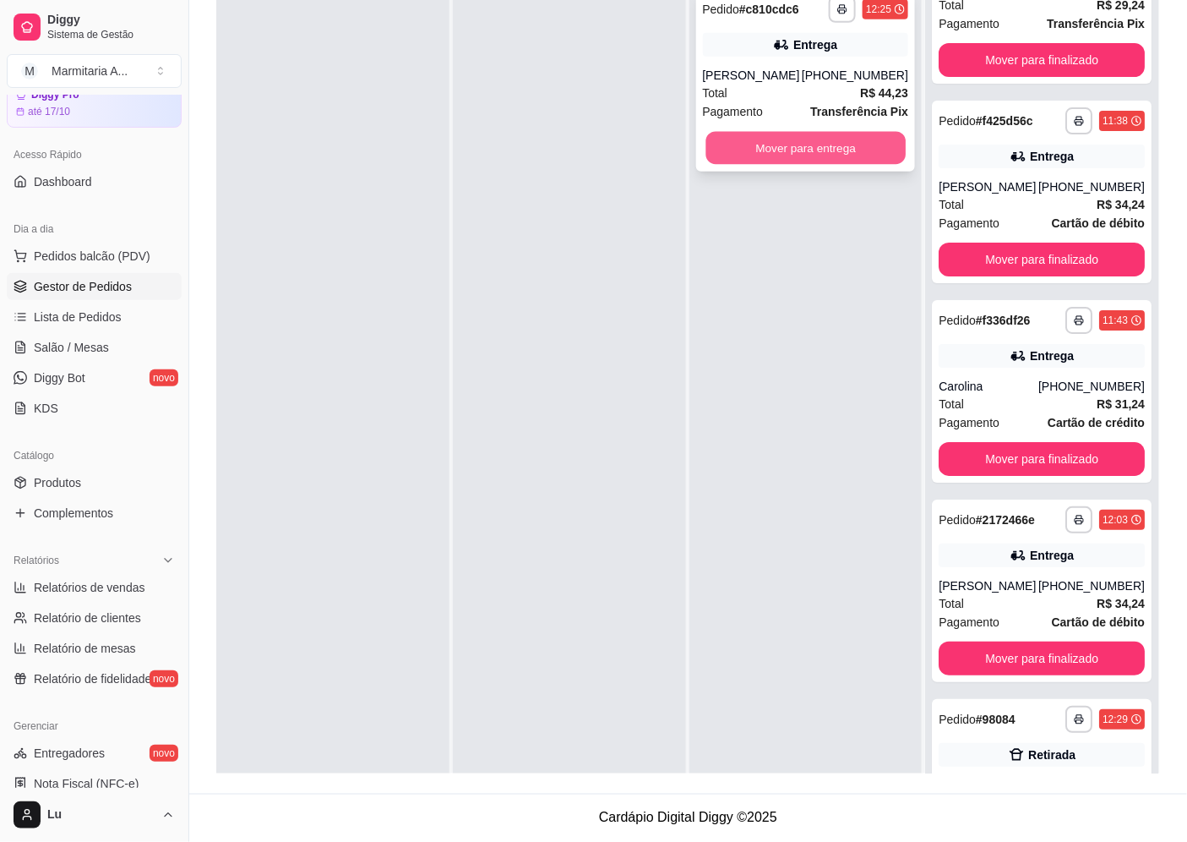
click at [863, 150] on button "Mover para entrega" at bounding box center [804, 148] width 199 height 33
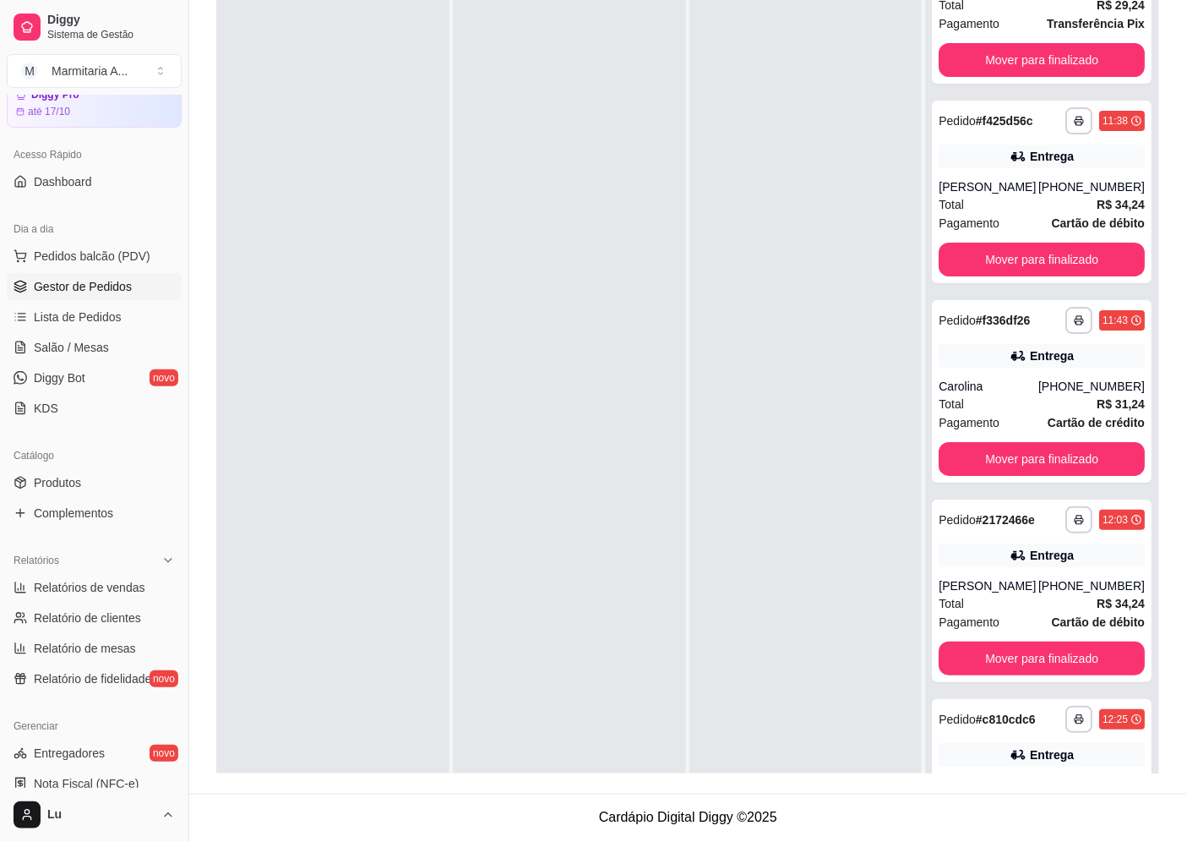
drag, startPoint x: 395, startPoint y: 263, endPoint x: 386, endPoint y: 254, distance: 11.9
click at [395, 263] on div at bounding box center [332, 400] width 233 height 842
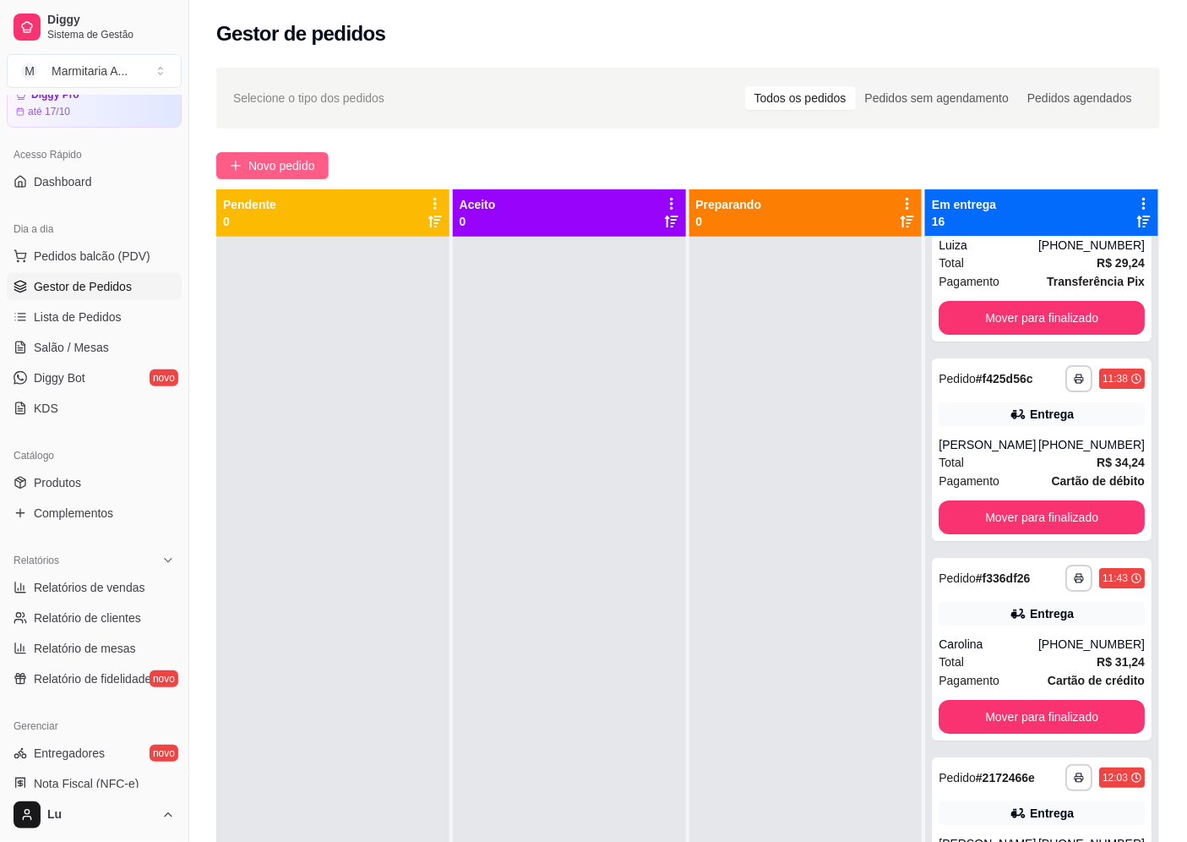
click at [328, 163] on button "Novo pedido" at bounding box center [272, 165] width 112 height 27
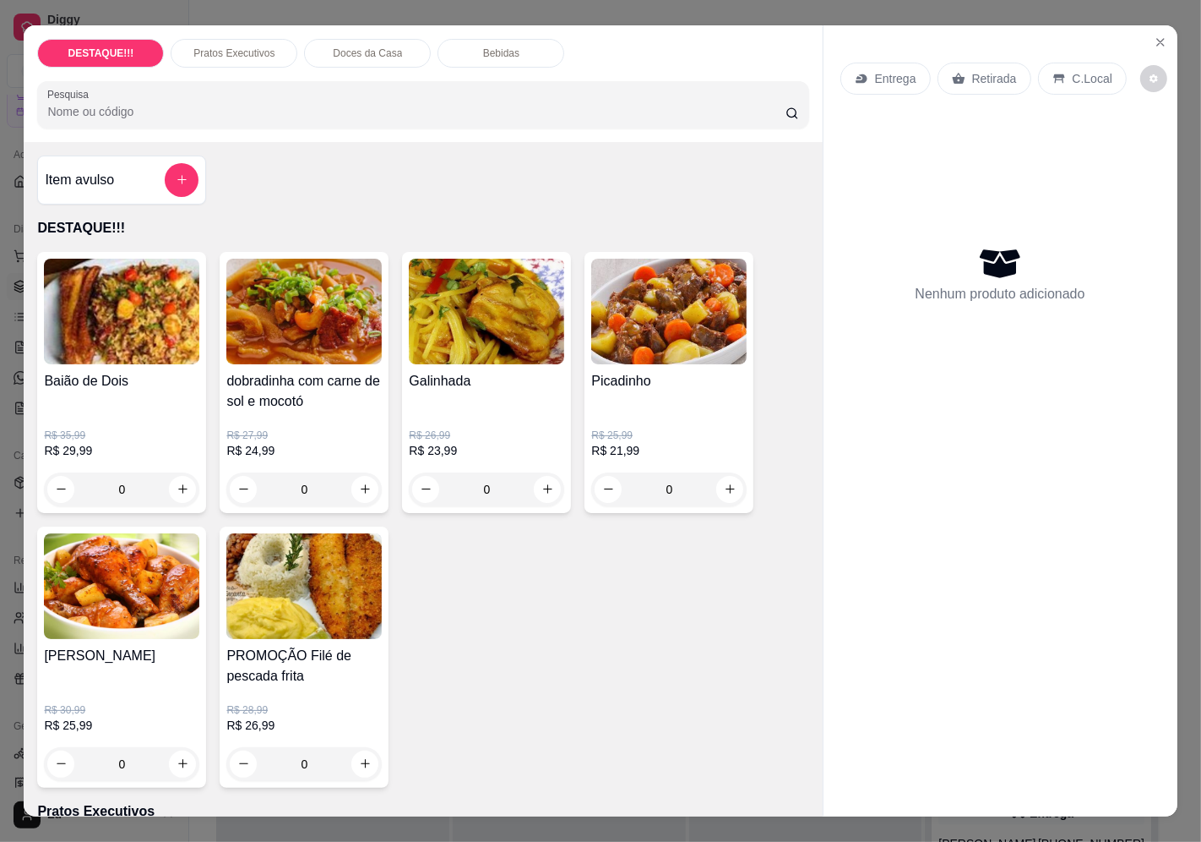
click at [952, 72] on icon at bounding box center [959, 79] width 14 height 14
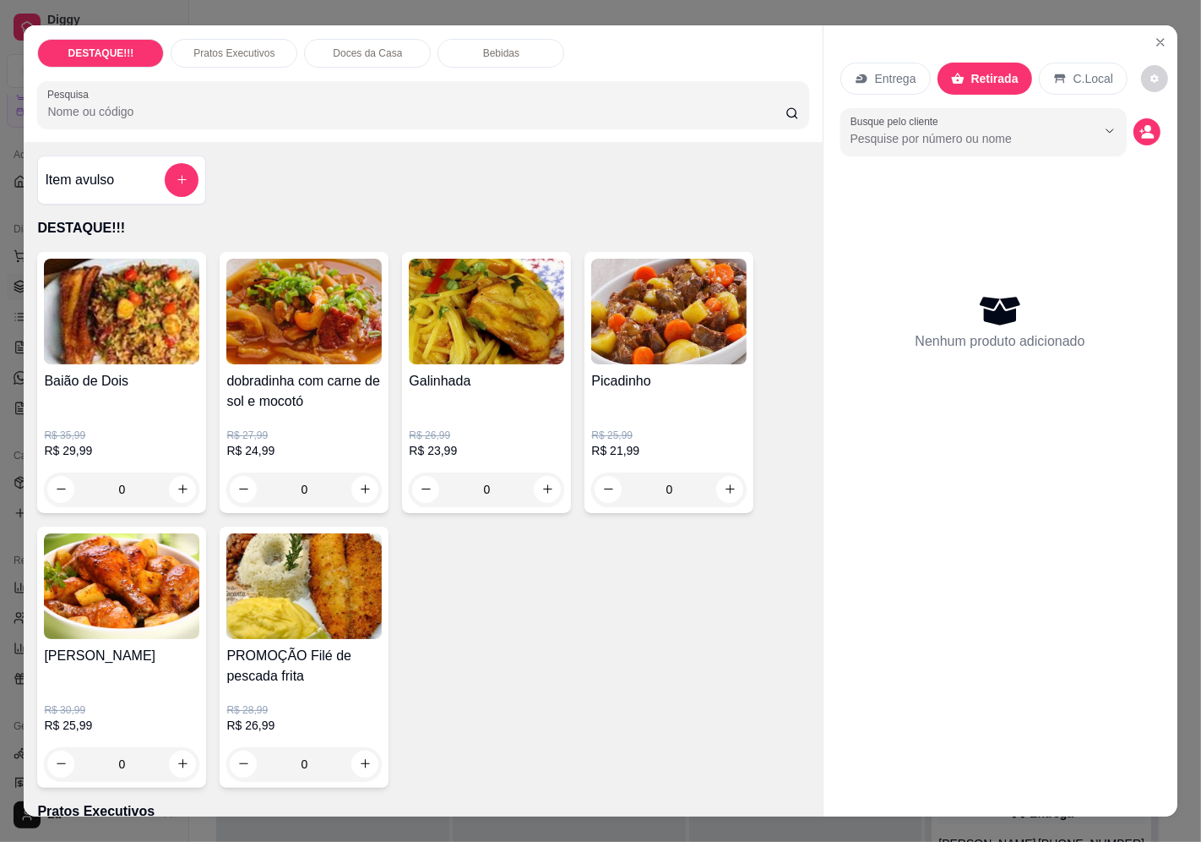
scroll to position [281, 0]
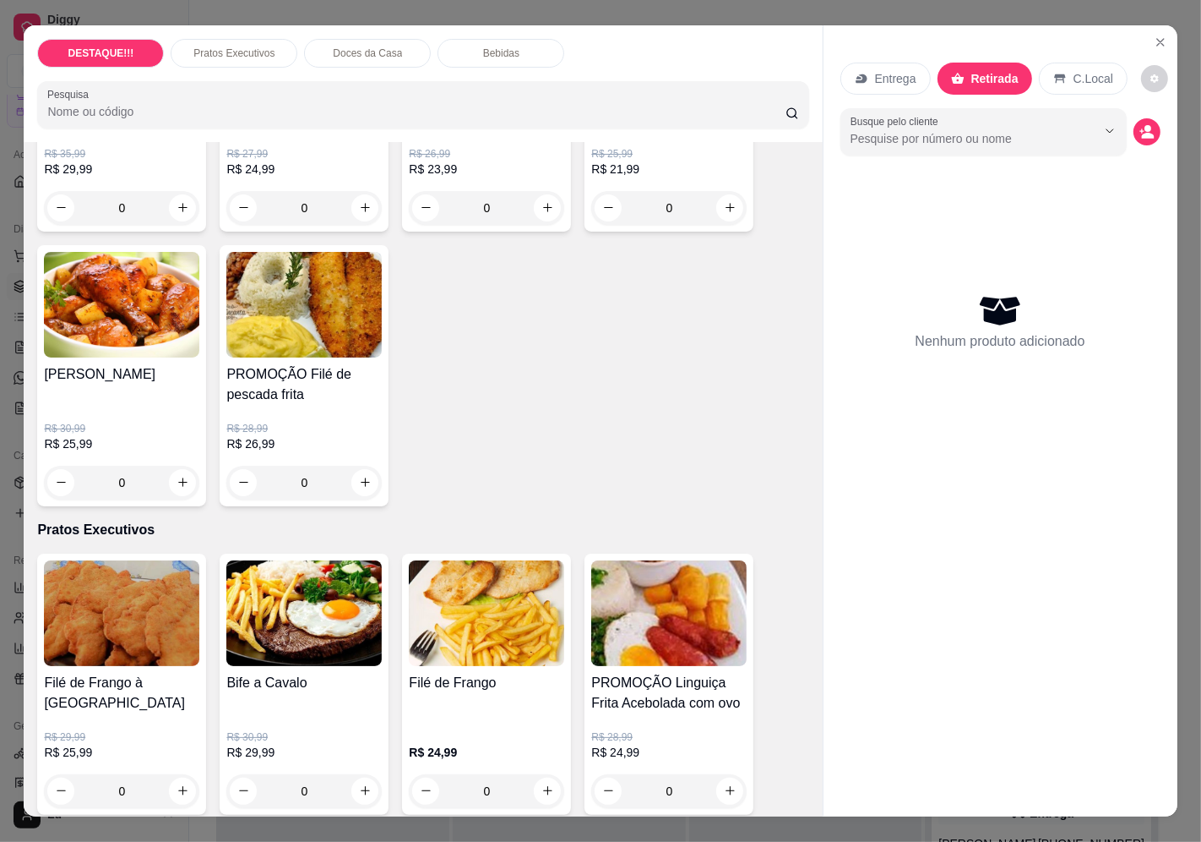
click at [119, 628] on img at bounding box center [121, 613] width 155 height 106
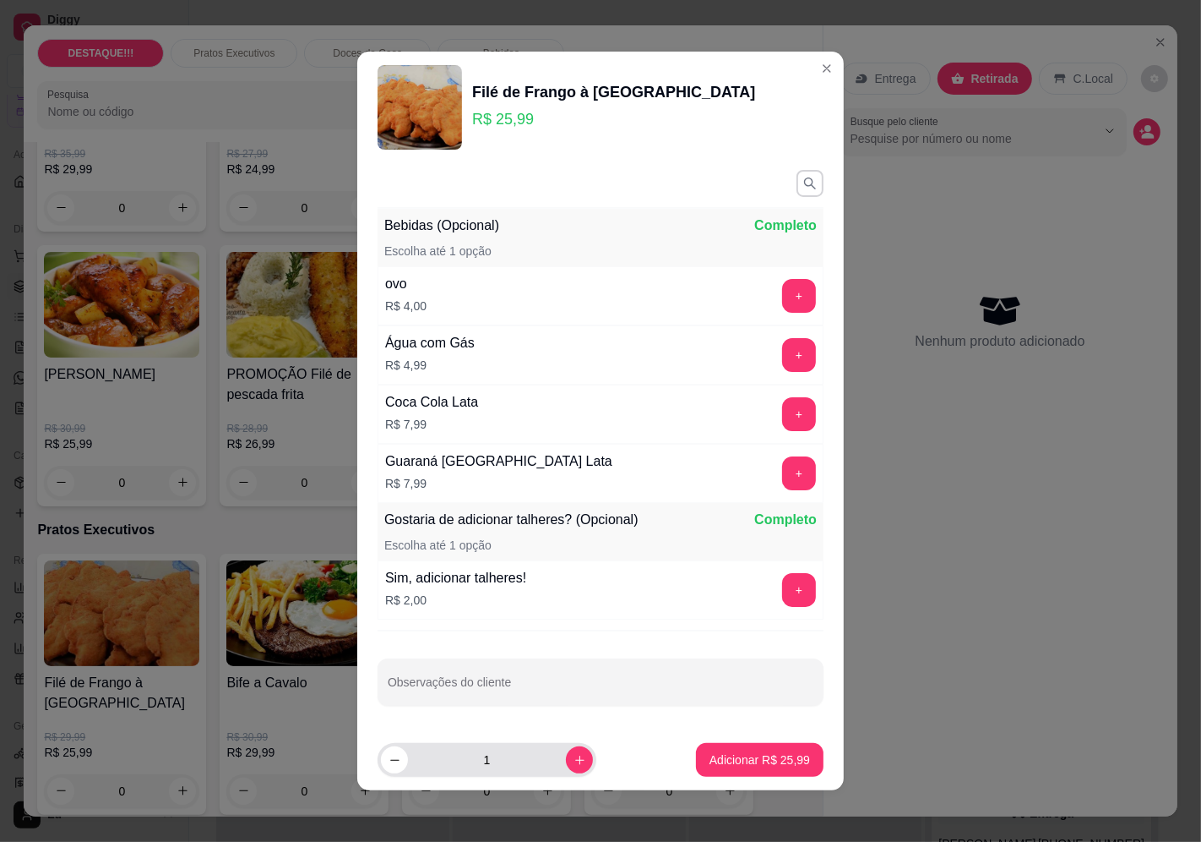
click at [575, 766] on div "1" at bounding box center [487, 760] width 212 height 34
click at [574, 761] on icon "increase-product-quantity" at bounding box center [580, 760] width 13 height 13
type input "2"
click at [710, 754] on p "Adicionar R$ 51,98" at bounding box center [760, 759] width 101 height 17
type input "2"
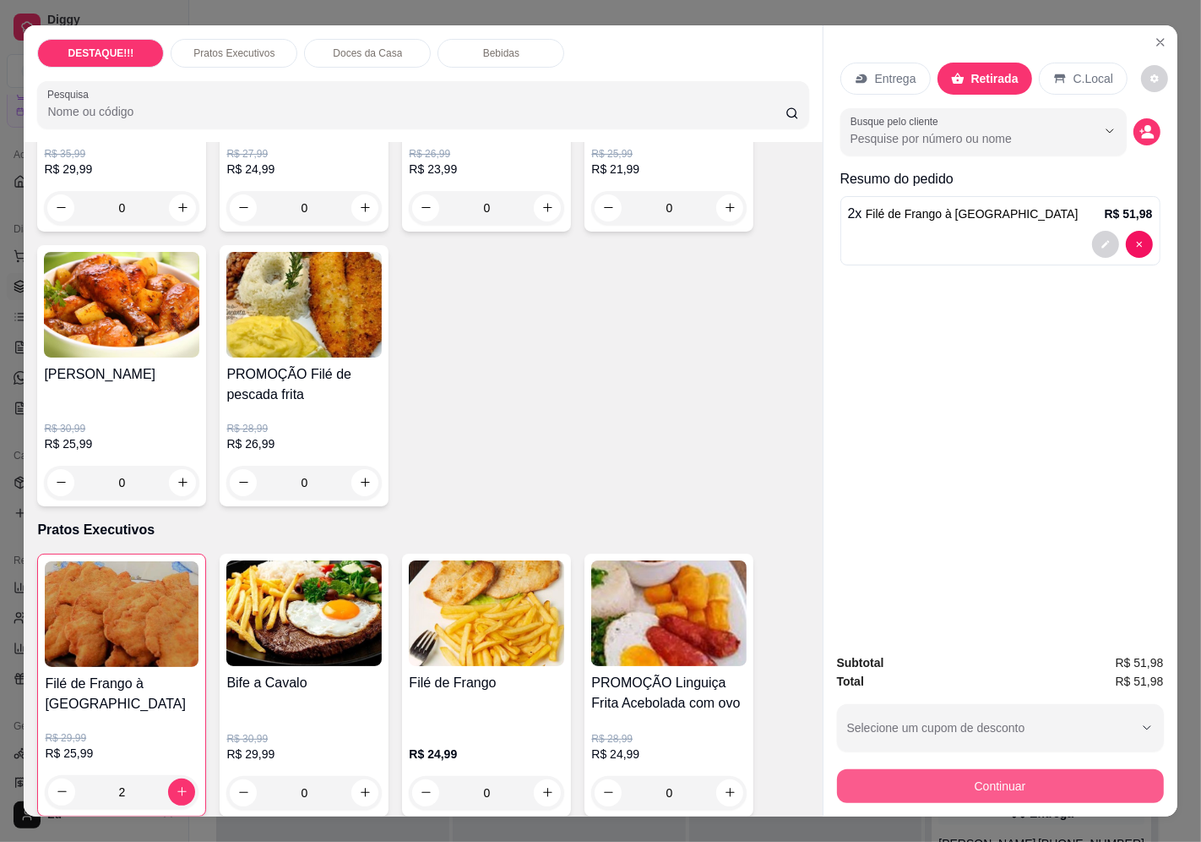
click at [1070, 779] on button "Continuar" at bounding box center [1000, 786] width 327 height 34
click at [718, 338] on div "Débito" at bounding box center [715, 336] width 119 height 99
type input "R$ 0,00"
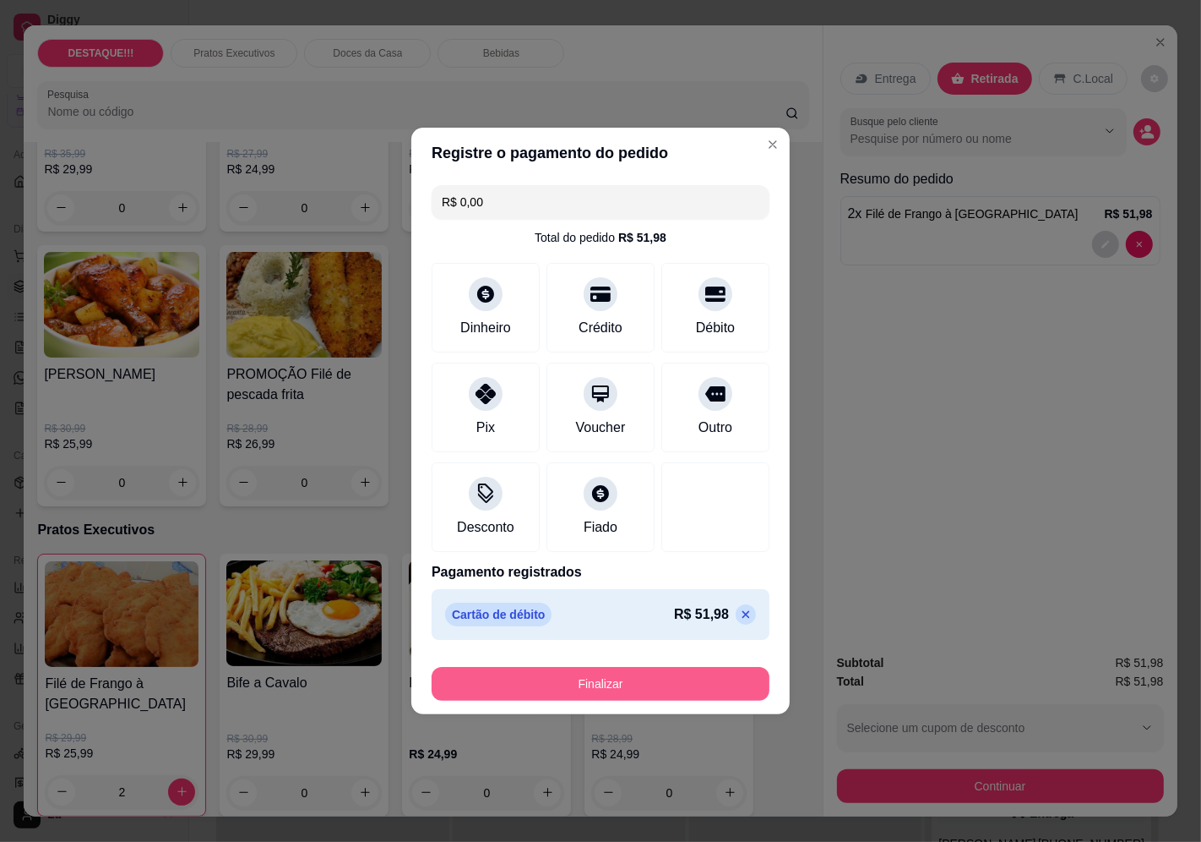
click at [720, 679] on button "Finalizar" at bounding box center [601, 684] width 338 height 34
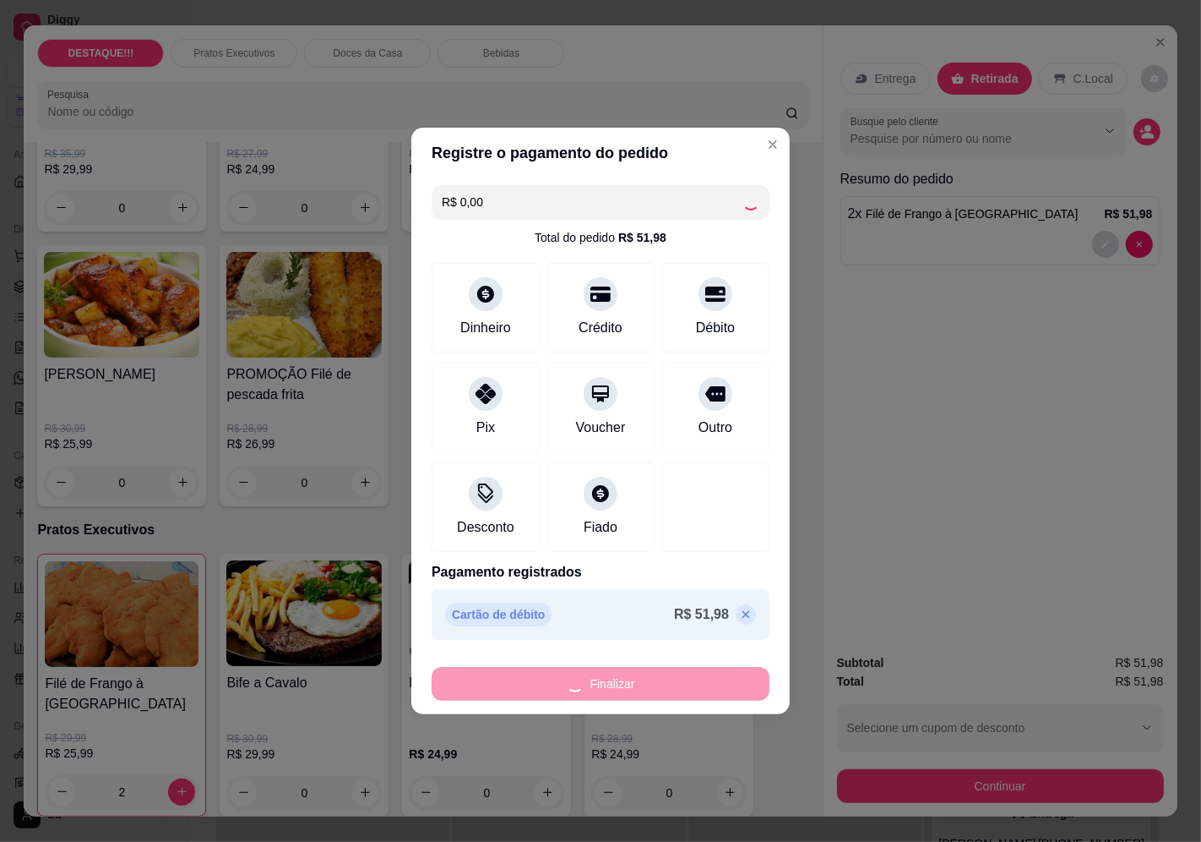
type input "0"
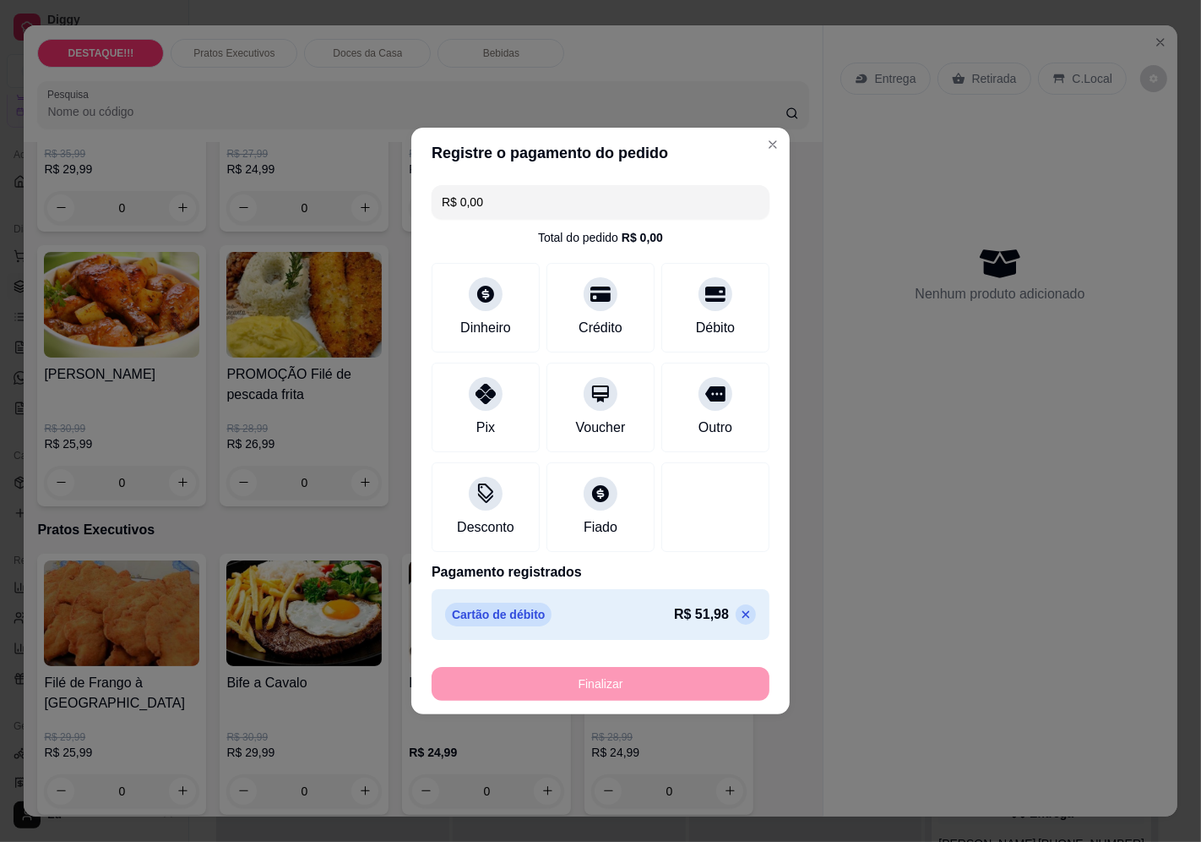
type input "-R$ 51,98"
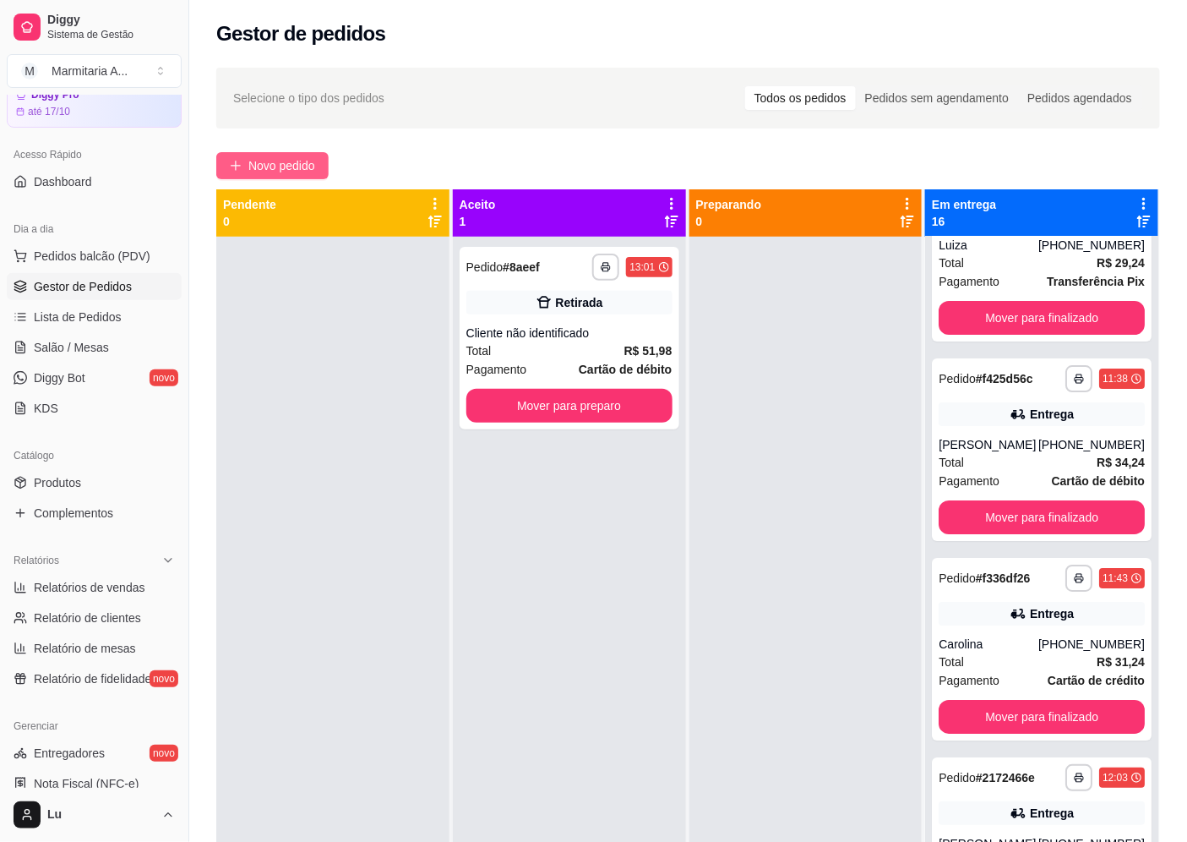
click at [257, 169] on span "Novo pedido" at bounding box center [281, 165] width 67 height 19
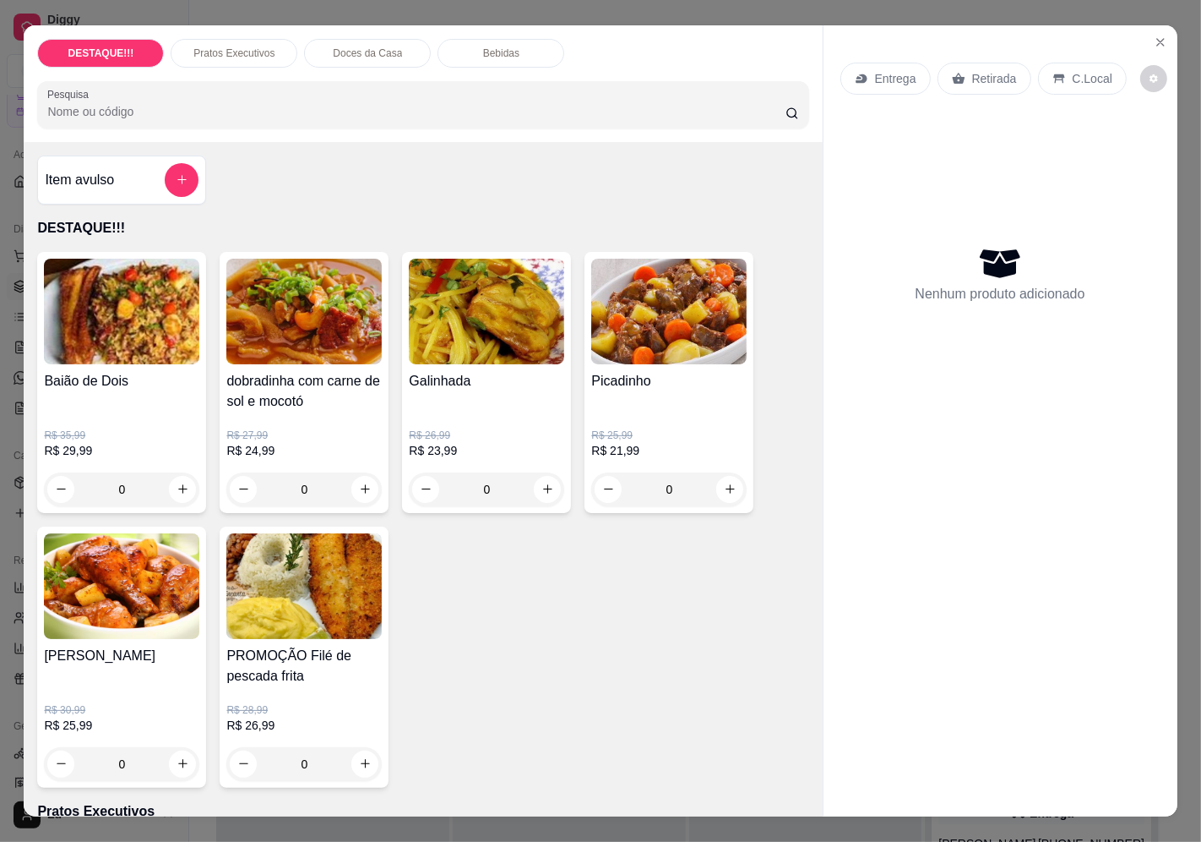
click at [896, 64] on div "Entrega" at bounding box center [886, 79] width 90 height 32
click at [916, 82] on div "Entrega" at bounding box center [886, 79] width 90 height 32
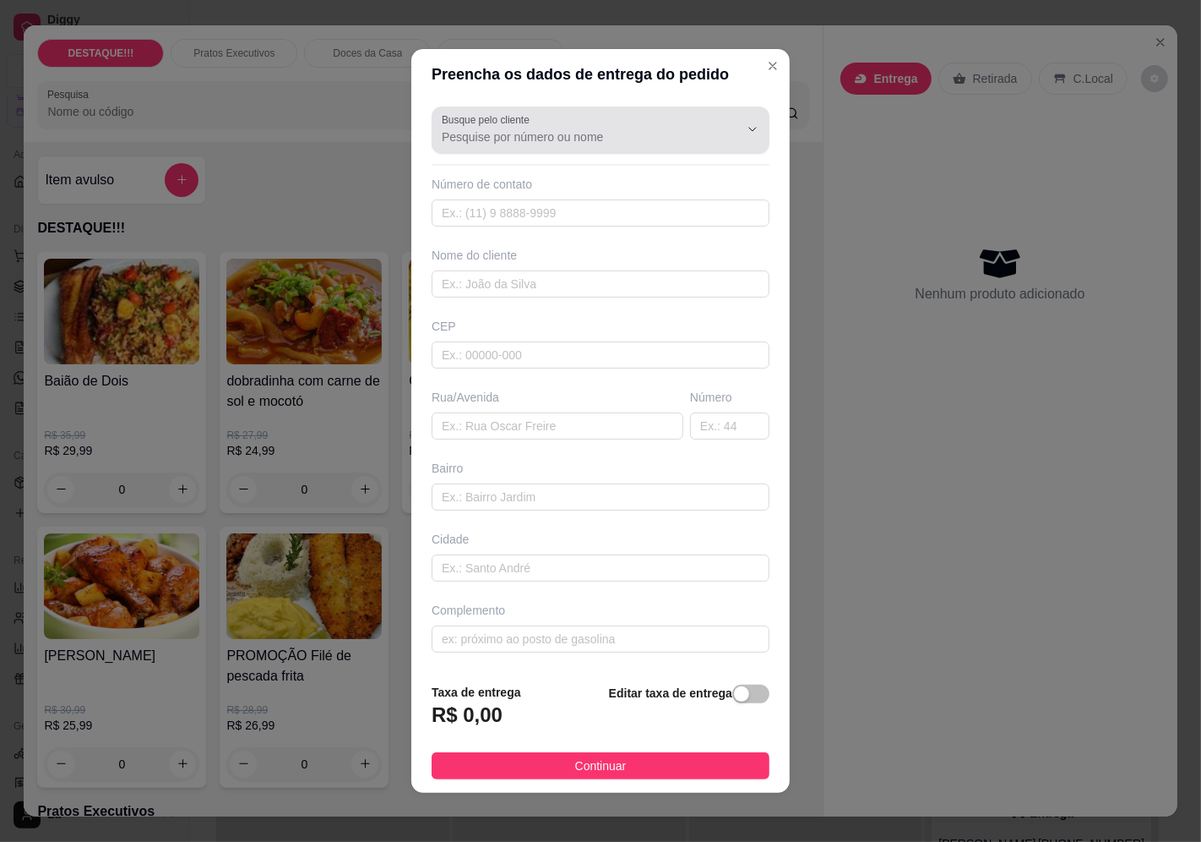
click at [660, 139] on input "Busque pelo cliente" at bounding box center [577, 136] width 270 height 17
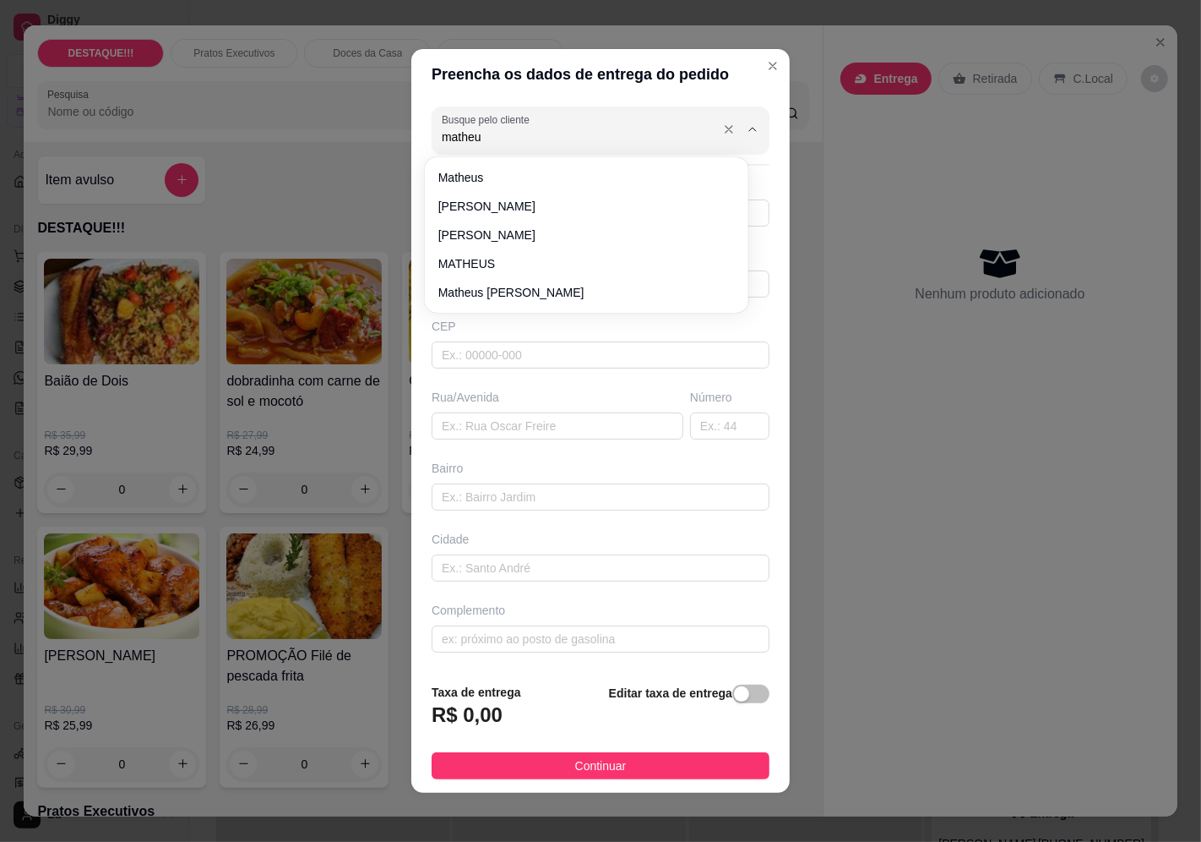
type input "matheus"
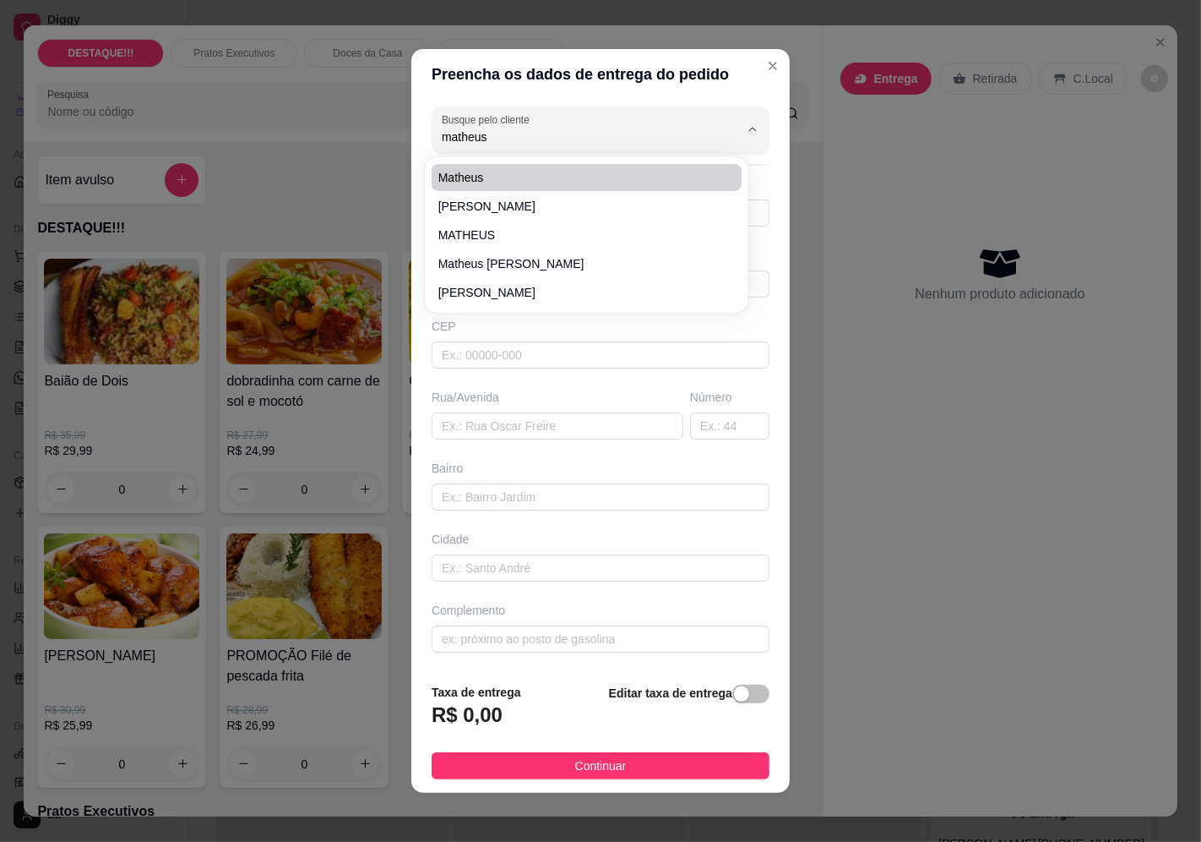
click at [560, 187] on li "matheus" at bounding box center [587, 177] width 310 height 27
type input "11952446048"
type input "matheus"
type input "04372140"
type input "Rua Professor [PERSON_NAME]"
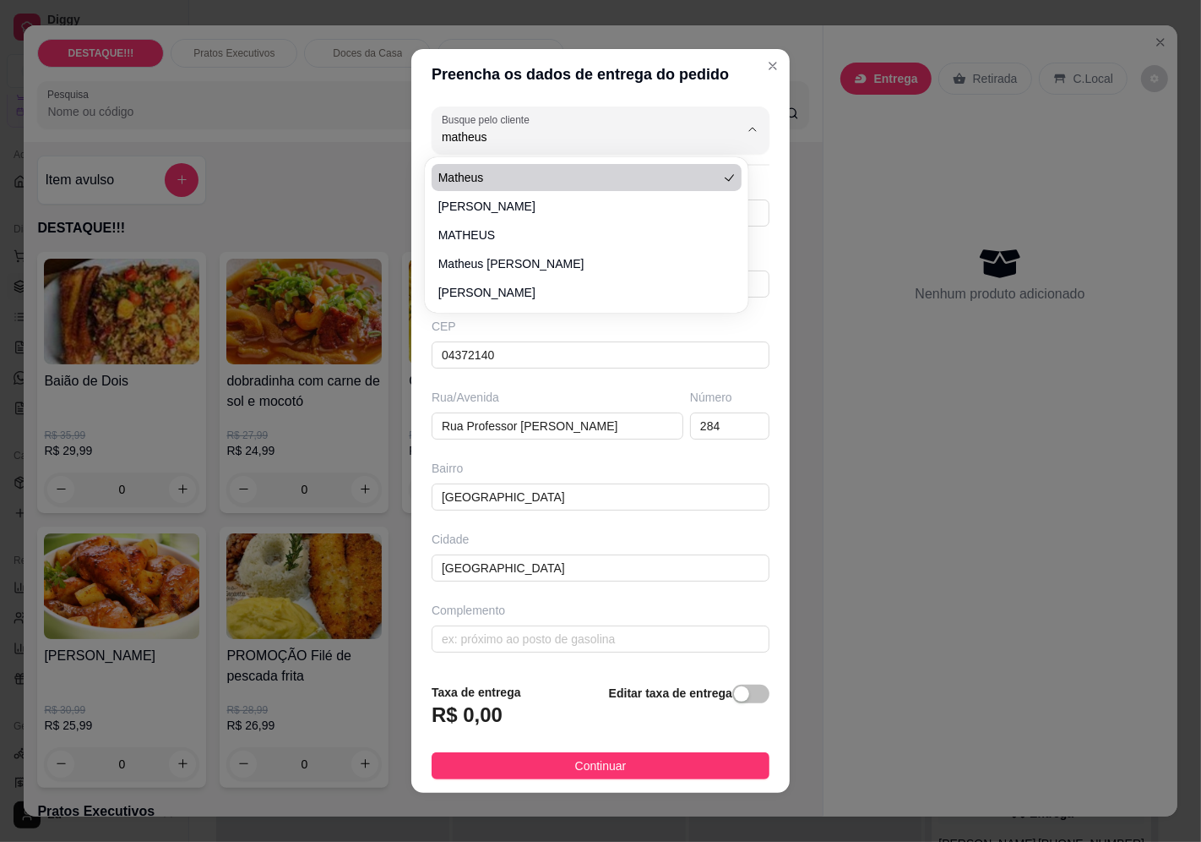
type input "284"
type input "[GEOGRAPHIC_DATA]"
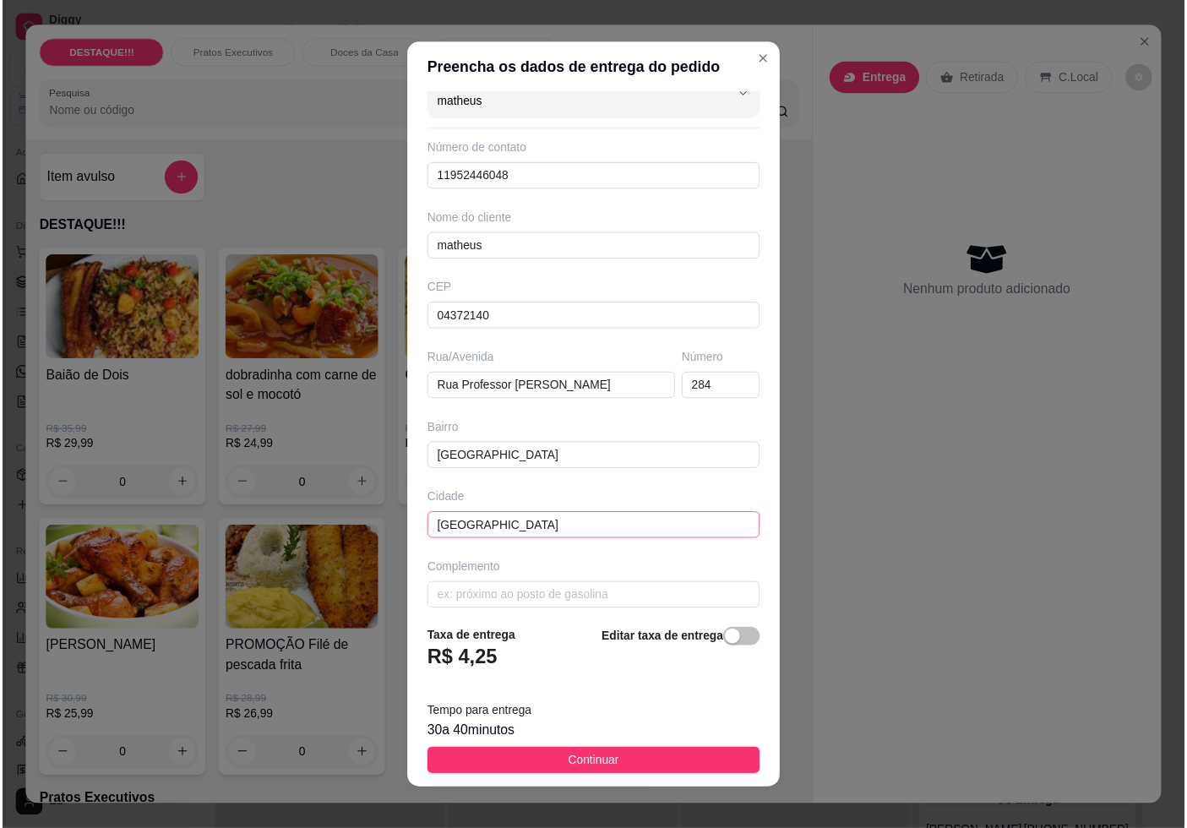
scroll to position [41, 0]
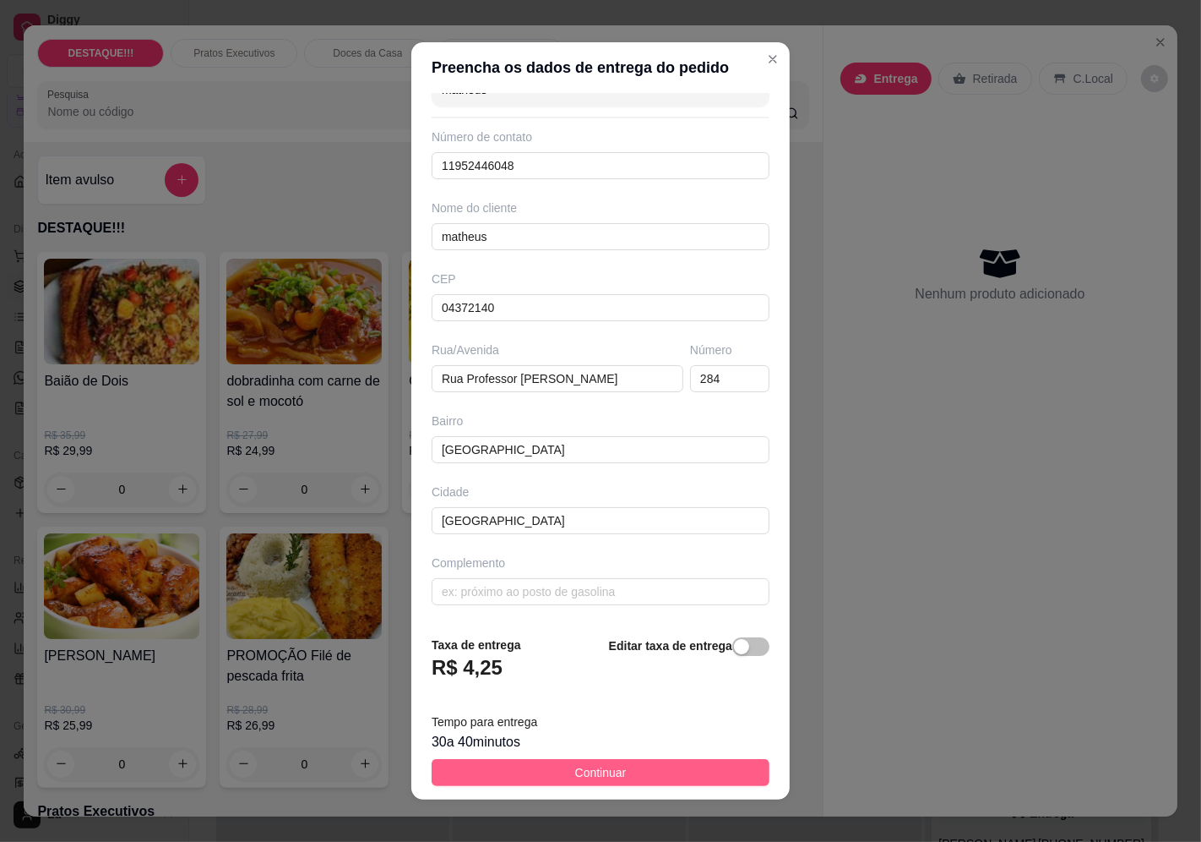
type input "matheus"
click at [677, 775] on button "Continuar" at bounding box center [601, 772] width 338 height 27
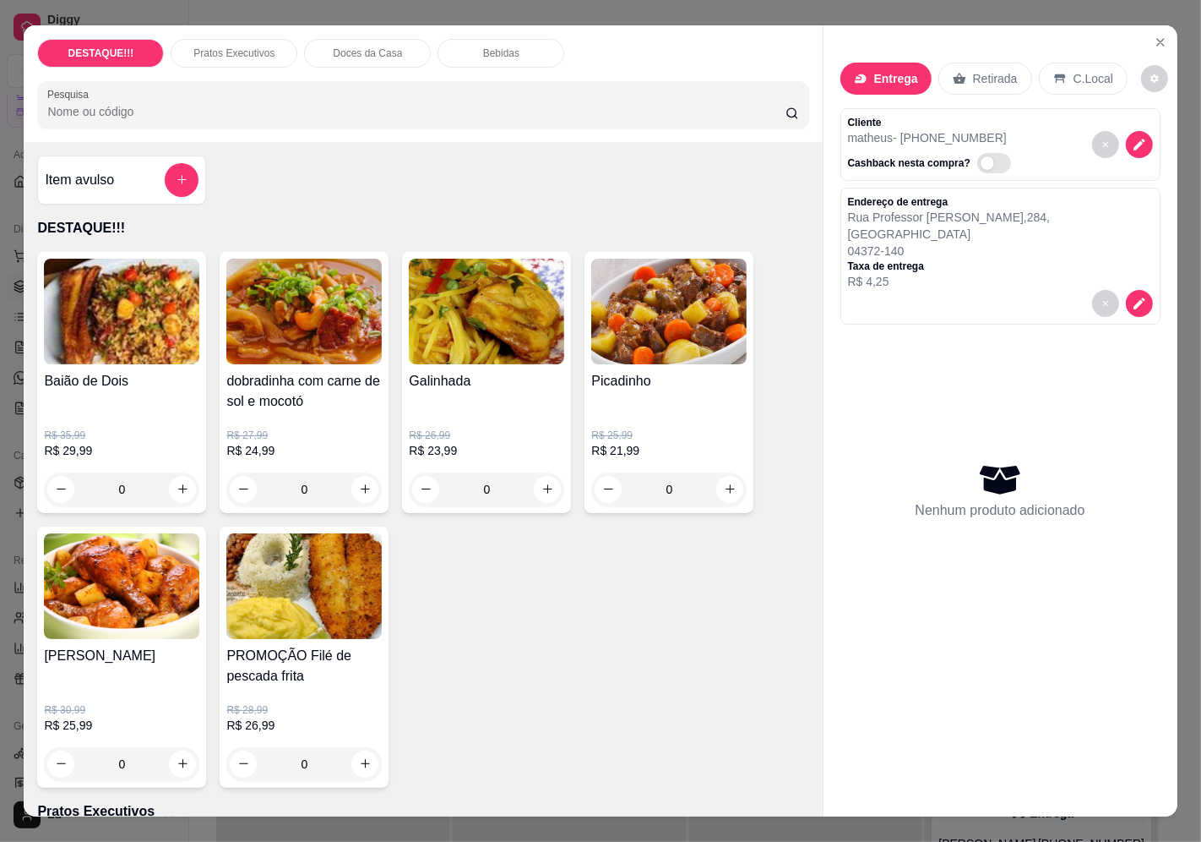
click at [105, 355] on img at bounding box center [121, 312] width 155 height 106
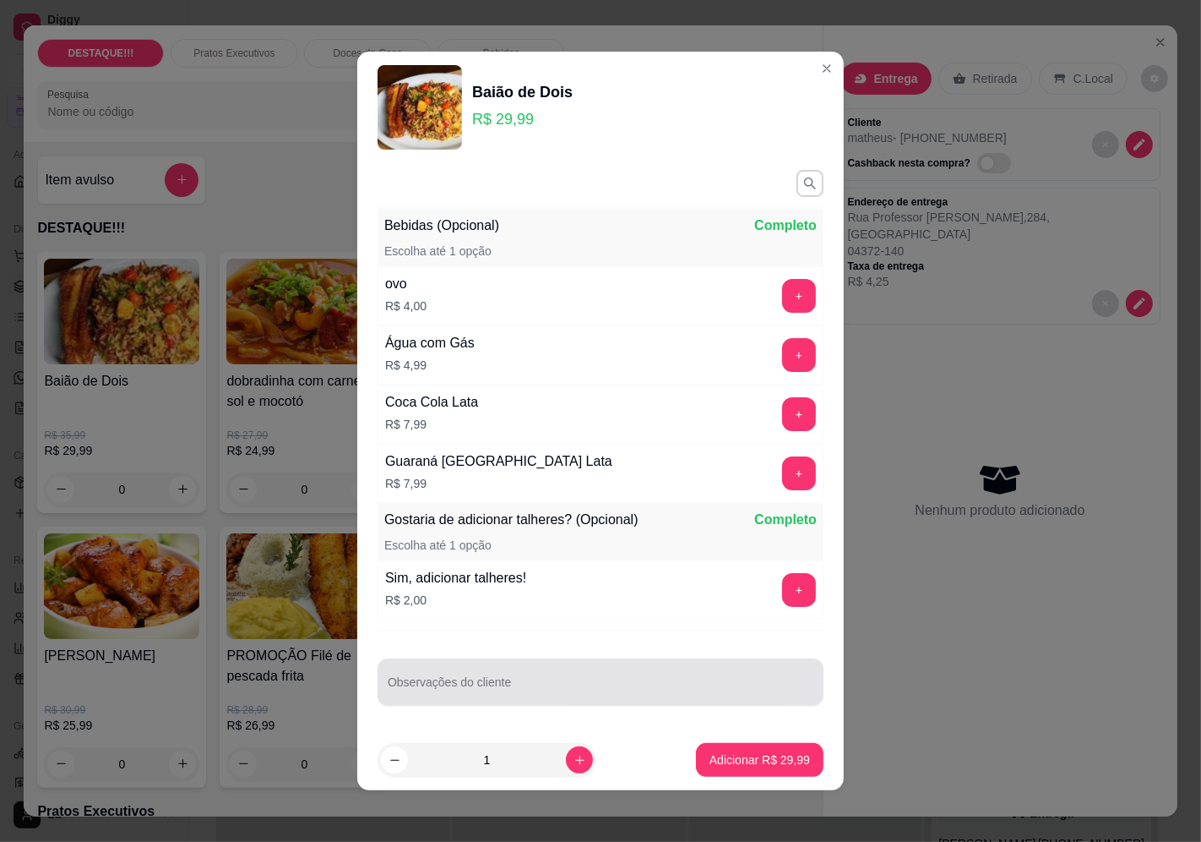
click at [520, 670] on div at bounding box center [601, 682] width 426 height 34
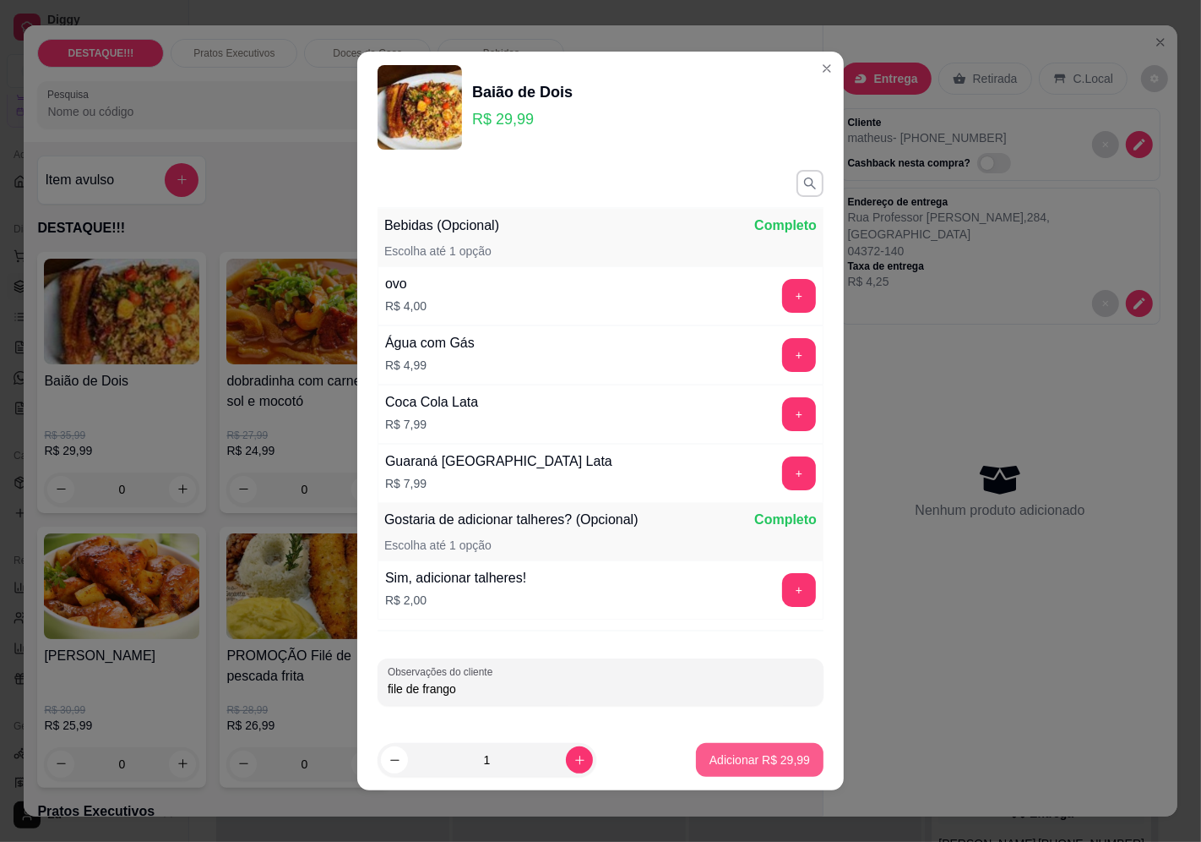
type input "file de frango"
click at [737, 753] on p "Adicionar R$ 29,99" at bounding box center [760, 759] width 101 height 17
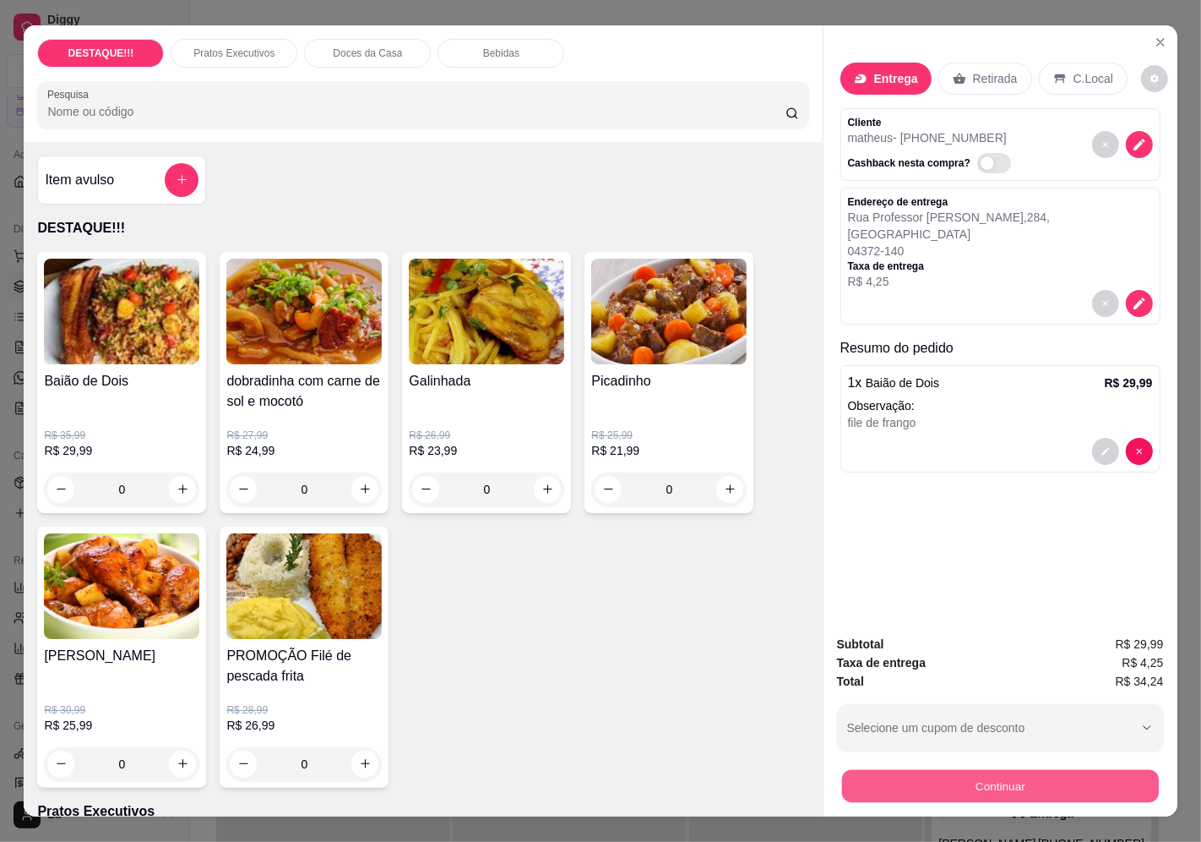
click at [1045, 771] on button "Continuar" at bounding box center [1000, 786] width 317 height 33
click at [956, 773] on button "Continuar" at bounding box center [1000, 786] width 327 height 34
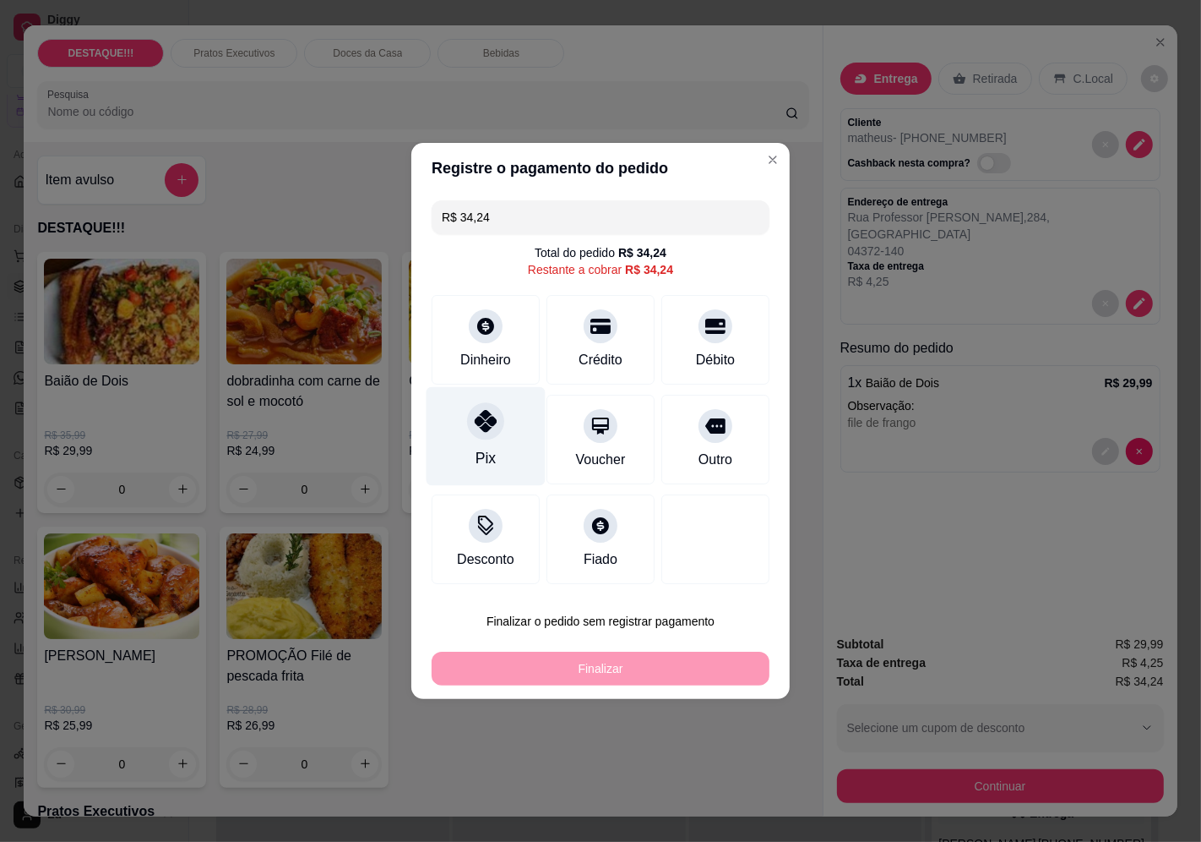
drag, startPoint x: 486, startPoint y: 422, endPoint x: 492, endPoint y: 444, distance: 22.7
click at [488, 432] on icon at bounding box center [486, 421] width 22 height 22
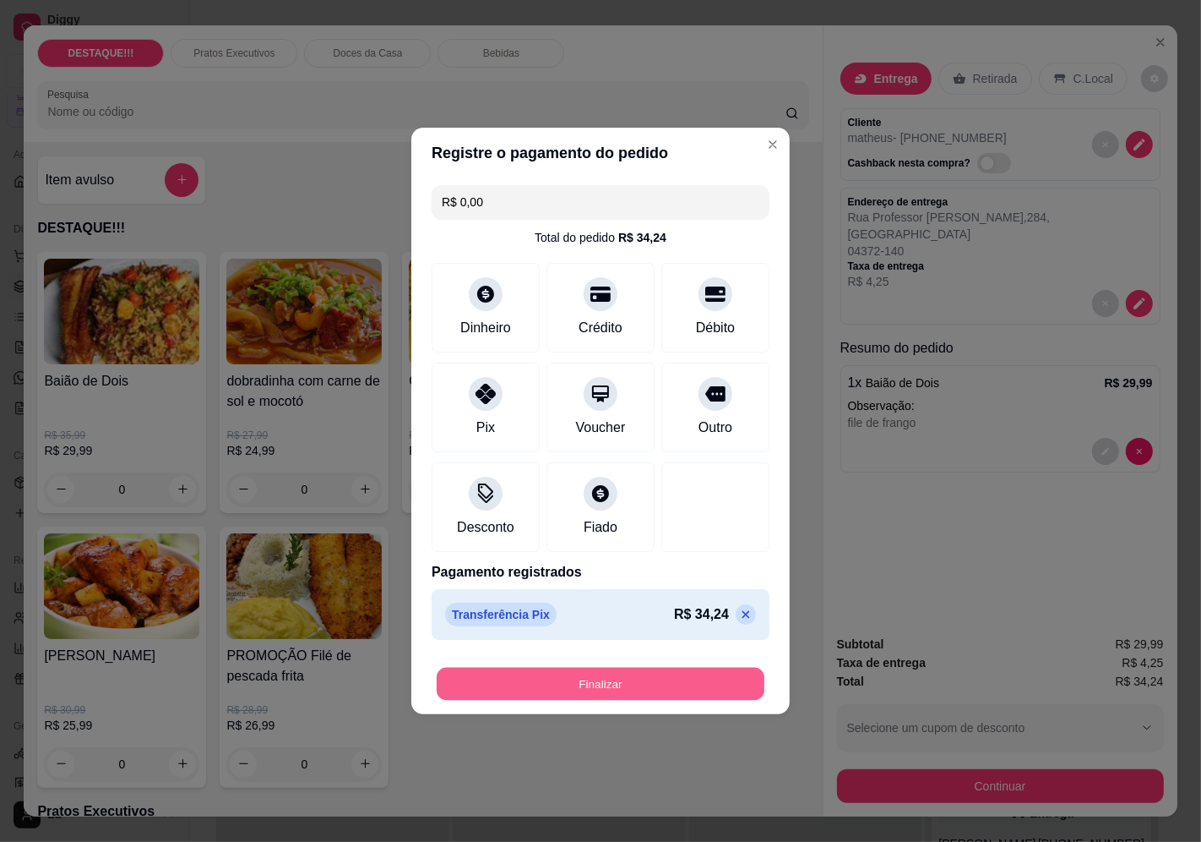
click at [691, 670] on button "Finalizar" at bounding box center [601, 683] width 328 height 33
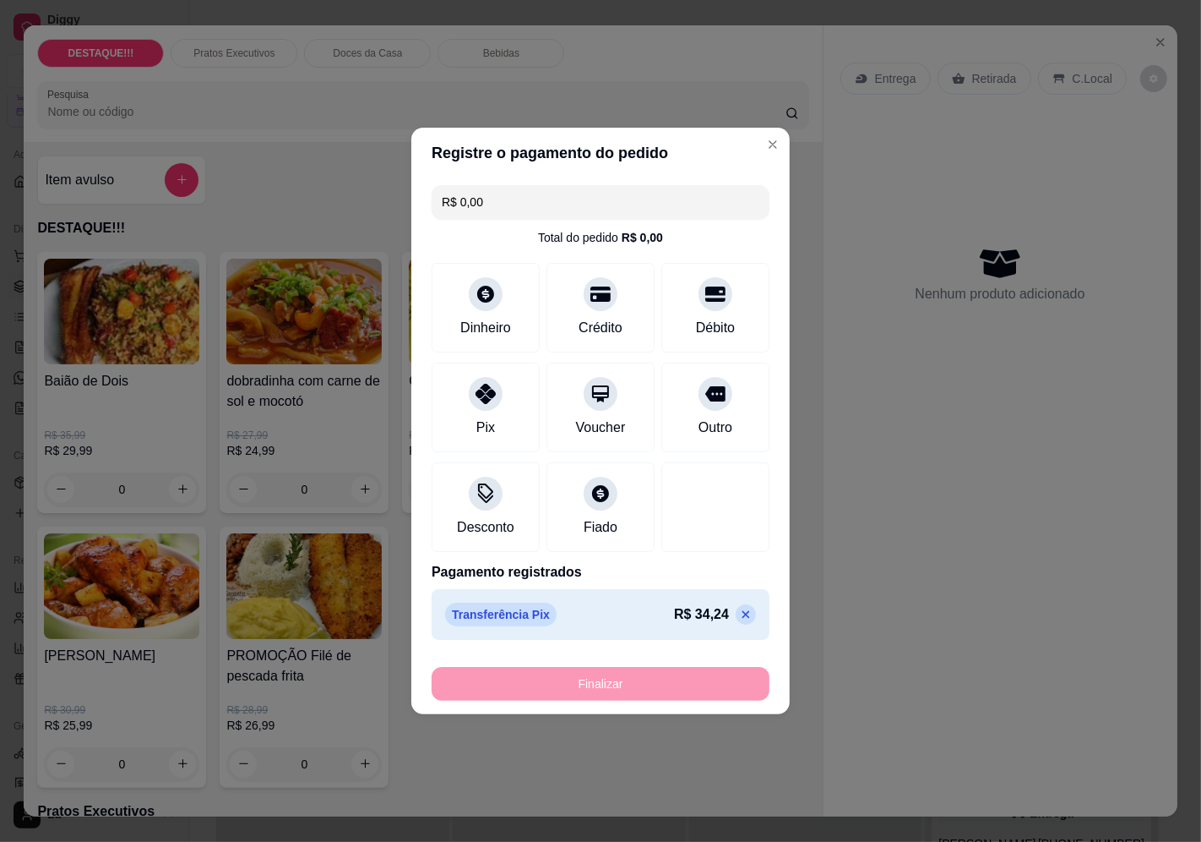
type input "-R$ 34,24"
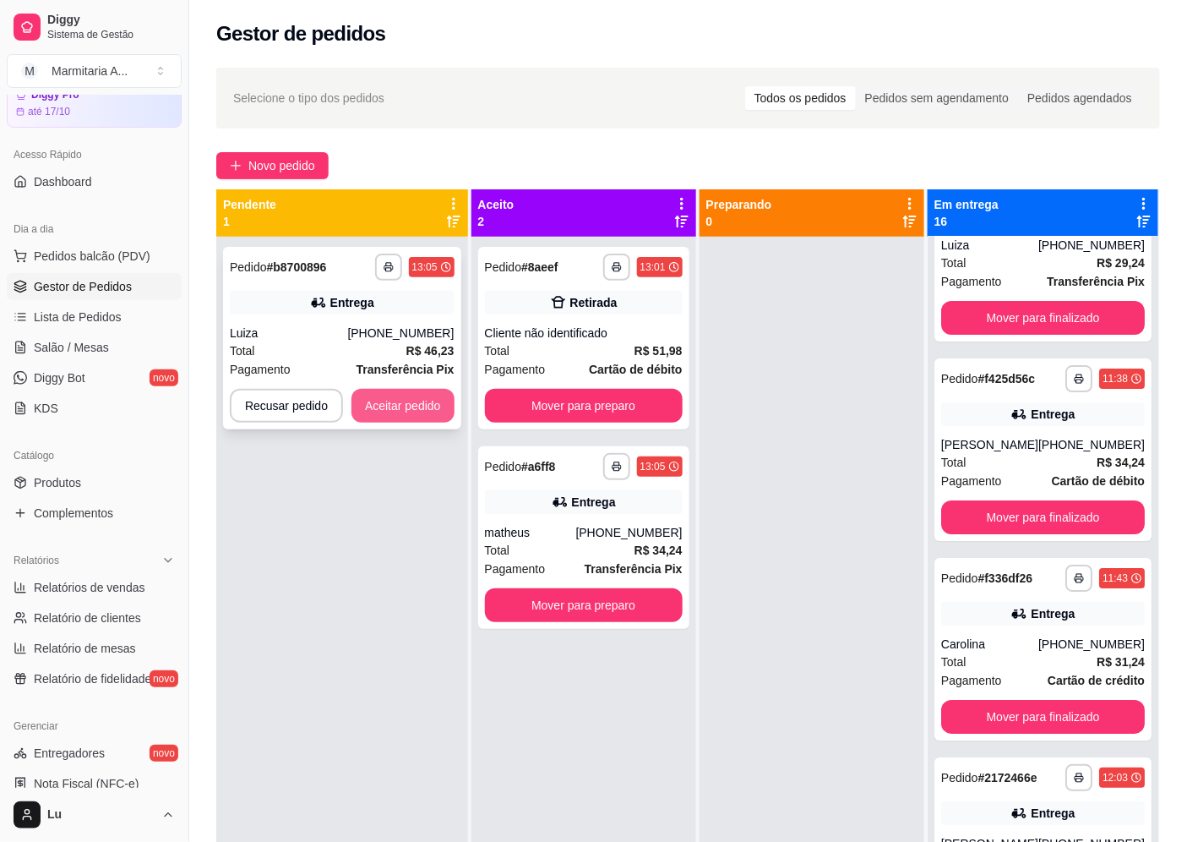
click at [416, 417] on button "Aceitar pedido" at bounding box center [402, 406] width 103 height 34
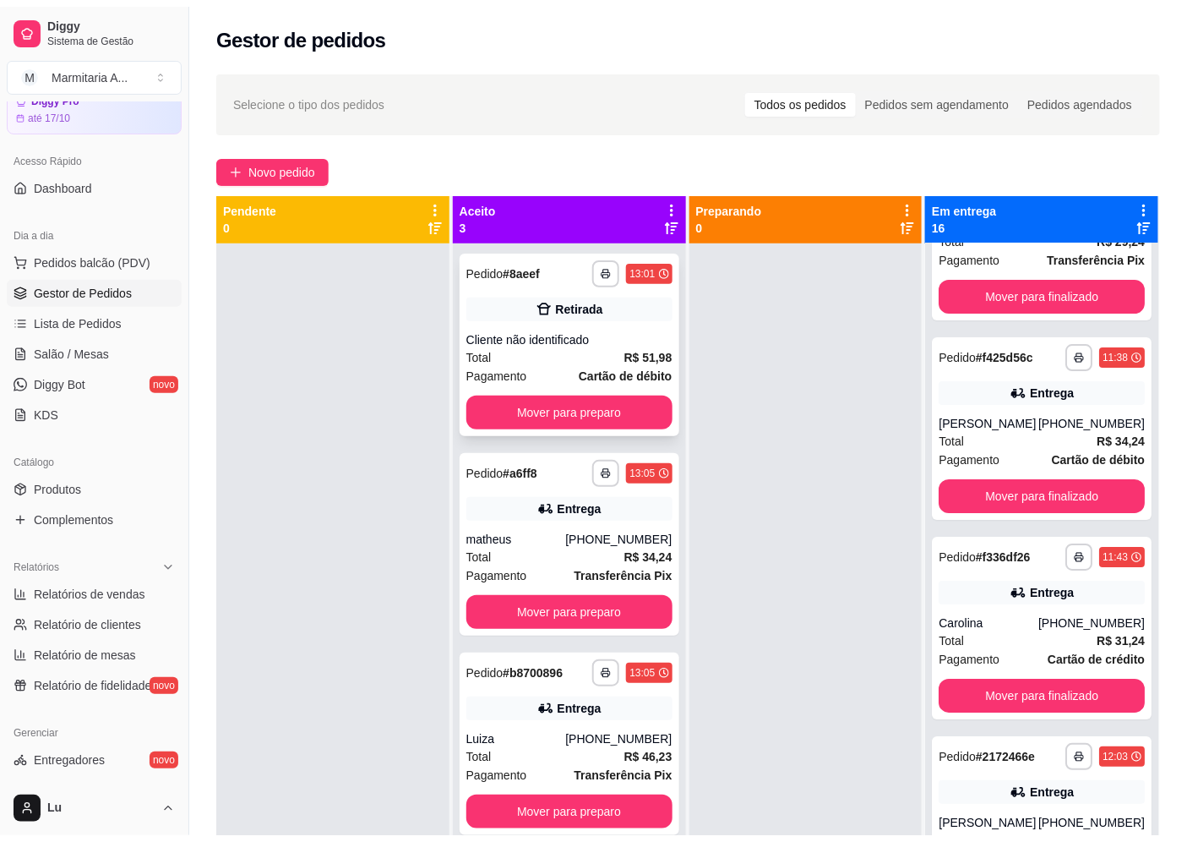
scroll to position [1882, 0]
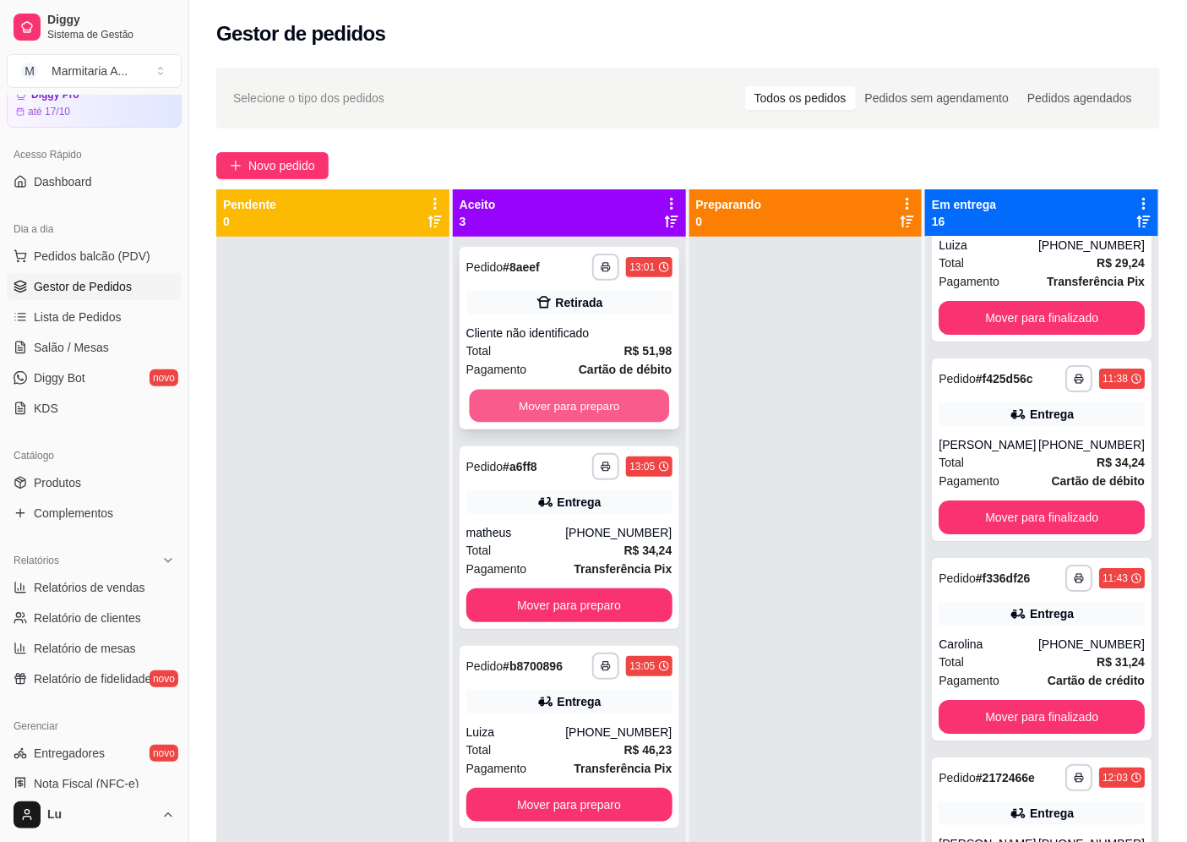
click at [645, 411] on button "Mover para preparo" at bounding box center [568, 405] width 199 height 33
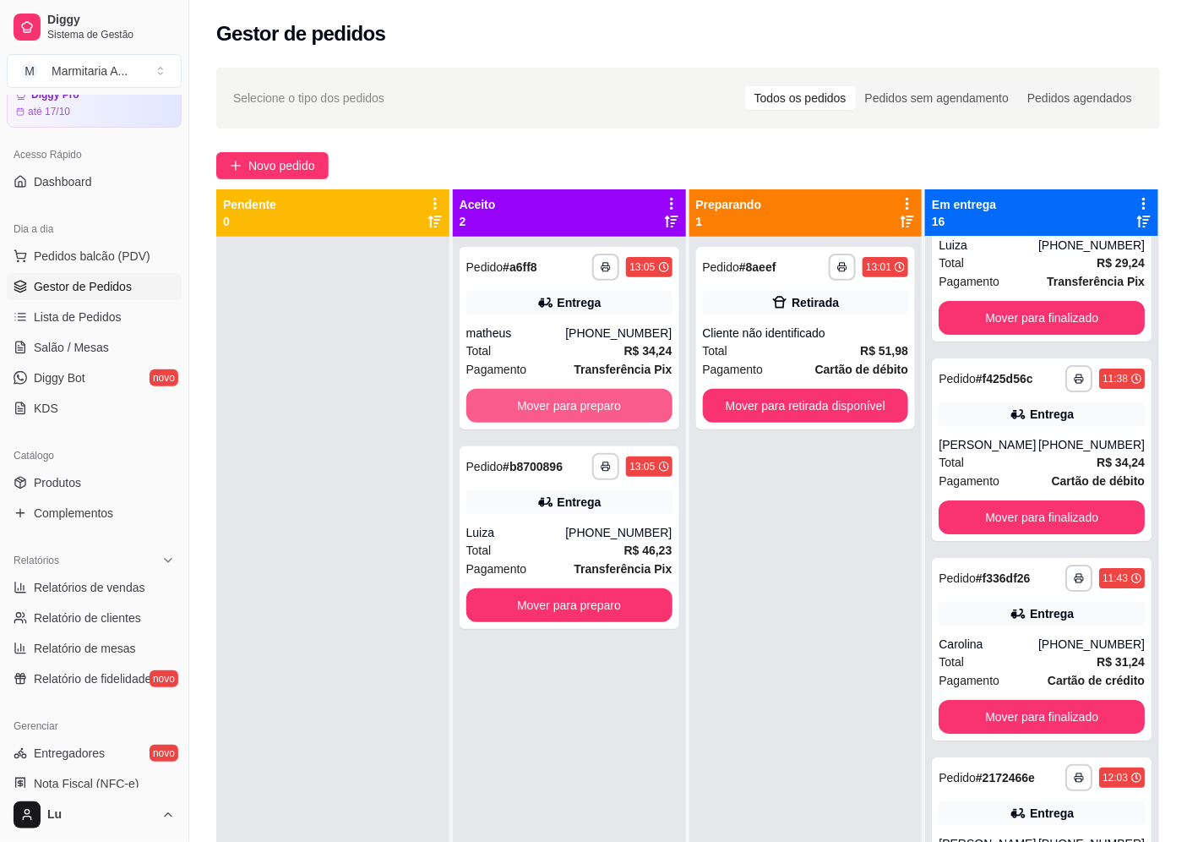
click at [647, 411] on button "Mover para preparo" at bounding box center [569, 406] width 206 height 34
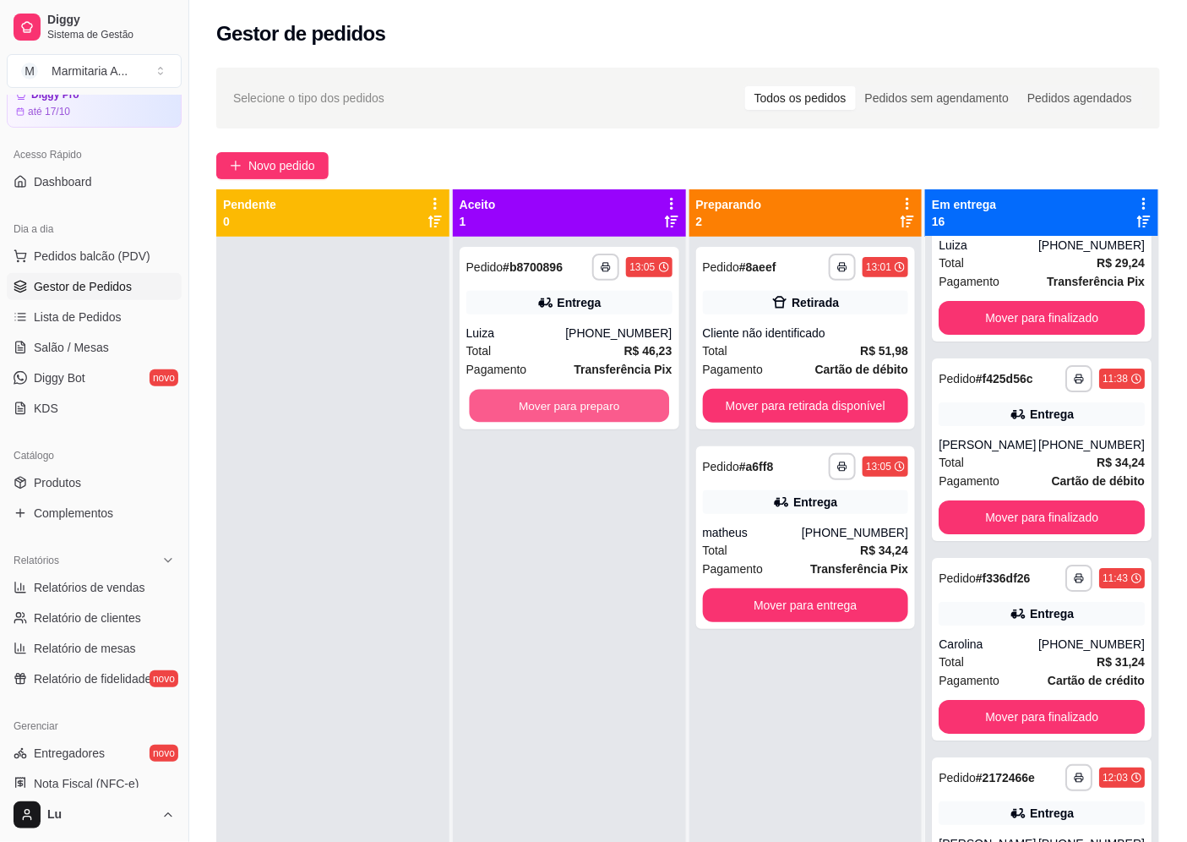
click at [648, 411] on button "Mover para preparo" at bounding box center [568, 405] width 199 height 33
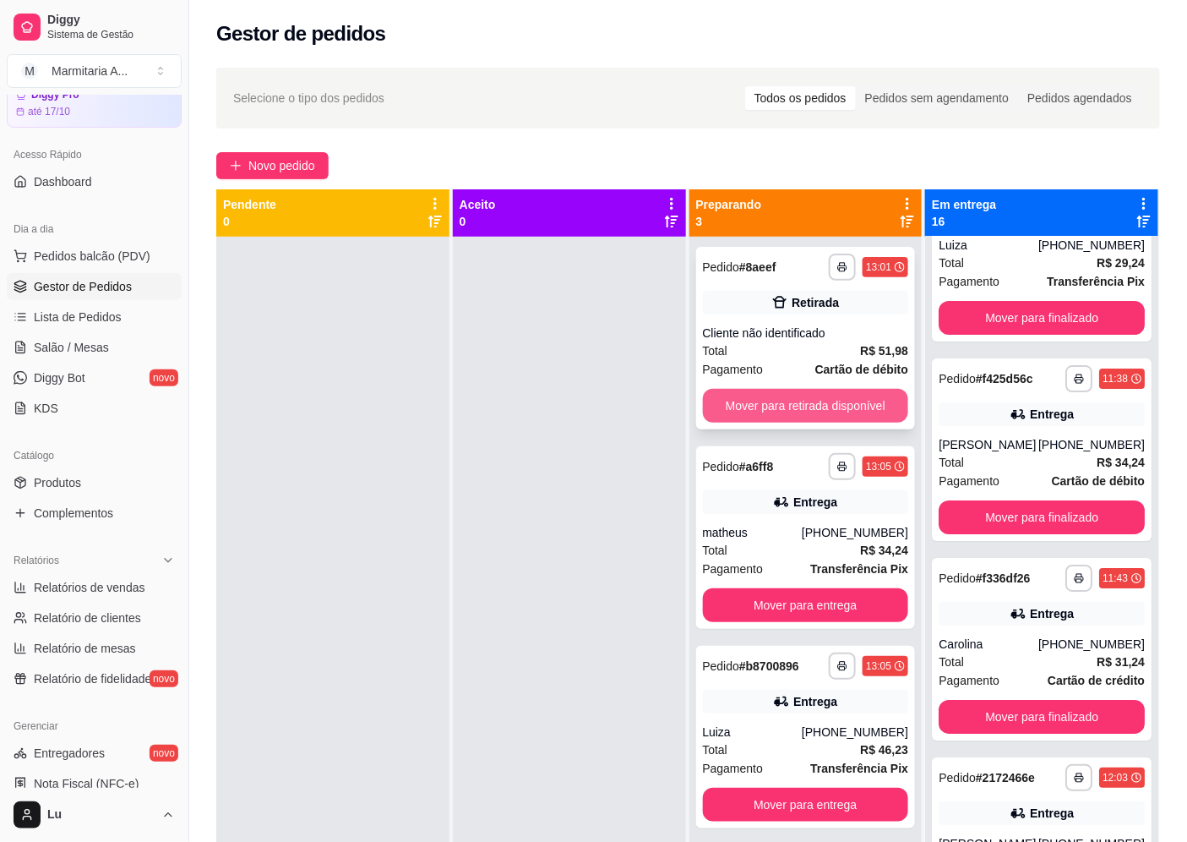
click at [841, 406] on button "Mover para retirada disponível" at bounding box center [806, 406] width 206 height 34
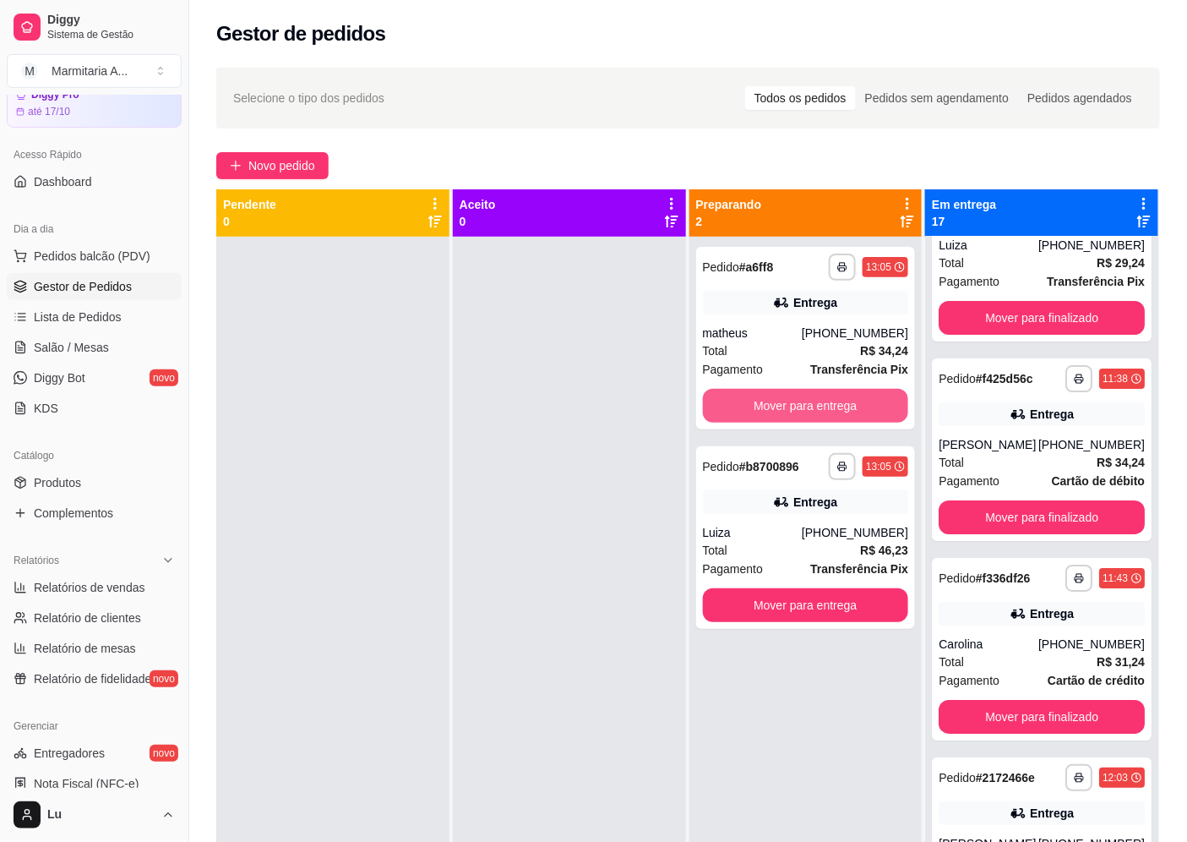
click at [841, 406] on button "Mover para entrega" at bounding box center [806, 406] width 206 height 34
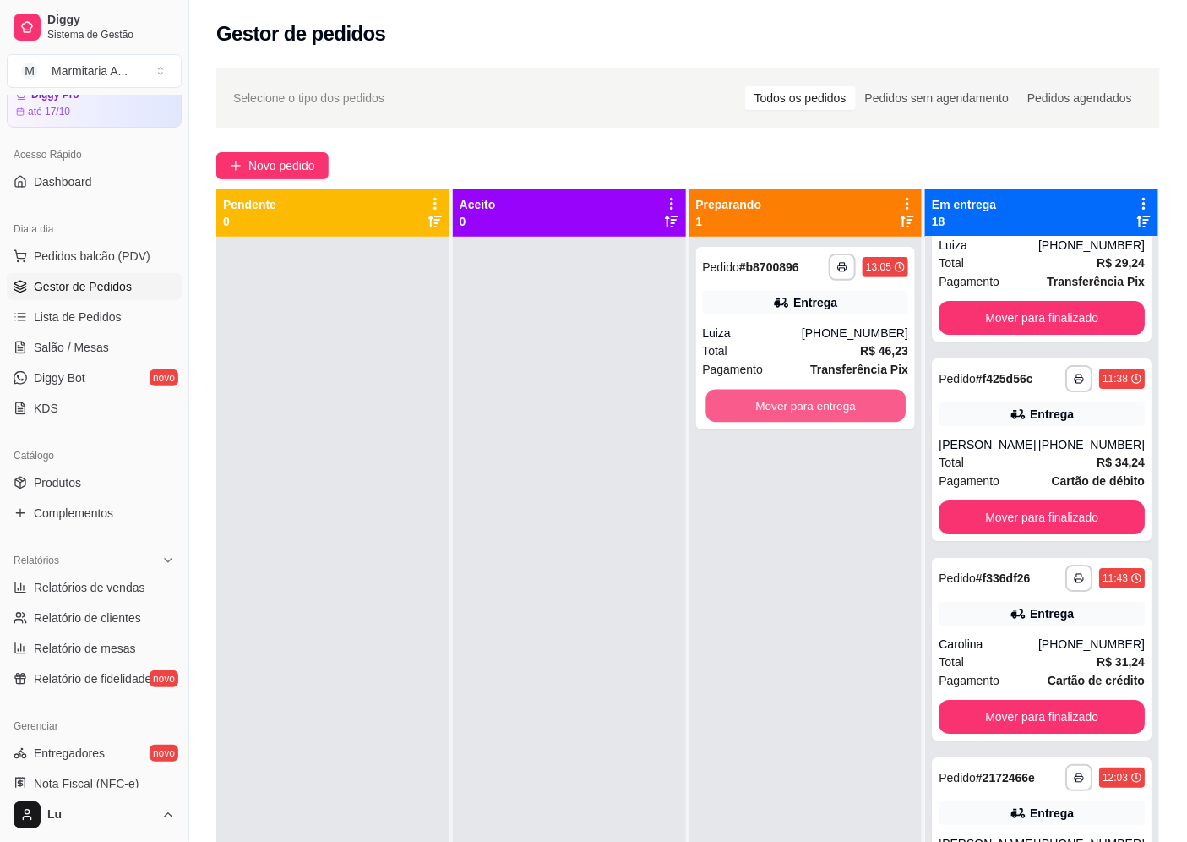
click at [841, 406] on button "Mover para entrega" at bounding box center [804, 405] width 199 height 33
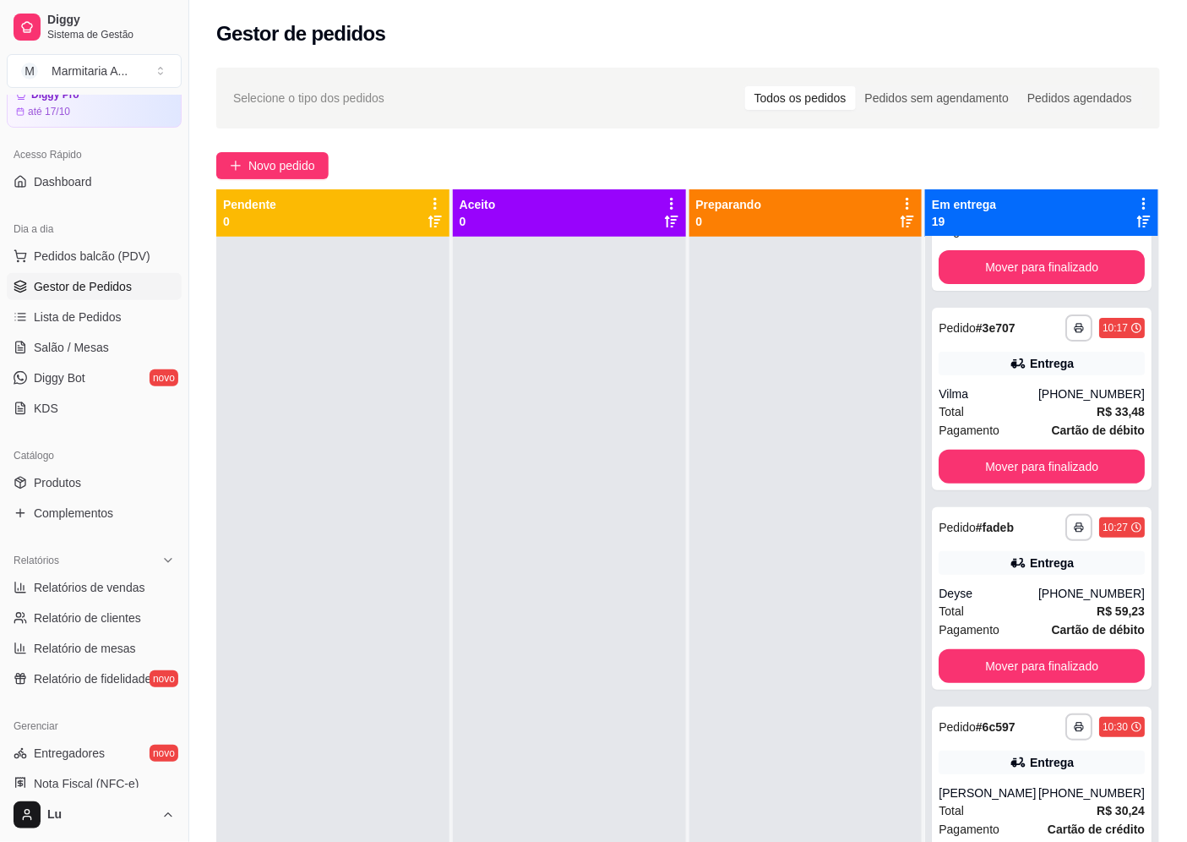
scroll to position [0, 0]
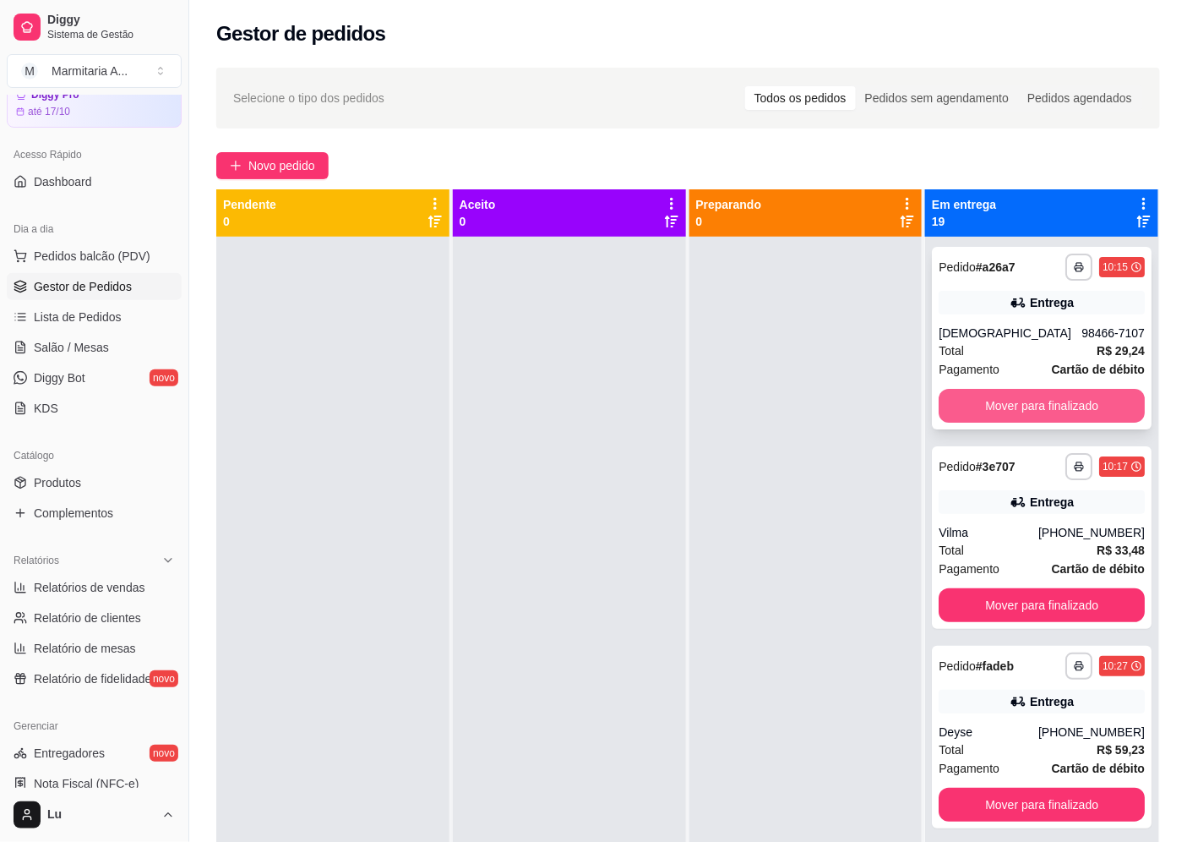
click at [1086, 403] on button "Mover para finalizado" at bounding box center [1042, 406] width 206 height 34
click at [1086, 407] on button "Mover para finalizado" at bounding box center [1042, 406] width 206 height 34
click at [1087, 408] on button "Mover para finalizado" at bounding box center [1042, 406] width 206 height 34
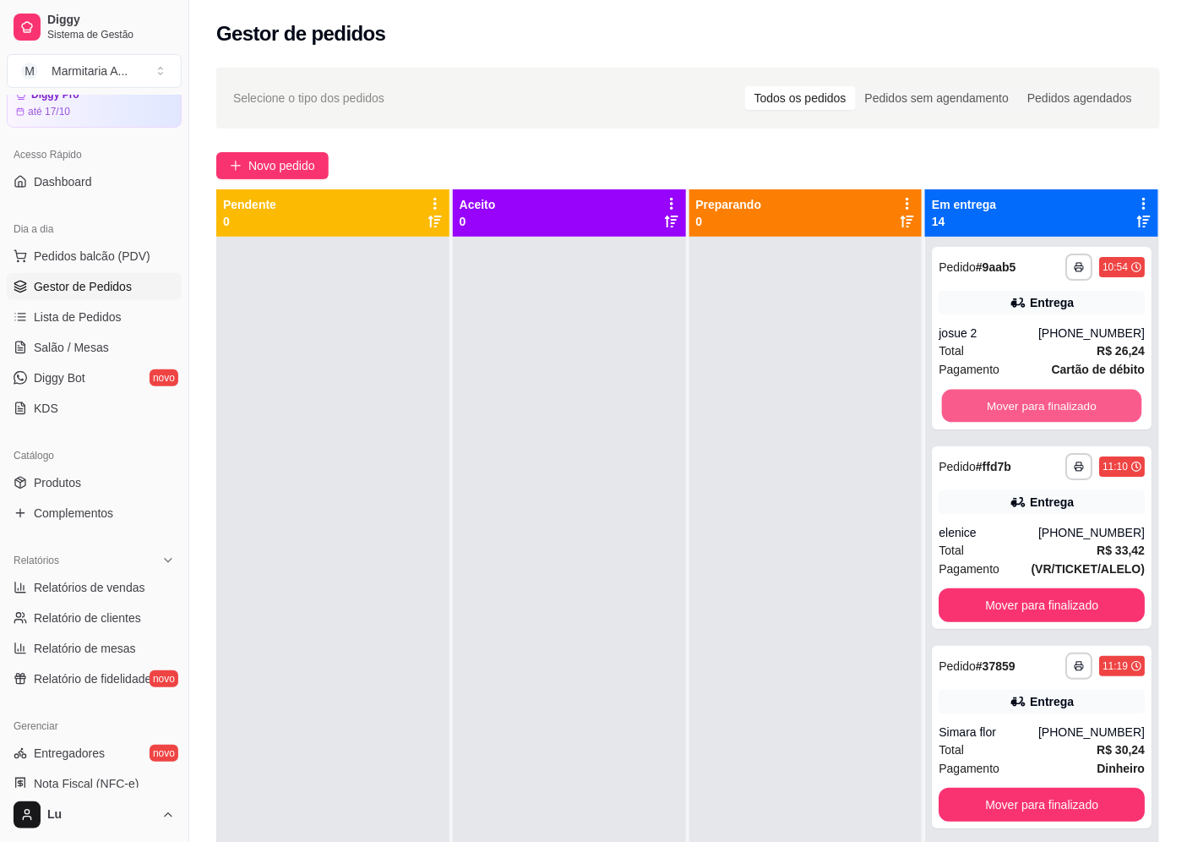
click at [1087, 408] on button "Mover para finalizado" at bounding box center [1041, 405] width 199 height 33
click at [1087, 408] on button "Mover para finalizado" at bounding box center [1042, 406] width 206 height 34
click at [1087, 408] on button "Mover para finalizado" at bounding box center [1041, 405] width 199 height 33
click at [1113, 411] on button "Mover para finalizado" at bounding box center [1041, 405] width 199 height 33
click at [1105, 411] on button "Mover para finalizado" at bounding box center [1041, 405] width 199 height 33
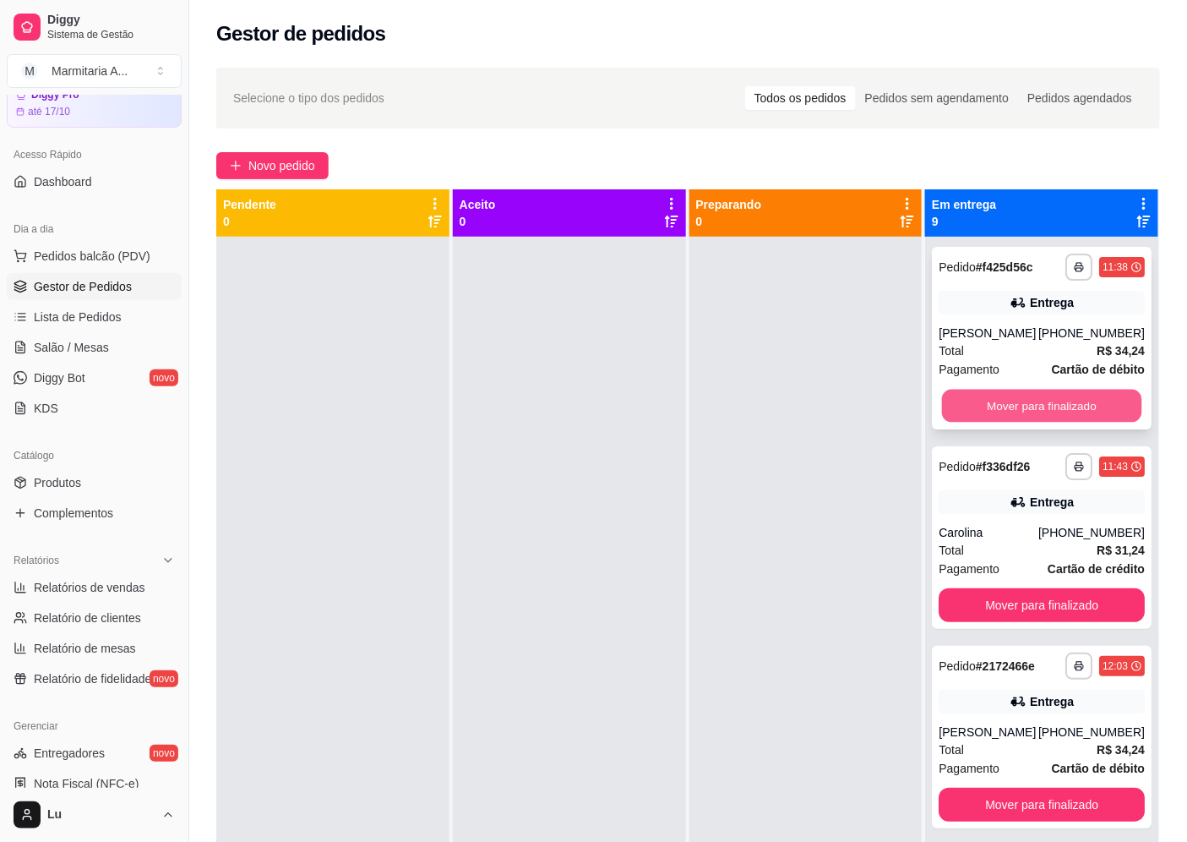
click at [1105, 406] on button "Mover para finalizado" at bounding box center [1041, 405] width 199 height 33
click at [1105, 409] on button "Mover para finalizado" at bounding box center [1041, 405] width 199 height 33
click at [1076, 411] on button "Mover para finalizado" at bounding box center [1042, 406] width 206 height 34
click at [1076, 411] on button "Mover para finalizado" at bounding box center [1041, 405] width 199 height 33
click at [1074, 410] on button "Mover para finalizado" at bounding box center [1042, 406] width 206 height 34
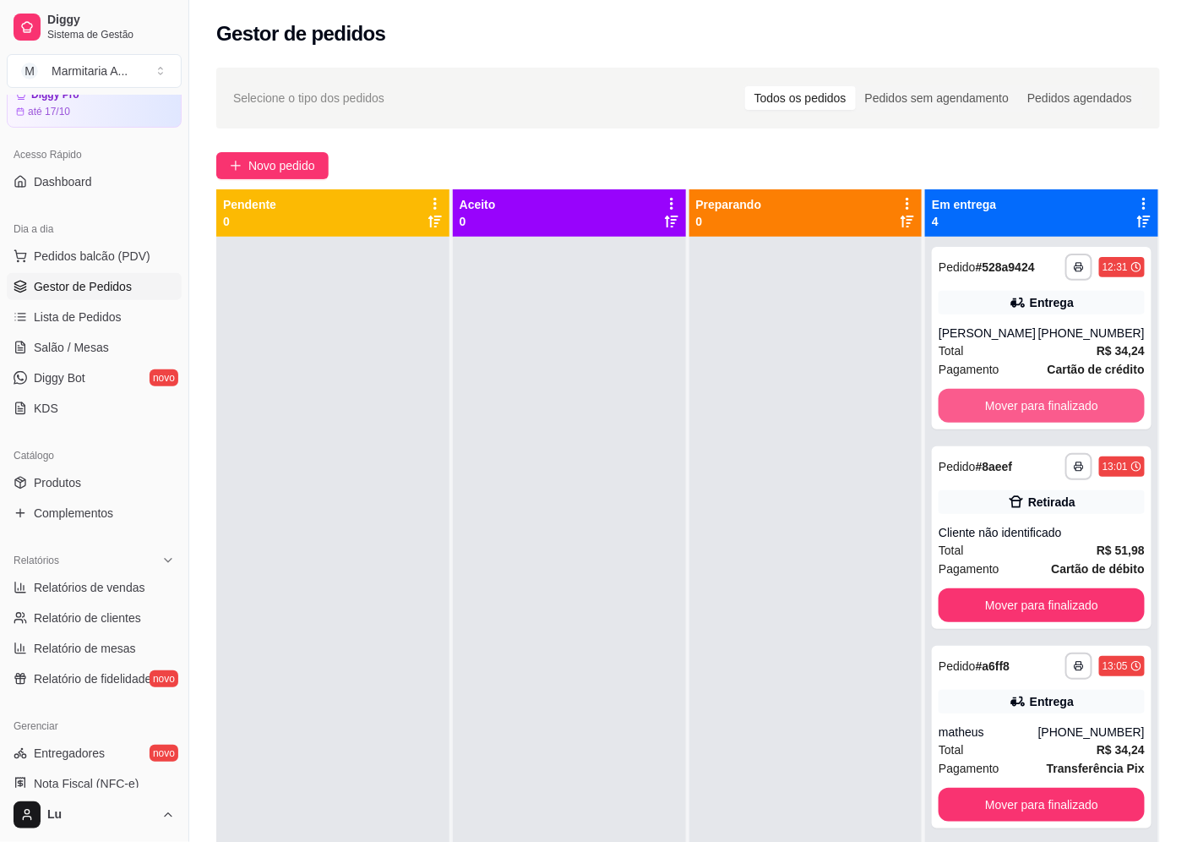
click at [1074, 410] on button "Mover para finalizado" at bounding box center [1042, 406] width 206 height 34
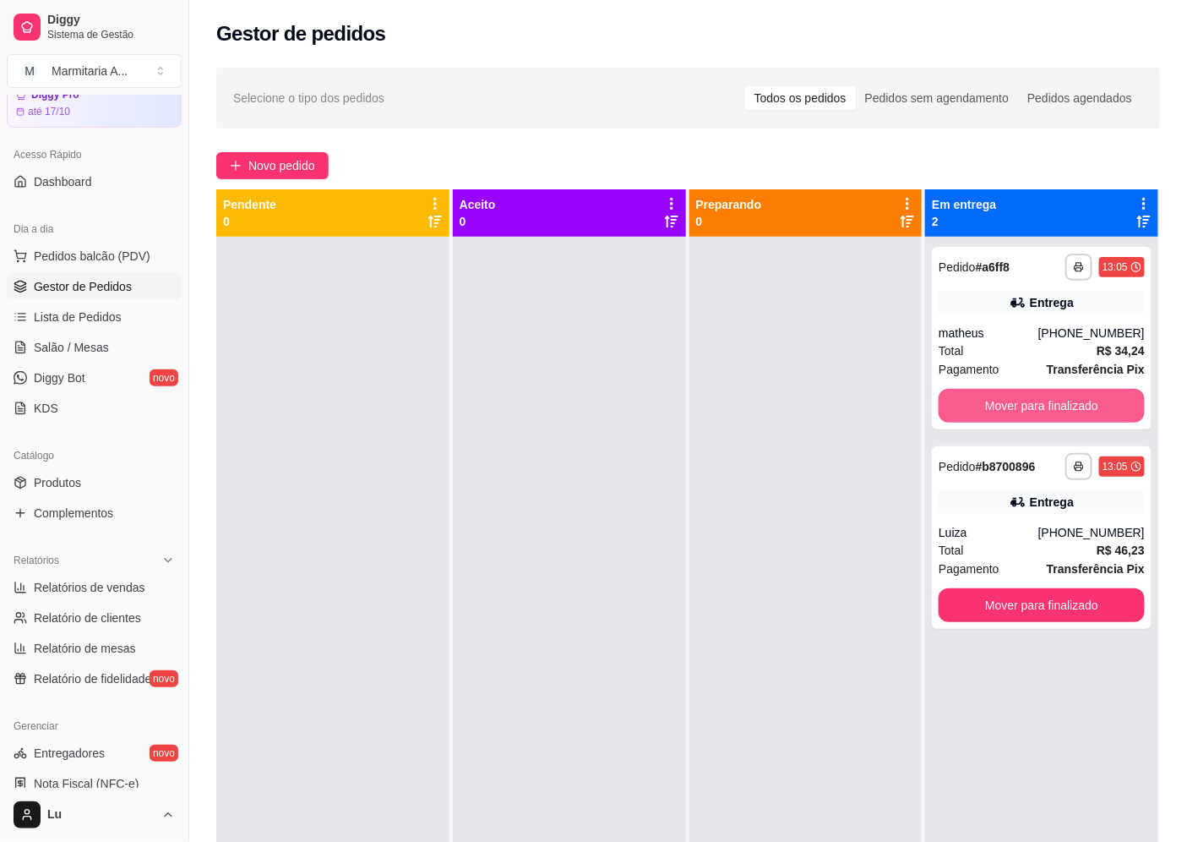
click at [1074, 410] on button "Mover para finalizado" at bounding box center [1042, 406] width 206 height 34
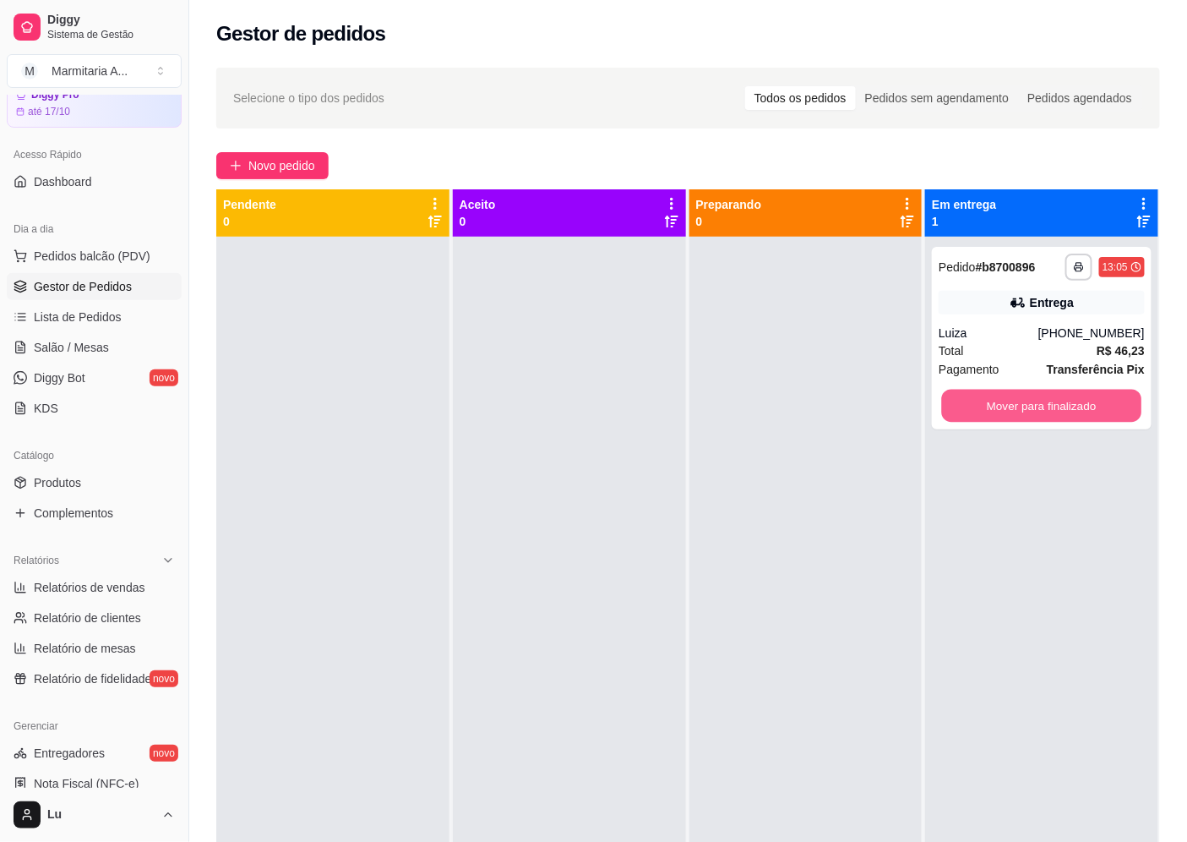
click at [1074, 410] on button "Mover para finalizado" at bounding box center [1041, 405] width 199 height 33
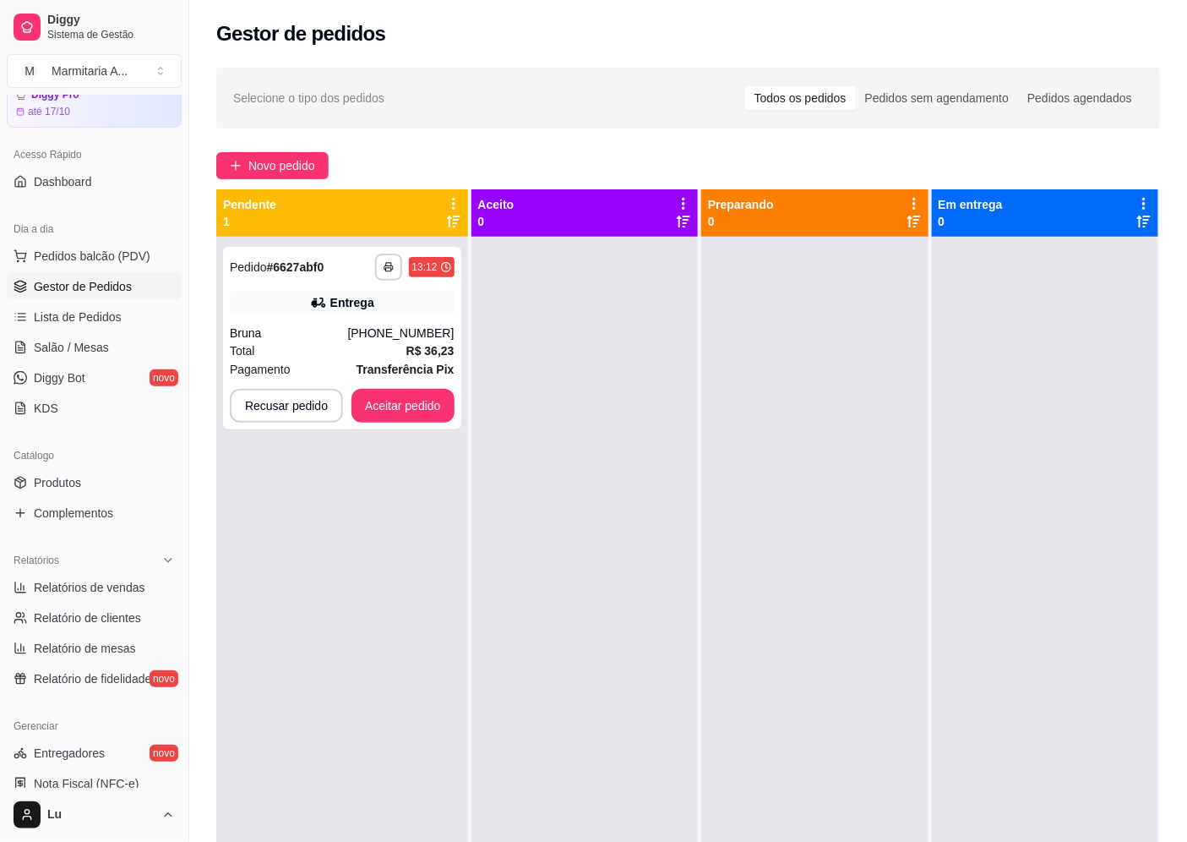
click at [272, 188] on div "**********" at bounding box center [688, 554] width 998 height 994
click at [259, 172] on span "Novo pedido" at bounding box center [281, 165] width 67 height 19
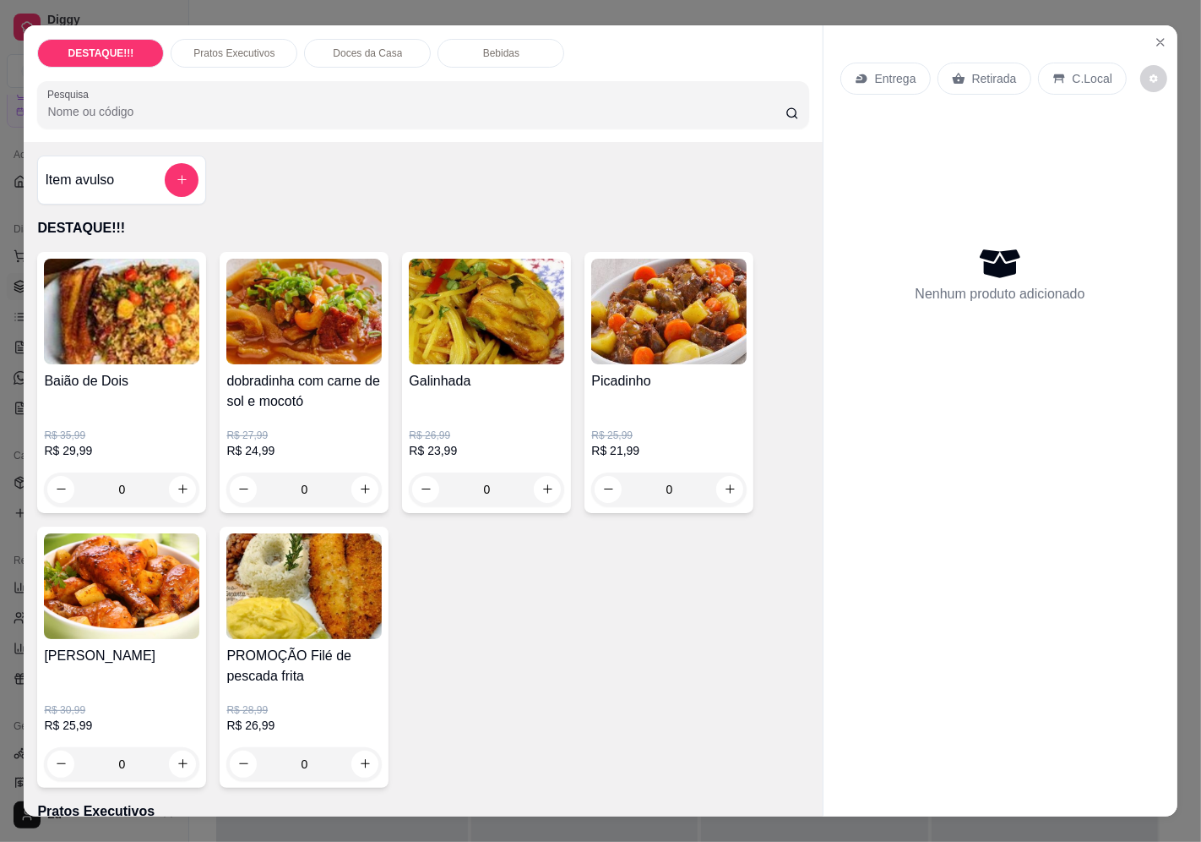
click at [891, 79] on p "Entrega" at bounding box center [895, 78] width 41 height 17
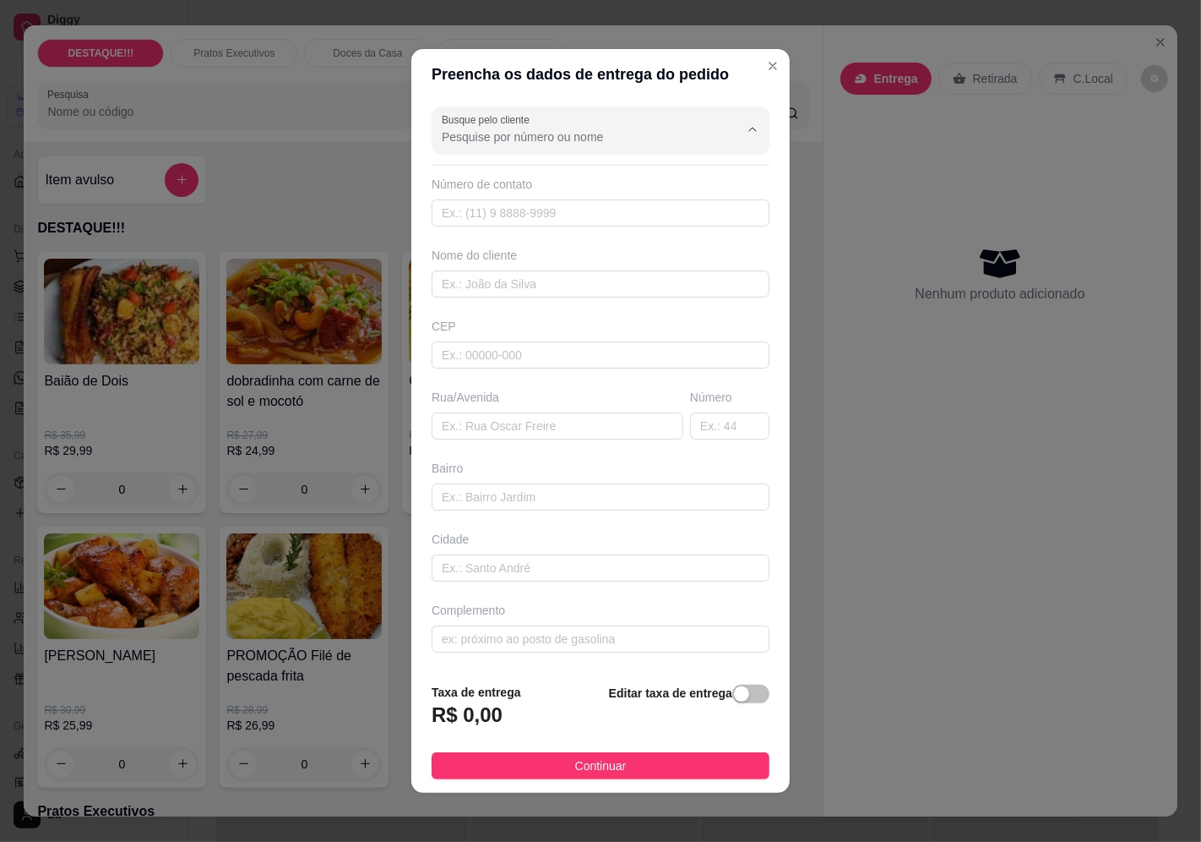
click at [627, 139] on input "Busque pelo cliente" at bounding box center [577, 136] width 270 height 17
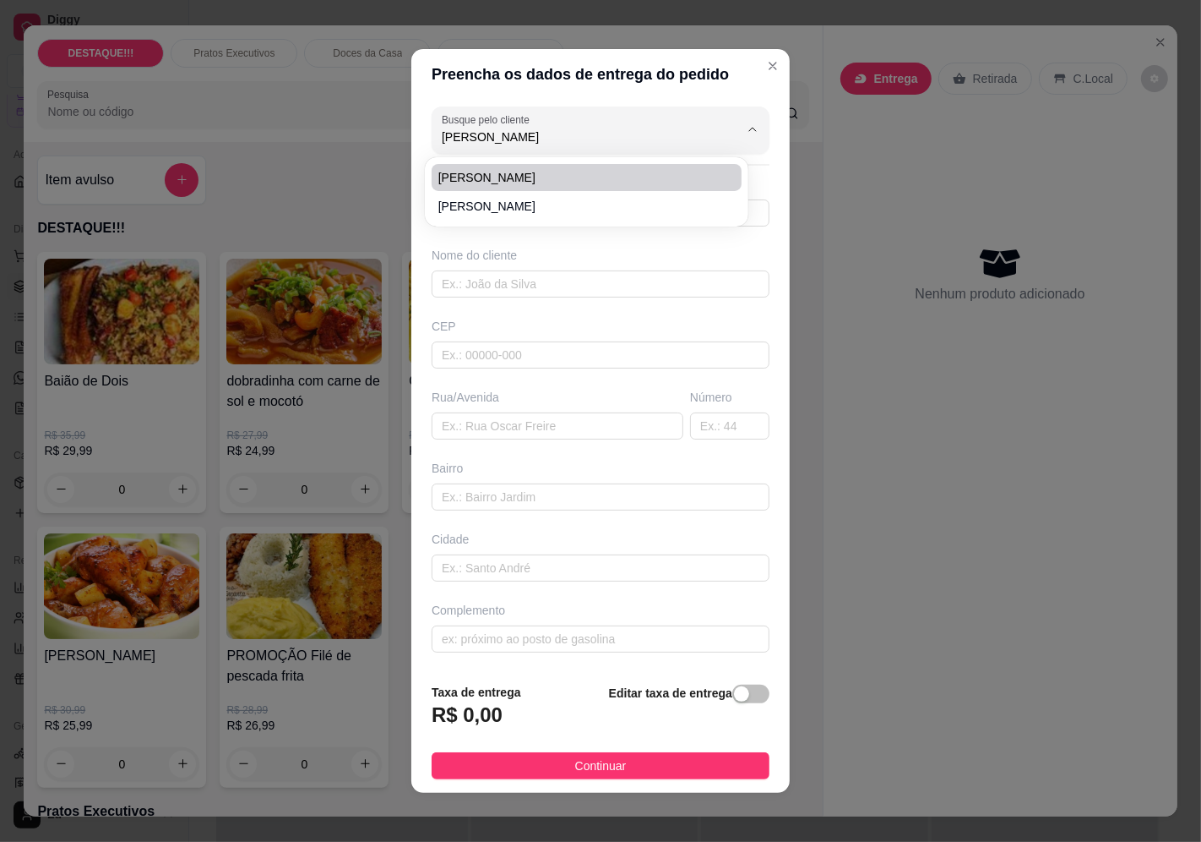
click at [552, 169] on span "[PERSON_NAME]" at bounding box center [578, 177] width 280 height 17
type input "[PERSON_NAME]"
type input "11943487162"
type input "[PERSON_NAME]"
type input "04378100"
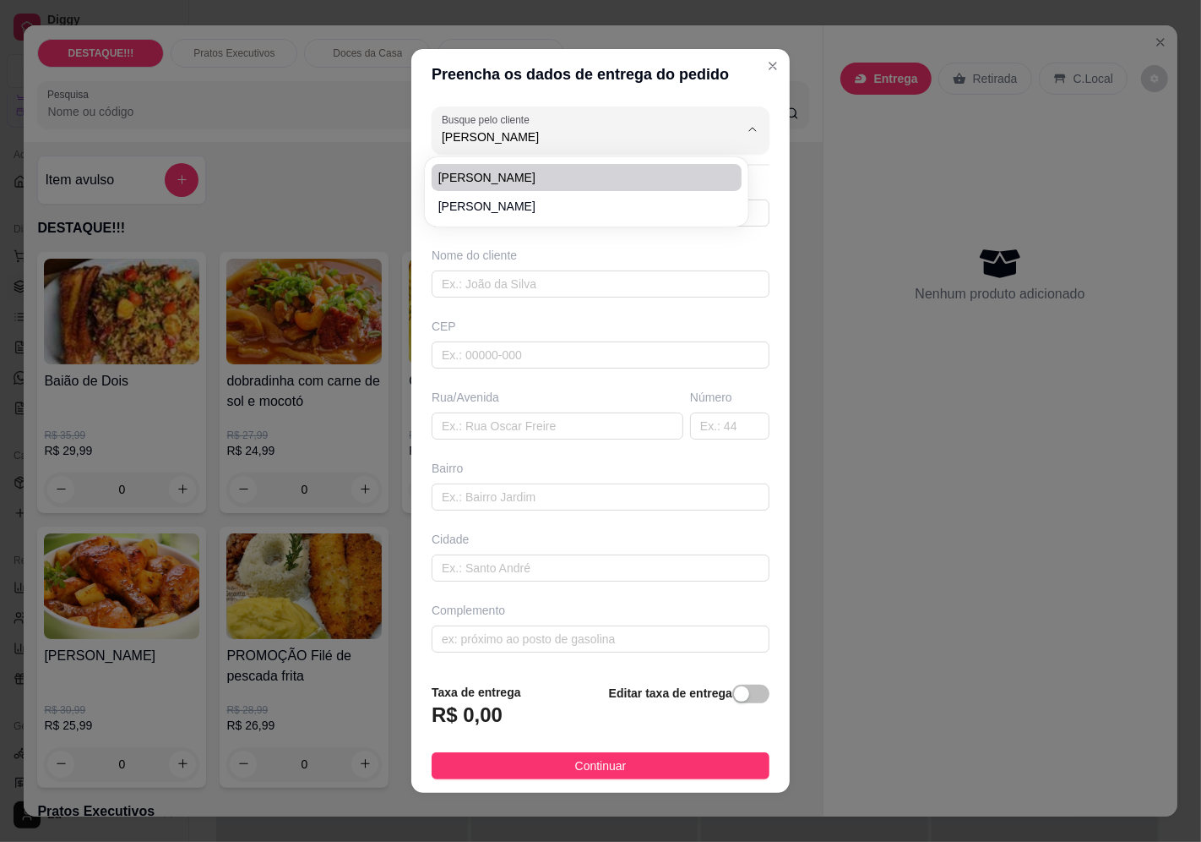
type input "[GEOGRAPHIC_DATA]"
type input "1994"
type input "Vila Mascote"
type input "[GEOGRAPHIC_DATA]"
type input "sem feijão"
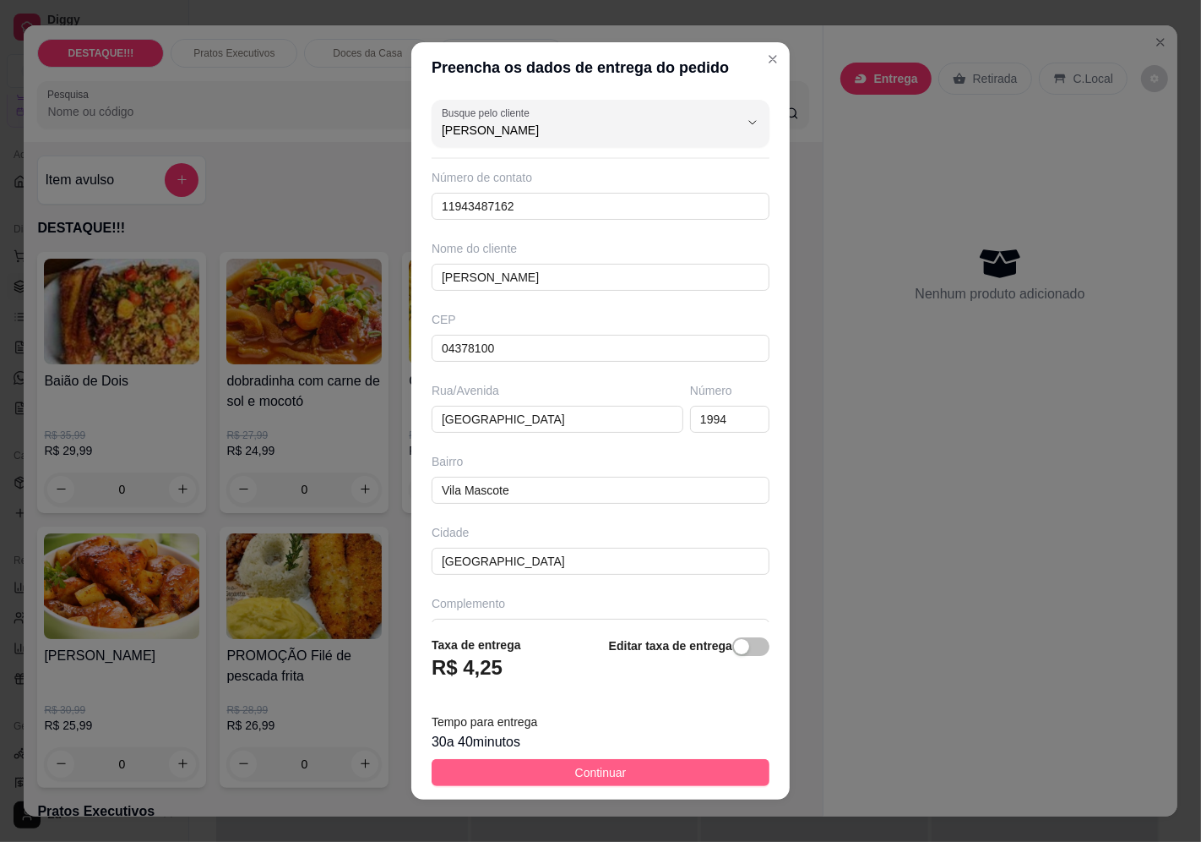
type input "[PERSON_NAME]"
click at [635, 766] on button "Continuar" at bounding box center [601, 772] width 338 height 27
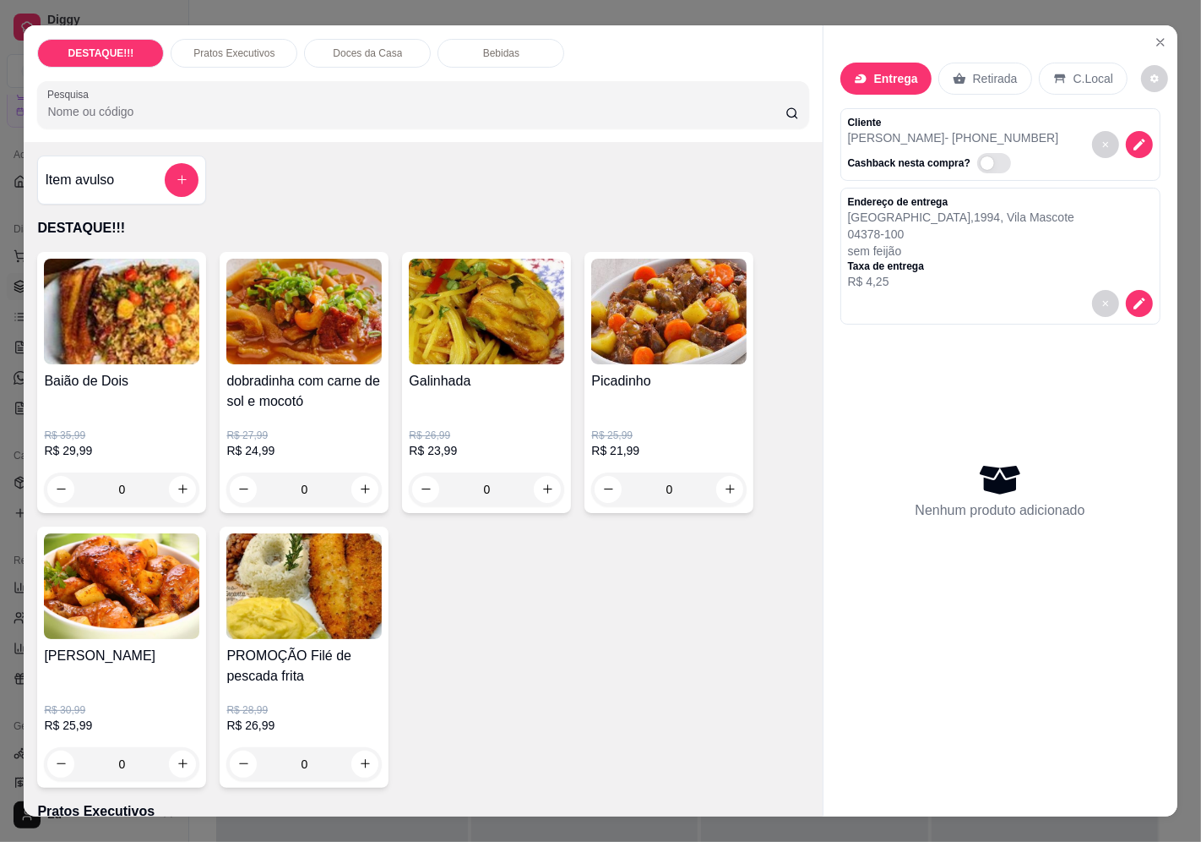
click at [183, 383] on h4 "Baião de Dois" at bounding box center [121, 381] width 155 height 20
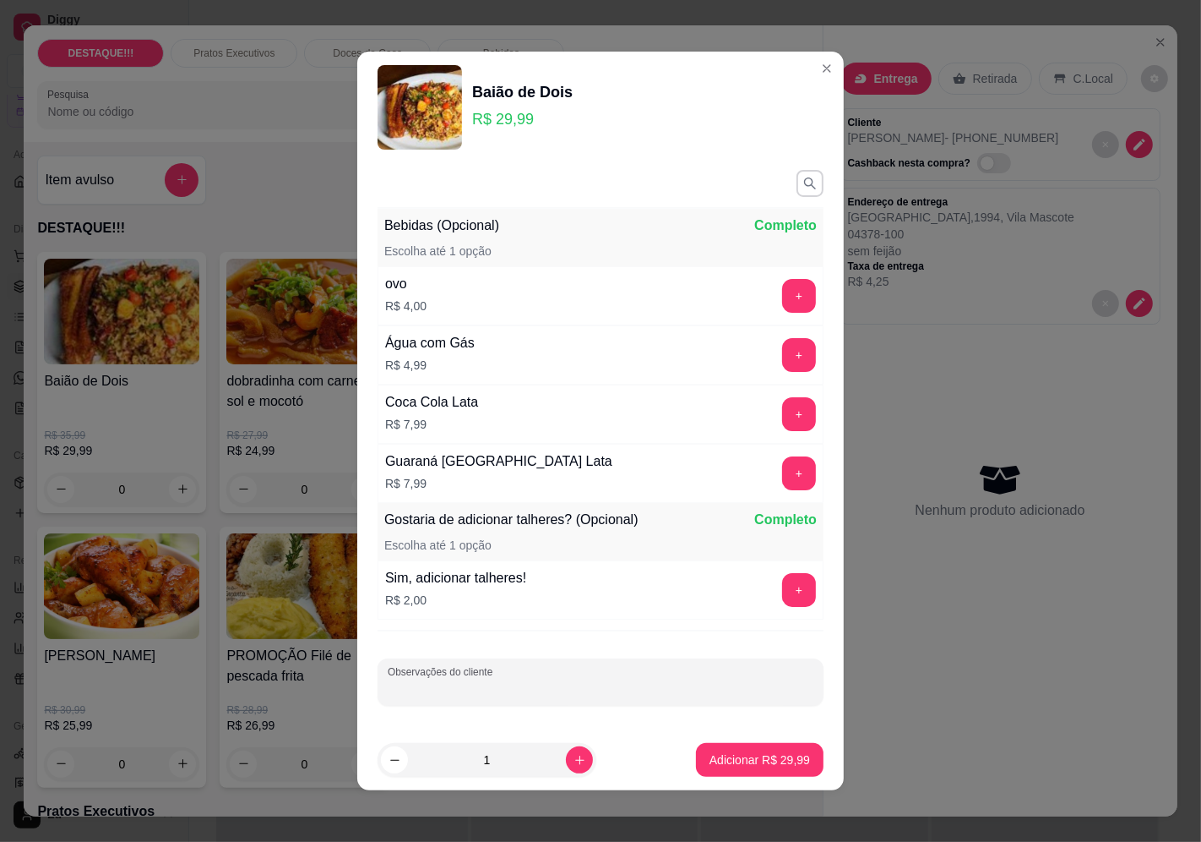
click at [504, 686] on input "Observações do cliente" at bounding box center [601, 688] width 426 height 17
type input "[PERSON_NAME]"
click at [789, 755] on button "Adicionar R$ 29,99" at bounding box center [760, 760] width 128 height 34
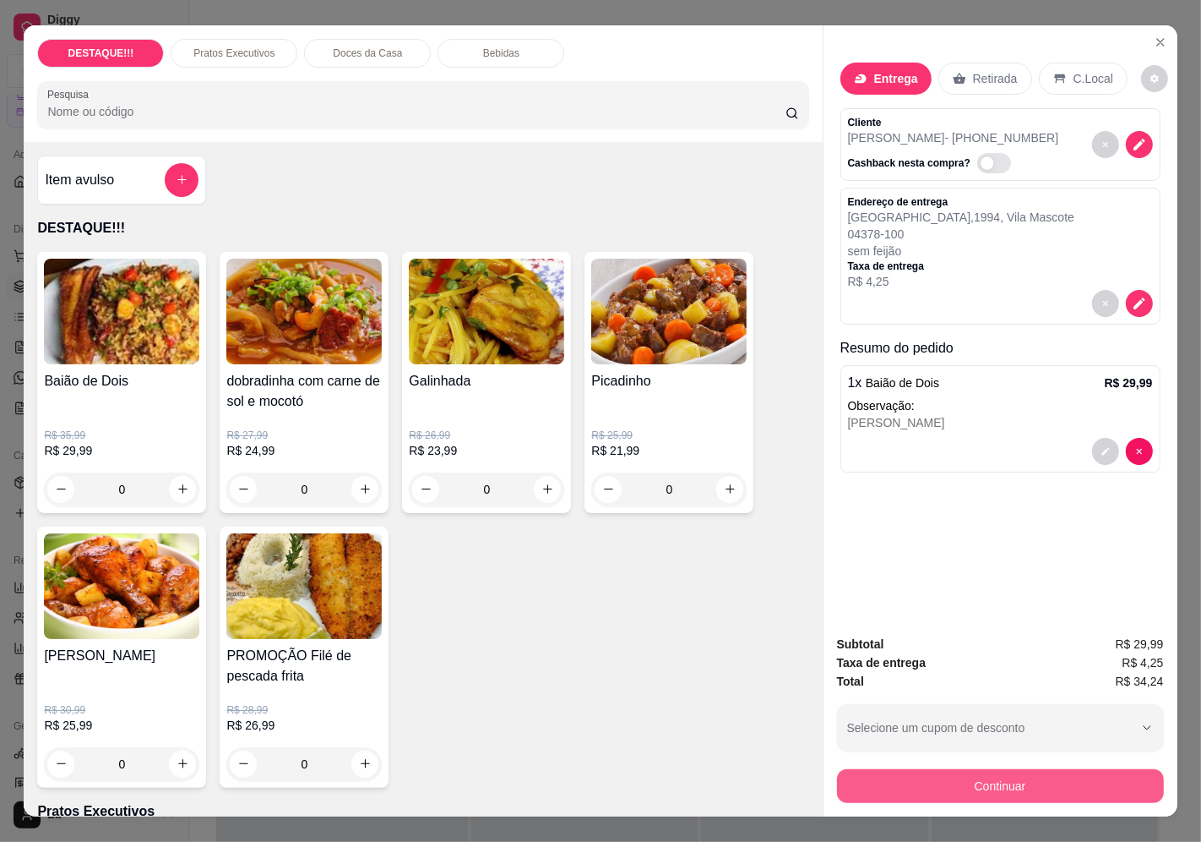
click at [929, 769] on button "Continuar" at bounding box center [1000, 786] width 327 height 34
click at [710, 310] on icon at bounding box center [716, 321] width 22 height 22
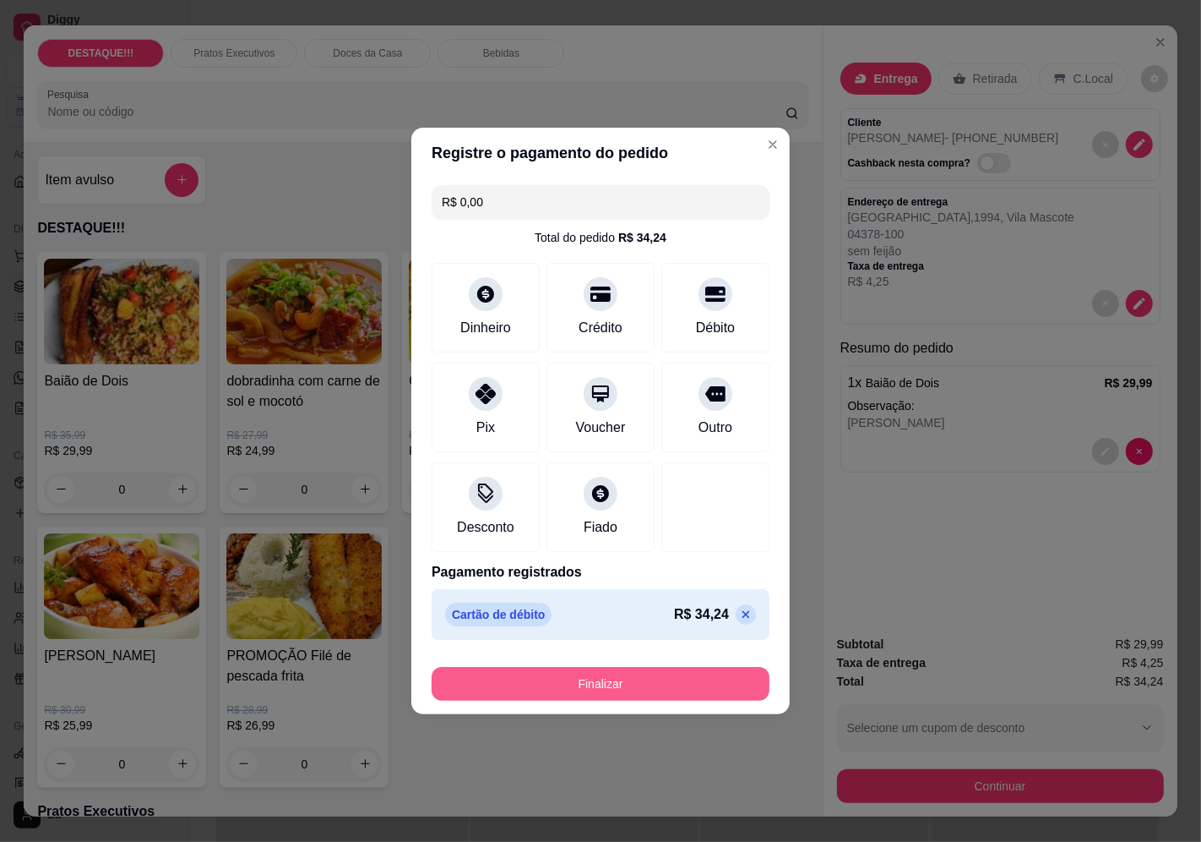
click at [724, 688] on button "Finalizar" at bounding box center [601, 684] width 338 height 34
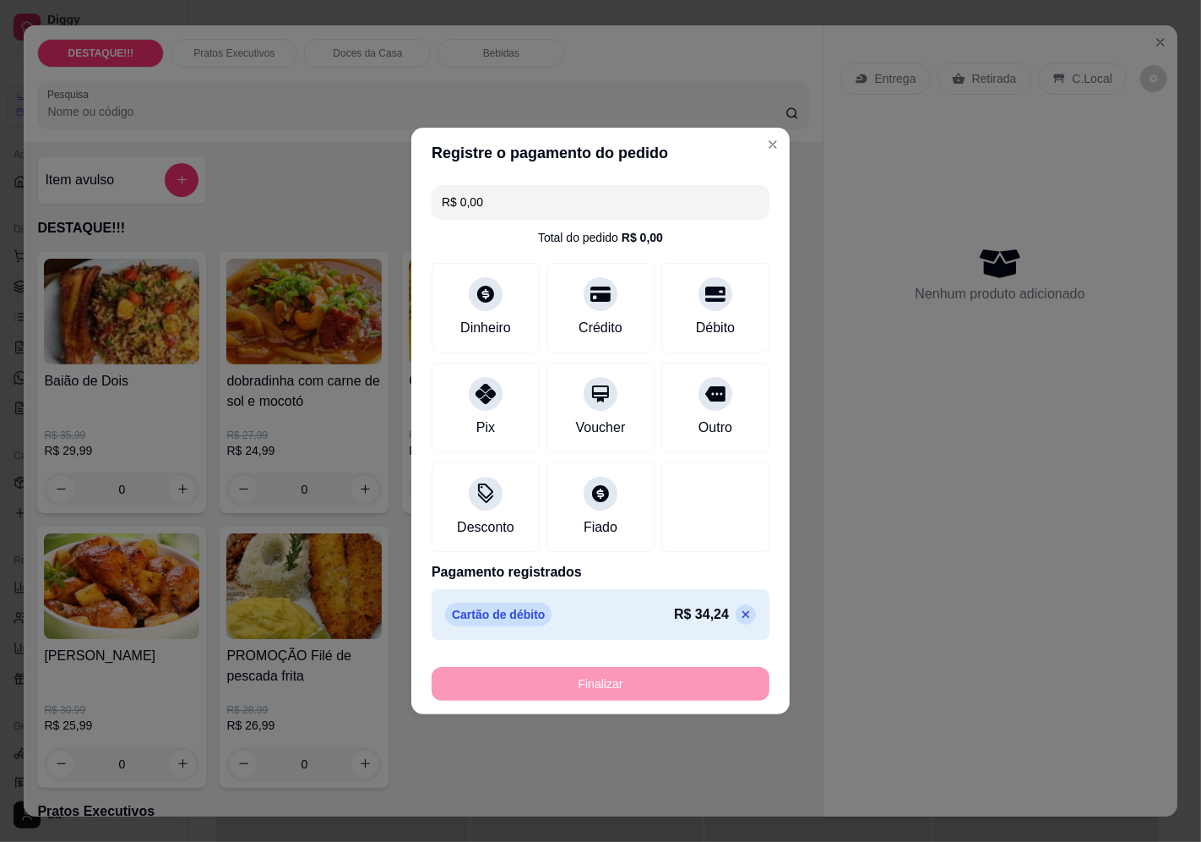
type input "-R$ 34,24"
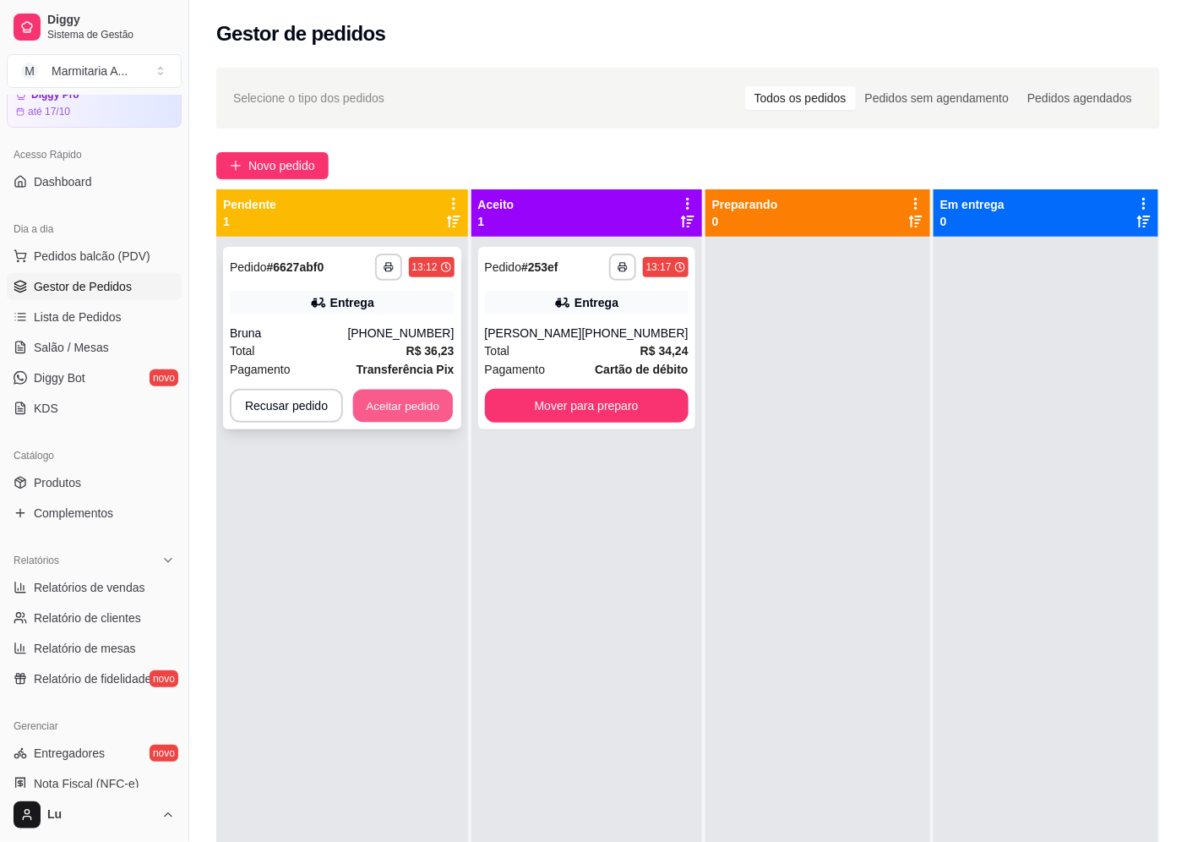
click at [419, 416] on button "Aceitar pedido" at bounding box center [403, 405] width 100 height 33
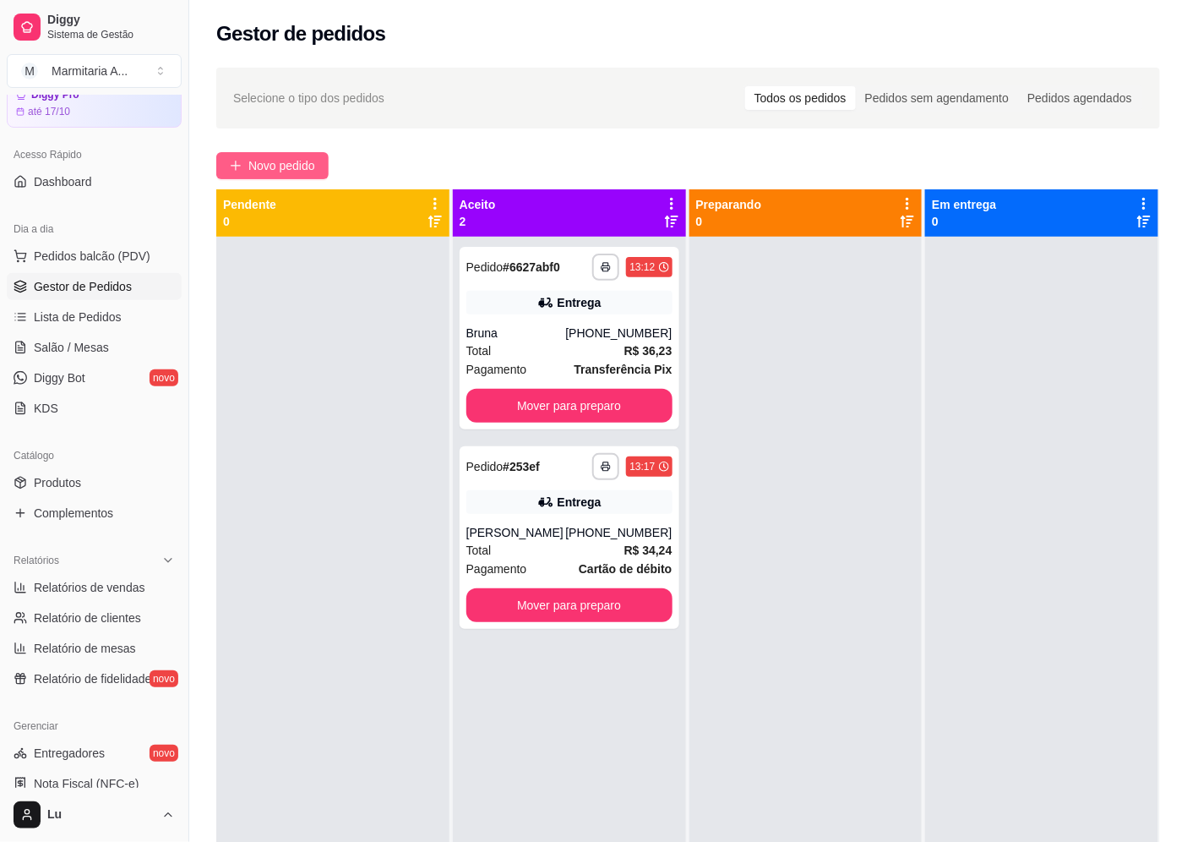
click at [271, 166] on span "Novo pedido" at bounding box center [281, 165] width 67 height 19
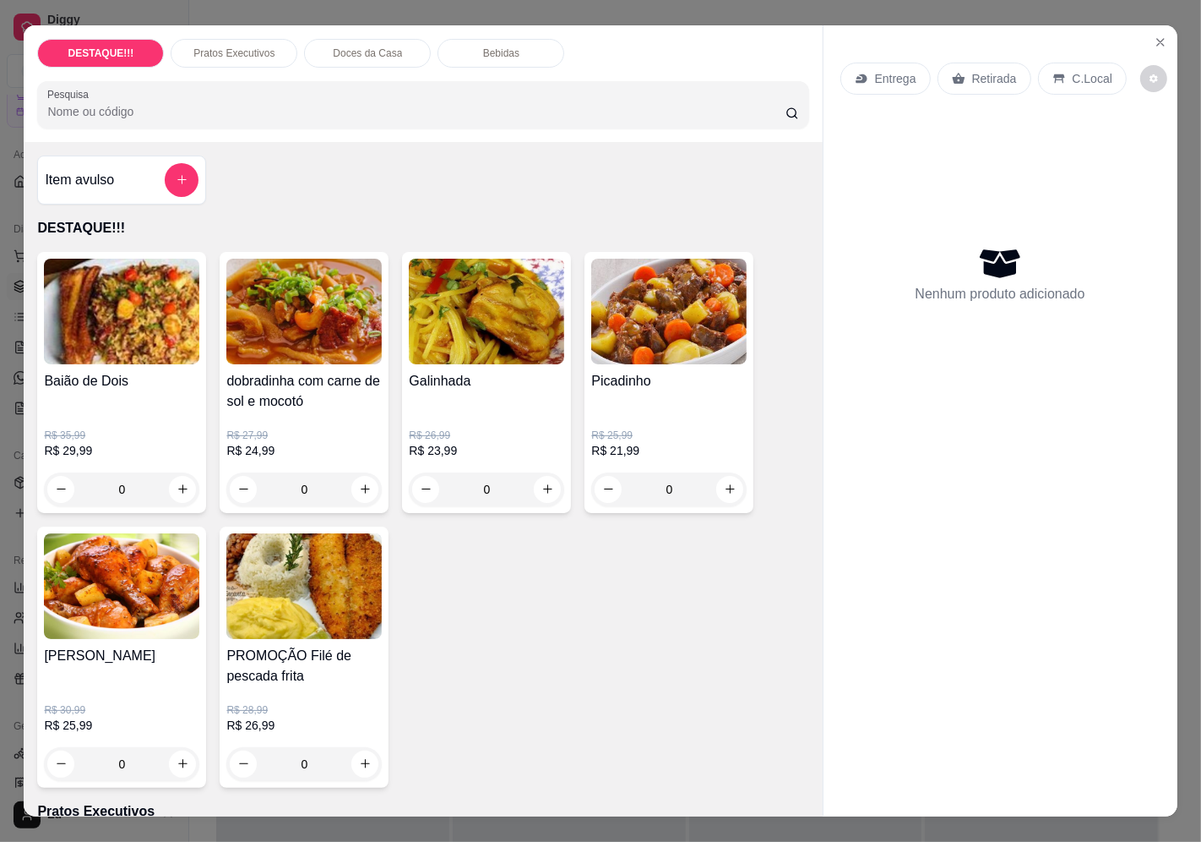
click at [880, 73] on p "Entrega" at bounding box center [895, 78] width 41 height 17
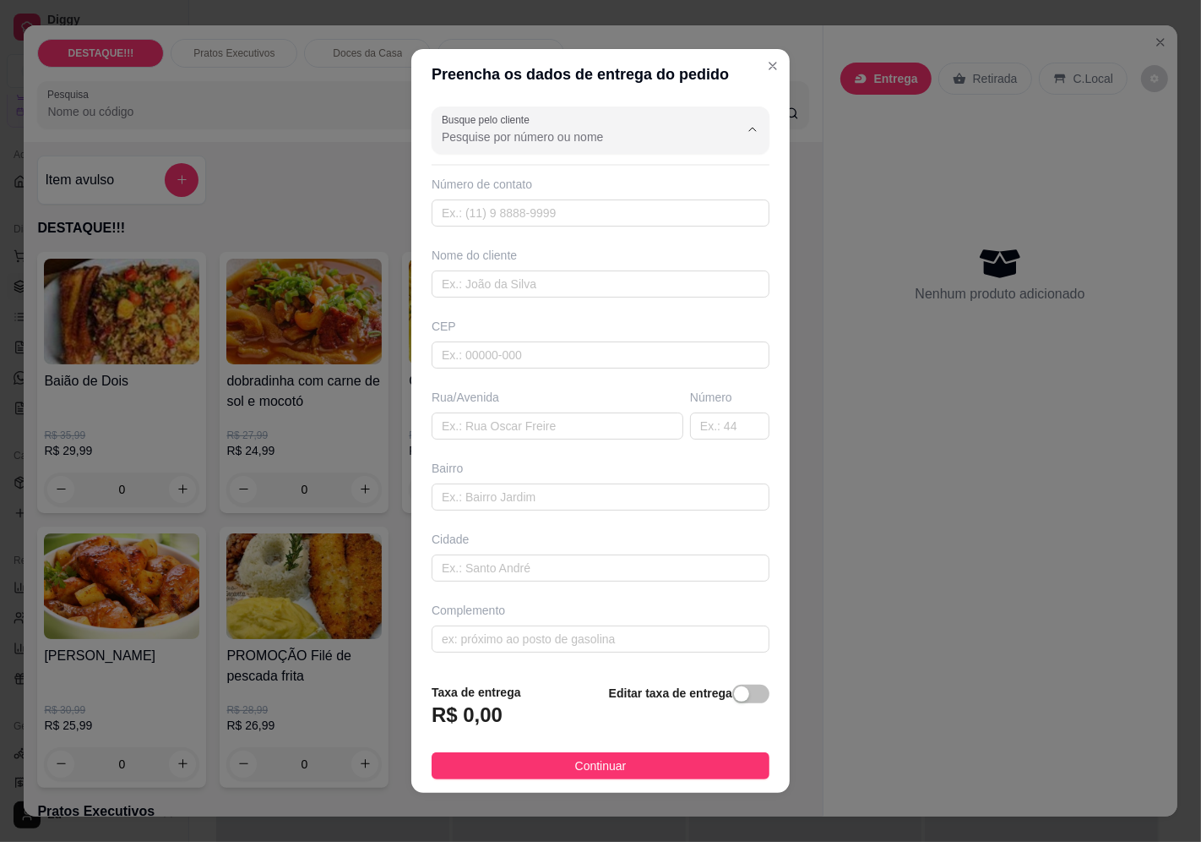
click at [520, 132] on input "Busque pelo cliente" at bounding box center [577, 136] width 270 height 17
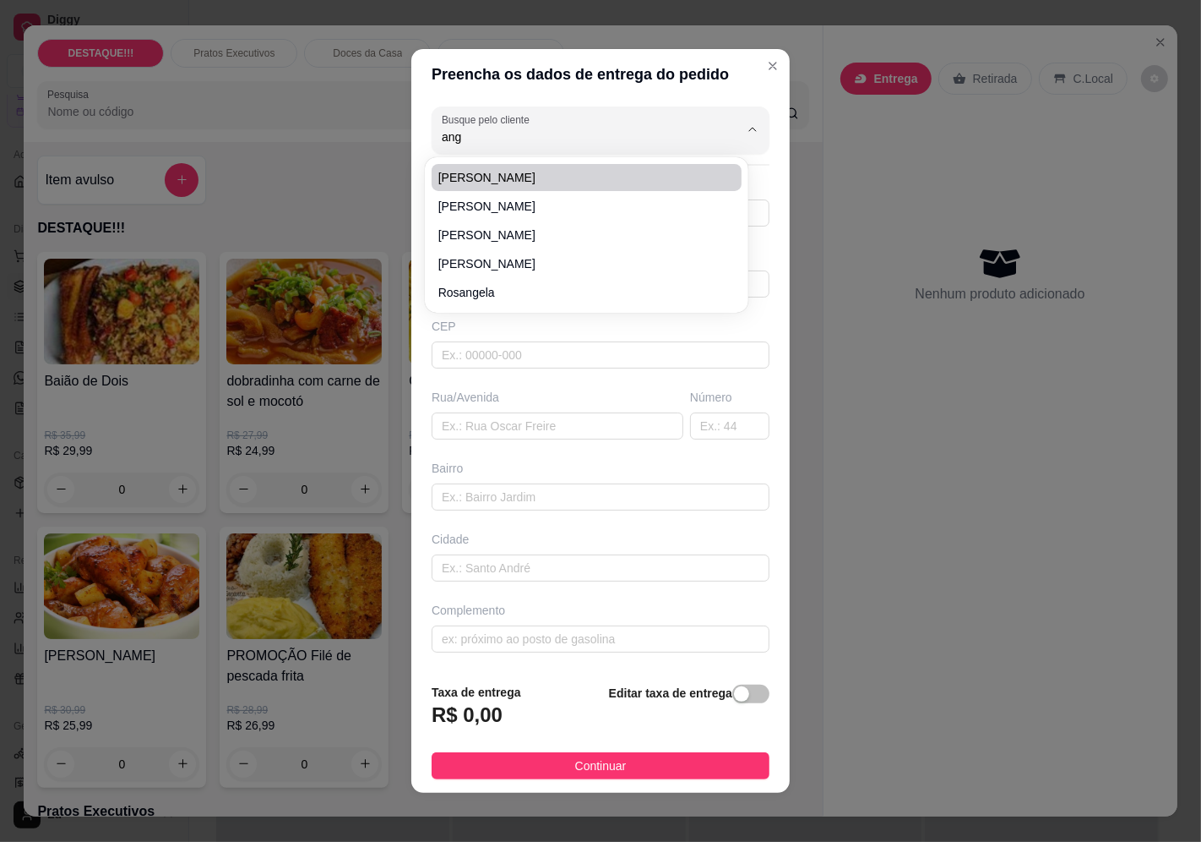
click at [501, 176] on span "[PERSON_NAME]" at bounding box center [578, 177] width 280 height 17
type input "[PERSON_NAME]"
type input "11948535736"
type input "[PERSON_NAME]"
type input "04363000"
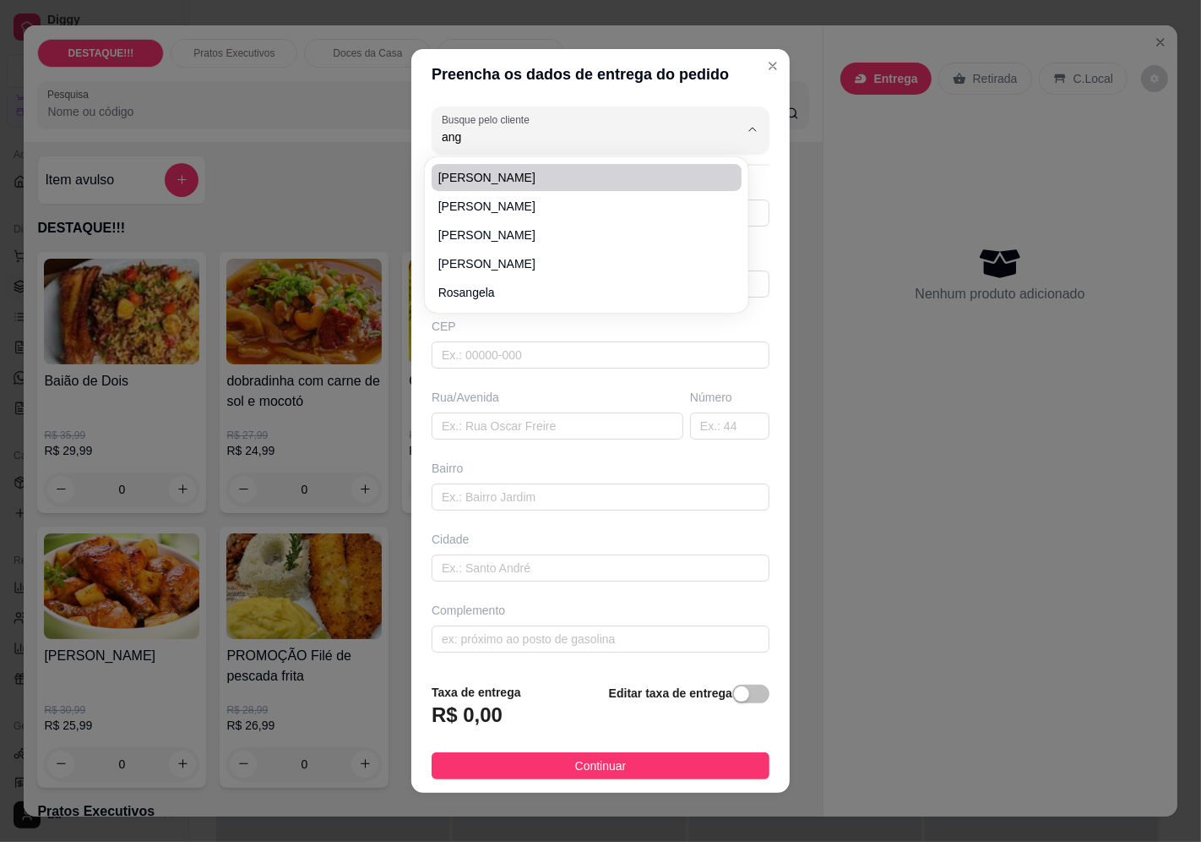
type input "[GEOGRAPHIC_DATA][PERSON_NAME]"
type input "707"
type input "Jabaquara"
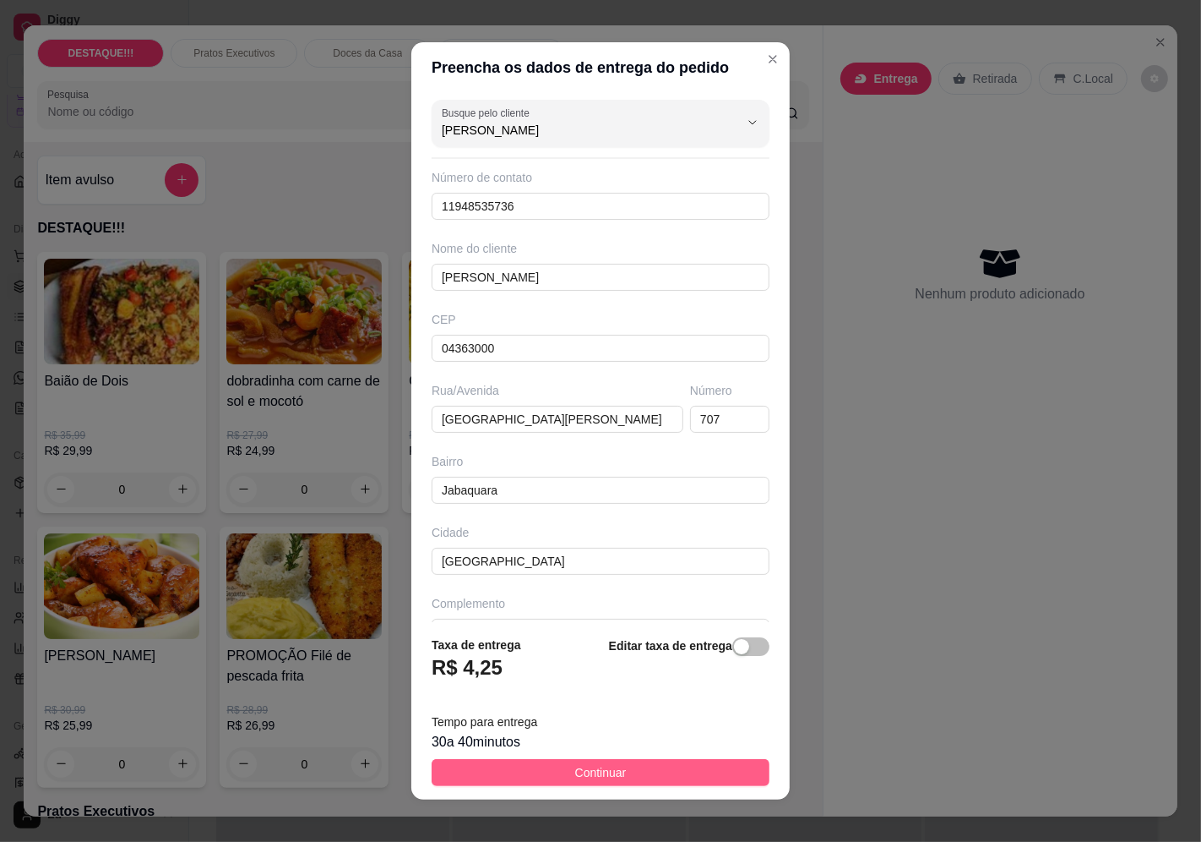
click at [698, 777] on button "Continuar" at bounding box center [601, 772] width 338 height 27
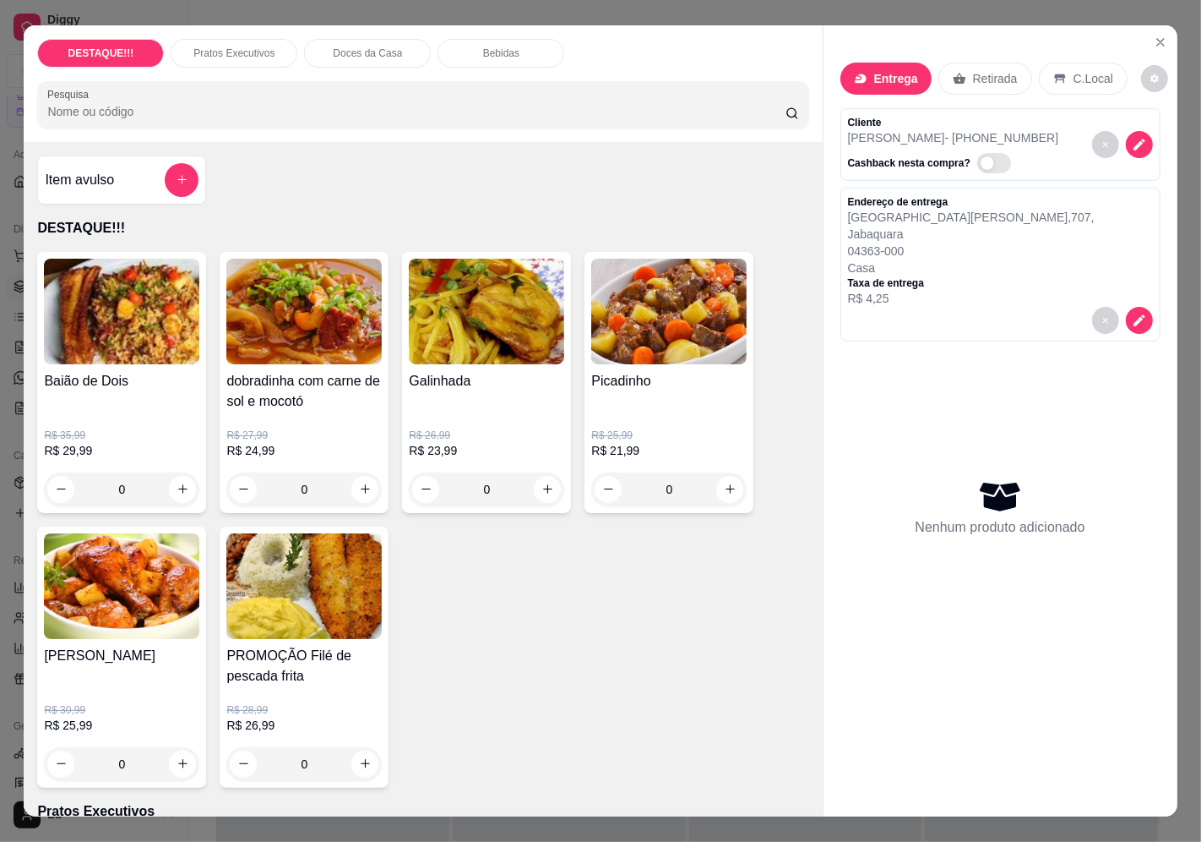
click at [169, 394] on div "Baião de Dois" at bounding box center [121, 391] width 155 height 41
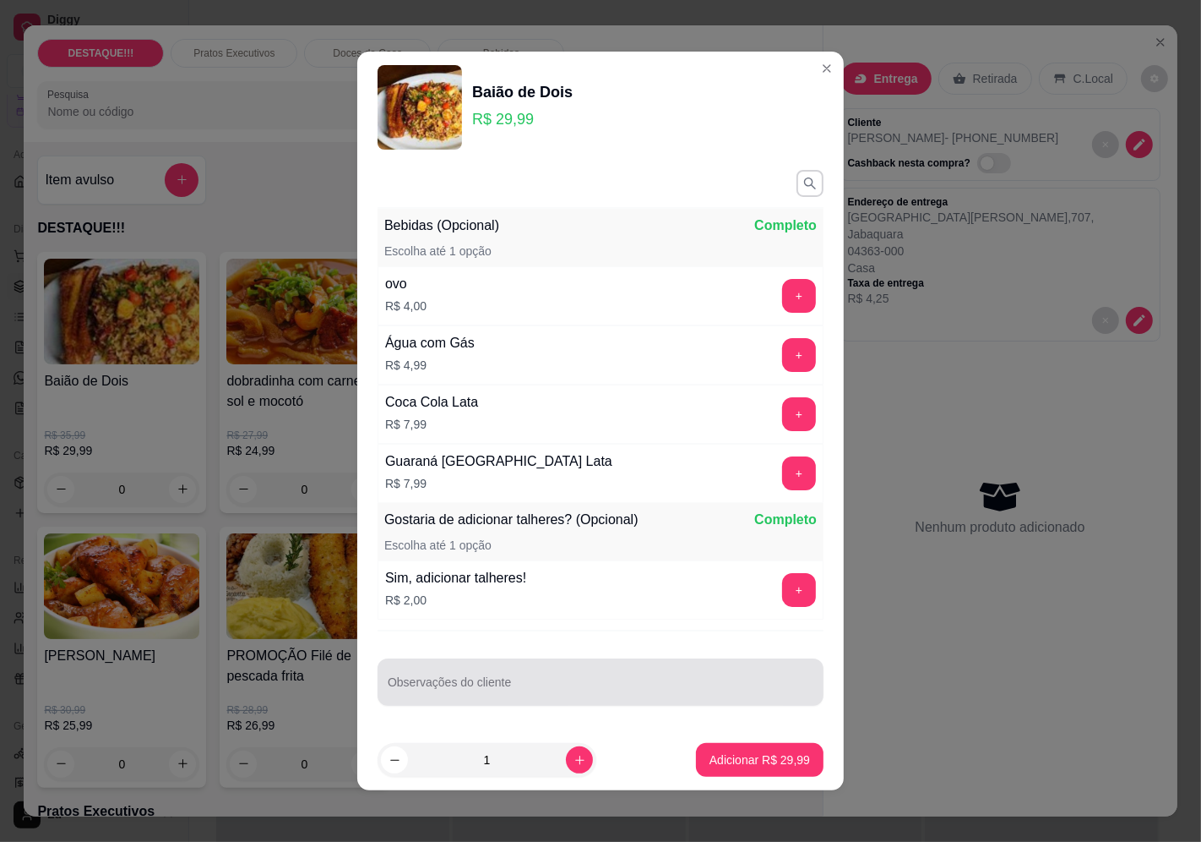
click at [694, 681] on input "Observações do cliente" at bounding box center [601, 688] width 426 height 17
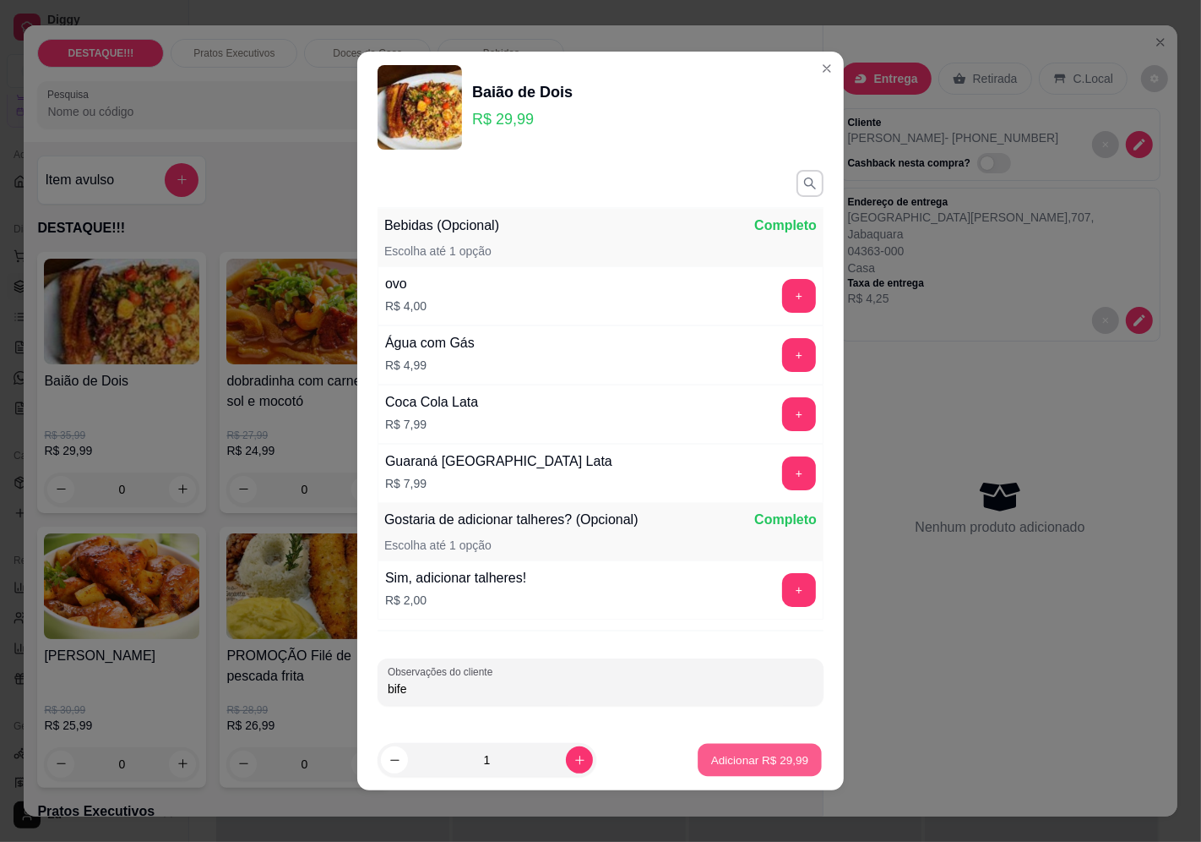
click at [759, 771] on button "Adicionar R$ 29,99" at bounding box center [760, 760] width 124 height 33
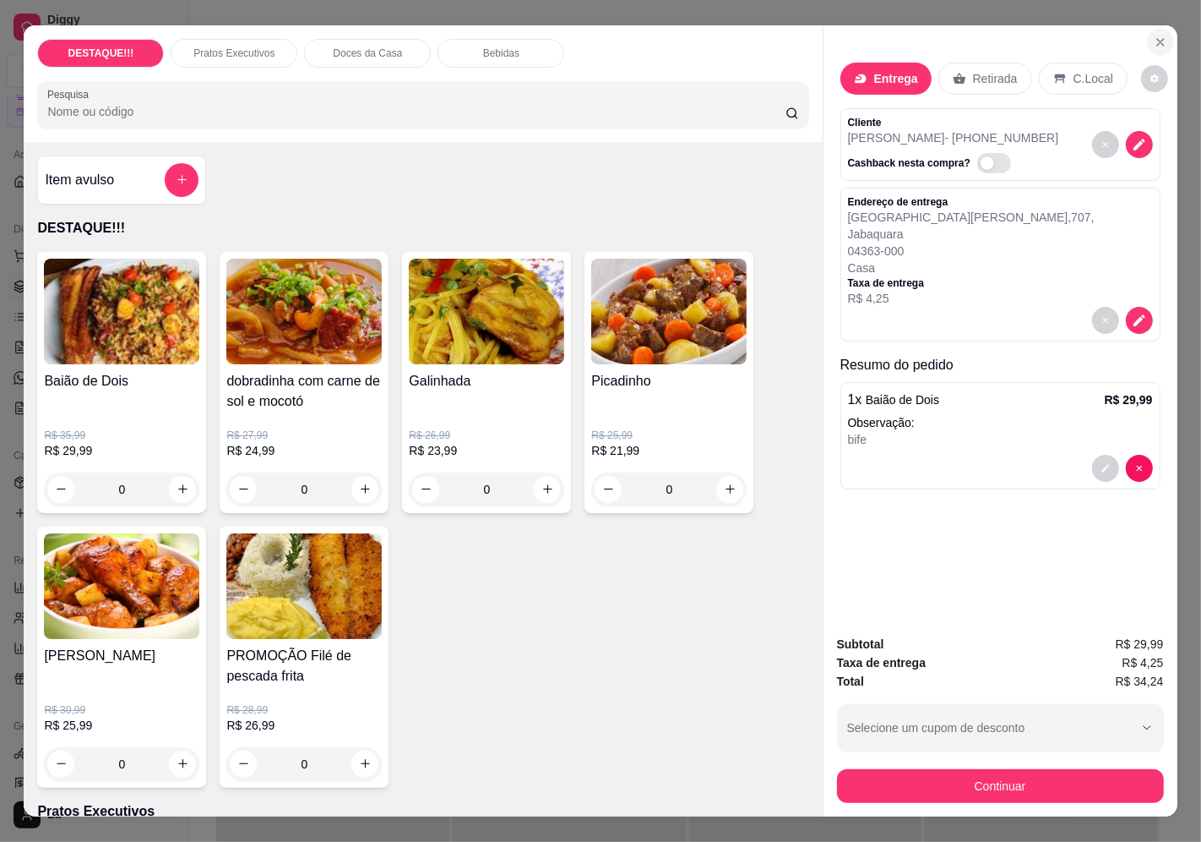
click at [1155, 35] on icon "Close" at bounding box center [1161, 42] width 14 height 14
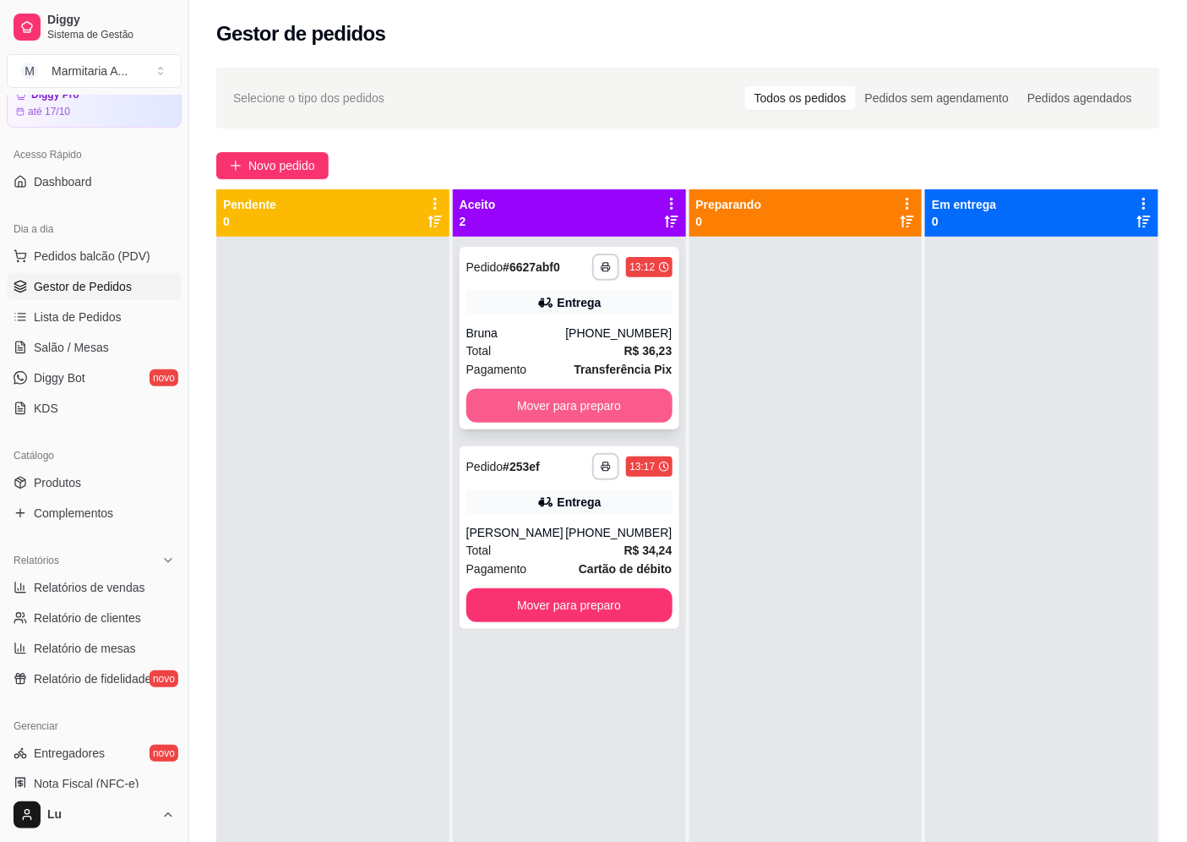
click at [607, 406] on button "Mover para preparo" at bounding box center [569, 406] width 206 height 34
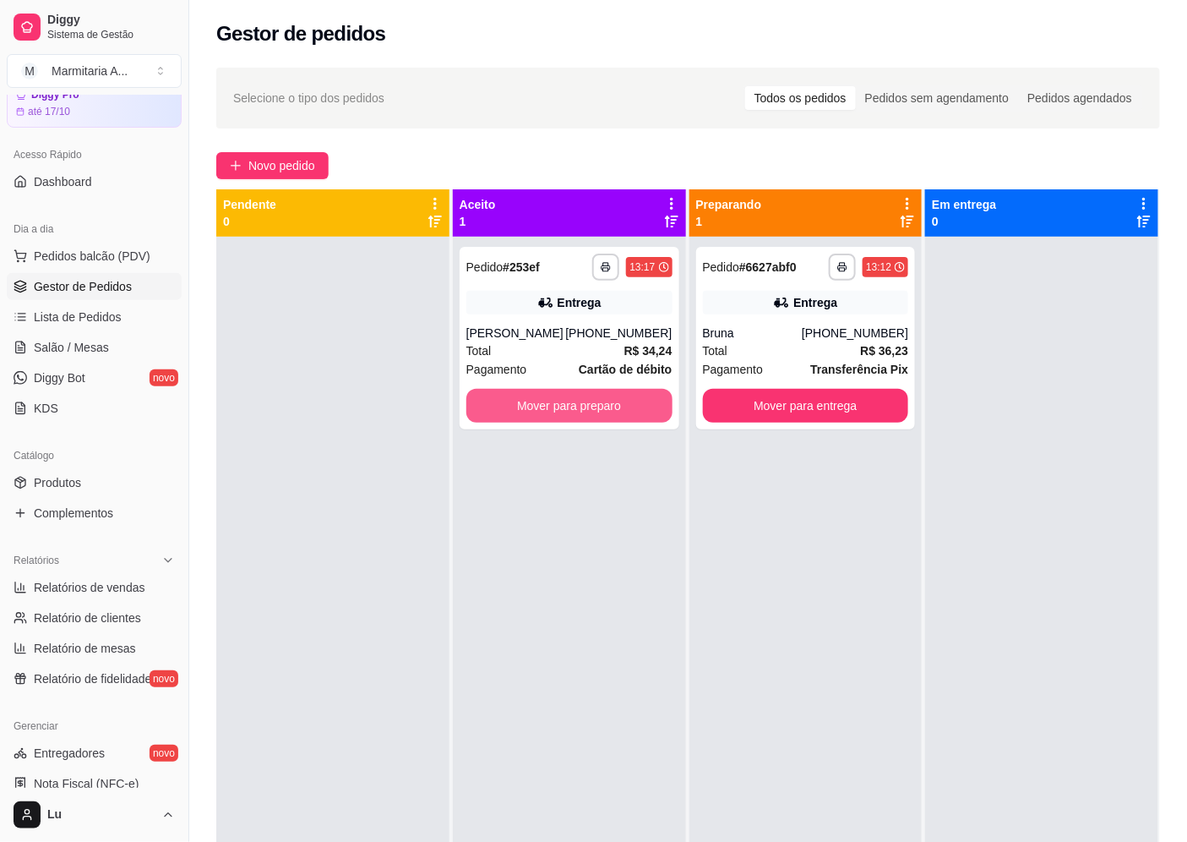
click at [609, 403] on button "Mover para preparo" at bounding box center [569, 406] width 206 height 34
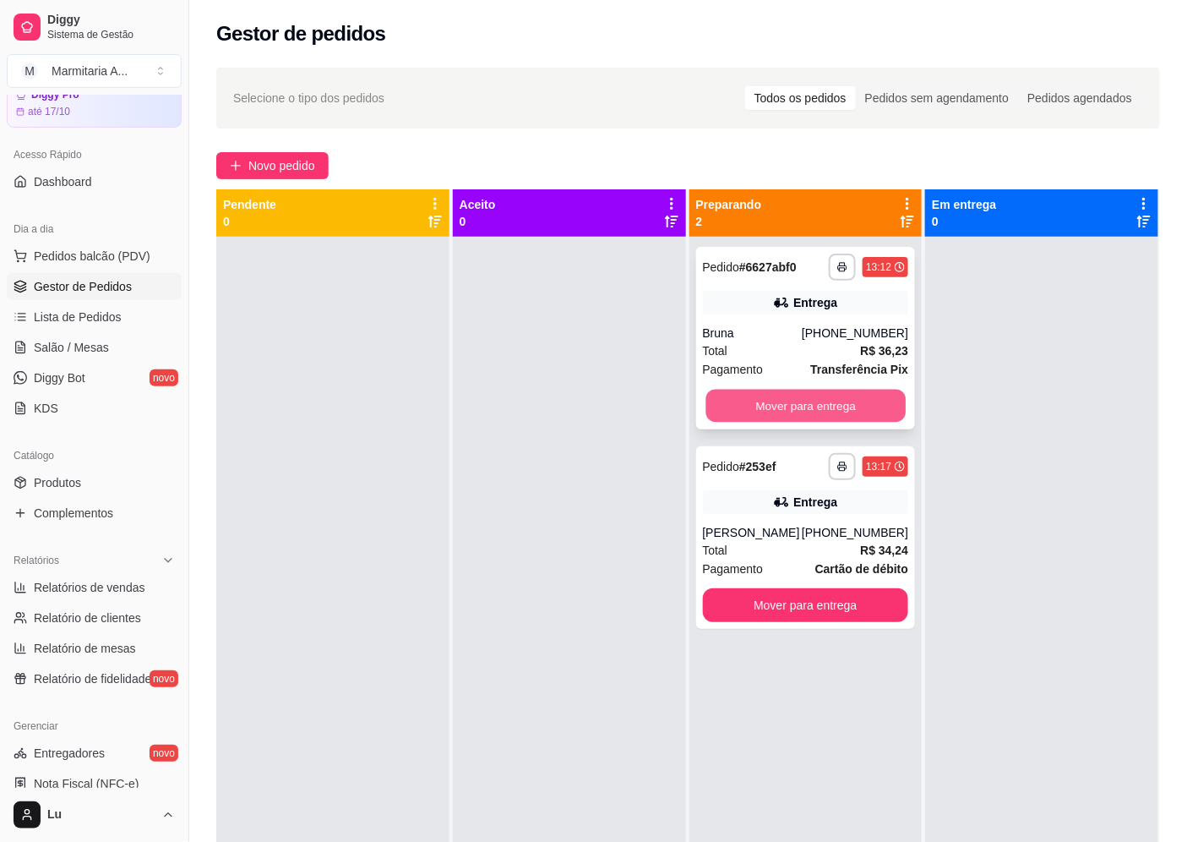
click at [773, 414] on button "Mover para entrega" at bounding box center [804, 405] width 199 height 33
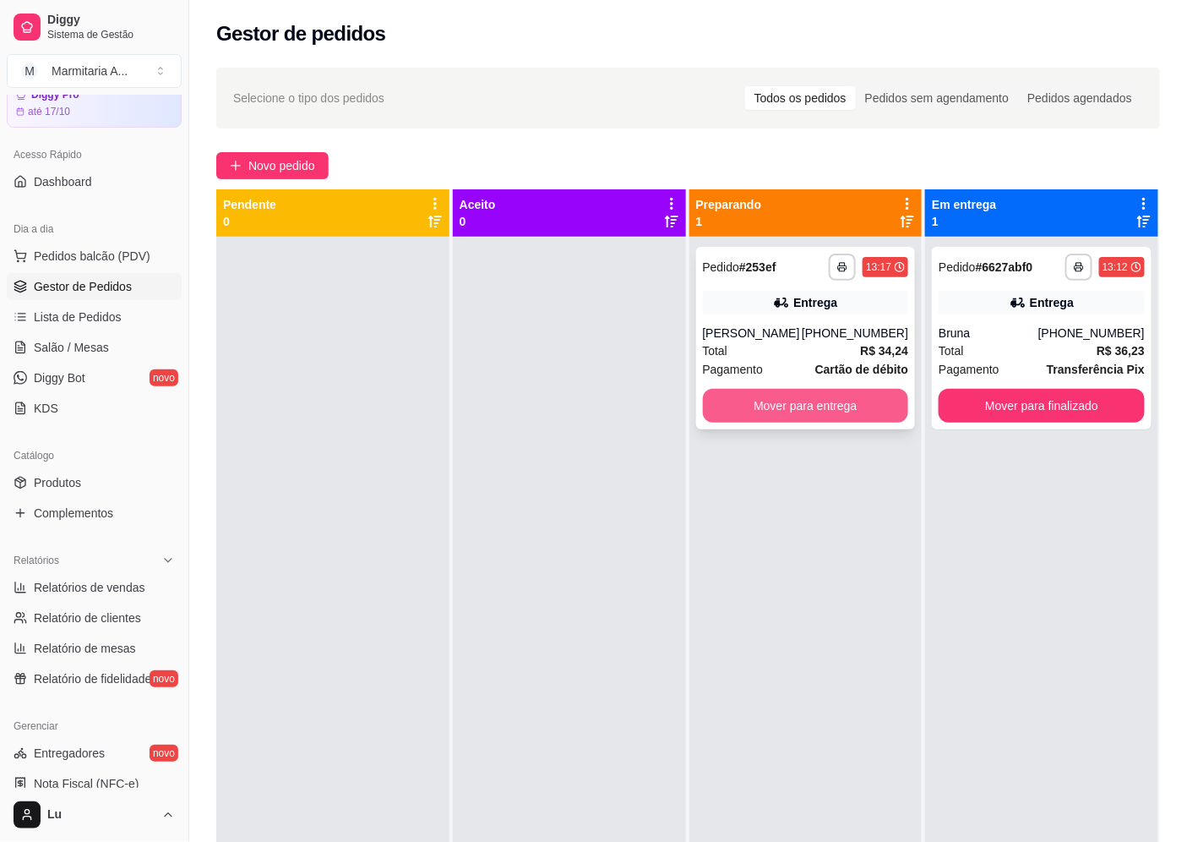
click at [771, 416] on button "Mover para entrega" at bounding box center [806, 406] width 206 height 34
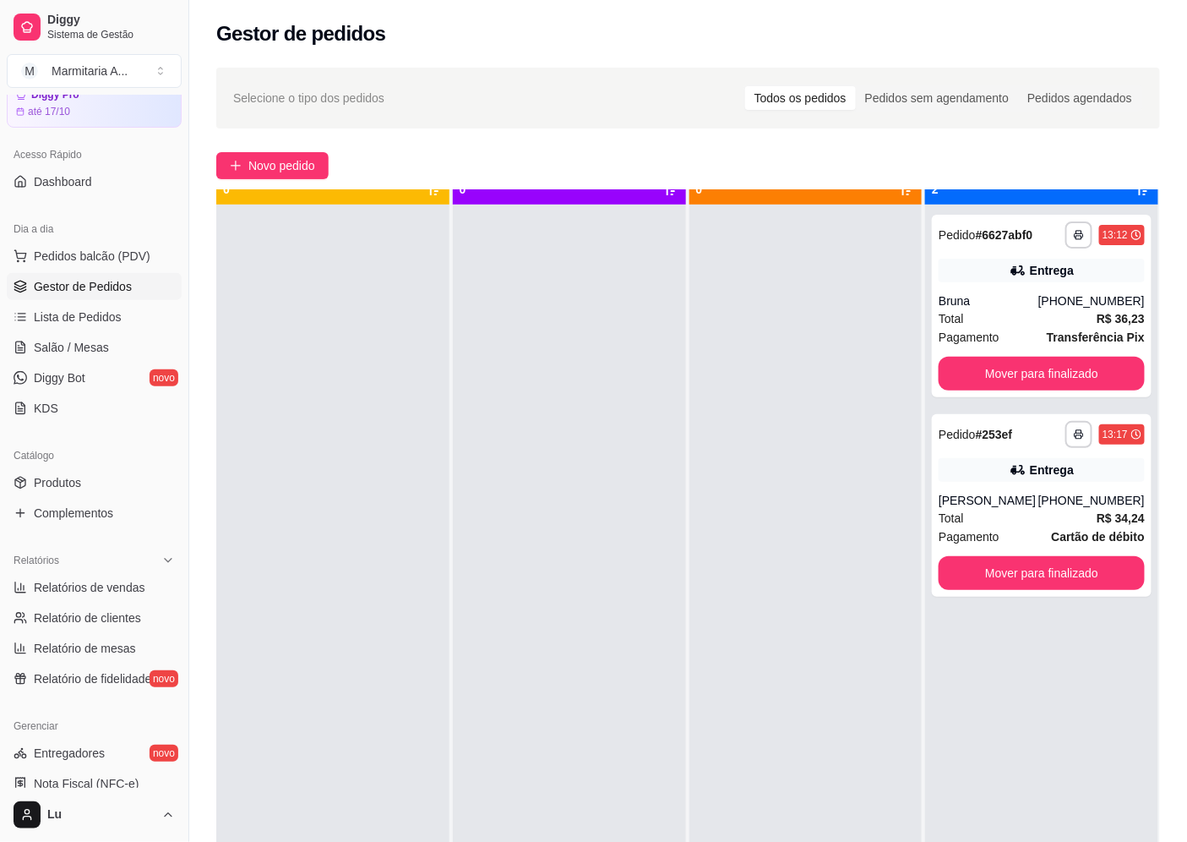
scroll to position [46, 0]
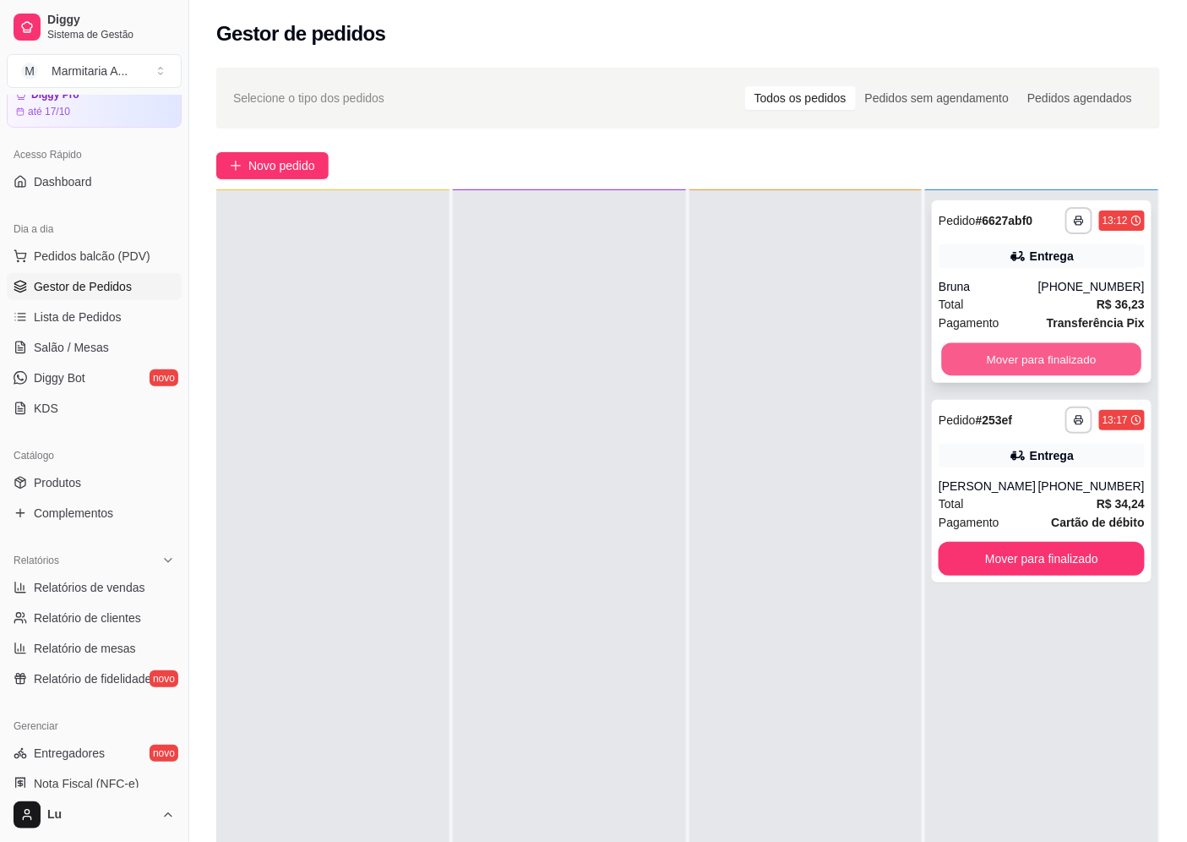
click at [1108, 356] on button "Mover para finalizado" at bounding box center [1041, 359] width 199 height 33
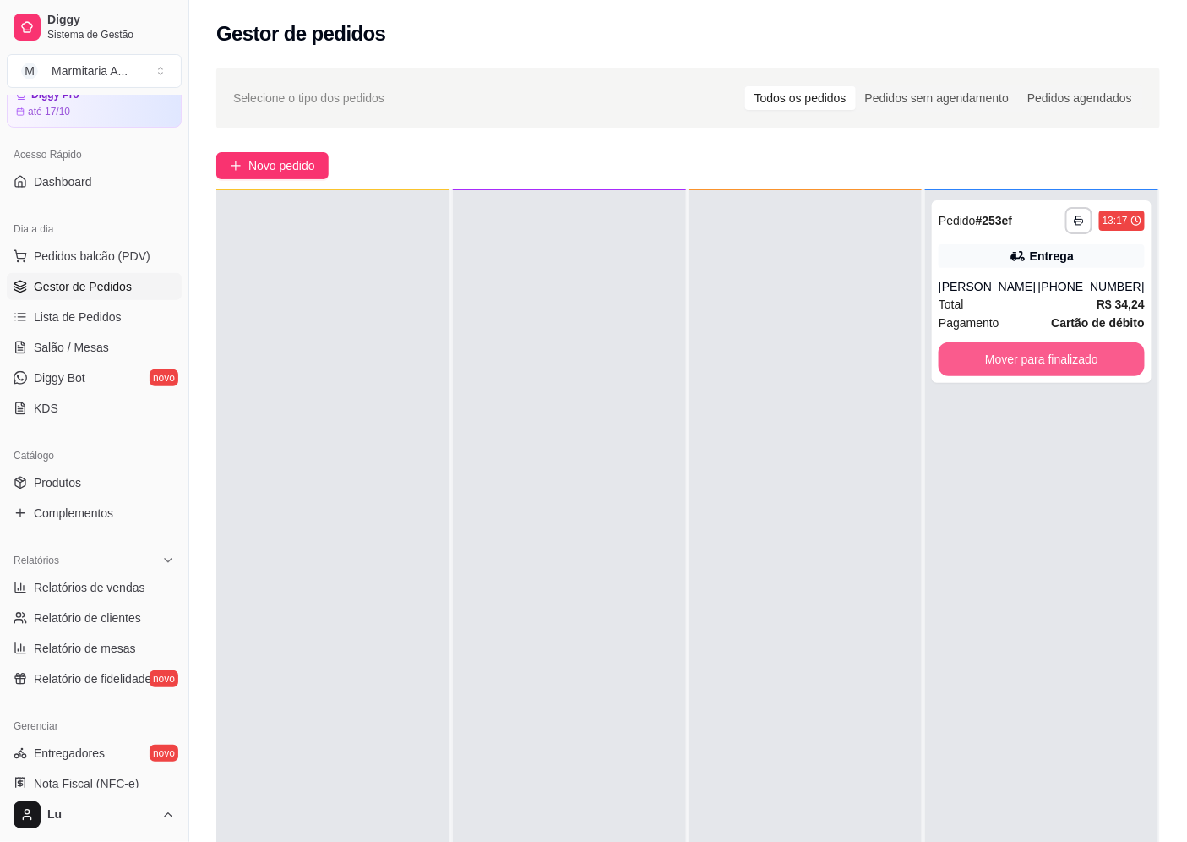
click at [1108, 357] on button "Mover para finalizado" at bounding box center [1042, 359] width 206 height 34
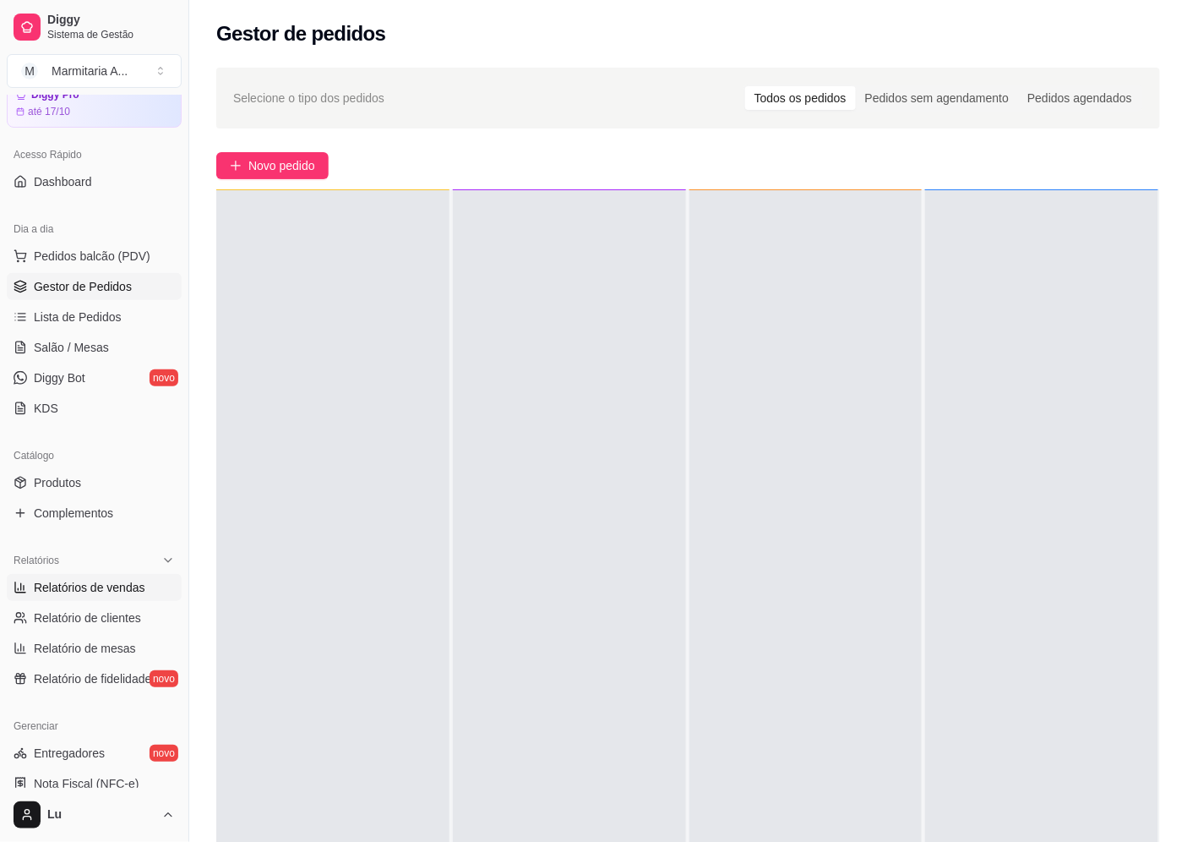
click at [135, 575] on link "Relatórios de vendas" at bounding box center [94, 587] width 175 height 27
